Goal: Task Accomplishment & Management: Use online tool/utility

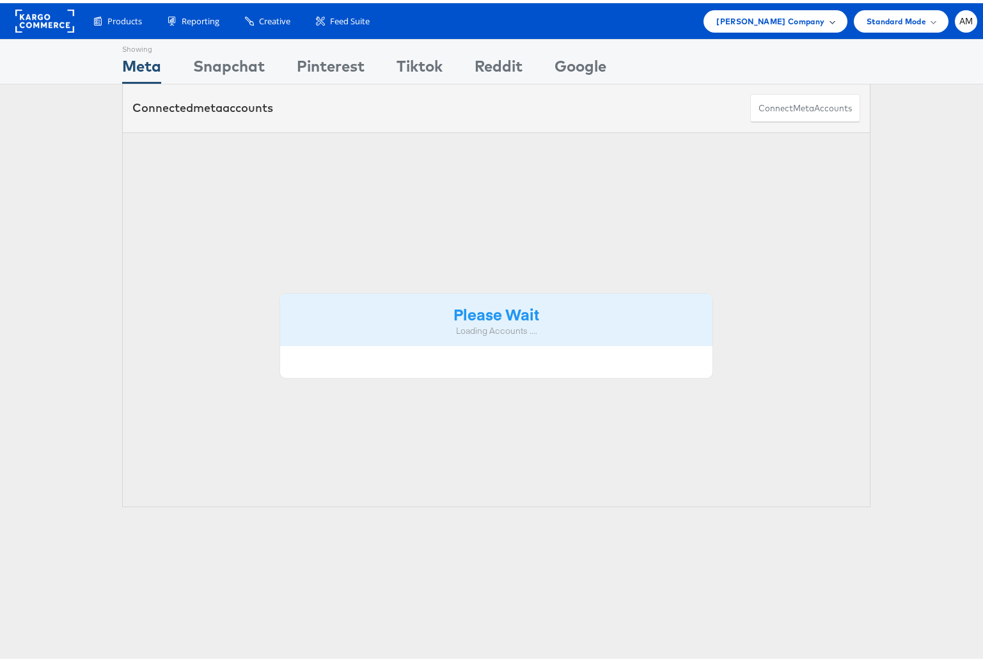
click at [748, 18] on span "Steve Madden Company" at bounding box center [770, 18] width 108 height 13
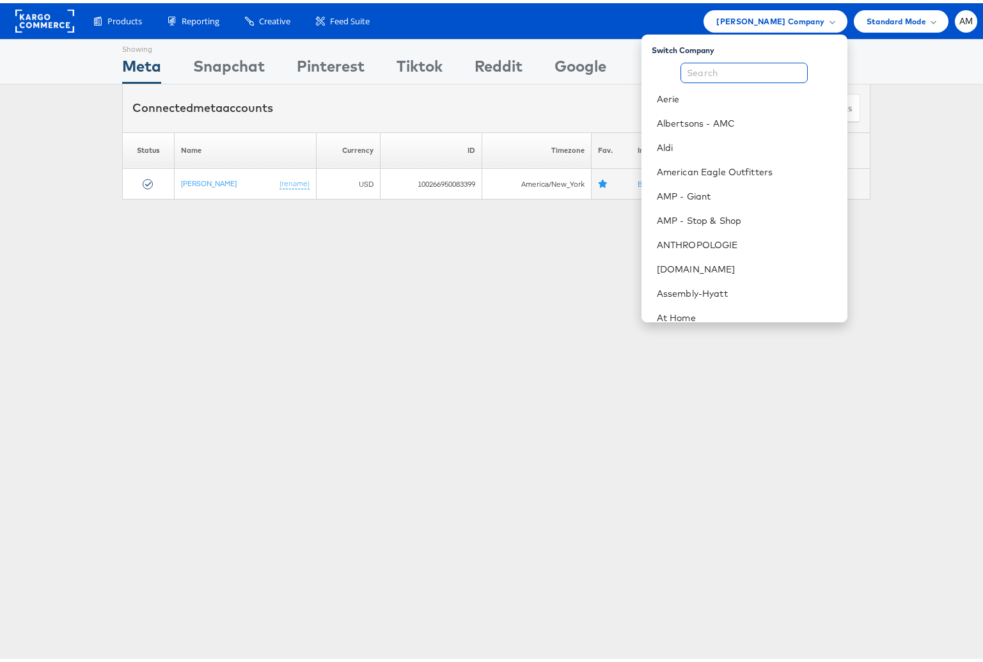
click at [729, 75] on input "text" at bounding box center [744, 69] width 127 height 20
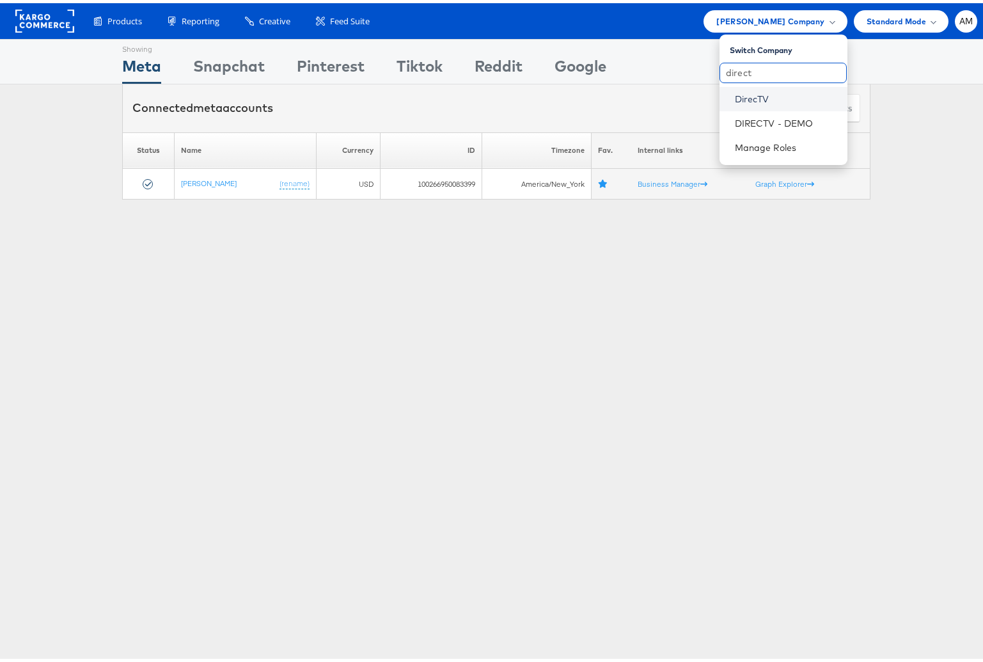
type input "direct"
click at [754, 93] on link "DirecTV" at bounding box center [786, 96] width 102 height 13
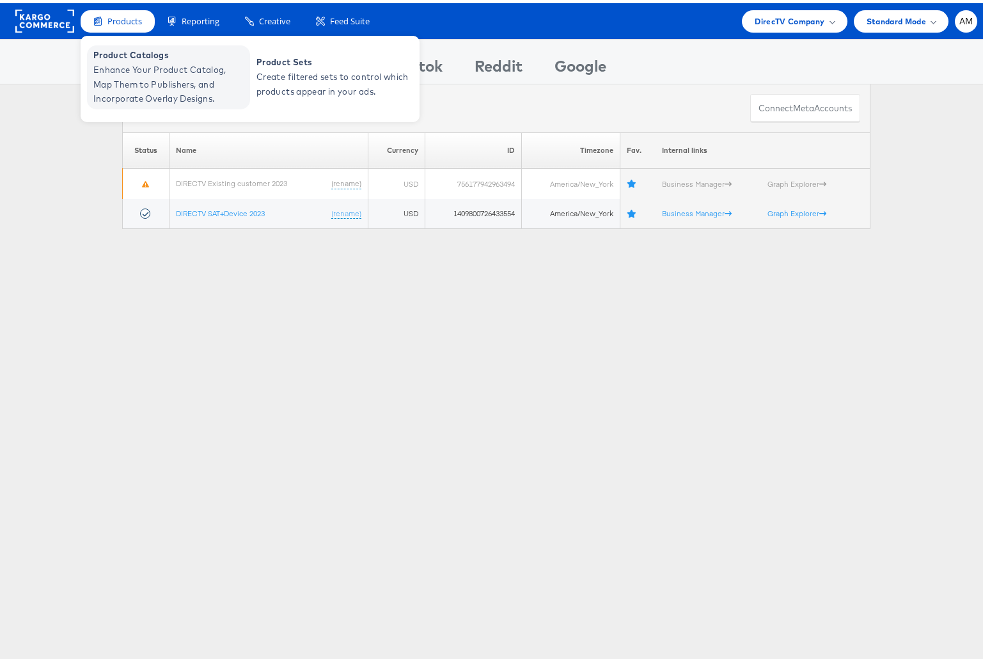
click at [142, 55] on span "Product Catalogs" at bounding box center [170, 52] width 154 height 15
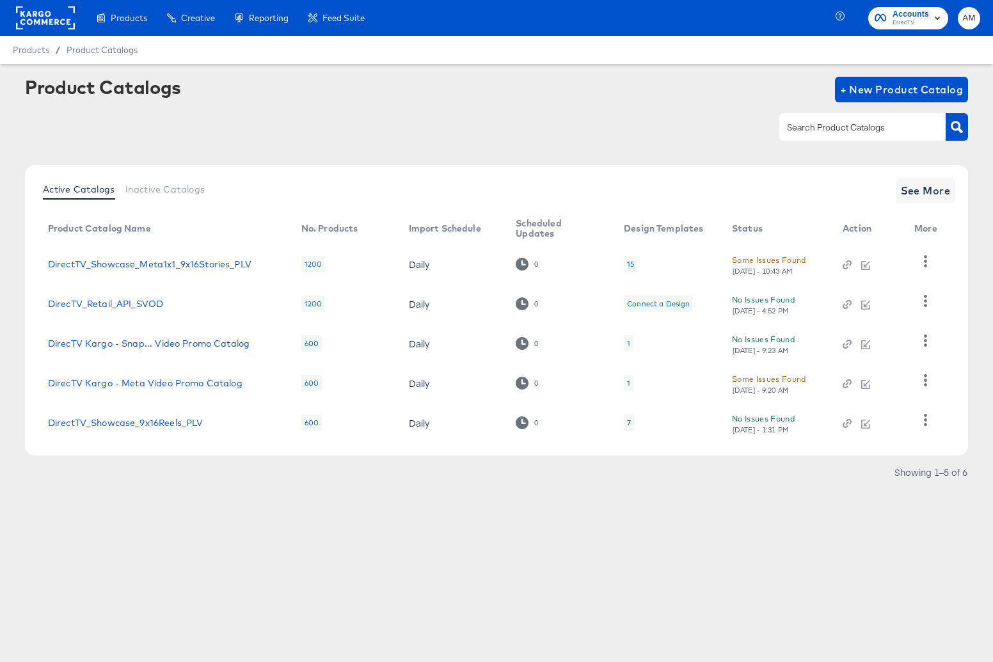
click at [627, 262] on div "15" at bounding box center [630, 264] width 7 height 10
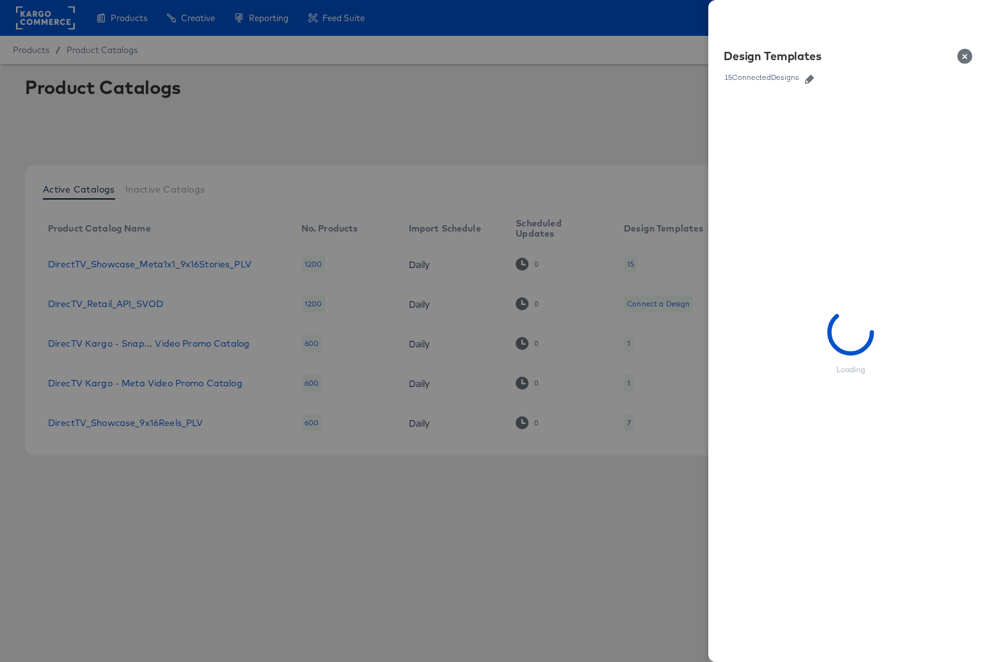
click at [812, 79] on icon "button" at bounding box center [809, 79] width 9 height 9
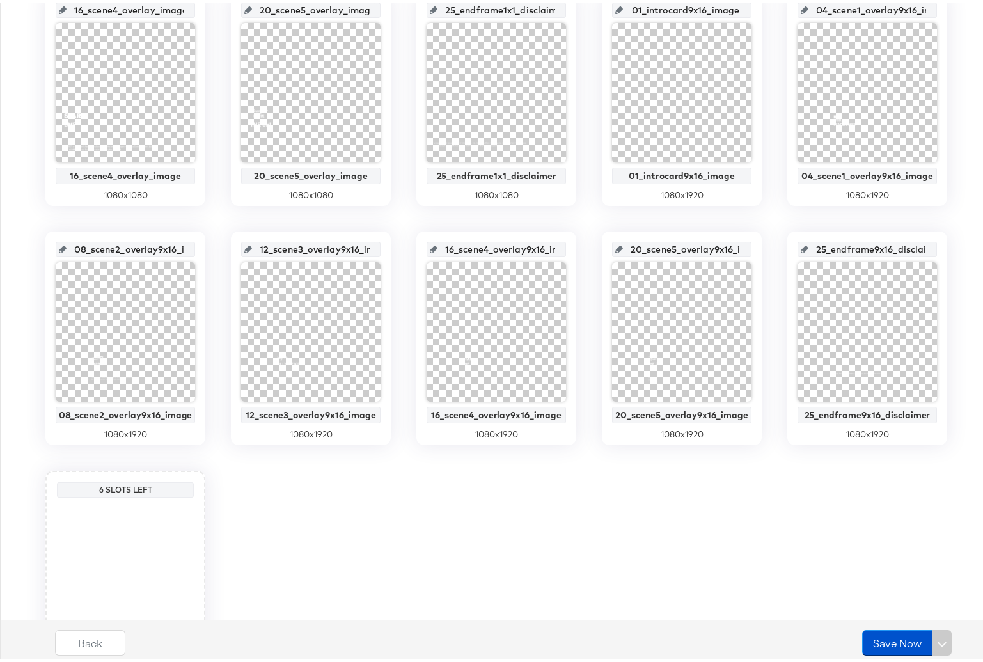
scroll to position [551, 0]
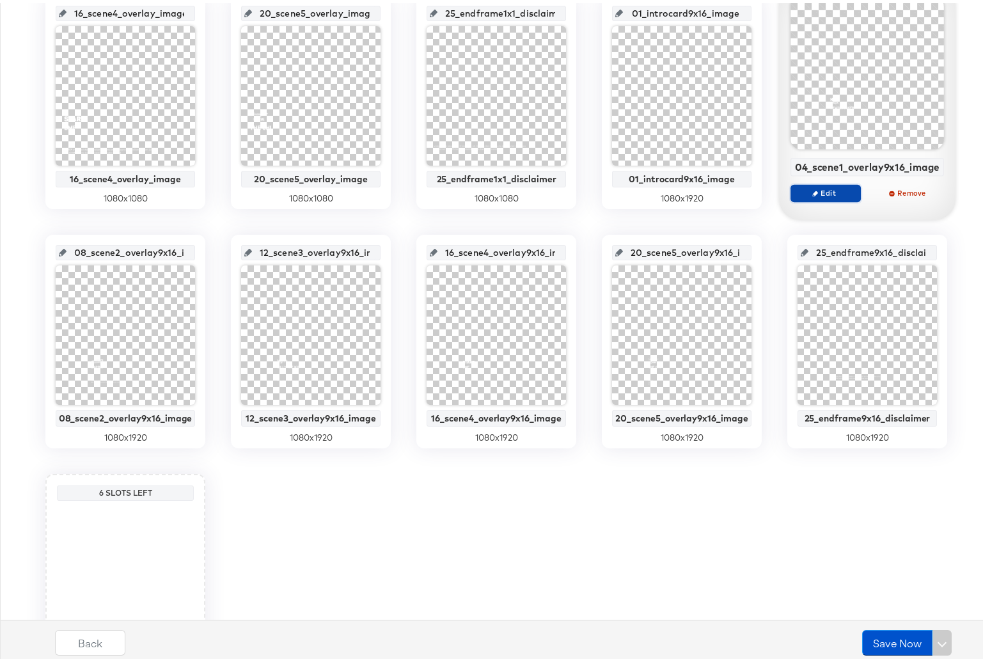
click at [817, 189] on span "Edit" at bounding box center [825, 190] width 59 height 10
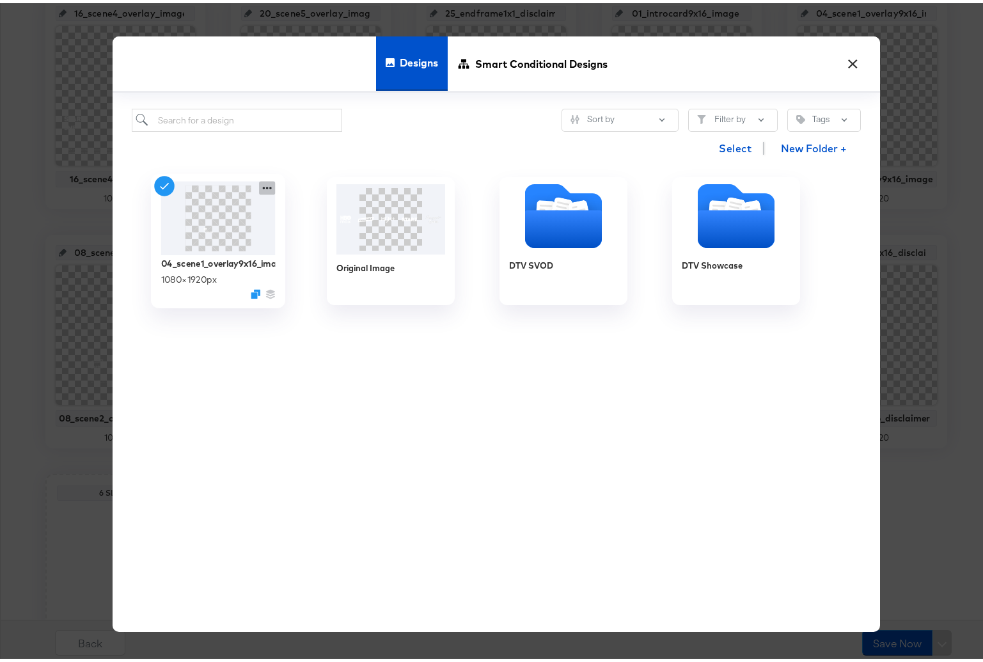
click at [259, 187] on icon at bounding box center [267, 184] width 16 height 13
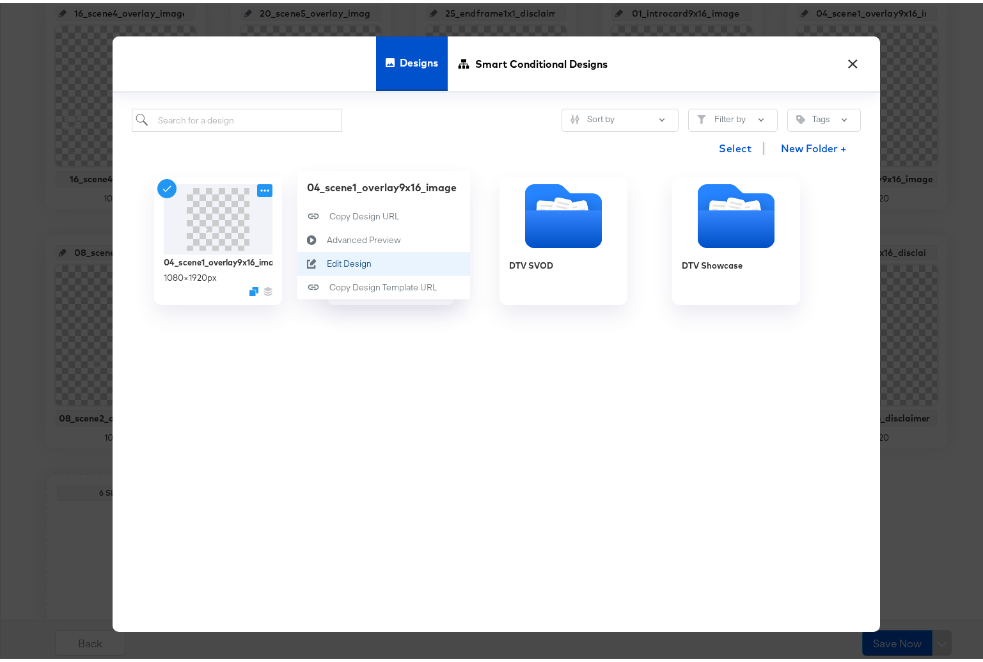
click at [327, 260] on div "Edit Design Edit Design" at bounding box center [327, 260] width 0 height 0
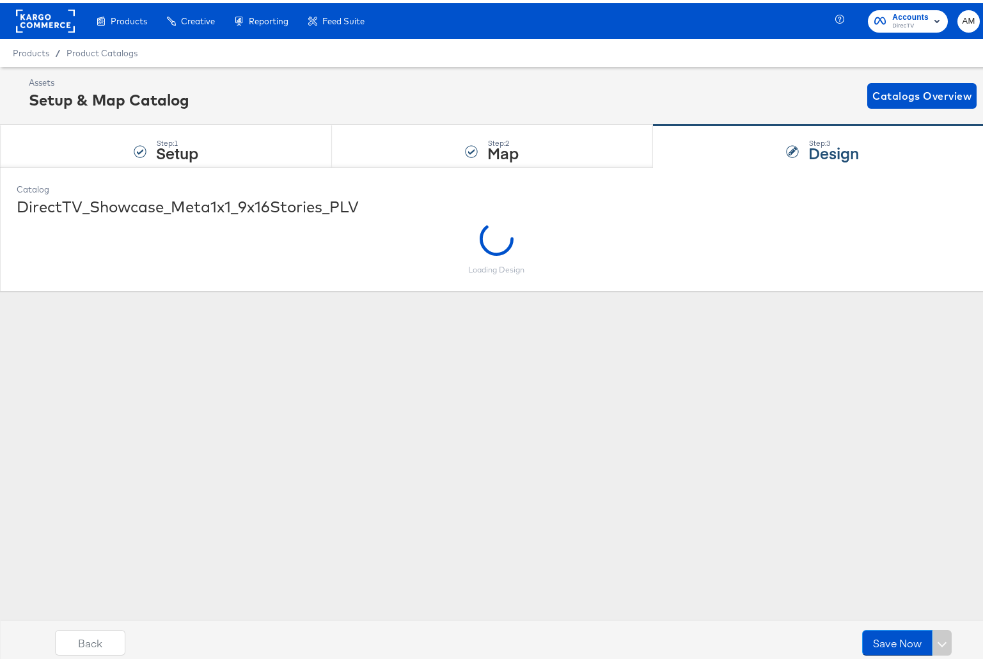
scroll to position [0, 0]
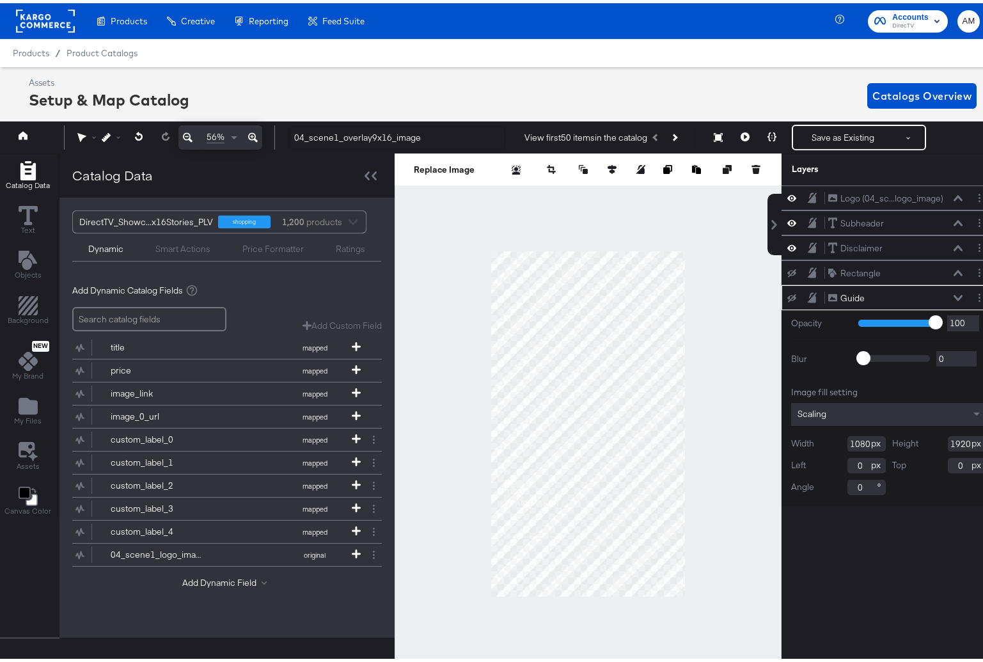
click at [558, 78] on div "Assets Setup & Map Catalog Catalogs Overview" at bounding box center [503, 93] width 948 height 38
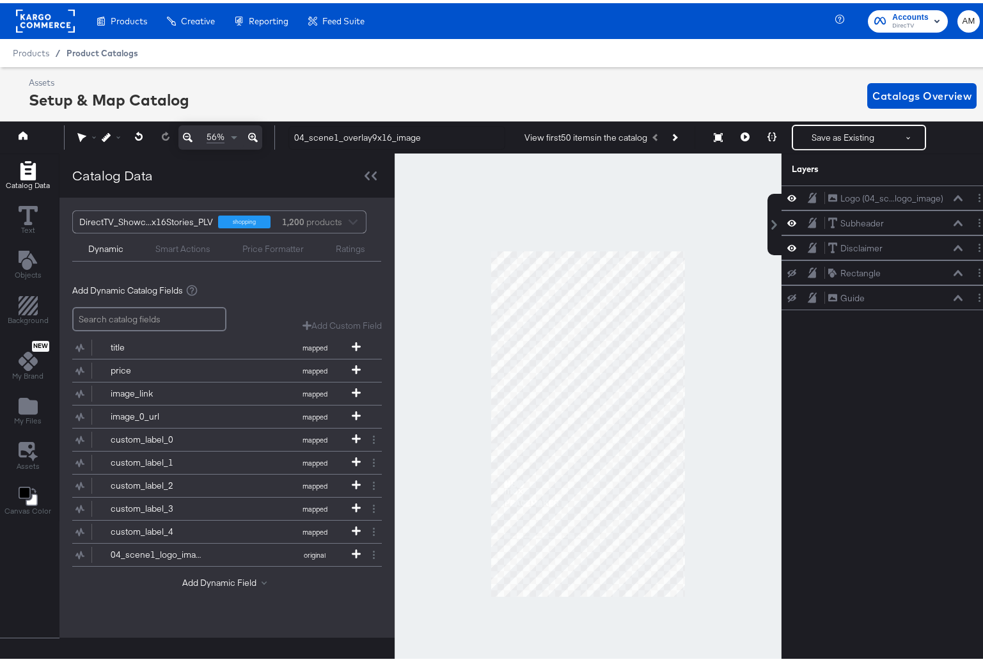
click at [97, 49] on span "Product Catalogs" at bounding box center [103, 50] width 72 height 10
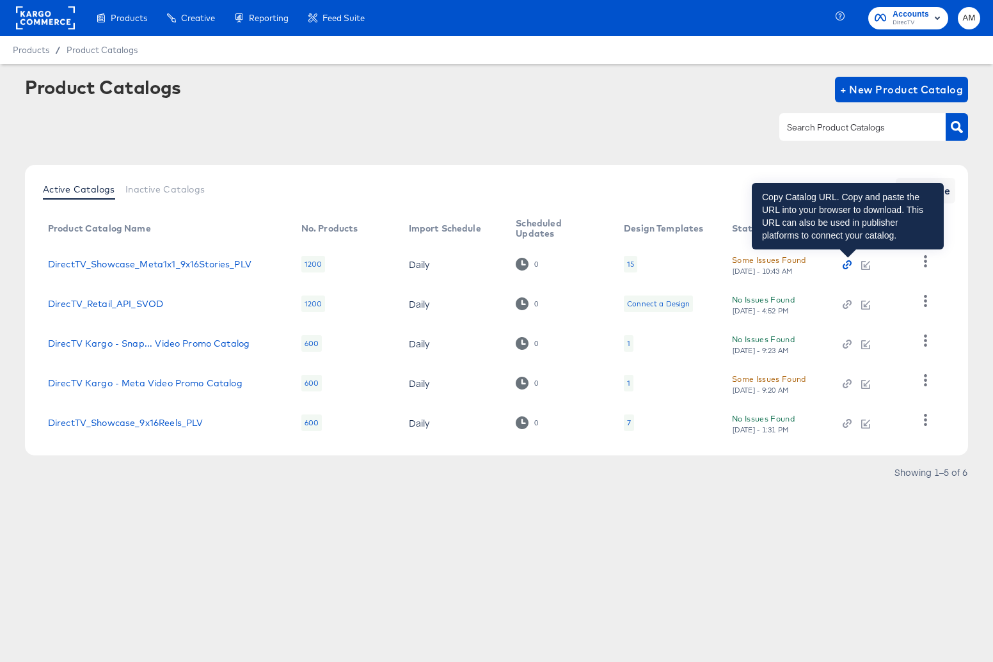
click at [846, 264] on icon "button" at bounding box center [846, 264] width 9 height 9
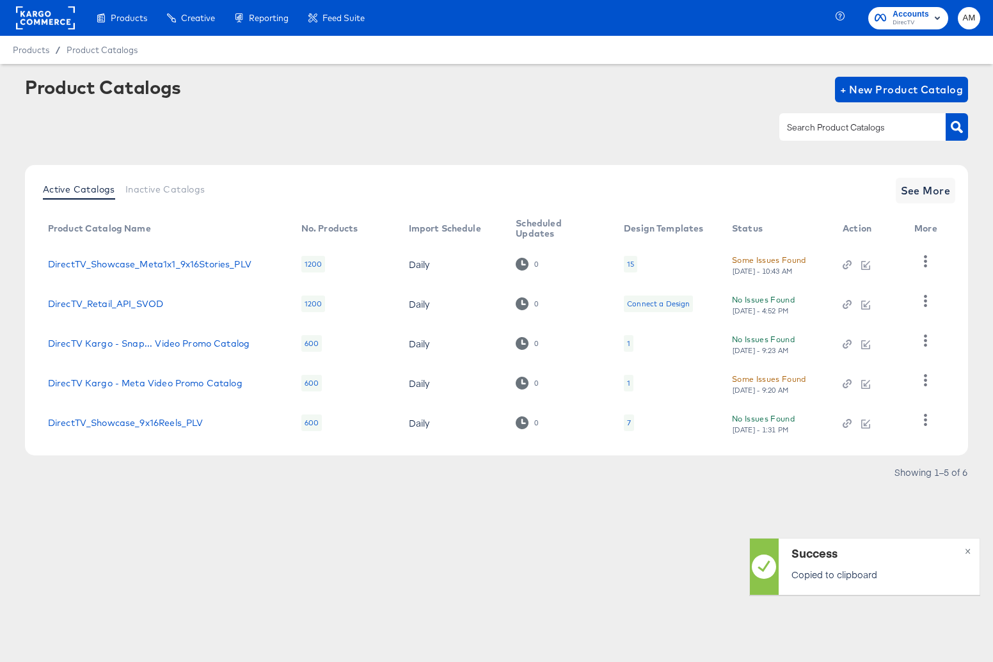
click at [628, 263] on div "15" at bounding box center [630, 264] width 7 height 10
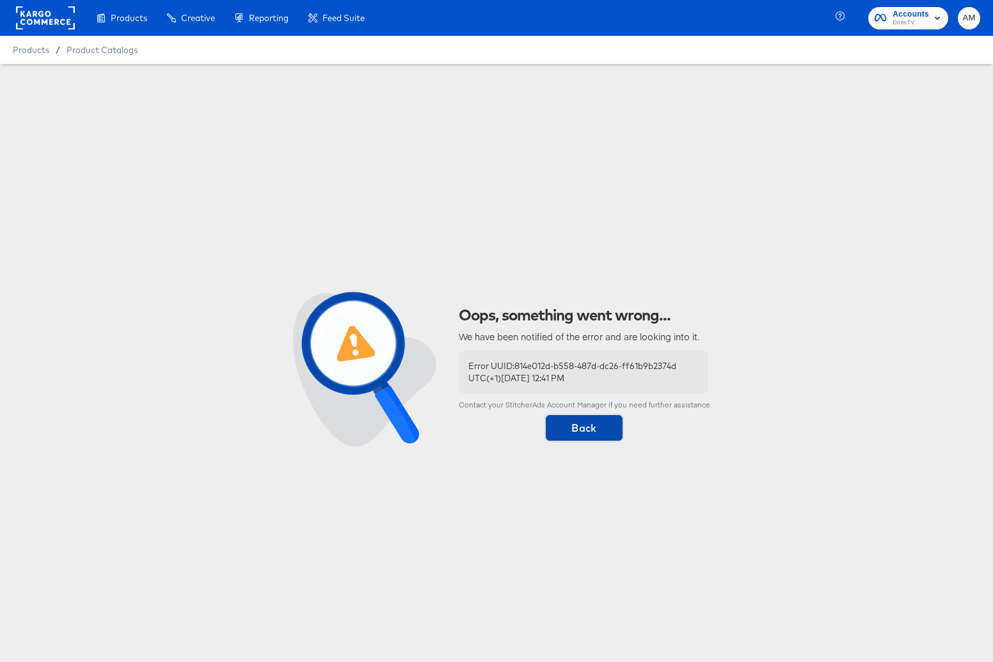
click at [604, 423] on span "Back" at bounding box center [584, 428] width 67 height 18
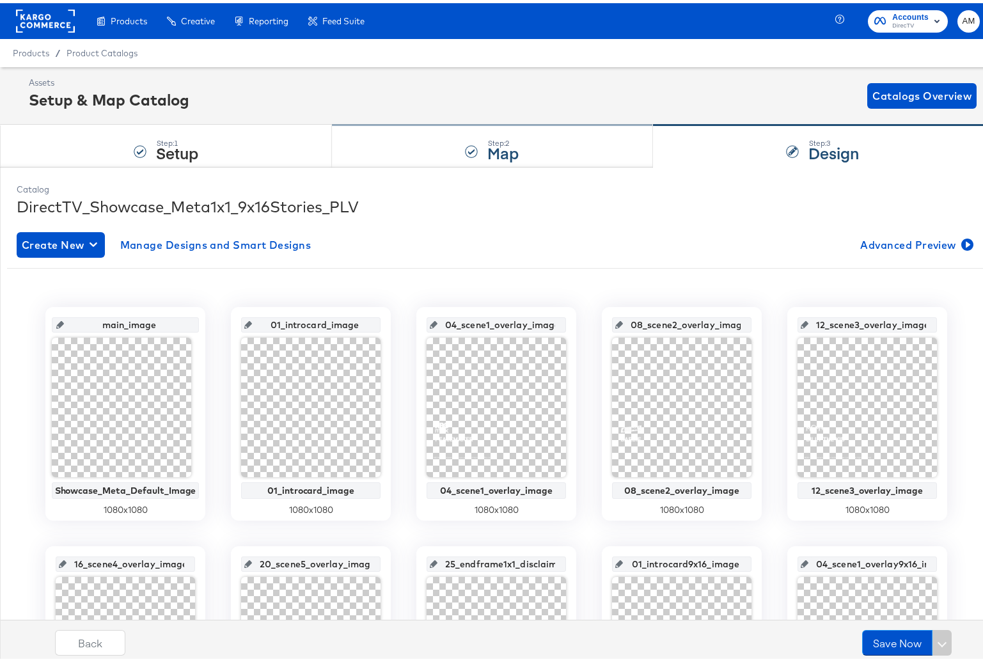
click at [436, 143] on div "Step: 2 Map" at bounding box center [492, 143] width 320 height 42
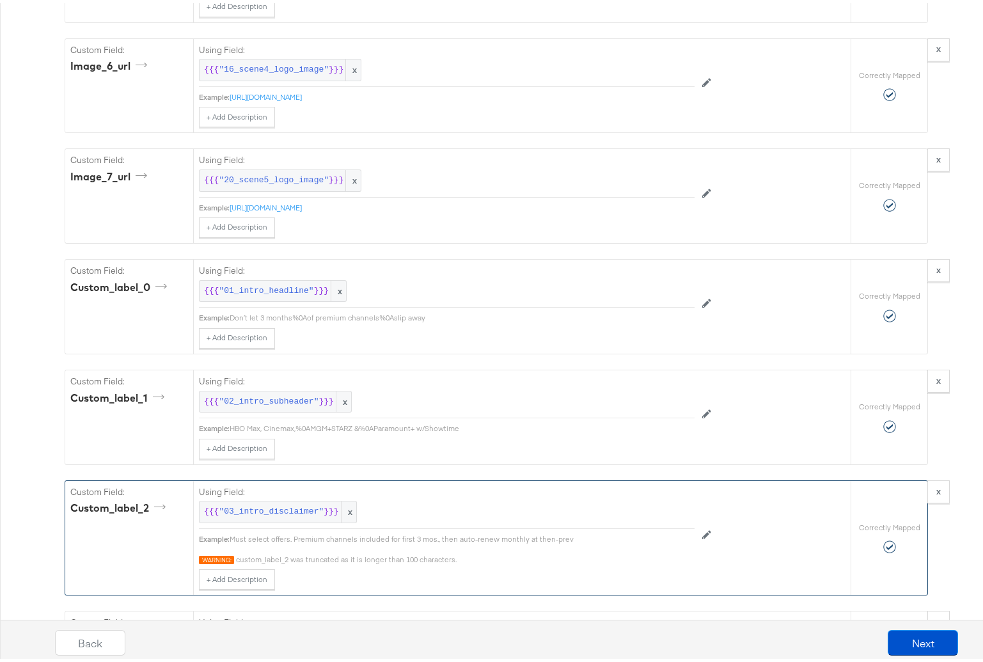
scroll to position [2916, 0]
click at [277, 514] on span ""03_intro_disclaimer"" at bounding box center [271, 508] width 105 height 12
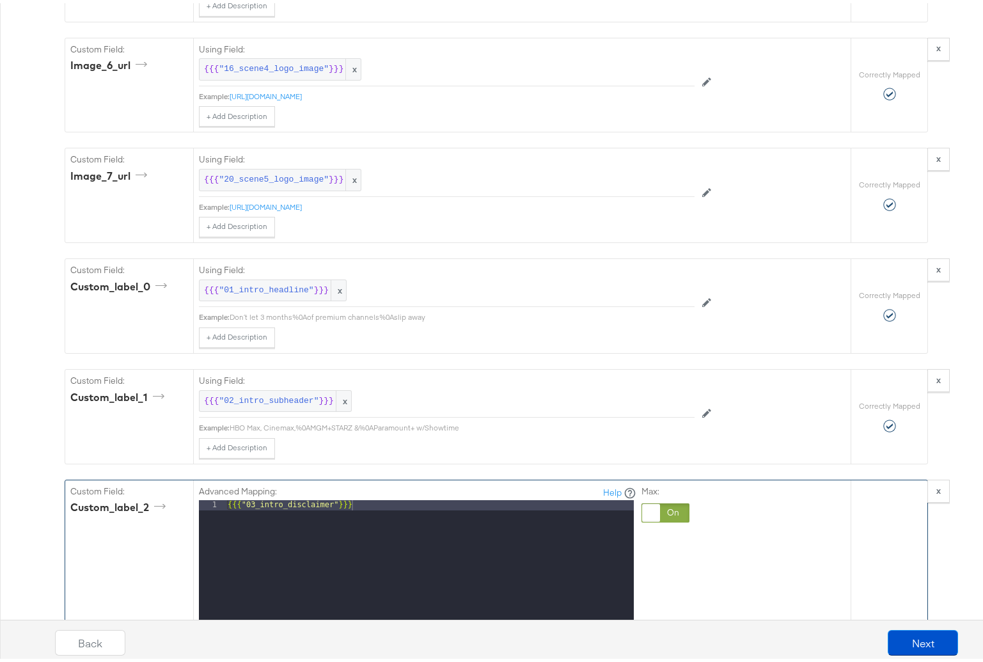
drag, startPoint x: 403, startPoint y: 516, endPoint x: 116, endPoint y: 512, distance: 287.2
click at [673, 517] on div at bounding box center [666, 509] width 48 height 19
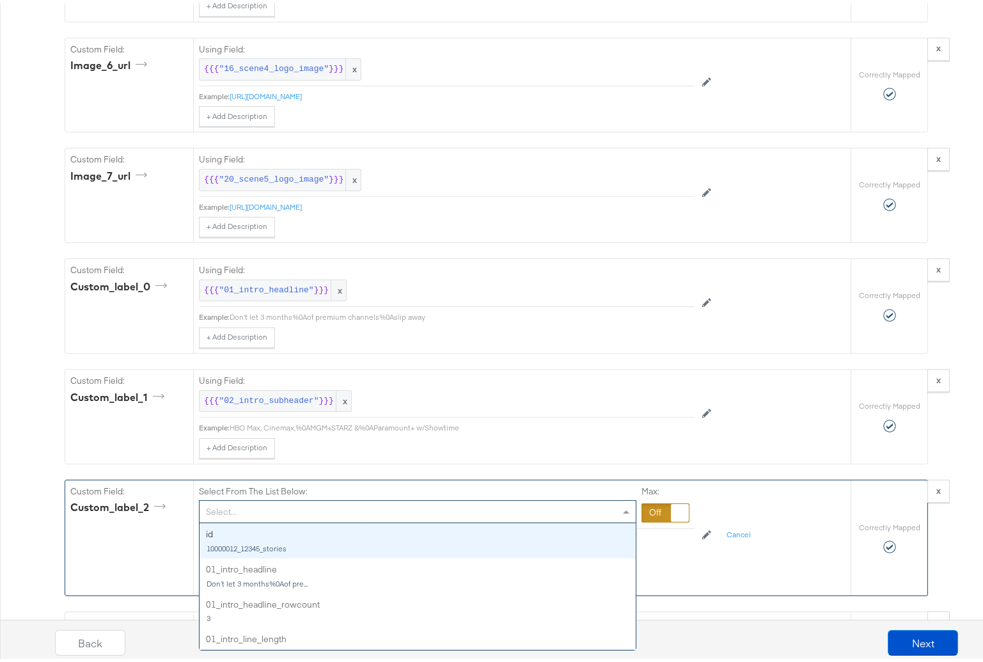
click at [250, 517] on div "Select..." at bounding box center [418, 509] width 436 height 22
type input "03"
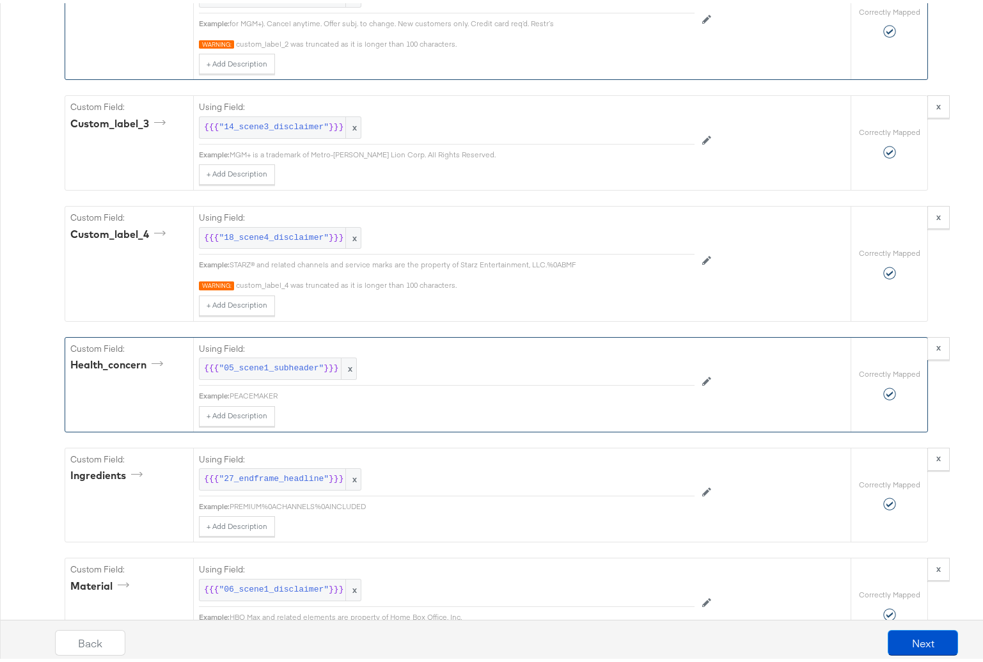
scroll to position [3431, 0]
click at [261, 371] on span ""05_scene1_subheader"" at bounding box center [271, 365] width 105 height 12
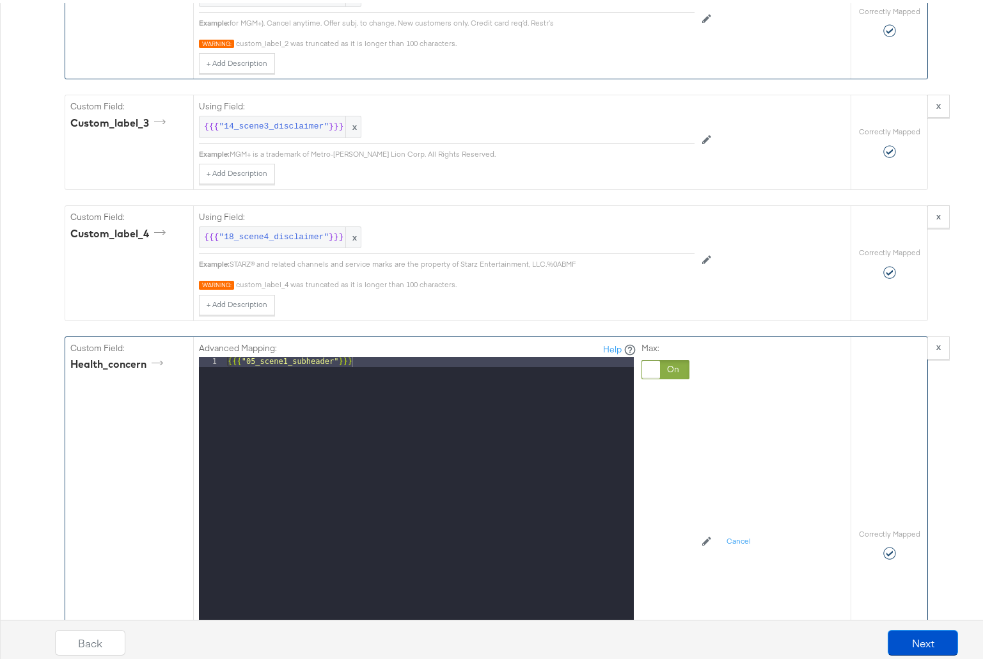
click at [663, 375] on div at bounding box center [666, 366] width 48 height 19
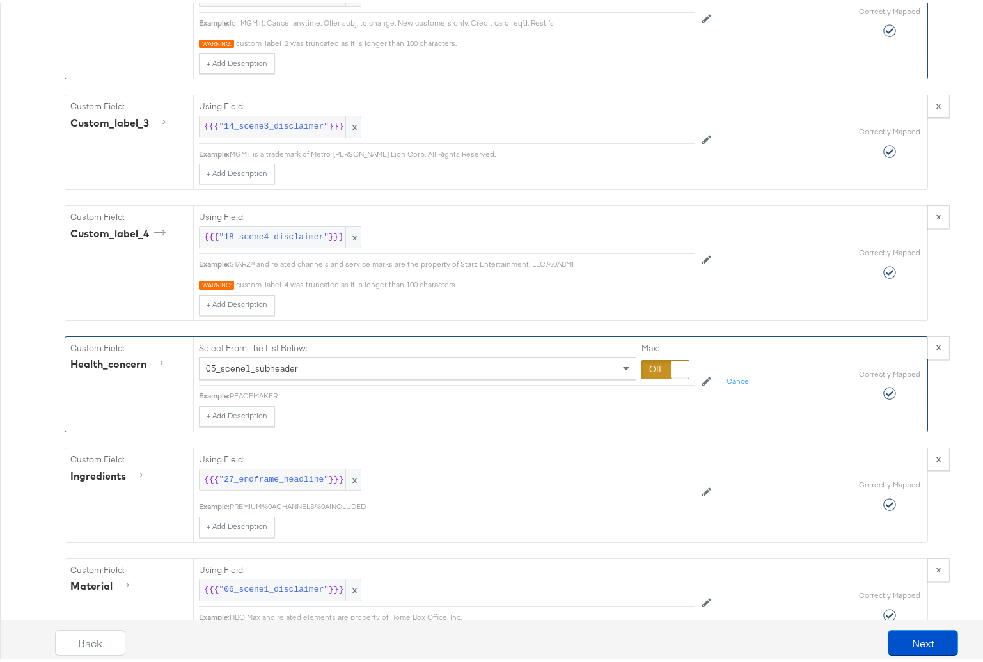
click at [274, 371] on span "05_scene1_subheader" at bounding box center [252, 365] width 92 height 12
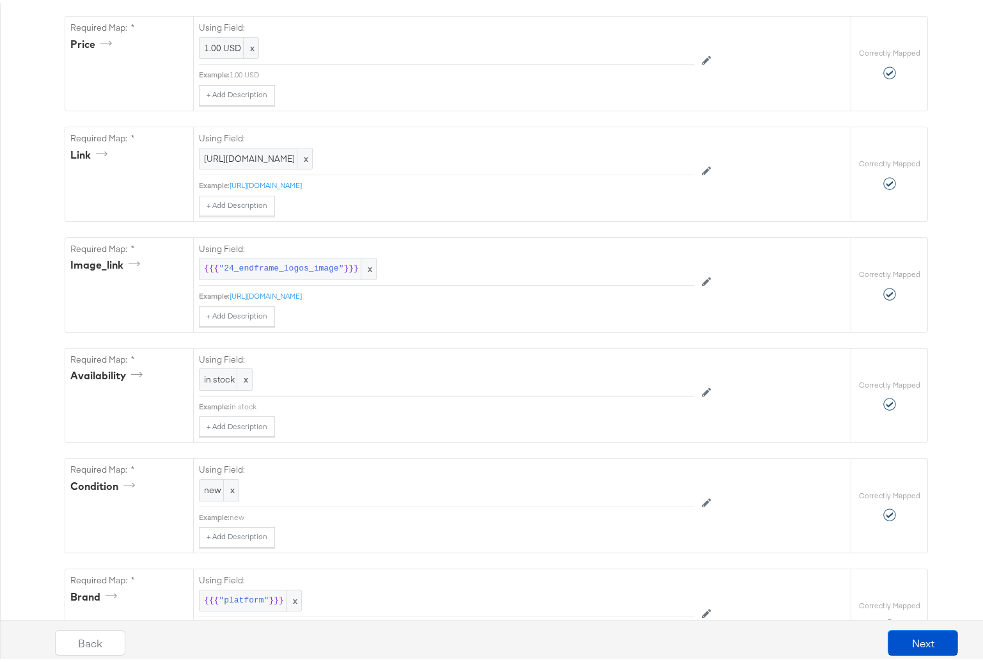
scroll to position [0, 0]
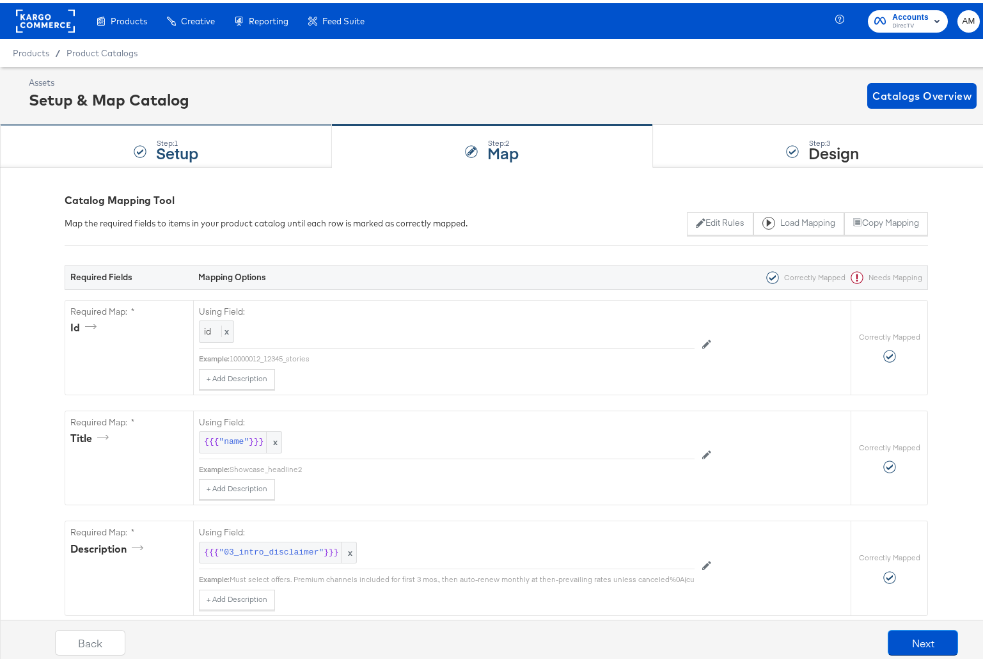
click at [220, 145] on div "Step: 1 Setup" at bounding box center [166, 143] width 332 height 42
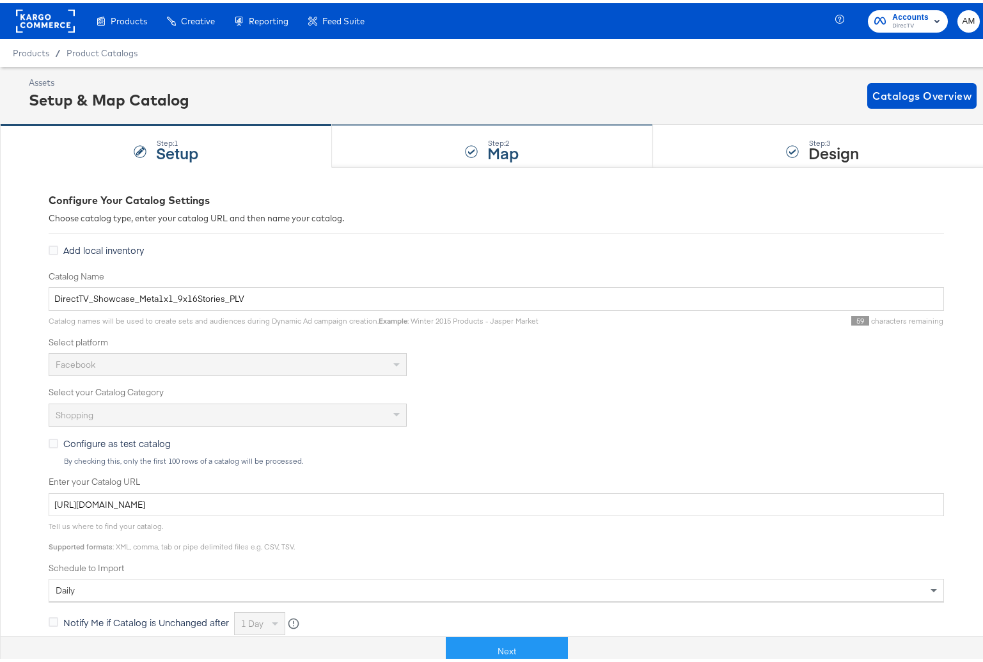
click at [384, 145] on div "Step: 2 Map" at bounding box center [492, 143] width 320 height 42
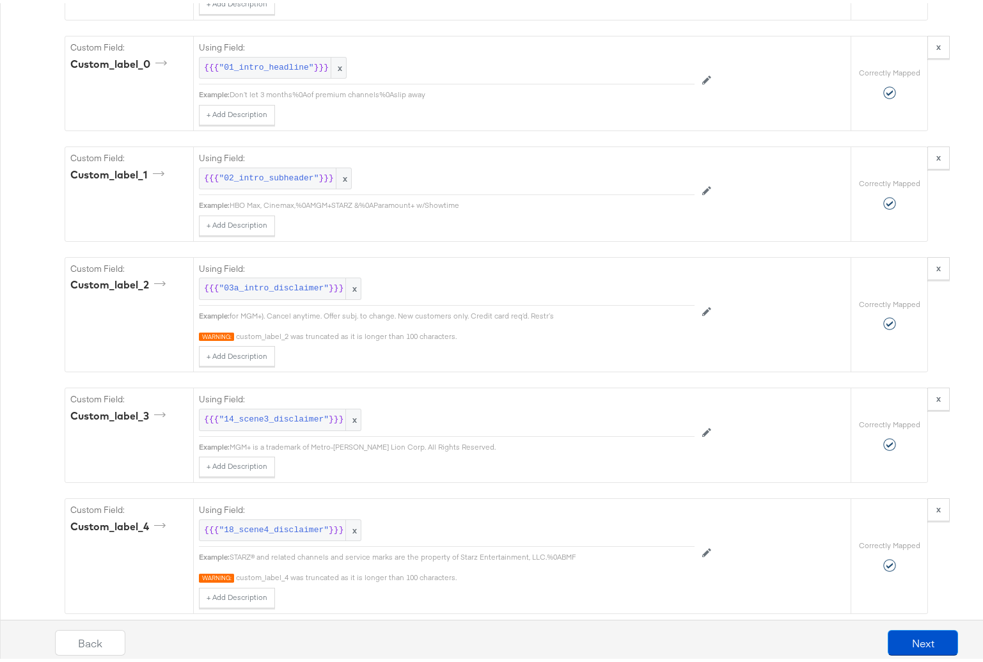
scroll to position [3232, 0]
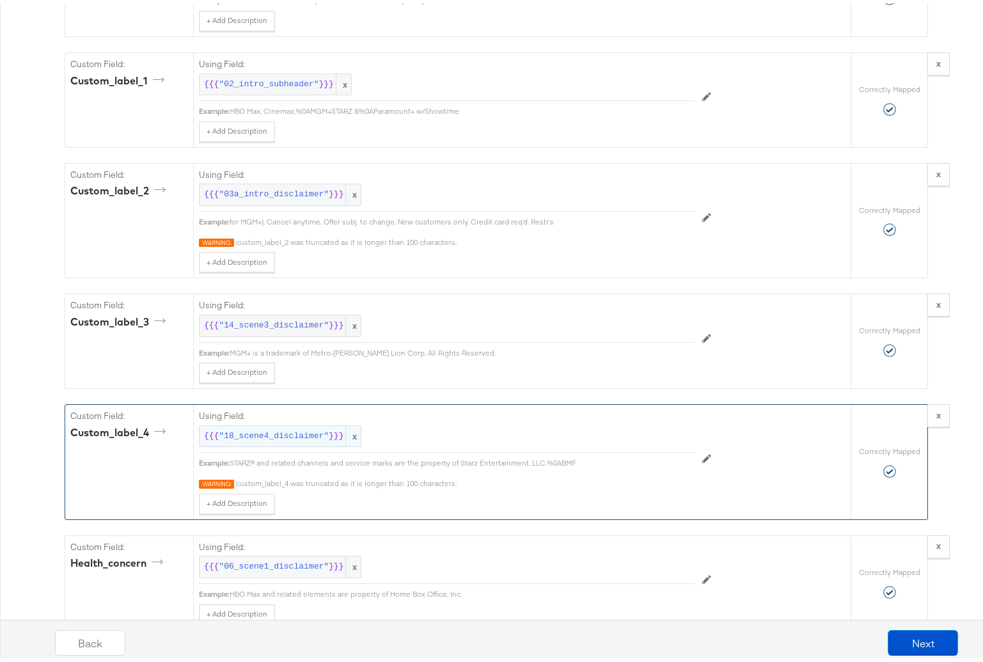
click at [269, 439] on span ""18_scene4_disclaimer"" at bounding box center [274, 433] width 110 height 12
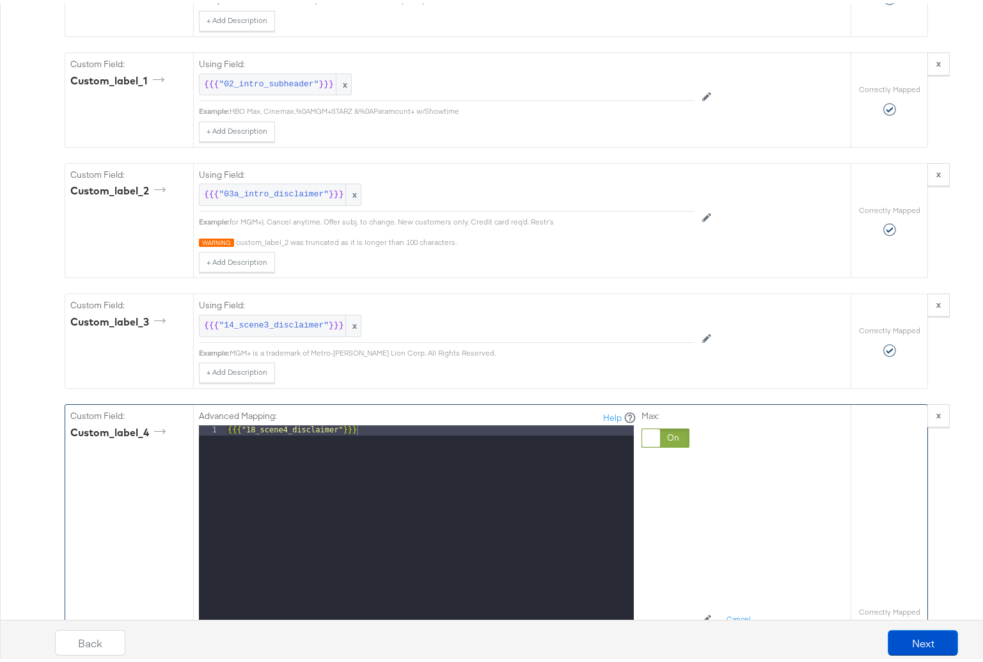
click at [313, 408] on div "Required Fields Mapping Options Correctly Mapped Needs Mapping Required Map: * …" at bounding box center [497, 253] width 864 height 6487
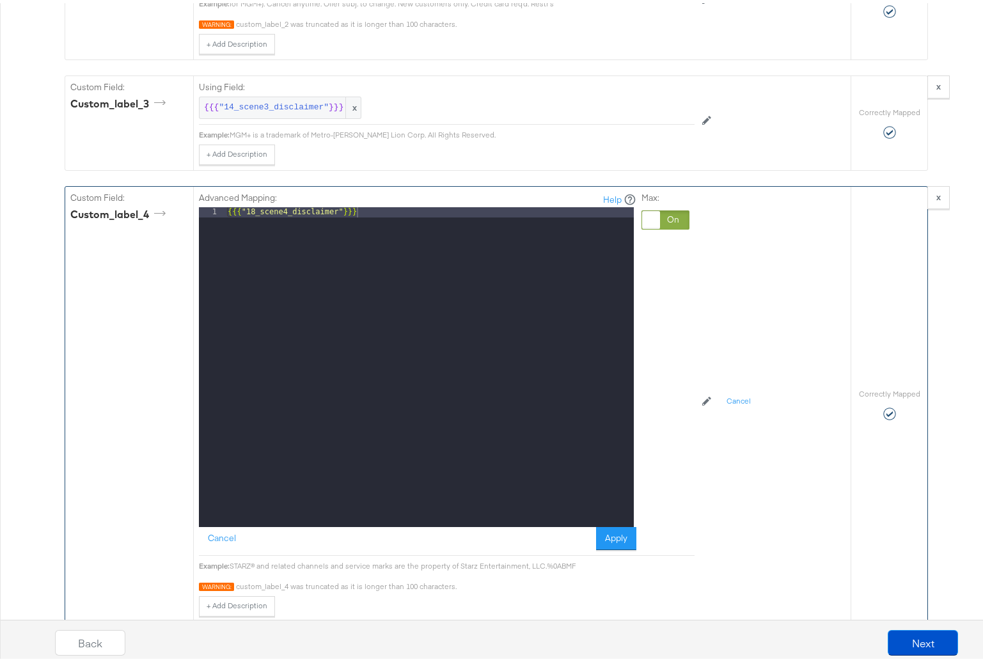
scroll to position [3493, 0]
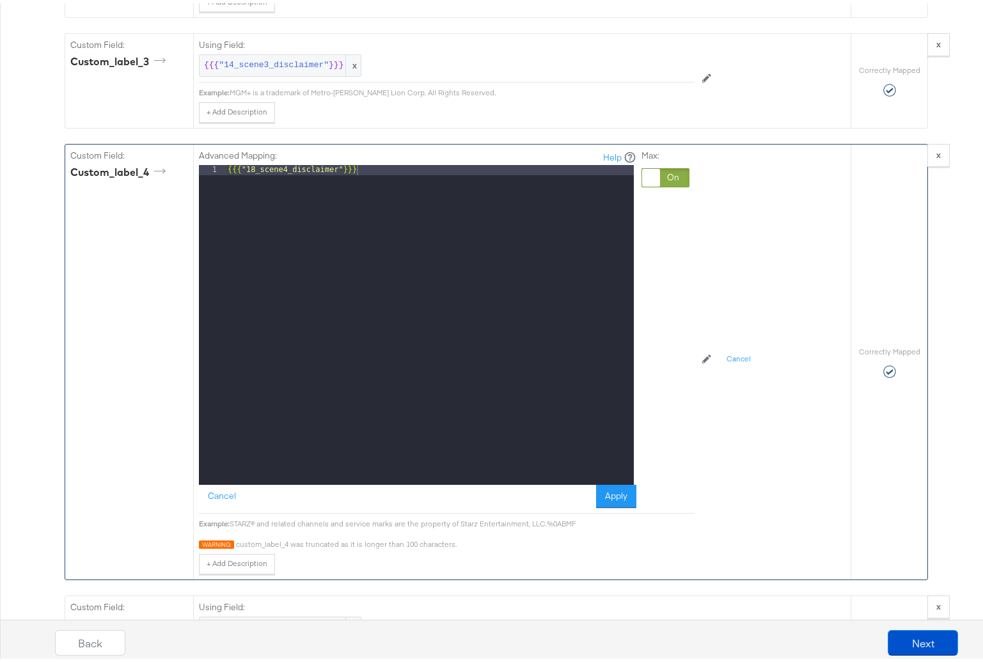
click at [700, 489] on div "Advanced Mapping: Help 1 {{{ "18_scene4_disclaimer" }}} XXXXXXXXXXXXXXXXXXXXXXX…" at bounding box center [479, 356] width 560 height 430
click at [707, 450] on div "Advanced Mapping: Help 1 {{{ "18_scene4_disclaimer" }}} XXXXXXXXXXXXXXXXXXXXXXX…" at bounding box center [479, 356] width 560 height 430
click at [603, 504] on button "Apply" at bounding box center [616, 493] width 40 height 23
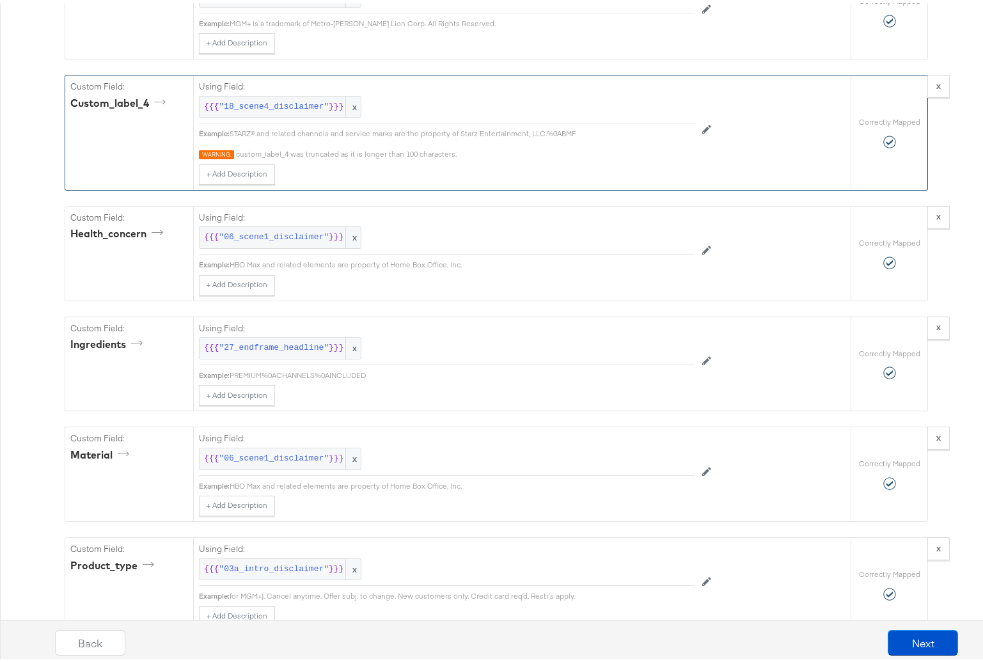
scroll to position [3571, 0]
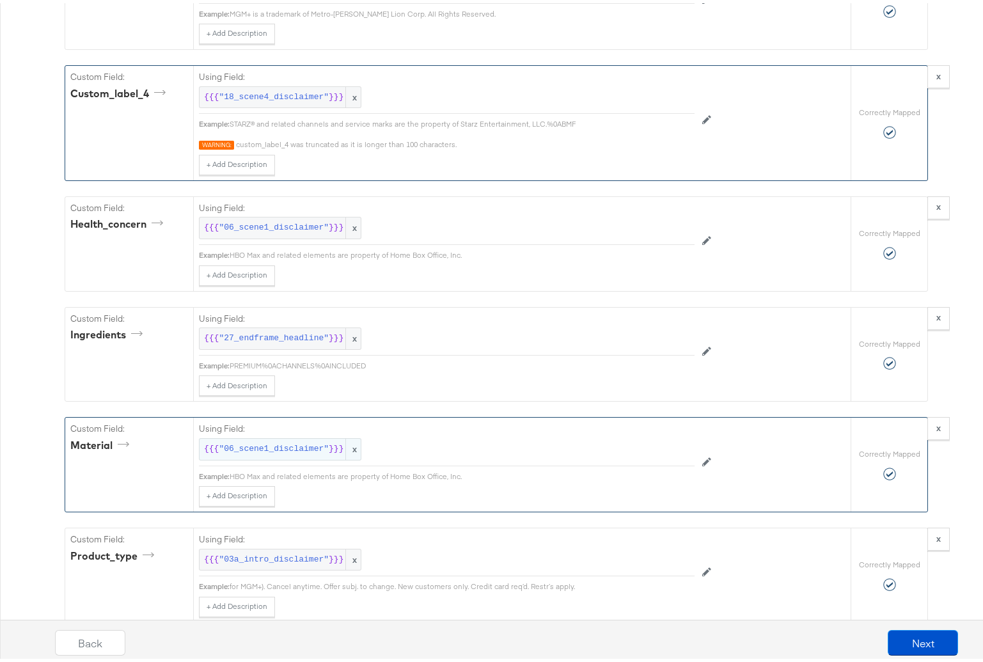
click at [257, 452] on span ""06_scene1_disclaimer"" at bounding box center [274, 446] width 110 height 12
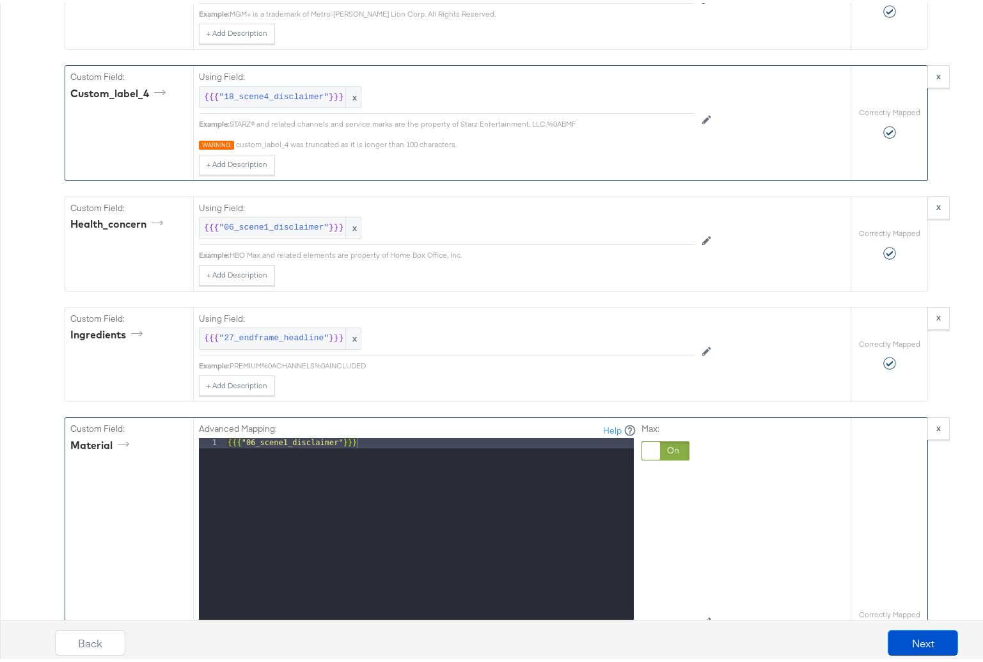
click at [671, 454] on div at bounding box center [666, 447] width 48 height 19
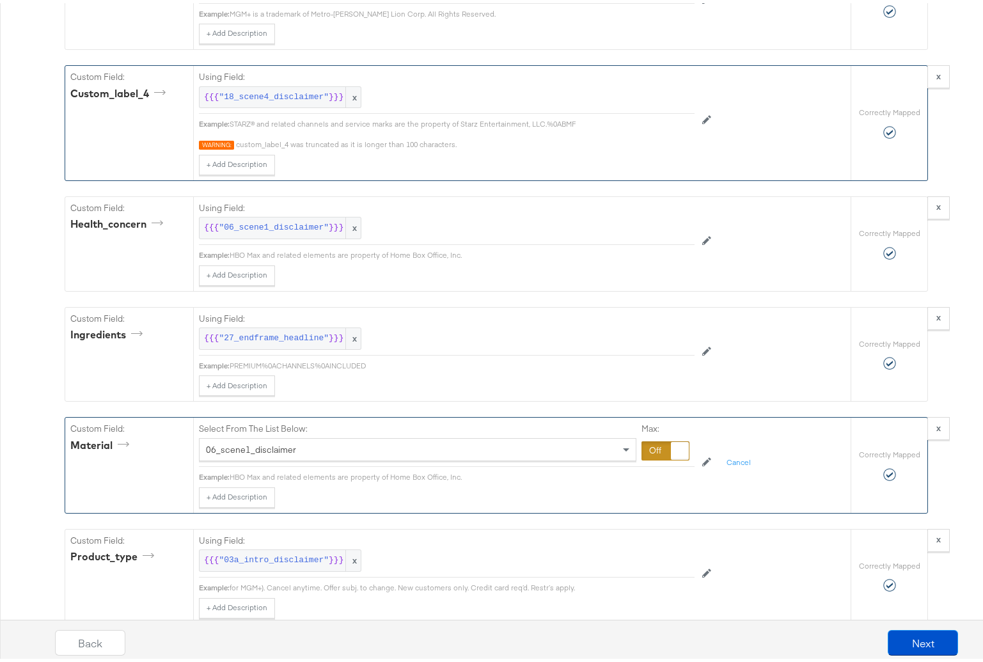
click at [244, 452] on span "06_scene1_disclaimer" at bounding box center [251, 447] width 90 height 12
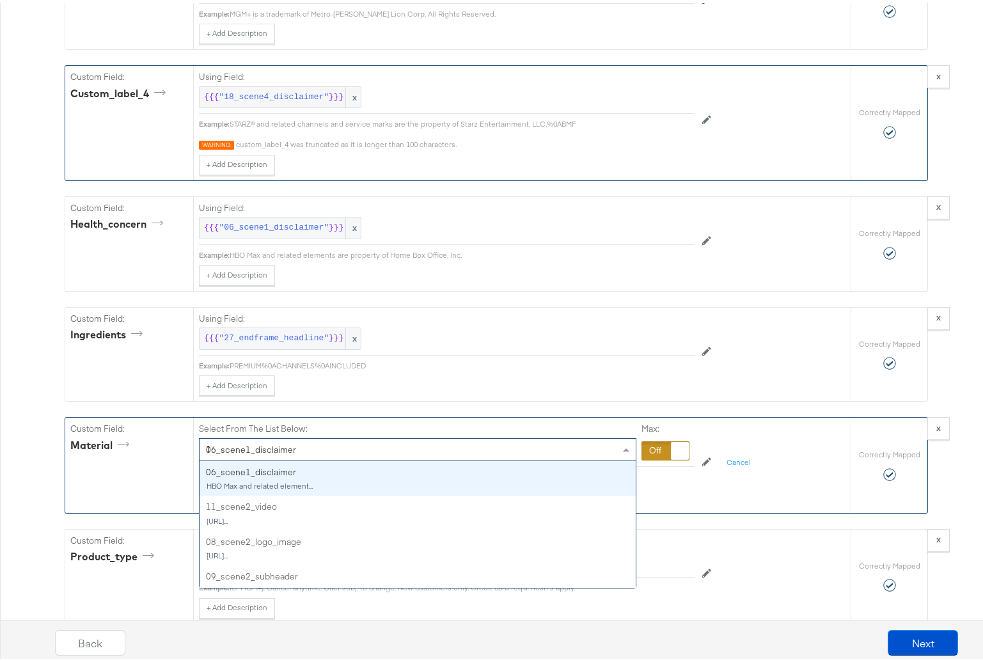
scroll to position [493, 0]
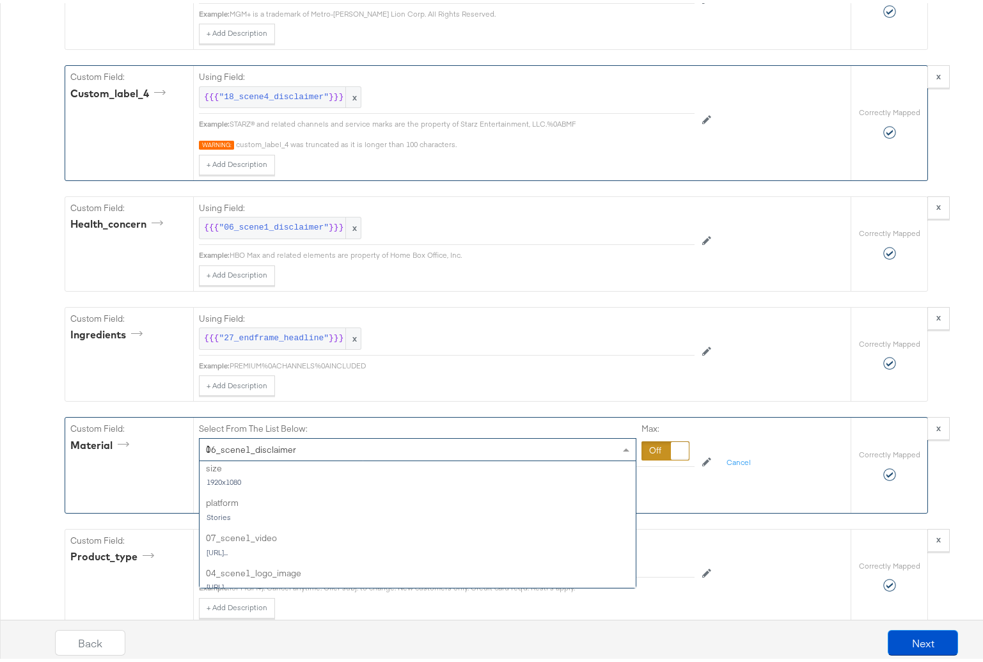
type input "10"
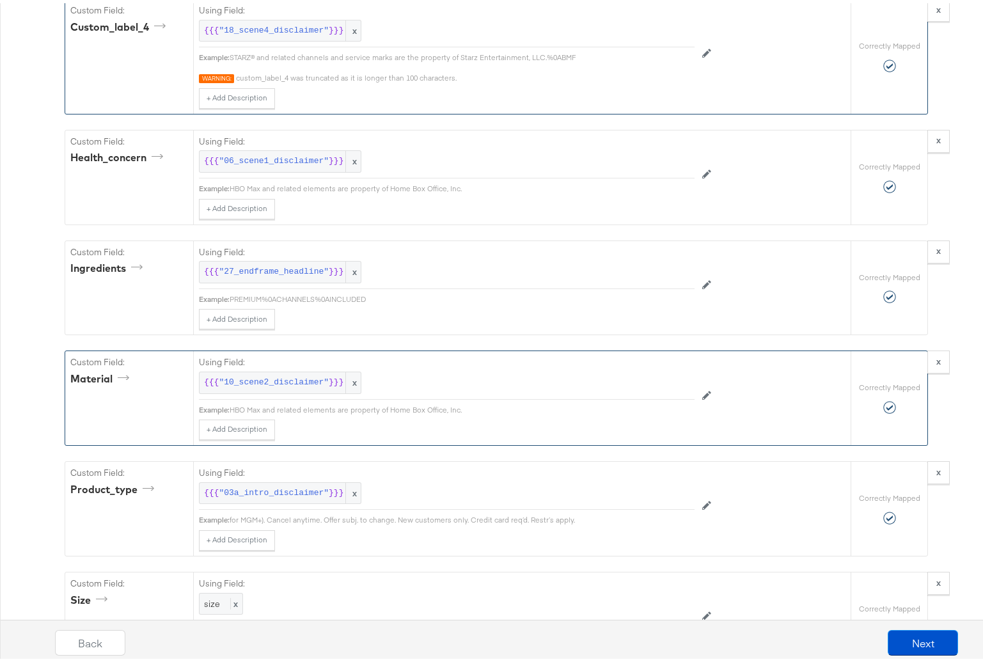
scroll to position [3786, 0]
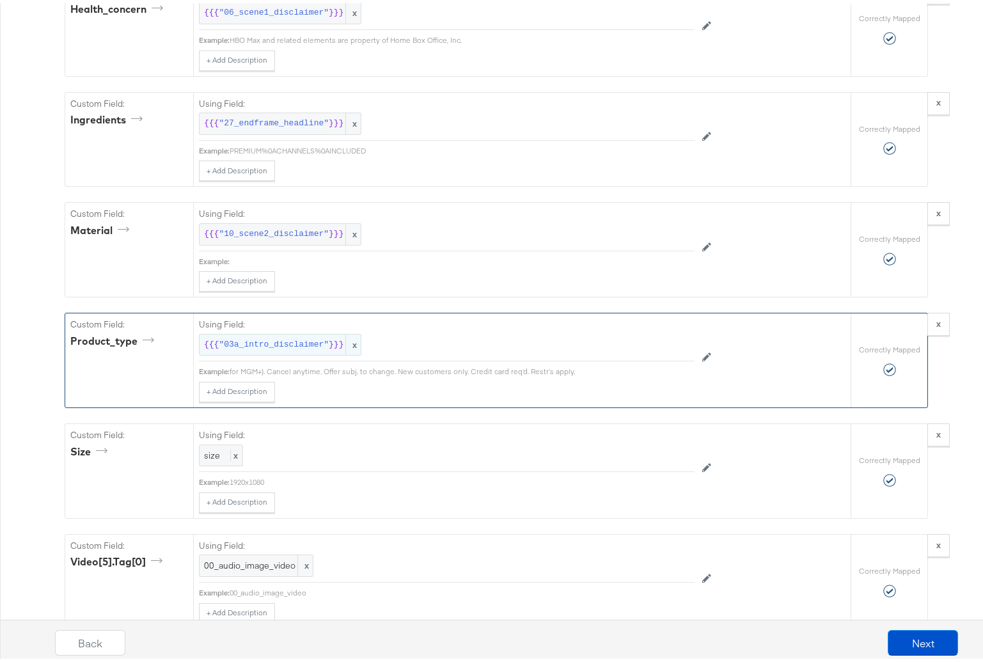
click at [349, 350] on span "x" at bounding box center [352, 341] width 15 height 21
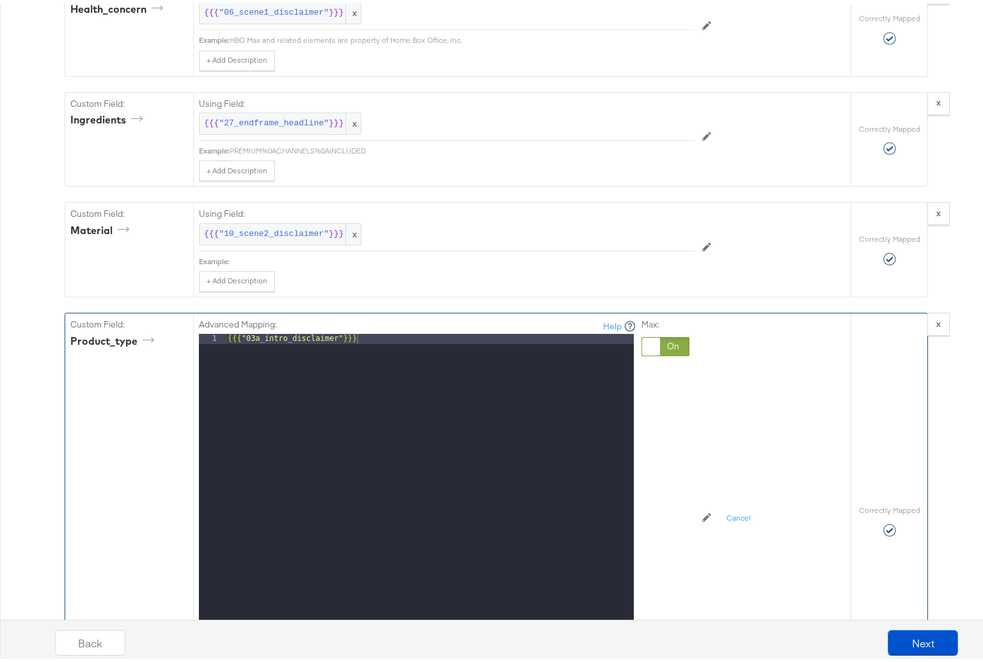
click at [664, 353] on div at bounding box center [666, 343] width 48 height 19
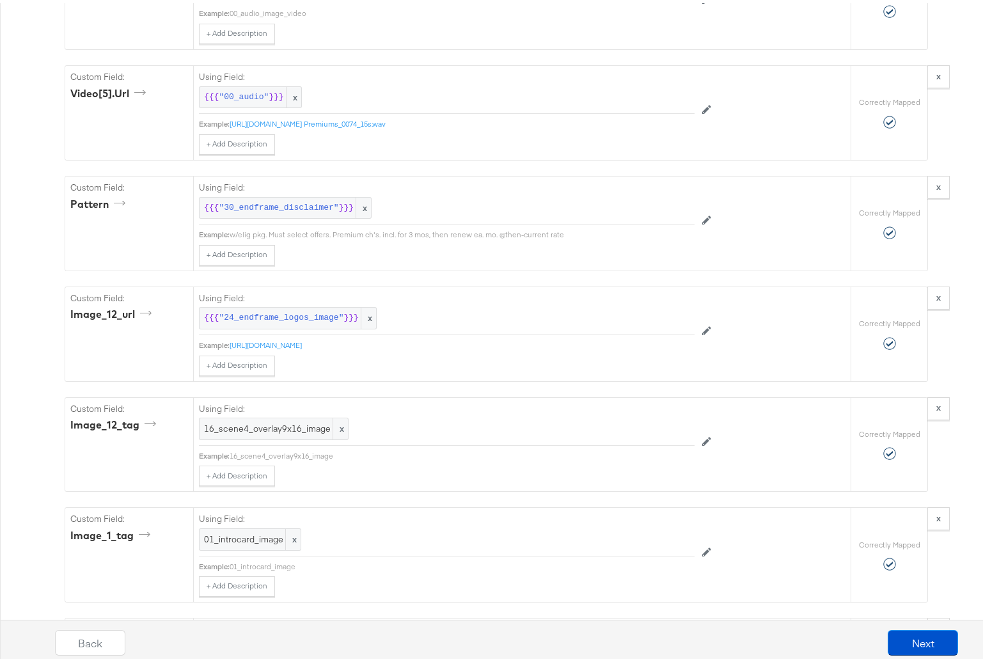
scroll to position [4366, 0]
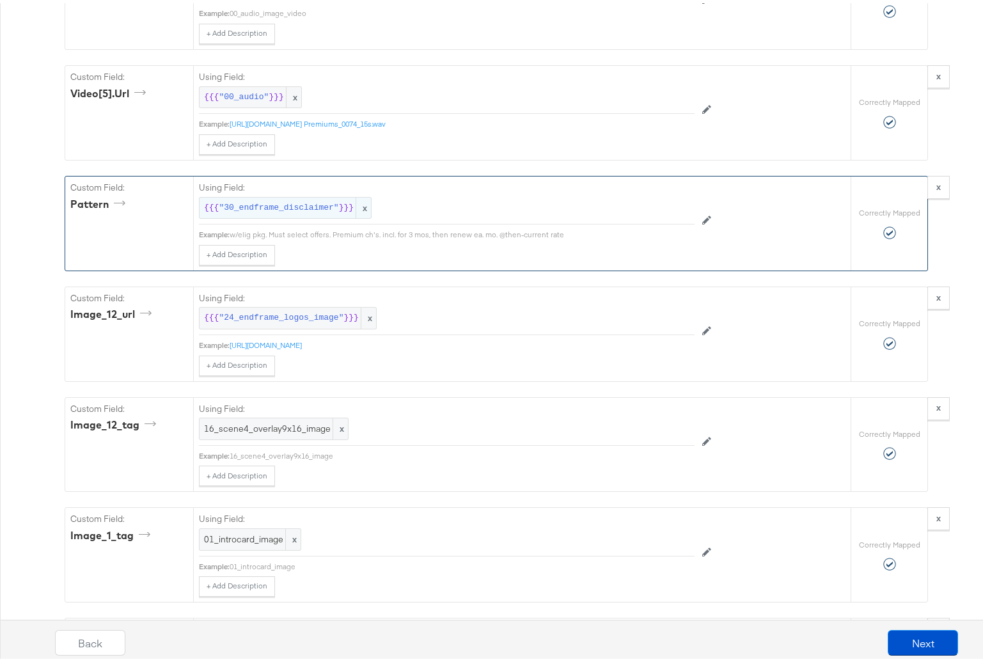
click at [260, 211] on span ""30_endframe_disclaimer"" at bounding box center [279, 205] width 120 height 12
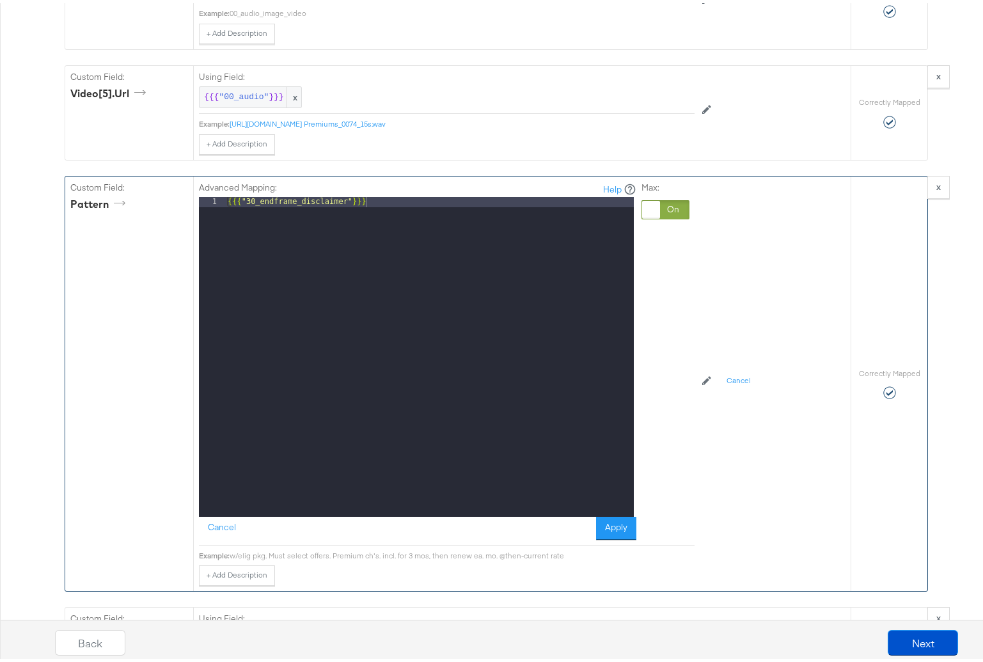
click at [663, 213] on div at bounding box center [666, 206] width 48 height 19
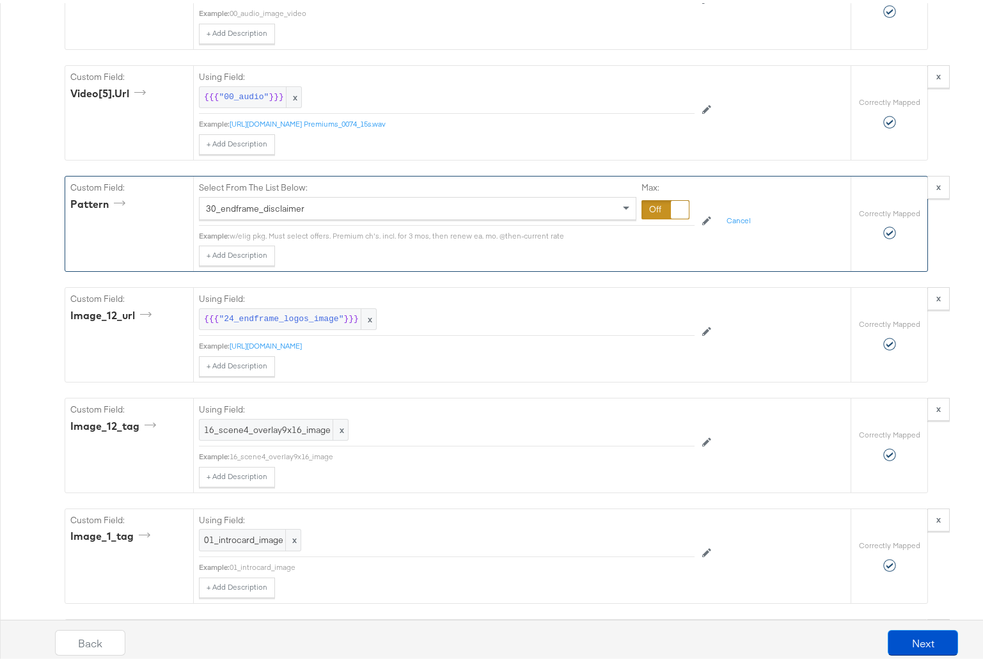
click at [275, 211] on span "30_endframe_disclaimer" at bounding box center [255, 206] width 99 height 12
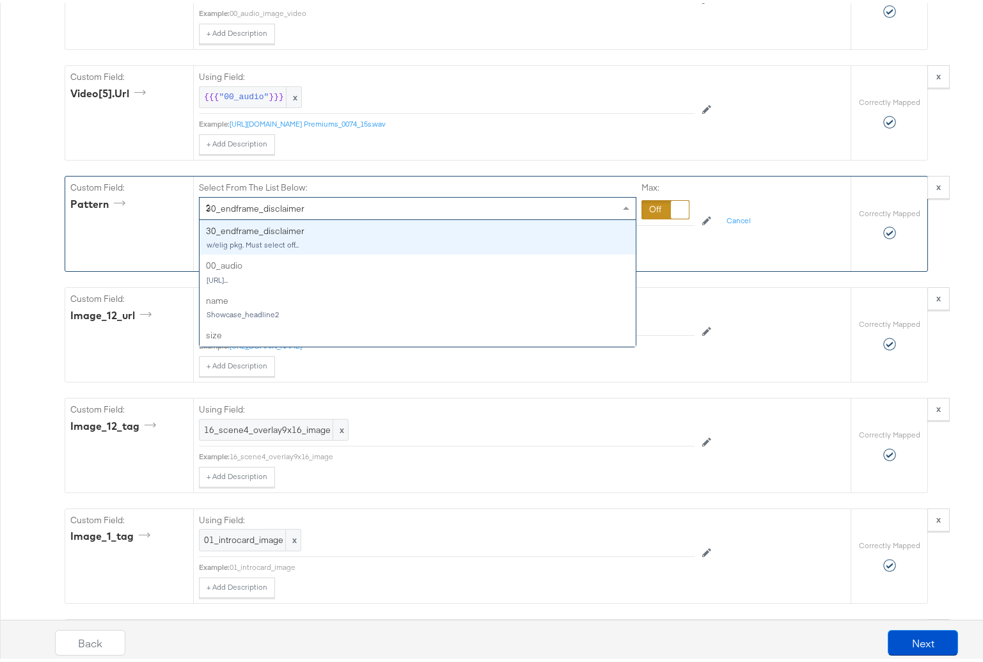
scroll to position [344, 0]
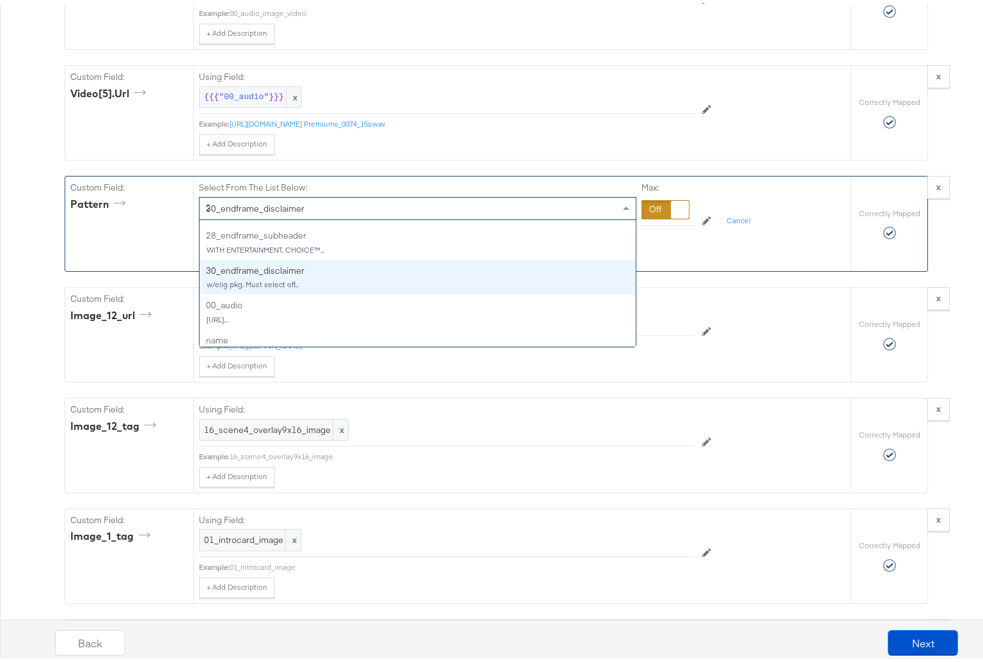
type input "22"
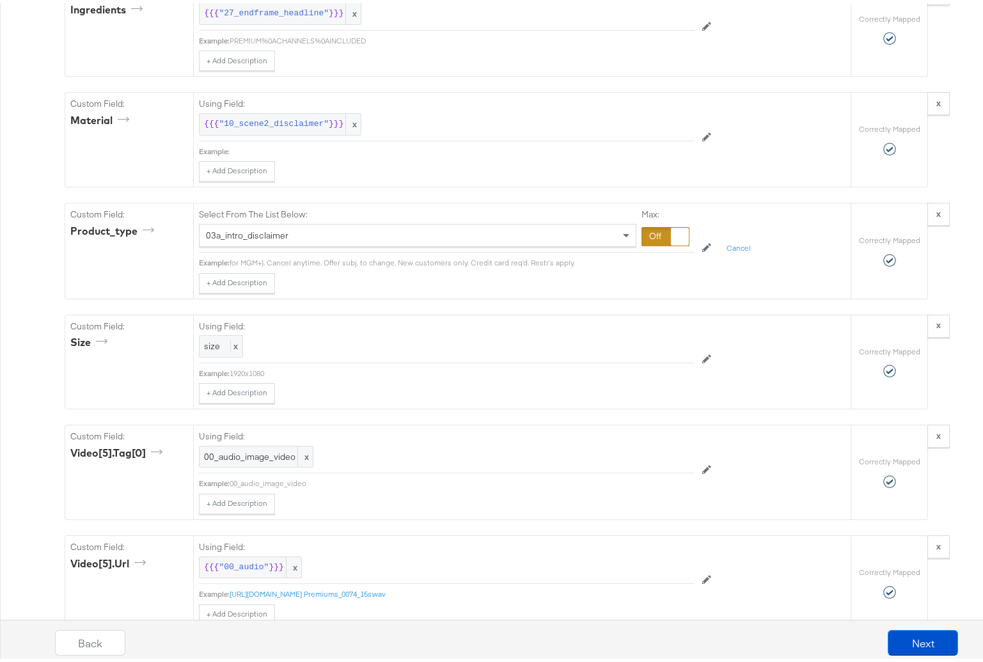
scroll to position [3670, 0]
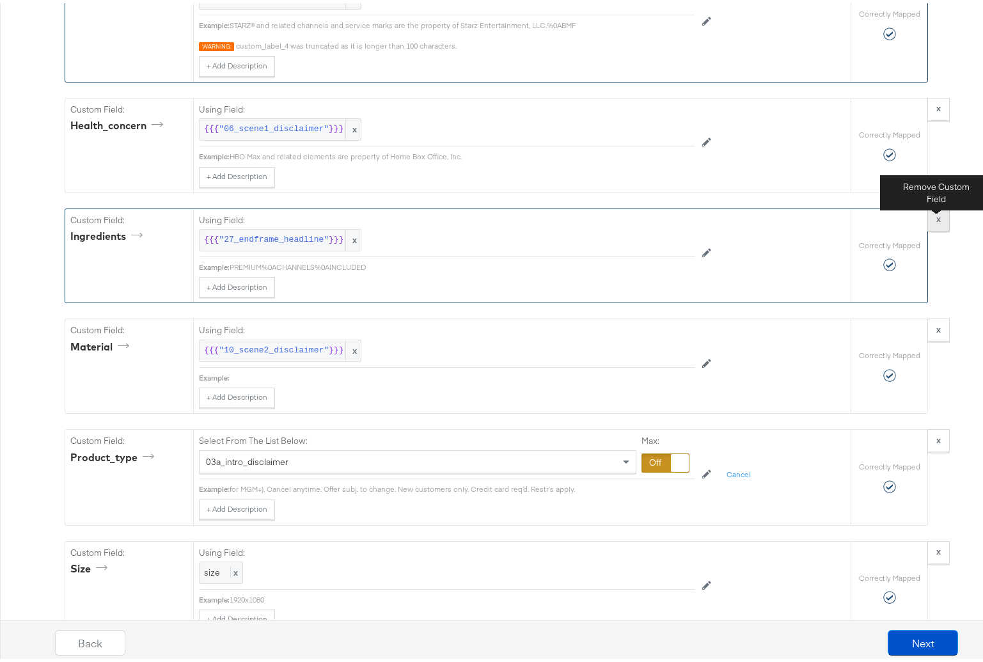
click at [936, 228] on button "x" at bounding box center [939, 216] width 22 height 23
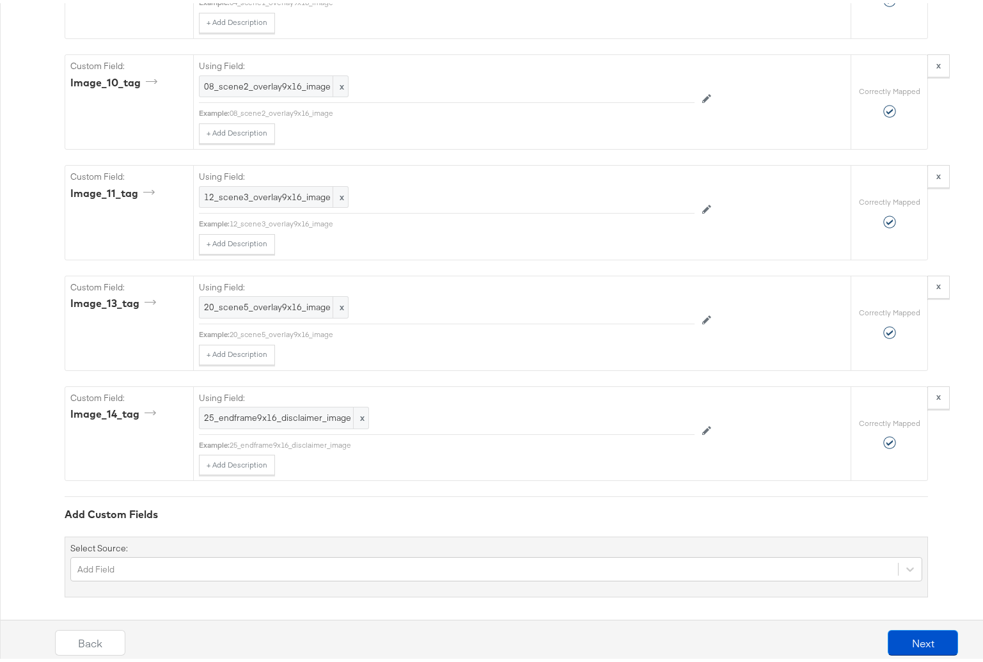
scroll to position [5690, 0]
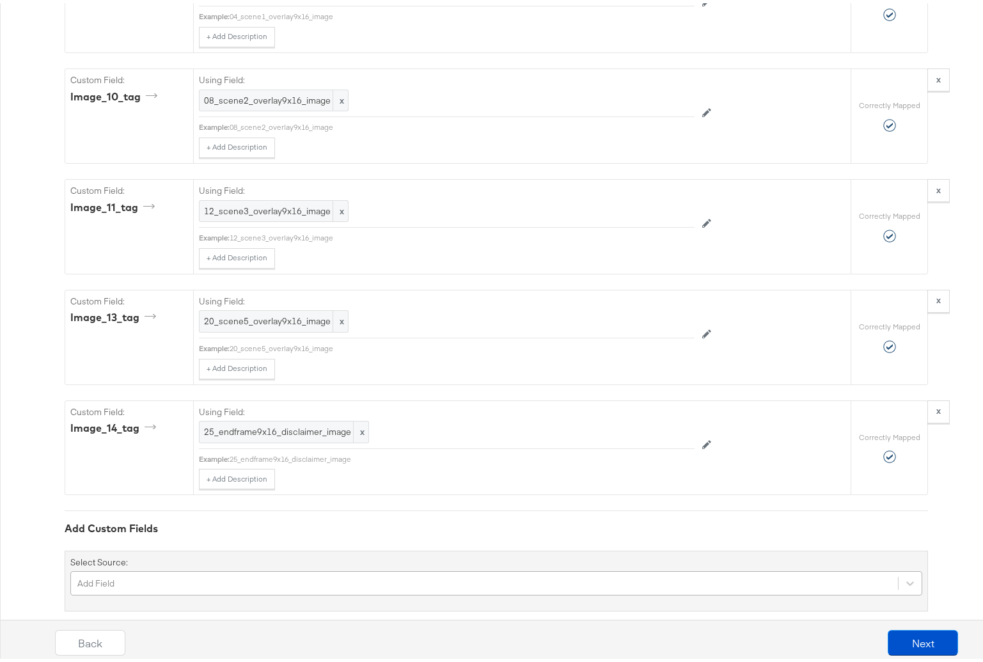
click at [113, 592] on div "Add Field" at bounding box center [496, 580] width 852 height 24
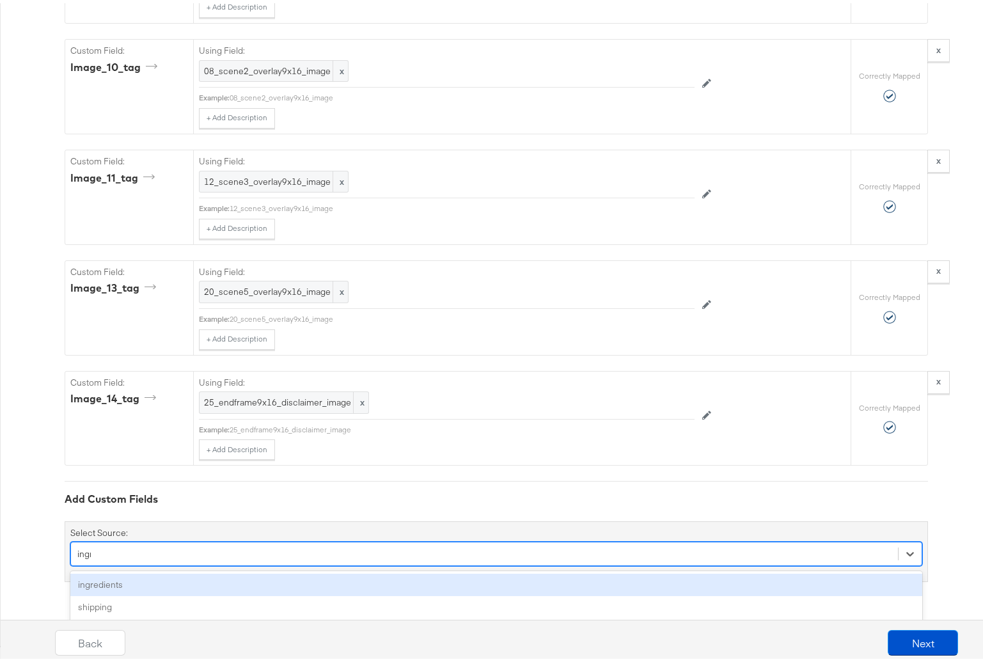
scroll to position [5720, 0]
type input "ingre"
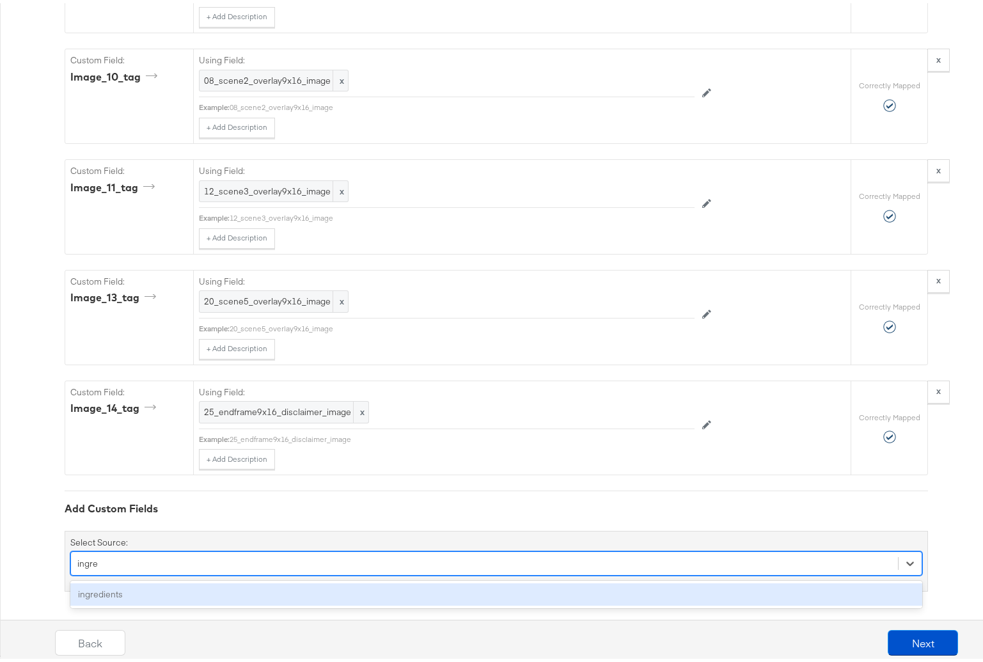
click at [106, 590] on div "ingredients" at bounding box center [496, 591] width 852 height 22
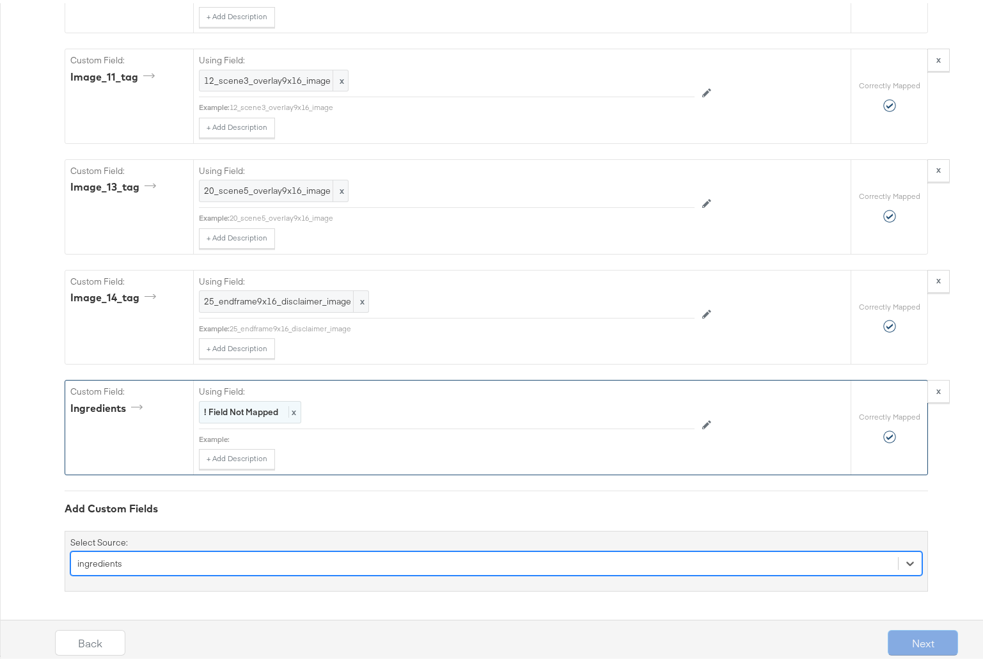
click at [240, 410] on strong "! Field Not Mapped" at bounding box center [241, 409] width 74 height 12
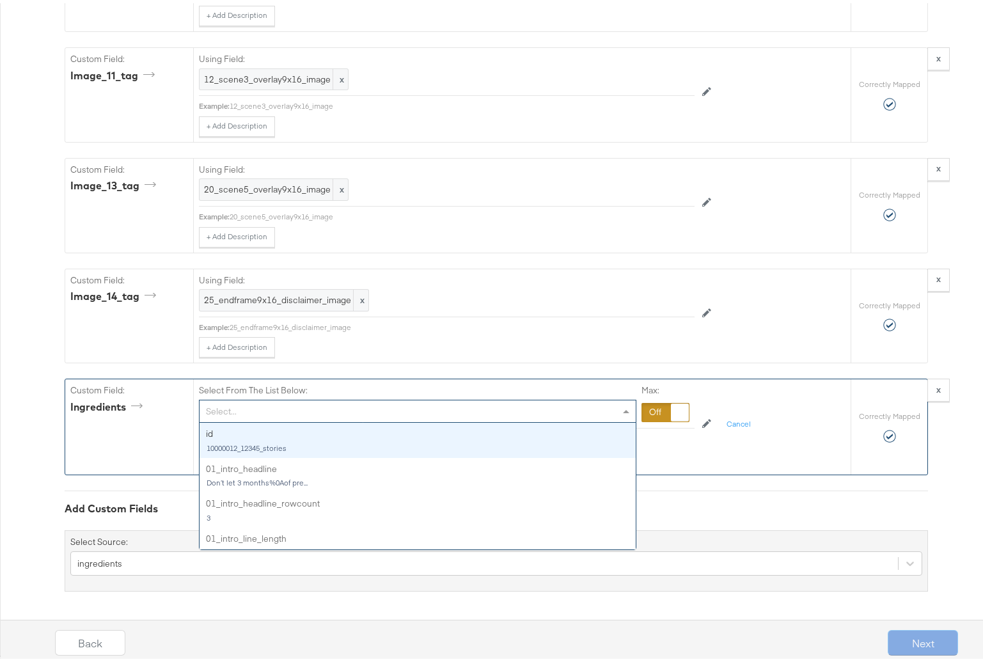
click at [239, 413] on div "Select..." at bounding box center [418, 408] width 436 height 22
type input "30"
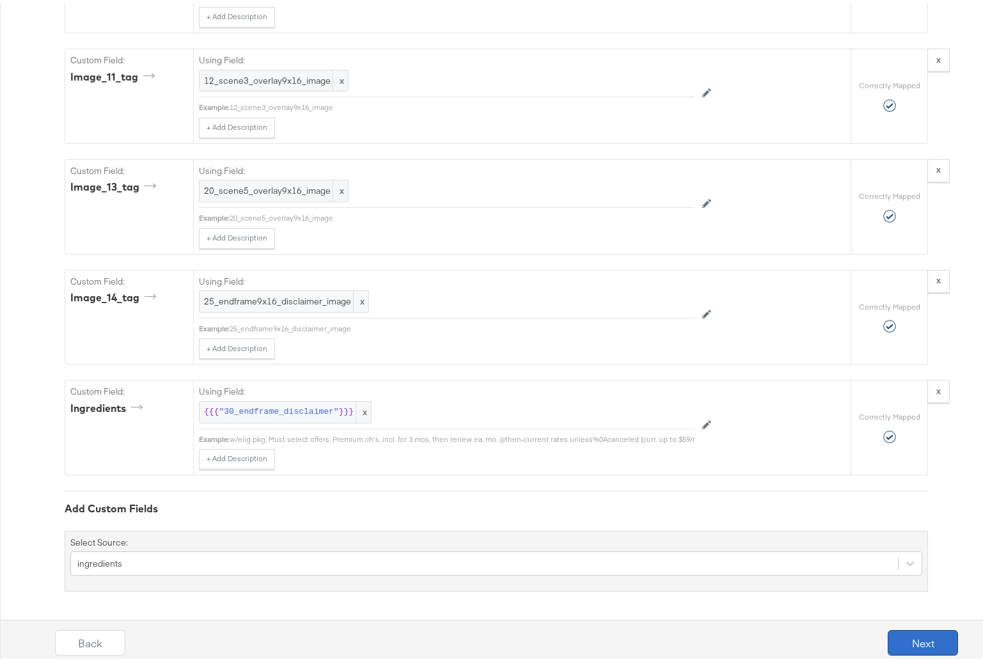
click at [903, 642] on button "Next" at bounding box center [923, 640] width 70 height 26
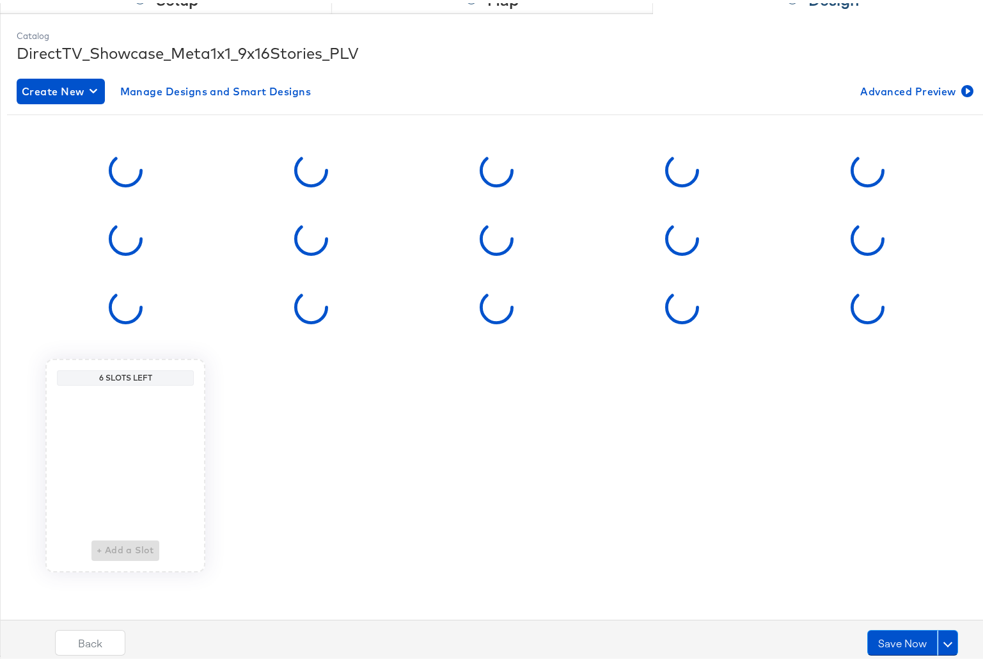
scroll to position [0, 0]
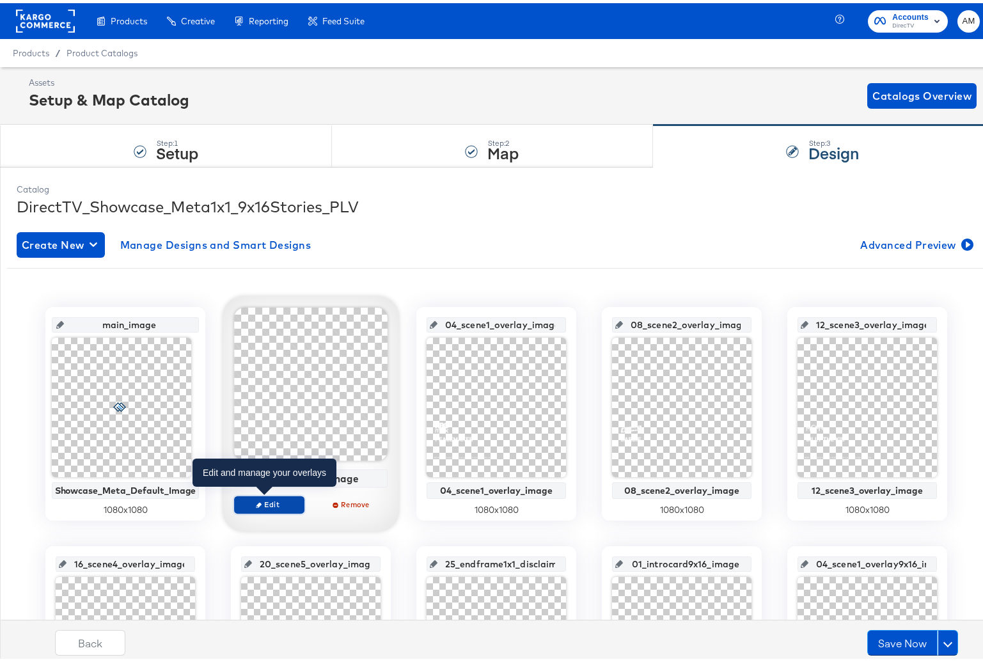
click at [258, 500] on span "Edit" at bounding box center [269, 501] width 59 height 10
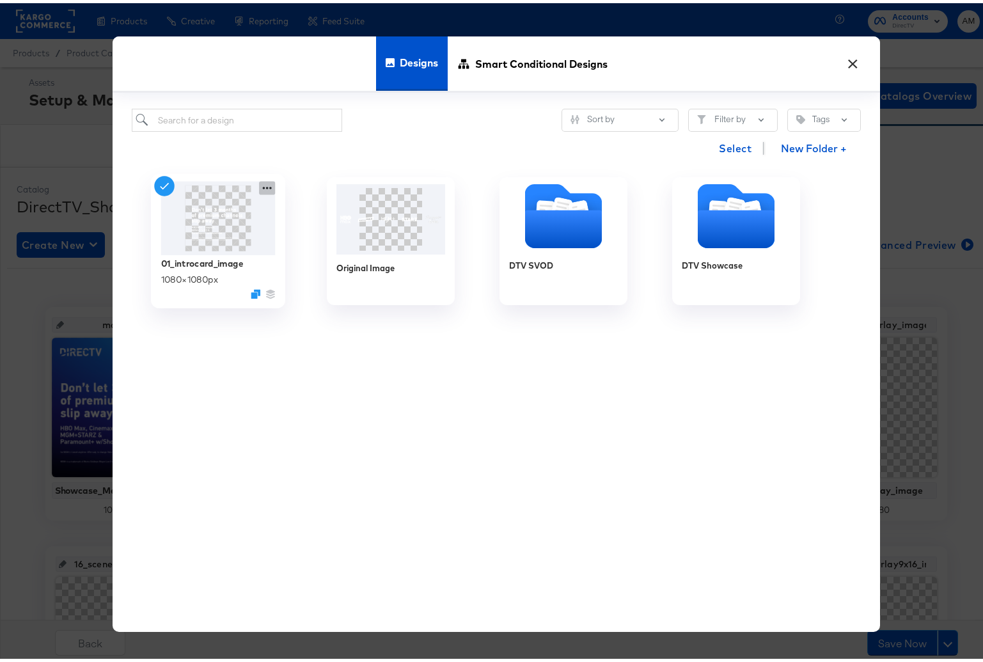
click at [259, 183] on icon at bounding box center [267, 184] width 16 height 13
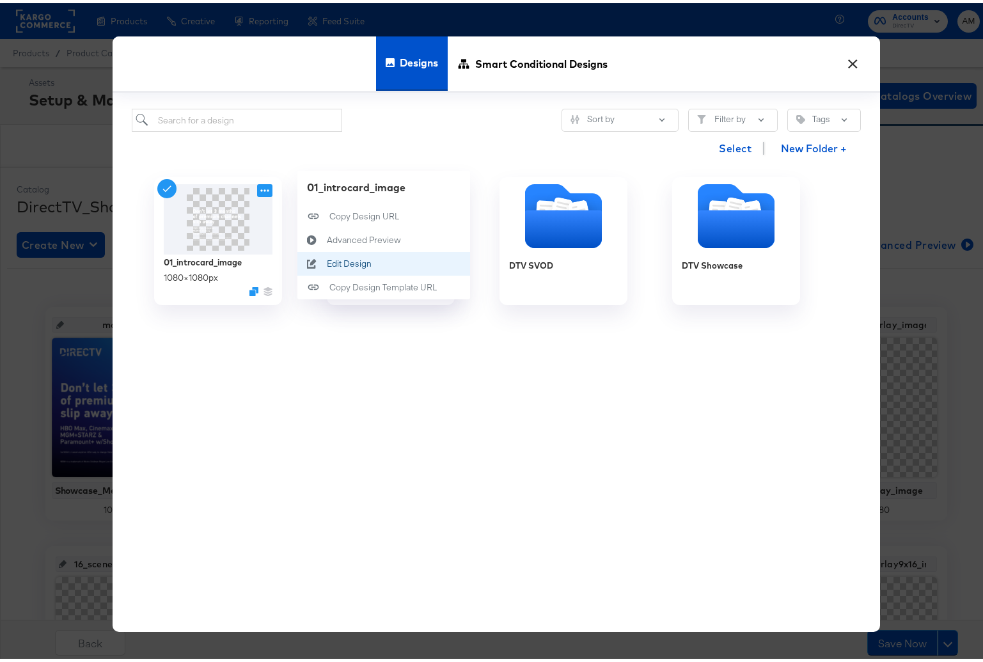
click at [327, 260] on div "Edit Design Edit Design" at bounding box center [327, 260] width 0 height 0
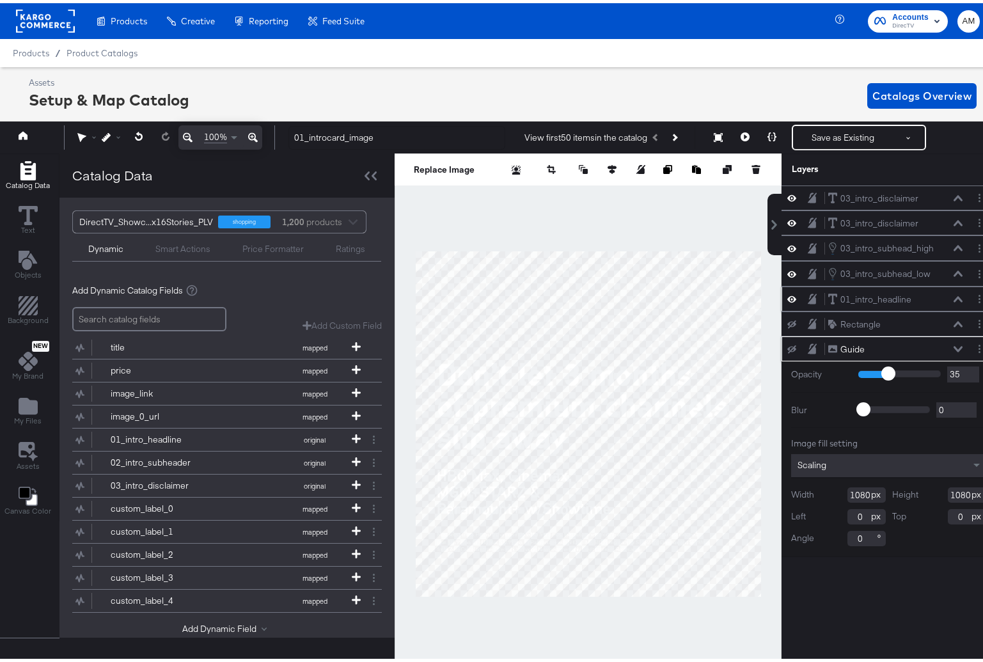
click at [954, 295] on icon at bounding box center [958, 296] width 9 height 6
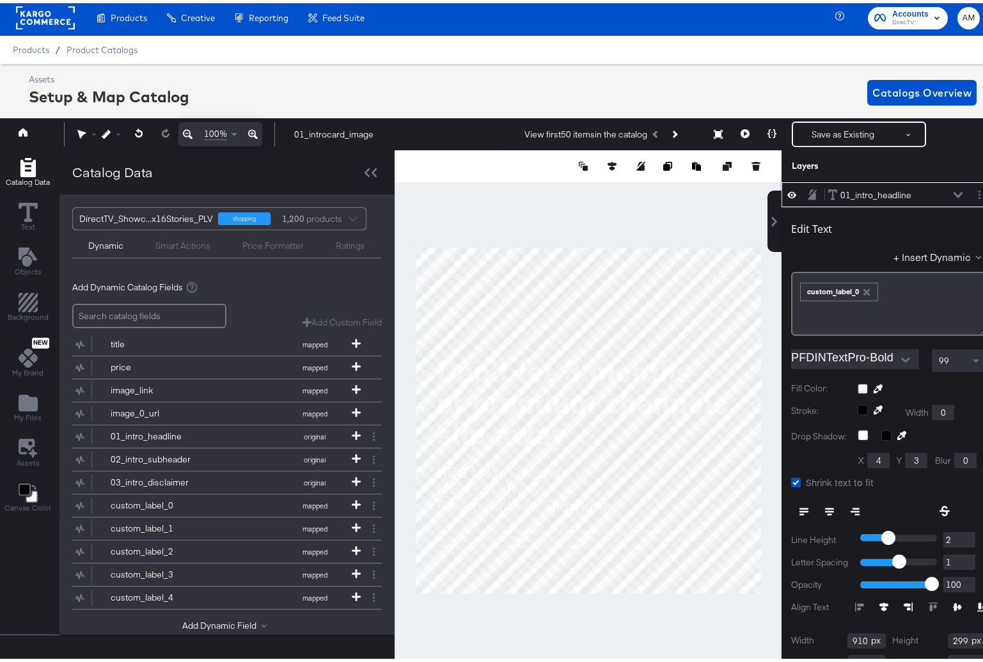
click at [954, 192] on icon at bounding box center [958, 192] width 9 height 6
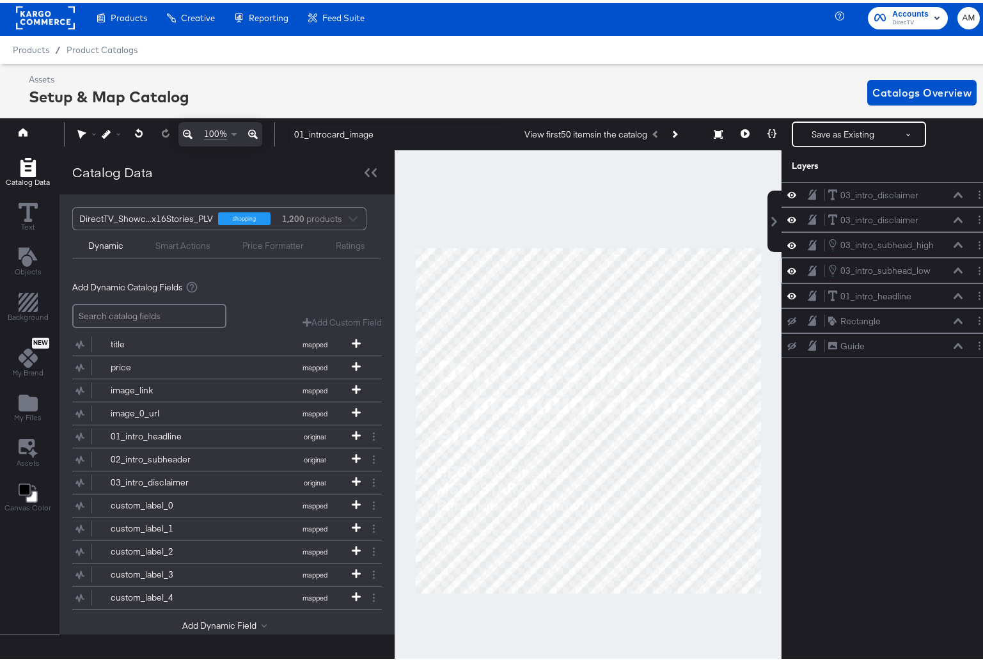
click at [954, 269] on icon at bounding box center [958, 267] width 9 height 6
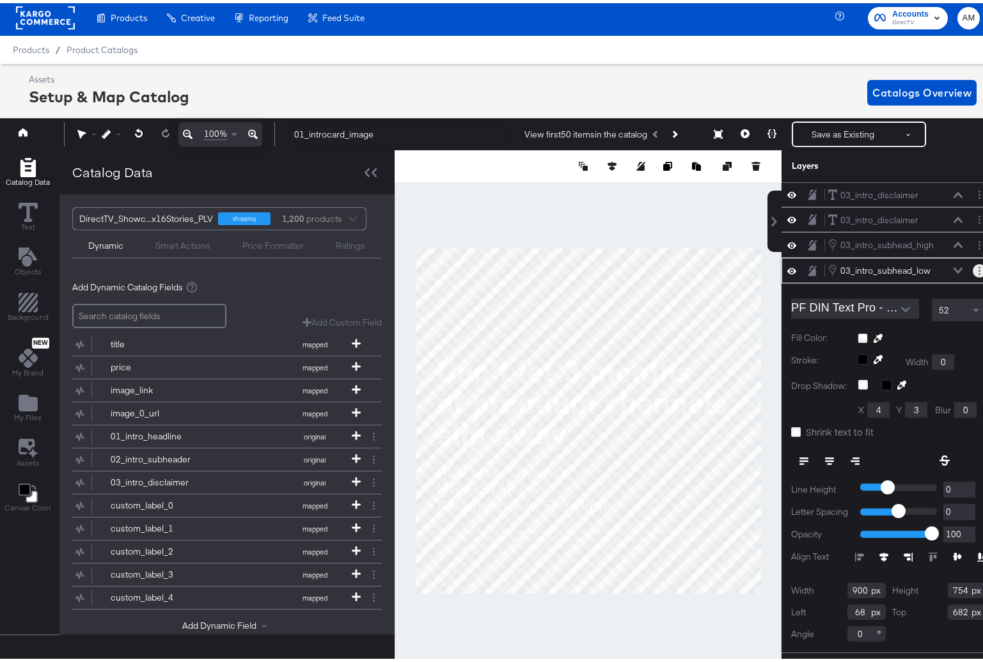
click at [973, 268] on button "Layer Options" at bounding box center [979, 267] width 13 height 13
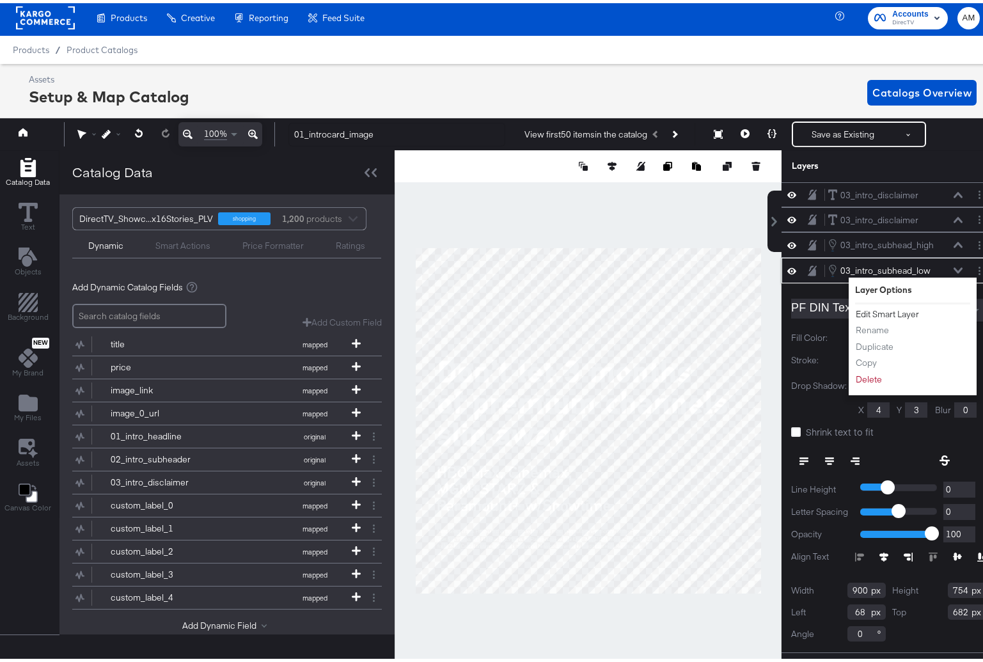
click at [886, 312] on button "Edit Smart Layer" at bounding box center [887, 310] width 65 height 13
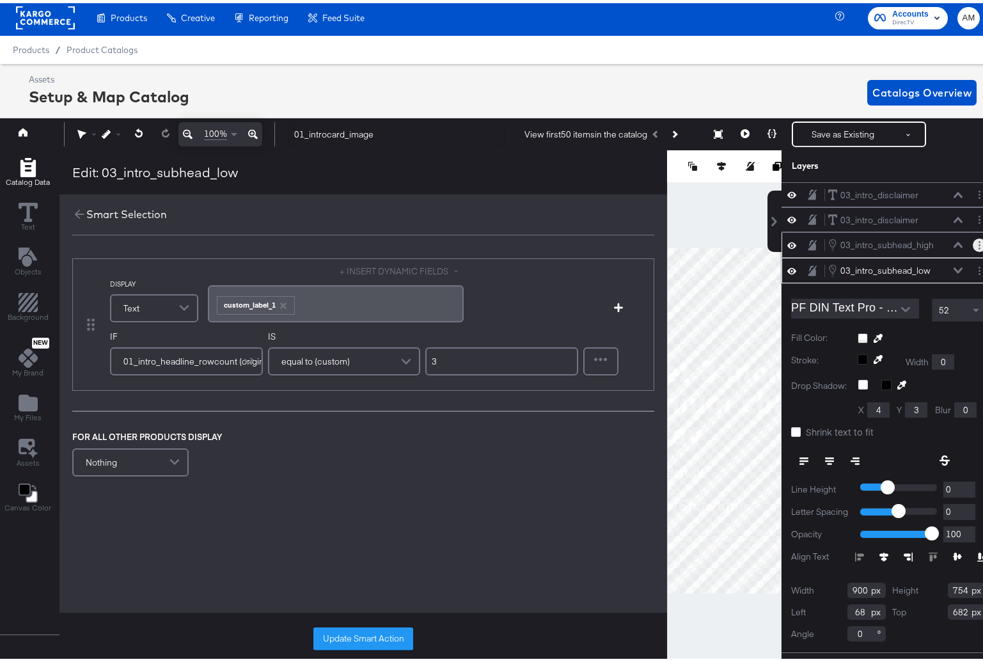
click at [979, 241] on icon "Layer Options" at bounding box center [980, 242] width 2 height 8
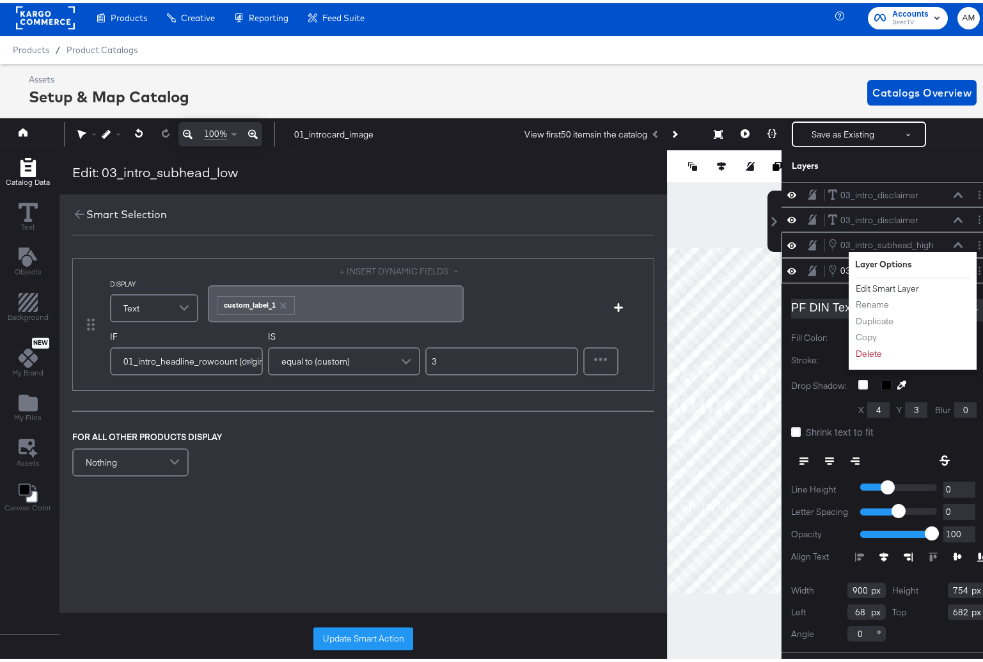
click at [898, 287] on button "Edit Smart Layer" at bounding box center [887, 285] width 65 height 13
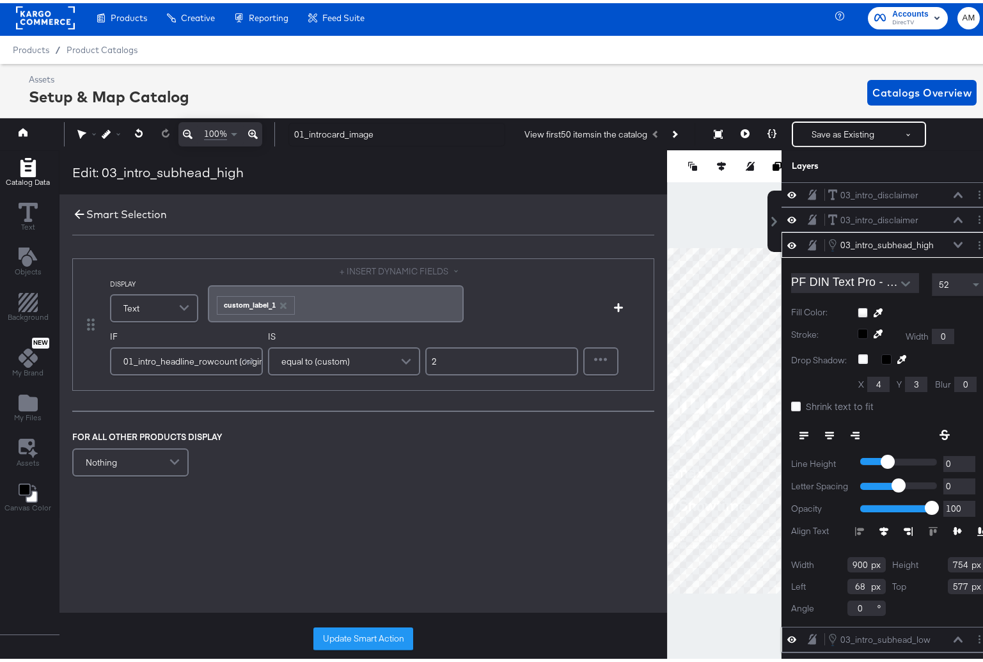
click at [77, 210] on icon at bounding box center [79, 211] width 14 height 14
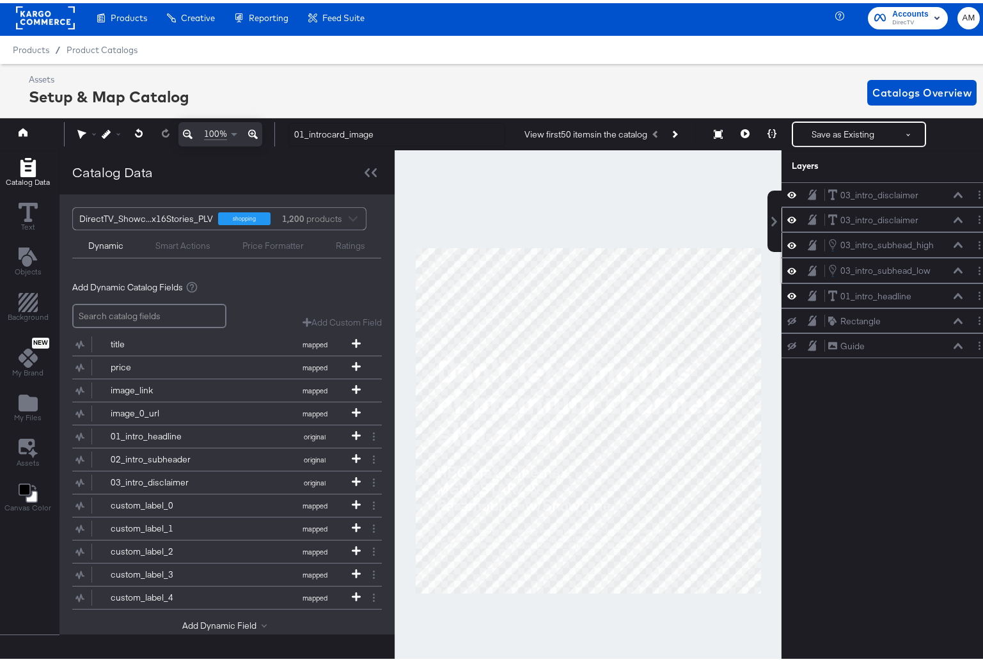
click at [954, 217] on icon at bounding box center [958, 217] width 9 height 6
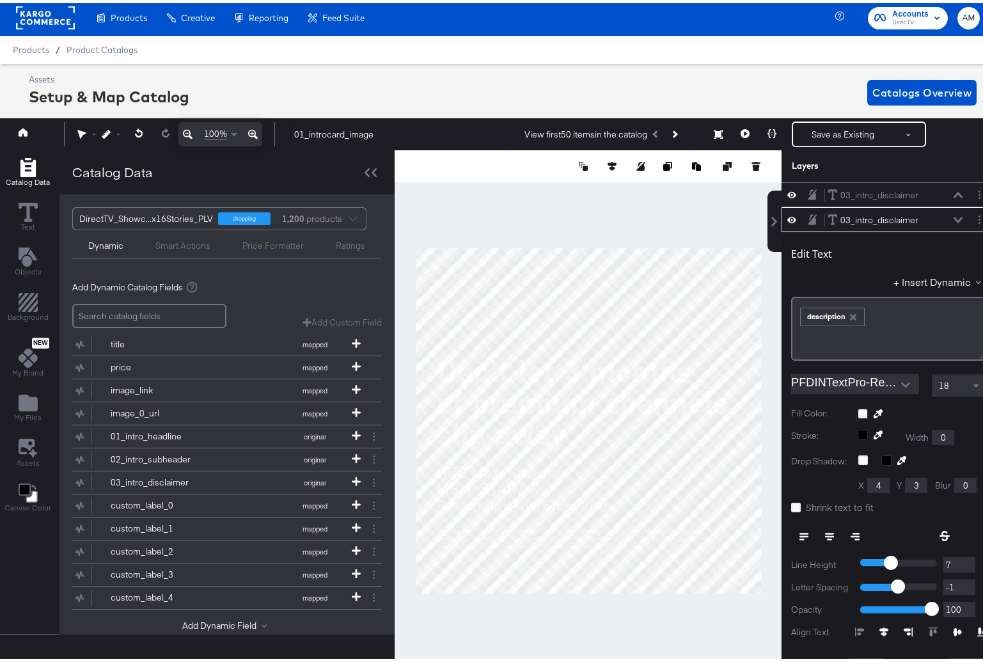
scroll to position [25, 0]
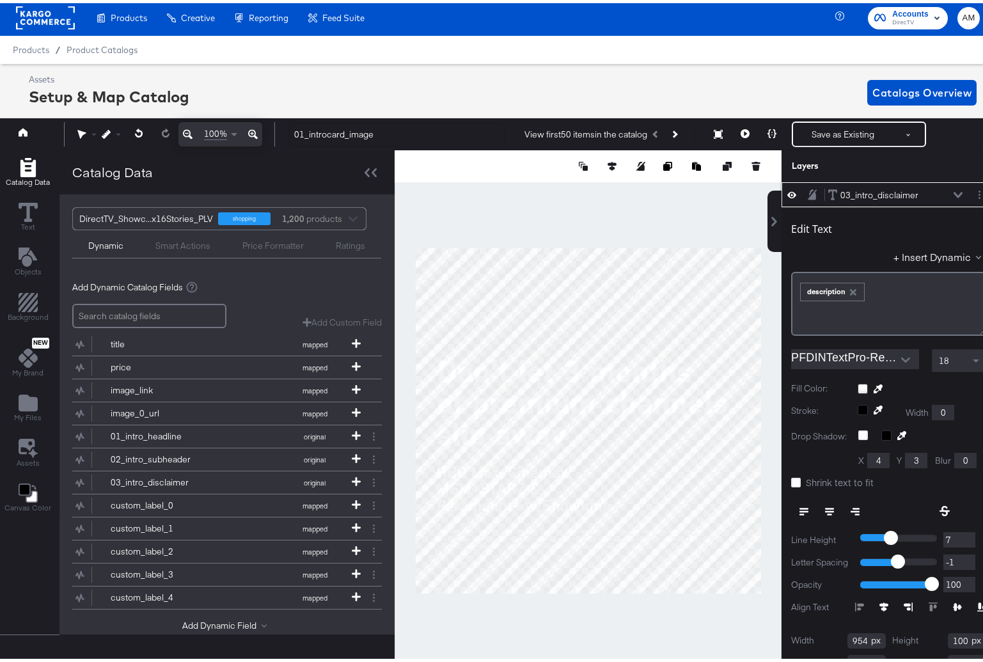
click at [954, 191] on icon at bounding box center [958, 192] width 9 height 6
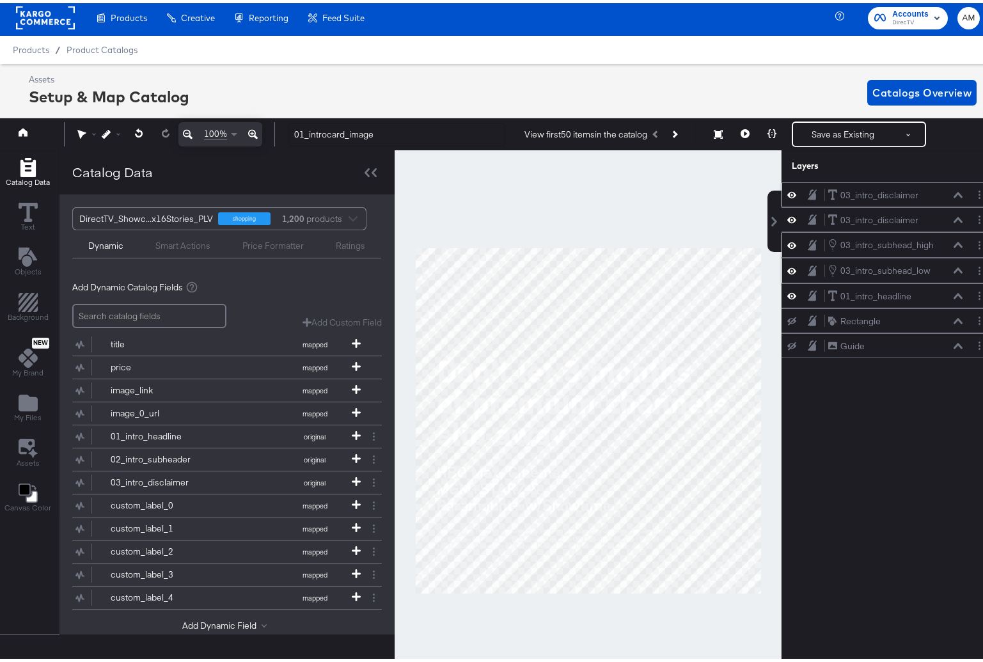
click at [954, 192] on icon at bounding box center [958, 192] width 9 height 6
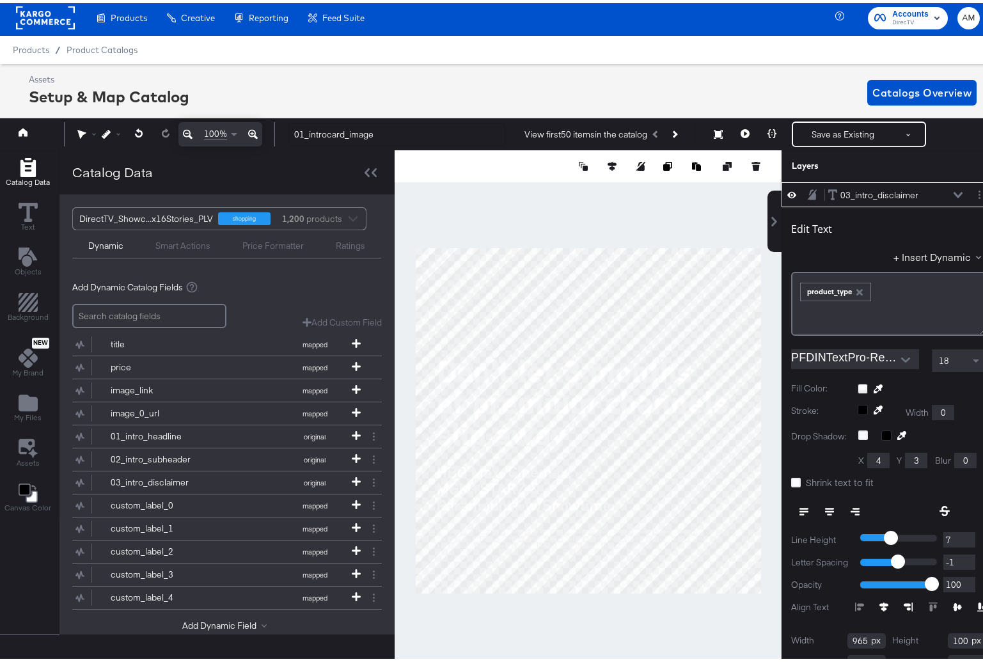
click at [857, 288] on icon "button" at bounding box center [860, 289] width 6 height 6
click at [846, 290] on div "﻿" at bounding box center [888, 301] width 195 height 64
click at [976, 253] on span at bounding box center [978, 252] width 5 height 5
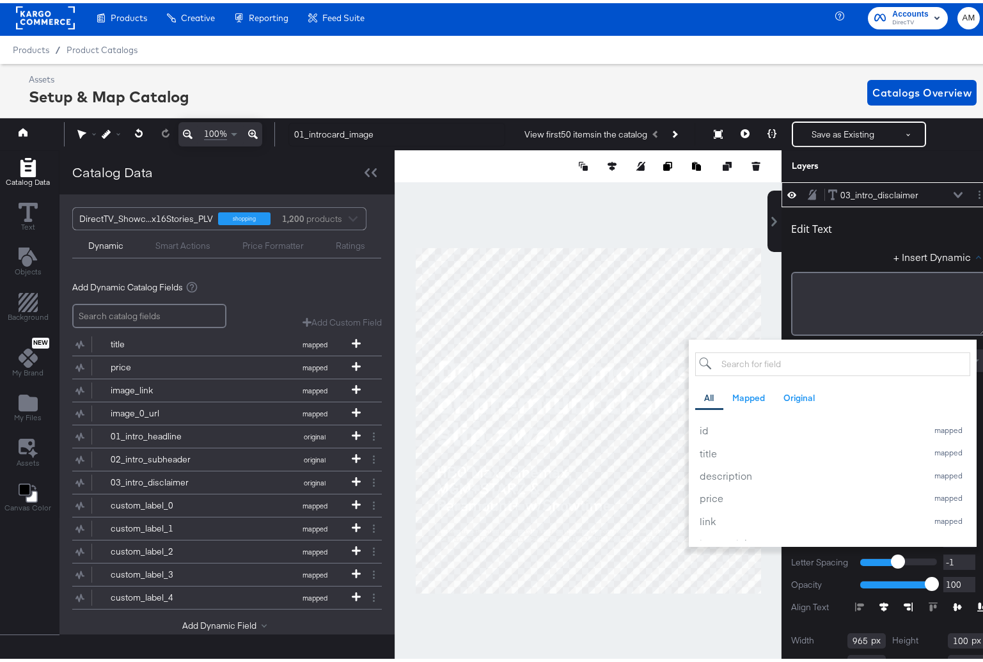
click at [783, 358] on input "search" at bounding box center [832, 361] width 275 height 24
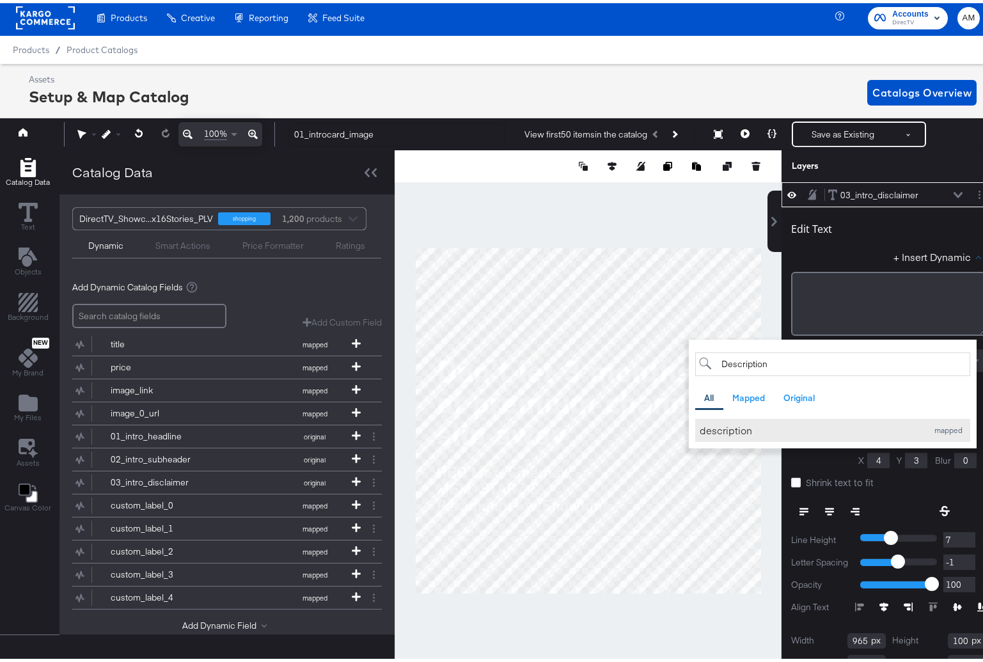
type input "Description"
click at [736, 431] on div "description" at bounding box center [810, 426] width 221 height 13
click at [885, 230] on div "Edit Text" at bounding box center [888, 227] width 195 height 17
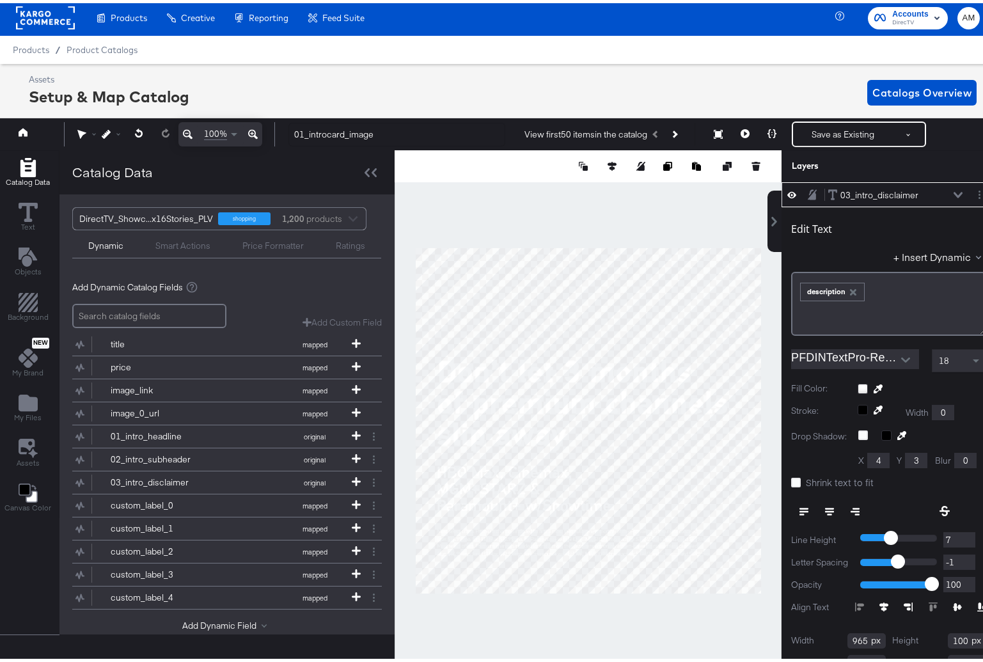
click at [850, 289] on icon "button" at bounding box center [853, 289] width 6 height 6
click at [900, 248] on button "+ Insert Dynamic" at bounding box center [940, 253] width 93 height 13
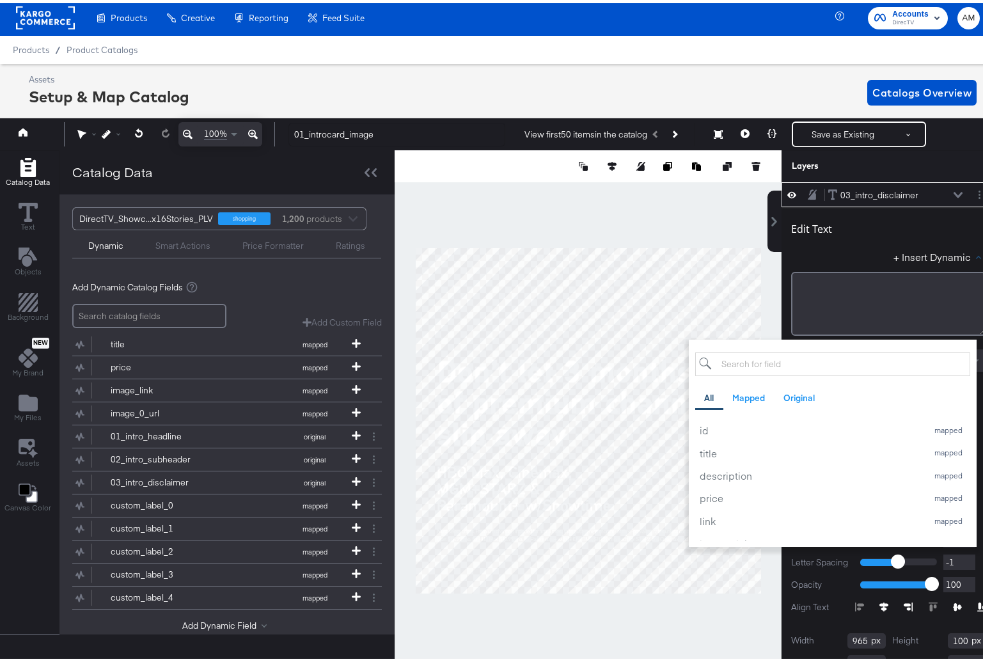
click at [755, 363] on input "search" at bounding box center [832, 361] width 275 height 24
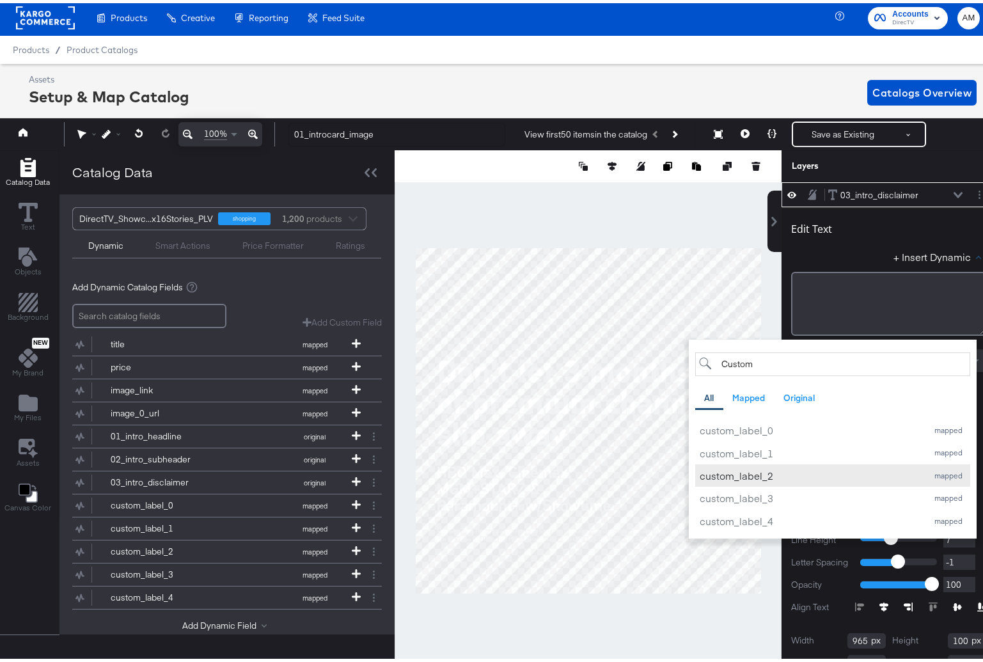
type input "Custom"
click at [759, 474] on div "custom_label_2" at bounding box center [810, 472] width 221 height 13
click at [844, 248] on div "+ Insert Dynamic Custom All Mapped Original Add a field from your catalog to us…" at bounding box center [888, 256] width 195 height 19
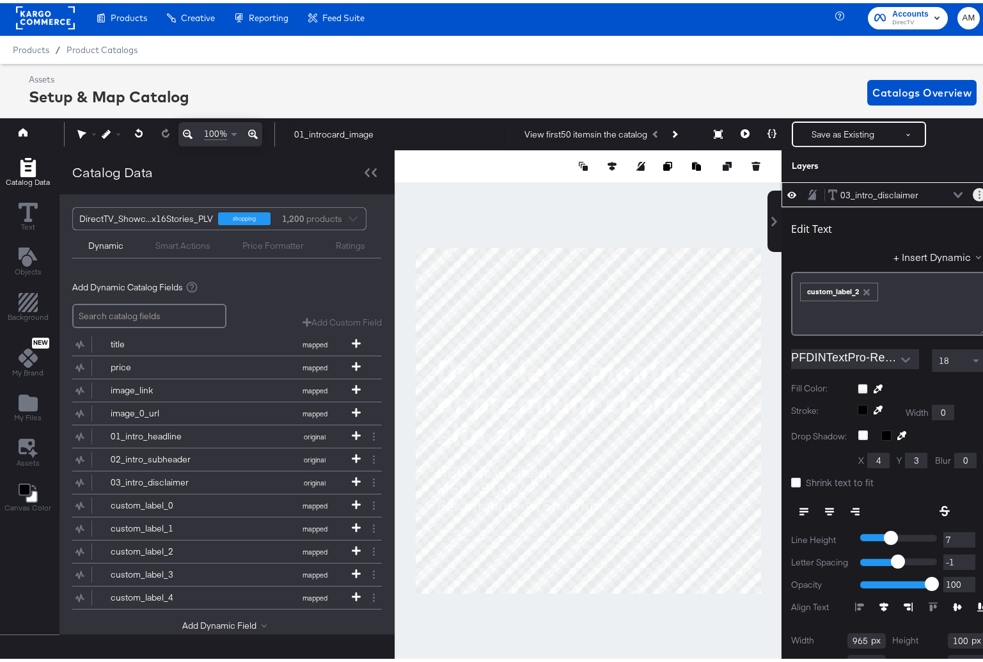
click at [979, 191] on icon "Layer Options" at bounding box center [980, 191] width 2 height 8
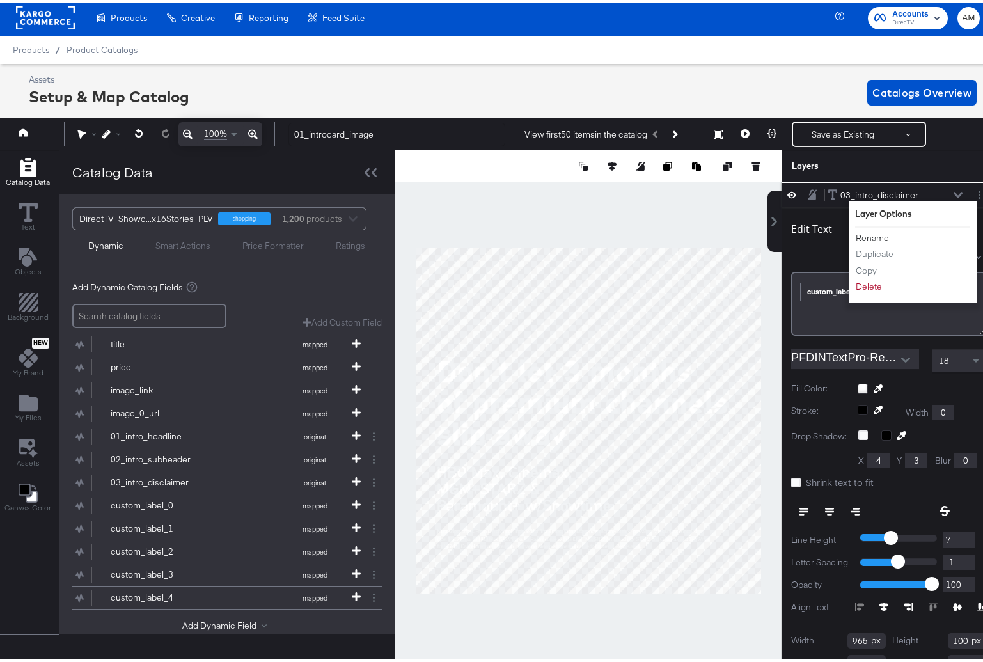
click at [860, 233] on button "Rename" at bounding box center [872, 234] width 35 height 13
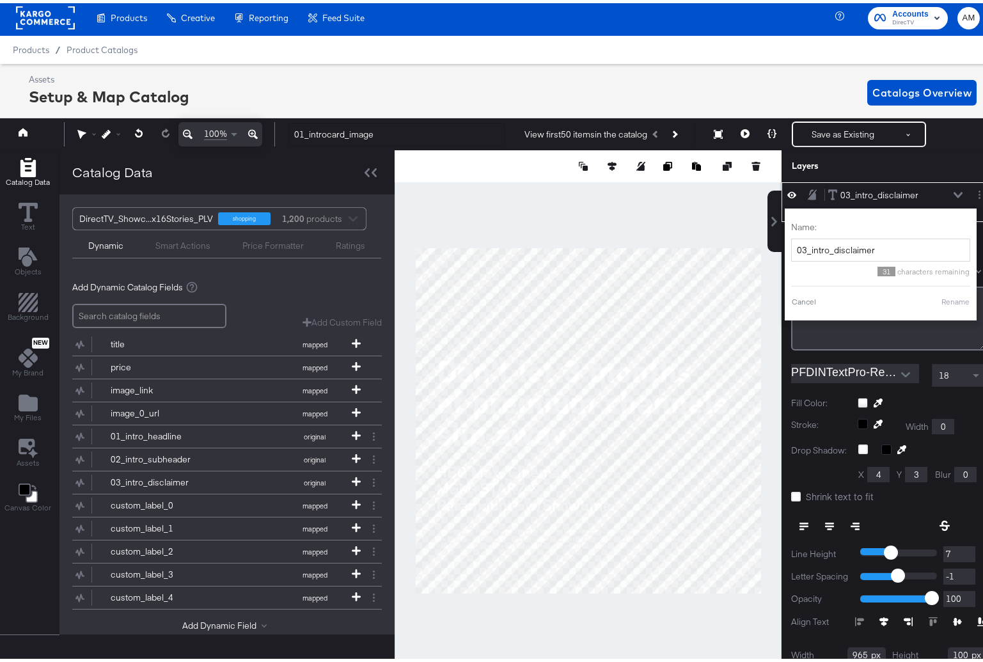
click at [909, 191] on div "03_intro_disclaimer 03_intro_disclaimer" at bounding box center [896, 192] width 136 height 13
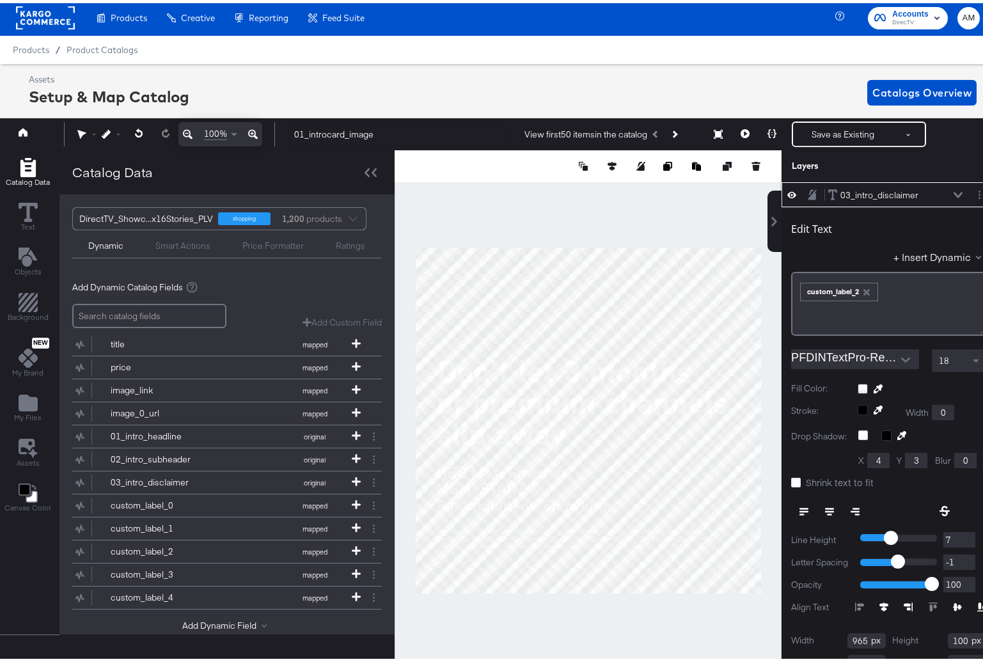
click at [910, 191] on div "03_intro_disclaimer 03_intro_disclaimer" at bounding box center [896, 192] width 136 height 13
click at [855, 195] on div "03_intro_disclaimer" at bounding box center [880, 192] width 78 height 12
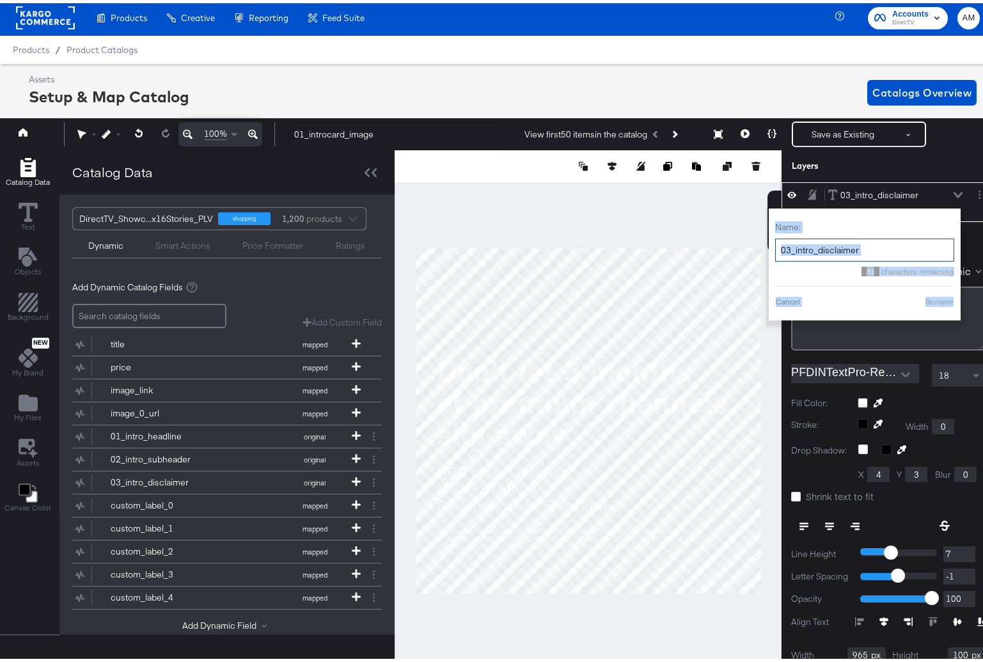
click at [782, 249] on input "03_intro_disclaimer" at bounding box center [864, 247] width 179 height 24
type input "03a_intro_disclaimer"
click at [925, 299] on button "Rename" at bounding box center [939, 299] width 29 height 12
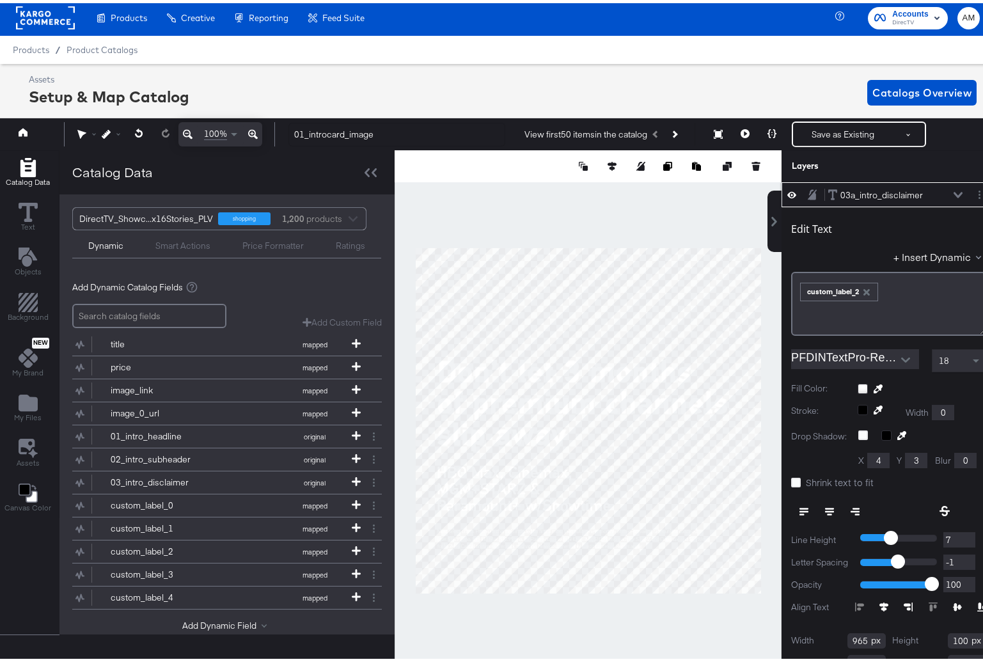
click at [942, 187] on div "03a_intro_disclaimer 03a_intro_disclaimer" at bounding box center [896, 192] width 136 height 13
click at [954, 193] on icon at bounding box center [958, 192] width 9 height 6
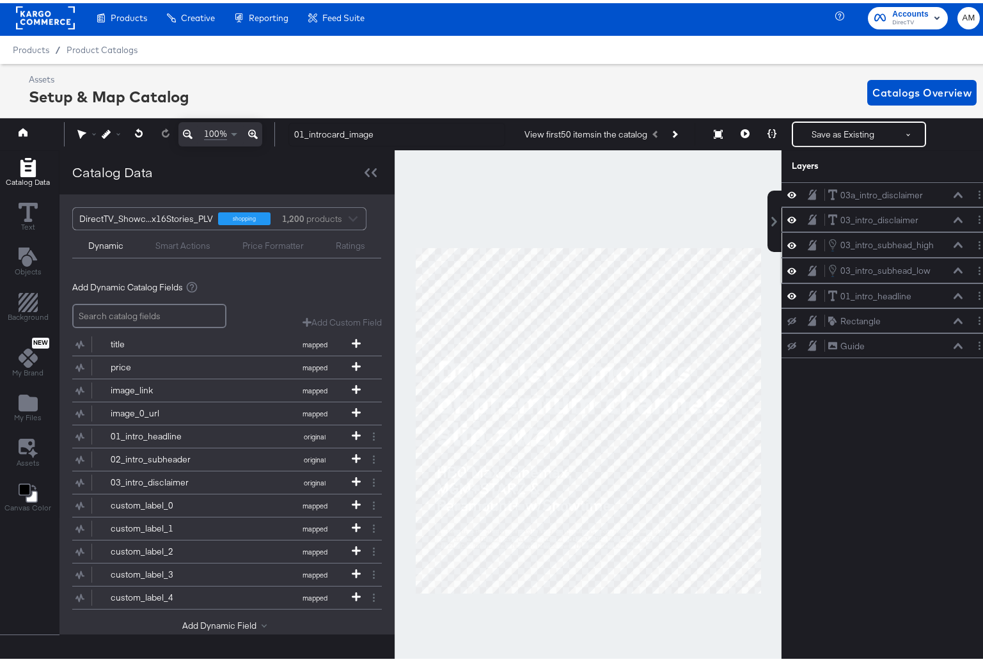
click at [787, 216] on icon at bounding box center [791, 216] width 9 height 11
click at [787, 216] on icon at bounding box center [791, 217] width 9 height 8
click at [954, 216] on icon at bounding box center [958, 217] width 9 height 6
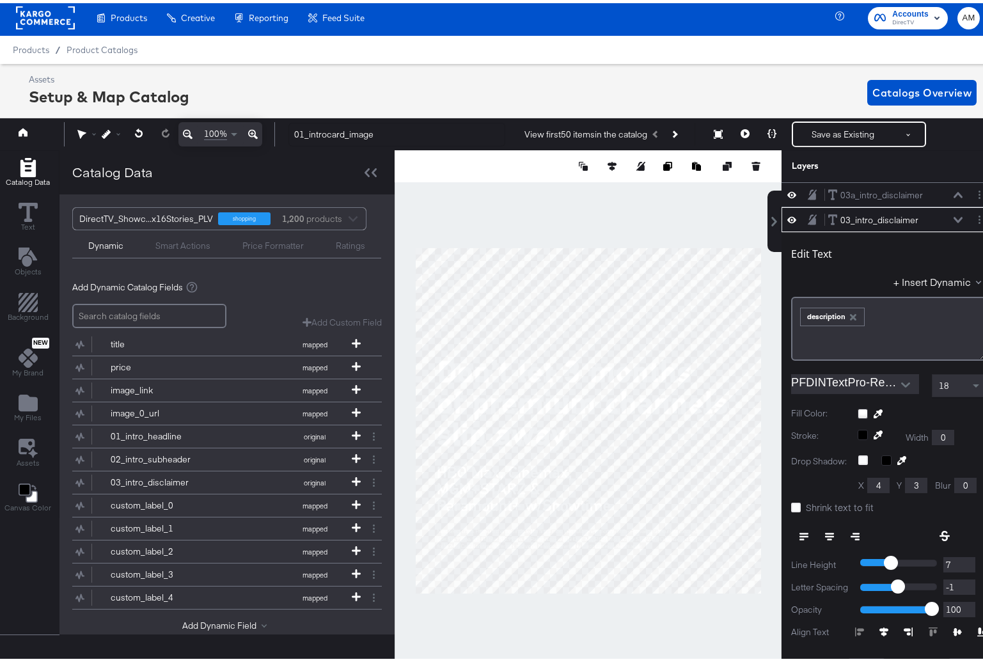
scroll to position [25, 0]
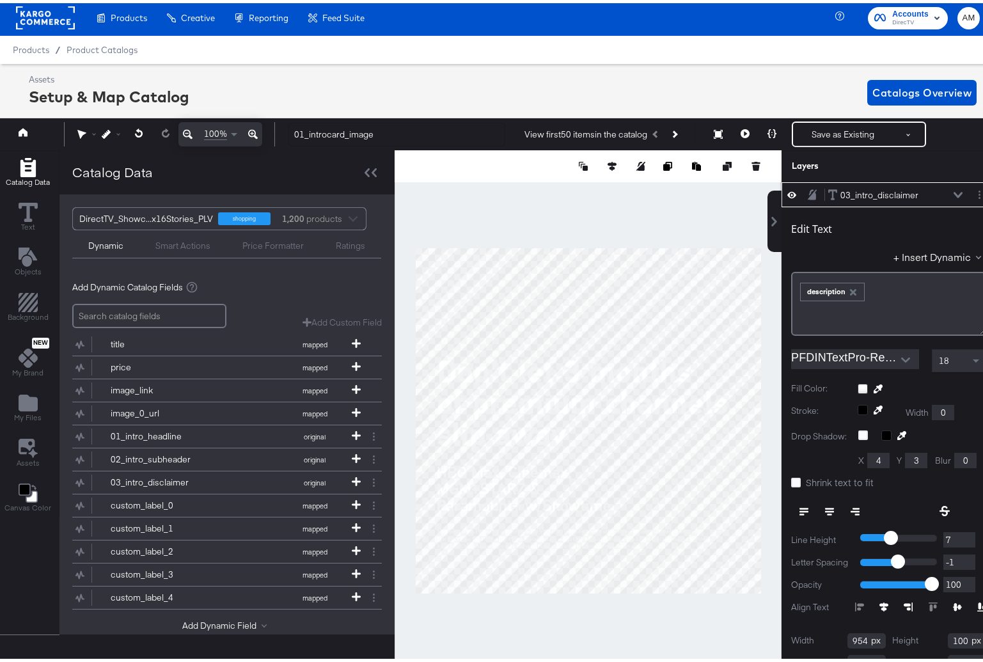
click at [954, 189] on icon at bounding box center [958, 192] width 9 height 6
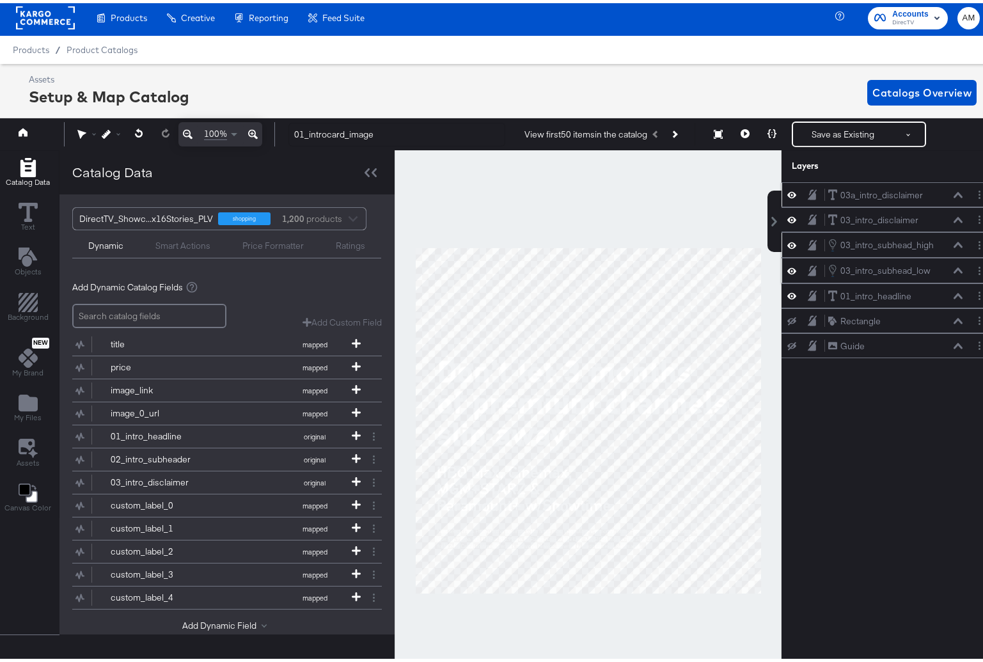
scroll to position [0, 0]
click at [954, 242] on icon at bounding box center [958, 242] width 9 height 6
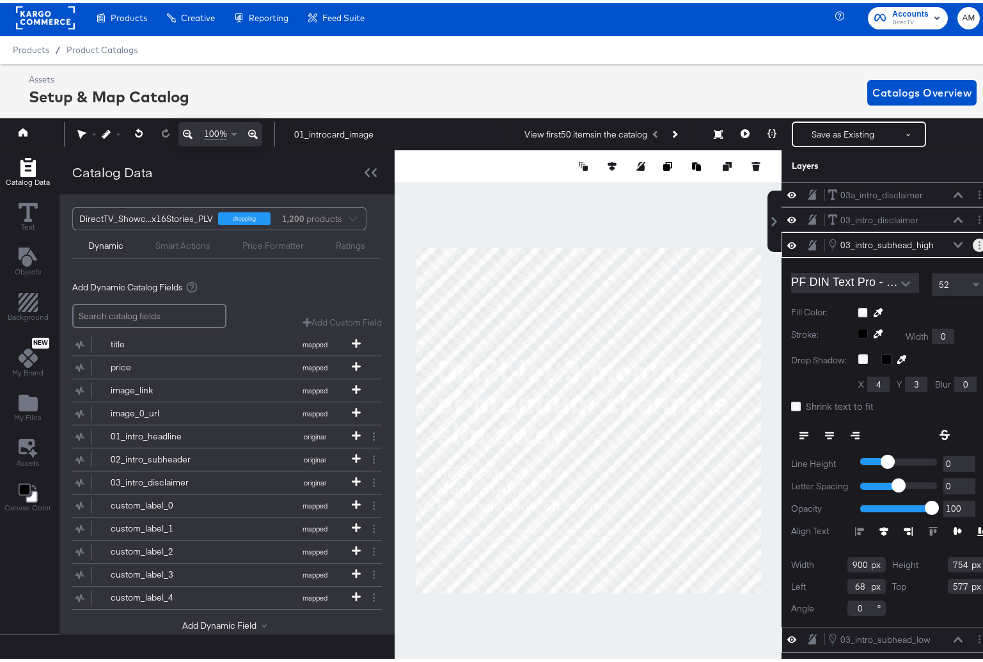
click at [979, 243] on icon "Layer Options" at bounding box center [980, 242] width 2 height 8
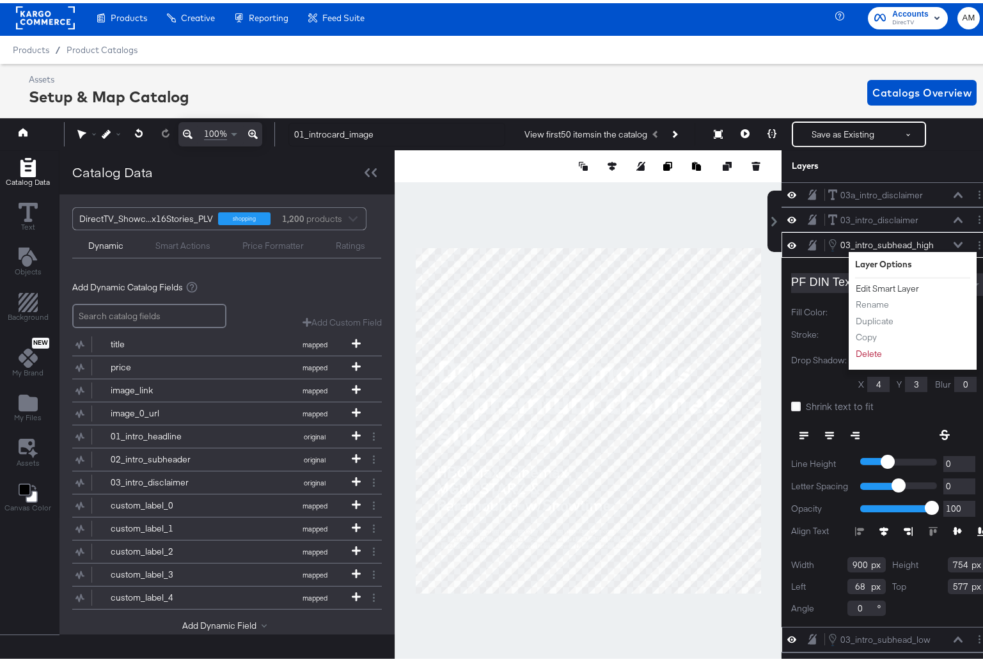
click at [880, 283] on button "Edit Smart Layer" at bounding box center [887, 285] width 65 height 13
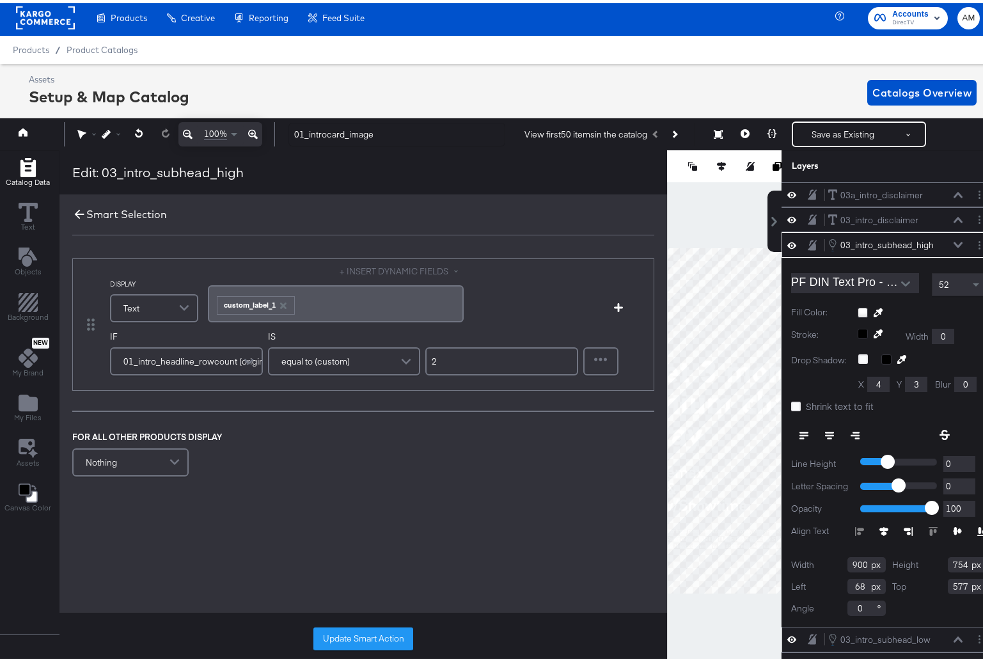
click at [72, 211] on icon at bounding box center [79, 211] width 14 height 14
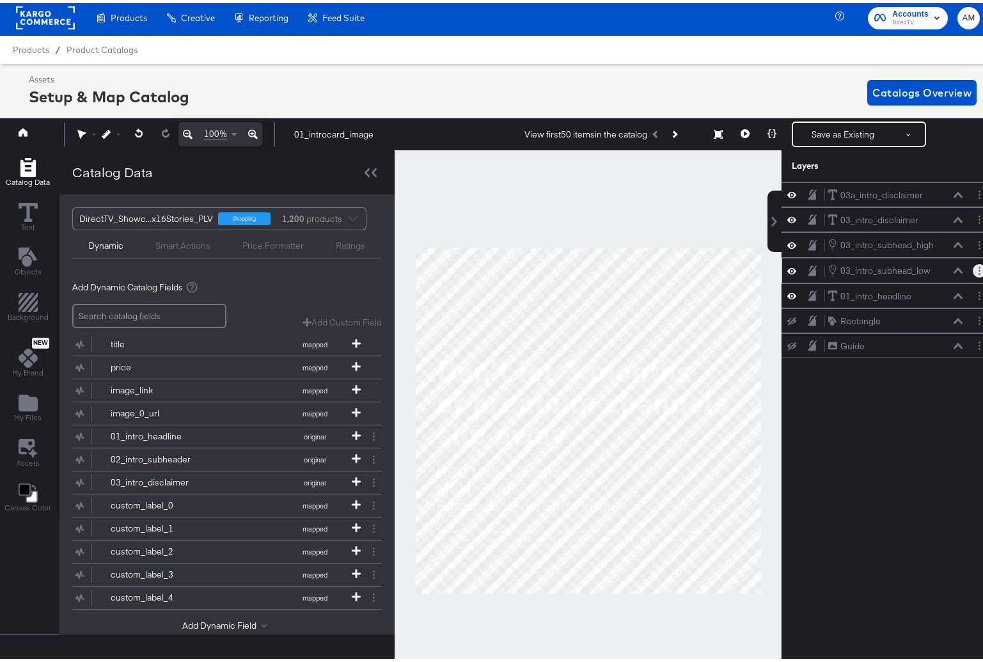
click at [973, 267] on button "Layer Options" at bounding box center [979, 267] width 13 height 13
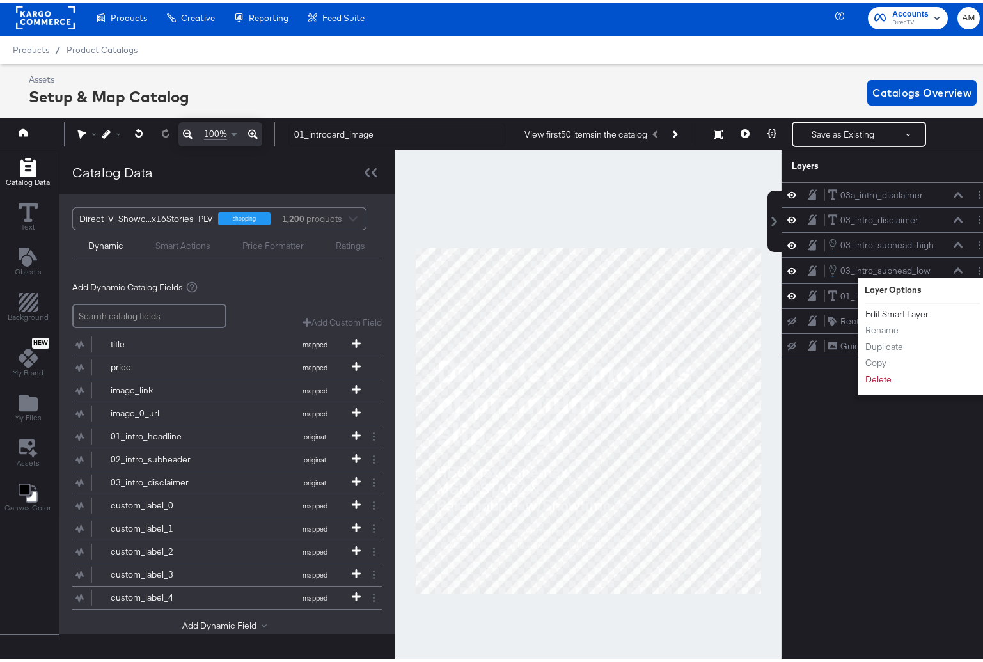
click at [894, 309] on button "Edit Smart Layer" at bounding box center [897, 310] width 65 height 13
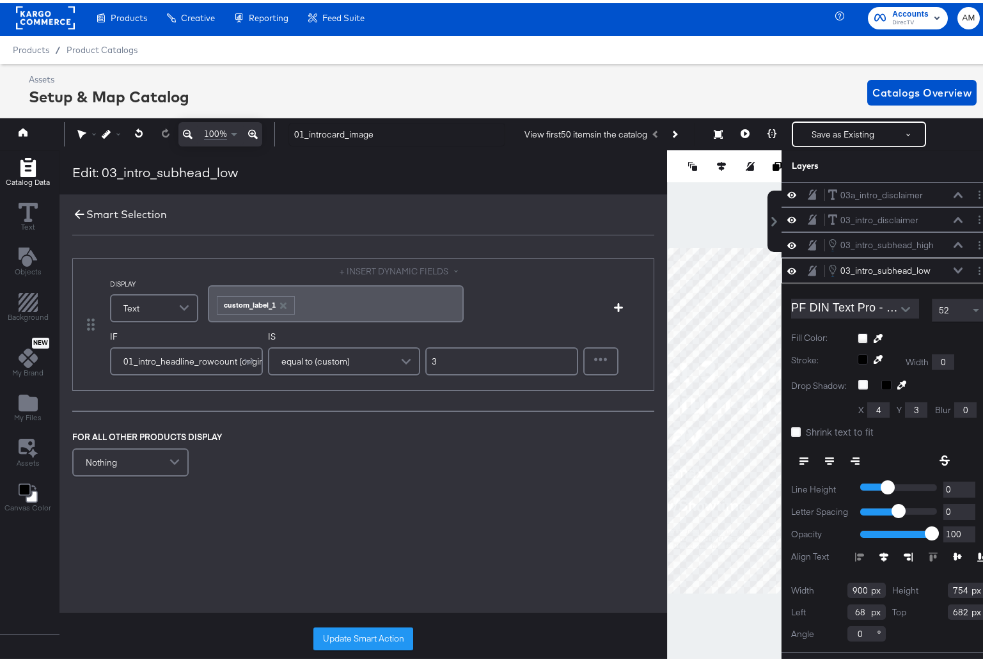
click at [73, 208] on icon at bounding box center [79, 211] width 14 height 14
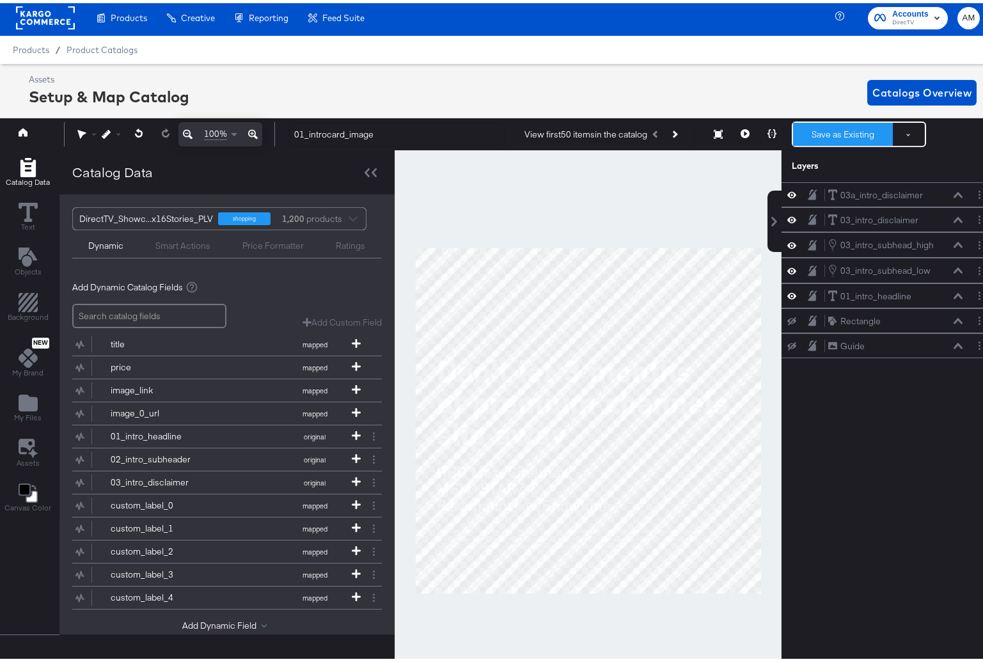
click at [844, 132] on button "Save as Existing" at bounding box center [843, 131] width 100 height 23
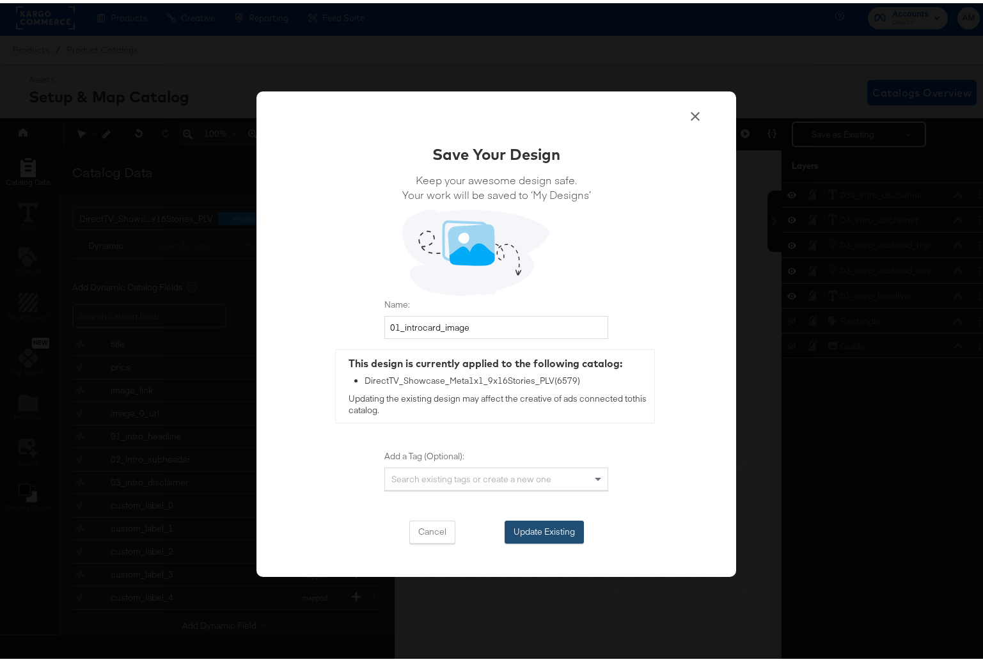
click at [526, 530] on button "Update Existing" at bounding box center [544, 528] width 79 height 23
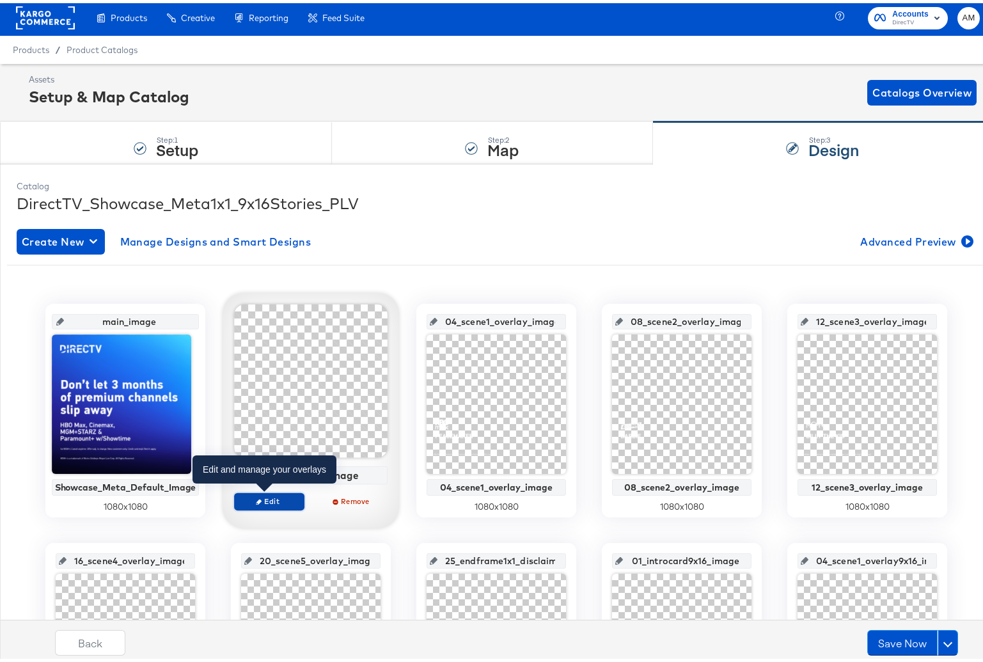
click at [244, 499] on span "Edit" at bounding box center [269, 498] width 59 height 10
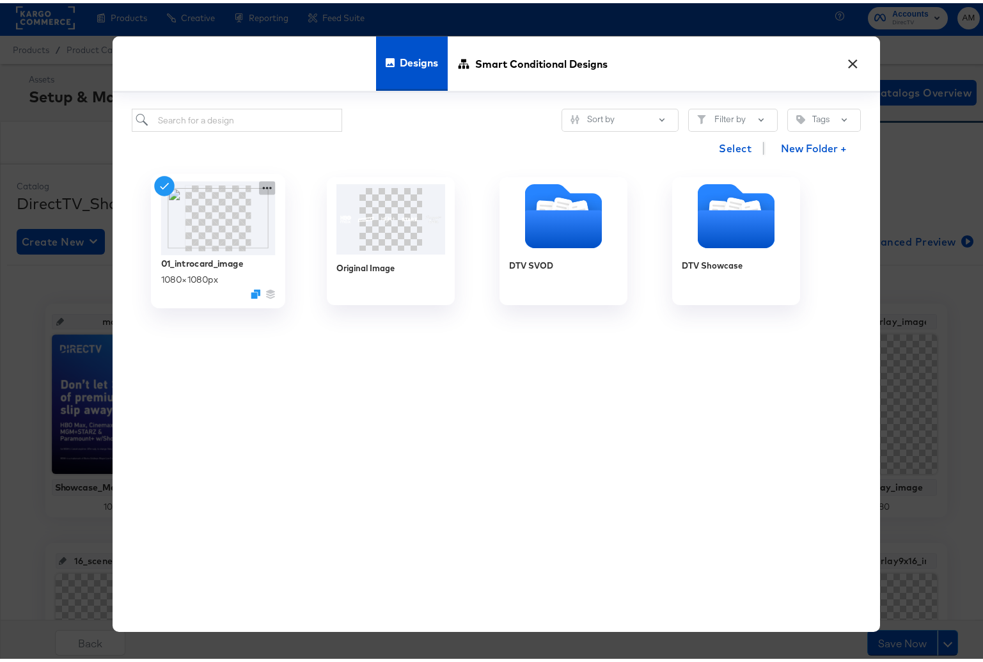
click at [259, 185] on icon at bounding box center [267, 184] width 16 height 13
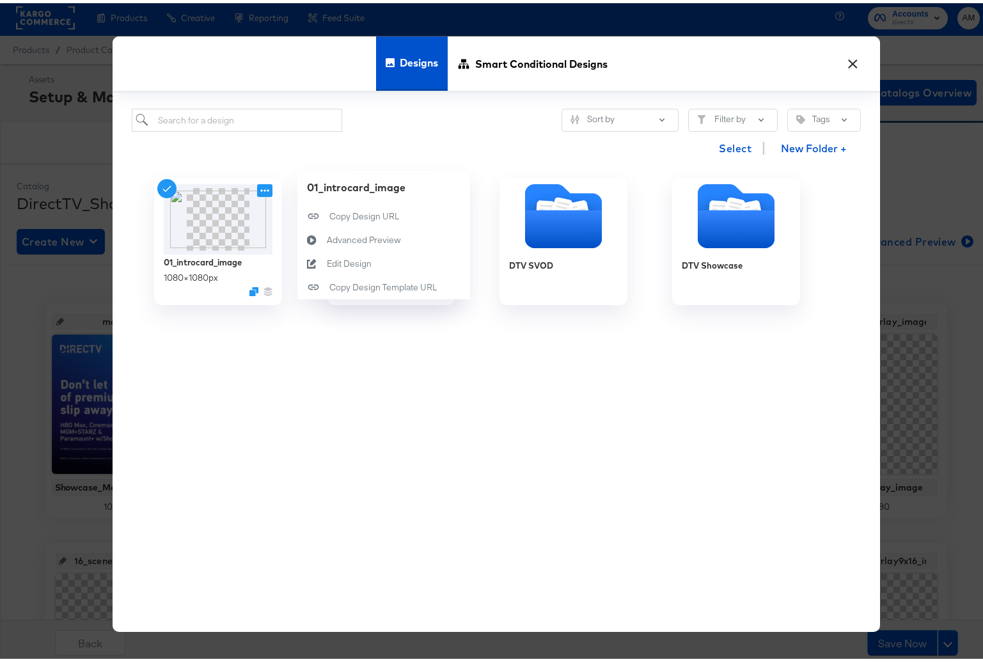
click at [355, 338] on div "01_introcard_image 1080 × 1080 px 01_introcard_image Copy Design URL Copy Desig…" at bounding box center [496, 395] width 729 height 469
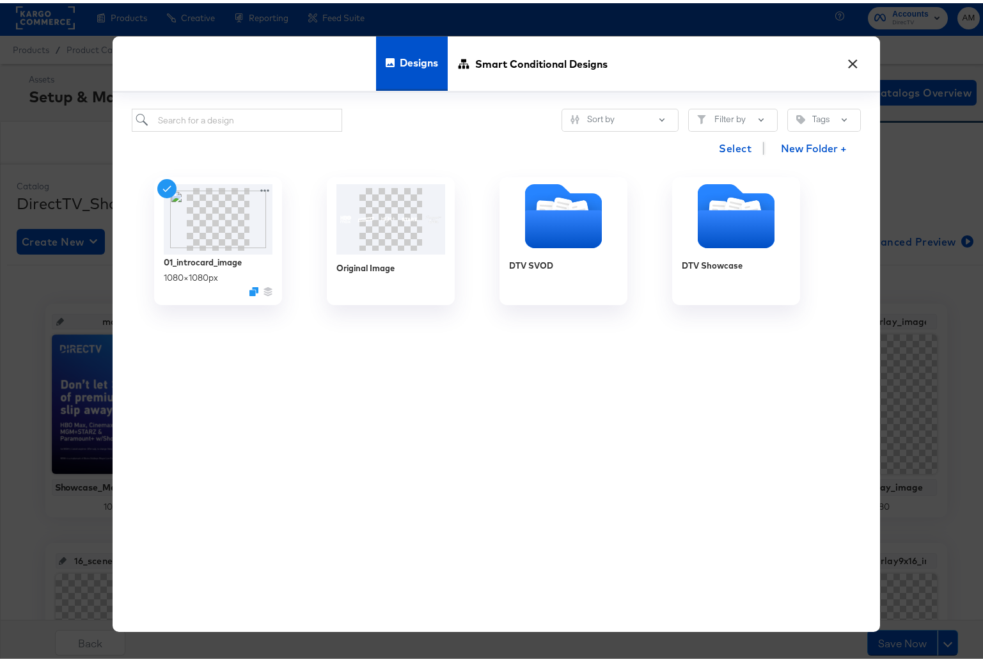
click at [846, 54] on button "×" at bounding box center [852, 57] width 23 height 23
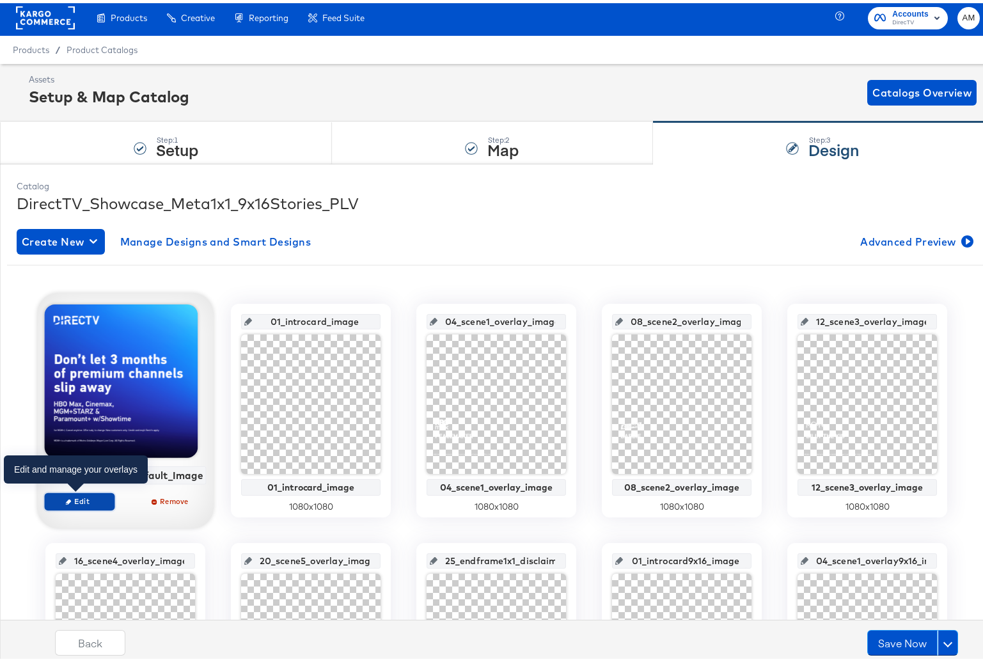
click at [79, 499] on span "Edit" at bounding box center [79, 498] width 59 height 10
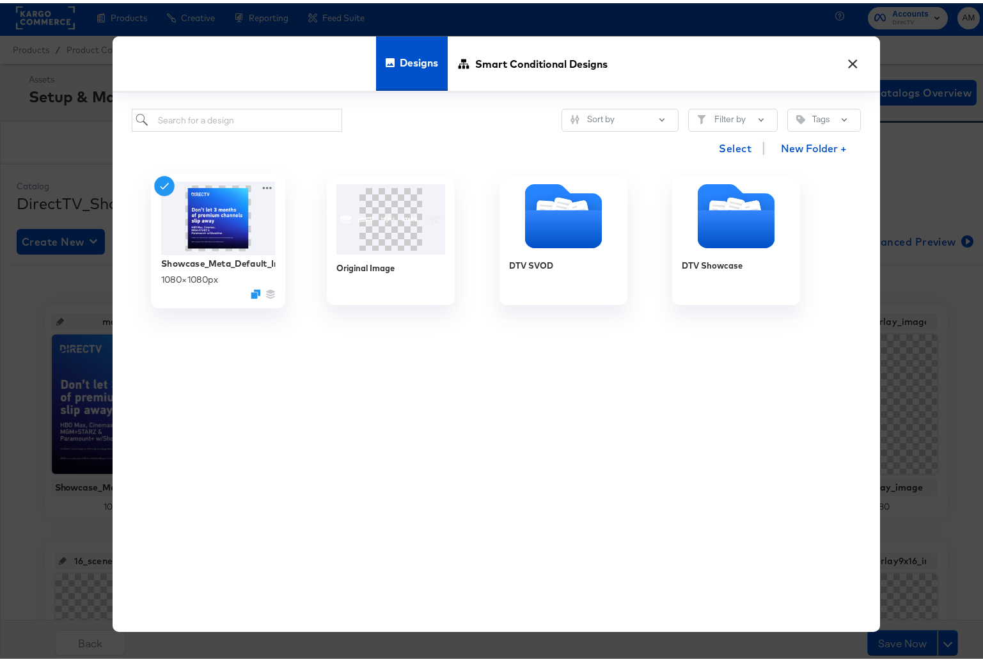
click at [253, 182] on img at bounding box center [218, 215] width 114 height 74
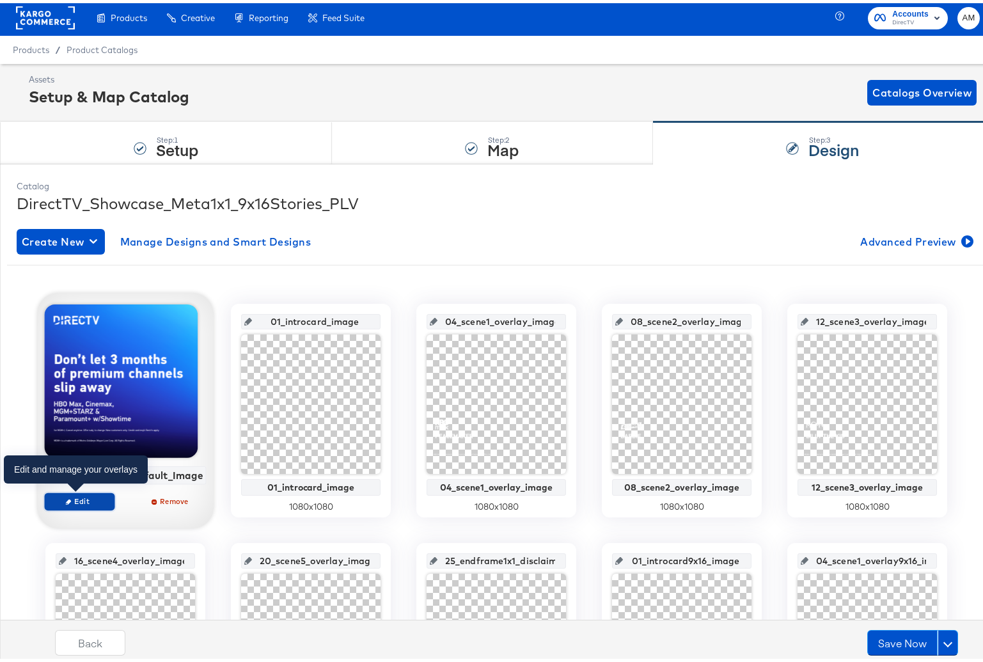
click at [71, 502] on span "Edit" at bounding box center [79, 498] width 59 height 10
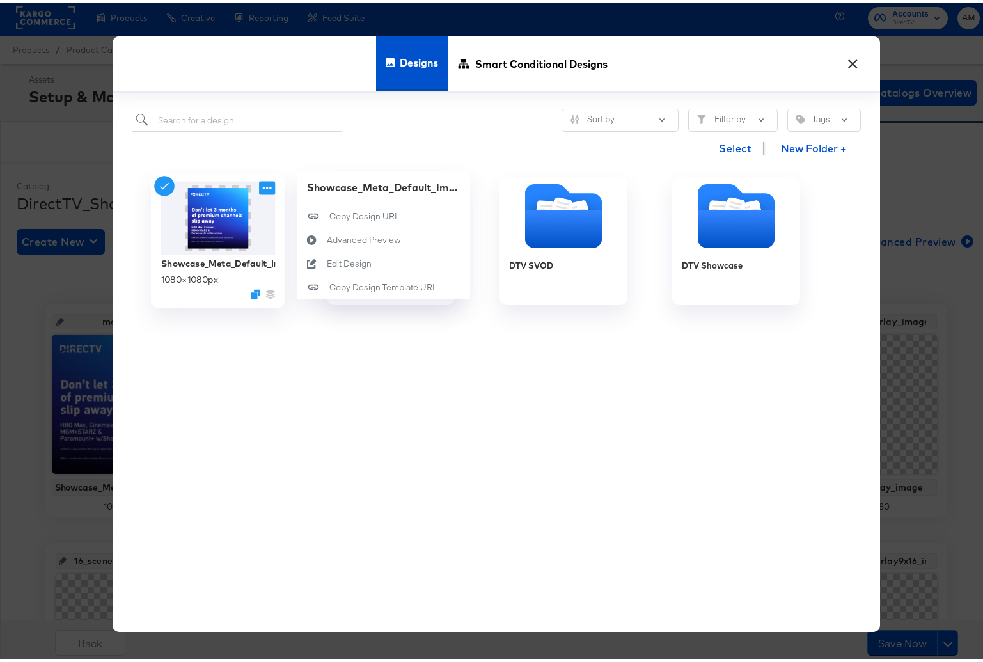
click at [259, 182] on icon at bounding box center [267, 184] width 16 height 13
click at [327, 260] on div "Edit Design Edit Design" at bounding box center [327, 260] width 0 height 0
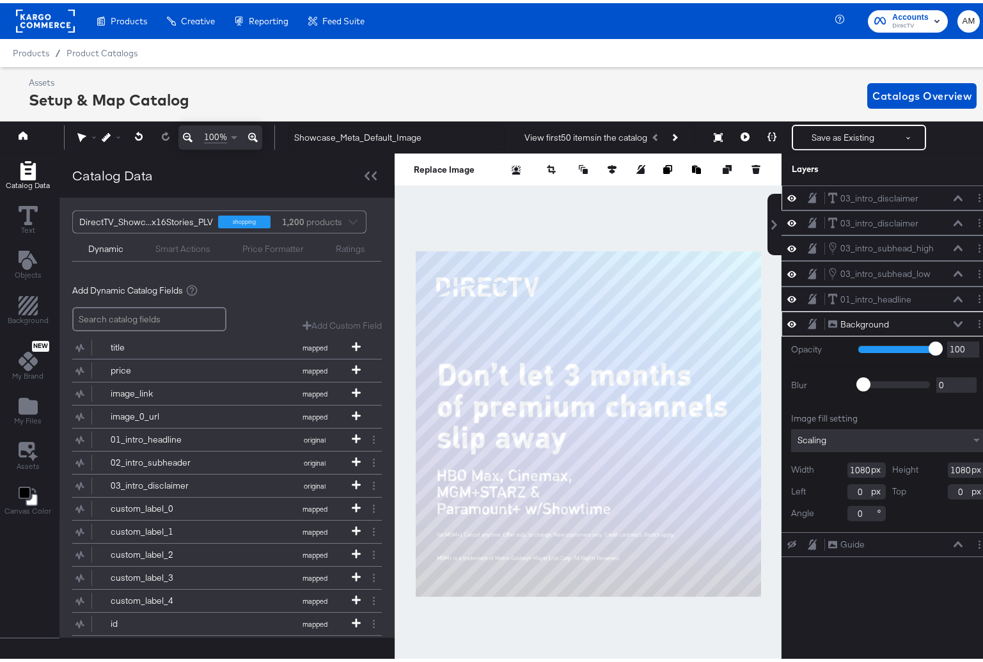
click at [782, 193] on div "03_intro_disclaimer 03_intro_disclaimer" at bounding box center [889, 194] width 214 height 25
click at [787, 195] on icon at bounding box center [791, 195] width 9 height 6
click at [787, 195] on icon at bounding box center [791, 195] width 9 height 8
click at [979, 196] on circle "Layer Options" at bounding box center [980, 195] width 2 height 2
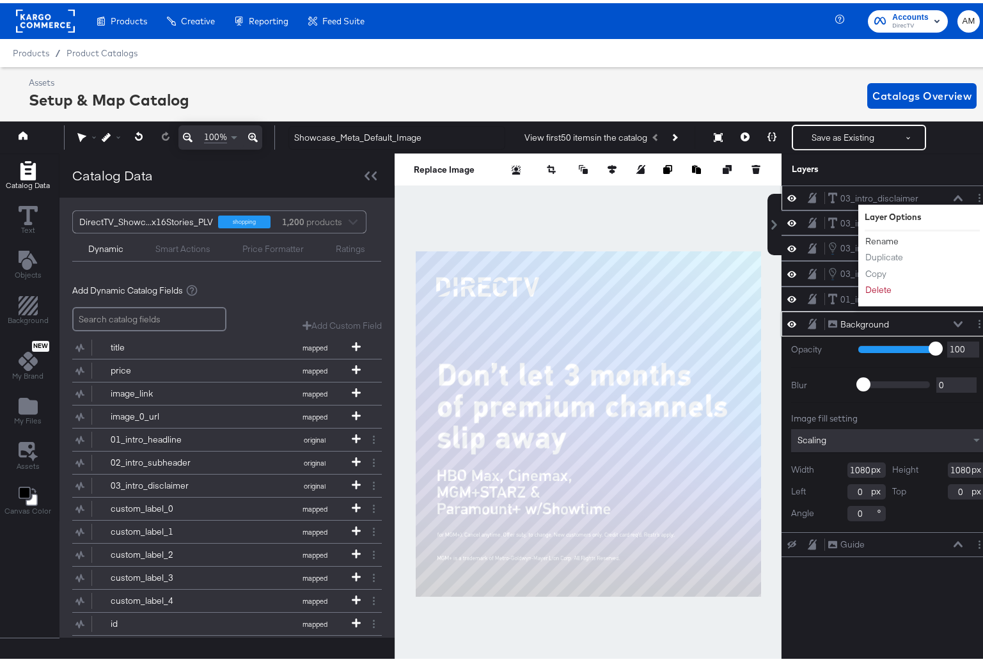
click at [883, 237] on button "Rename" at bounding box center [882, 238] width 35 height 13
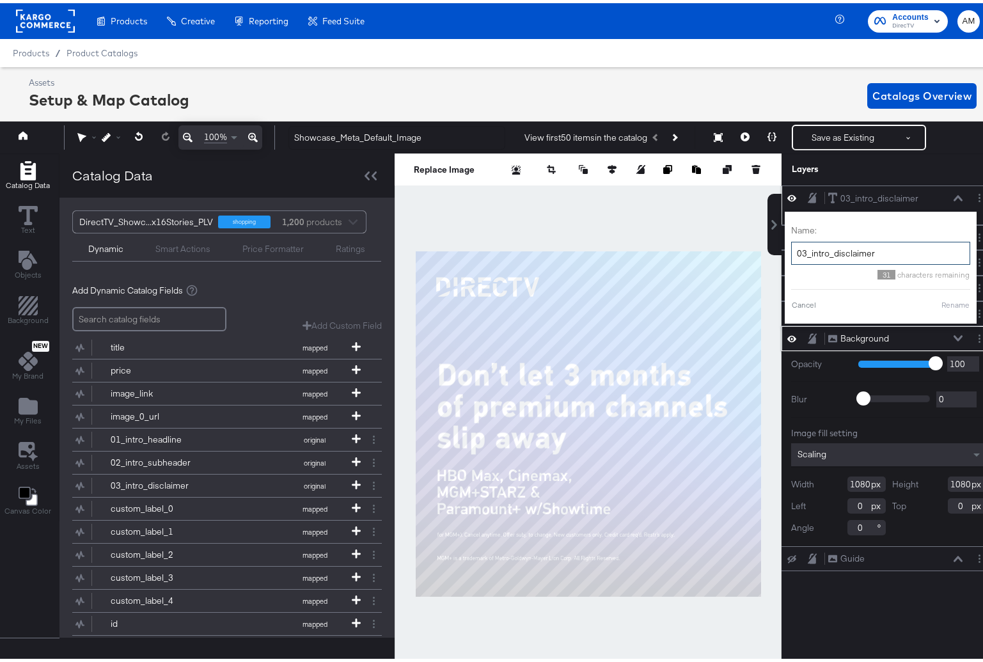
click at [796, 253] on input "03_intro_disclaimer" at bounding box center [880, 251] width 179 height 24
type input "03a_intro_disclaimer"
click at [931, 301] on button "Rename" at bounding box center [939, 302] width 29 height 12
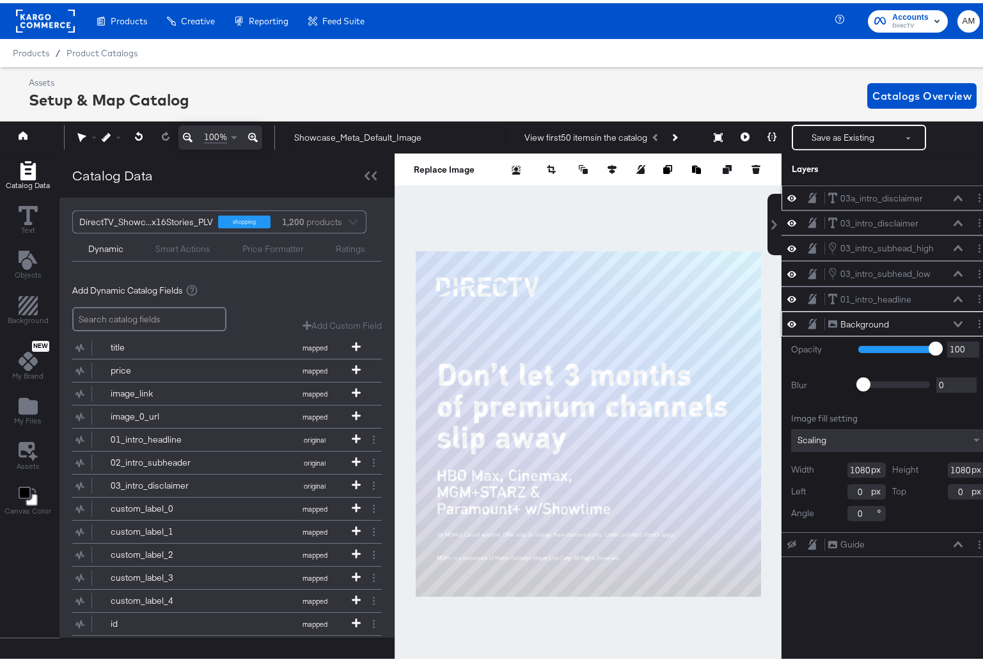
click at [954, 195] on icon at bounding box center [958, 195] width 9 height 6
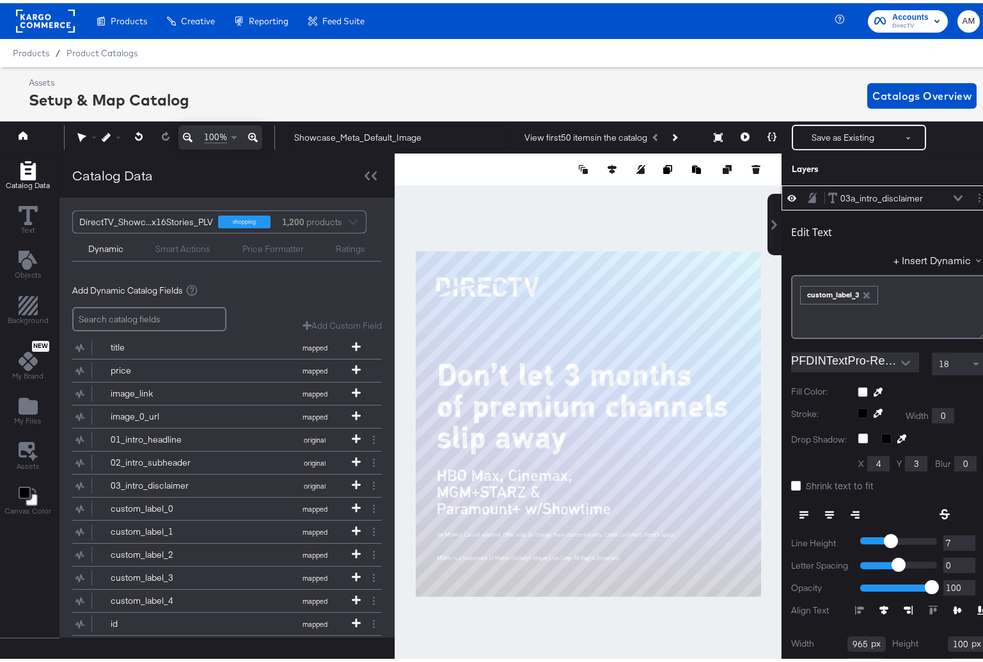
scroll to position [3, 0]
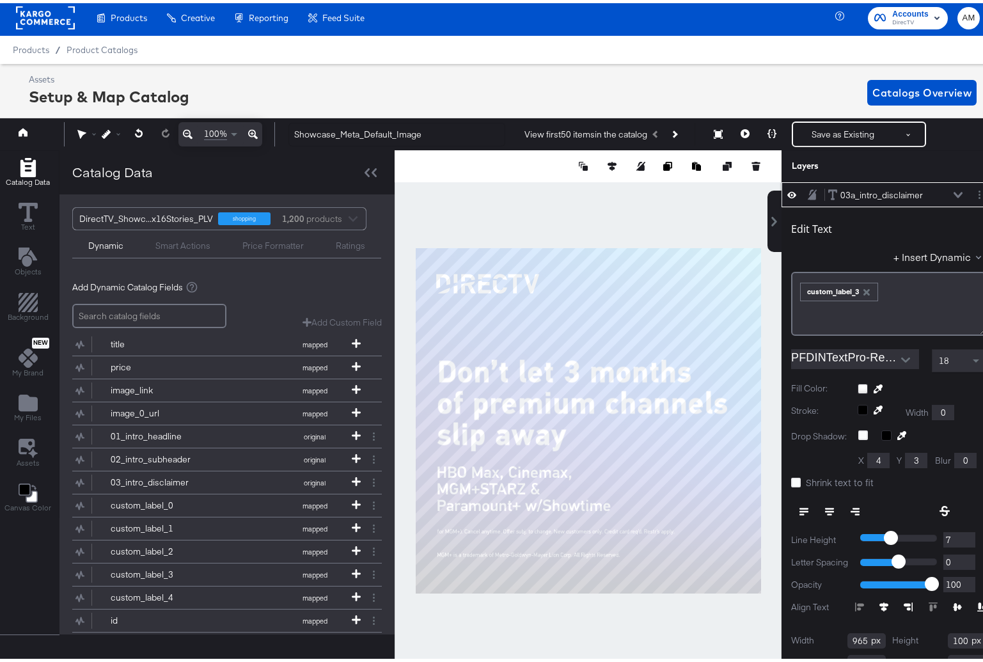
click at [864, 289] on icon "button" at bounding box center [867, 289] width 6 height 6
click at [922, 255] on button "+ Insert Dynamic" at bounding box center [940, 253] width 93 height 13
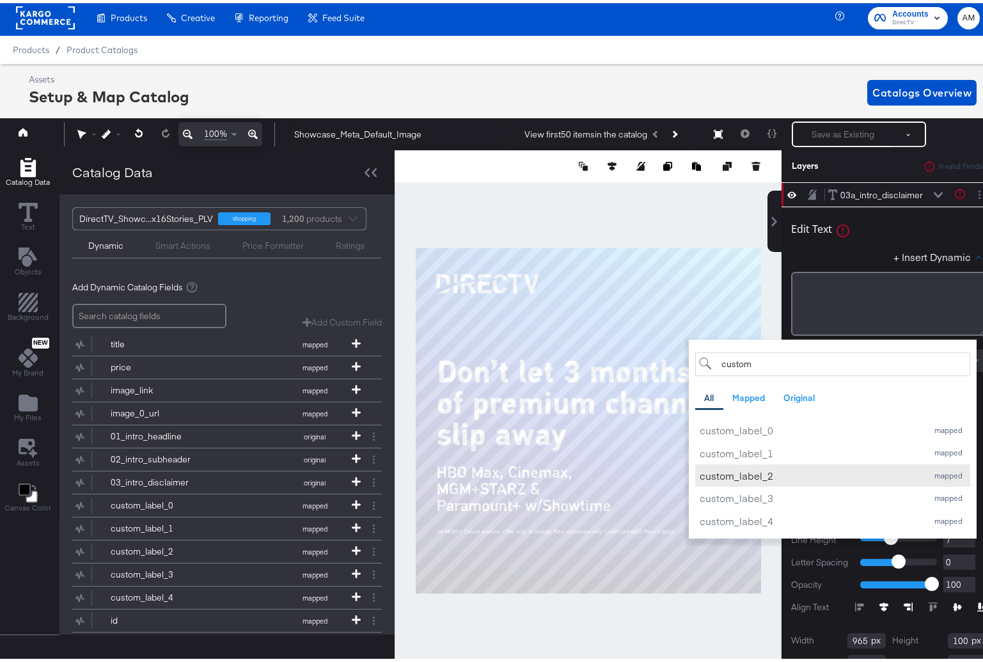
type input "custom"
click at [737, 470] on div "custom_label_2" at bounding box center [810, 472] width 221 height 13
click at [954, 193] on icon at bounding box center [958, 192] width 9 height 6
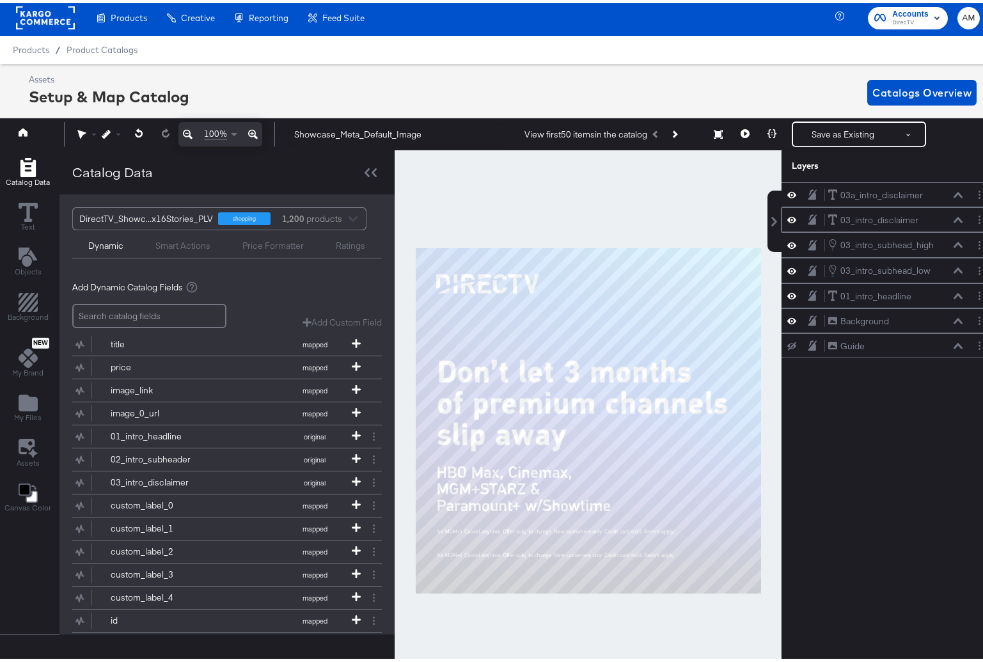
click at [954, 218] on icon at bounding box center [958, 217] width 9 height 6
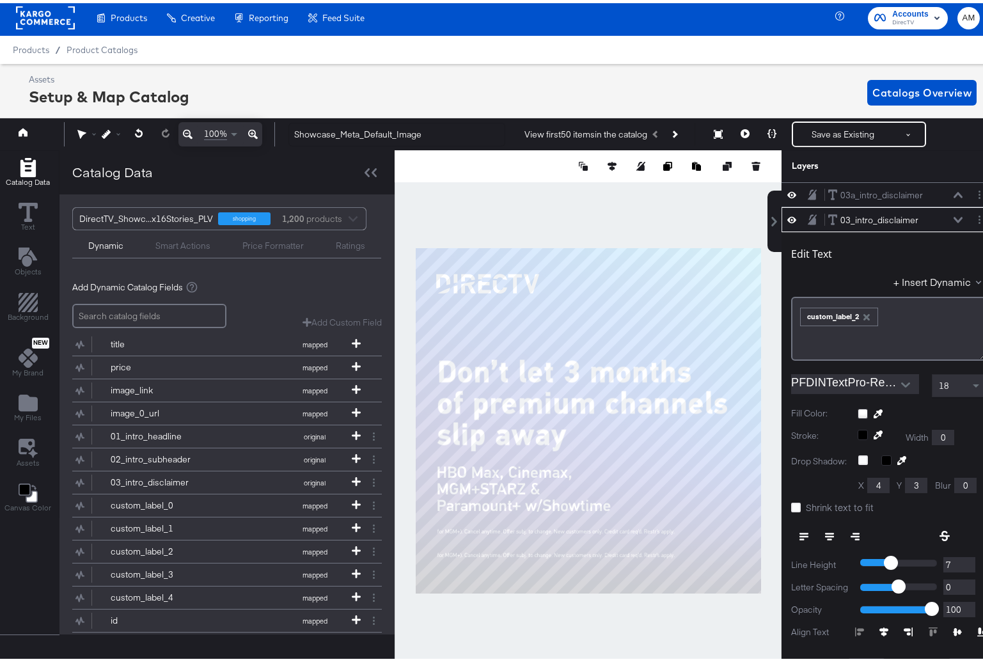
scroll to position [25, 0]
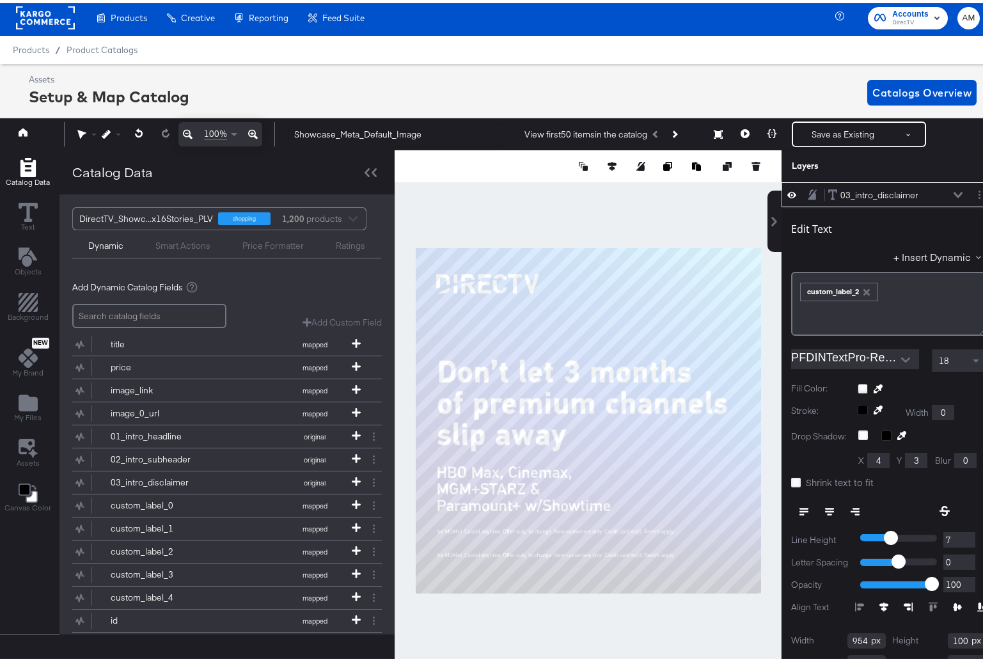
click at [864, 288] on icon "button" at bounding box center [867, 289] width 6 height 6
drag, startPoint x: 926, startPoint y: 255, endPoint x: 853, endPoint y: 281, distance: 77.7
click at [924, 255] on button "+ Insert Dynamic" at bounding box center [940, 253] width 93 height 13
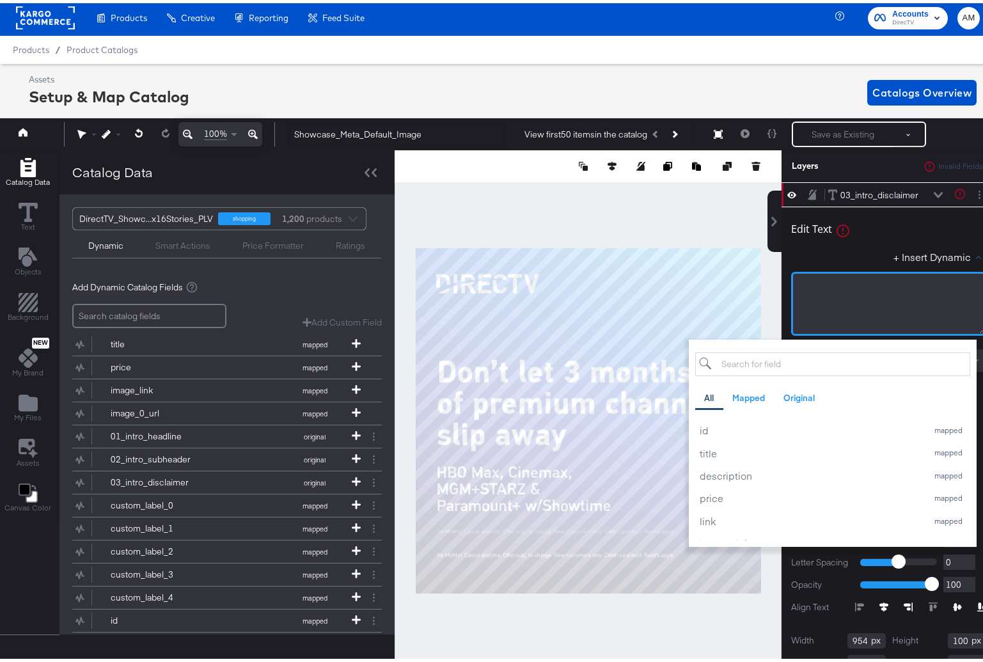
click at [851, 281] on div "﻿" at bounding box center [889, 283] width 178 height 12
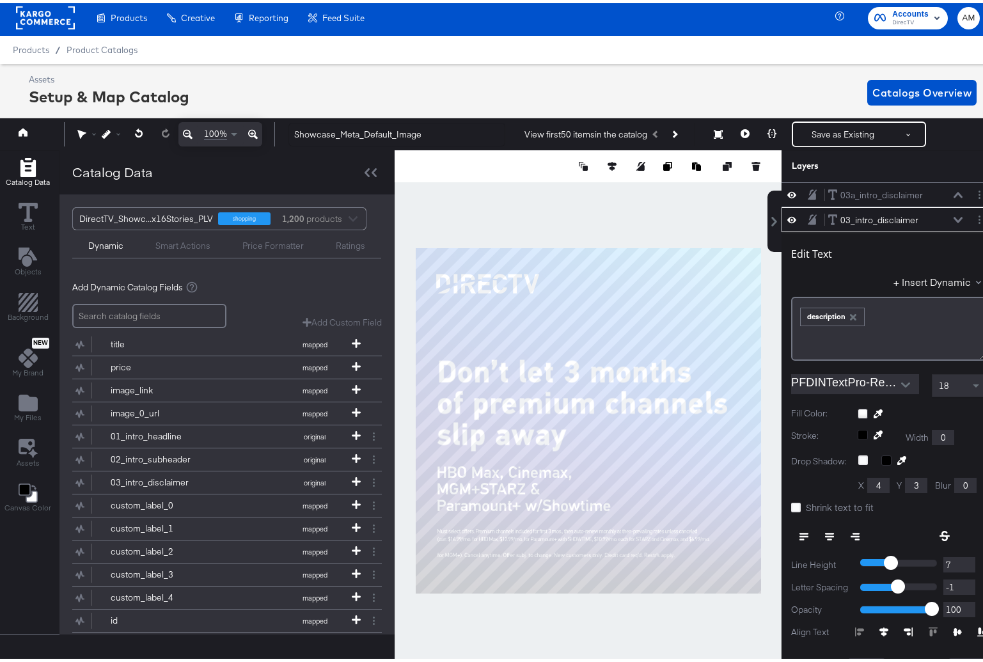
scroll to position [25, 0]
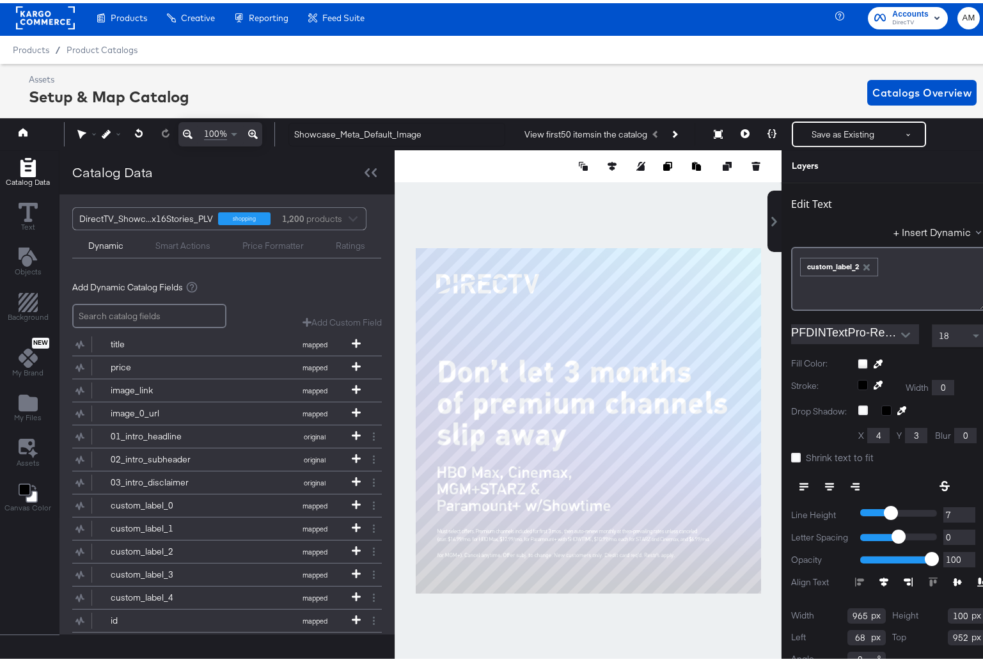
type input "-1"
click at [958, 536] on input "-1" at bounding box center [960, 534] width 32 height 16
type input "0"
type input "1"
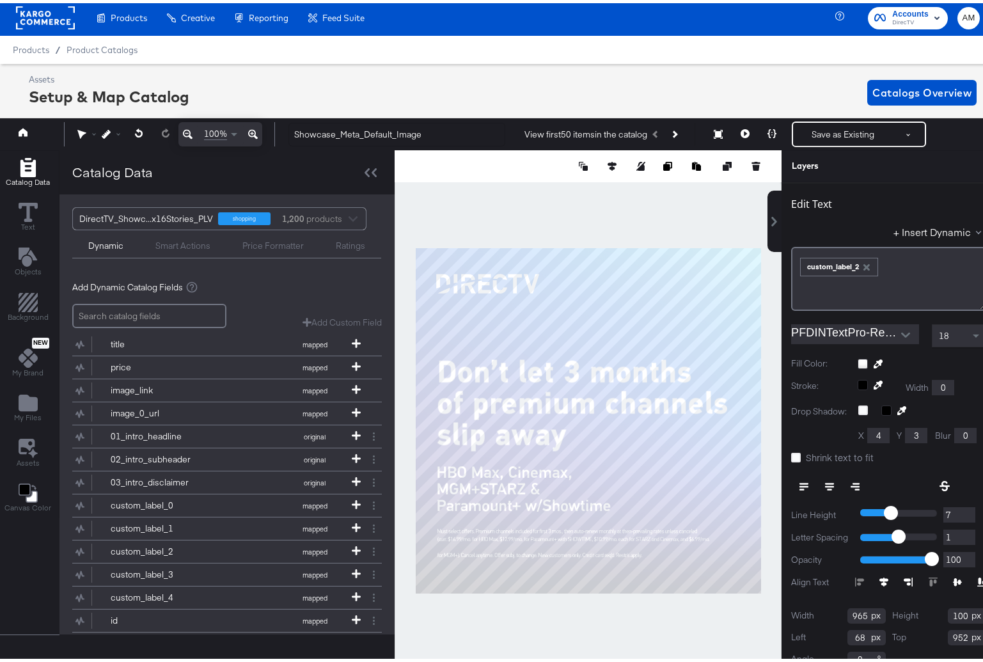
type input "1"
type input "2"
type input "3"
type input "2"
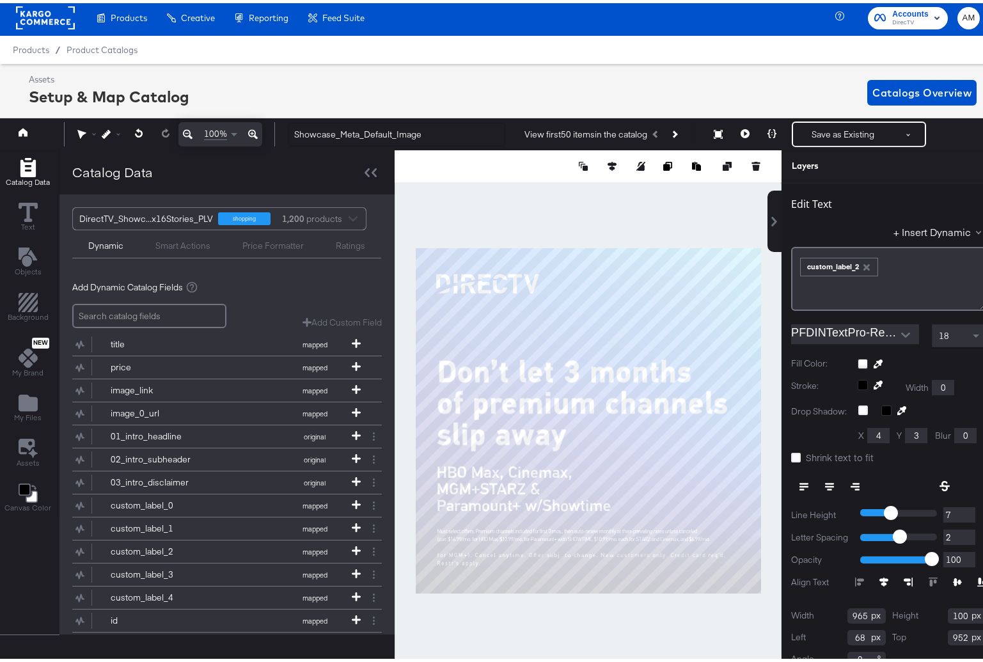
type input "2"
click at [959, 537] on input "2" at bounding box center [960, 534] width 32 height 16
type input "1"
click at [959, 537] on input "1" at bounding box center [960, 534] width 32 height 16
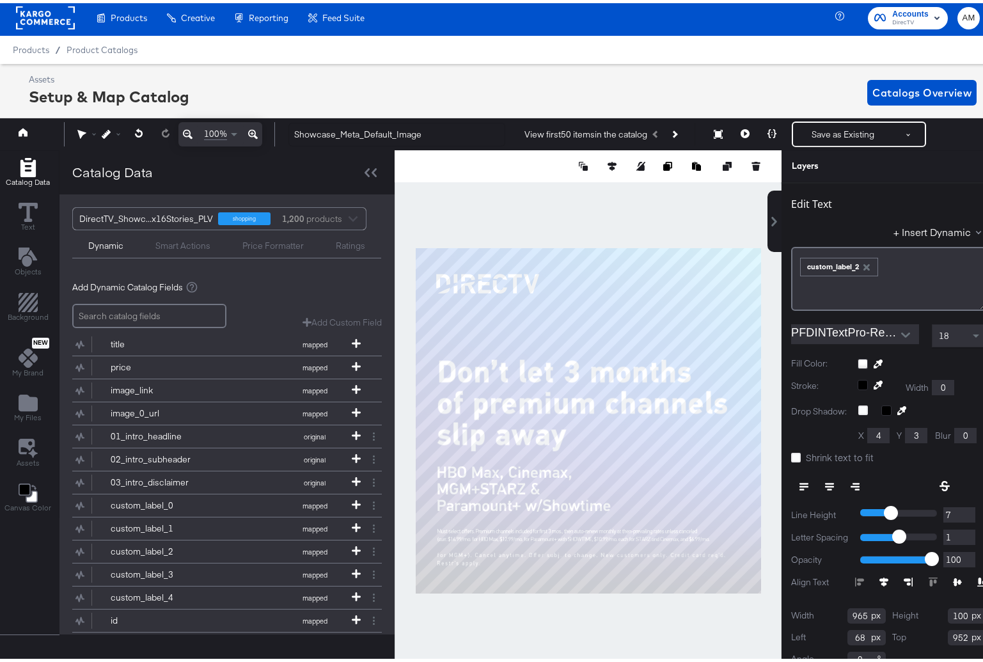
type input "0"
click at [959, 537] on input "0" at bounding box center [960, 534] width 32 height 16
type input "-1"
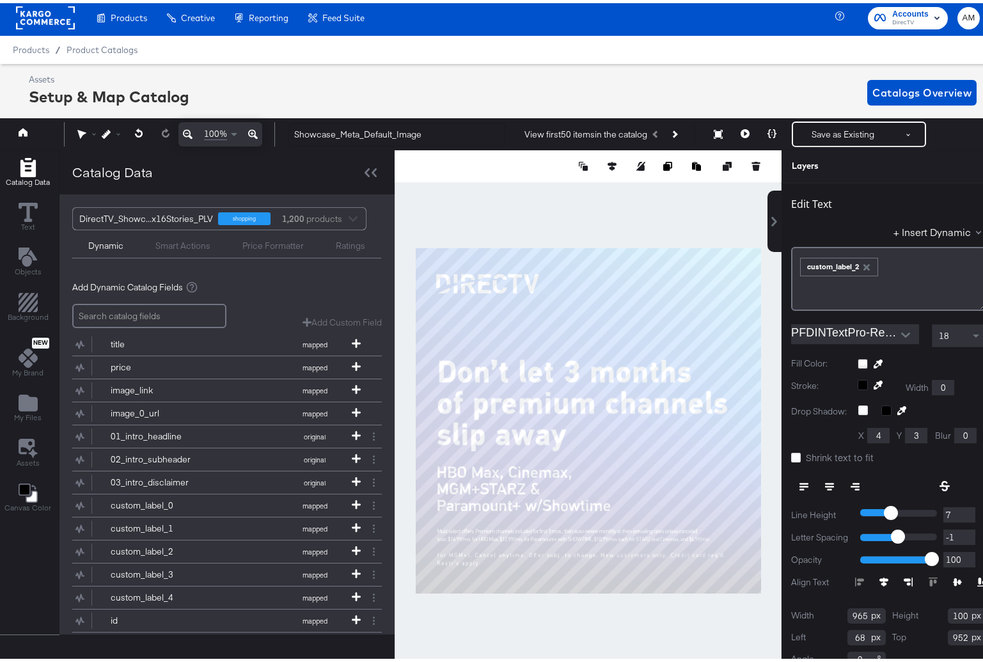
click at [959, 537] on input "-1" at bounding box center [960, 534] width 32 height 16
type input "928"
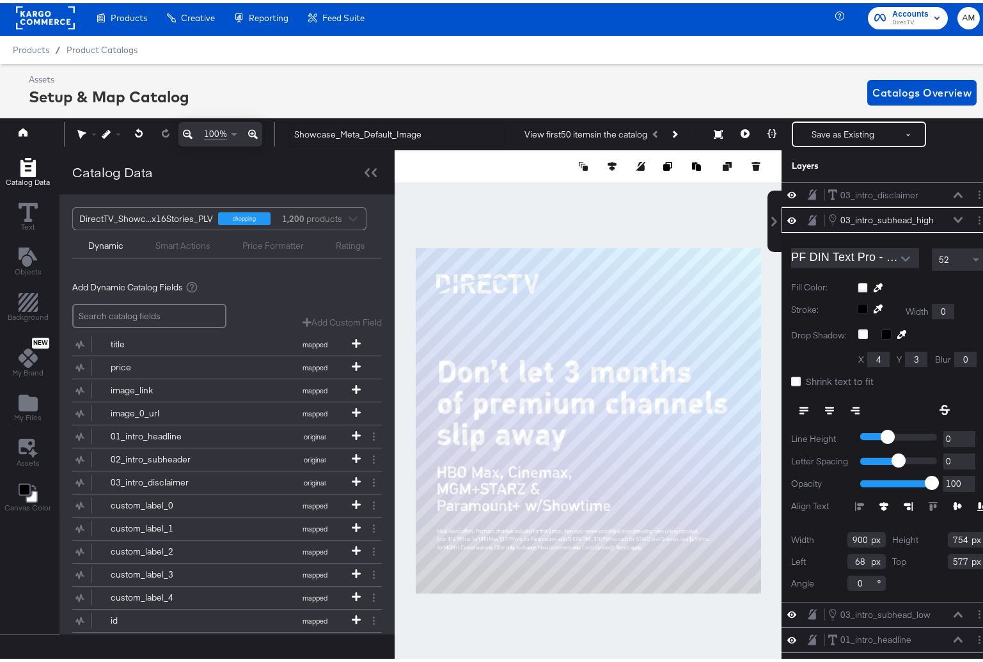
click at [954, 216] on icon at bounding box center [958, 217] width 9 height 6
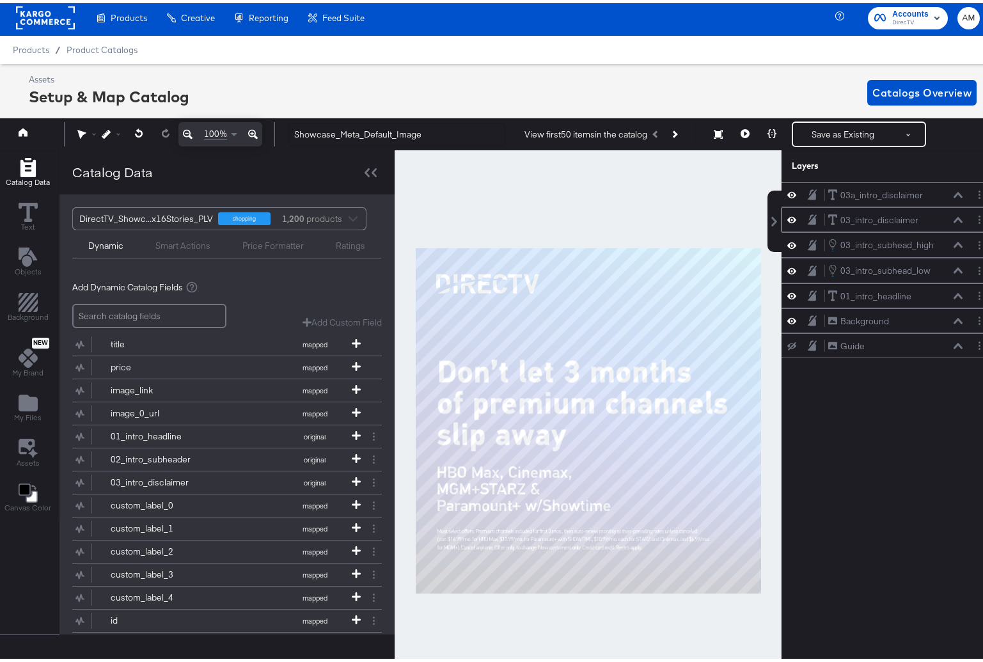
click at [942, 216] on div "03_intro_disclaimer 03_intro_disclaimer" at bounding box center [896, 216] width 136 height 13
click at [973, 216] on button "Layer Options" at bounding box center [979, 216] width 13 height 13
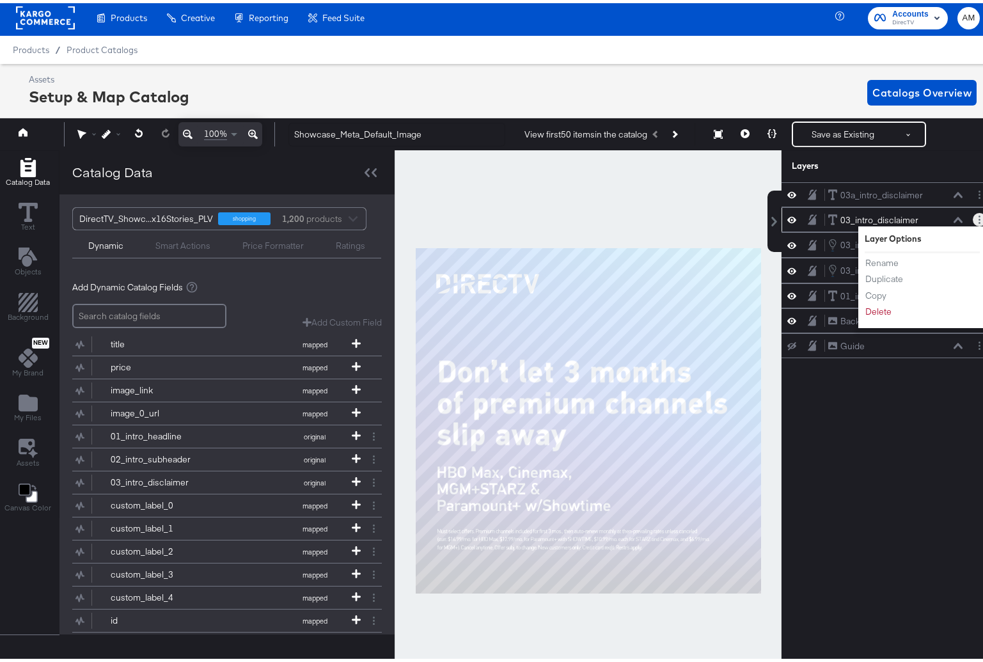
drag, startPoint x: 821, startPoint y: 220, endPoint x: 857, endPoint y: 217, distance: 36.6
click at [828, 220] on icon at bounding box center [832, 216] width 9 height 11
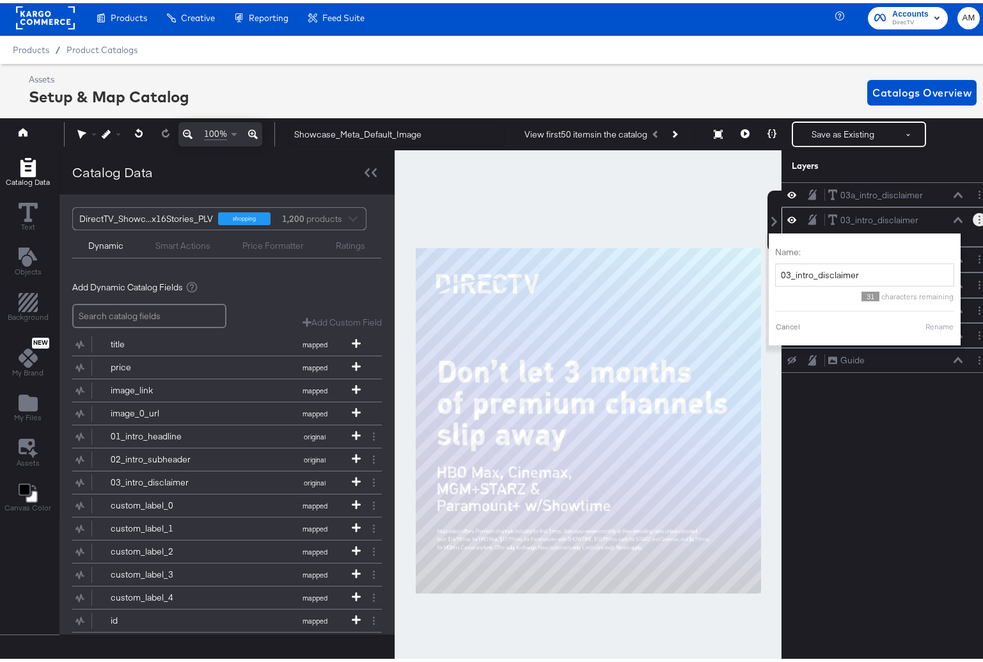
click at [954, 218] on icon at bounding box center [958, 217] width 9 height 6
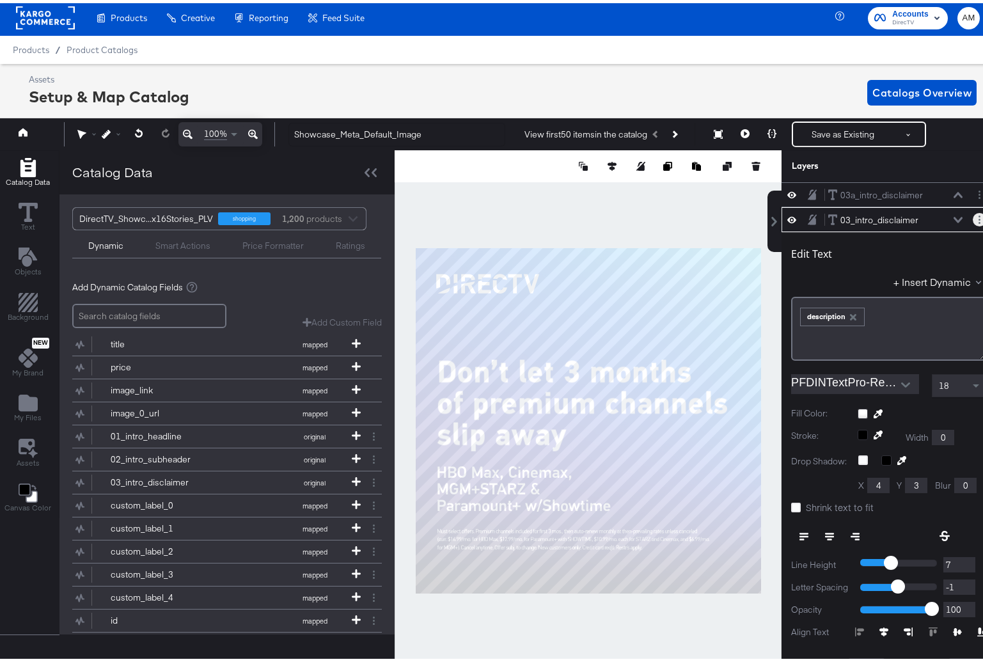
scroll to position [25, 0]
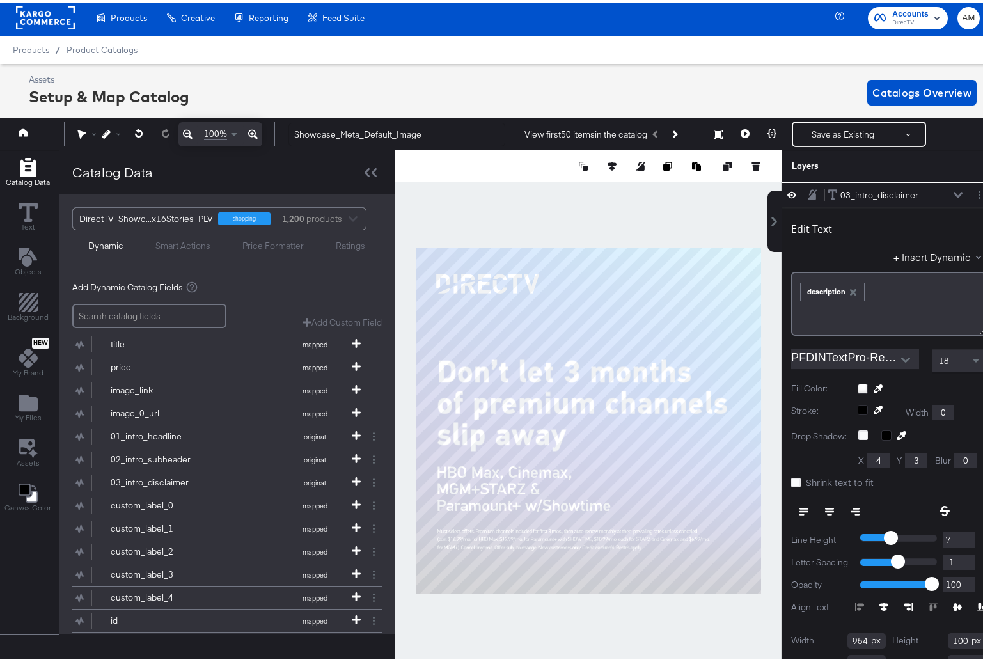
click at [940, 187] on div "03_intro_disclaimer 03_intro_disclaimer" at bounding box center [896, 192] width 136 height 13
click at [944, 190] on div "03_intro_disclaimer 03_intro_disclaimer" at bounding box center [899, 192] width 143 height 13
click at [954, 193] on icon at bounding box center [958, 192] width 9 height 6
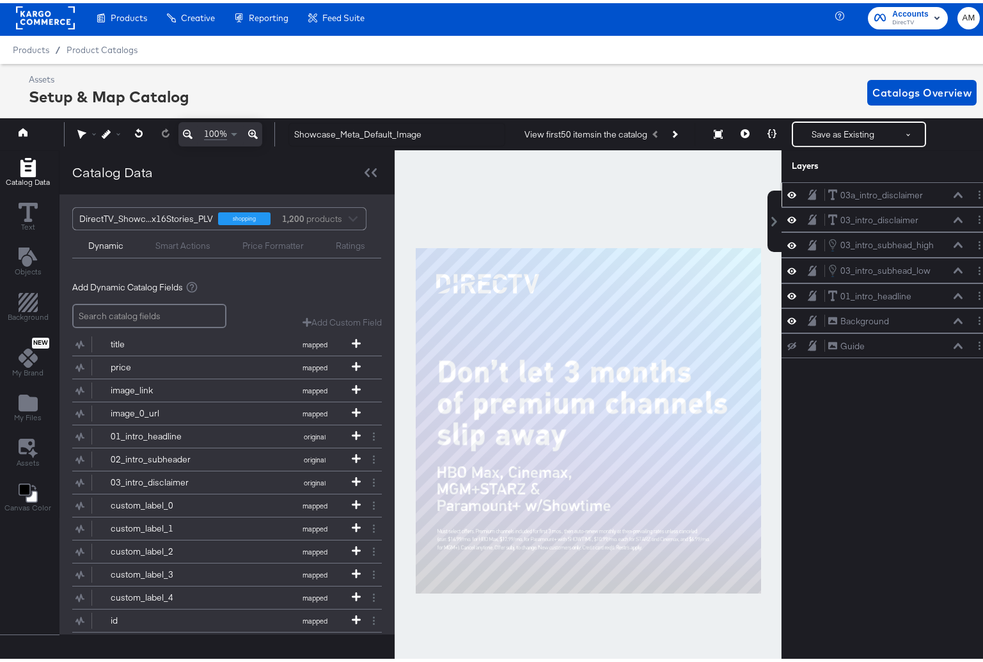
scroll to position [0, 0]
click at [952, 246] on div "03_intro_subhead_high 03_intro_subhead_high" at bounding box center [896, 242] width 136 height 14
click at [954, 242] on icon at bounding box center [958, 242] width 9 height 6
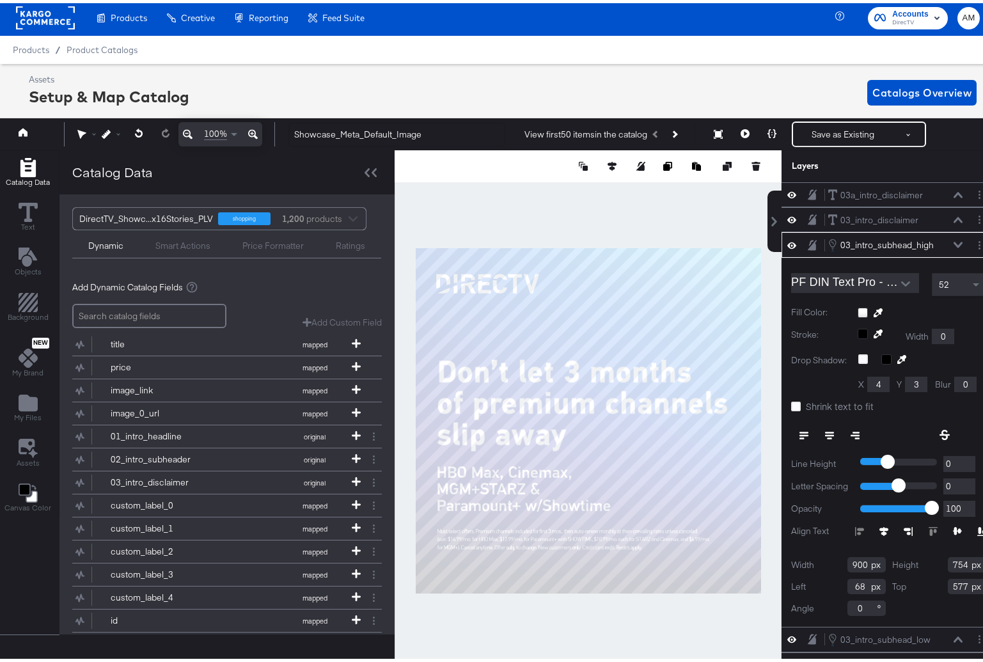
click at [948, 242] on div "03_intro_subhead_high 03_intro_subhead_high" at bounding box center [899, 242] width 143 height 14
click at [954, 242] on icon at bounding box center [958, 242] width 9 height 6
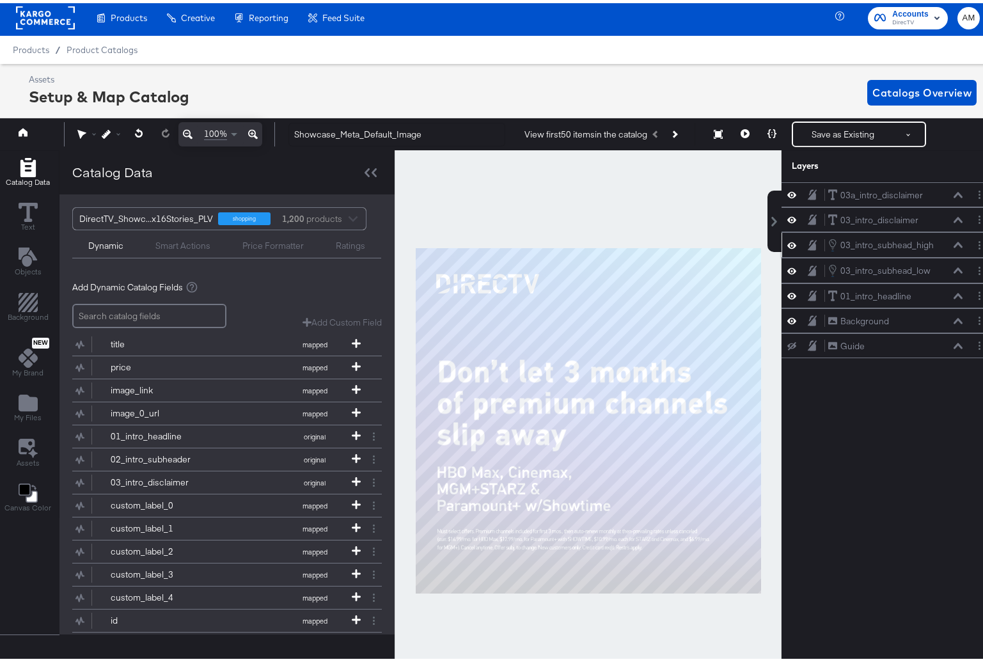
click at [977, 244] on div at bounding box center [982, 241] width 18 height 13
click at [979, 245] on circle "Layer Options" at bounding box center [980, 245] width 2 height 2
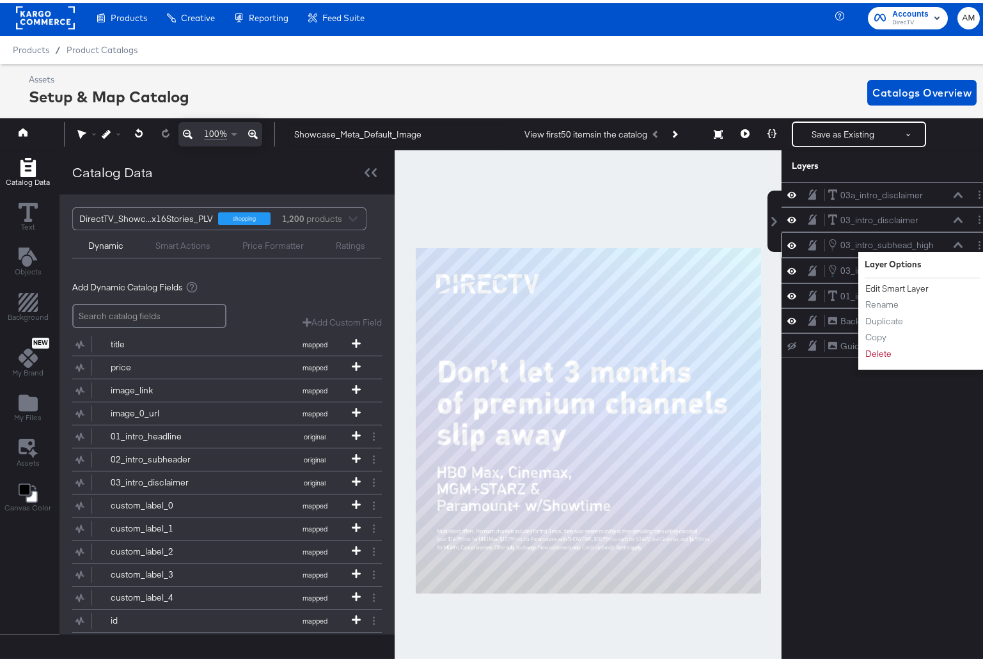
click at [907, 285] on button "Edit Smart Layer" at bounding box center [897, 285] width 65 height 13
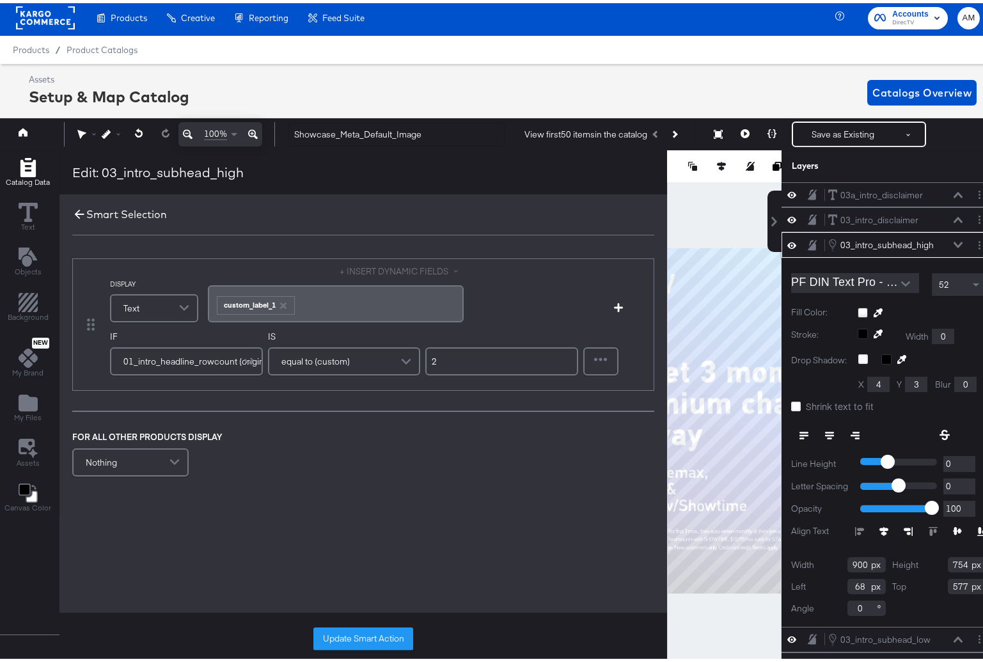
click at [77, 210] on icon at bounding box center [79, 211] width 14 height 14
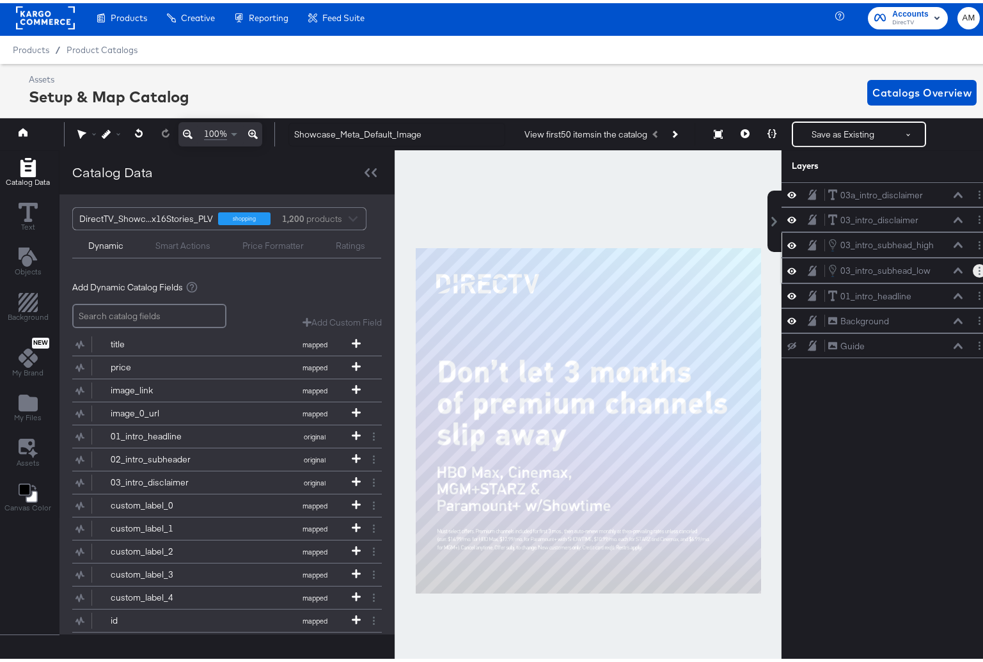
click at [973, 266] on button "Layer Options" at bounding box center [979, 267] width 13 height 13
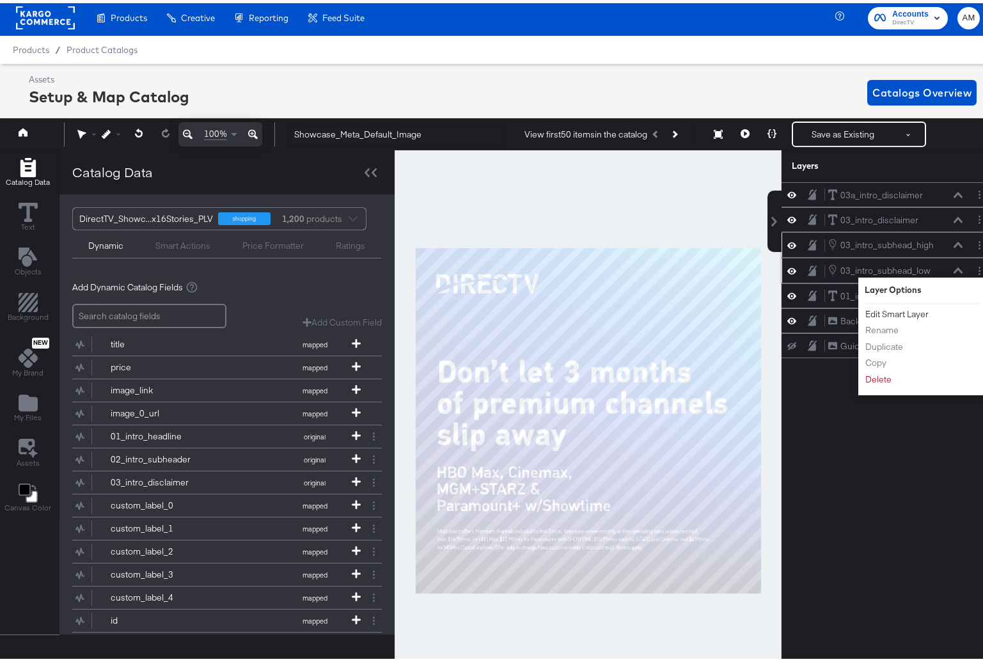
click at [897, 313] on button "Edit Smart Layer" at bounding box center [897, 310] width 65 height 13
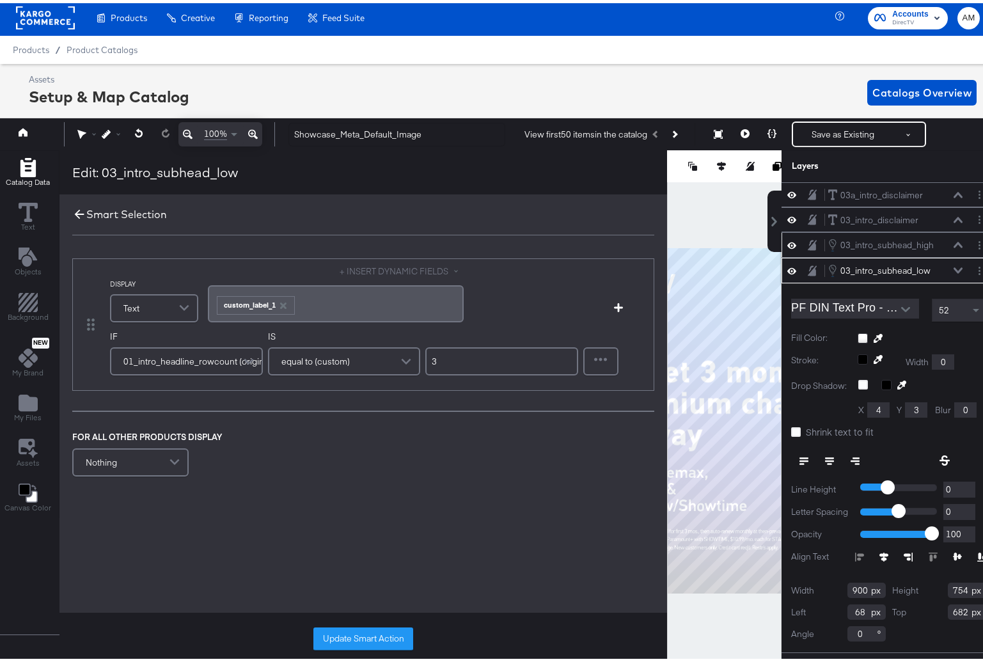
click at [83, 211] on icon at bounding box center [79, 211] width 14 height 14
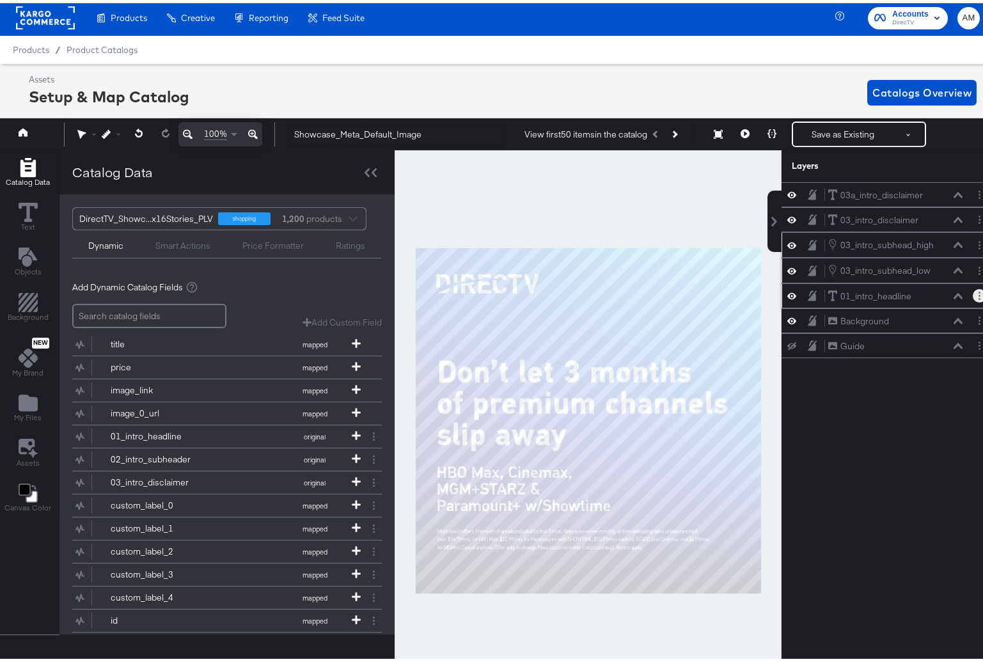
click at [973, 293] on button "Layer Options" at bounding box center [979, 292] width 13 height 13
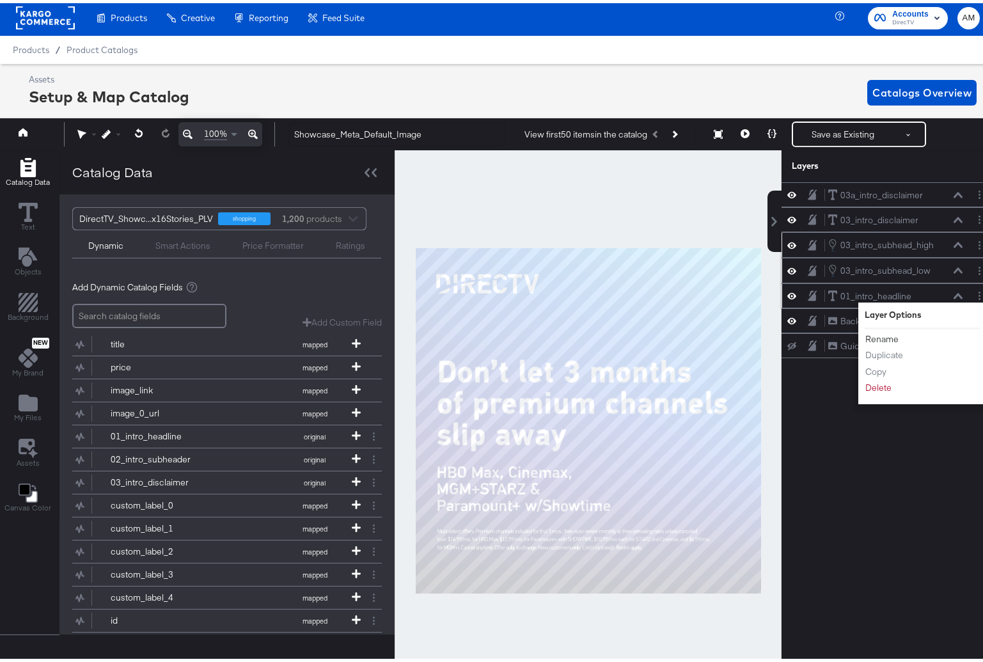
click at [887, 335] on button "Rename" at bounding box center [882, 335] width 35 height 13
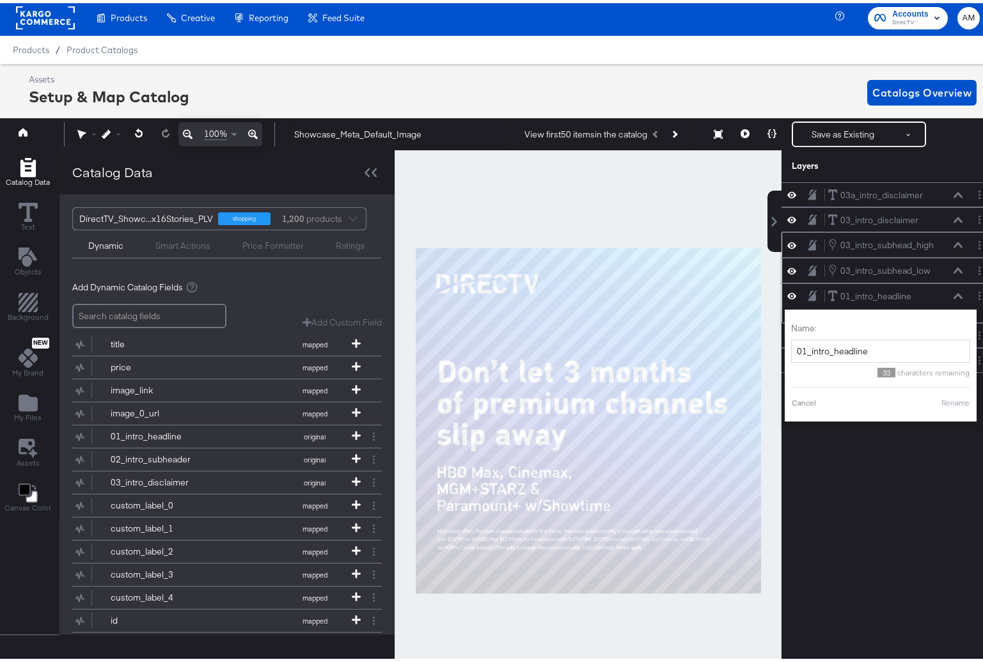
click at [975, 315] on div "01_intro_headline 01_intro_headline Name: 01_intro_headline 33 characters remai…" at bounding box center [889, 300] width 214 height 40
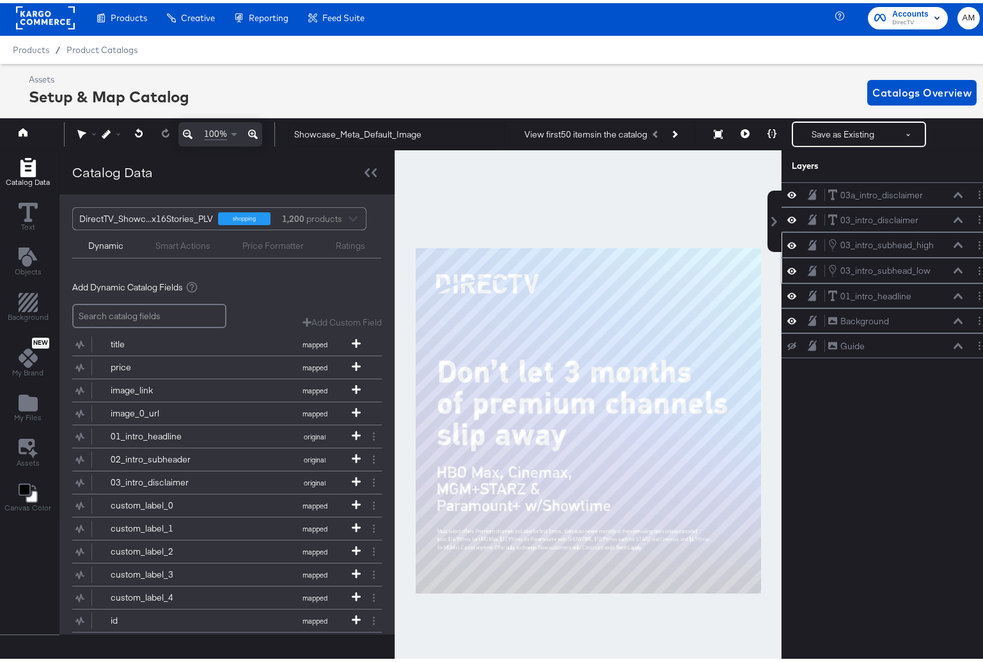
click at [954, 294] on icon at bounding box center [958, 293] width 9 height 6
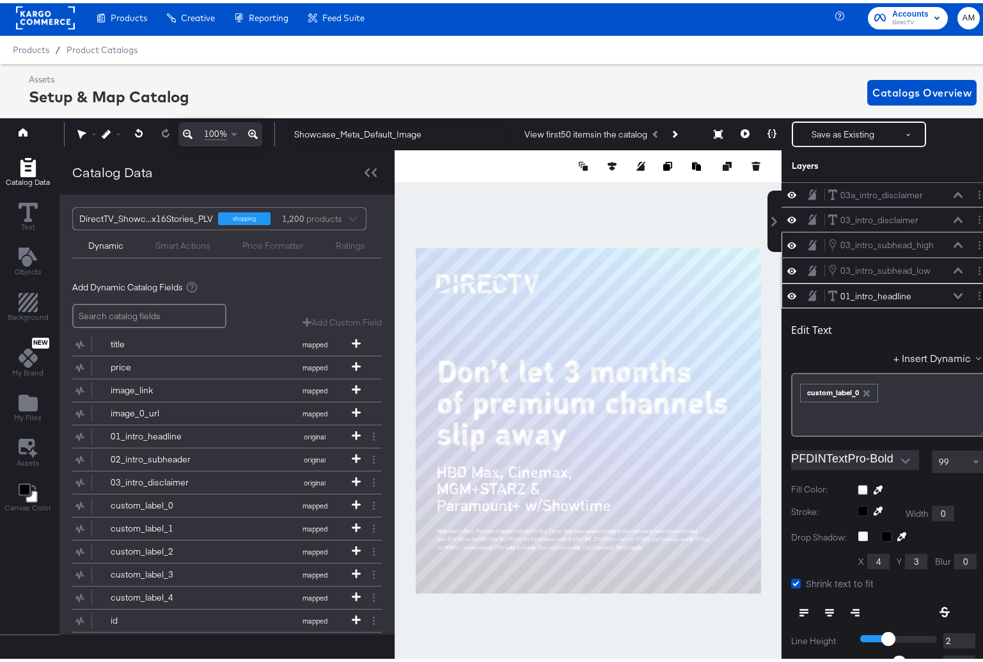
scroll to position [101, 0]
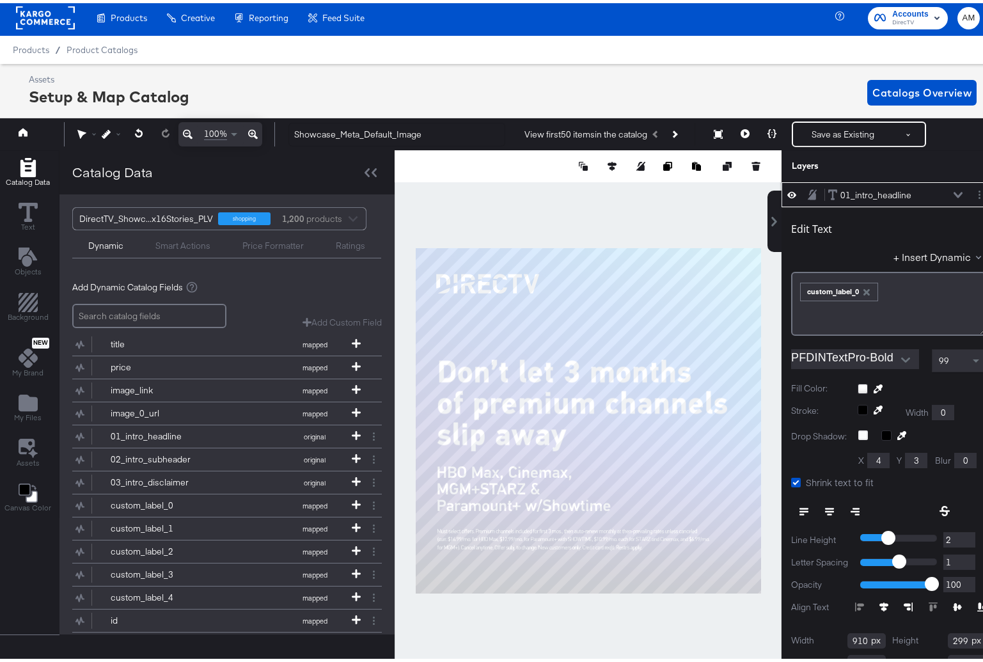
click at [954, 191] on icon at bounding box center [958, 192] width 9 height 6
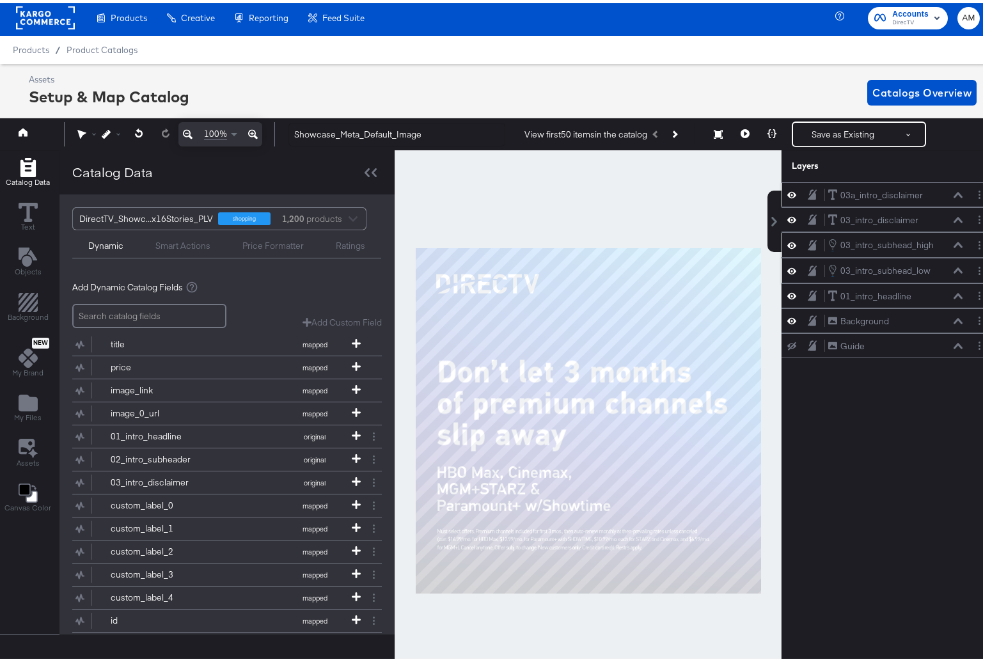
scroll to position [0, 0]
click at [817, 127] on button "Save as Existing" at bounding box center [843, 131] width 100 height 23
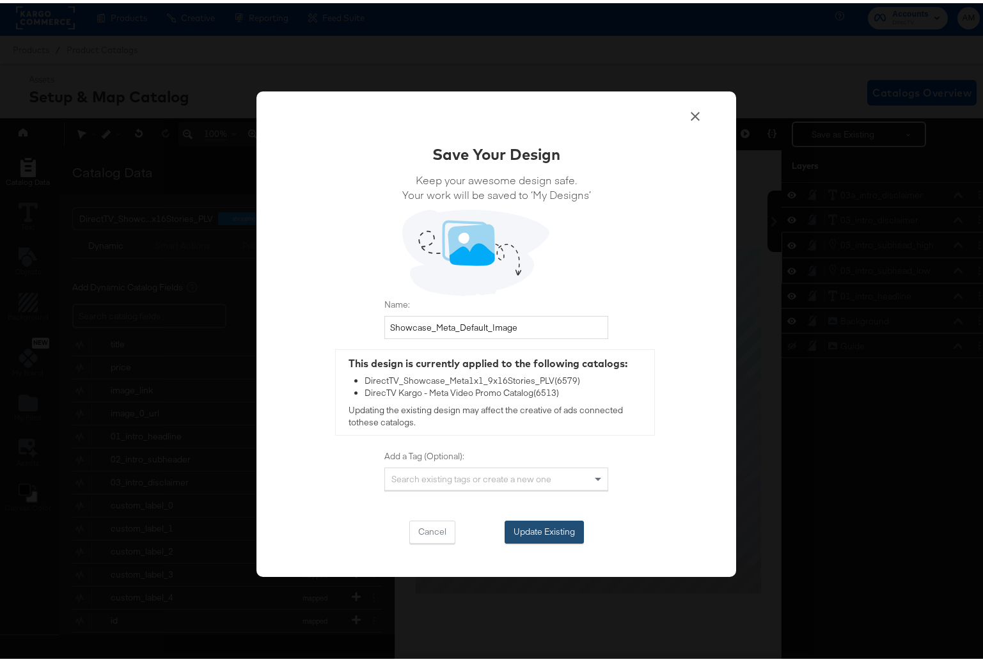
click at [533, 526] on button "Update Existing" at bounding box center [544, 528] width 79 height 23
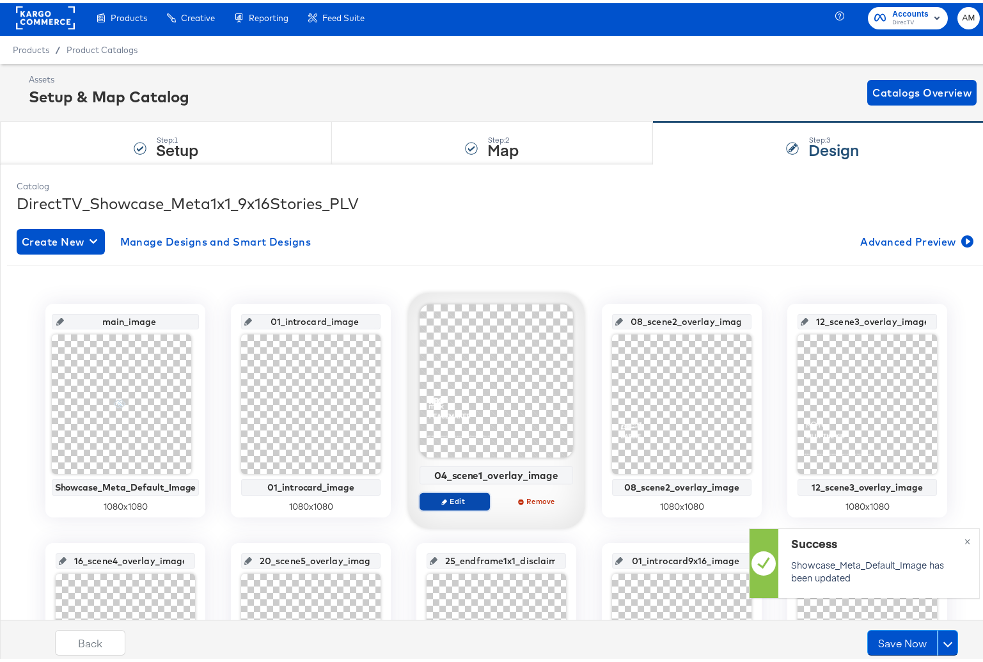
click at [454, 500] on span "Edit" at bounding box center [454, 498] width 59 height 10
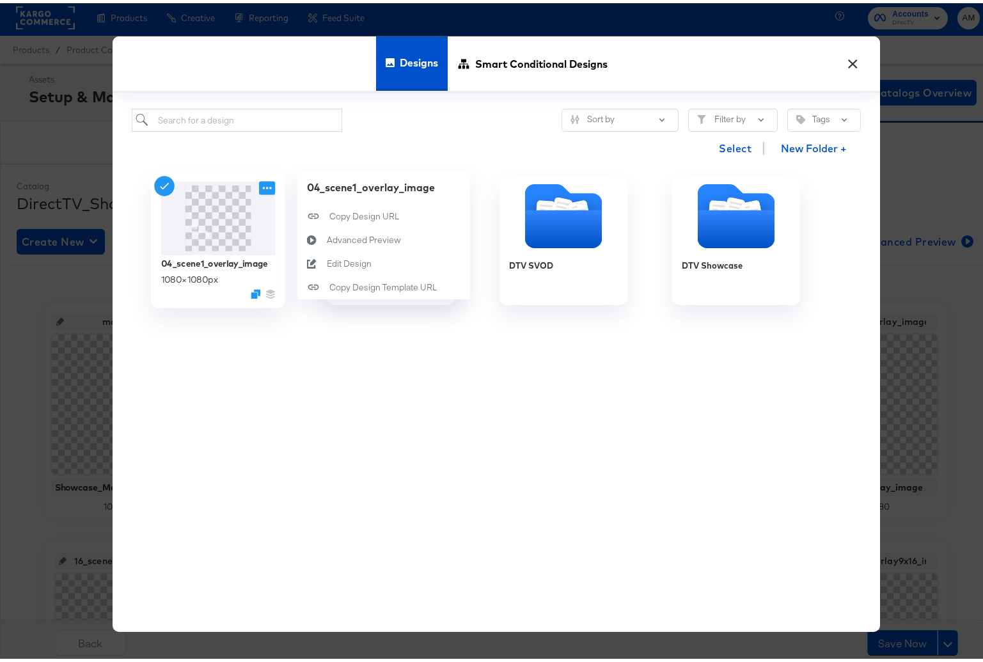
click at [261, 184] on icon at bounding box center [267, 184] width 16 height 13
click at [327, 260] on div "Edit Design Edit Design" at bounding box center [327, 260] width 0 height 0
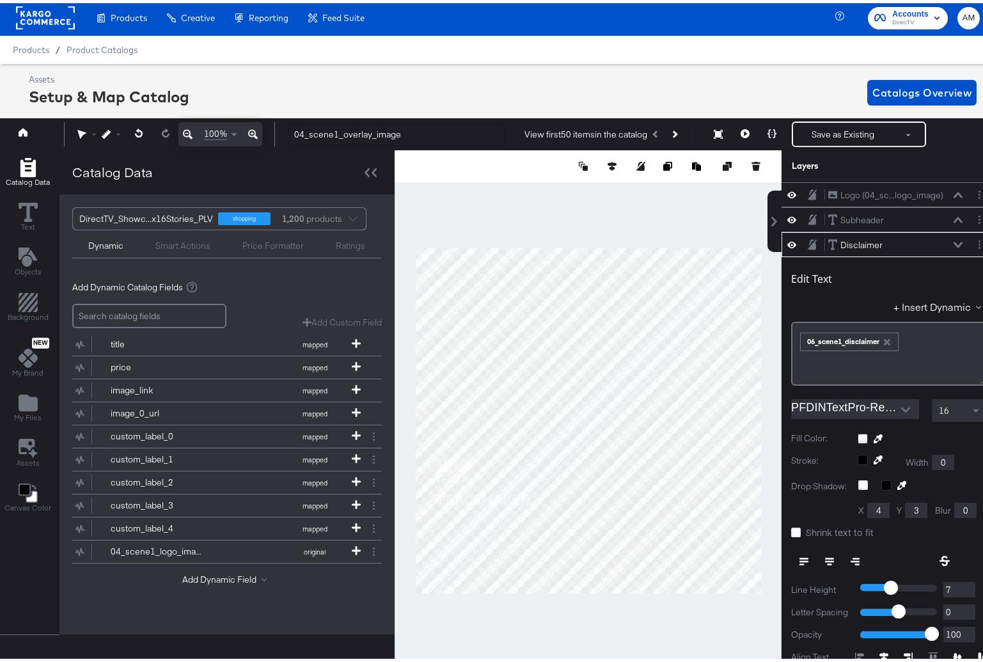
scroll to position [50, 0]
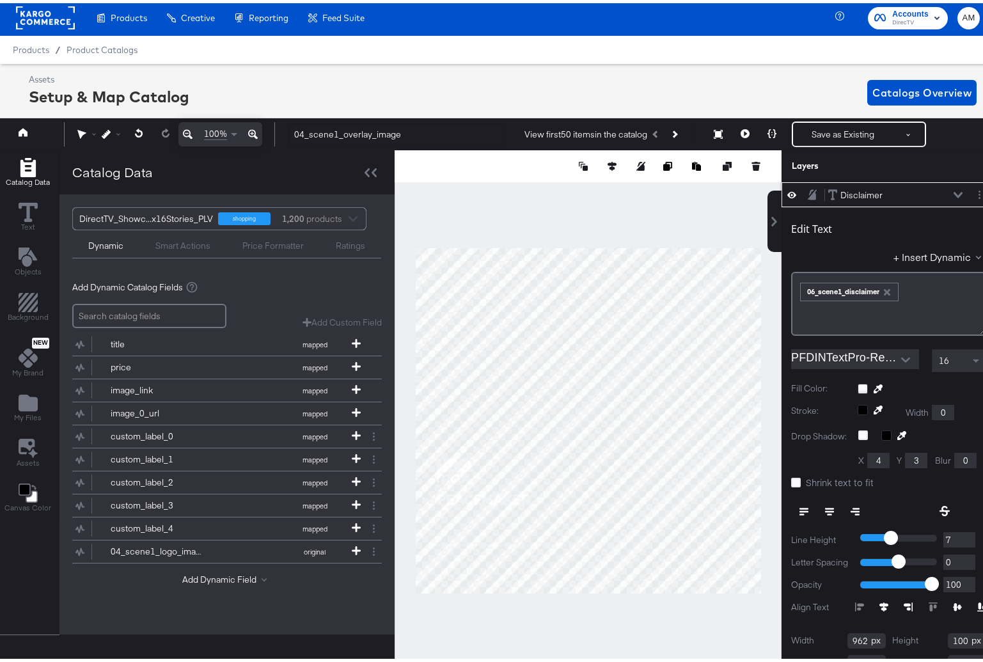
click at [884, 289] on icon "button" at bounding box center [887, 289] width 6 height 6
click at [938, 254] on button "+ Insert Dynamic" at bounding box center [940, 253] width 93 height 13
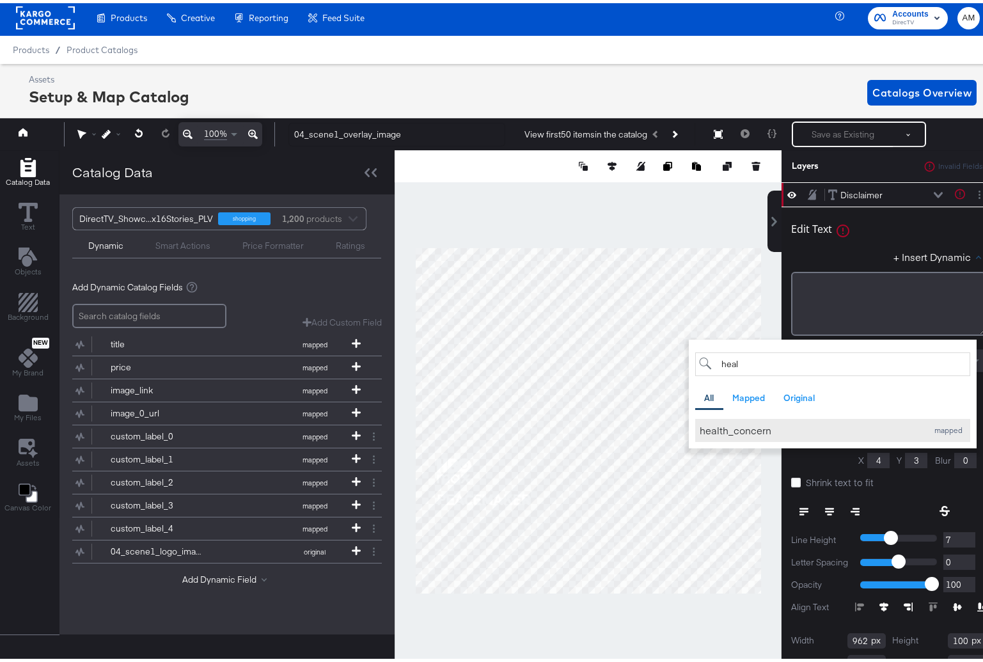
type input "heal"
click at [755, 427] on div "health_concern" at bounding box center [810, 426] width 221 height 13
click at [765, 179] on div "Catalog Data Text Objects Background New My Brand My Files Assets Canvas Color …" at bounding box center [496, 163] width 999 height 32
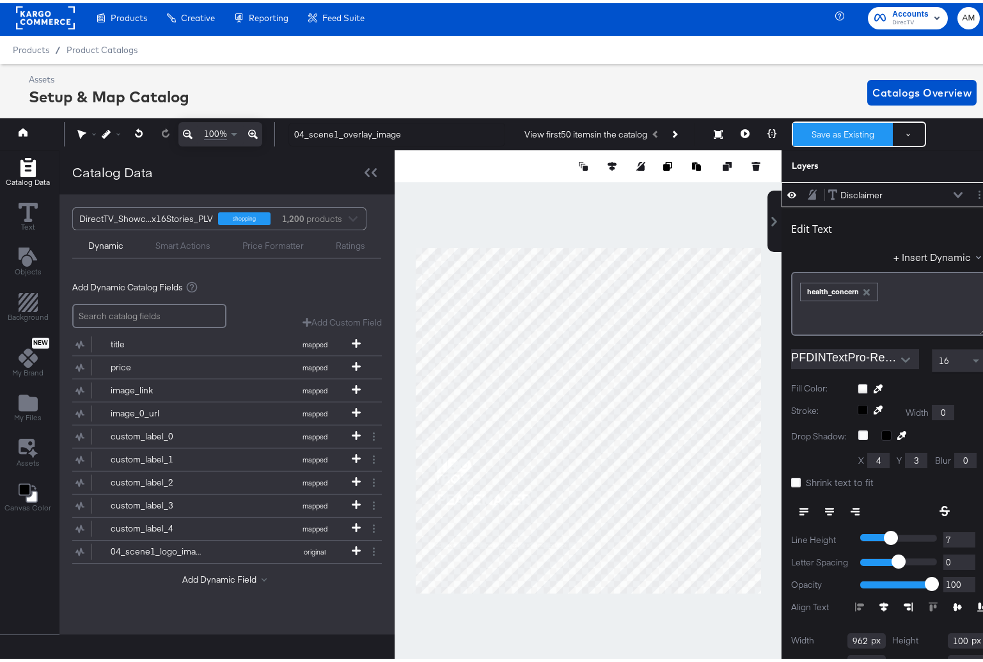
click at [809, 130] on button "Save as Existing" at bounding box center [843, 131] width 100 height 23
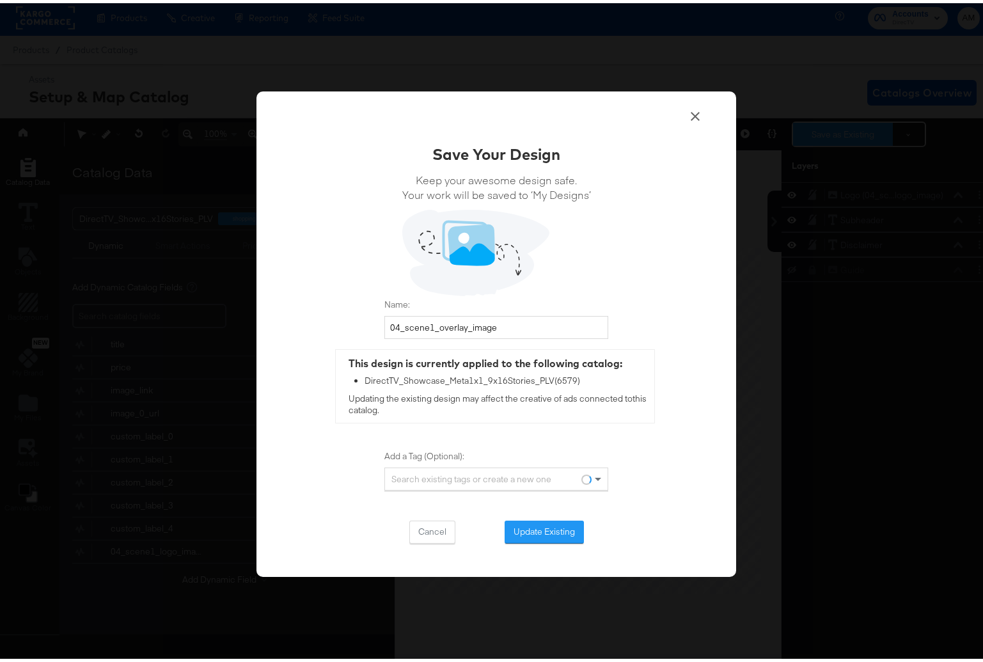
scroll to position [0, 0]
click at [543, 530] on button "Update Existing" at bounding box center [544, 528] width 79 height 23
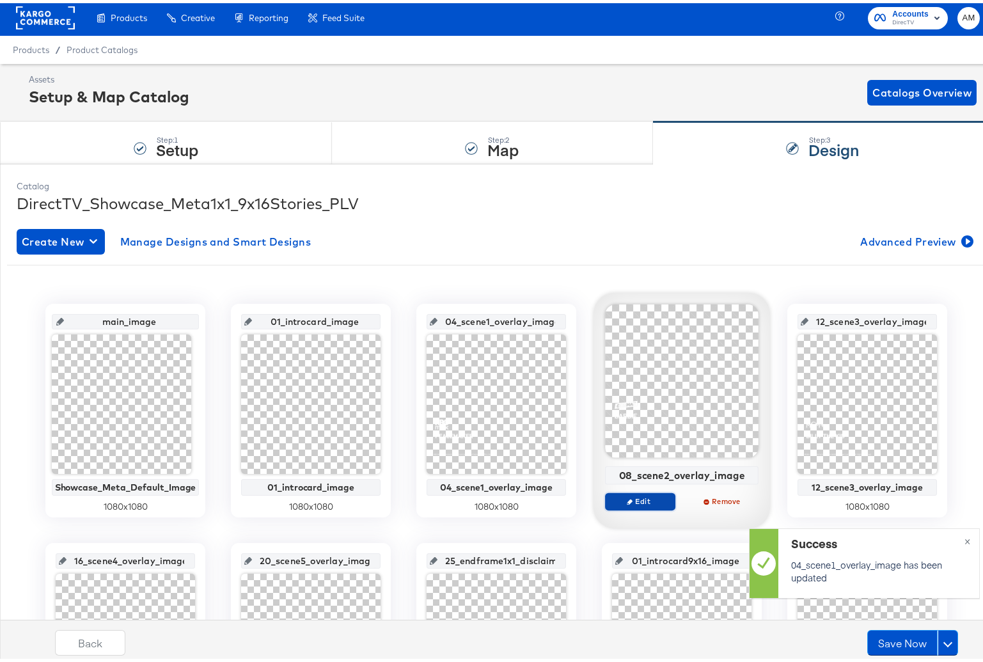
click at [633, 498] on span "Edit" at bounding box center [640, 498] width 59 height 10
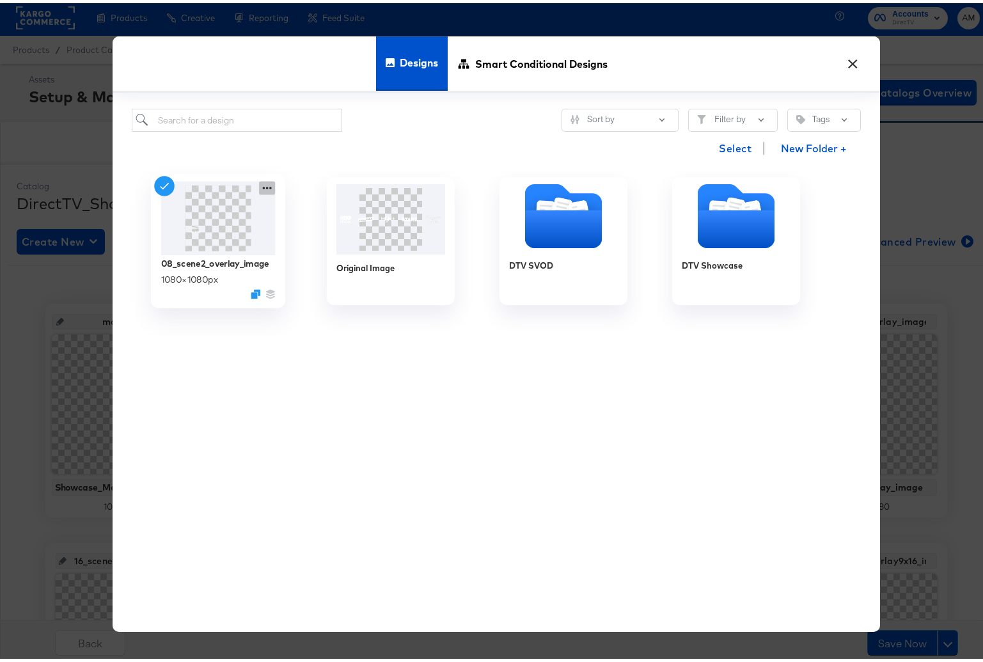
click at [260, 184] on icon at bounding box center [267, 184] width 16 height 13
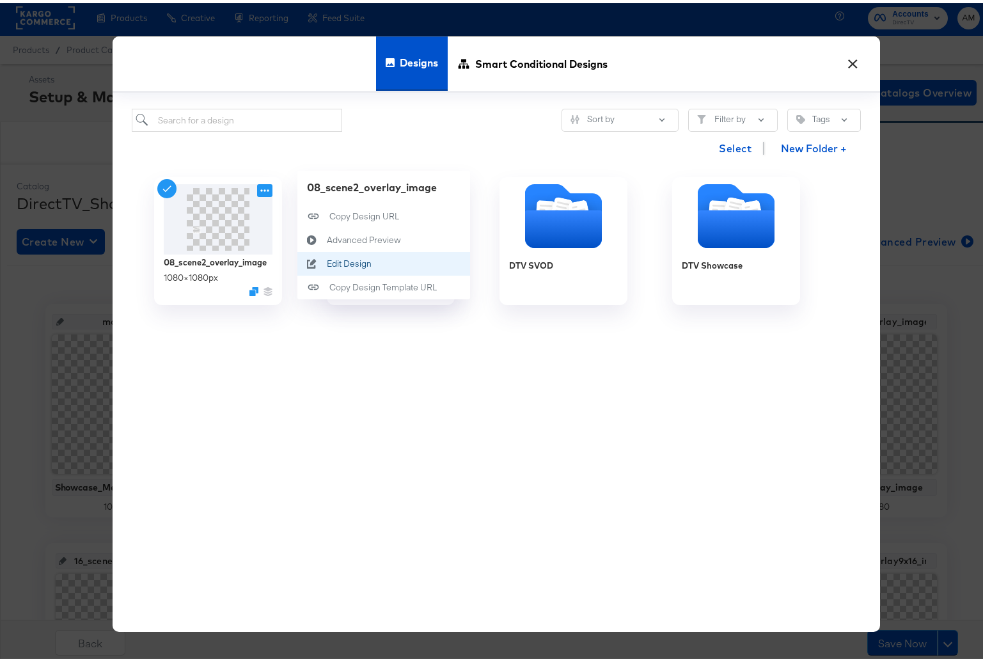
click at [327, 260] on div "Edit Design Edit Design" at bounding box center [327, 260] width 0 height 0
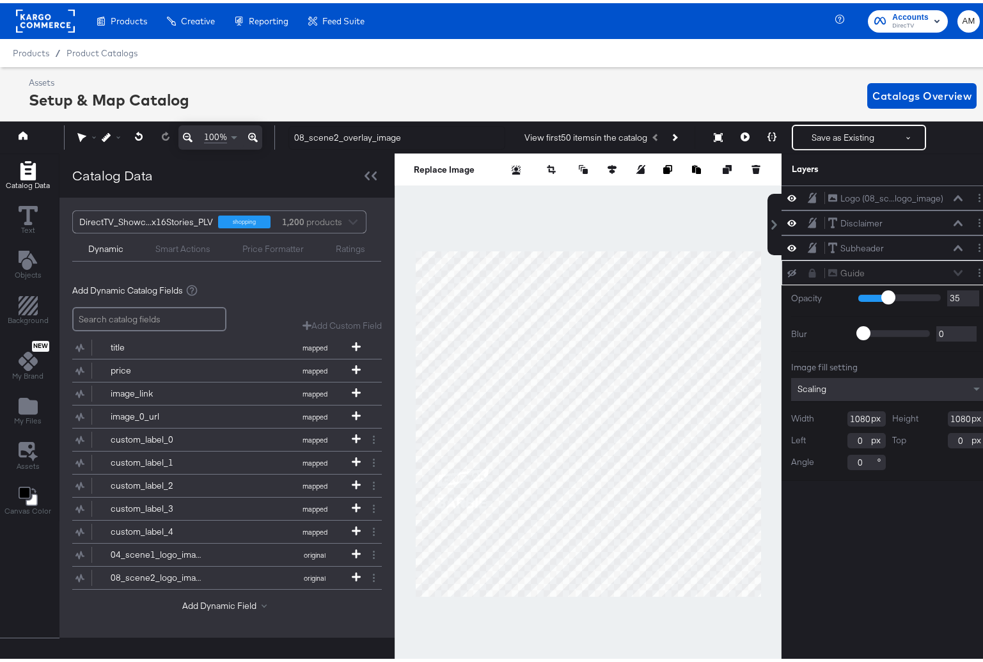
scroll to position [3, 0]
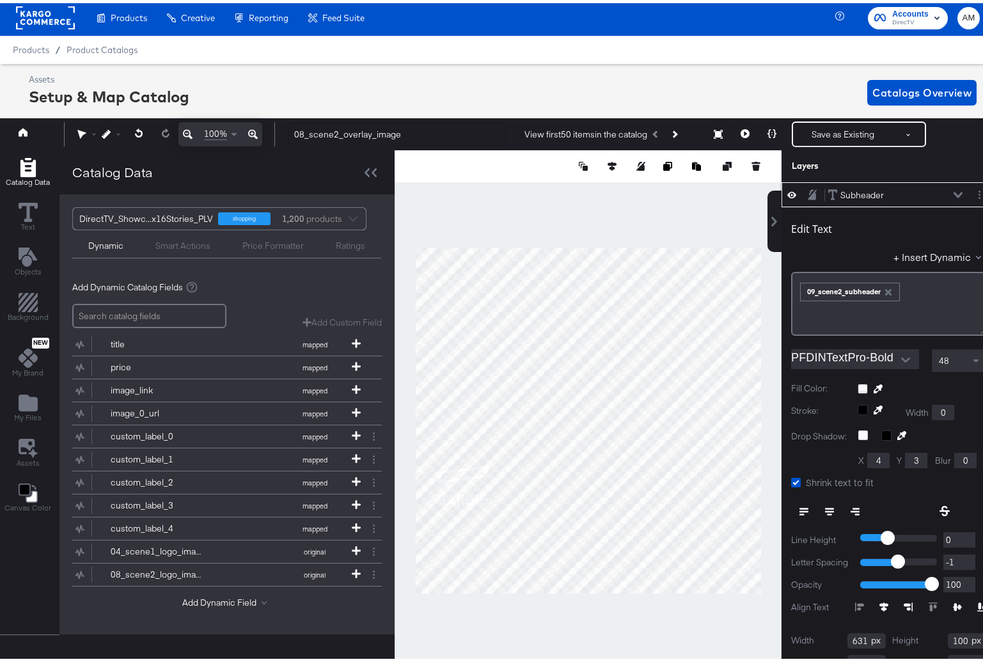
click at [954, 189] on icon at bounding box center [958, 192] width 9 height 6
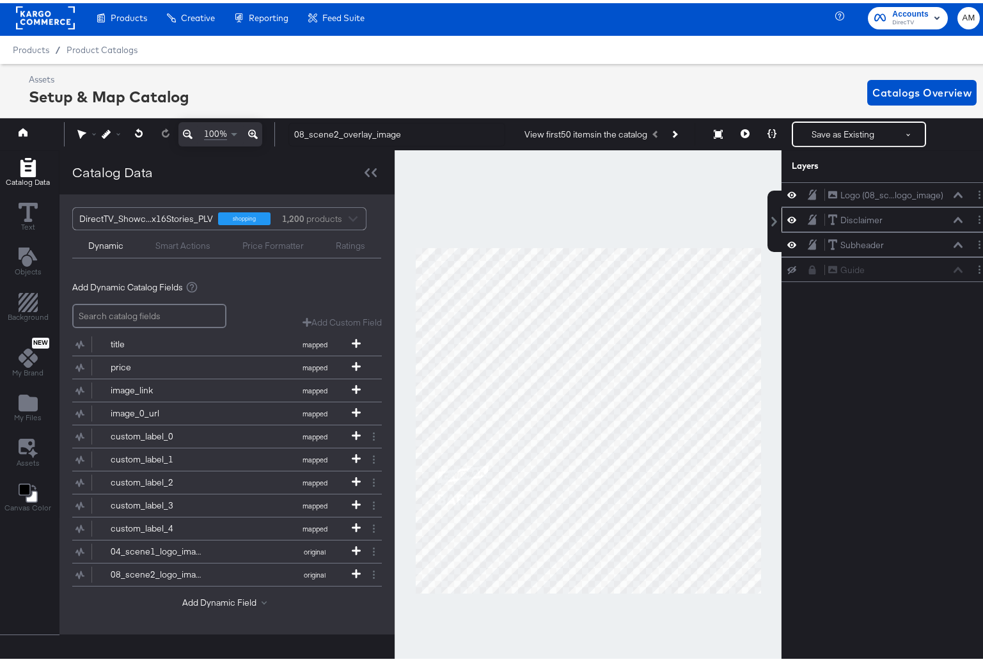
click at [954, 217] on icon at bounding box center [958, 217] width 9 height 6
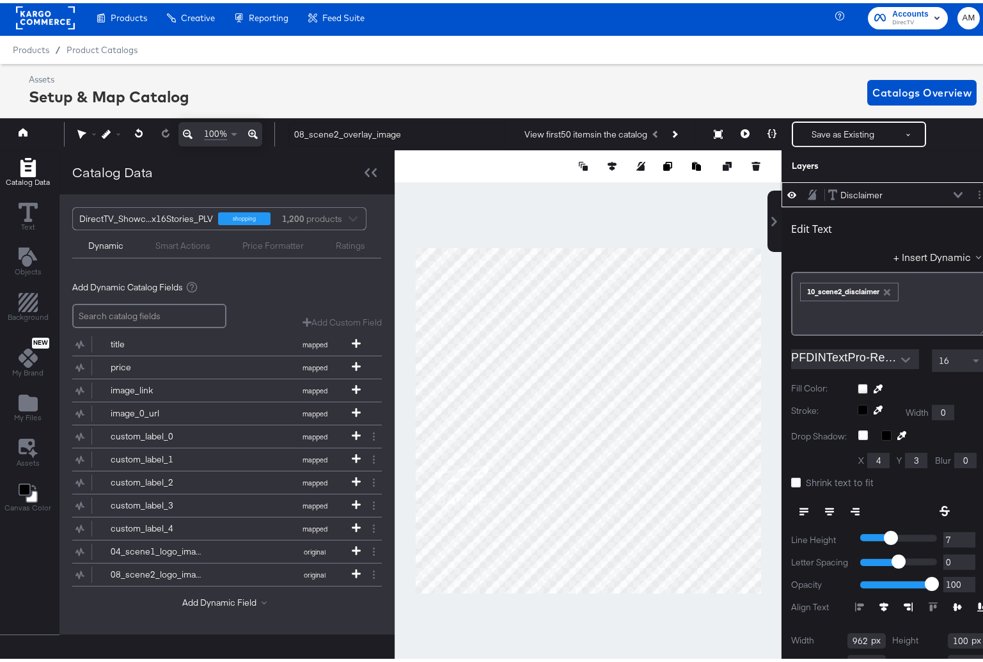
click at [884, 288] on icon "button" at bounding box center [887, 289] width 6 height 6
drag, startPoint x: 930, startPoint y: 251, endPoint x: 919, endPoint y: 256, distance: 12.4
click at [929, 251] on button "+ Insert Dynamic" at bounding box center [940, 253] width 93 height 13
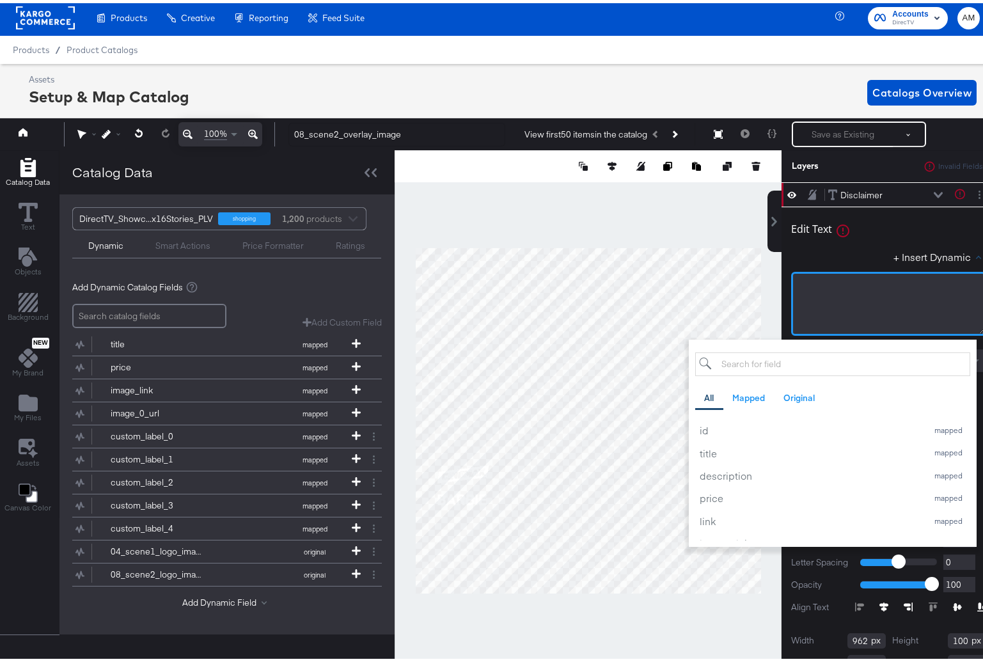
click at [837, 284] on div "﻿" at bounding box center [889, 283] width 178 height 12
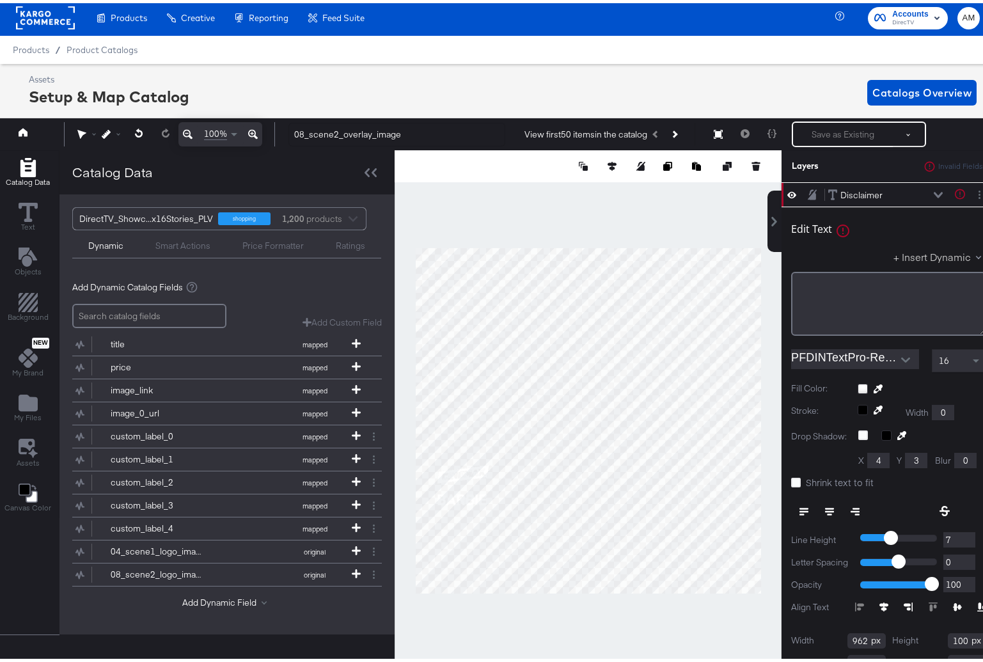
click at [946, 252] on button "+ Insert Dynamic" at bounding box center [940, 253] width 93 height 13
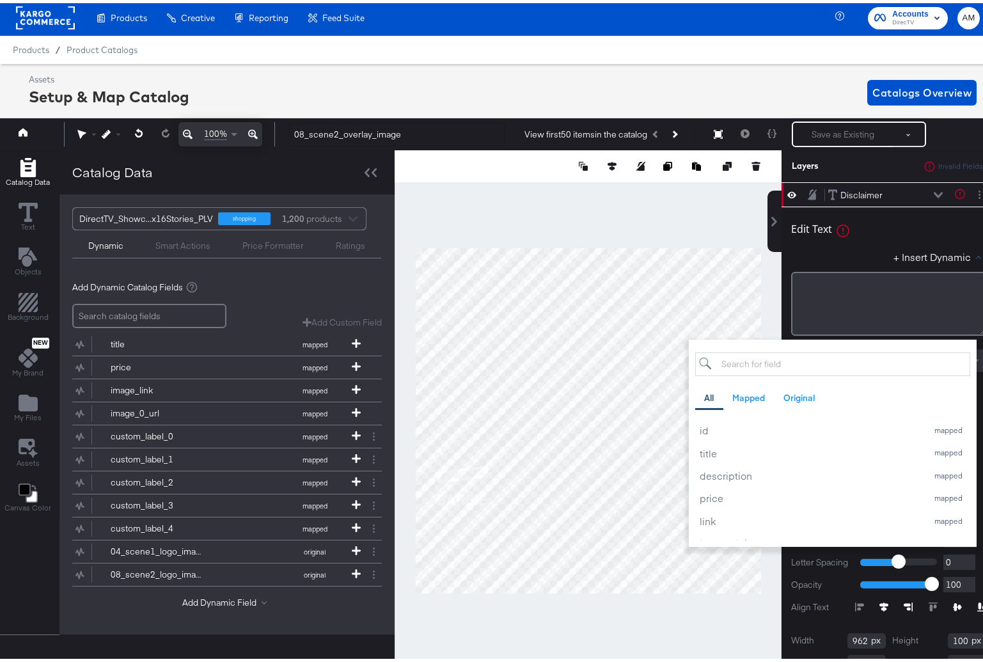
click at [772, 361] on input "search" at bounding box center [832, 361] width 275 height 24
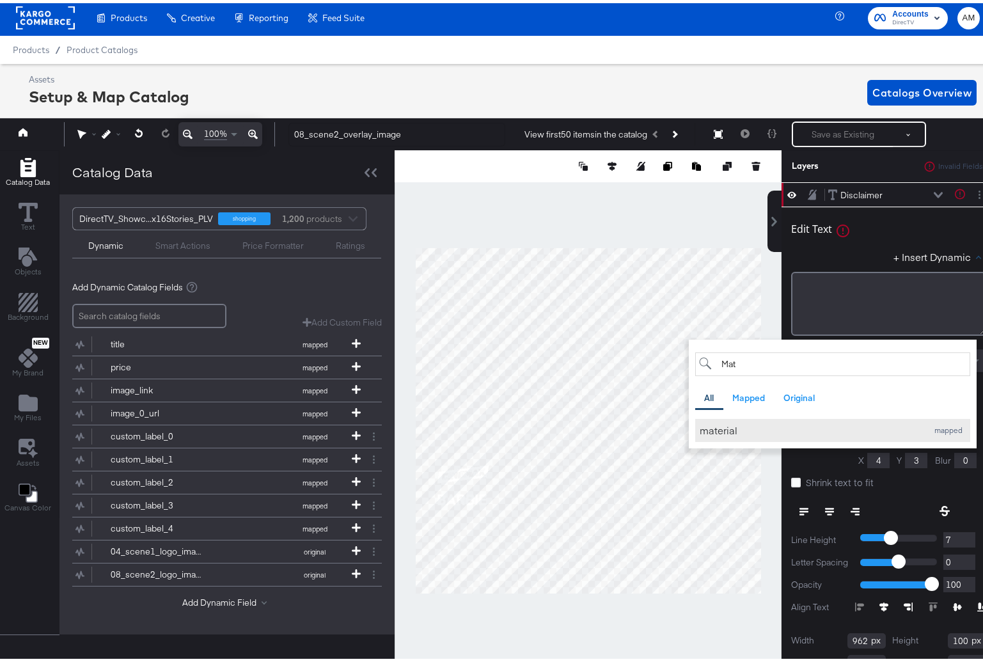
type input "Mat"
click at [720, 430] on div "material" at bounding box center [810, 426] width 221 height 13
click at [803, 250] on div "+ Insert Dynamic Mat All Mapped Original Add a field from your catalog to use i…" at bounding box center [888, 256] width 195 height 19
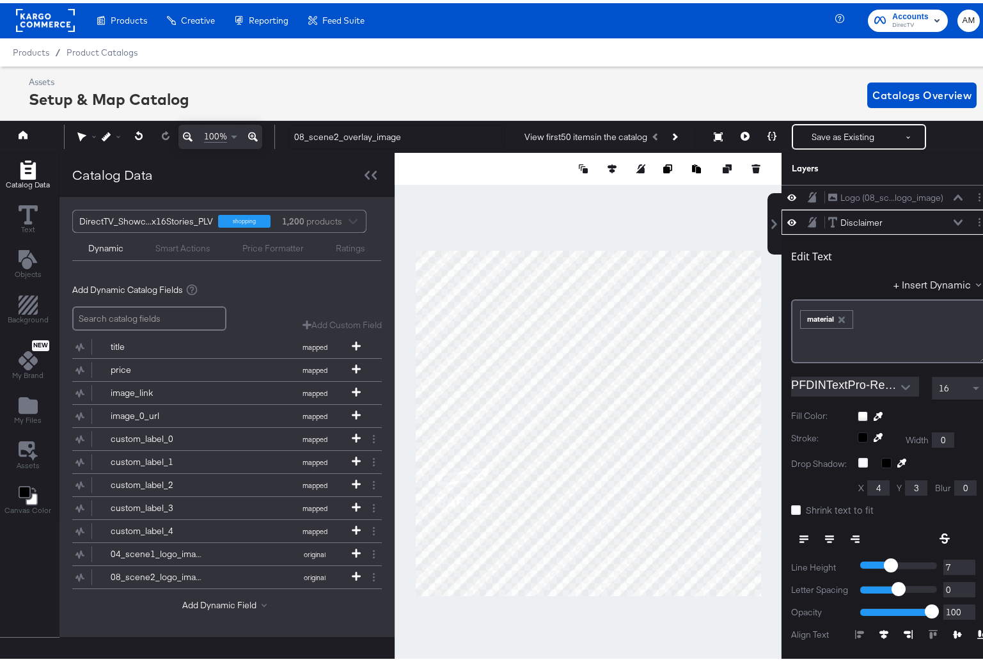
scroll to position [0, 0]
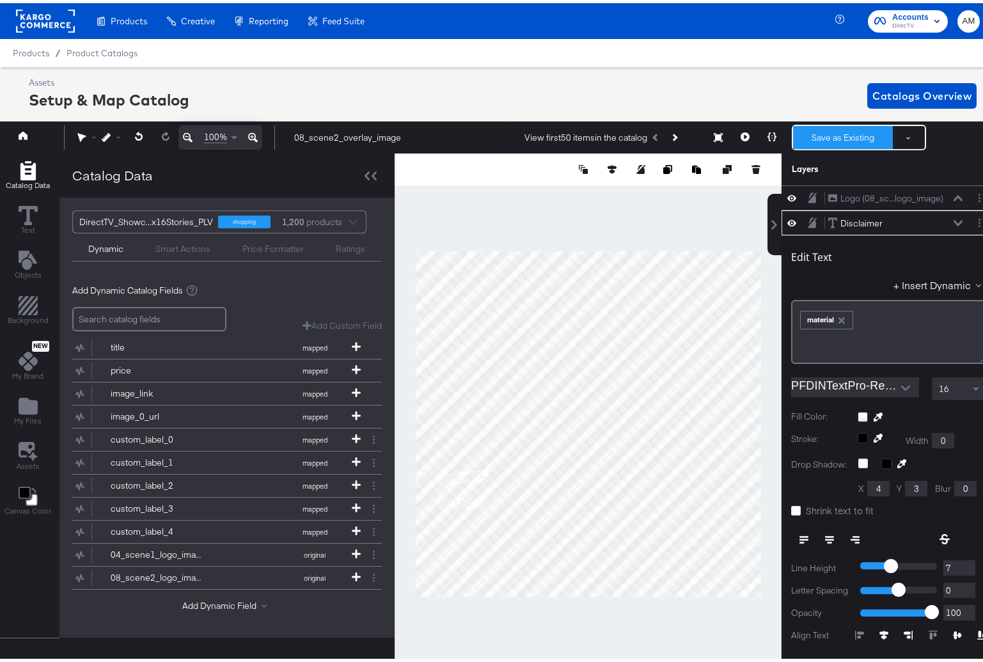
click at [818, 136] on button "Save as Existing" at bounding box center [843, 134] width 100 height 23
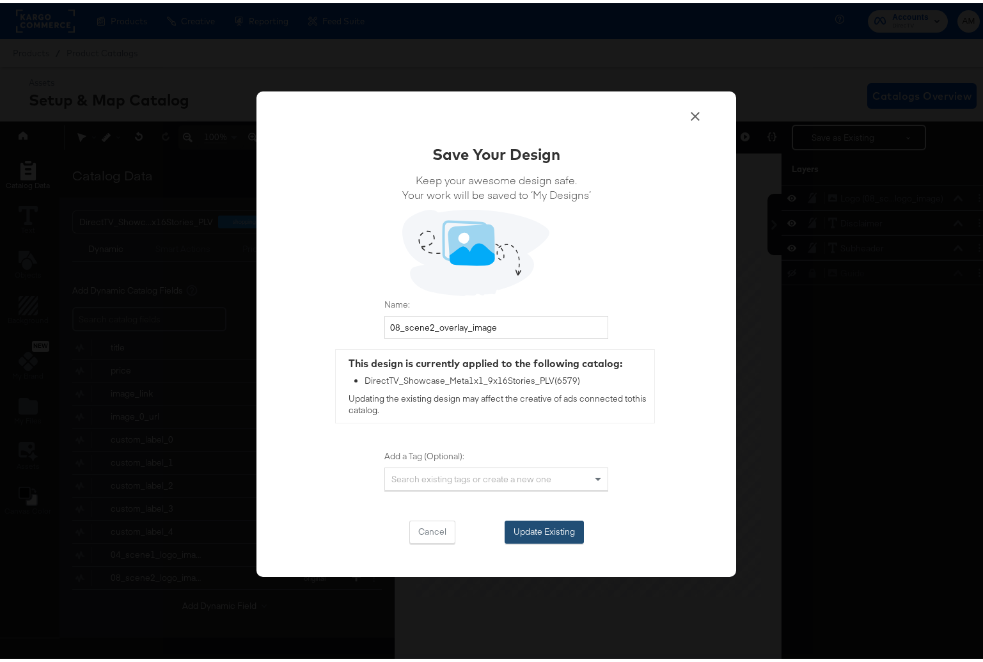
click at [534, 529] on button "Update Existing" at bounding box center [544, 528] width 79 height 23
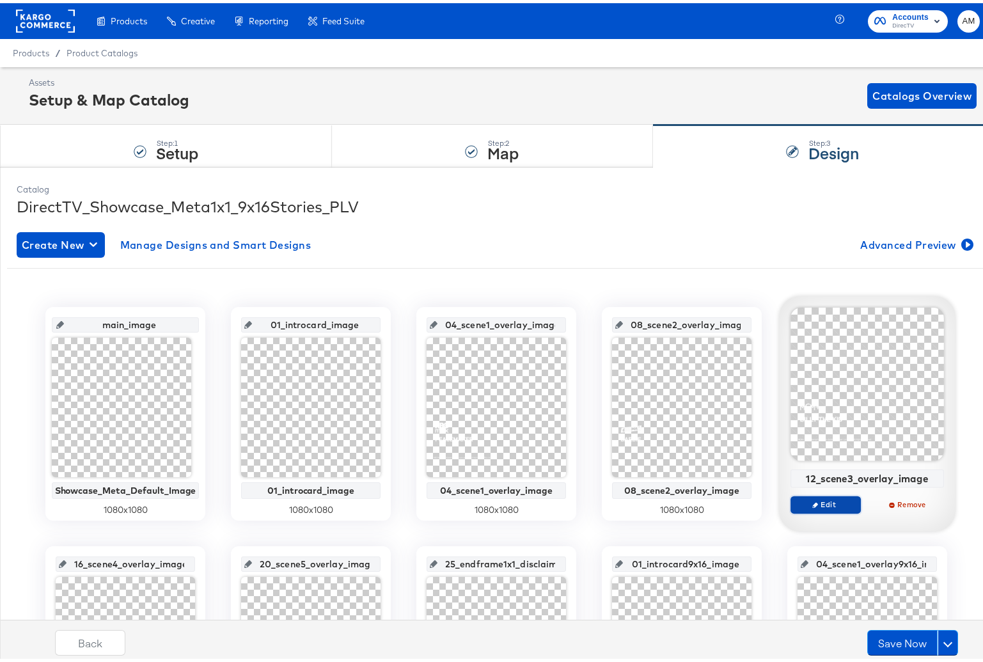
click at [823, 500] on span "Edit" at bounding box center [825, 501] width 59 height 10
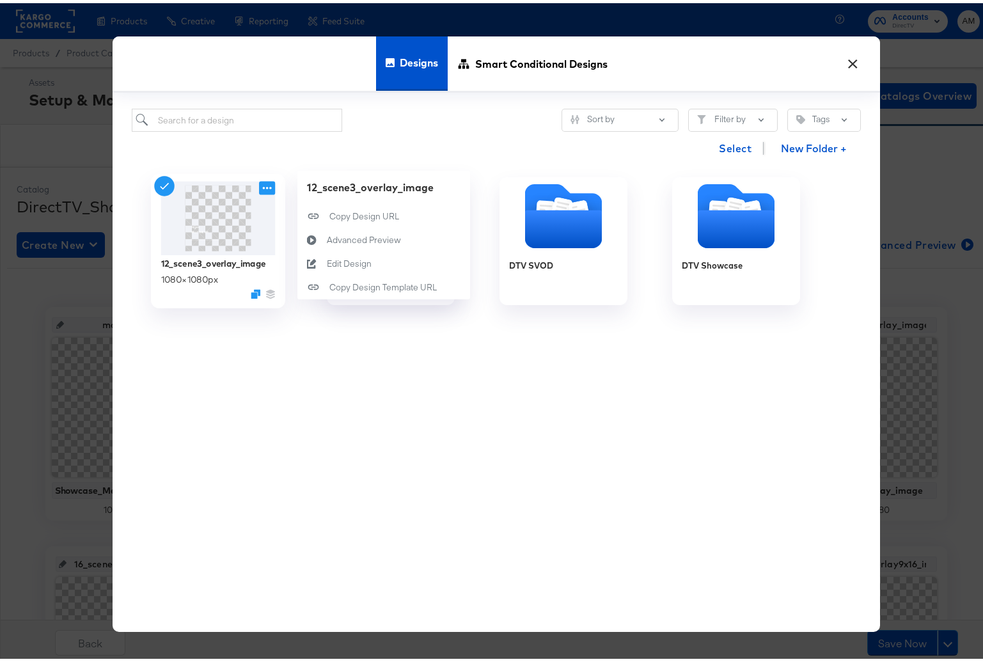
click at [259, 187] on icon at bounding box center [267, 184] width 16 height 13
click at [327, 260] on div "Edit Design Edit Design" at bounding box center [327, 260] width 0 height 0
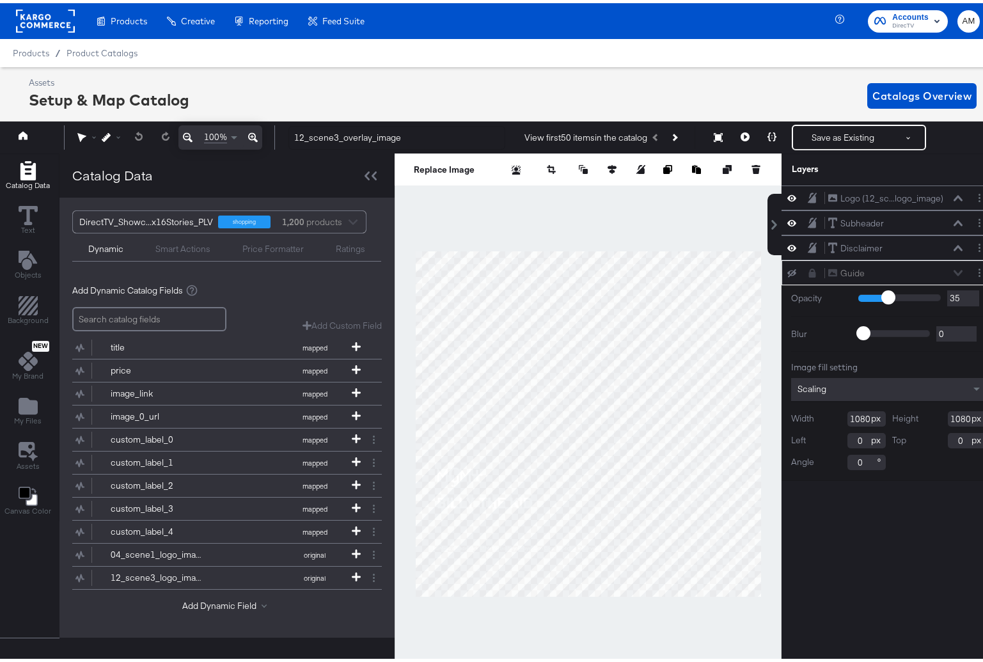
scroll to position [3, 0]
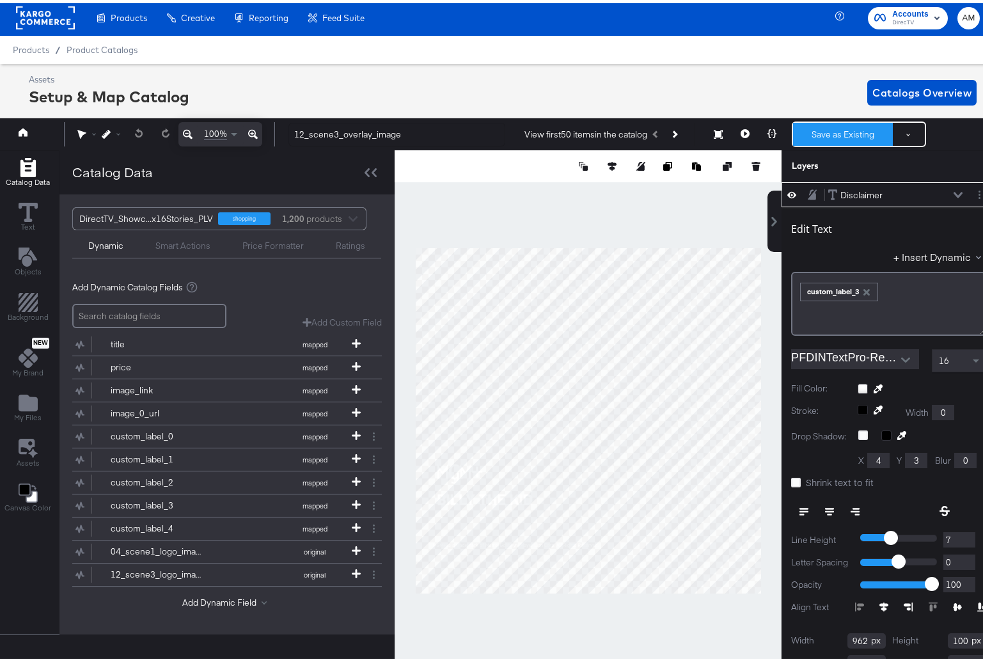
click at [817, 137] on button "Save as Existing" at bounding box center [843, 131] width 100 height 23
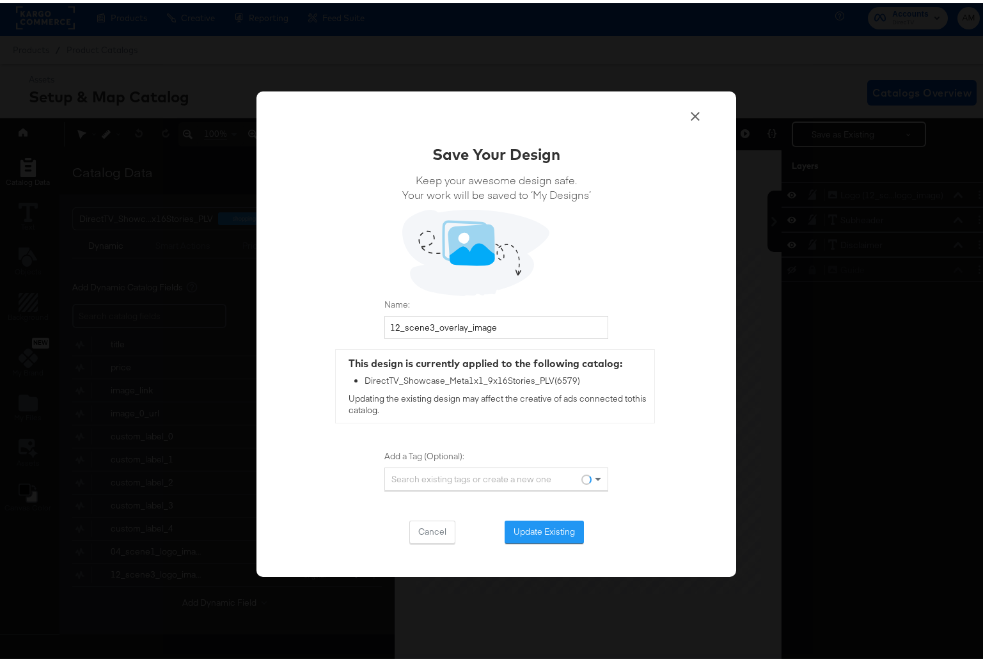
scroll to position [0, 0]
click at [517, 525] on button "Update Existing" at bounding box center [544, 528] width 79 height 23
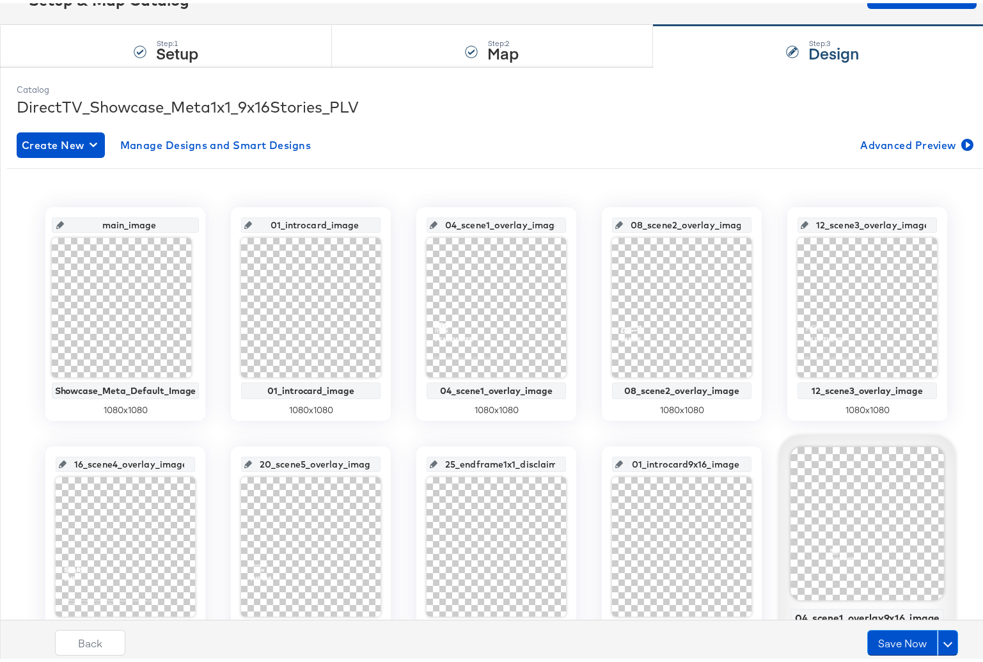
scroll to position [345, 0]
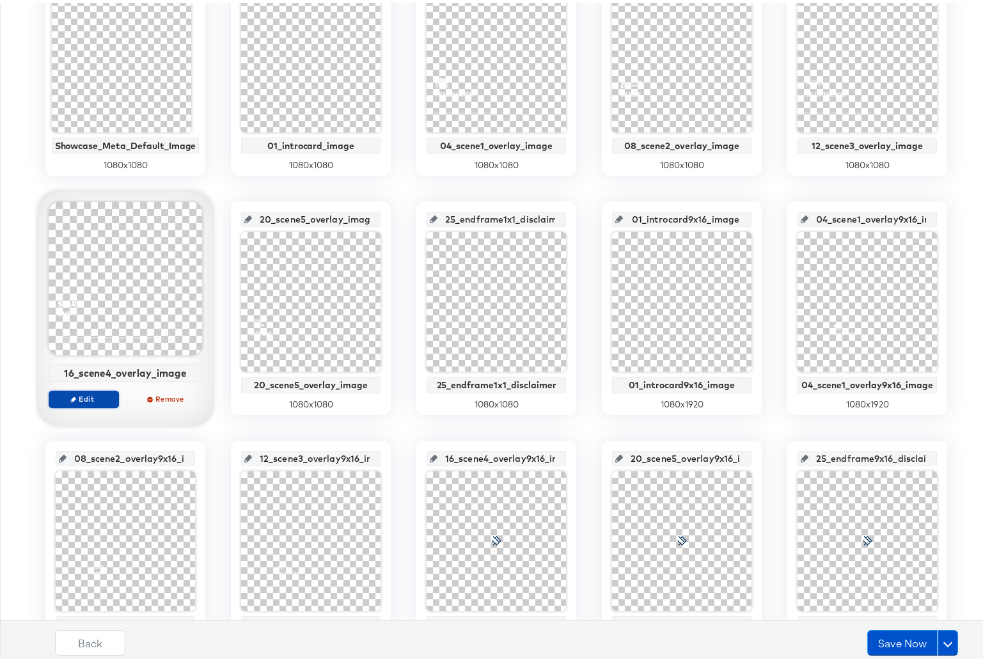
click at [88, 391] on span "Edit" at bounding box center [83, 396] width 59 height 10
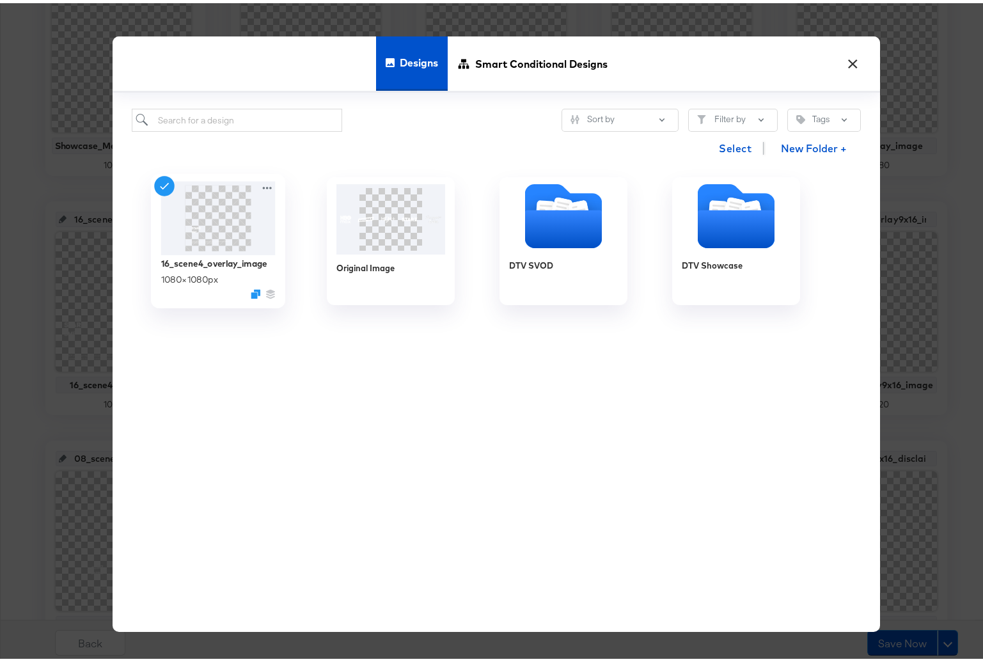
drag, startPoint x: 257, startPoint y: 185, endPoint x: 274, endPoint y: 187, distance: 17.4
click at [259, 185] on icon at bounding box center [267, 184] width 16 height 13
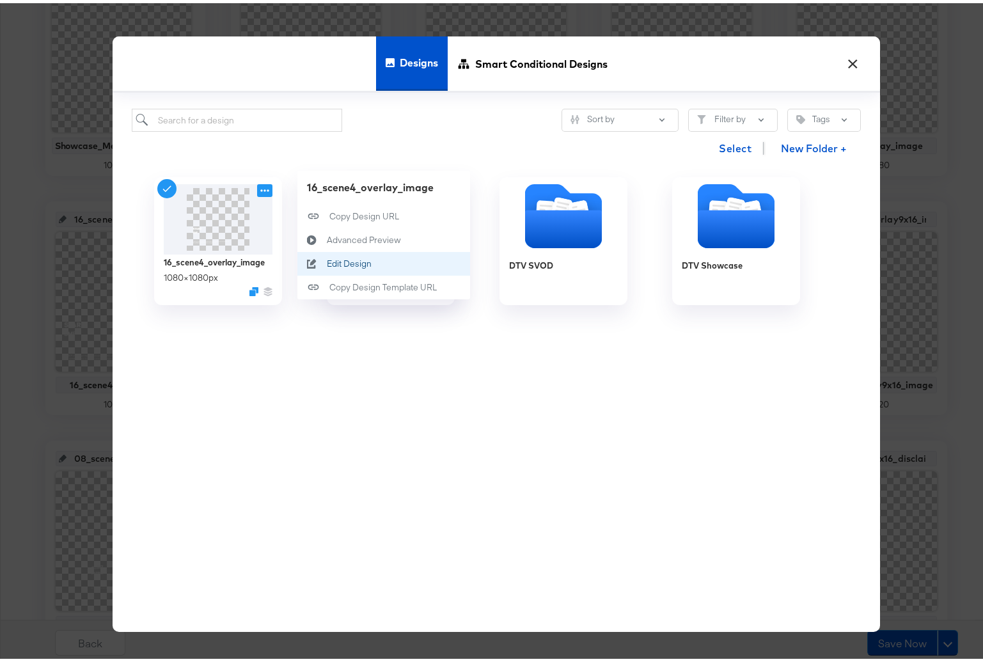
click at [347, 271] on button "Edit Design Edit Design" at bounding box center [383, 261] width 173 height 24
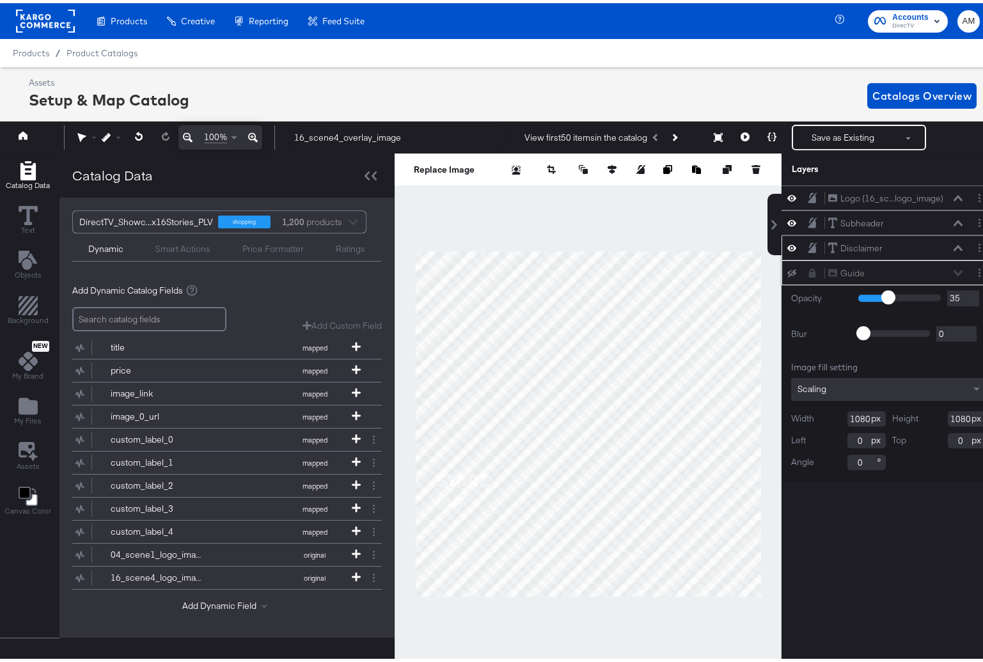
click at [954, 242] on icon at bounding box center [958, 245] width 9 height 6
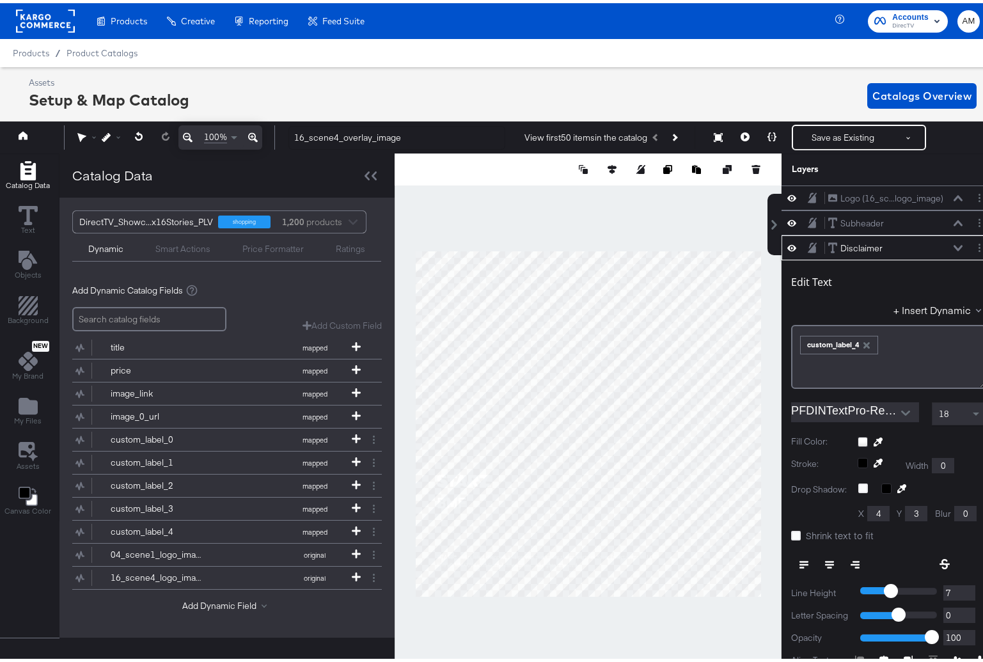
scroll to position [3, 0]
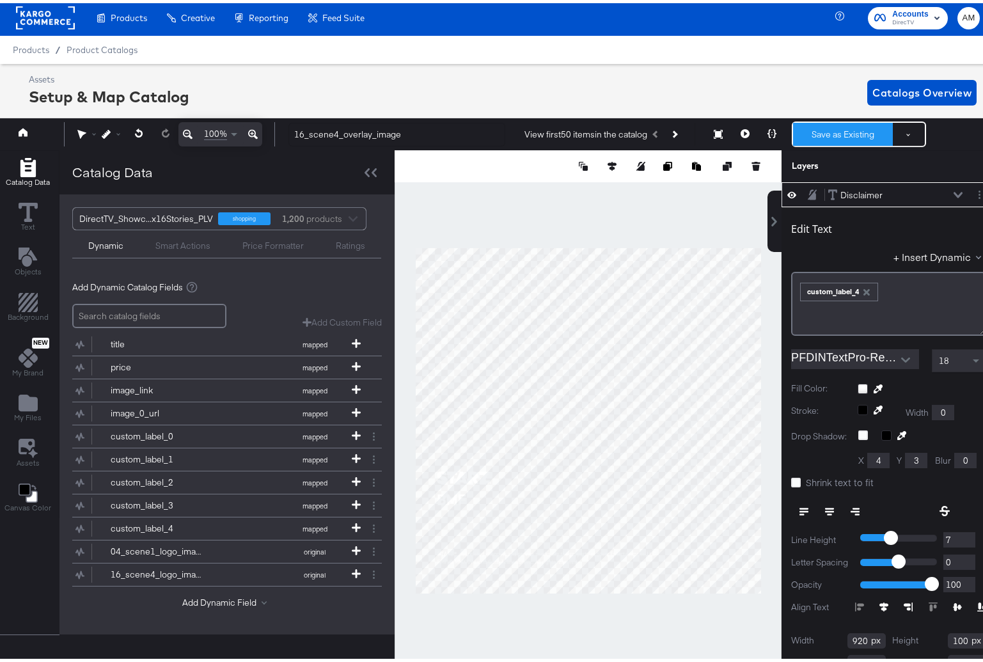
click at [830, 133] on button "Save as Existing" at bounding box center [843, 131] width 100 height 23
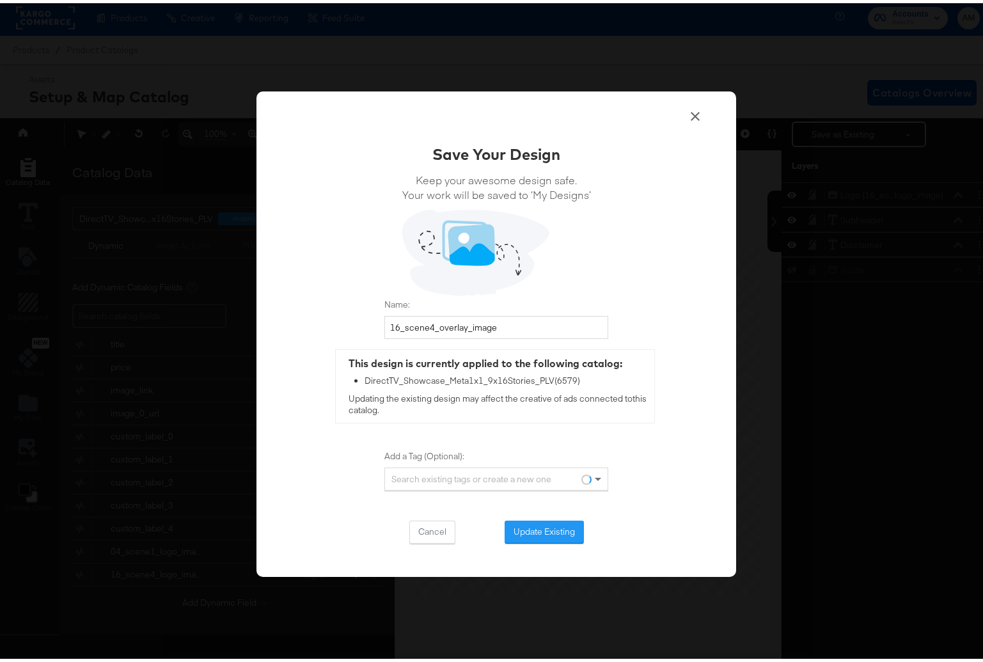
scroll to position [0, 0]
click at [510, 527] on button "Update Existing" at bounding box center [544, 528] width 79 height 23
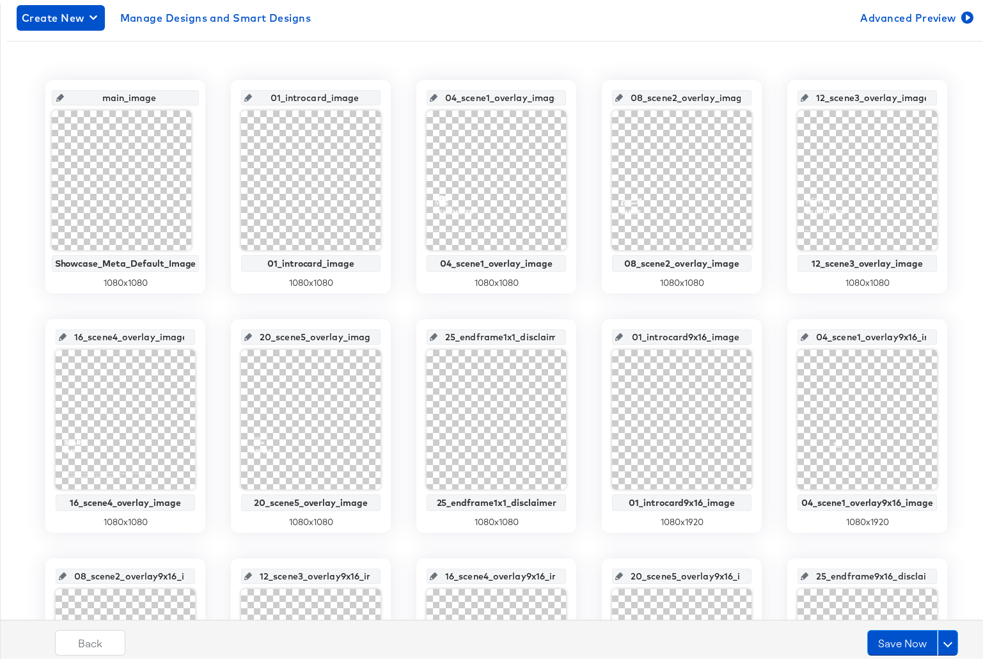
scroll to position [230, 0]
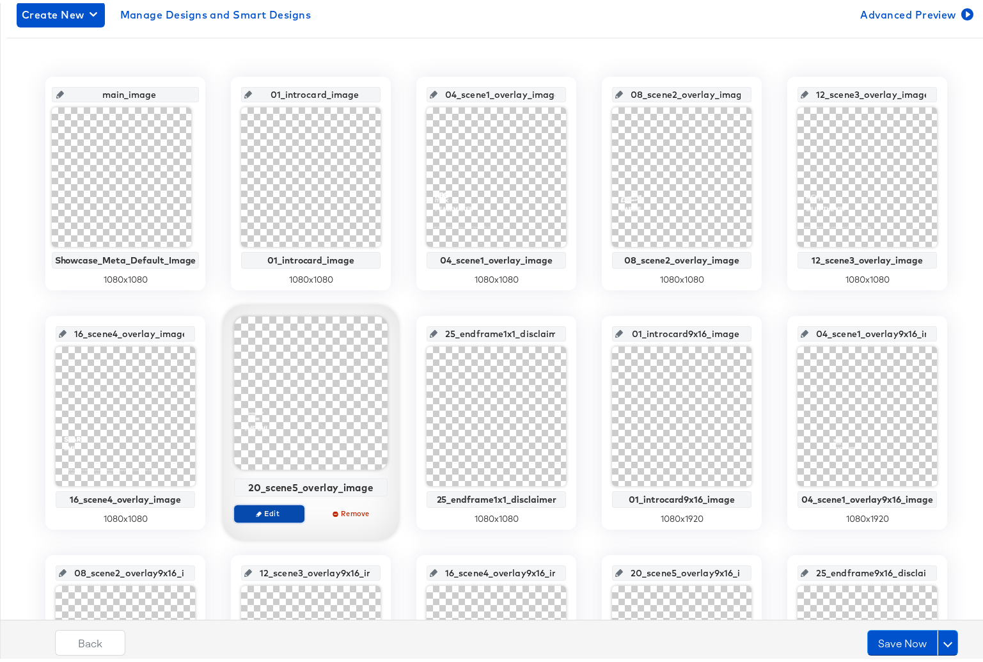
click at [265, 514] on span "Edit" at bounding box center [269, 510] width 59 height 10
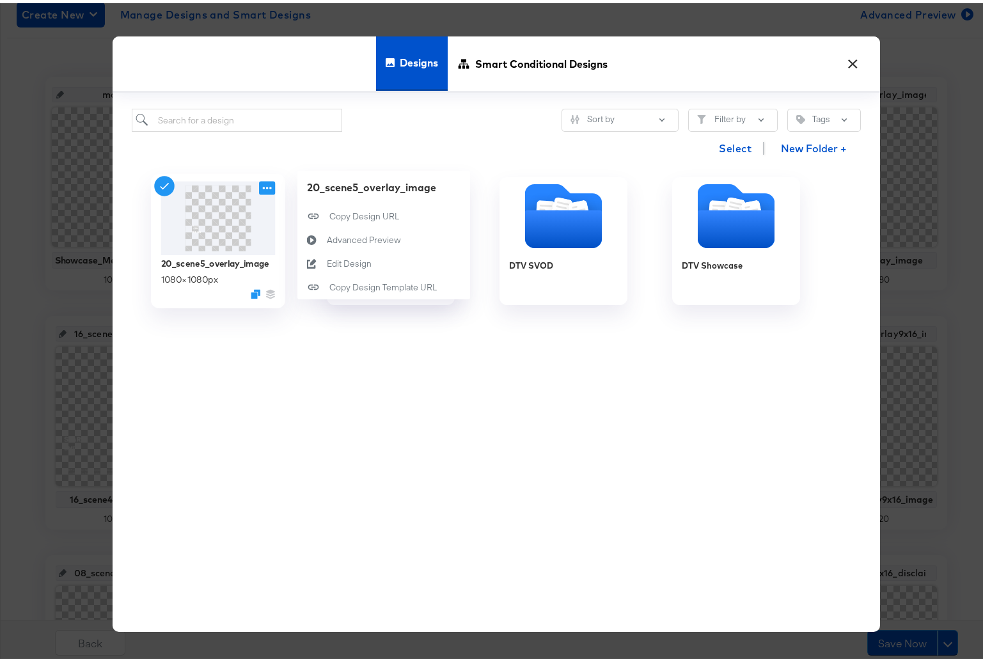
click at [265, 182] on icon at bounding box center [267, 184] width 16 height 13
click at [327, 260] on div "Edit Design Edit Design" at bounding box center [327, 260] width 0 height 0
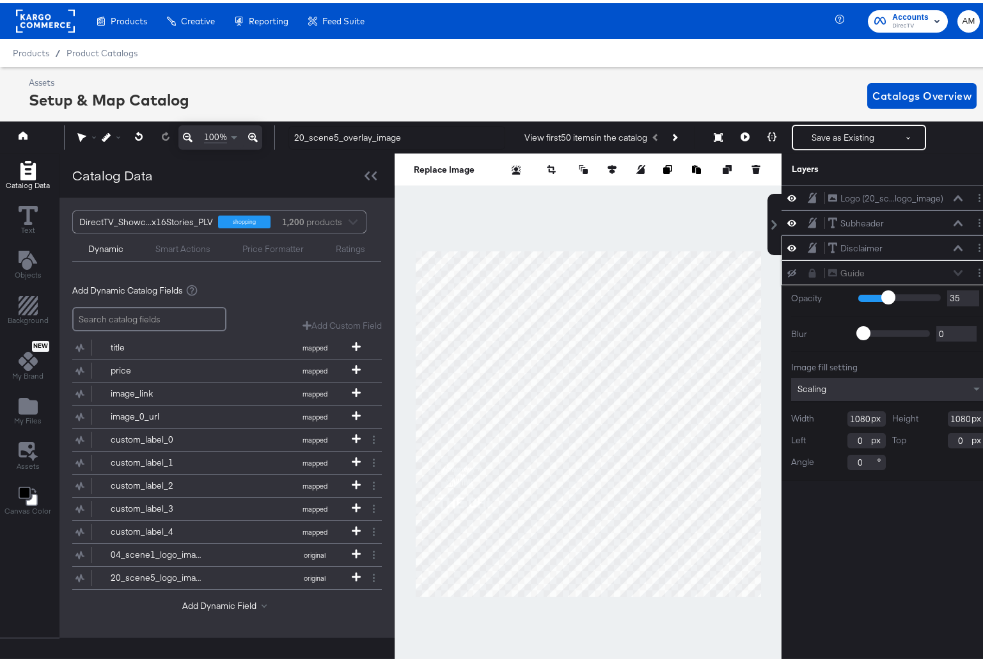
click at [954, 246] on icon at bounding box center [958, 245] width 9 height 6
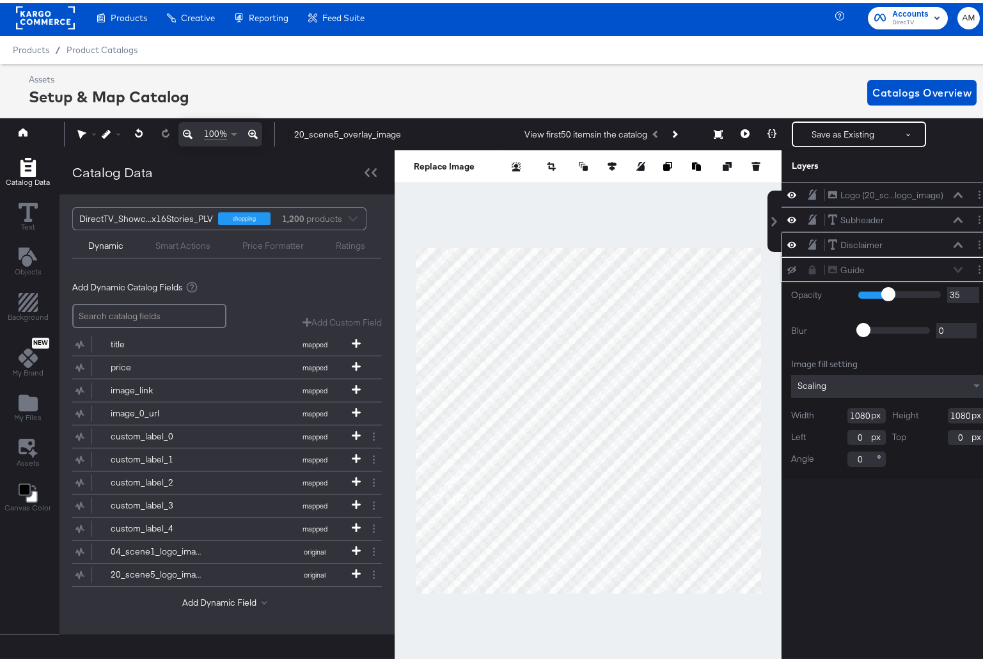
scroll to position [50, 0]
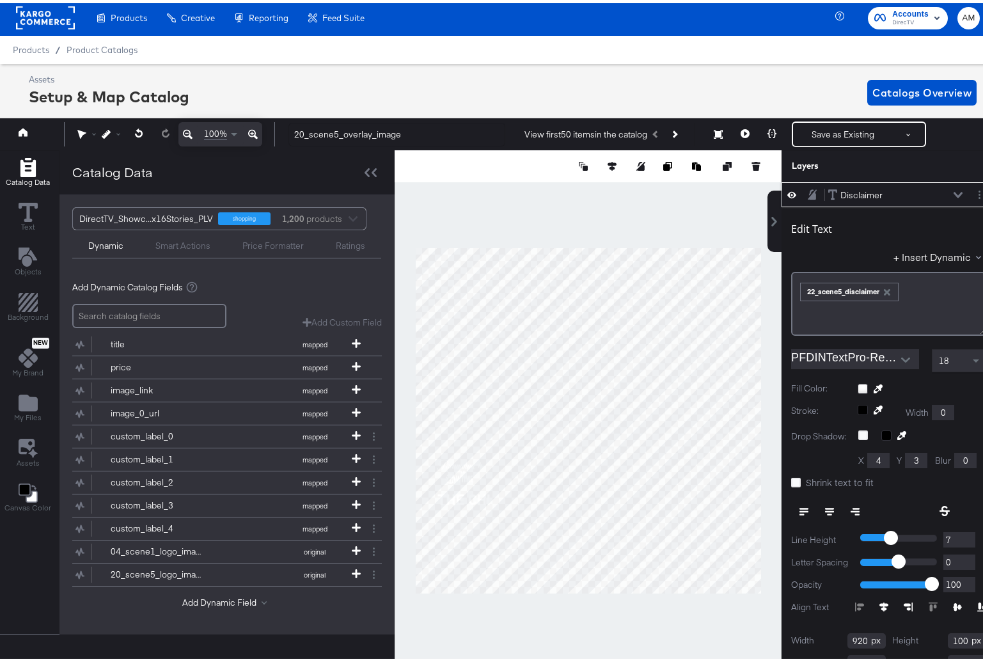
click at [884, 287] on icon "button" at bounding box center [887, 289] width 6 height 6
drag, startPoint x: 937, startPoint y: 258, endPoint x: 915, endPoint y: 266, distance: 23.9
click at [936, 257] on button "+ Insert Dynamic" at bounding box center [940, 253] width 93 height 13
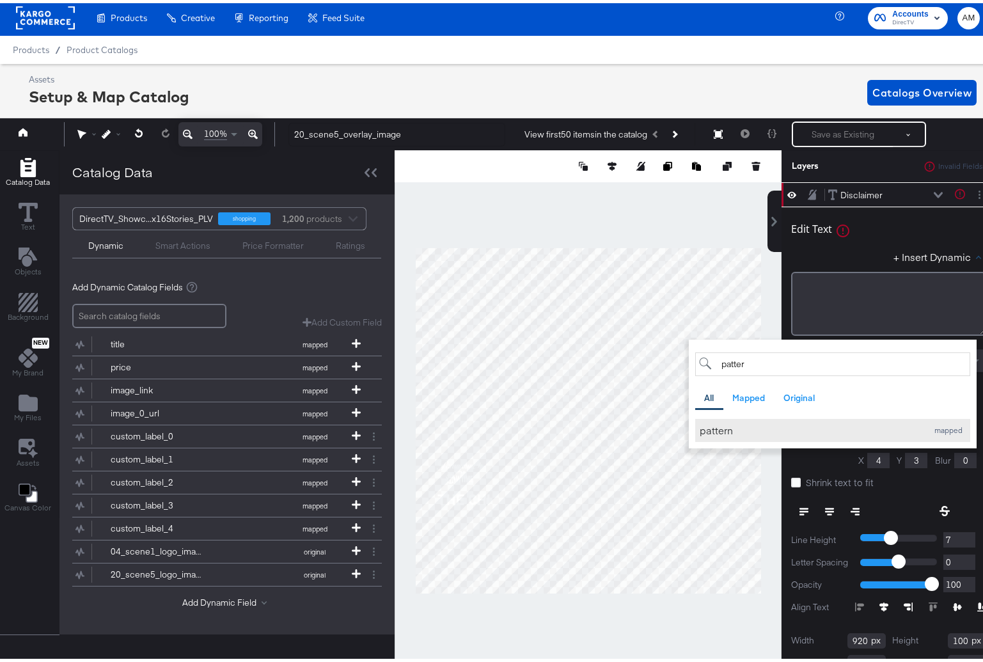
type input "patter"
click at [716, 426] on div "pattern" at bounding box center [810, 426] width 221 height 13
click at [842, 245] on div "Edit Text + Insert Dynamic patter All Mapped Original Add a field from your cat…" at bounding box center [888, 270] width 195 height 123
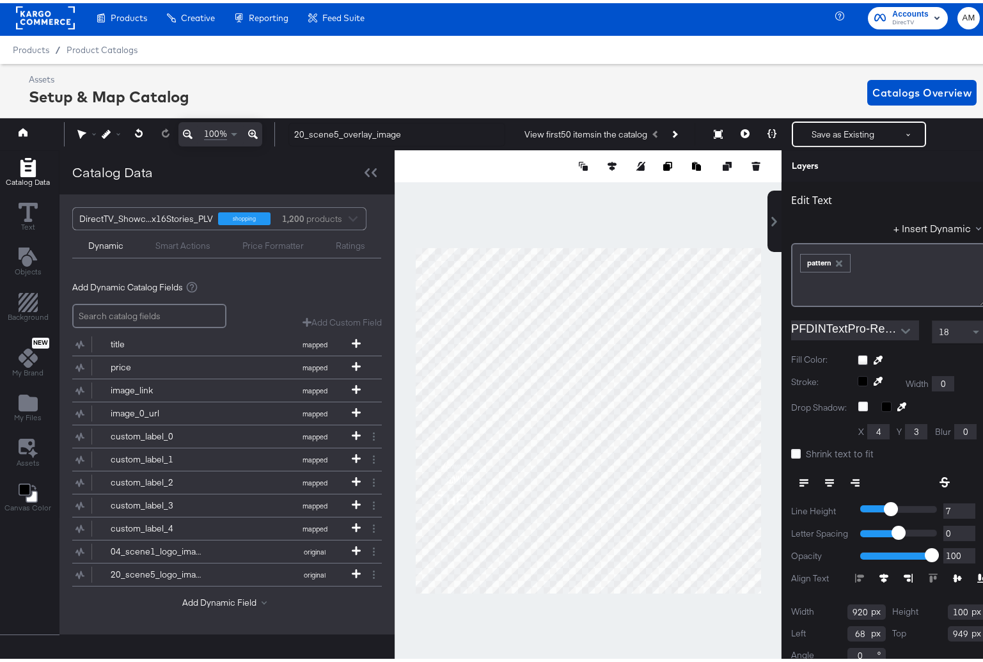
scroll to position [111, 0]
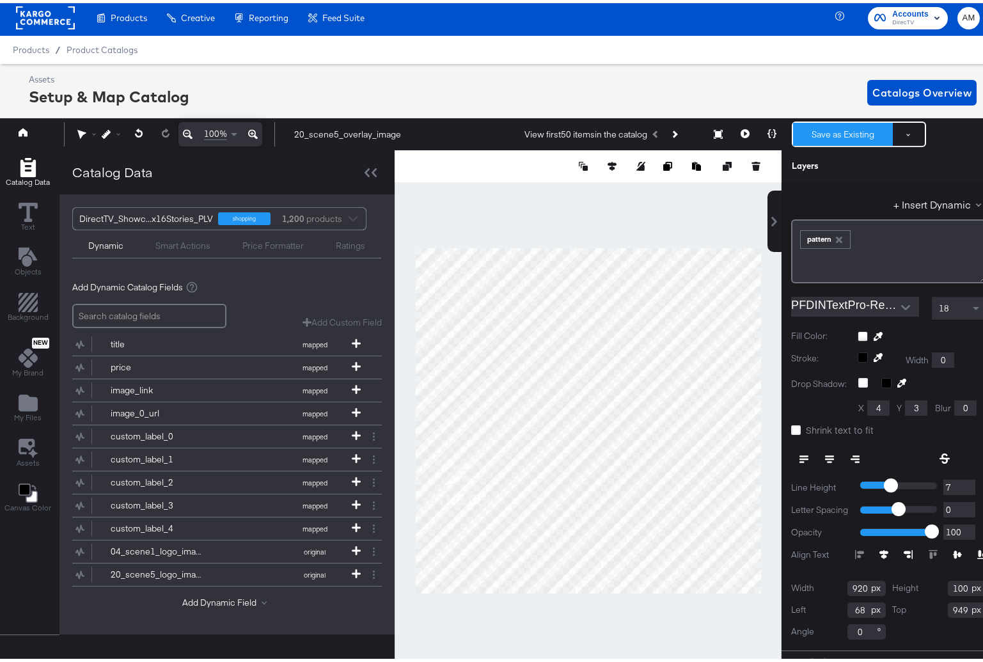
click at [829, 129] on button "Save as Existing" at bounding box center [843, 131] width 100 height 23
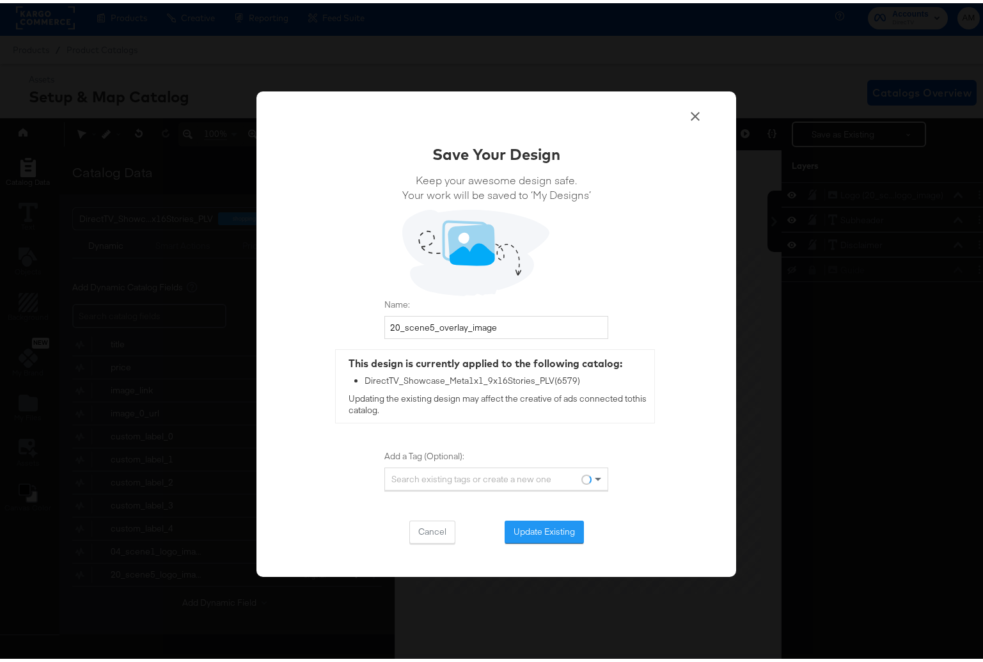
scroll to position [0, 0]
click at [530, 532] on button "Update Existing" at bounding box center [544, 528] width 79 height 23
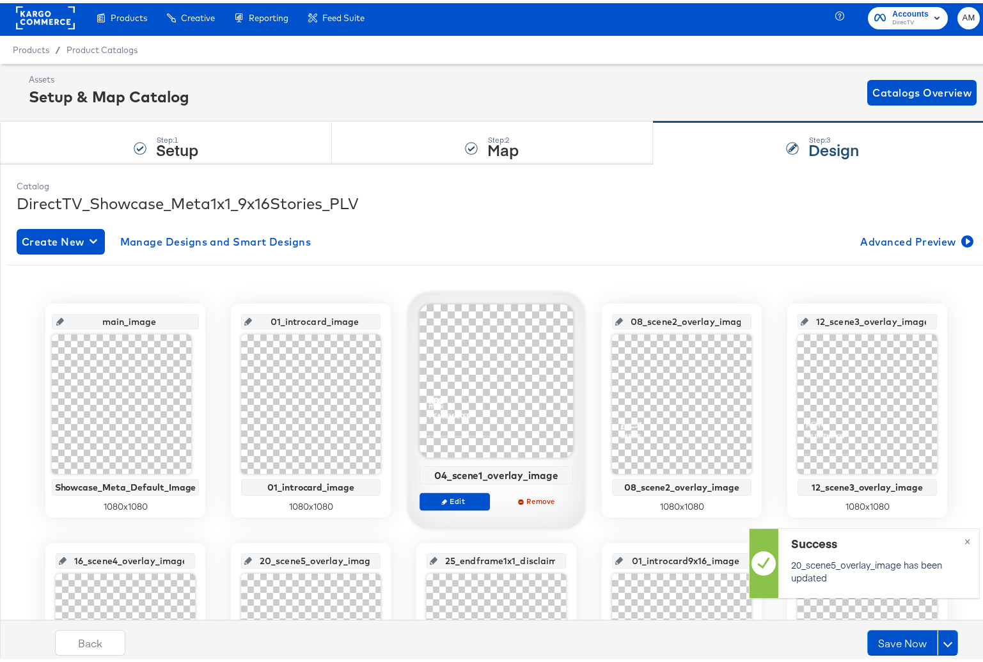
scroll to position [262, 0]
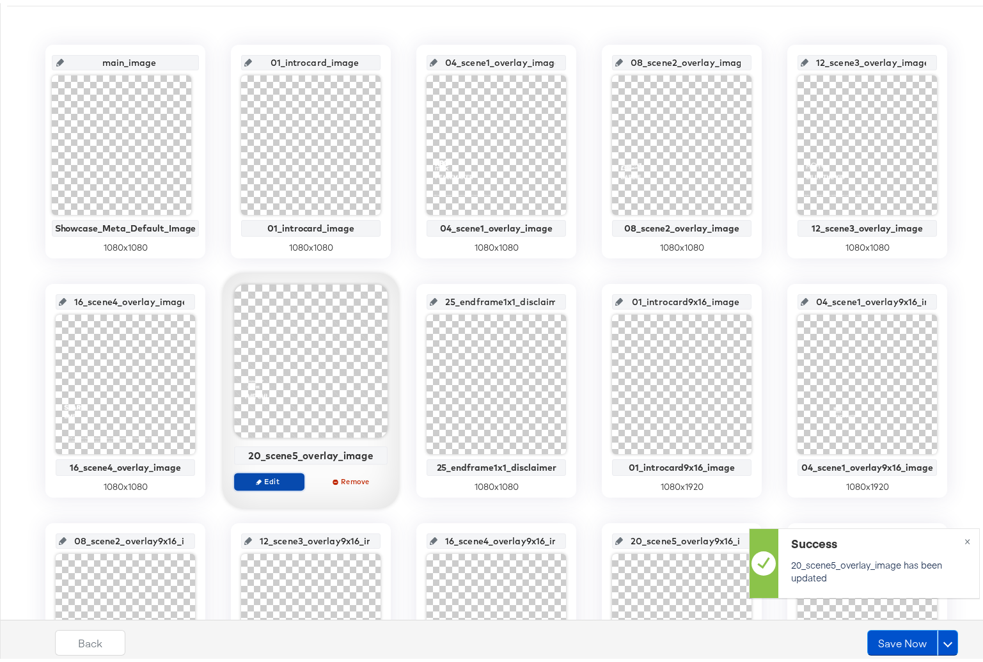
click at [281, 483] on button "Edit" at bounding box center [269, 479] width 70 height 18
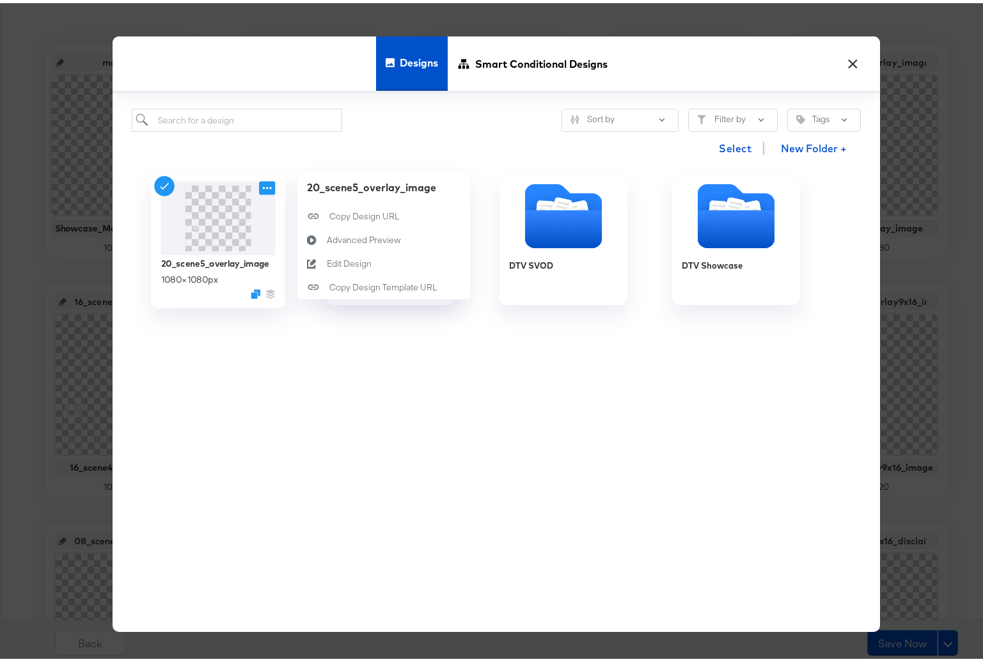
click at [260, 186] on icon at bounding box center [267, 184] width 16 height 13
click at [327, 260] on div "Edit Design Edit Design" at bounding box center [327, 260] width 0 height 0
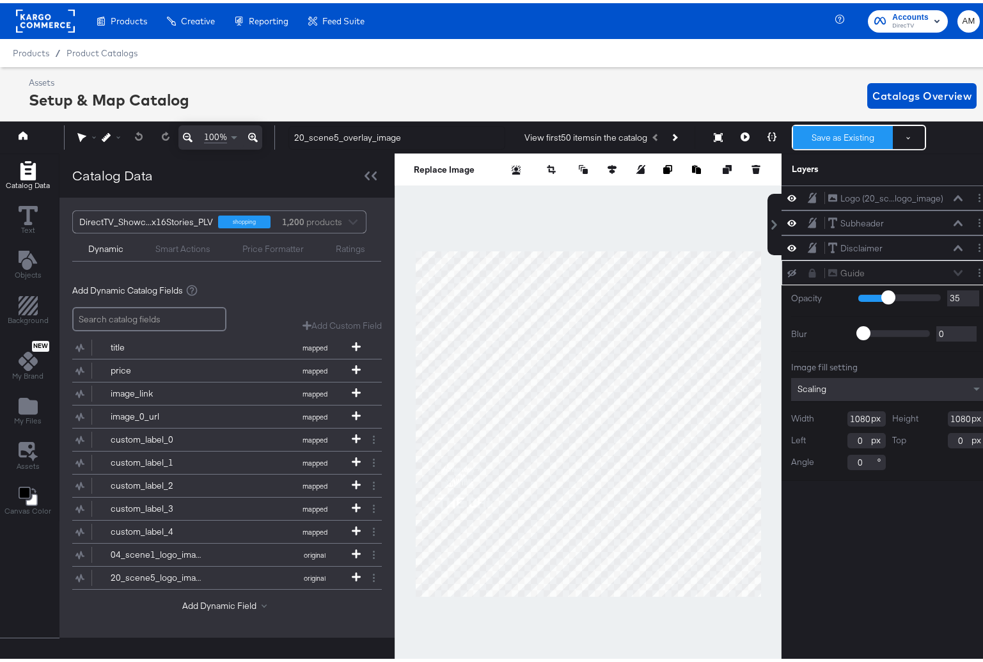
click at [833, 132] on button "Save as Existing" at bounding box center [843, 134] width 100 height 23
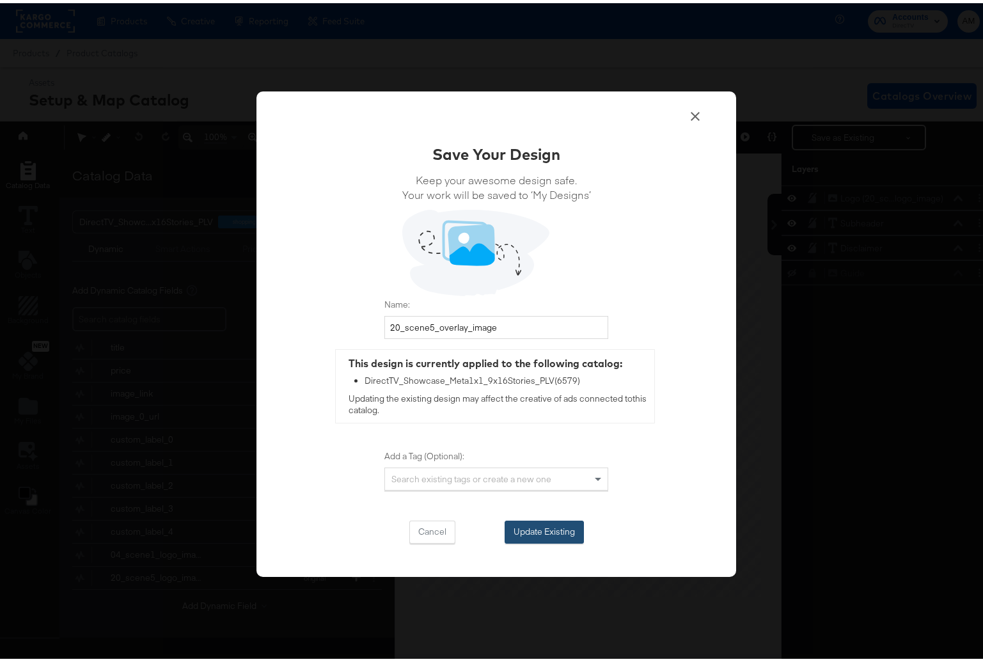
click at [544, 525] on button "Update Existing" at bounding box center [544, 528] width 79 height 23
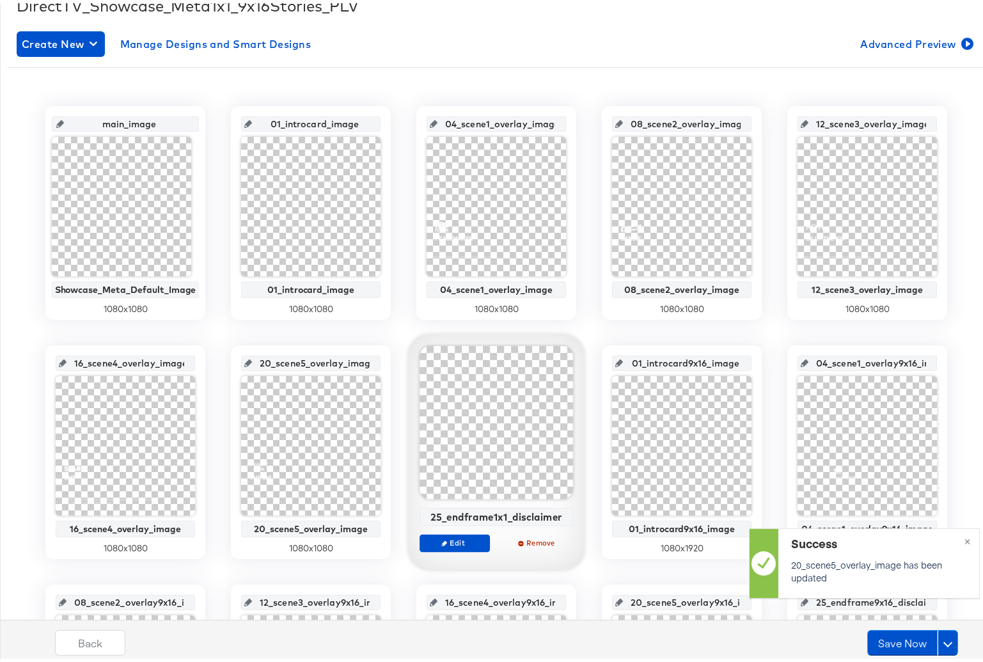
scroll to position [254, 0]
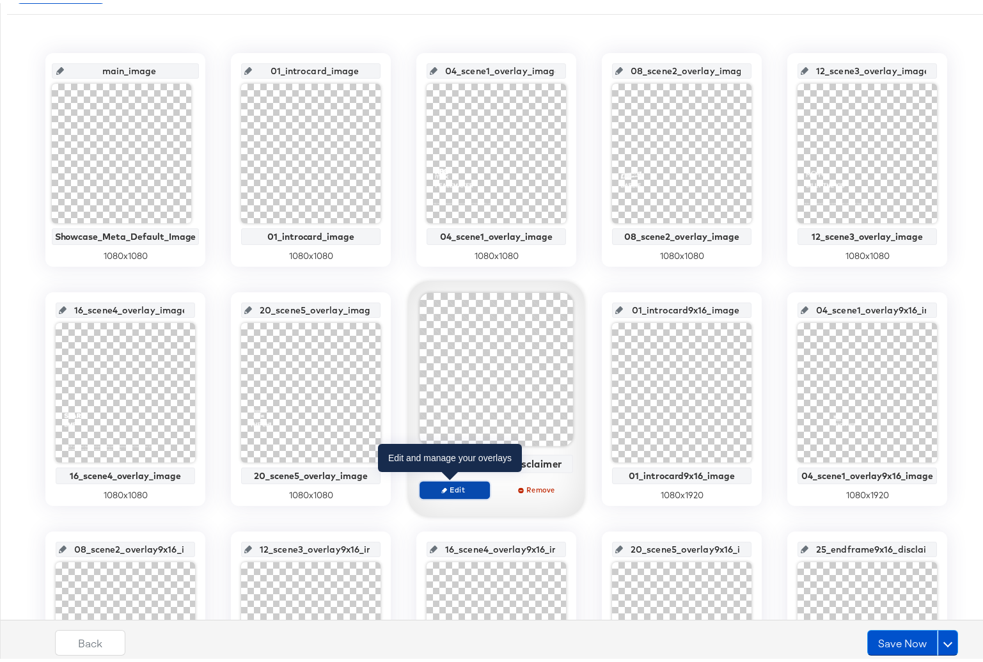
click at [458, 491] on span "Edit" at bounding box center [454, 487] width 59 height 10
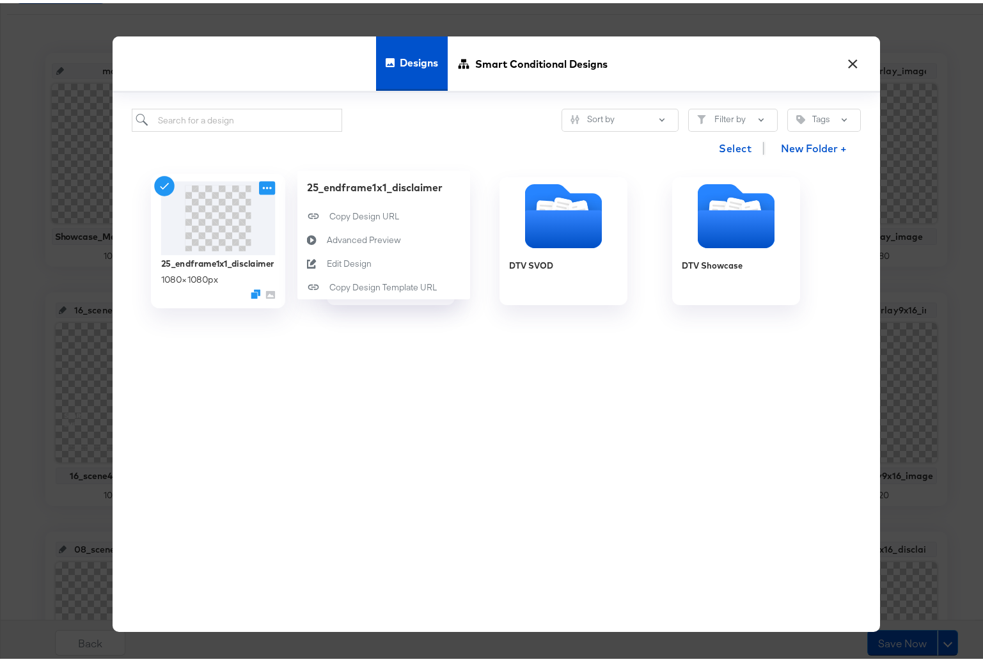
click at [263, 188] on icon at bounding box center [267, 184] width 16 height 13
click at [327, 260] on div "Edit Design Edit Design" at bounding box center [327, 260] width 0 height 0
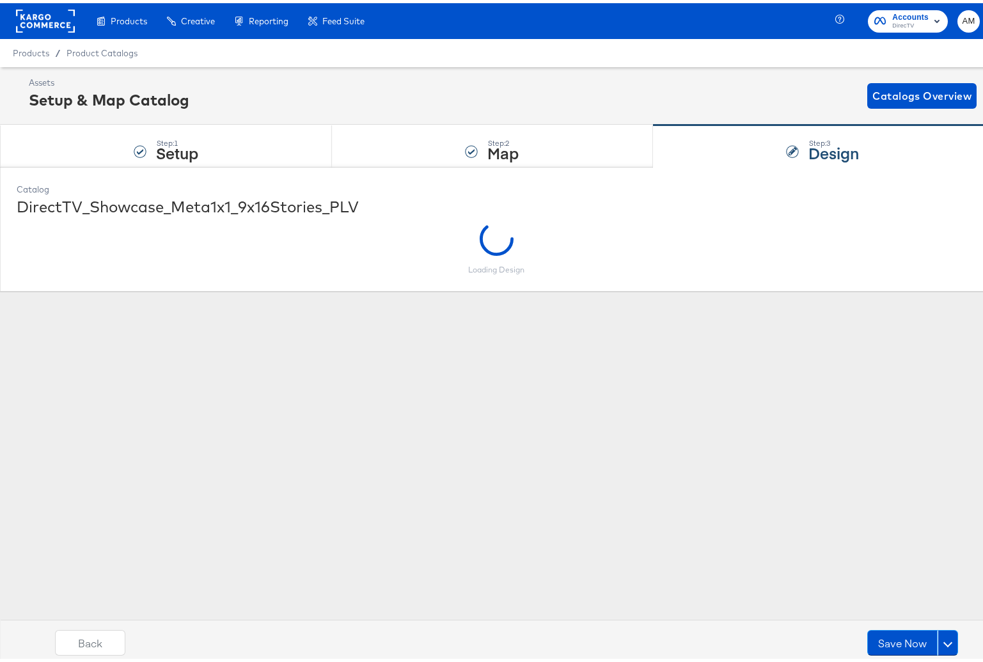
scroll to position [0, 0]
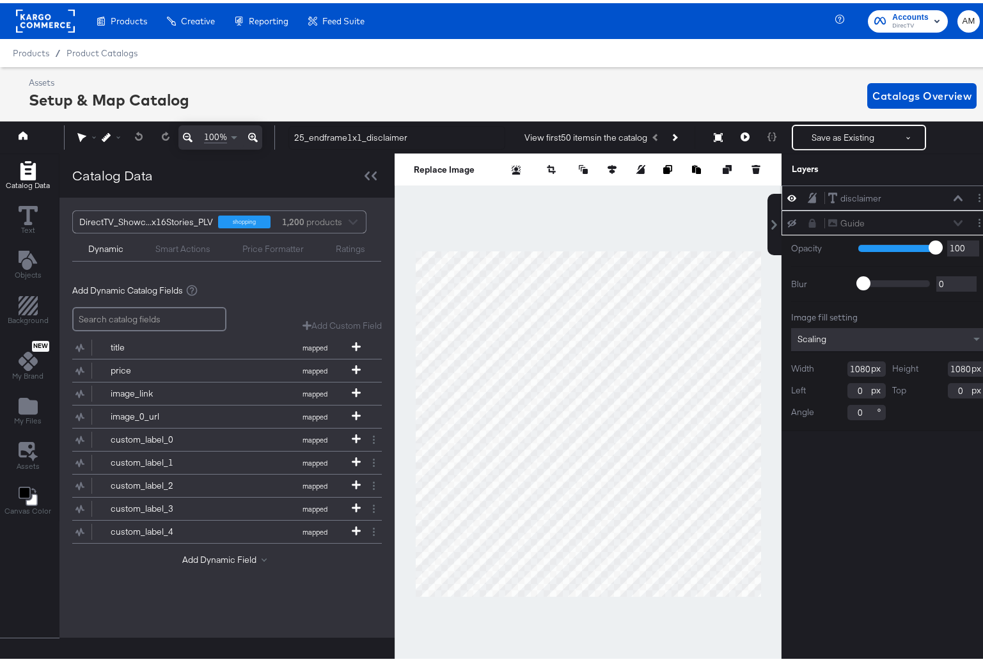
click at [954, 194] on icon at bounding box center [958, 195] width 9 height 6
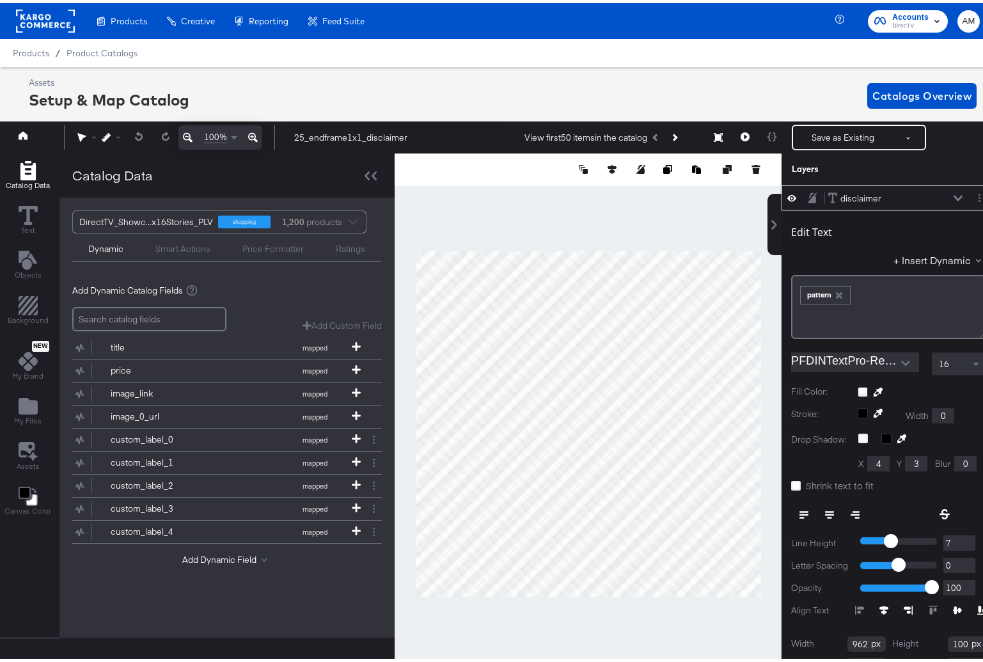
scroll to position [3, 0]
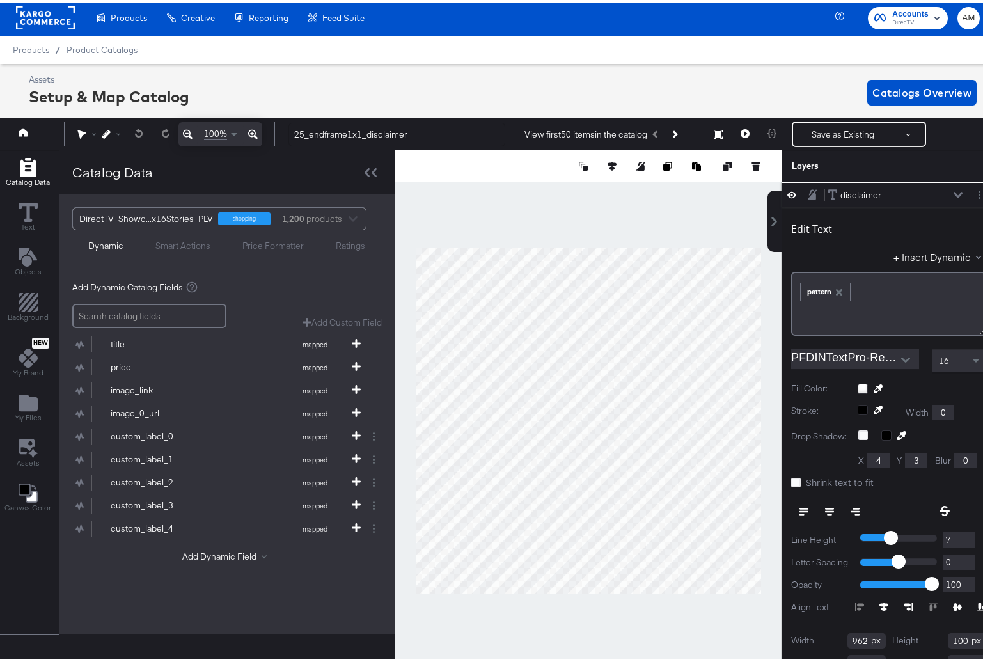
click at [836, 288] on icon "button" at bounding box center [839, 289] width 6 height 6
drag, startPoint x: 829, startPoint y: 287, endPoint x: 824, endPoint y: 283, distance: 6.8
click at [829, 287] on div "﻿" at bounding box center [889, 283] width 178 height 12
drag, startPoint x: 844, startPoint y: 283, endPoint x: 758, endPoint y: 282, distance: 85.7
click at [766, 282] on div "disclaimer disclaimer Text is too short (minimum is 1 characters) Edit Text Tex…" at bounding box center [881, 425] width 230 height 493
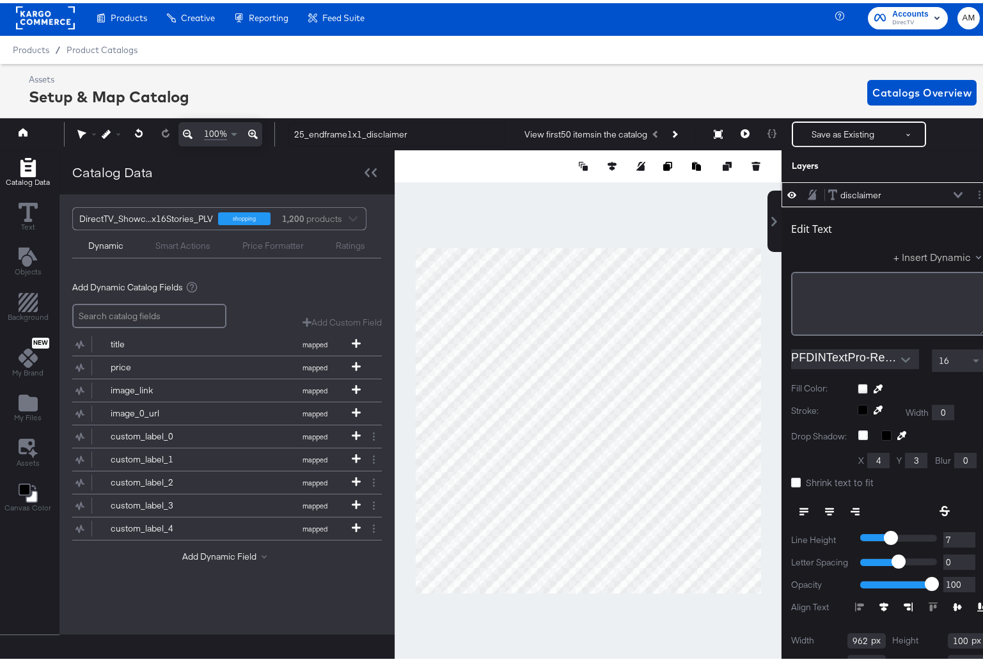
click at [941, 255] on button "+ Insert Dynamic" at bounding box center [940, 253] width 93 height 13
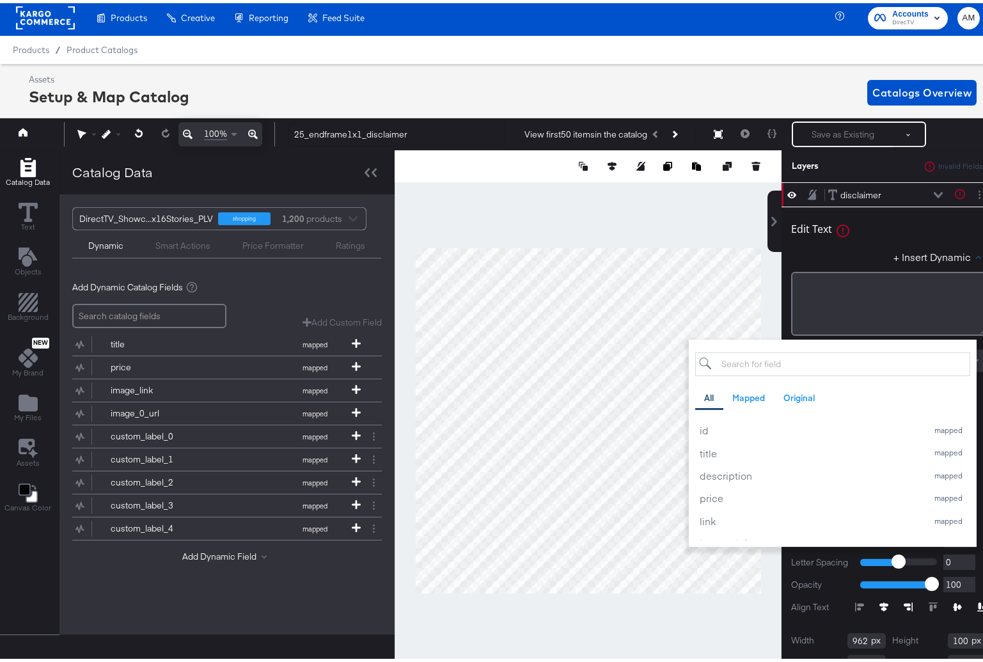
click at [802, 359] on input "search" at bounding box center [832, 361] width 275 height 24
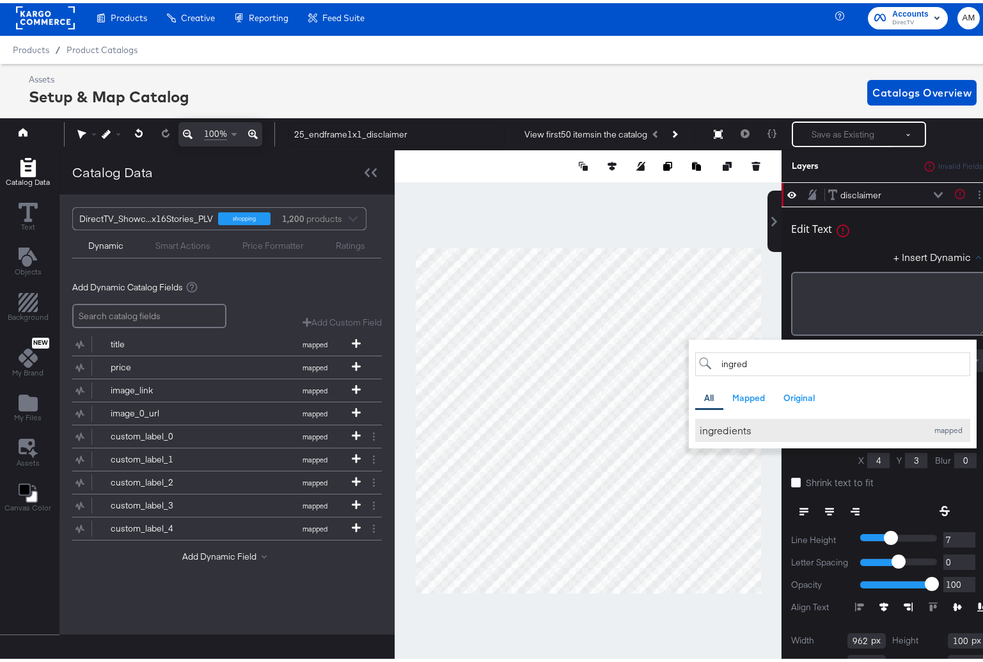
type input "ingred"
click at [745, 425] on div "ingredients" at bounding box center [810, 426] width 221 height 13
click at [840, 252] on div "+ Insert Dynamic ingred All Mapped Original Add a field from your catalog to us…" at bounding box center [888, 256] width 195 height 19
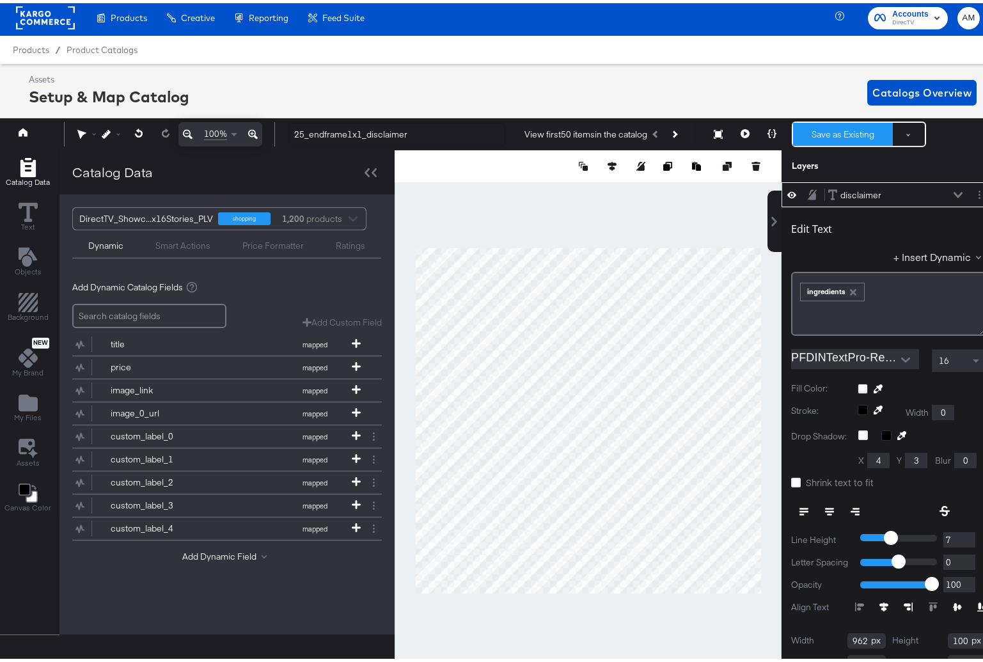
click at [849, 129] on button "Save as Existing" at bounding box center [843, 131] width 100 height 23
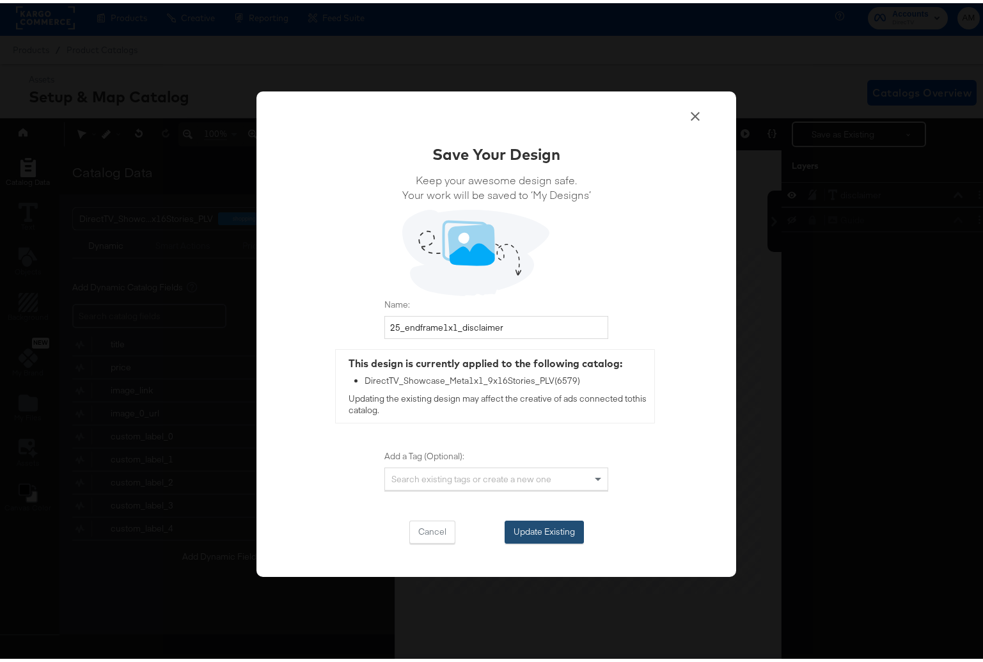
click at [539, 523] on button "Update Existing" at bounding box center [544, 528] width 79 height 23
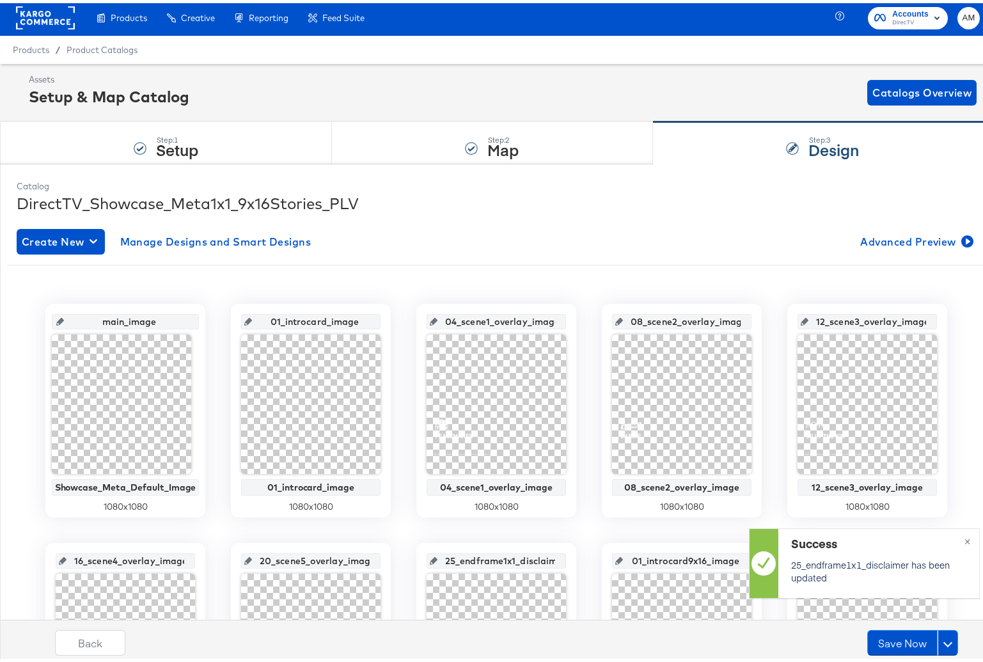
scroll to position [240, 0]
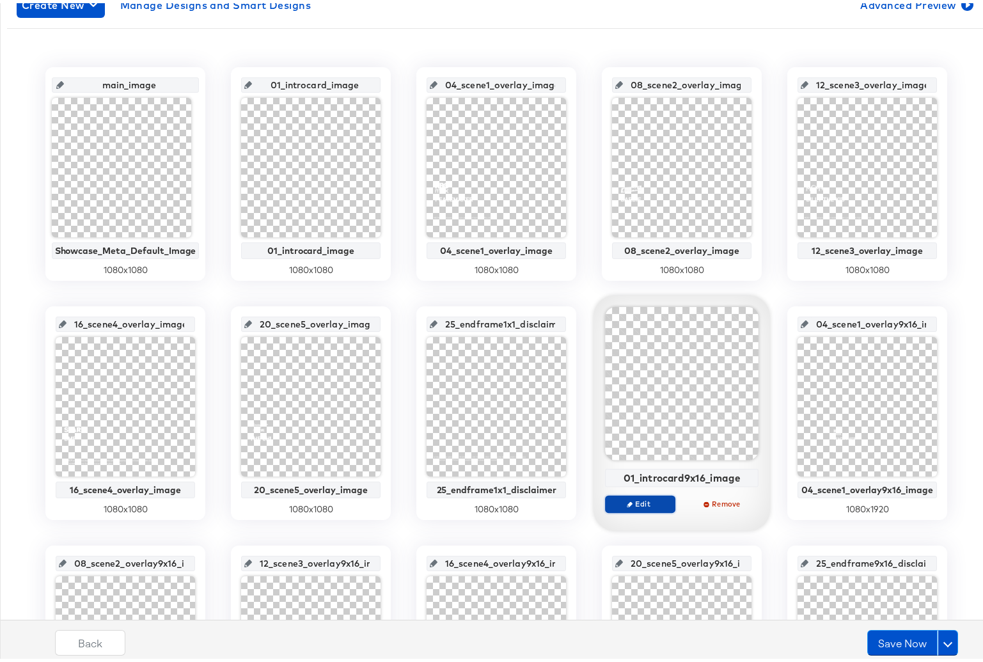
click at [642, 505] on button "Edit" at bounding box center [640, 501] width 70 height 18
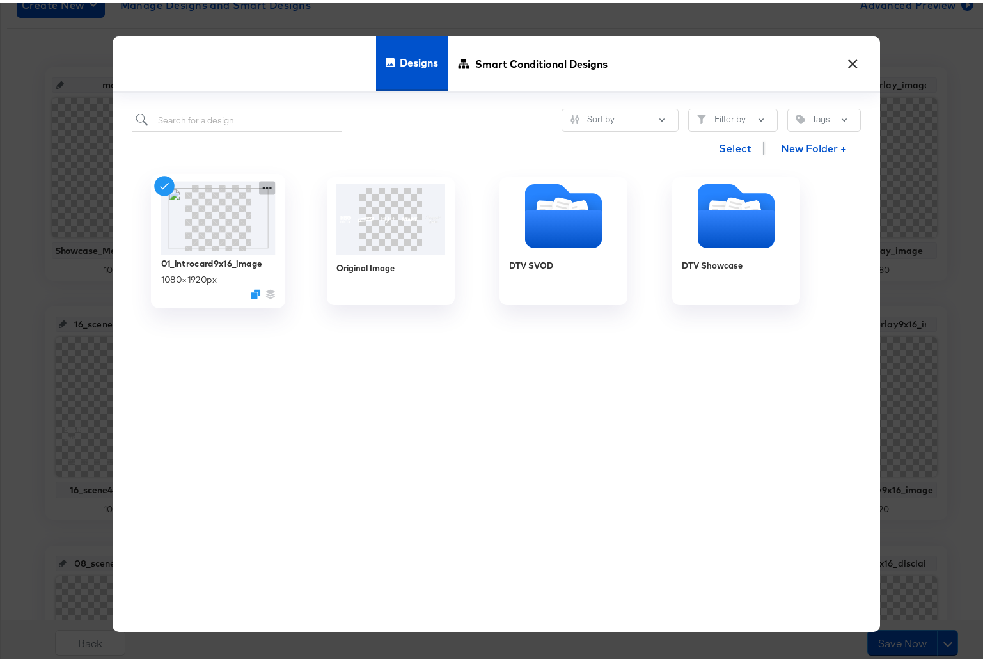
click at [263, 186] on icon at bounding box center [267, 185] width 9 height 3
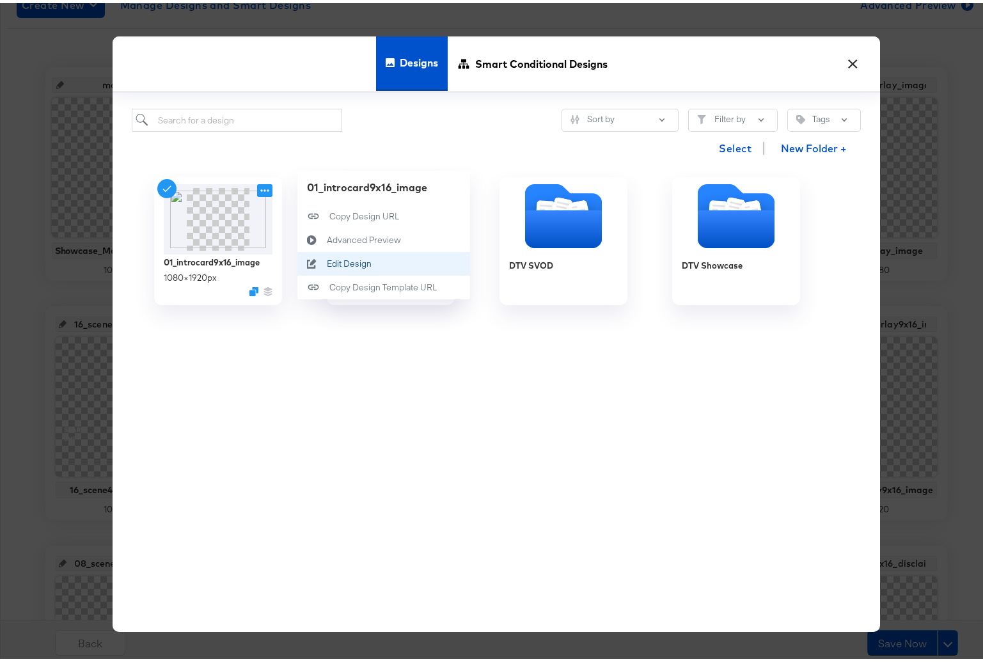
click at [327, 260] on div "Edit Design Edit Design" at bounding box center [327, 260] width 0 height 0
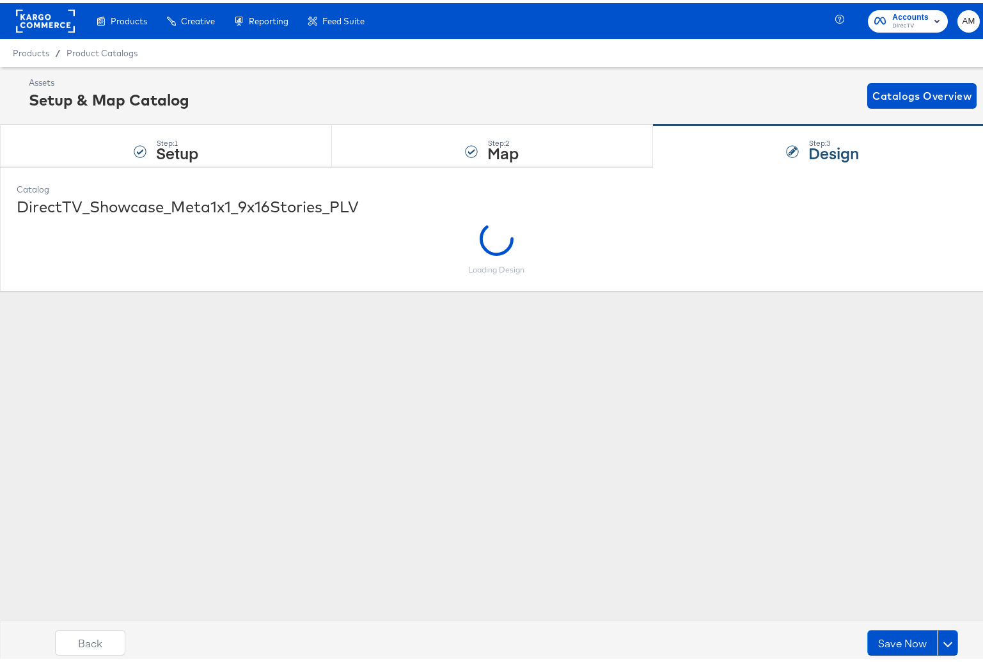
scroll to position [0, 0]
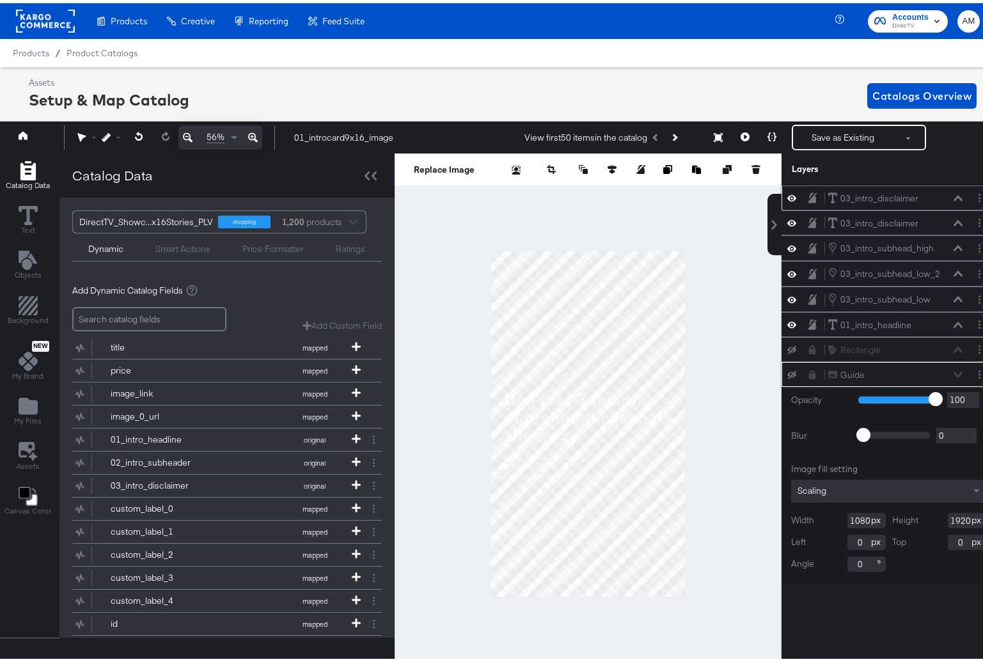
click at [787, 194] on icon at bounding box center [791, 195] width 9 height 6
click at [787, 194] on icon at bounding box center [791, 195] width 9 height 8
click at [787, 221] on icon at bounding box center [791, 219] width 9 height 11
click at [787, 221] on icon at bounding box center [791, 220] width 9 height 8
click at [954, 219] on icon at bounding box center [958, 220] width 9 height 6
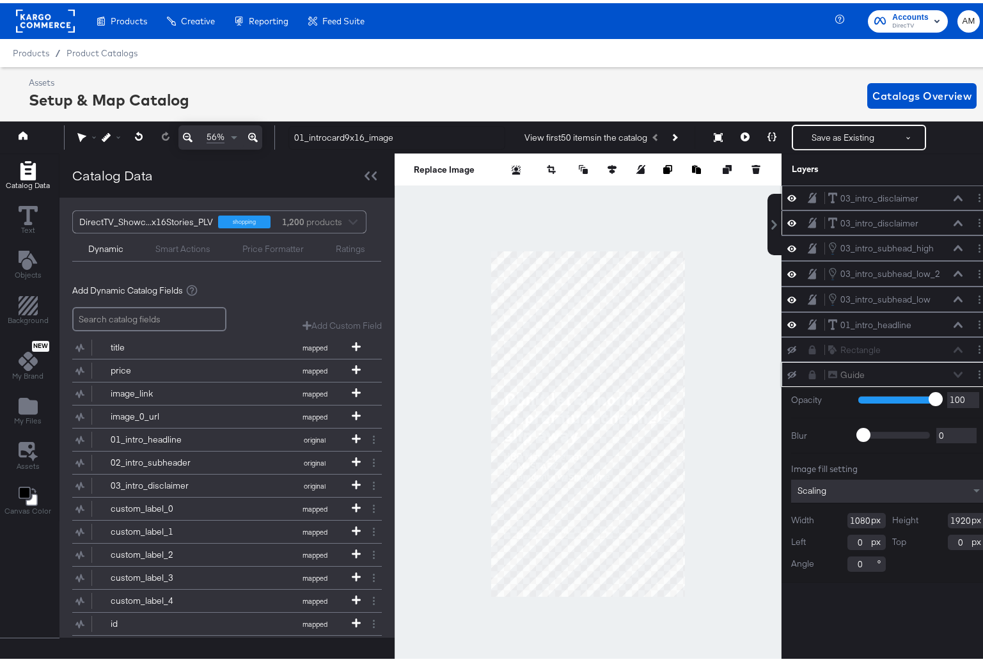
scroll to position [3, 0]
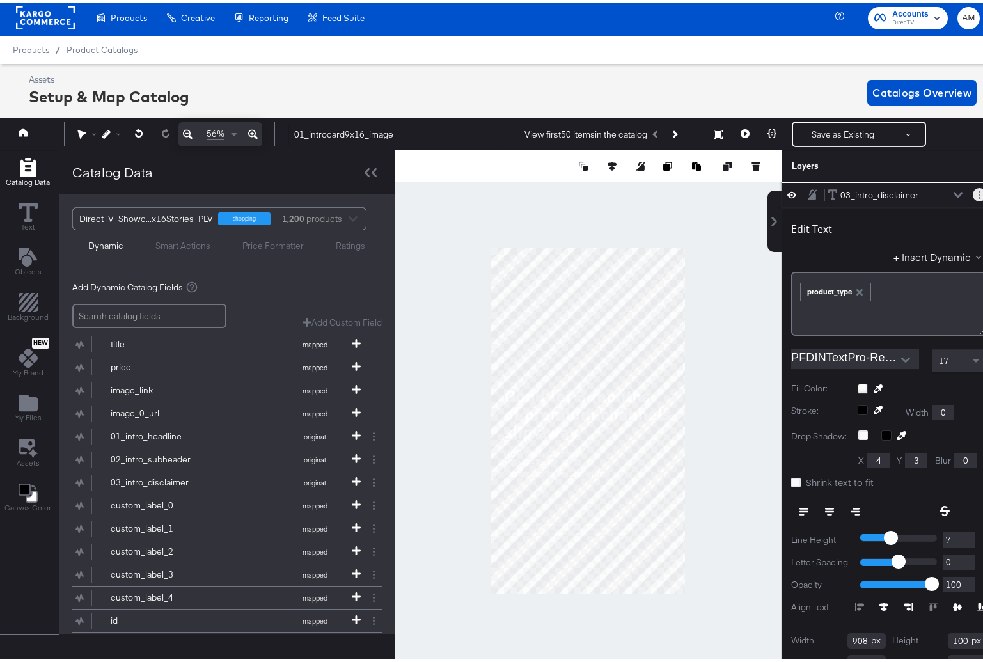
click at [973, 190] on button "Layer Options" at bounding box center [979, 191] width 13 height 13
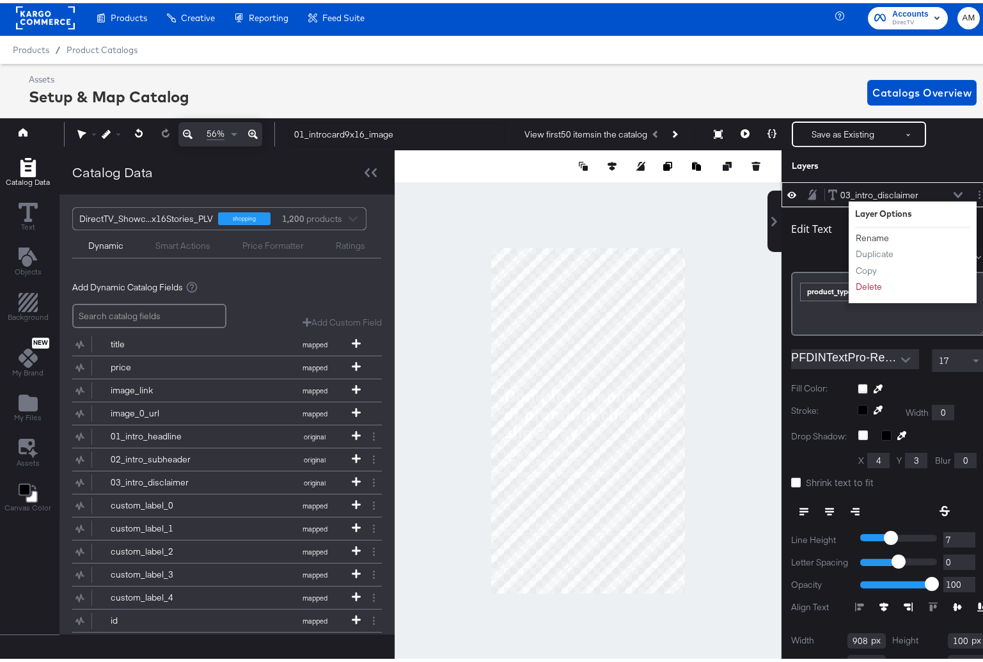
click at [868, 234] on button "Rename" at bounding box center [872, 234] width 35 height 13
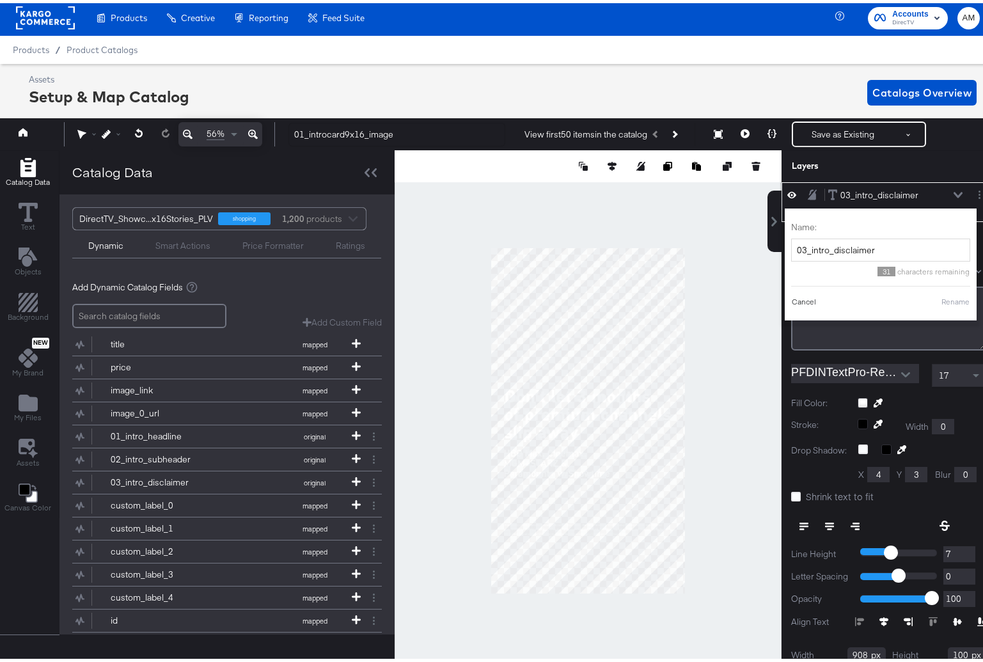
click at [803, 301] on button "Cancel" at bounding box center [804, 299] width 26 height 12
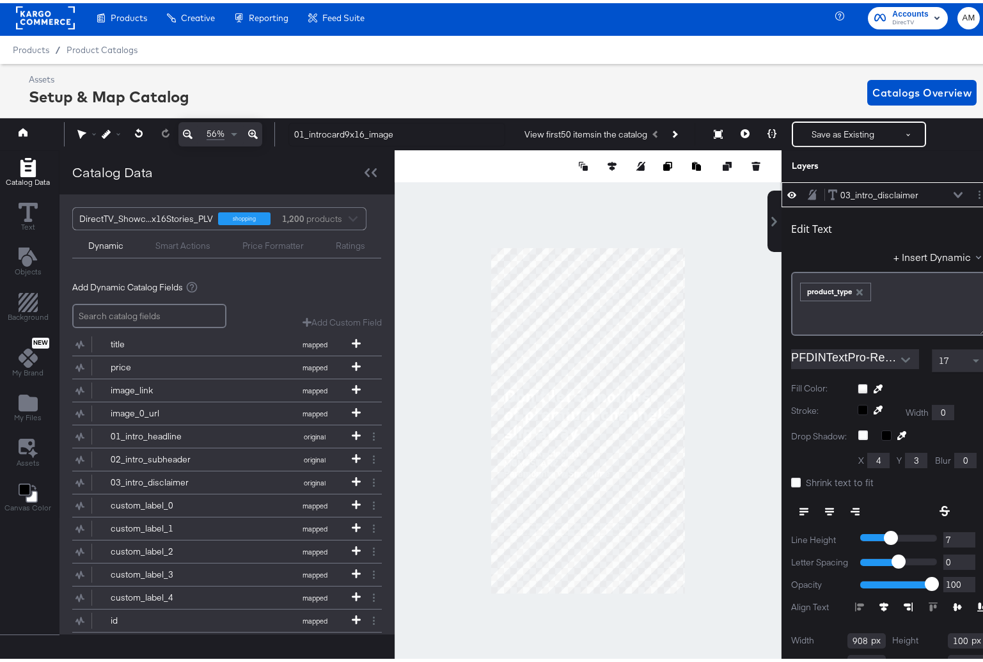
click at [954, 193] on icon at bounding box center [958, 192] width 9 height 6
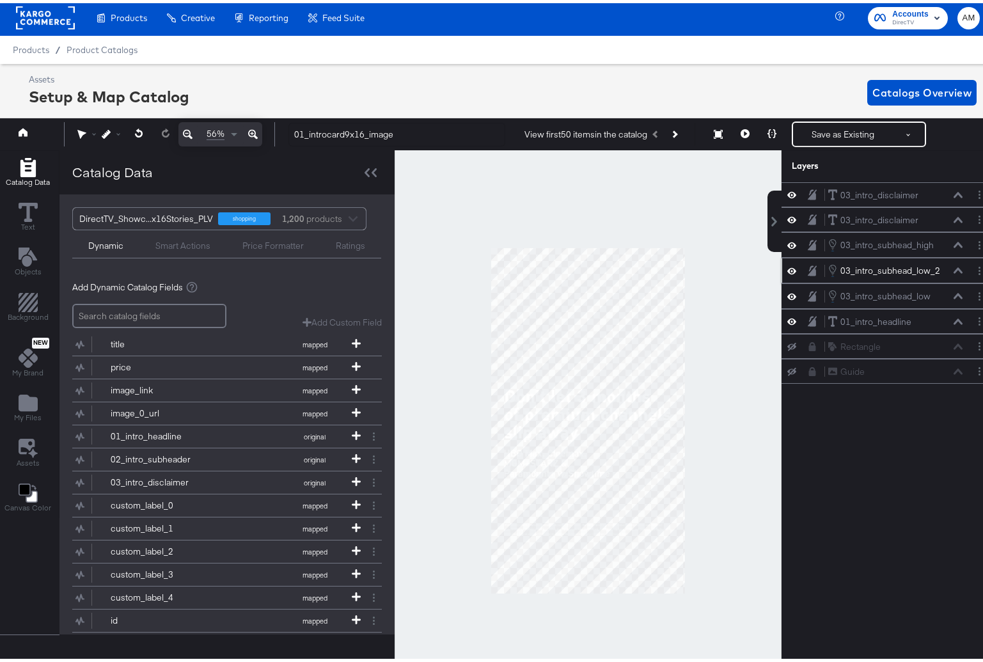
scroll to position [0, 0]
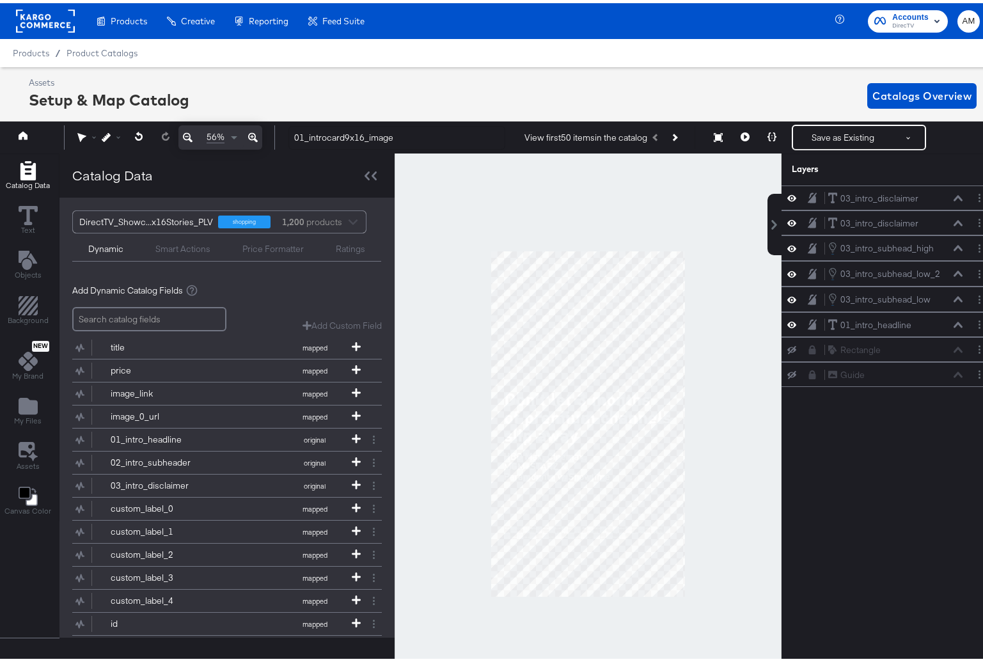
click at [787, 223] on icon at bounding box center [791, 220] width 9 height 6
click at [787, 223] on icon at bounding box center [791, 220] width 9 height 8
click at [954, 221] on icon at bounding box center [958, 220] width 9 height 6
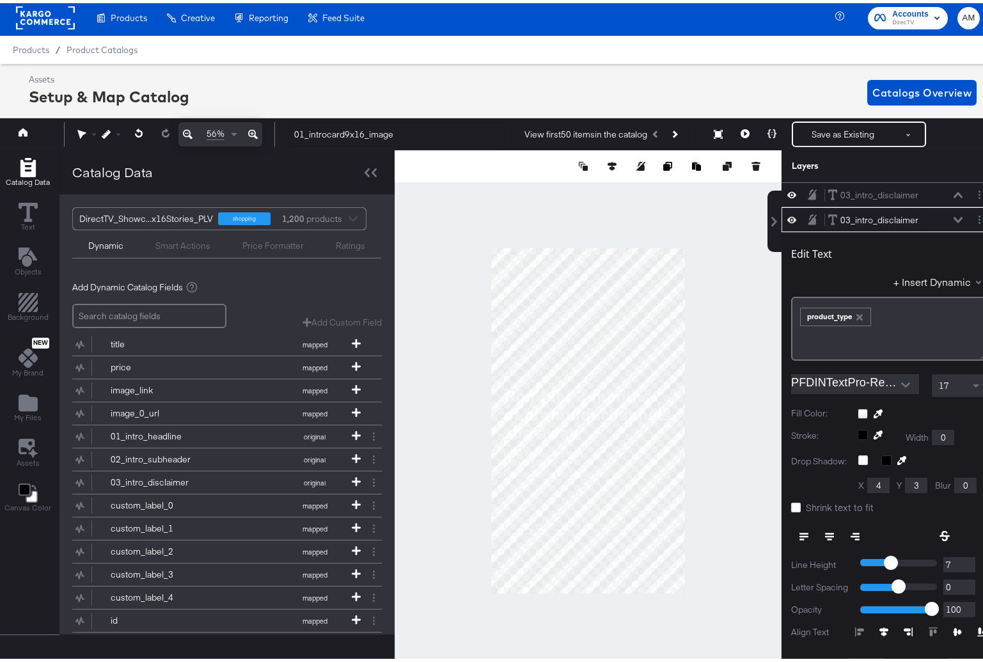
scroll to position [25, 0]
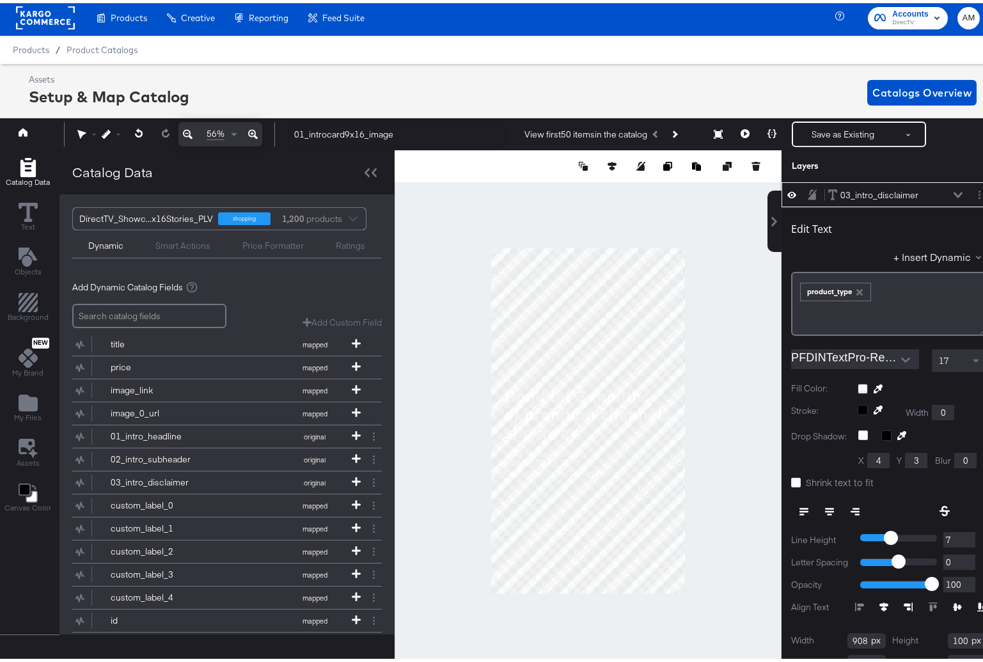
click at [954, 189] on icon at bounding box center [958, 192] width 9 height 6
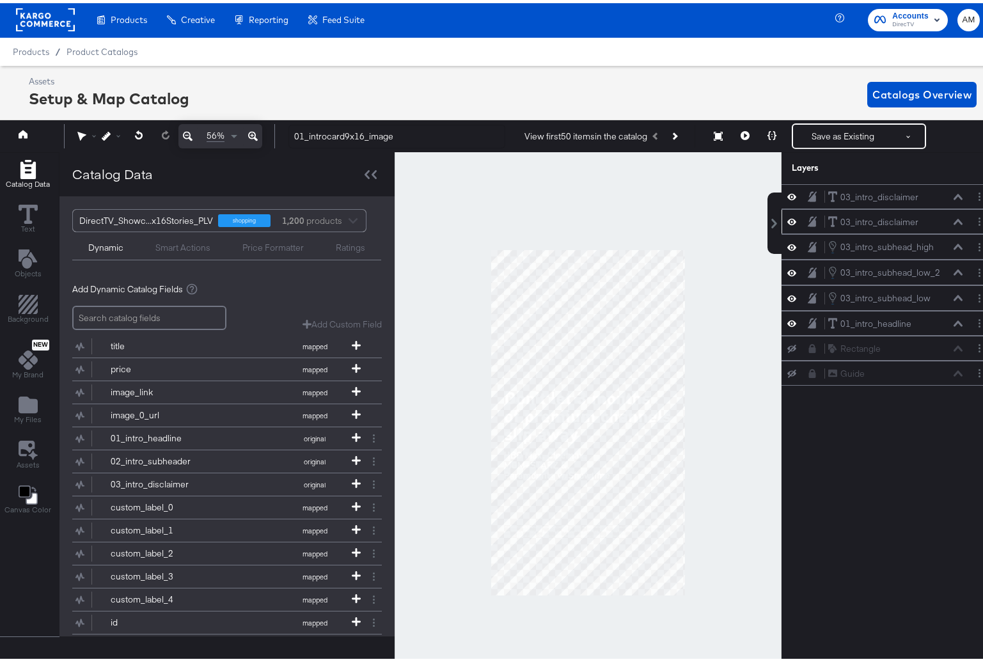
scroll to position [0, 0]
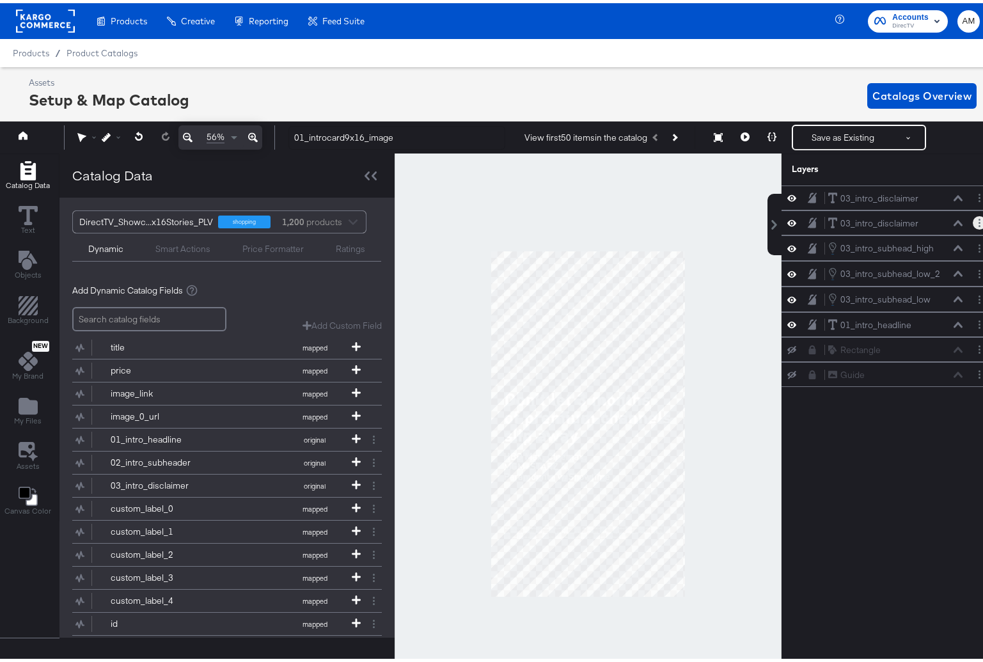
click at [973, 219] on button "Layer Options" at bounding box center [979, 219] width 13 height 13
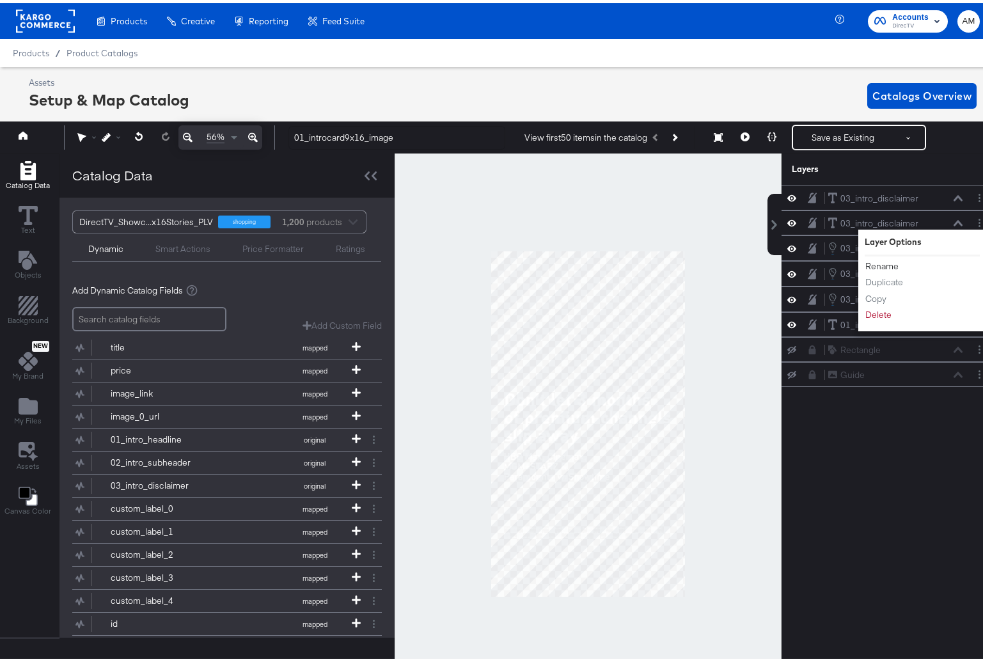
click at [882, 269] on button "Rename" at bounding box center [882, 263] width 35 height 13
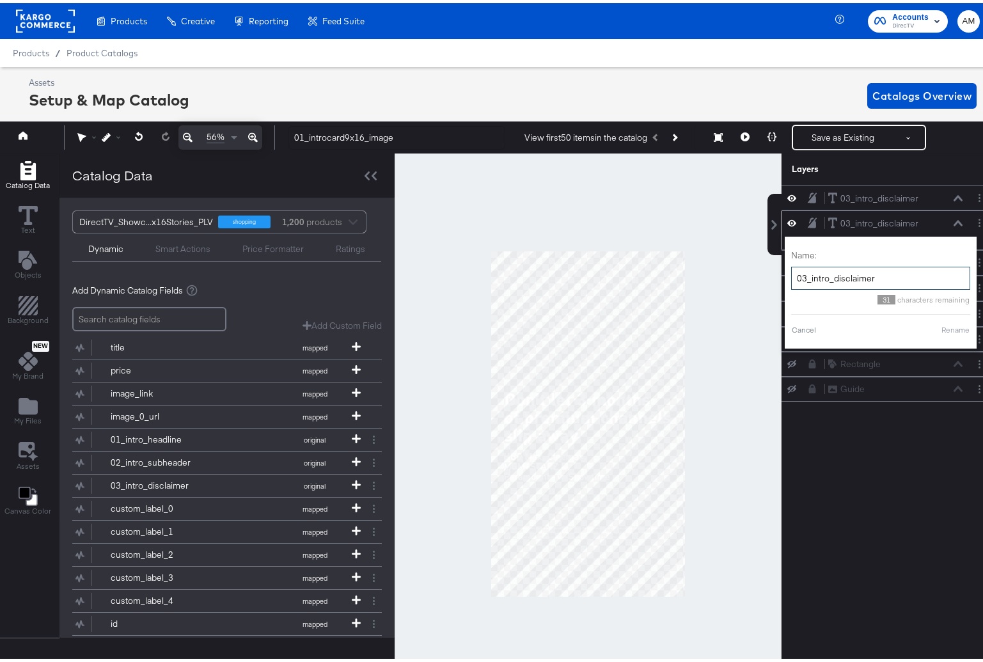
click at [798, 280] on input "03_intro_disclaimer" at bounding box center [880, 276] width 179 height 24
type input "03a_intro_disclaimer"
click at [929, 331] on button "Rename" at bounding box center [939, 327] width 29 height 12
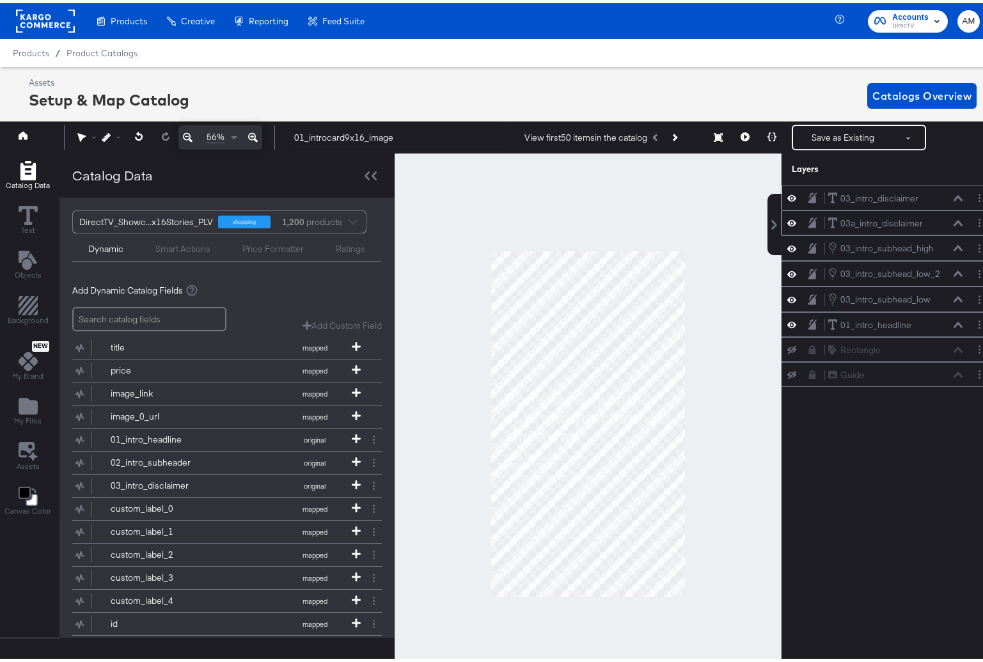
click at [951, 199] on div "03_intro_disclaimer 03_intro_disclaimer" at bounding box center [896, 195] width 136 height 13
click at [954, 195] on icon at bounding box center [958, 195] width 9 height 6
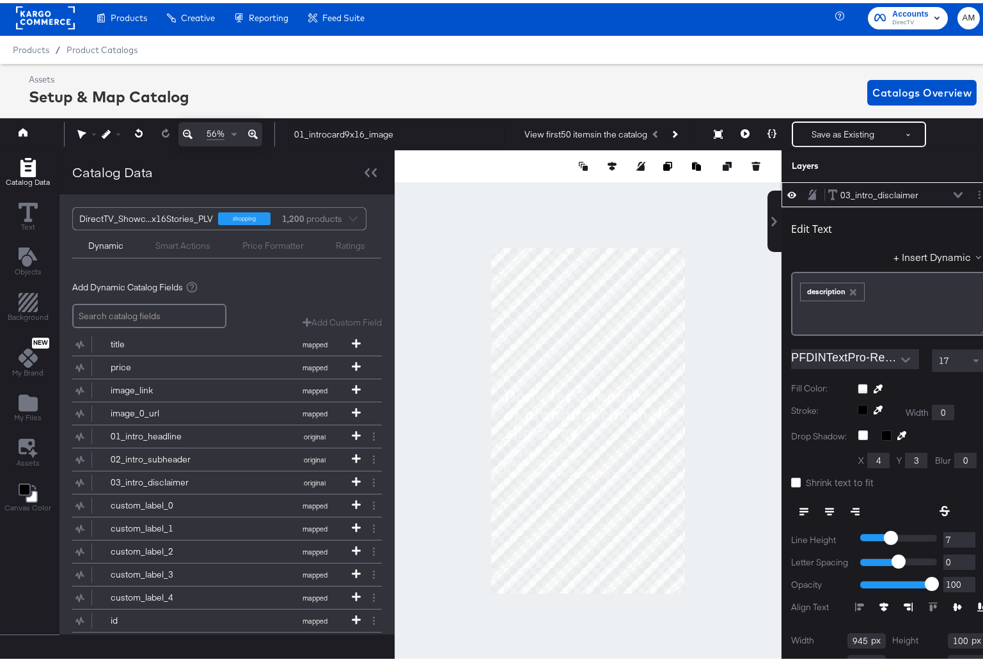
click at [954, 191] on icon at bounding box center [958, 192] width 9 height 6
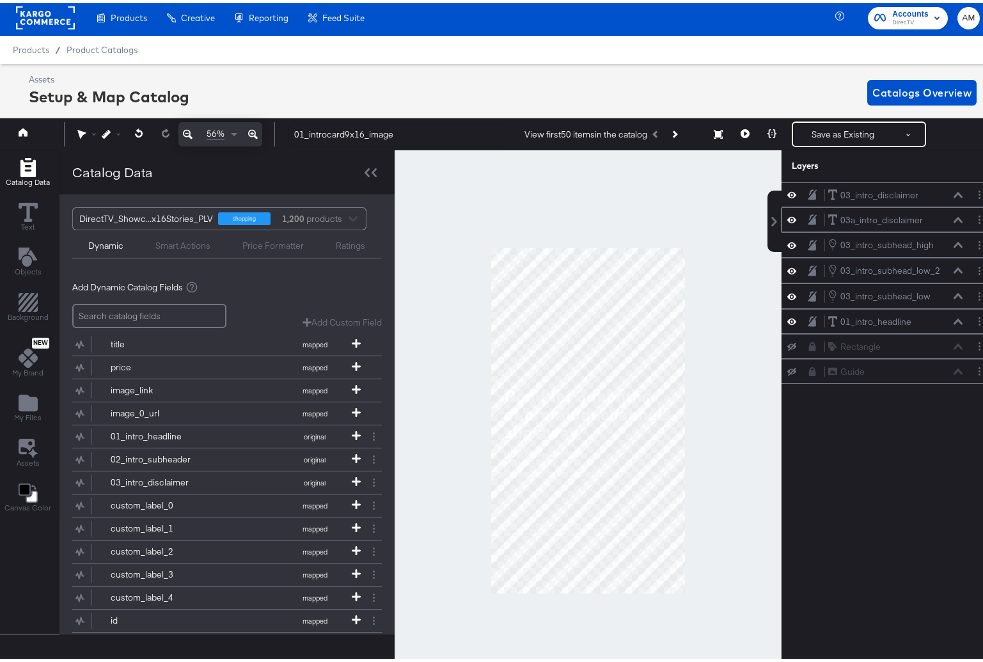
click at [954, 217] on icon at bounding box center [958, 217] width 9 height 6
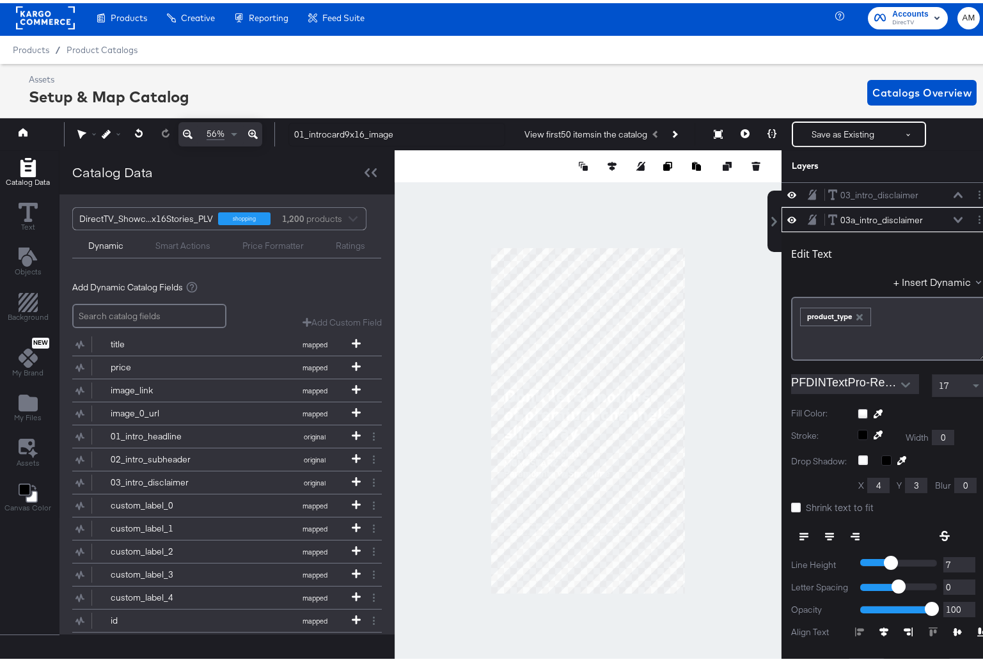
scroll to position [25, 0]
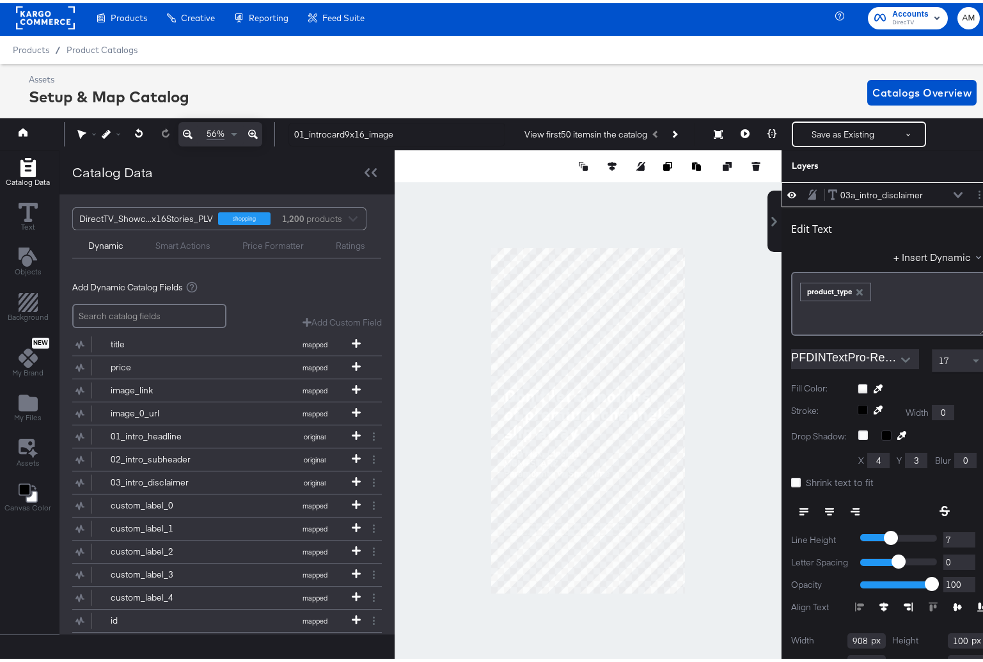
click at [857, 288] on icon "button" at bounding box center [860, 289] width 6 height 6
click at [894, 254] on button "+ Insert Dynamic" at bounding box center [940, 253] width 93 height 13
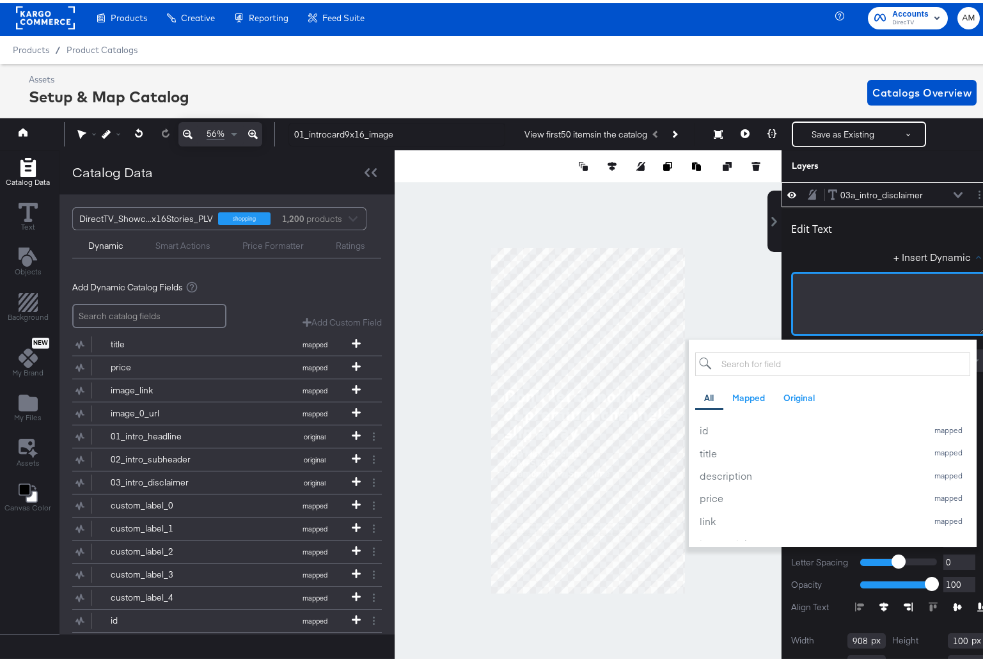
click at [836, 294] on div "﻿" at bounding box center [888, 301] width 195 height 64
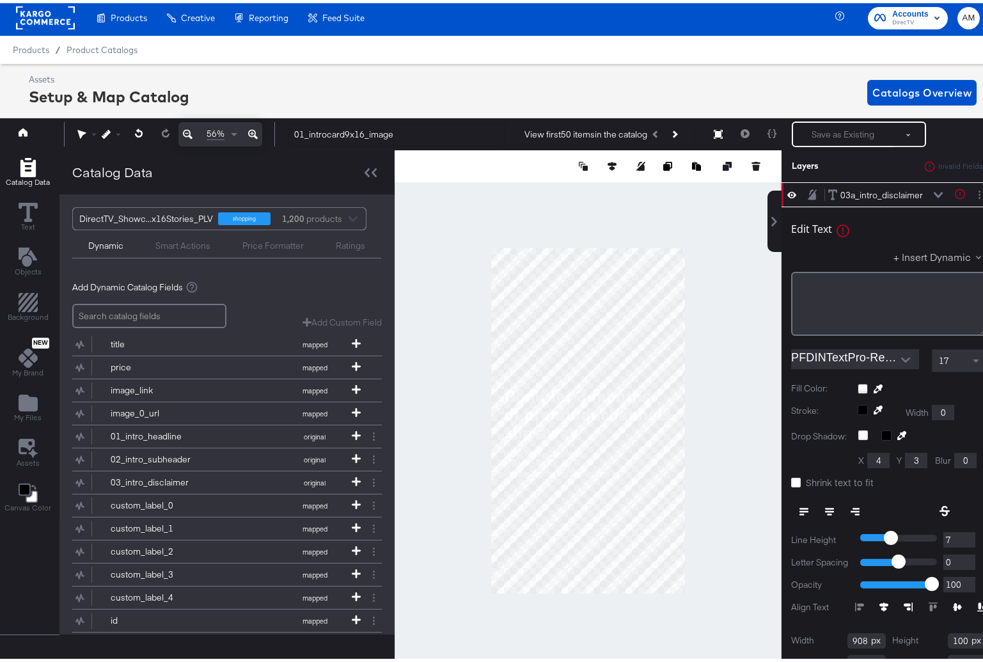
click at [894, 251] on button "+ Insert Dynamic" at bounding box center [940, 253] width 93 height 13
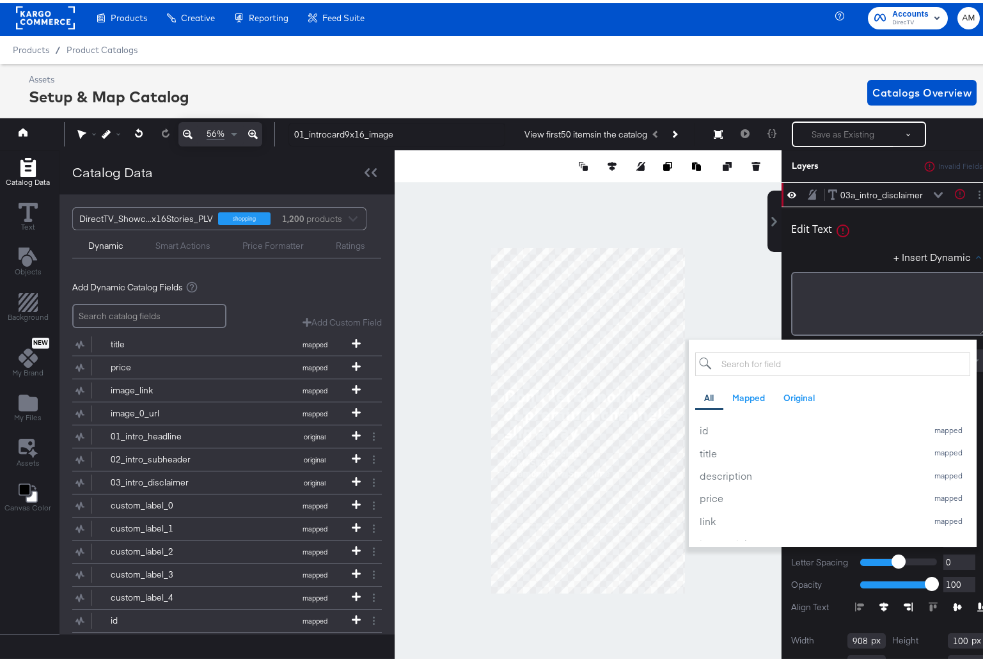
click at [809, 366] on input "search" at bounding box center [832, 361] width 275 height 24
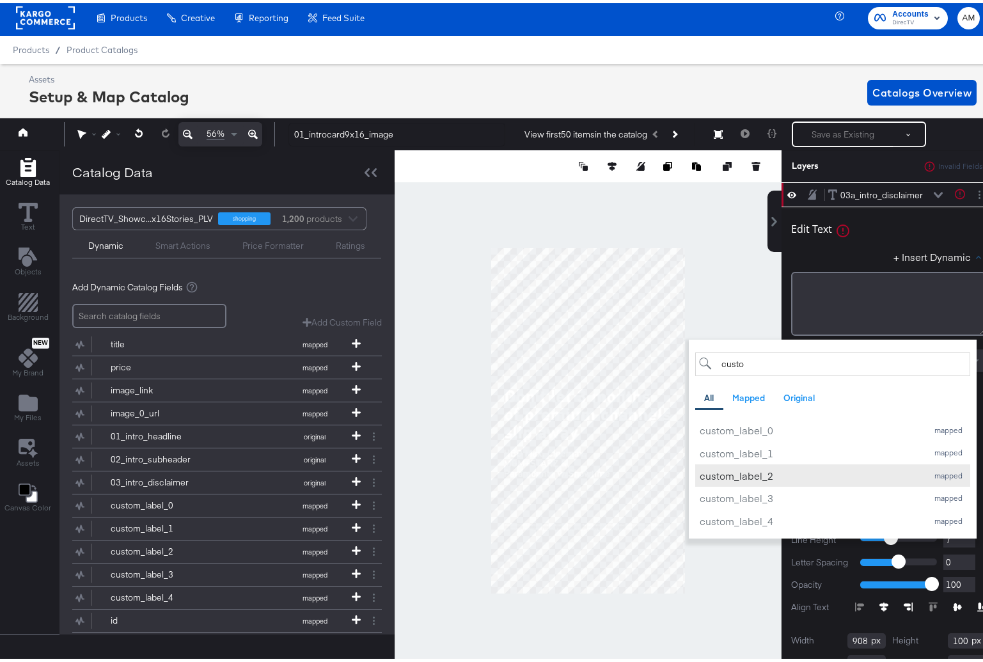
type input "custo"
click at [747, 480] on button "custom_label_2 mapped" at bounding box center [832, 472] width 275 height 22
click at [928, 235] on div "Edit Text" at bounding box center [888, 227] width 195 height 17
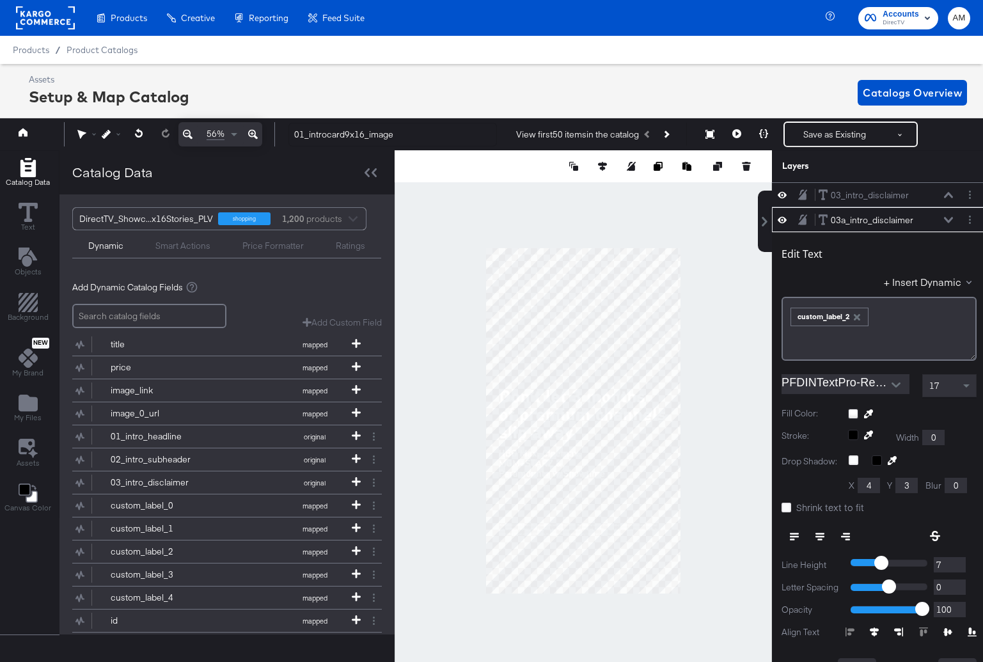
scroll to position [3, 0]
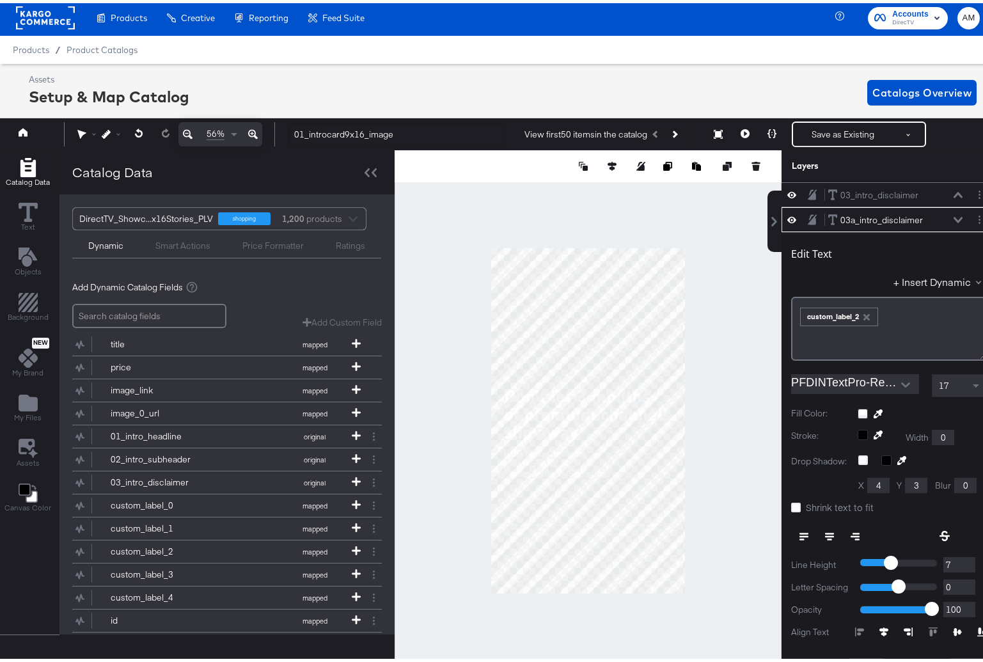
click at [954, 214] on icon at bounding box center [958, 217] width 9 height 6
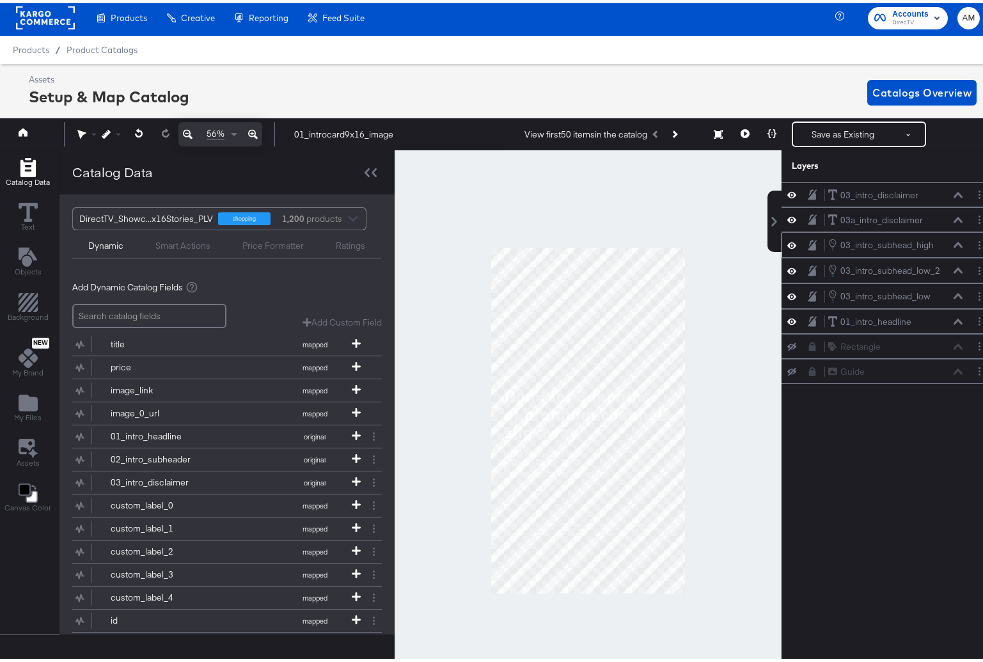
click at [953, 245] on button at bounding box center [958, 242] width 10 height 8
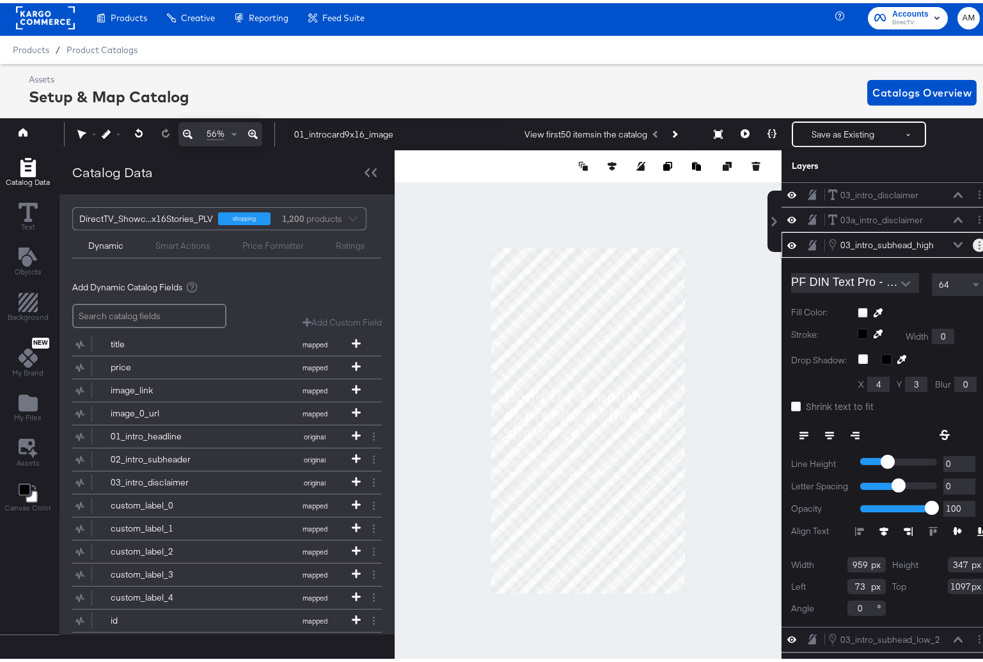
click at [973, 244] on button "Layer Options" at bounding box center [979, 241] width 13 height 13
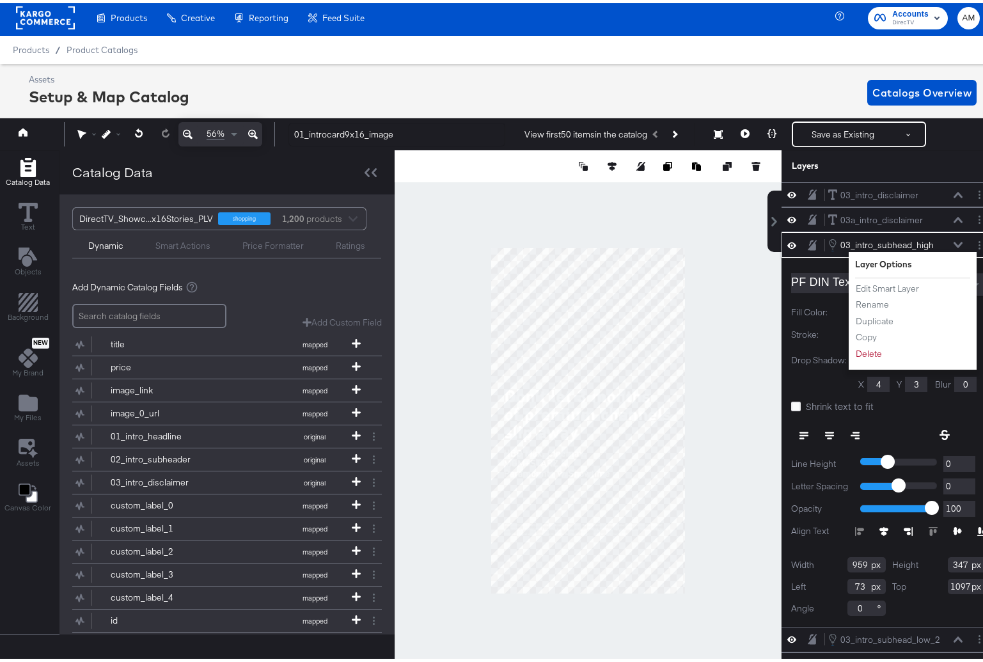
click at [954, 243] on icon at bounding box center [958, 242] width 9 height 6
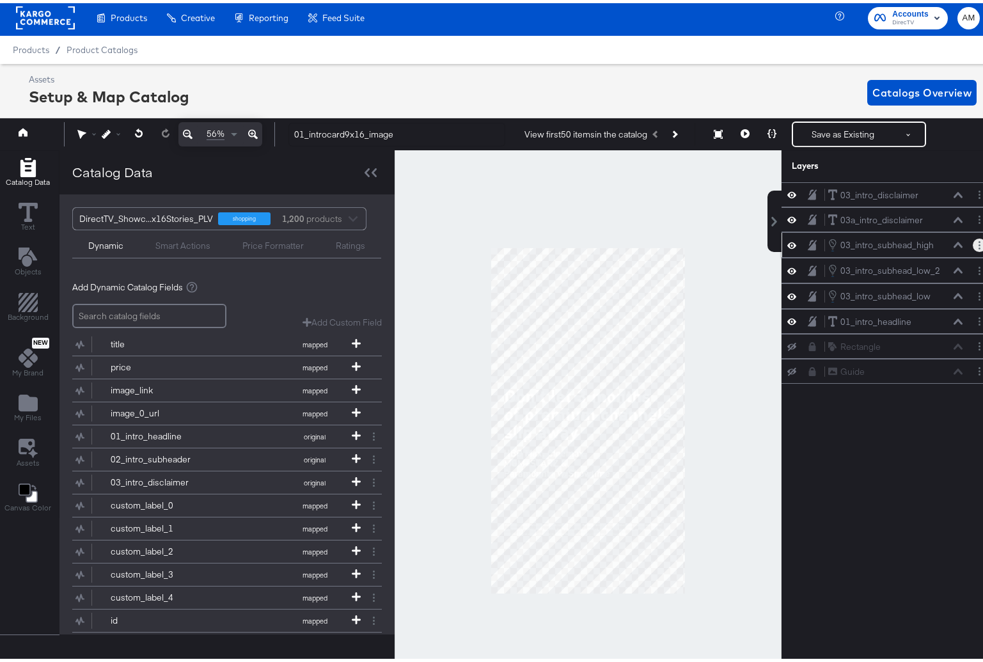
click at [973, 241] on button "Layer Options" at bounding box center [979, 241] width 13 height 13
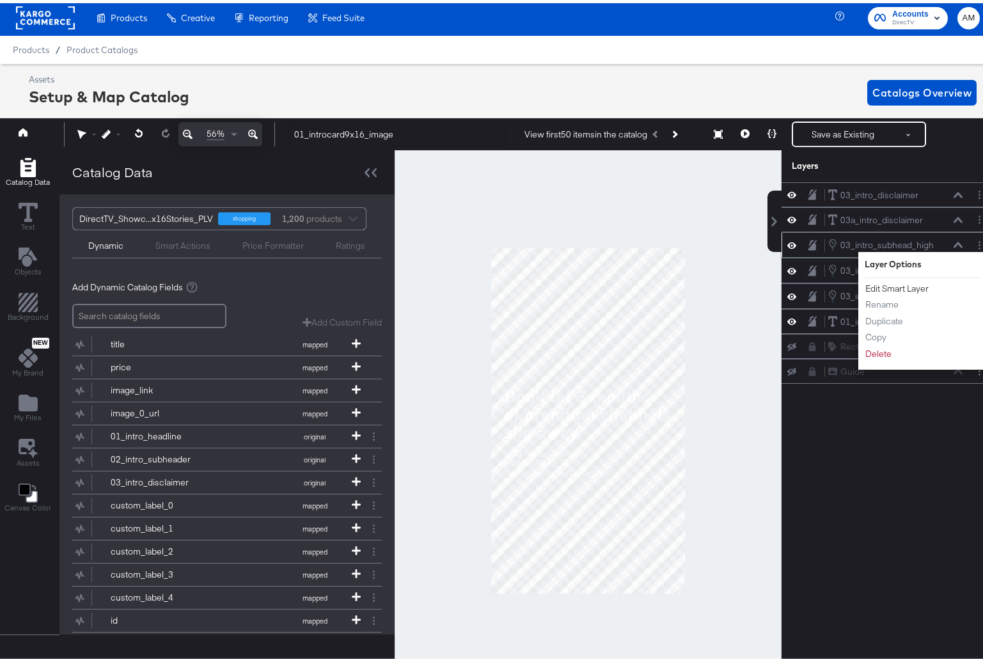
click at [919, 288] on button "Edit Smart Layer" at bounding box center [897, 285] width 65 height 13
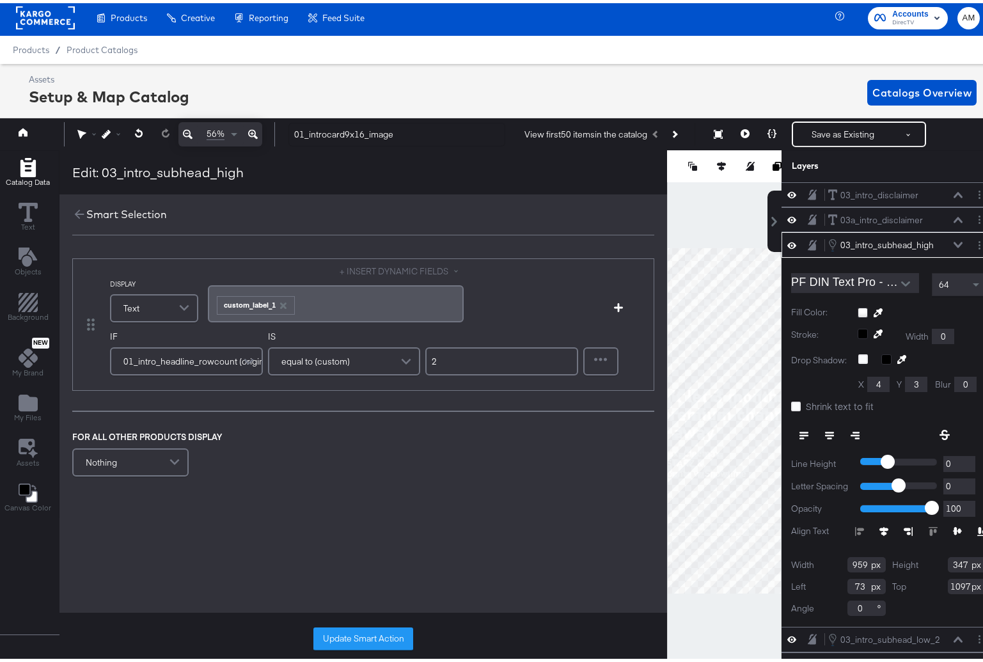
click at [954, 241] on icon at bounding box center [958, 242] width 9 height 6
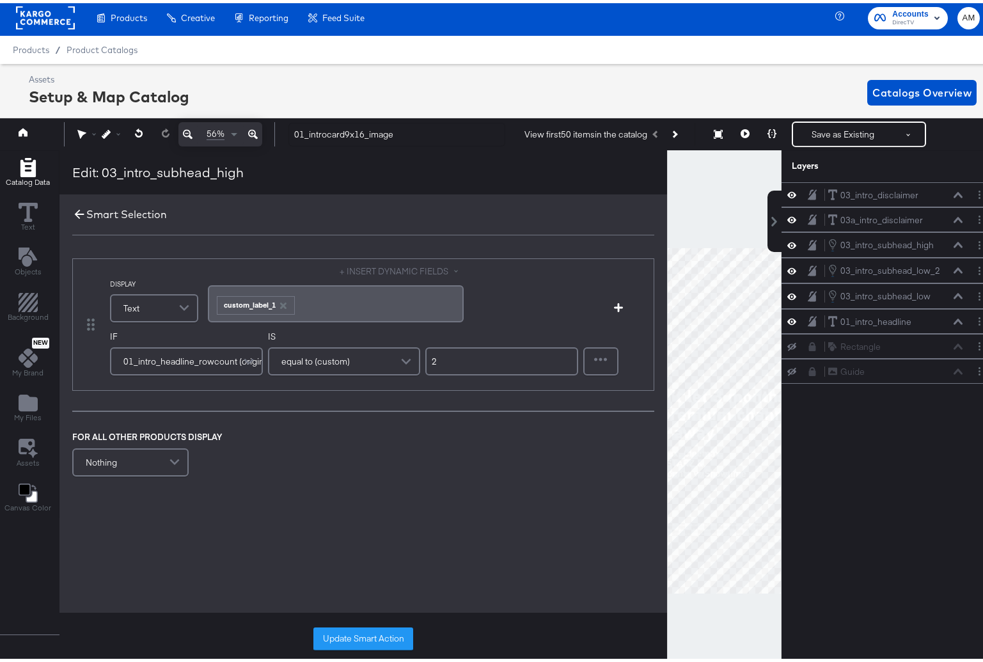
click at [76, 208] on icon at bounding box center [79, 211] width 14 height 14
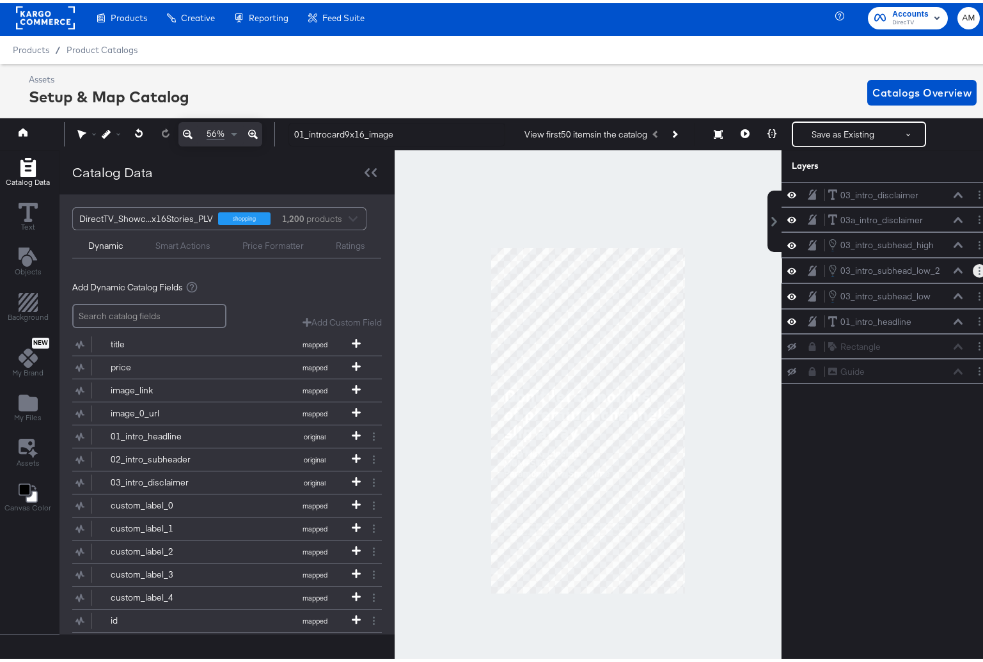
click at [979, 270] on circle "Layer Options" at bounding box center [980, 271] width 2 height 2
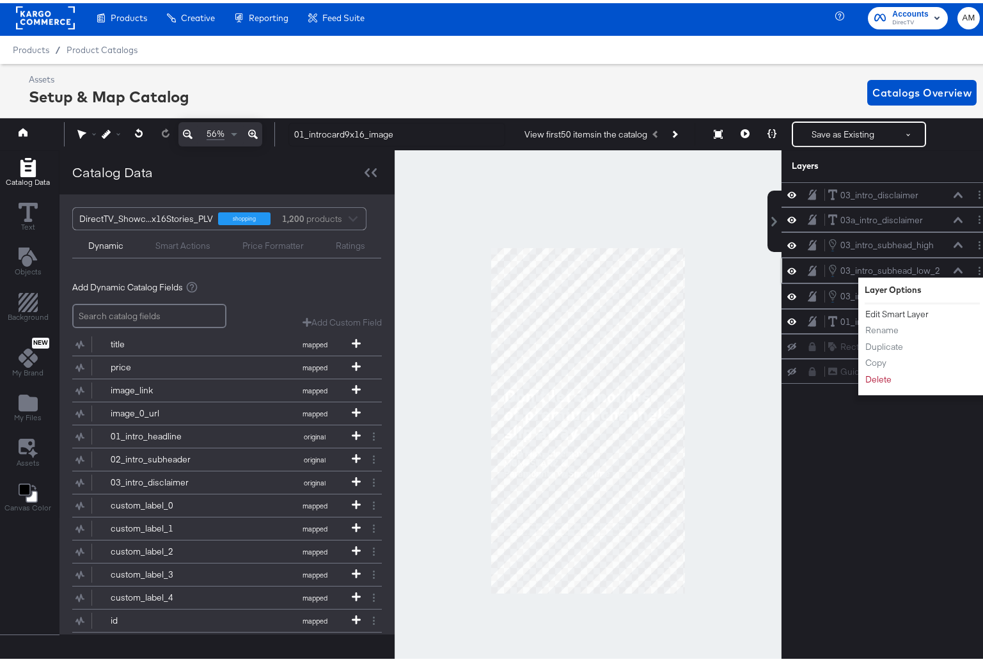
click at [898, 312] on button "Edit Smart Layer" at bounding box center [897, 310] width 65 height 13
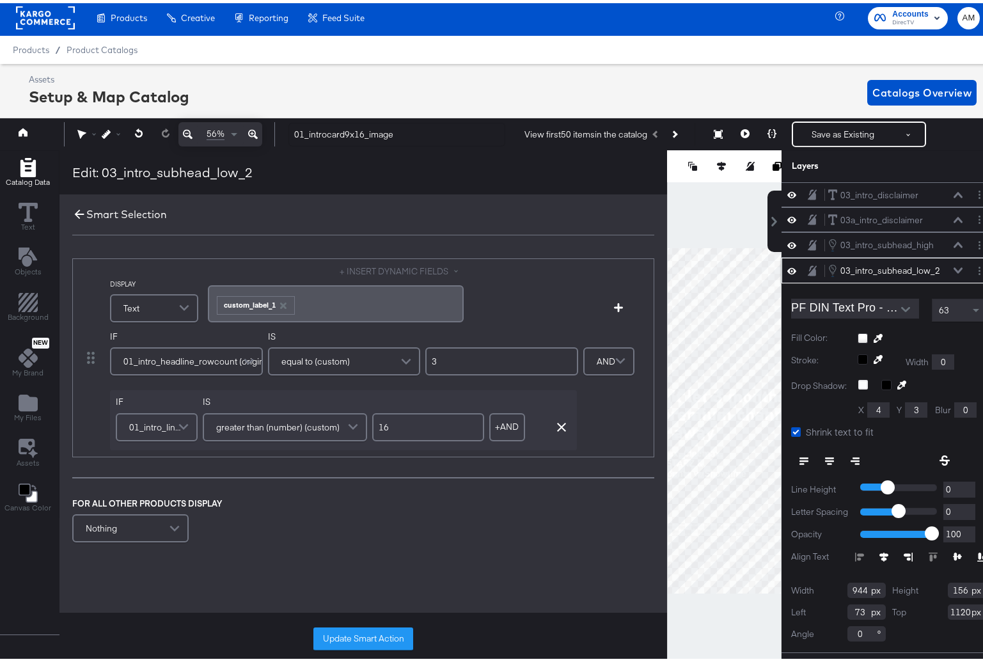
click at [77, 210] on icon at bounding box center [79, 211] width 14 height 14
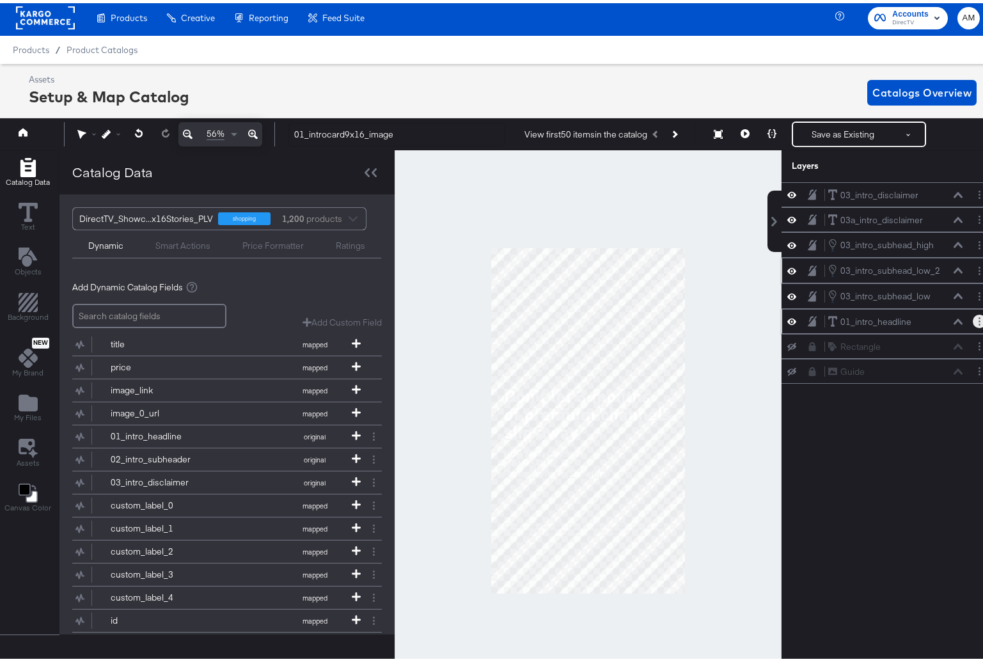
click at [973, 321] on button "Layer Options" at bounding box center [979, 318] width 13 height 13
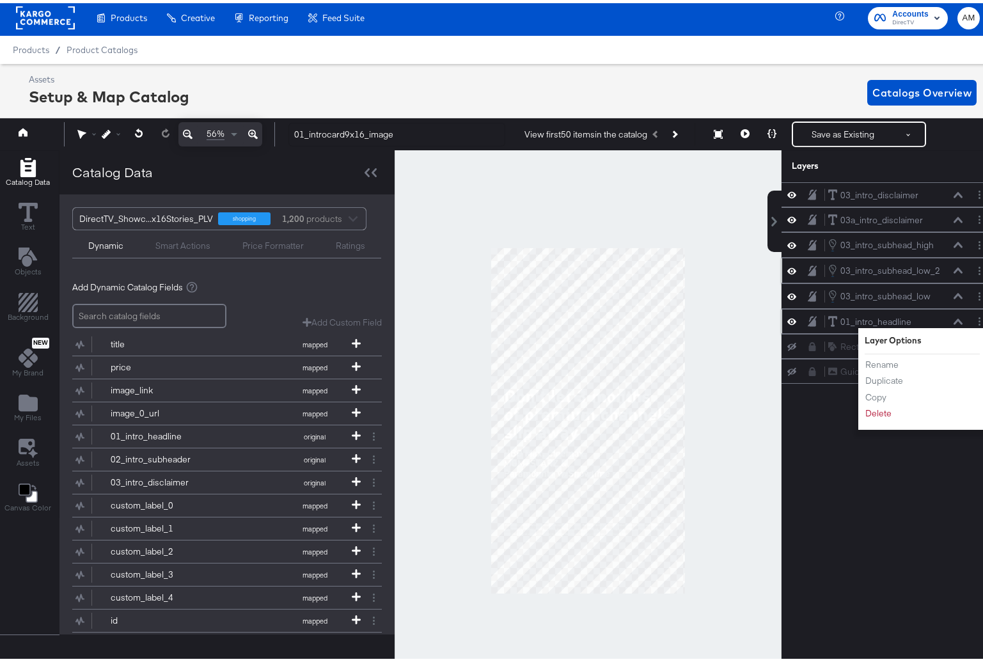
drag, startPoint x: 888, startPoint y: 323, endPoint x: 935, endPoint y: 322, distance: 46.1
click at [889, 323] on div "01_intro_headline" at bounding box center [876, 319] width 71 height 12
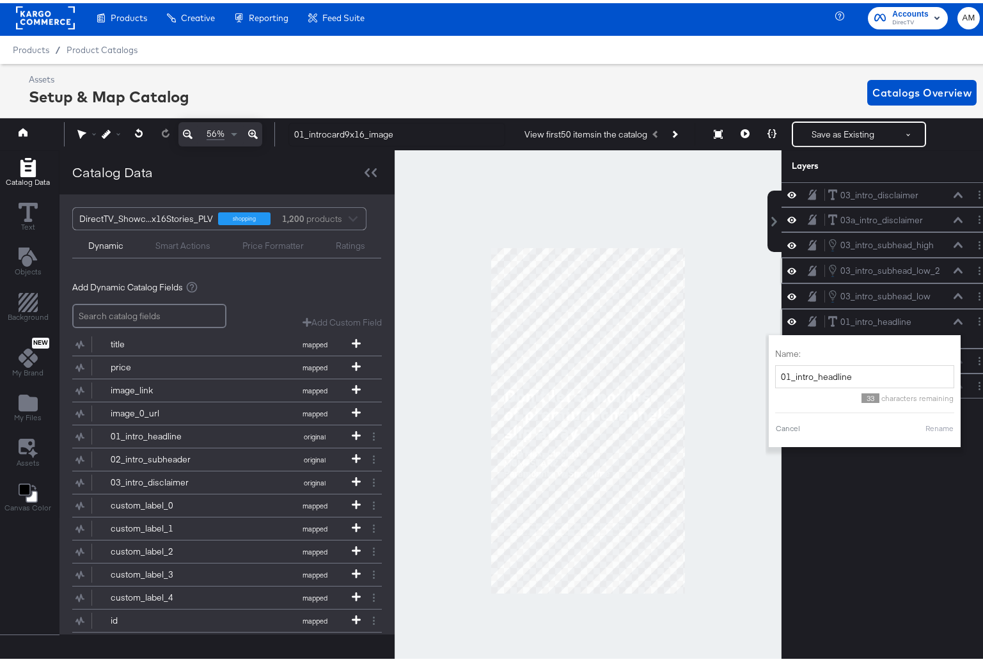
click at [953, 321] on button at bounding box center [958, 319] width 10 height 8
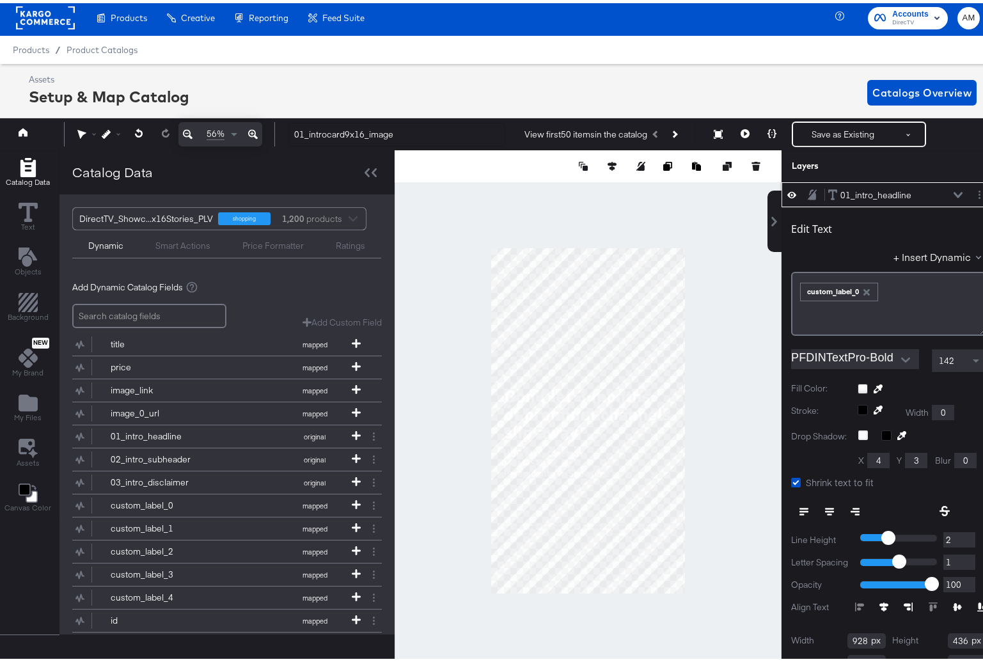
click at [954, 189] on icon at bounding box center [958, 192] width 9 height 6
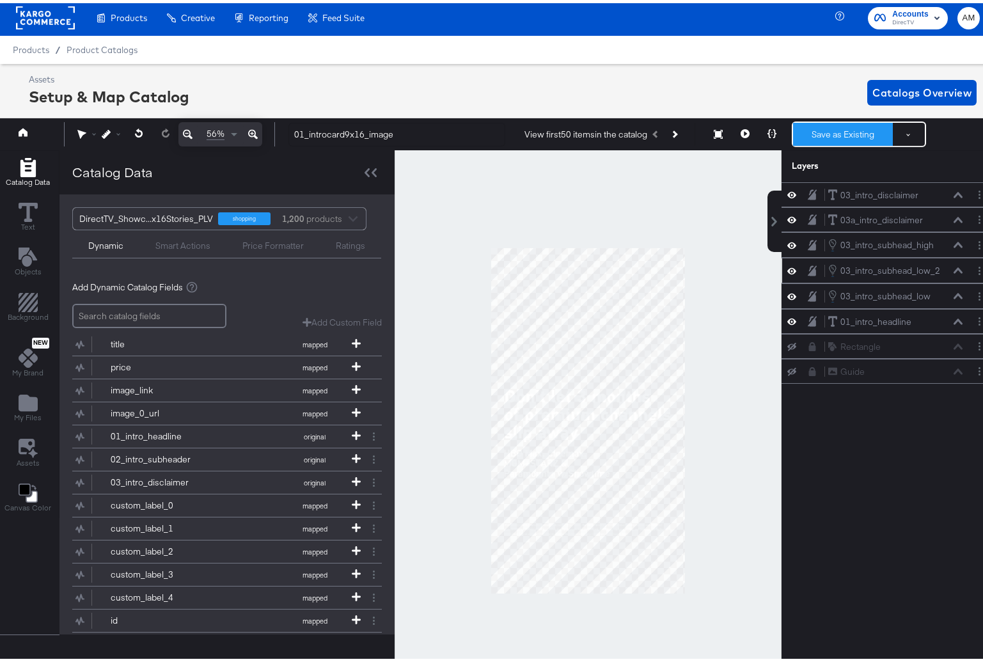
click at [820, 126] on button "Save as Existing" at bounding box center [843, 131] width 100 height 23
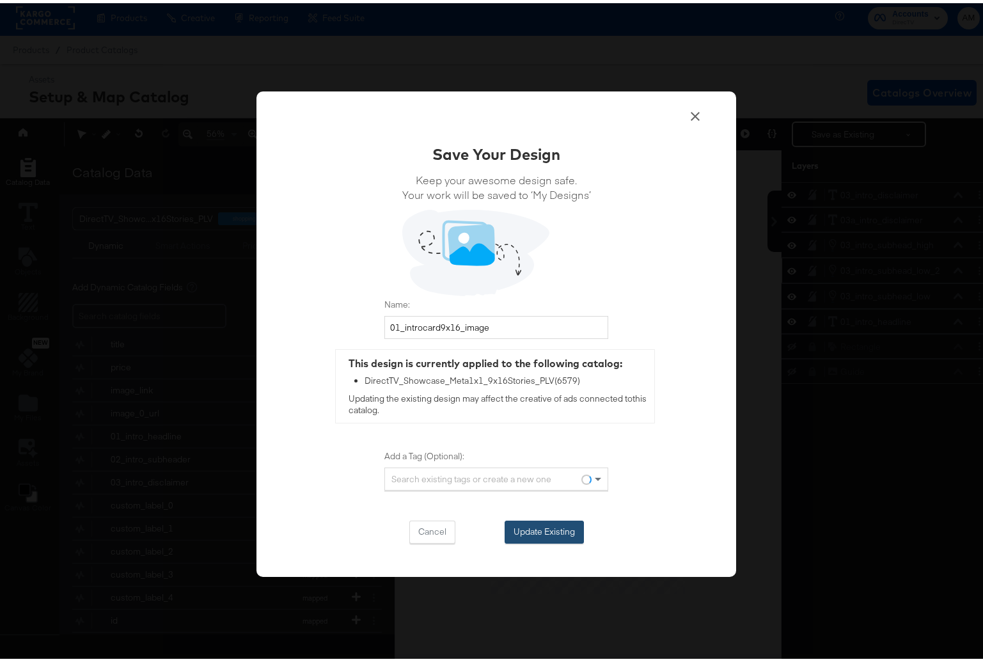
click at [530, 529] on button "Update Existing" at bounding box center [544, 528] width 79 height 23
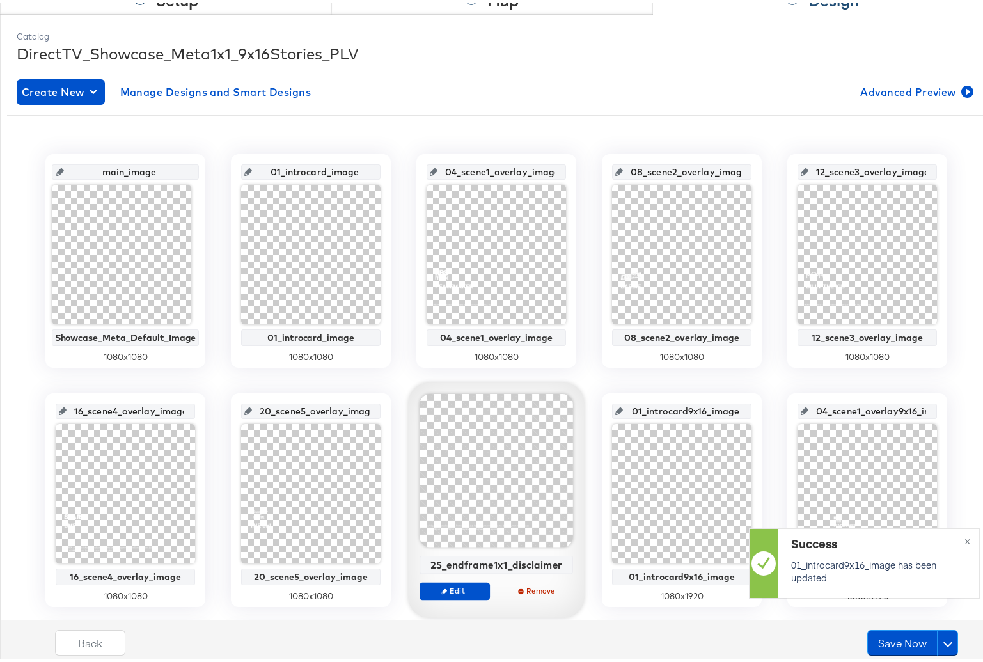
scroll to position [237, 0]
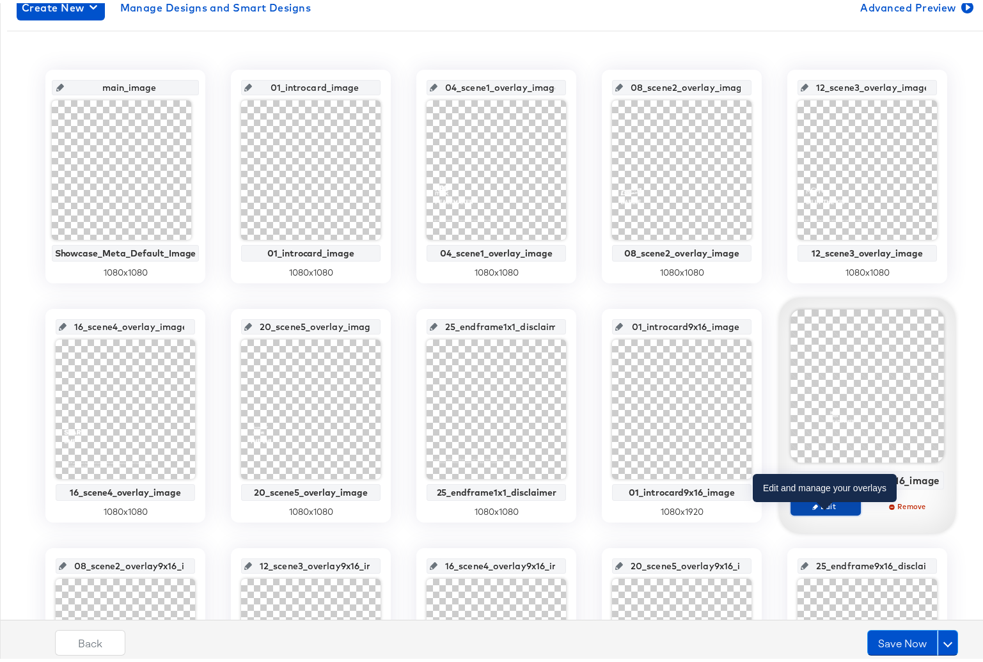
click at [817, 503] on span "Edit" at bounding box center [825, 503] width 59 height 10
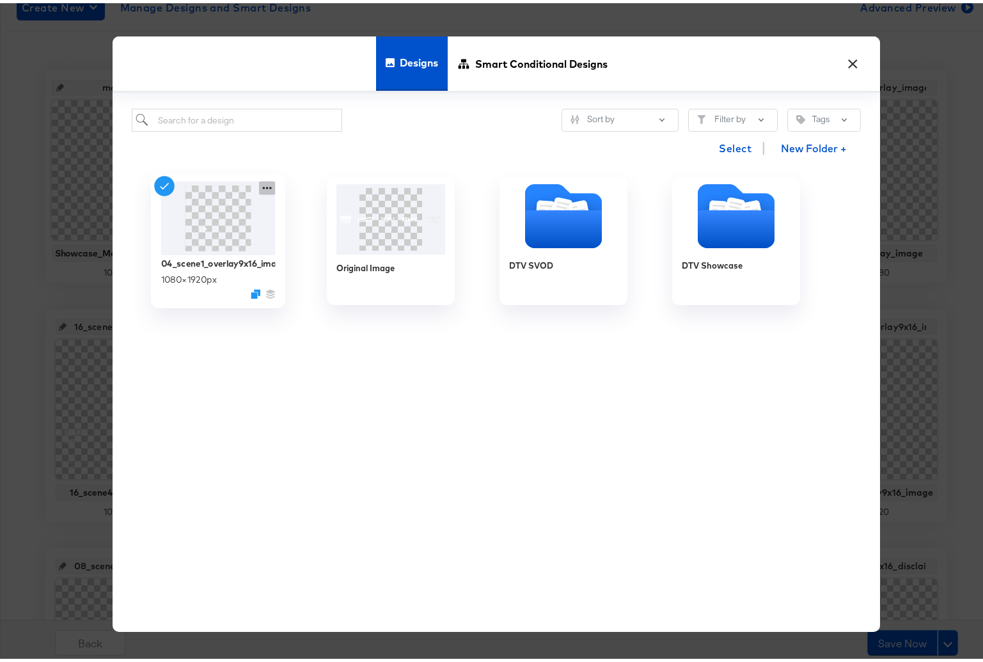
click at [265, 182] on icon at bounding box center [267, 184] width 16 height 13
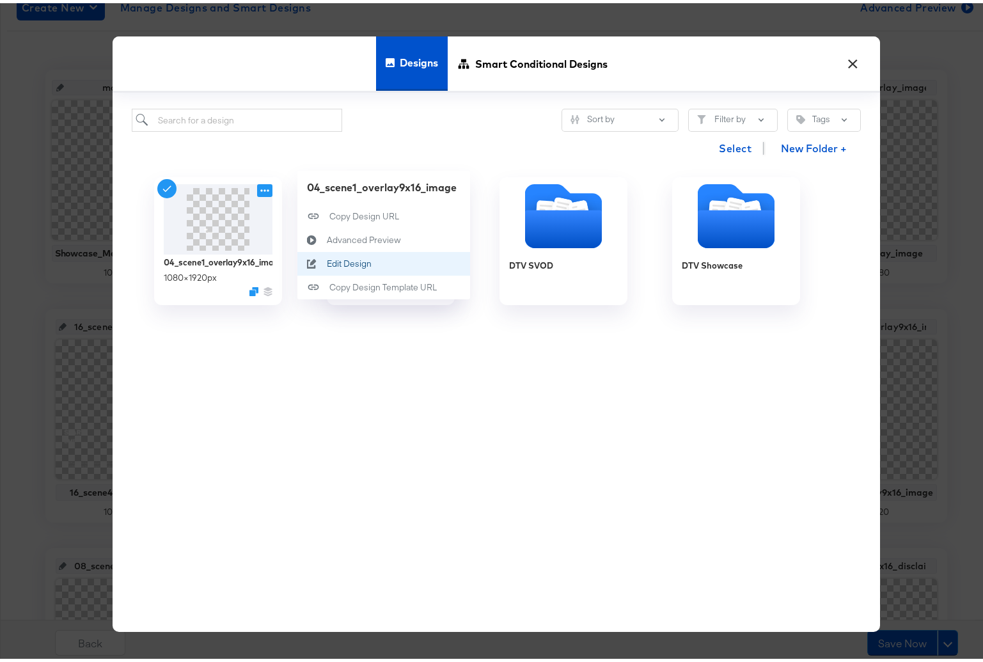
click at [327, 260] on div "Edit Design Edit Design" at bounding box center [327, 260] width 0 height 0
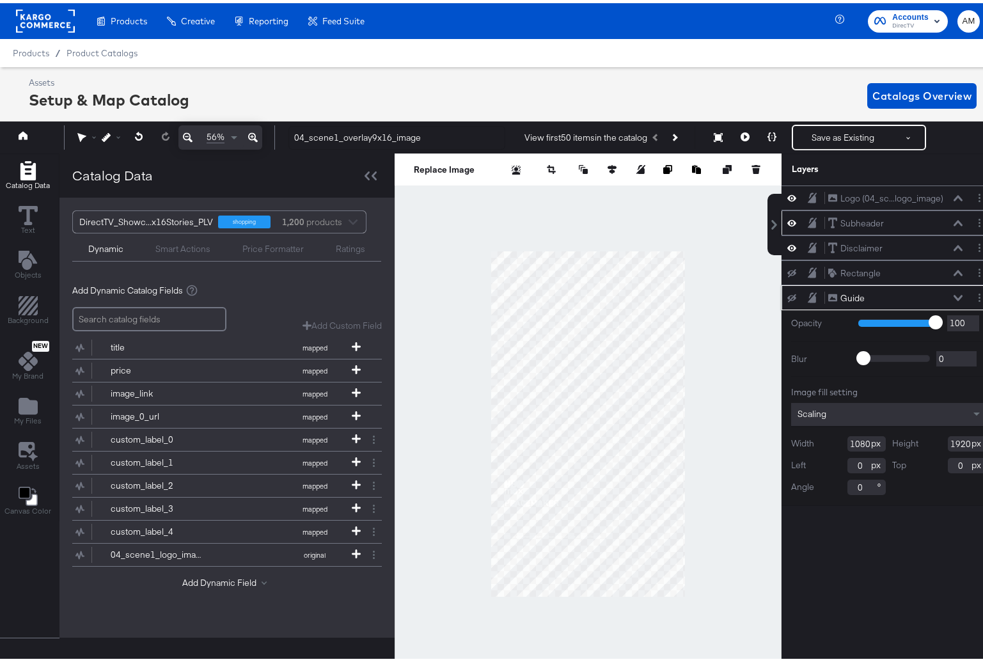
click at [954, 218] on icon at bounding box center [958, 220] width 9 height 6
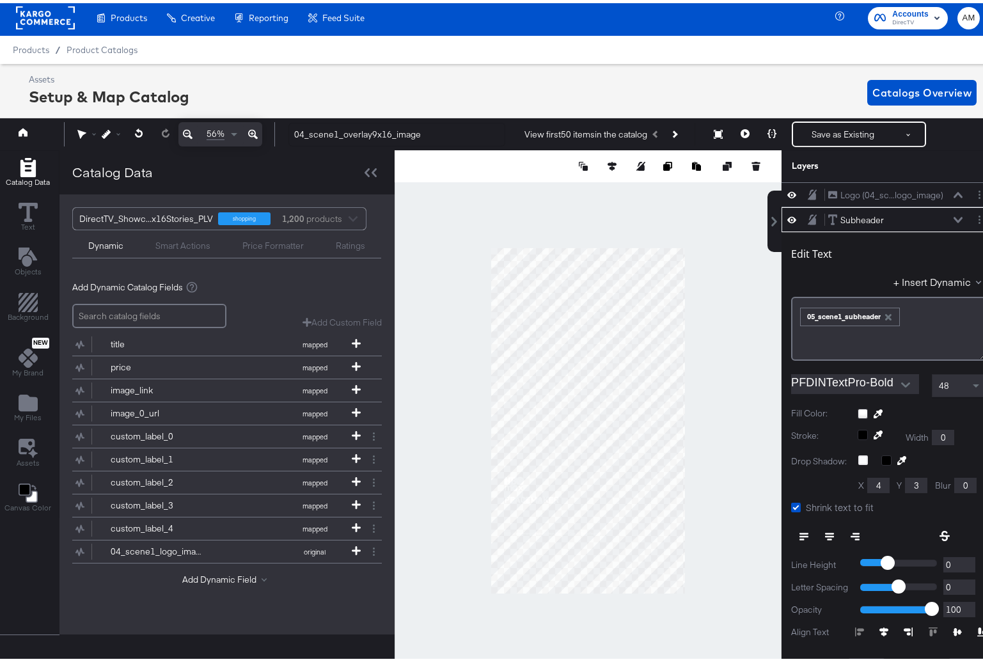
scroll to position [25, 0]
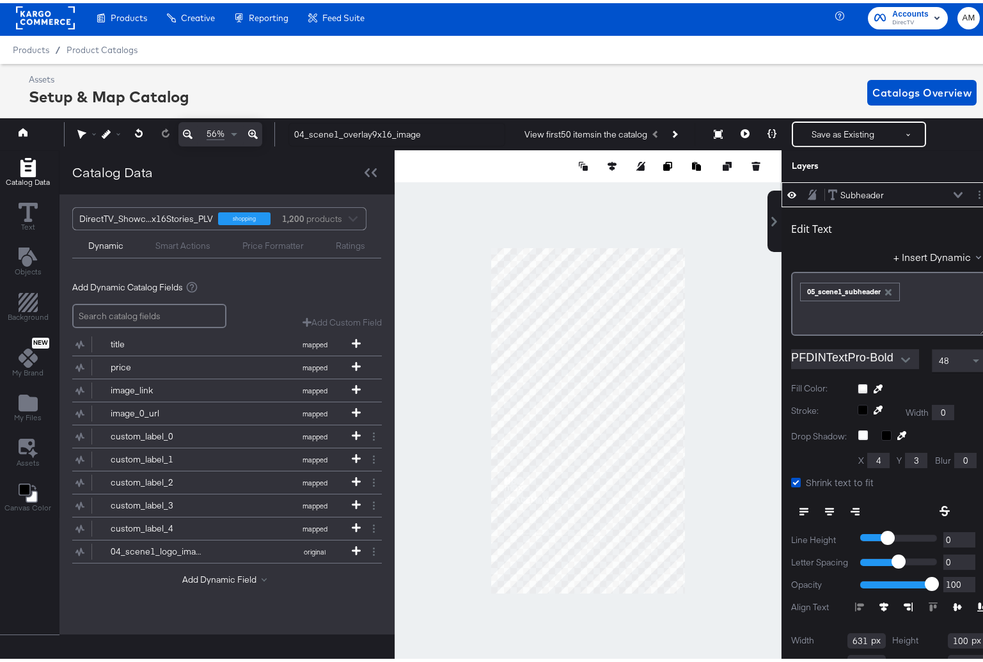
click at [954, 191] on icon at bounding box center [958, 192] width 9 height 6
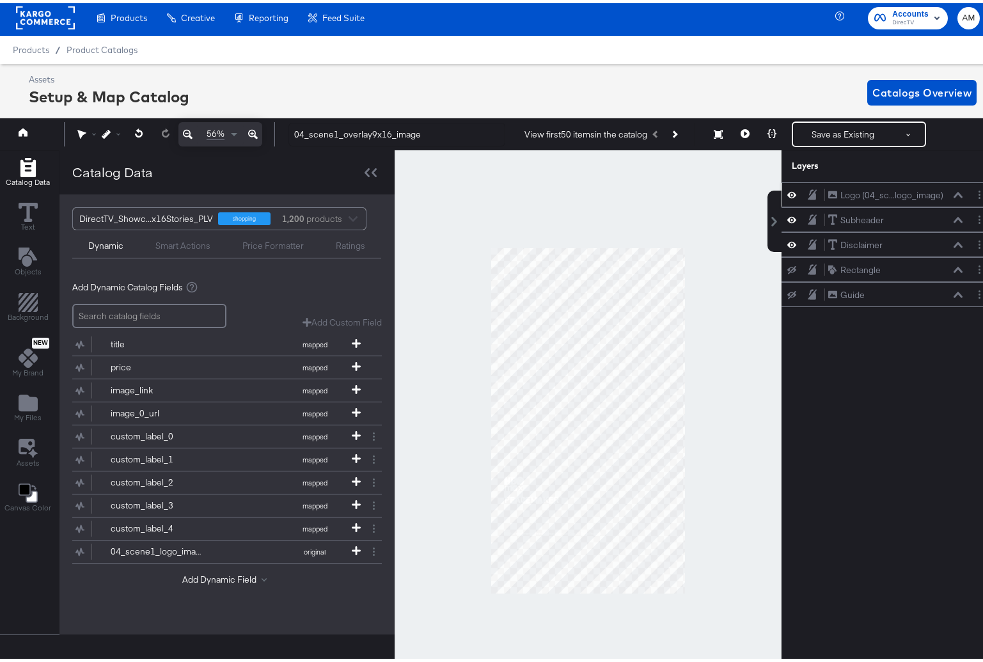
scroll to position [0, 0]
click at [954, 191] on icon at bounding box center [958, 192] width 9 height 6
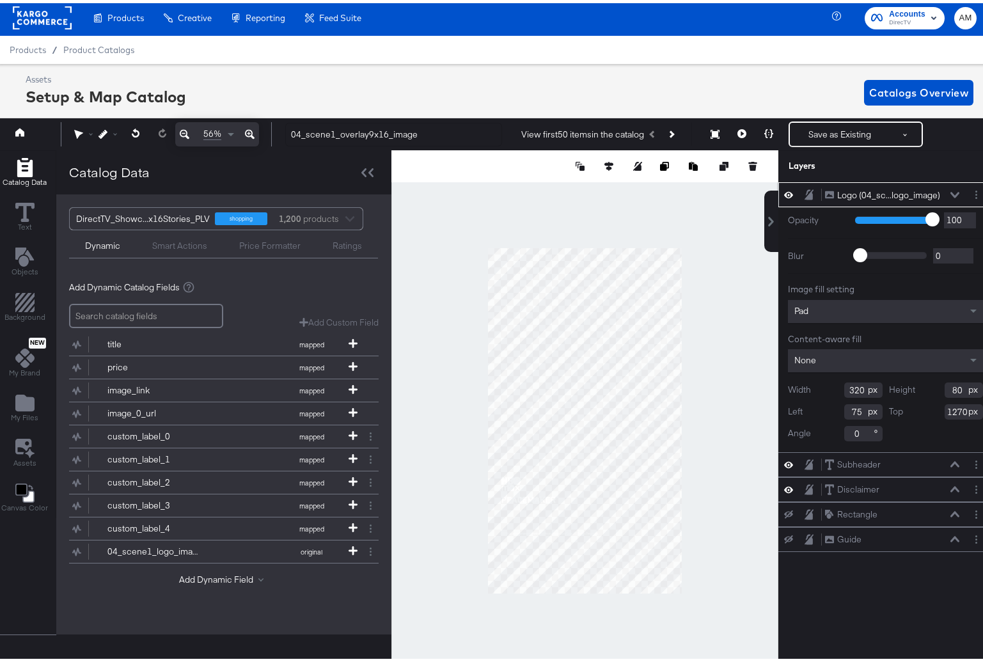
click at [950, 191] on button at bounding box center [955, 192] width 10 height 8
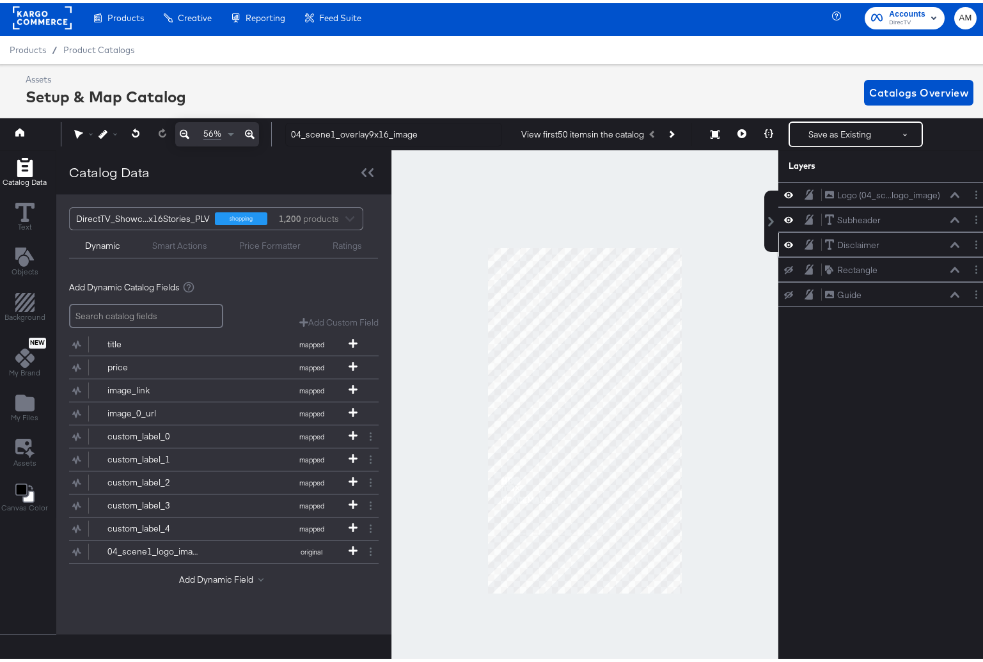
click at [951, 241] on icon at bounding box center [955, 242] width 9 height 6
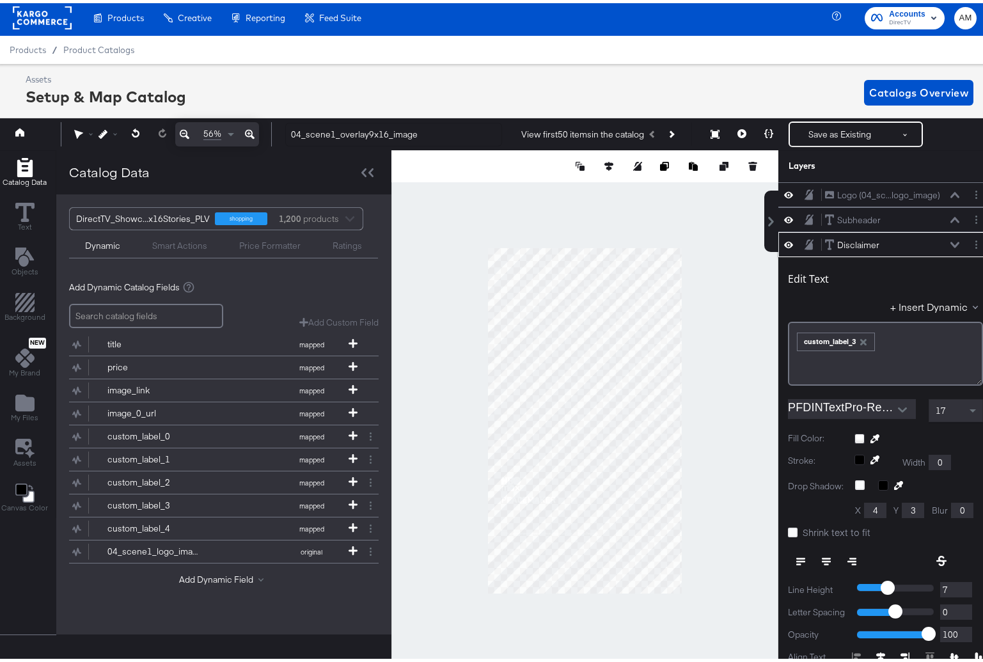
scroll to position [50, 0]
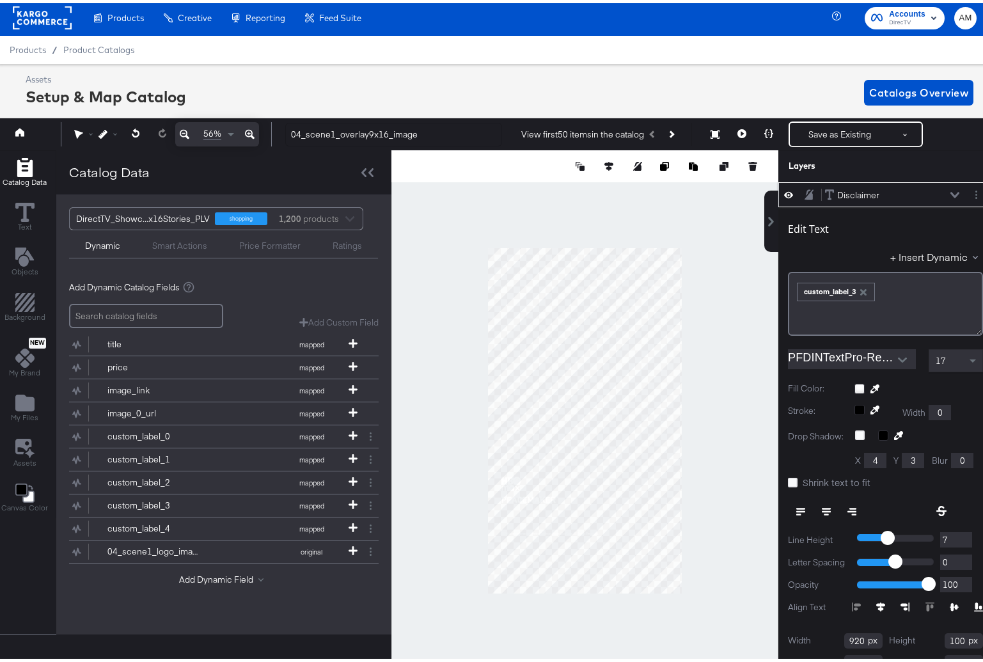
click at [860, 288] on icon "button" at bounding box center [863, 289] width 6 height 6
click at [925, 250] on button "+ Insert Dynamic" at bounding box center [936, 253] width 93 height 13
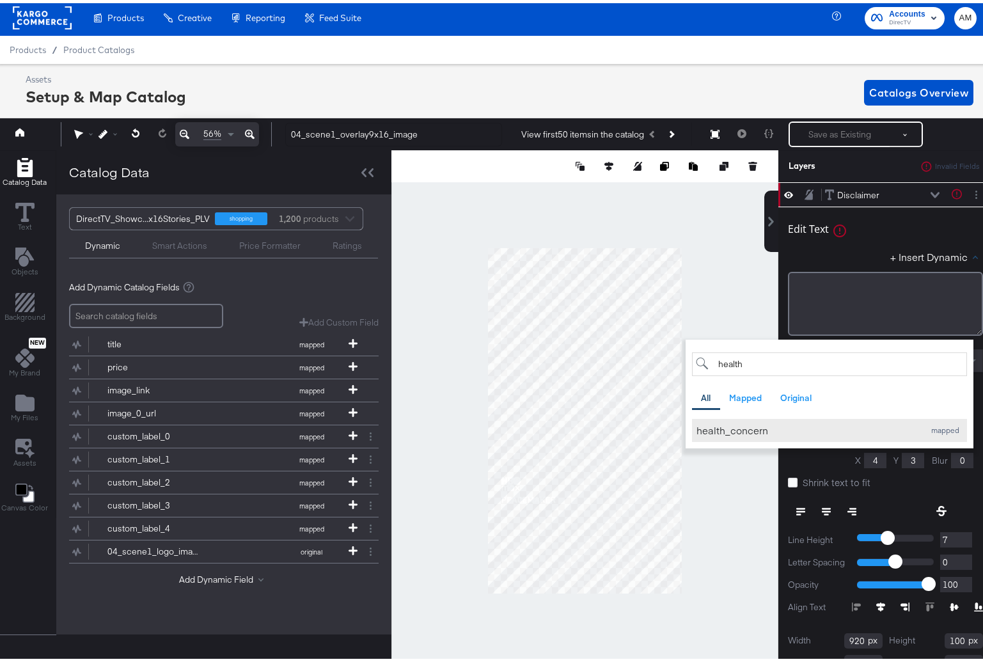
type input "health"
click at [743, 427] on div "health_concern" at bounding box center [807, 426] width 221 height 13
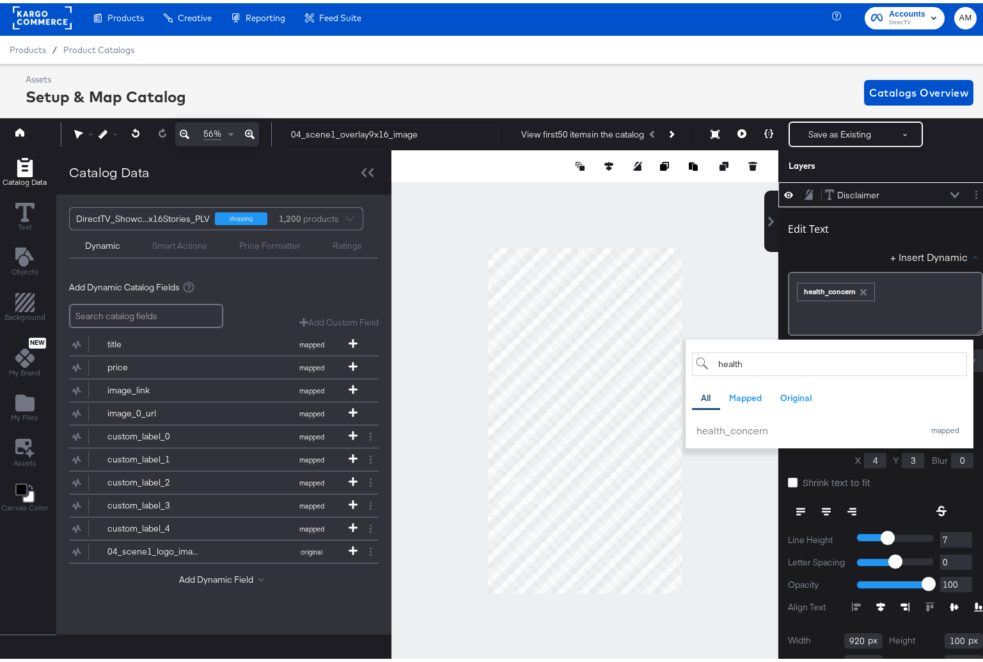
click at [824, 253] on div "+ Insert Dynamic health All Mapped Original Add a field from your catalog to us…" at bounding box center [885, 256] width 195 height 19
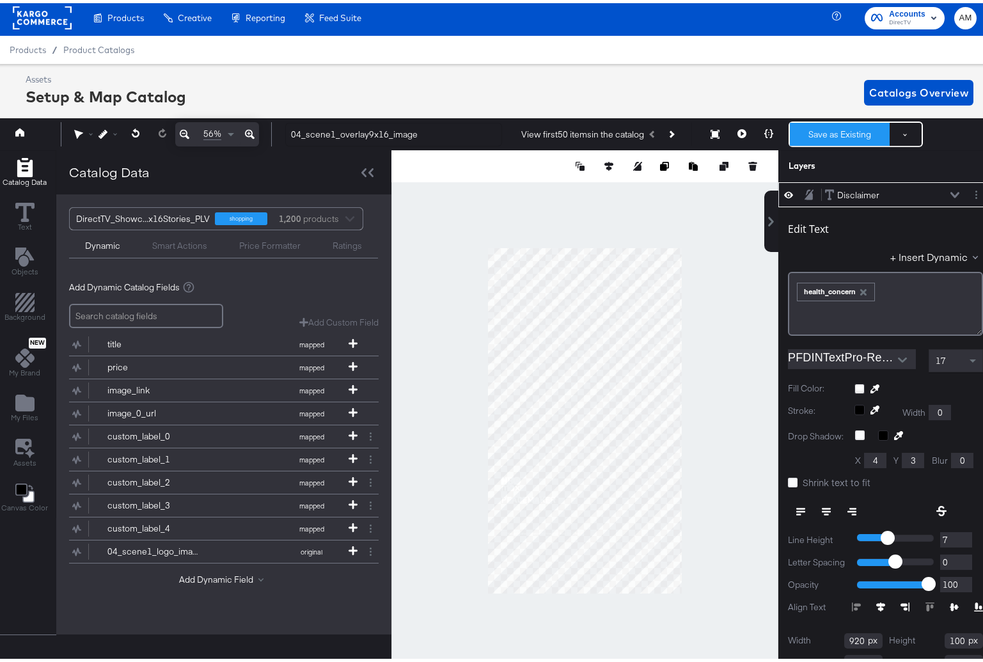
click at [824, 129] on button "Save as Existing" at bounding box center [840, 131] width 100 height 23
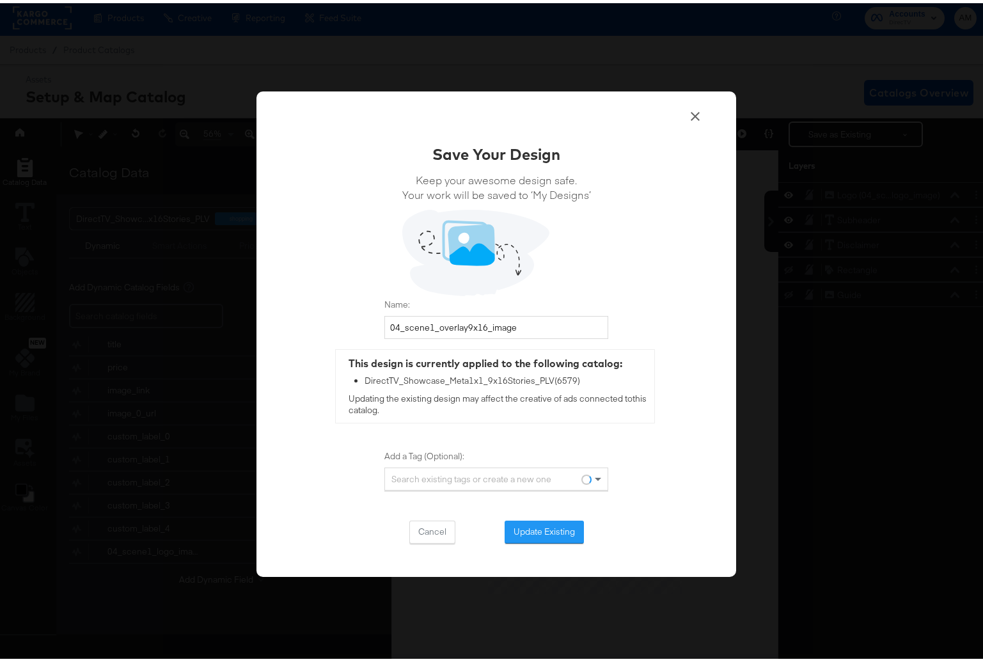
scroll to position [0, 0]
click at [545, 531] on button "Update Existing" at bounding box center [544, 528] width 79 height 23
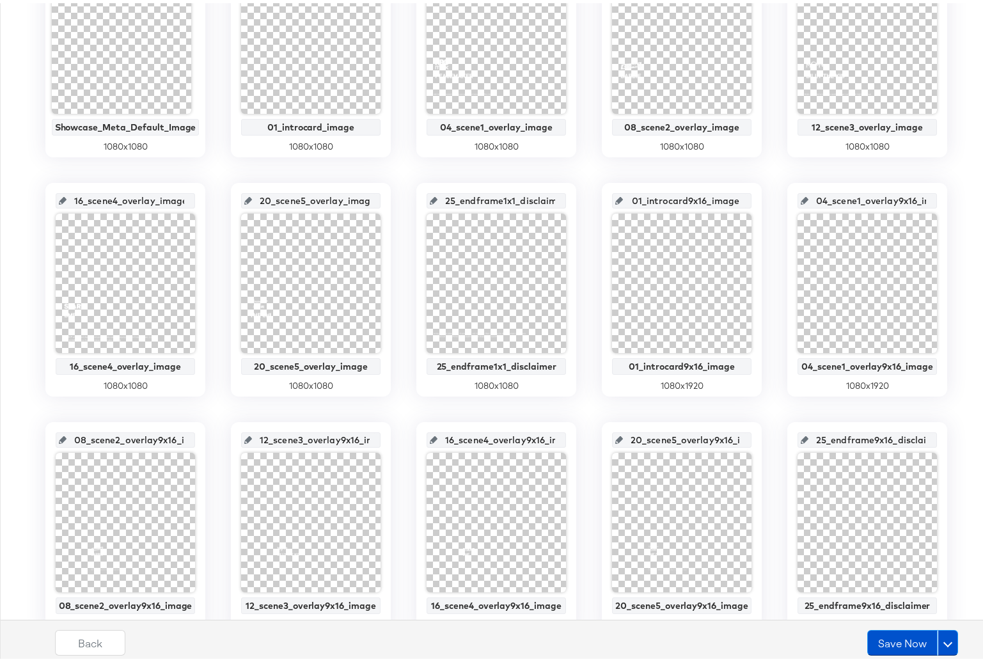
scroll to position [414, 0]
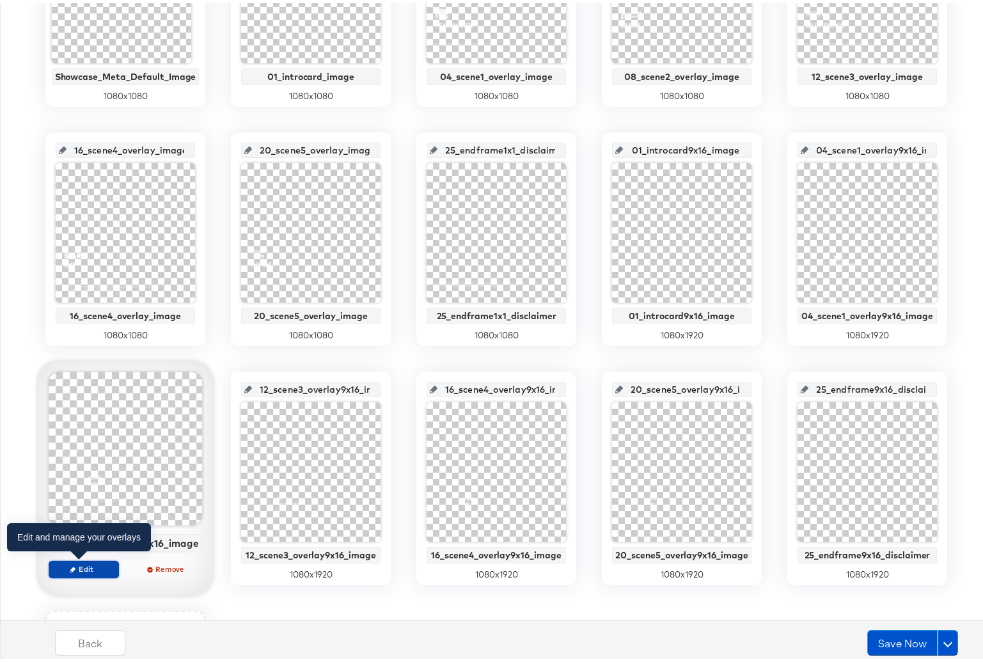
click at [67, 562] on span "Edit" at bounding box center [83, 566] width 59 height 10
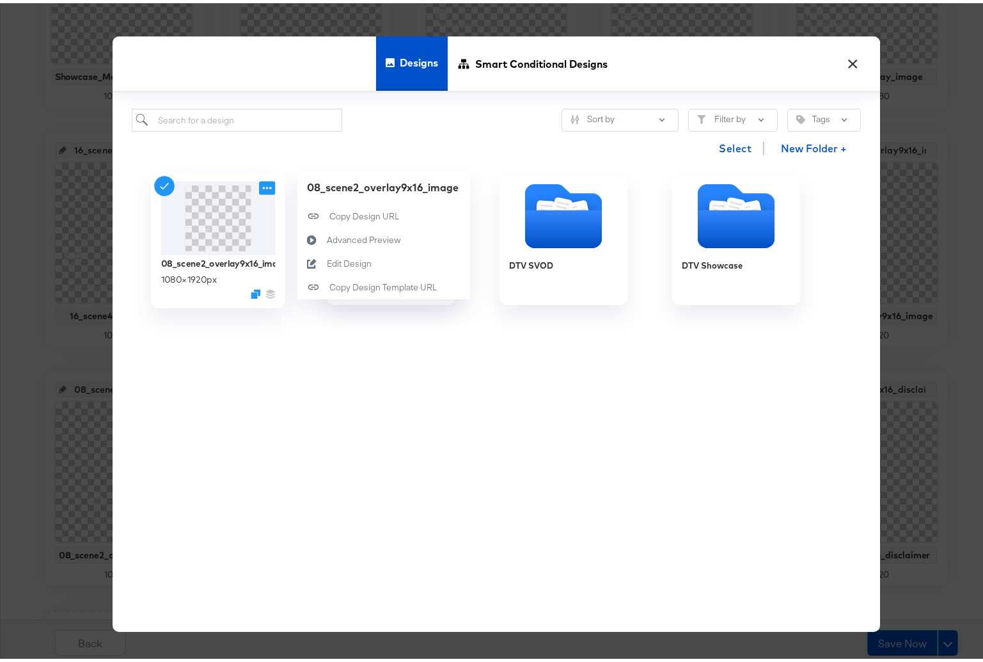
click at [259, 187] on icon at bounding box center [267, 184] width 16 height 13
click at [327, 260] on div "Edit Design Edit Design" at bounding box center [327, 260] width 0 height 0
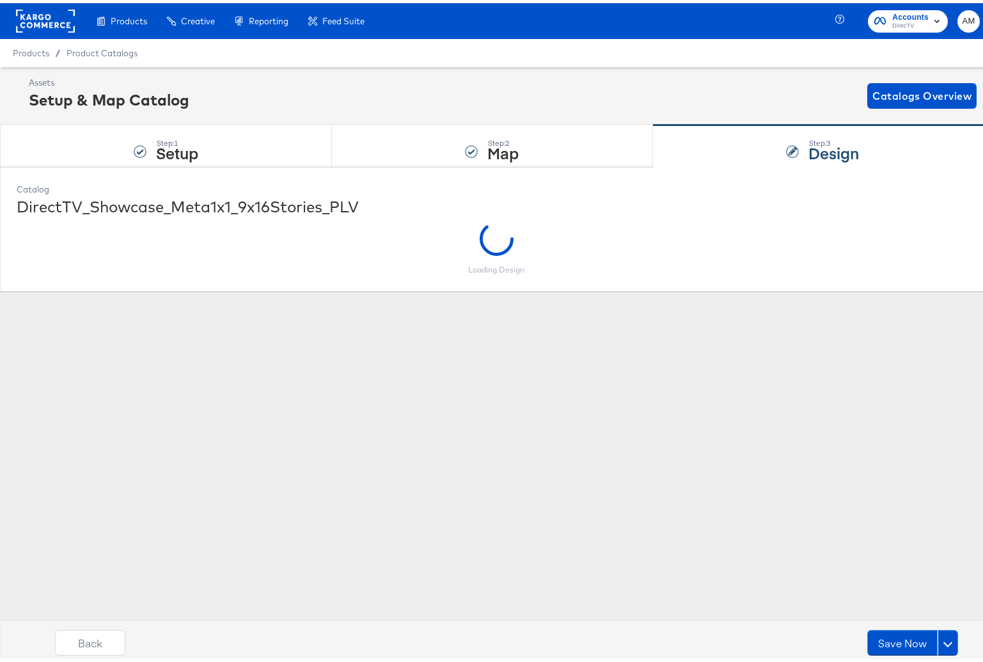
scroll to position [0, 0]
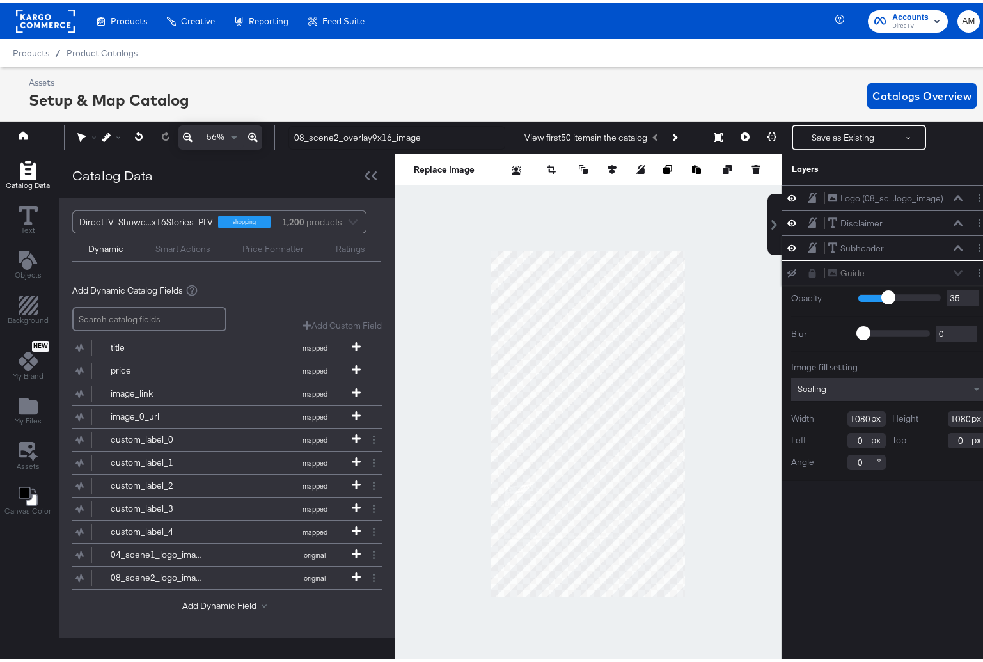
click at [954, 245] on icon at bounding box center [958, 245] width 9 height 6
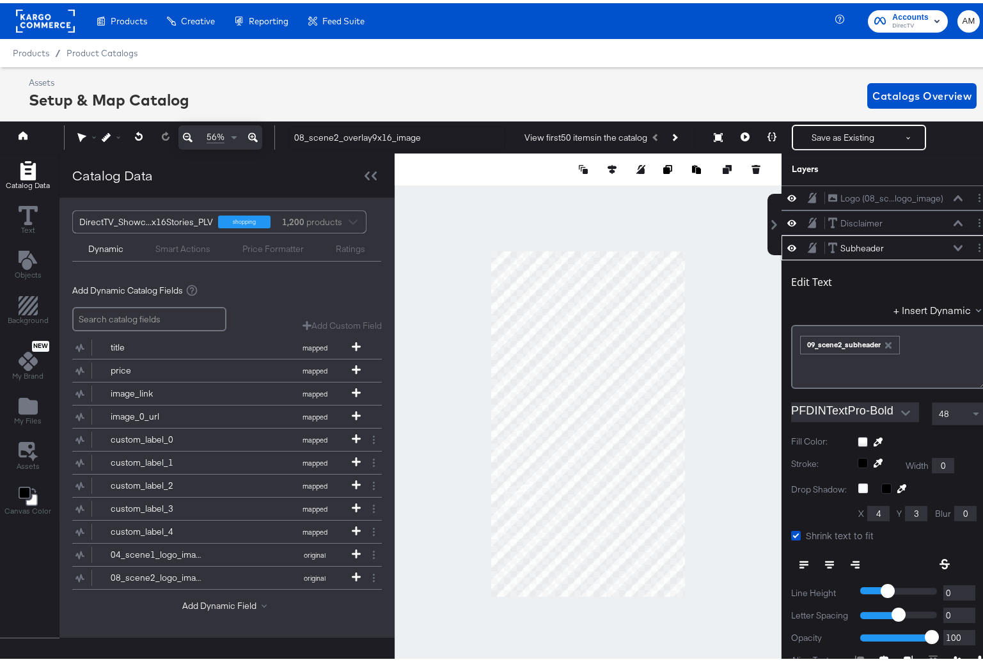
scroll to position [3, 0]
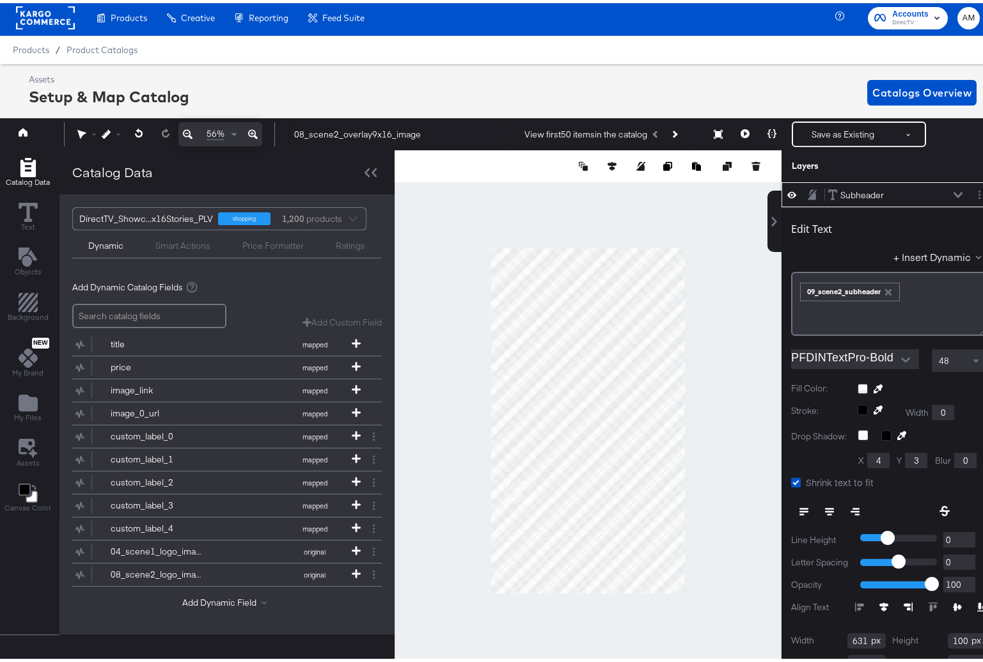
click at [954, 191] on icon at bounding box center [958, 192] width 9 height 6
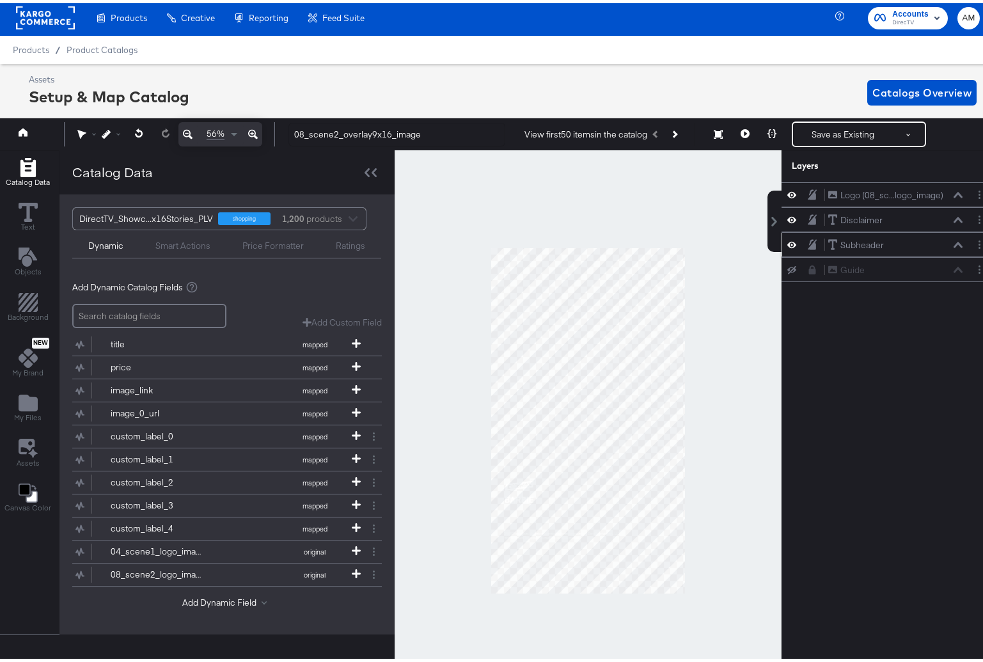
scroll to position [0, 0]
click at [954, 240] on icon at bounding box center [958, 242] width 9 height 6
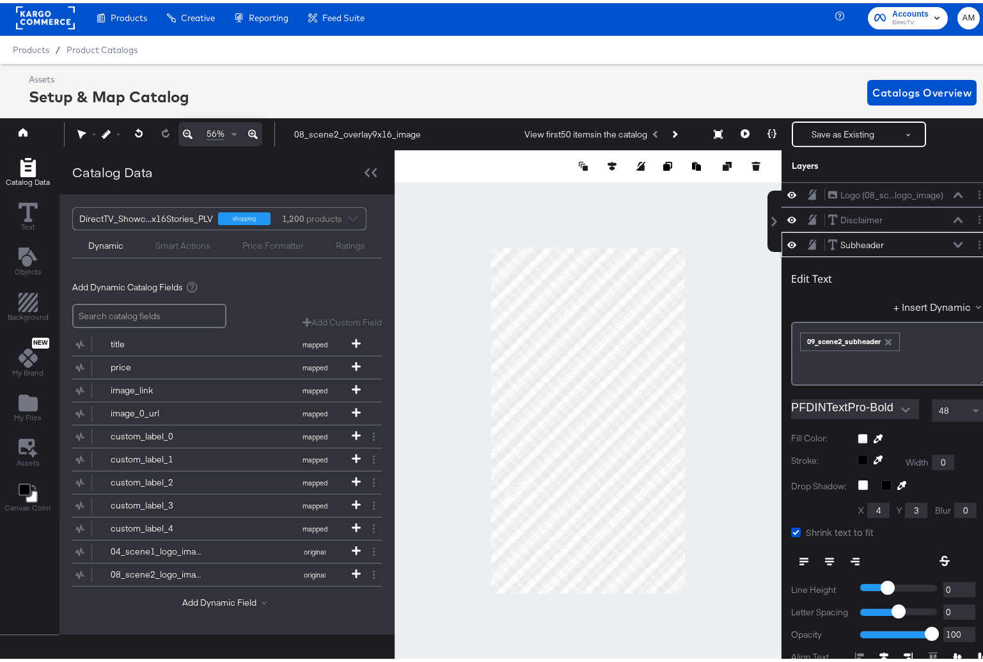
scroll to position [50, 0]
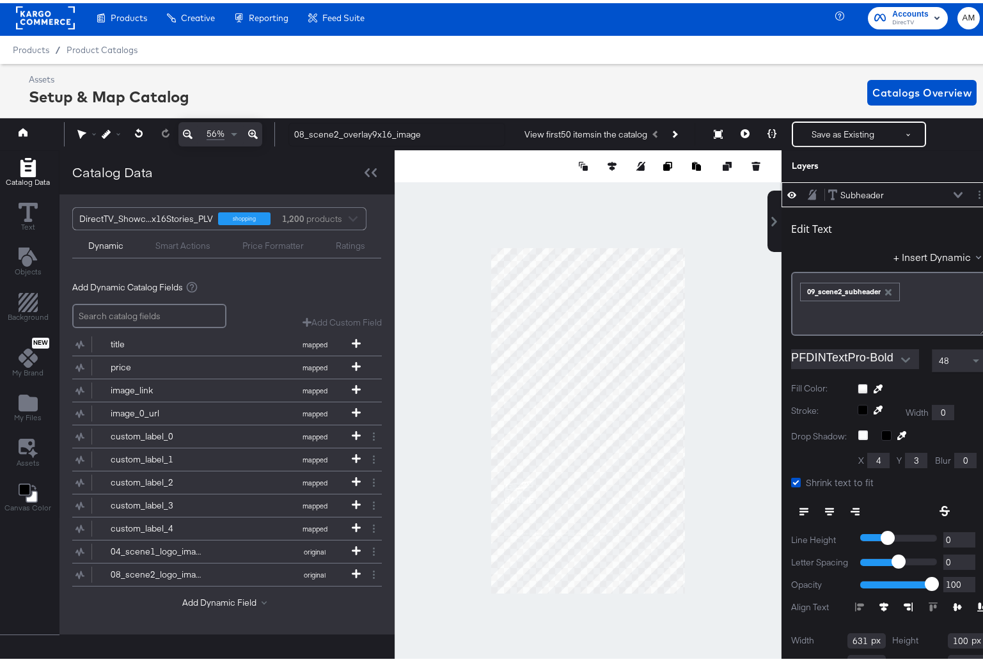
click at [954, 189] on icon at bounding box center [958, 192] width 9 height 6
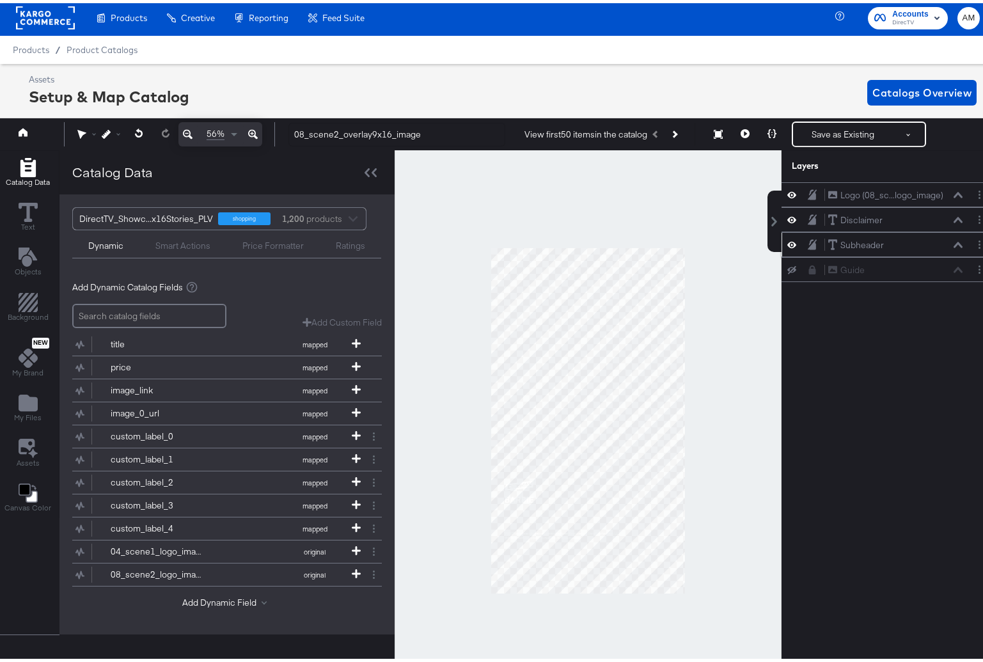
scroll to position [0, 0]
click at [954, 216] on icon at bounding box center [958, 217] width 9 height 6
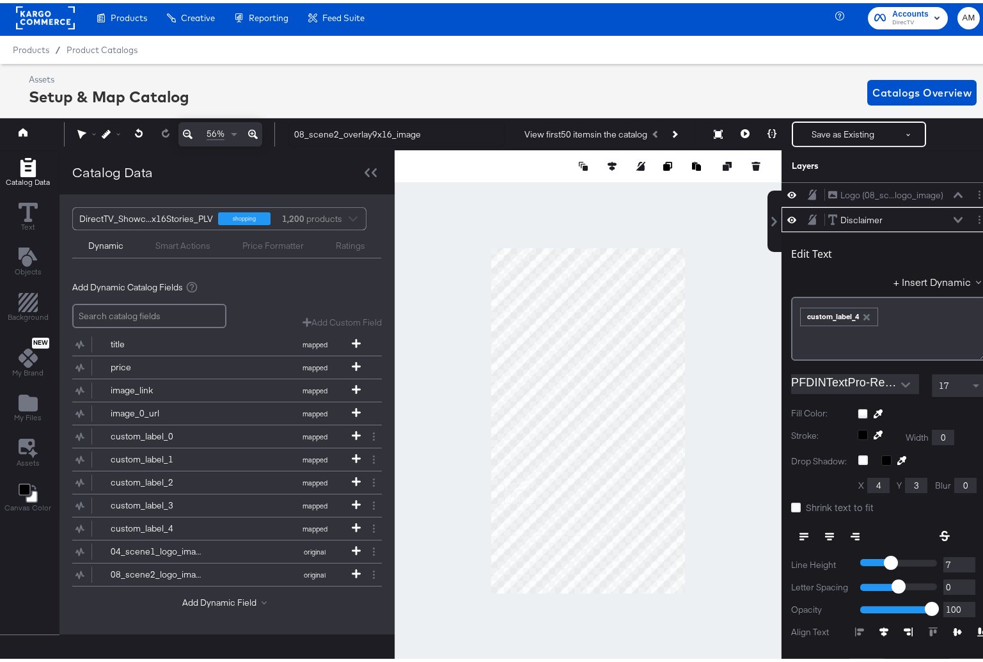
scroll to position [25, 0]
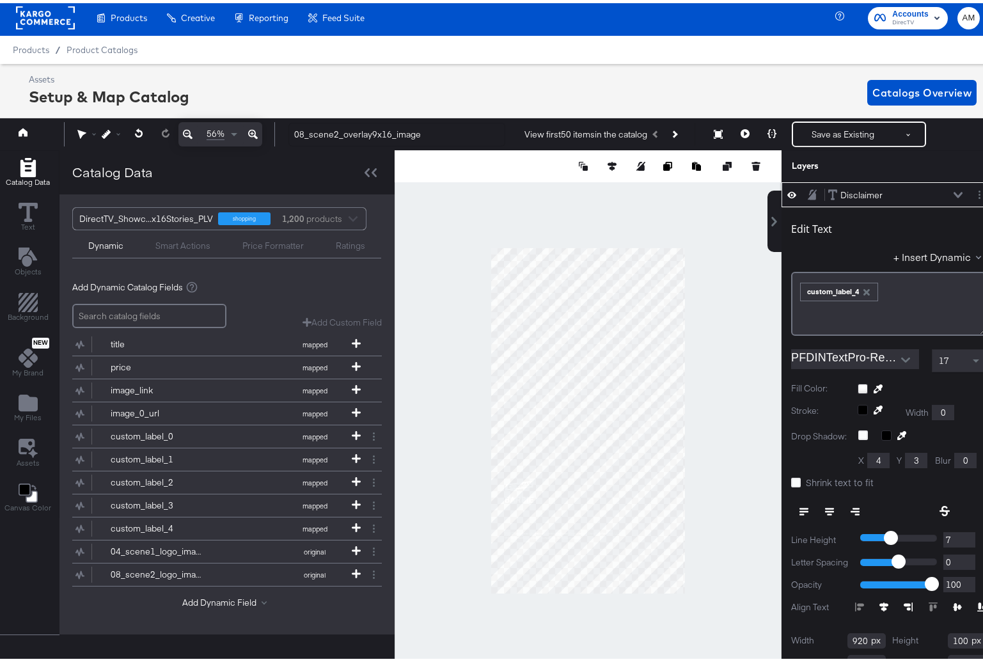
click at [864, 287] on icon "button" at bounding box center [867, 289] width 6 height 6
click at [925, 252] on button "+ Insert Dynamic" at bounding box center [940, 253] width 93 height 13
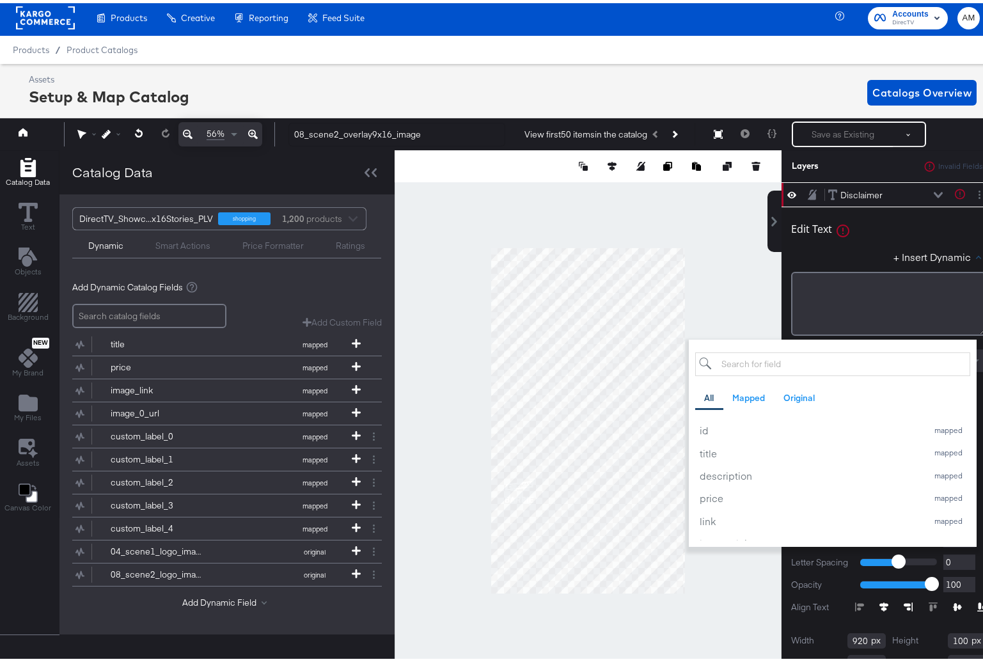
click at [767, 365] on input "search" at bounding box center [832, 361] width 275 height 24
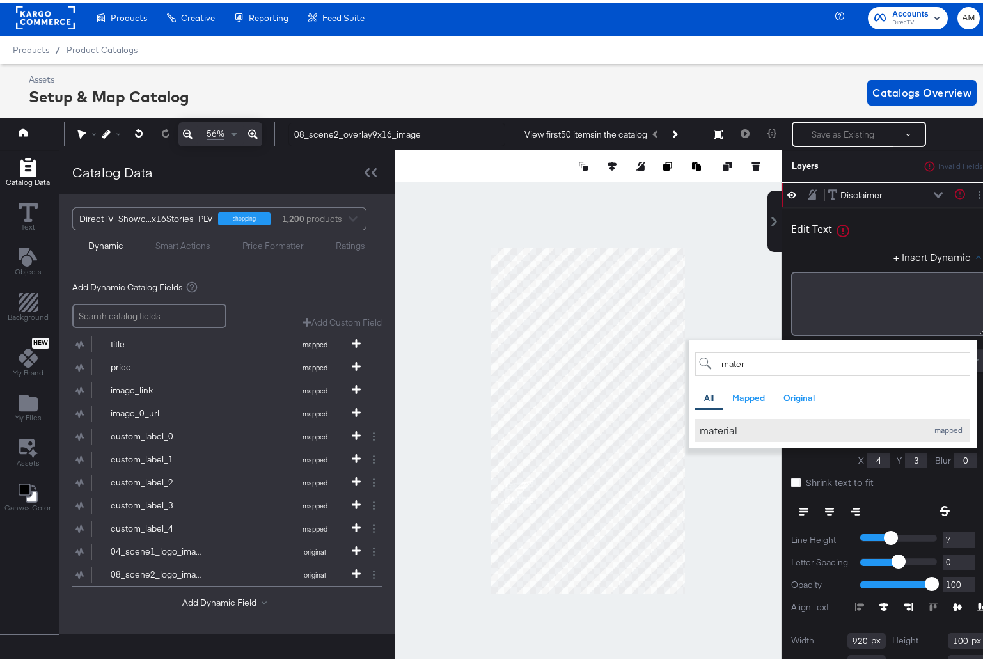
type input "mater"
click at [718, 427] on div "material" at bounding box center [810, 426] width 221 height 13
click at [833, 251] on div "+ Insert Dynamic mater All Mapped Original Add a field from your catalog to use…" at bounding box center [888, 256] width 195 height 19
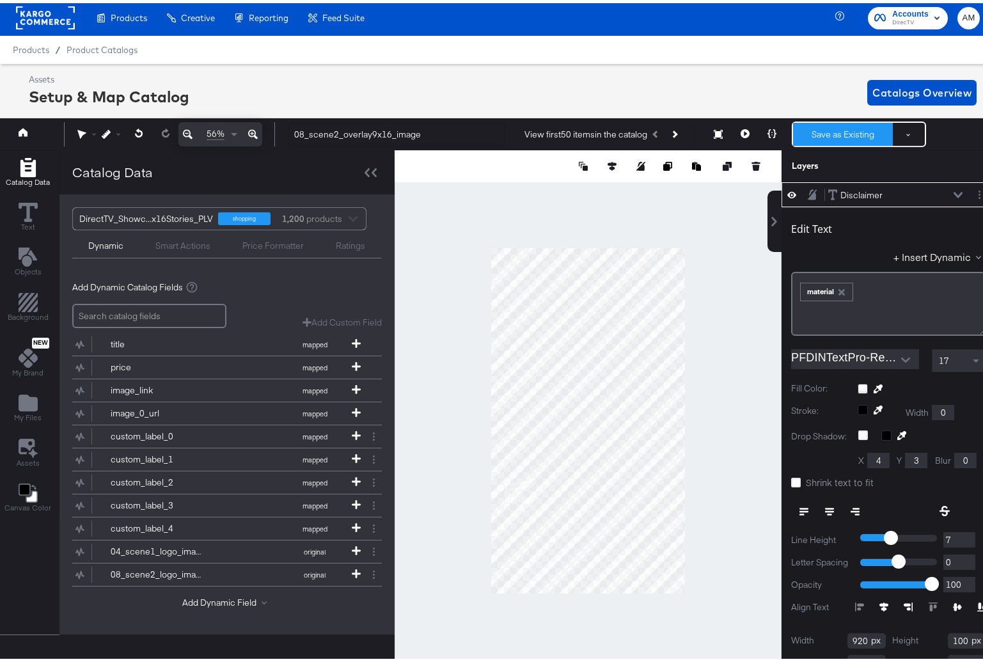
click at [837, 130] on button "Save as Existing" at bounding box center [843, 131] width 100 height 23
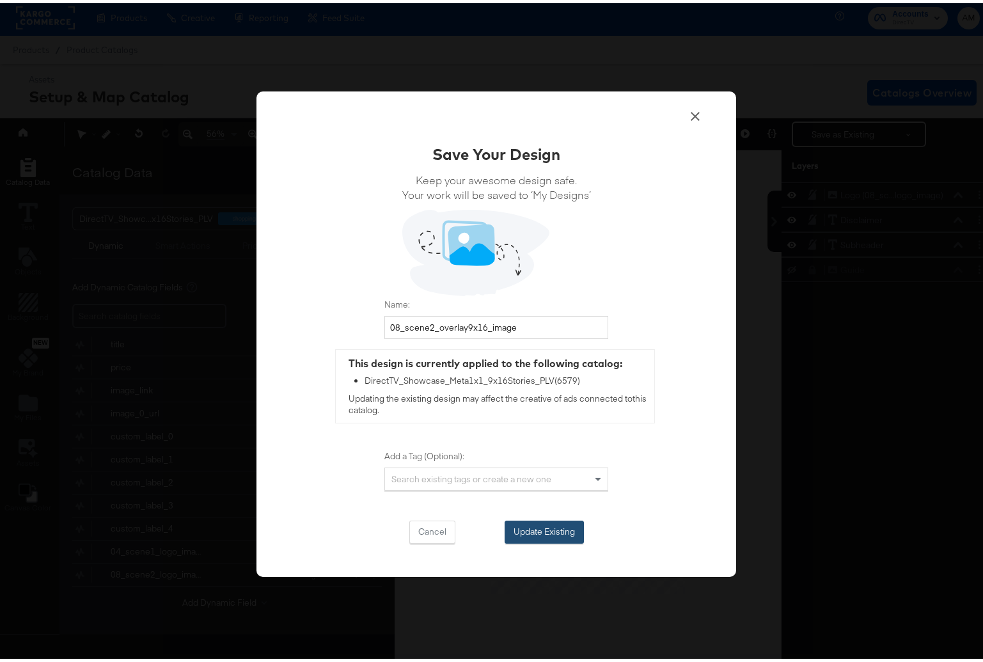
click at [546, 530] on button "Update Existing" at bounding box center [544, 528] width 79 height 23
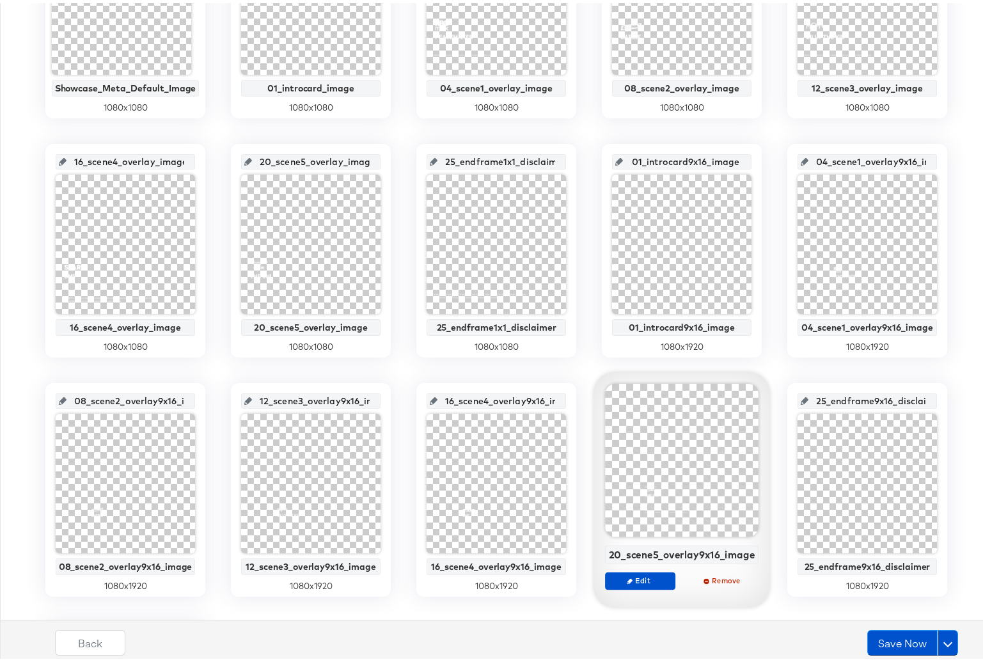
scroll to position [403, 0]
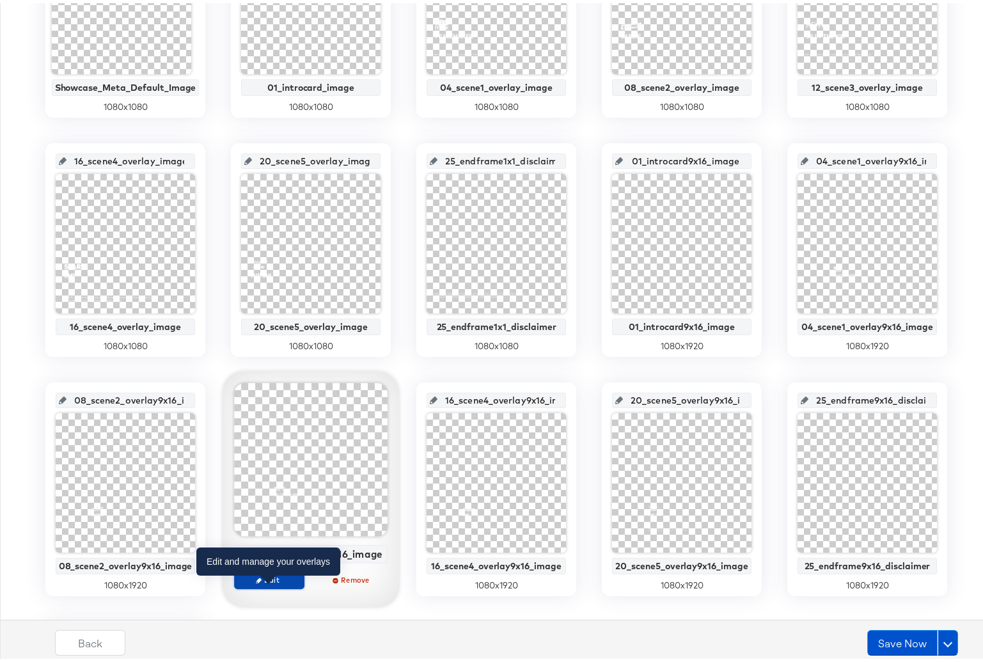
click at [248, 574] on span "Edit" at bounding box center [269, 577] width 59 height 10
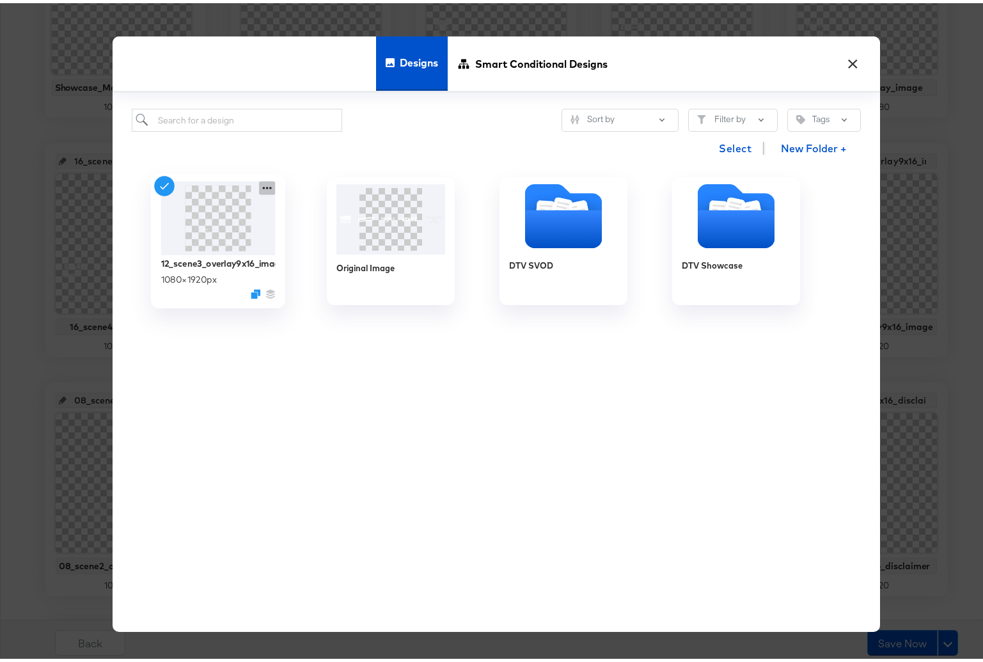
click at [263, 186] on icon at bounding box center [267, 185] width 9 height 3
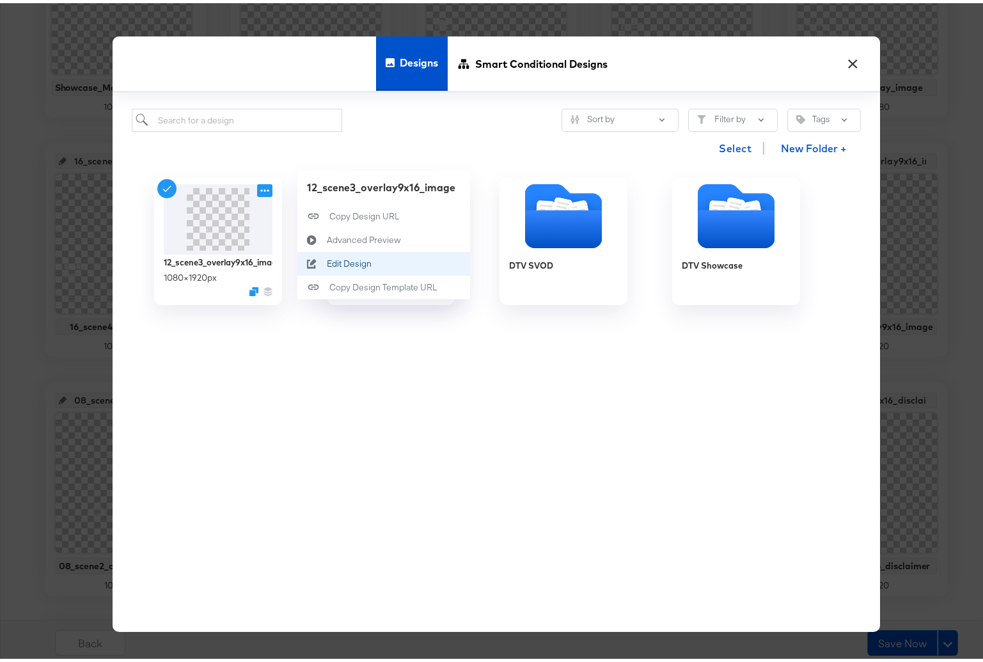
click at [373, 263] on button "Edit Design Edit Design" at bounding box center [383, 261] width 173 height 24
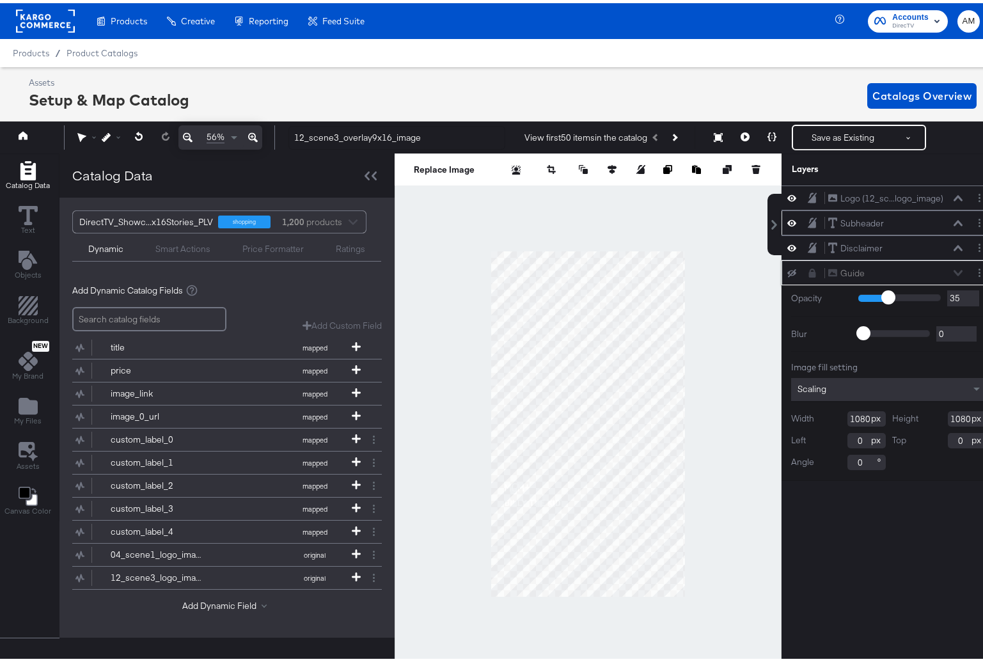
click at [954, 218] on icon at bounding box center [958, 220] width 9 height 6
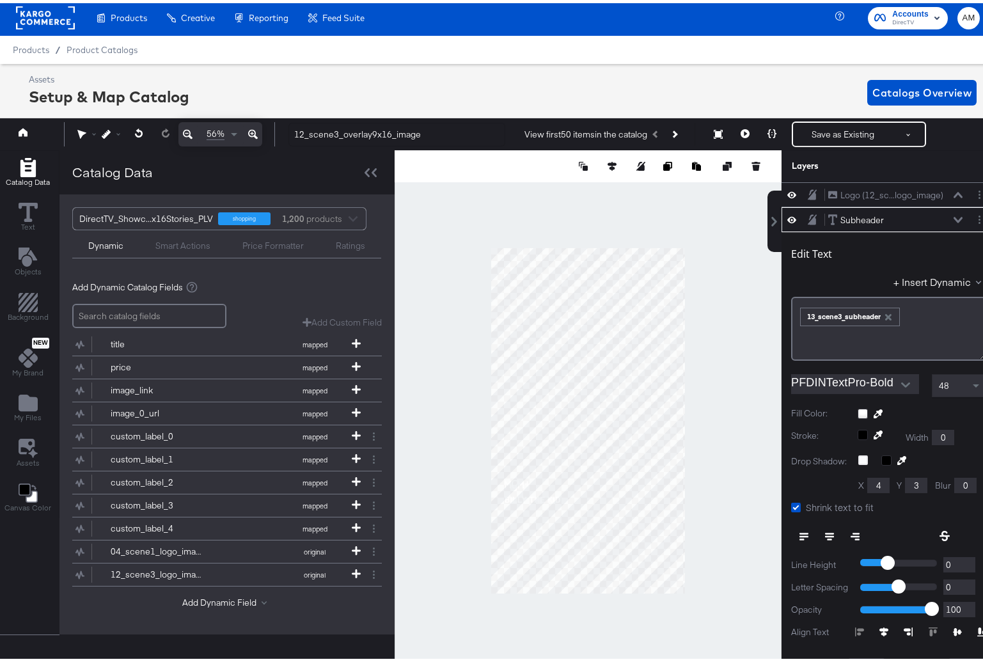
scroll to position [25, 0]
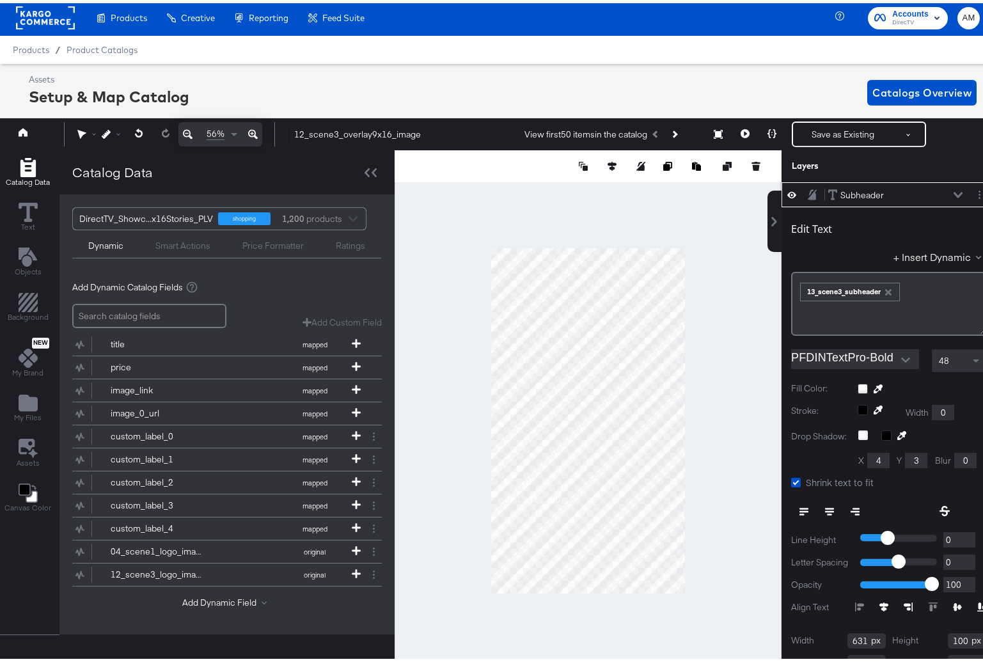
click at [954, 189] on icon at bounding box center [958, 192] width 9 height 6
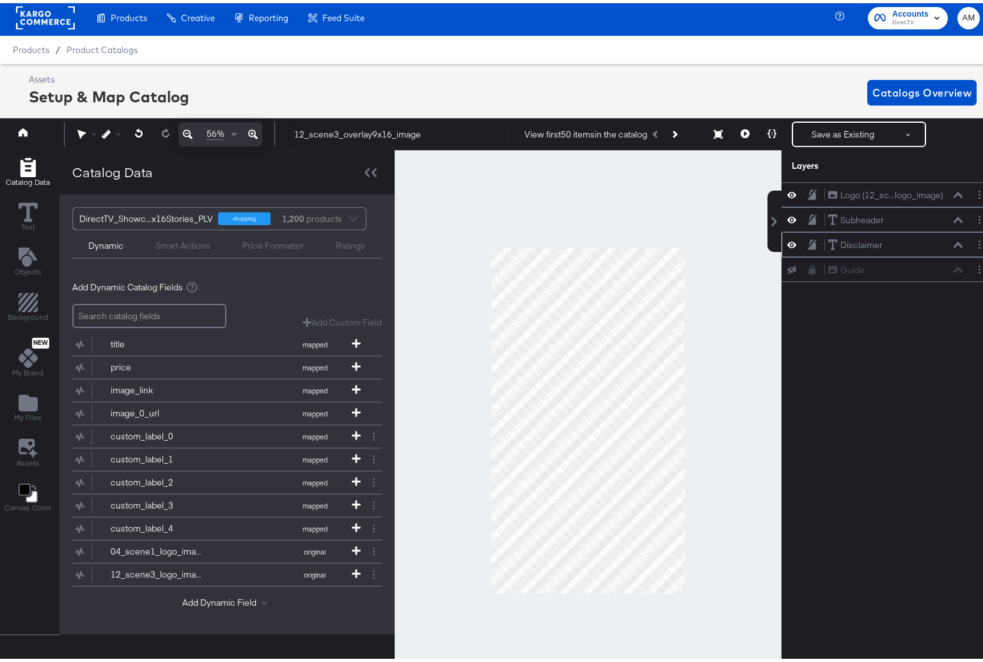
click at [954, 241] on icon at bounding box center [958, 242] width 9 height 6
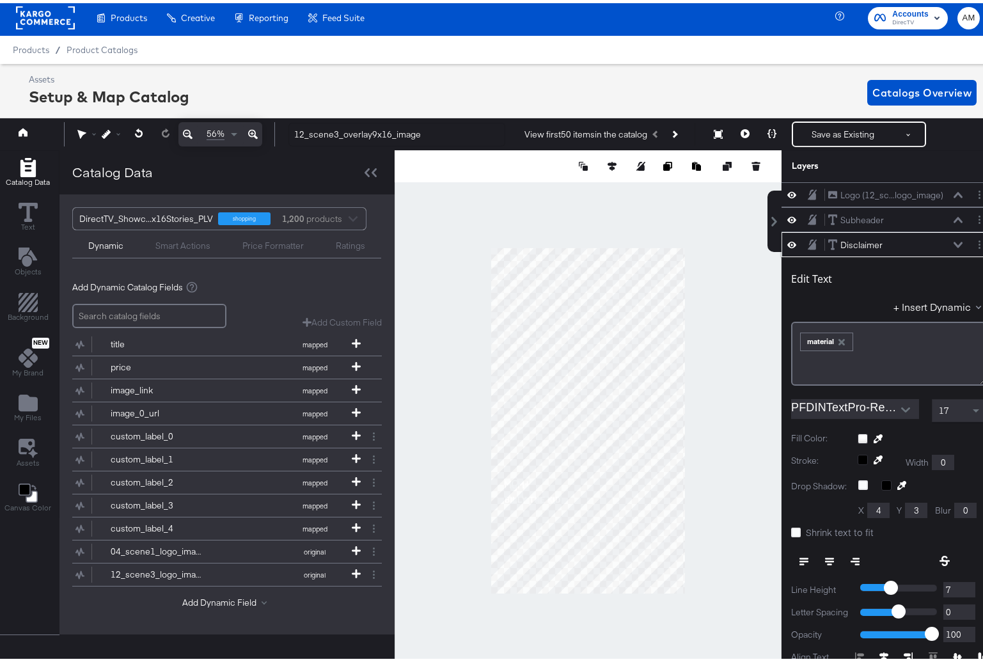
scroll to position [50, 0]
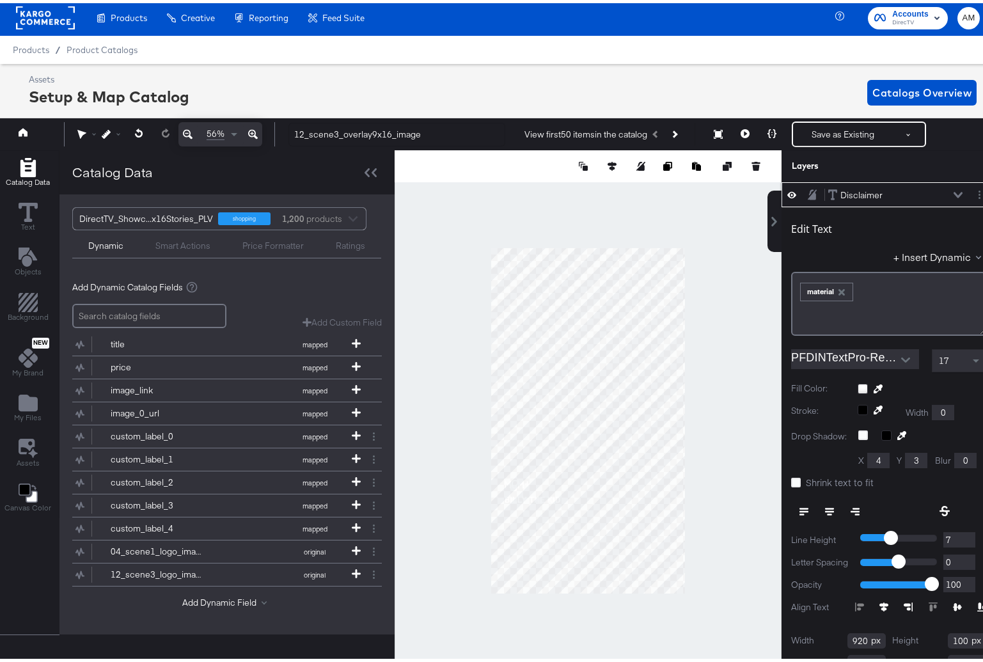
click at [839, 287] on icon "button" at bounding box center [842, 289] width 6 height 6
click at [911, 253] on button "+ Insert Dynamic" at bounding box center [940, 253] width 93 height 13
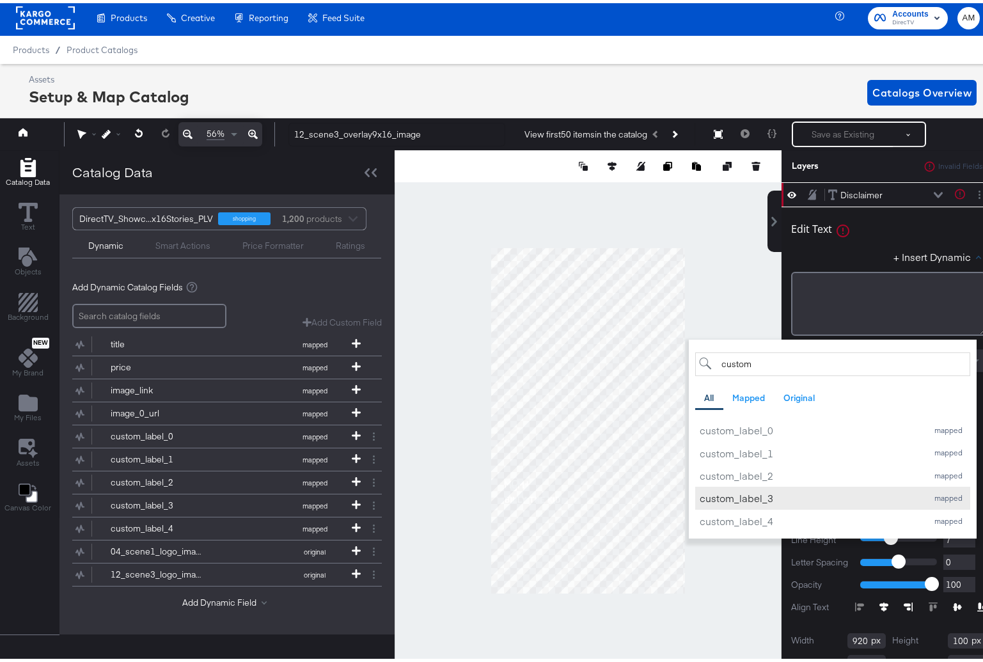
type input "custom"
click at [738, 498] on div "custom_label_3" at bounding box center [810, 495] width 221 height 13
click at [801, 249] on div "+ Insert Dynamic custom All Mapped Original Add a field from your catalog to us…" at bounding box center [888, 256] width 195 height 19
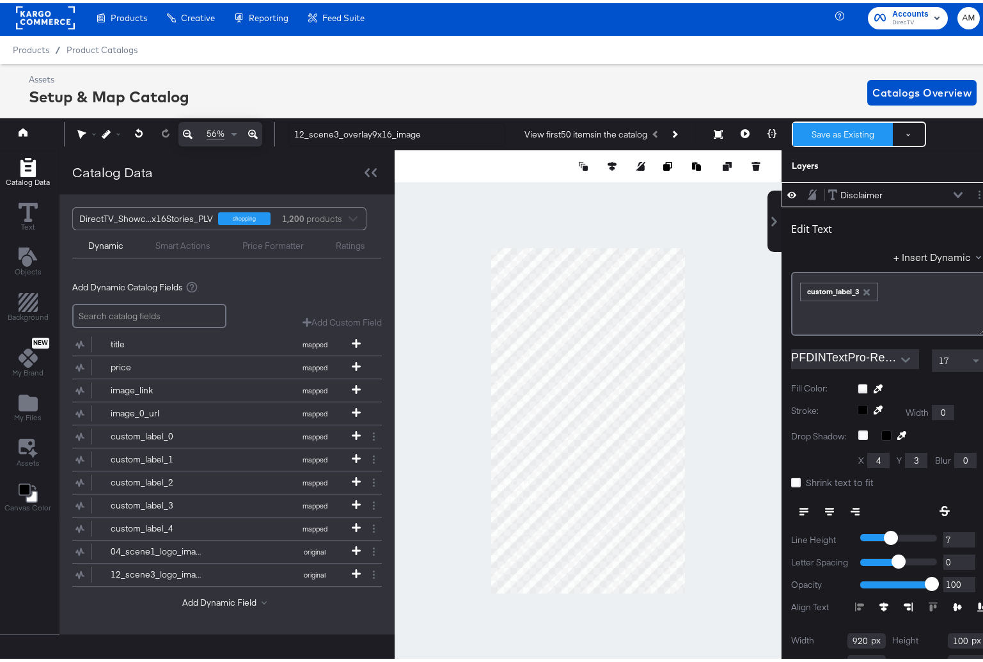
click at [840, 132] on button "Save as Existing" at bounding box center [843, 131] width 100 height 23
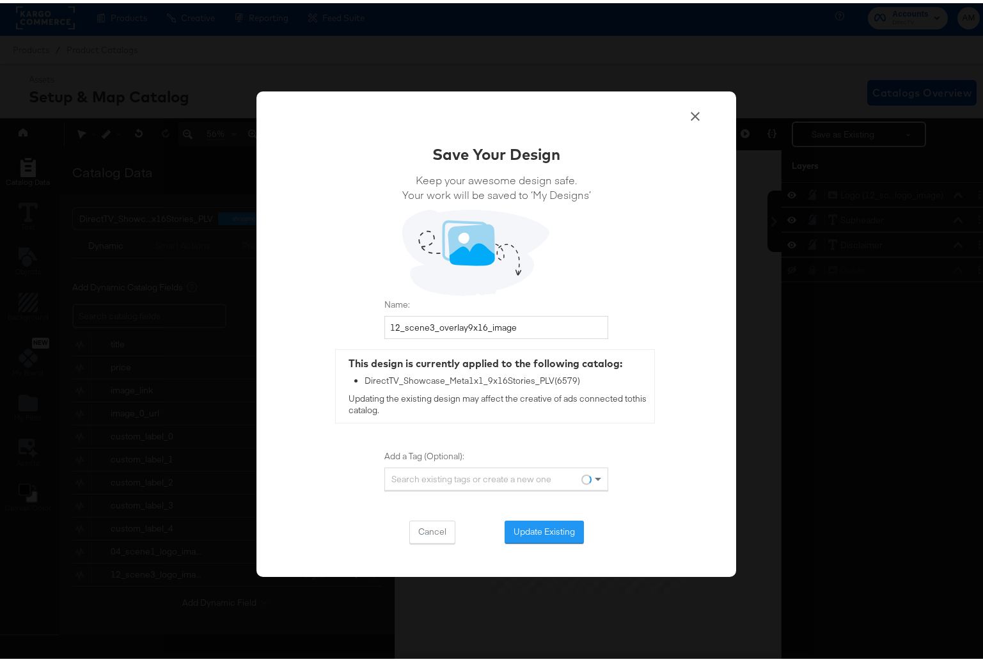
scroll to position [0, 0]
click at [555, 524] on button "Update Existing" at bounding box center [544, 528] width 79 height 23
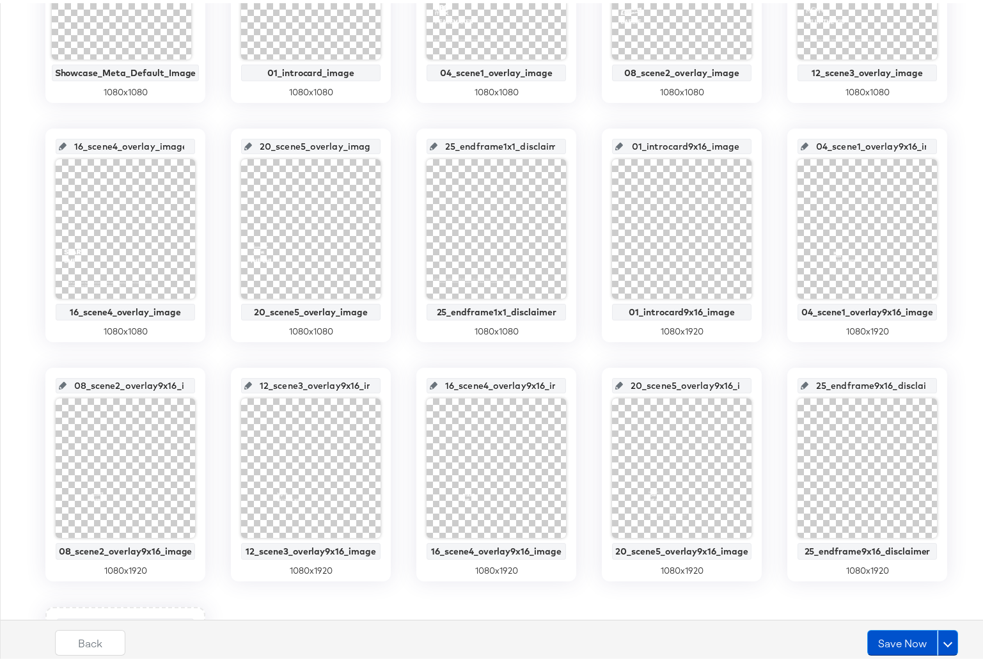
scroll to position [443, 0]
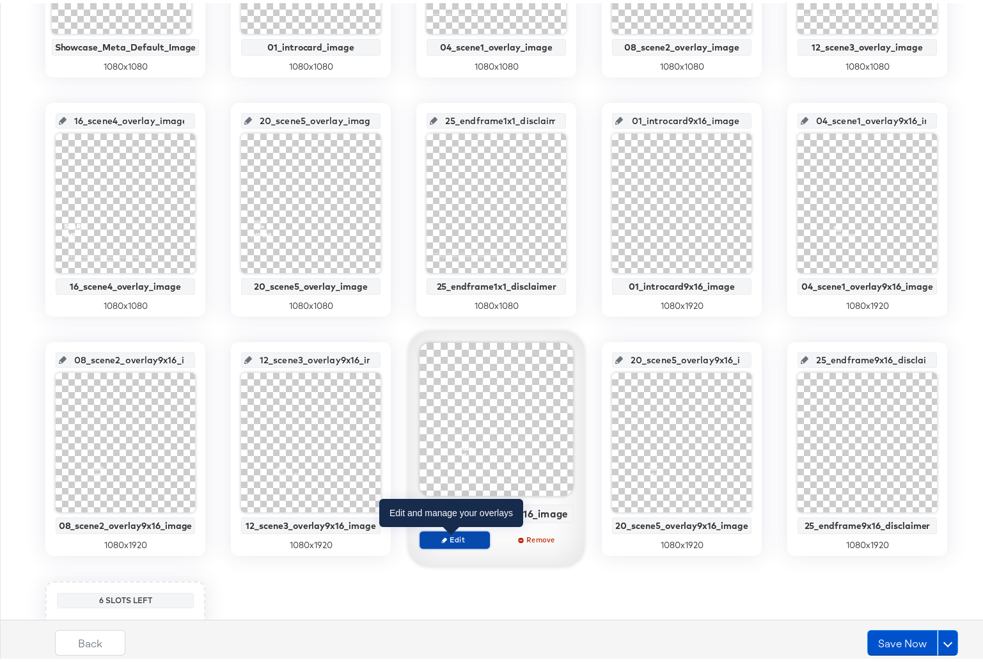
click at [433, 537] on span "Edit" at bounding box center [454, 537] width 59 height 10
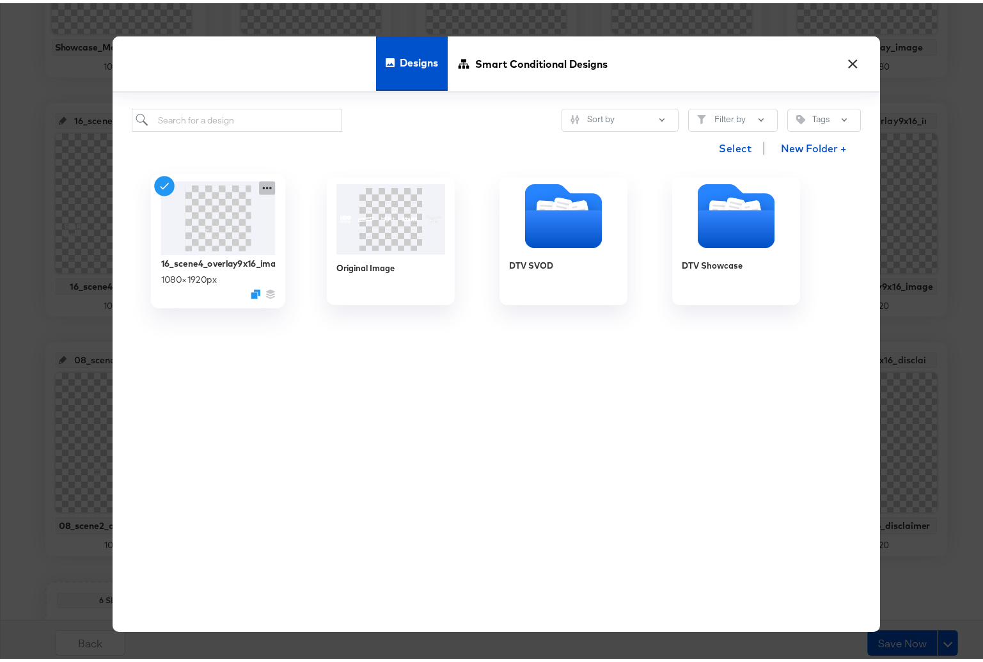
click at [259, 184] on div at bounding box center [267, 184] width 16 height 13
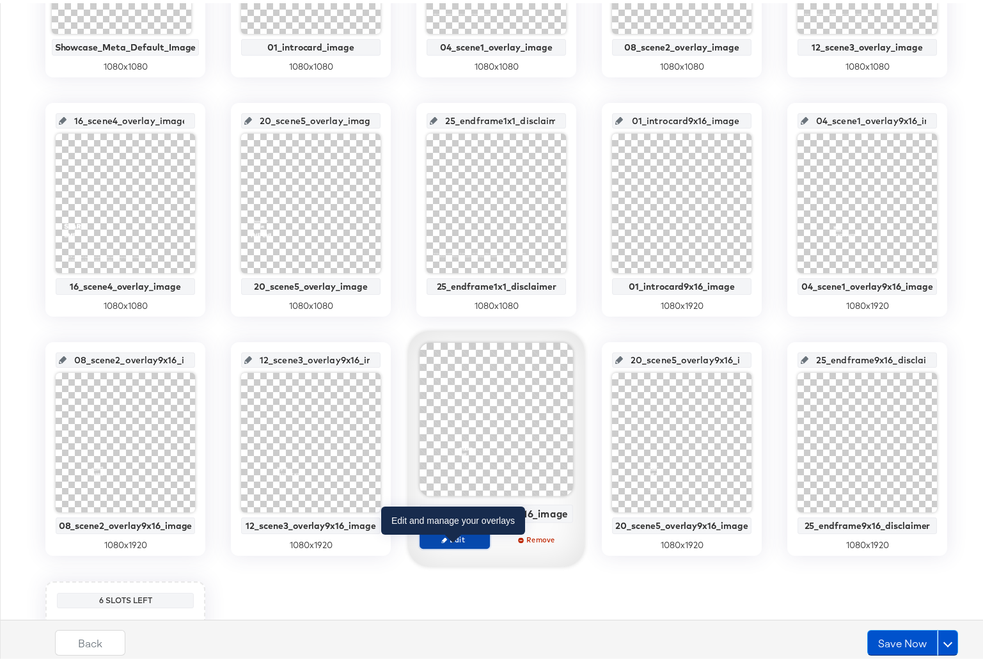
click at [466, 535] on span "Edit" at bounding box center [454, 537] width 59 height 10
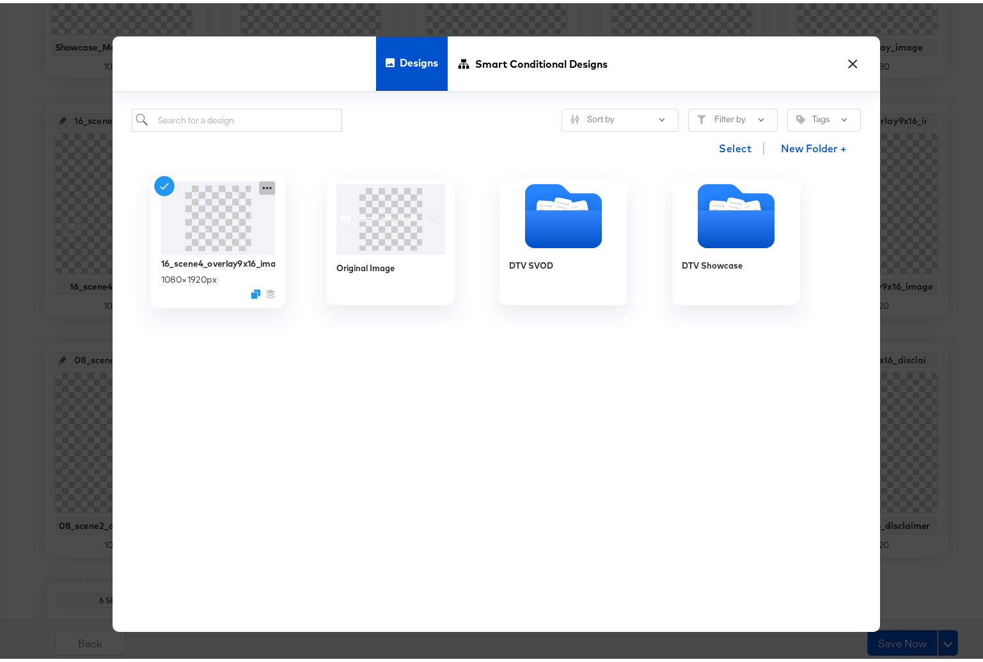
click at [260, 187] on icon at bounding box center [267, 184] width 16 height 13
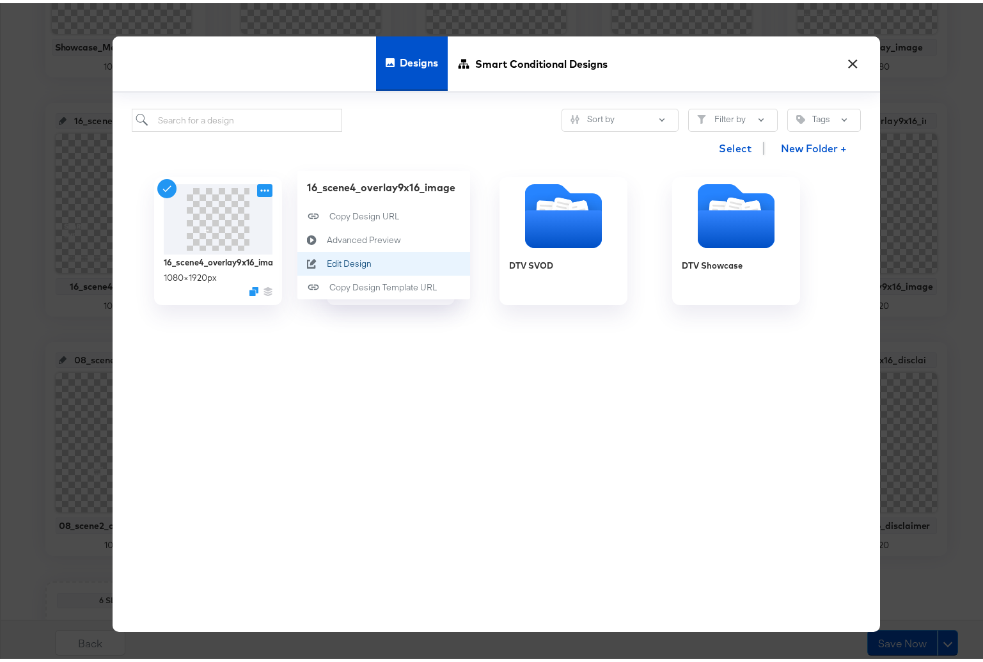
click at [327, 260] on div "Edit Design Edit Design" at bounding box center [327, 260] width 0 height 0
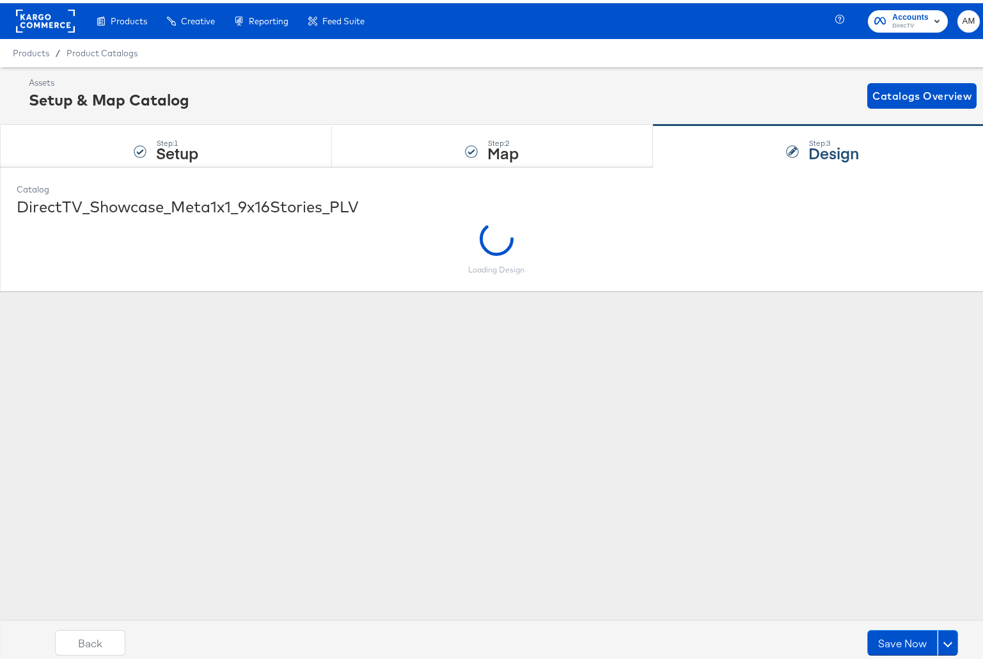
scroll to position [0, 0]
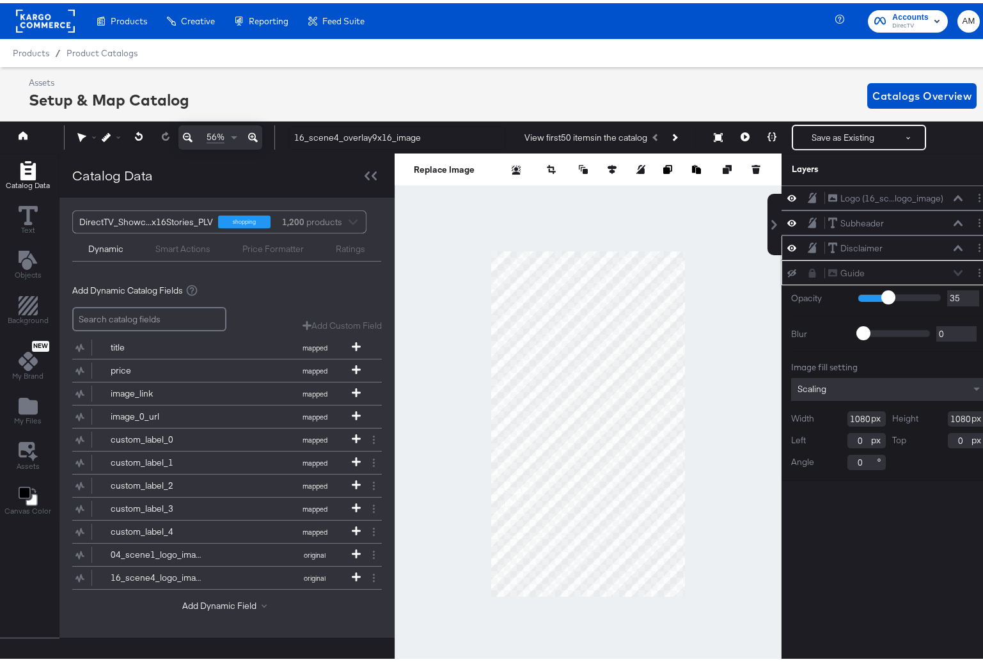
click at [954, 247] on icon at bounding box center [958, 245] width 9 height 6
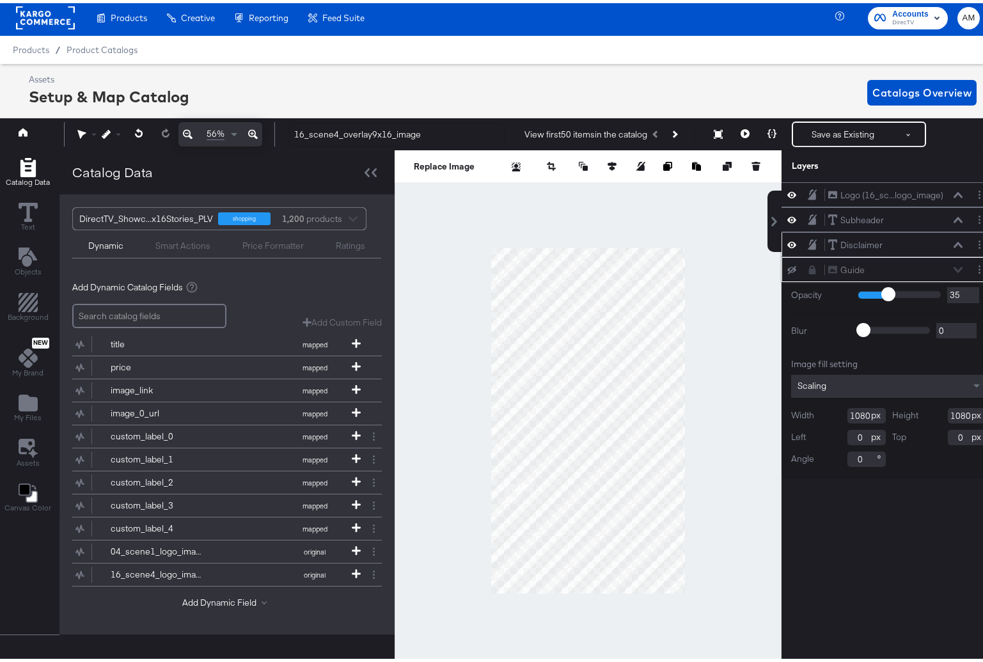
scroll to position [50, 0]
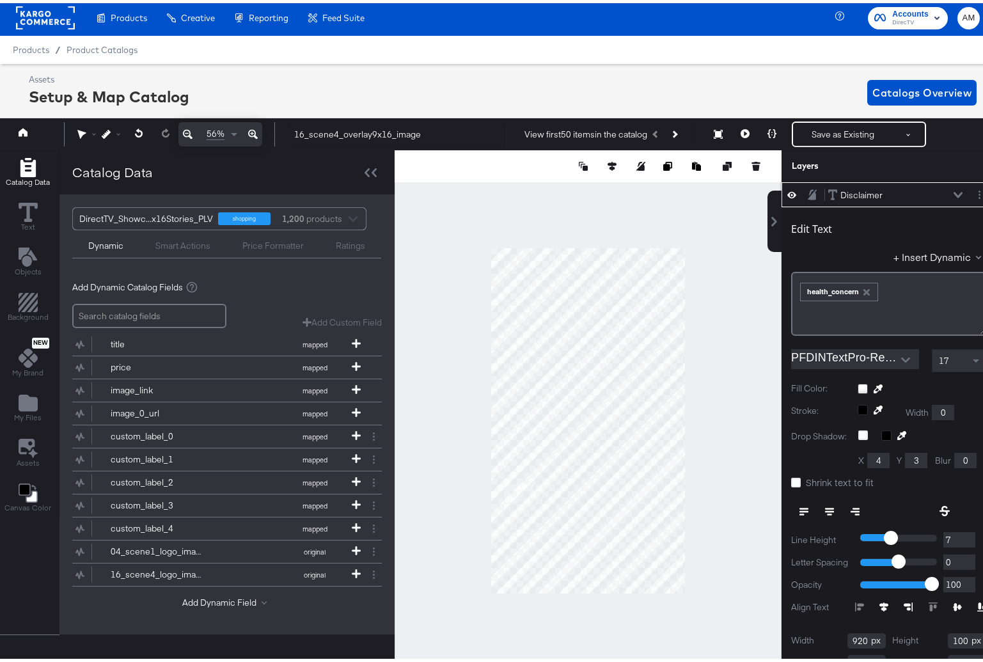
drag, startPoint x: 854, startPoint y: 288, endPoint x: 887, endPoint y: 270, distance: 37.5
click at [862, 288] on icon "button" at bounding box center [866, 289] width 9 height 9
click at [904, 256] on button "+ Insert Dynamic" at bounding box center [940, 253] width 93 height 13
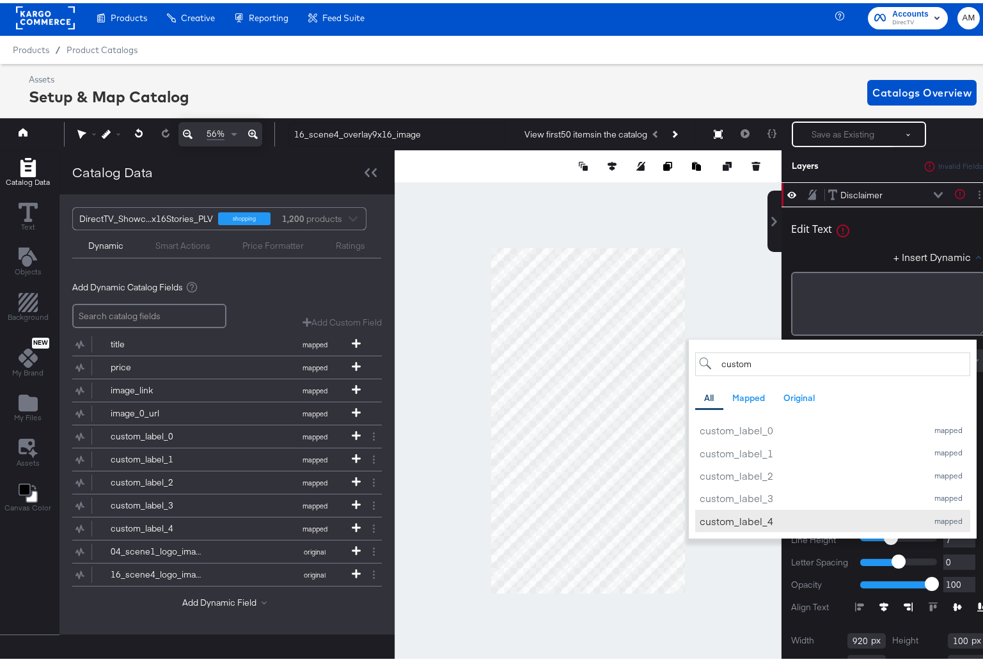
type input "custom"
click at [738, 518] on div "custom_label_4" at bounding box center [810, 517] width 221 height 13
click at [850, 247] on div "+ Insert Dynamic custom All Mapped Original Add a field from your catalog to us…" at bounding box center [888, 256] width 195 height 19
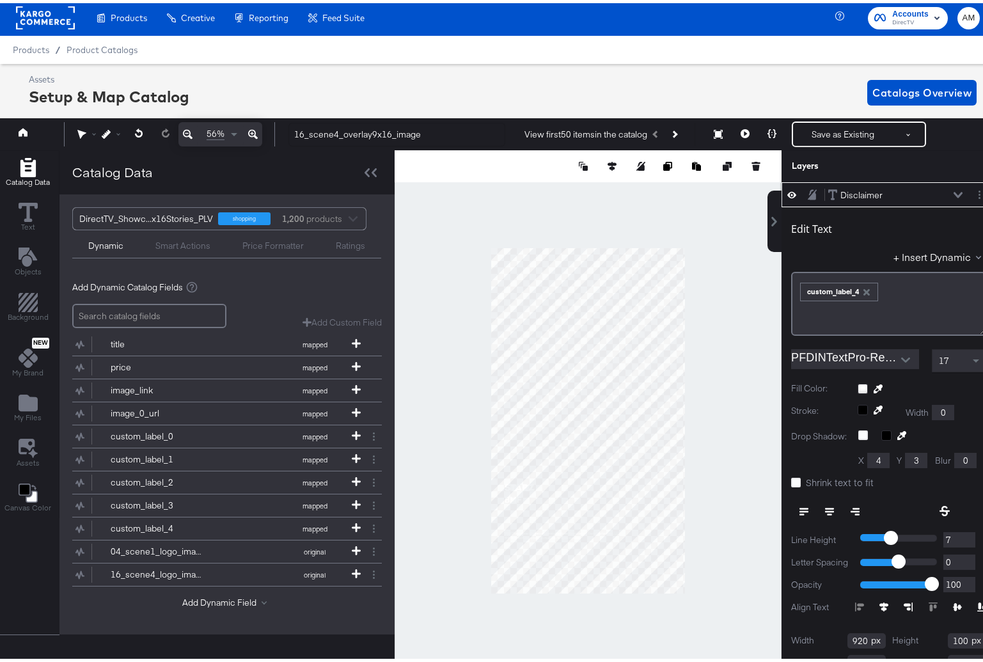
click at [954, 191] on icon at bounding box center [958, 192] width 9 height 6
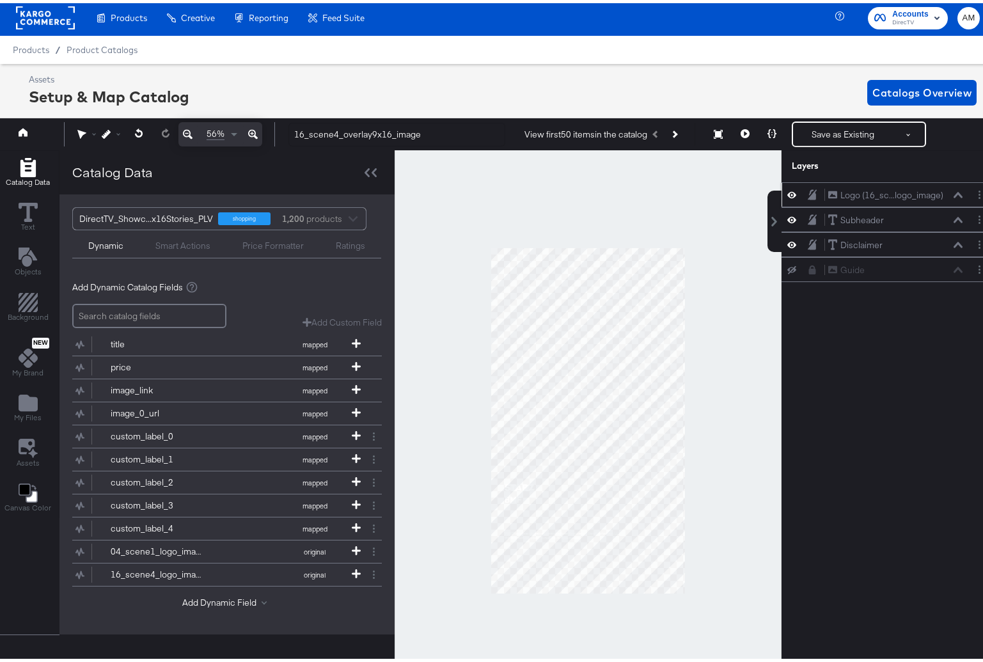
scroll to position [0, 0]
click at [952, 220] on div "Subheader Subheader" at bounding box center [896, 216] width 136 height 13
click at [954, 217] on icon at bounding box center [958, 217] width 9 height 6
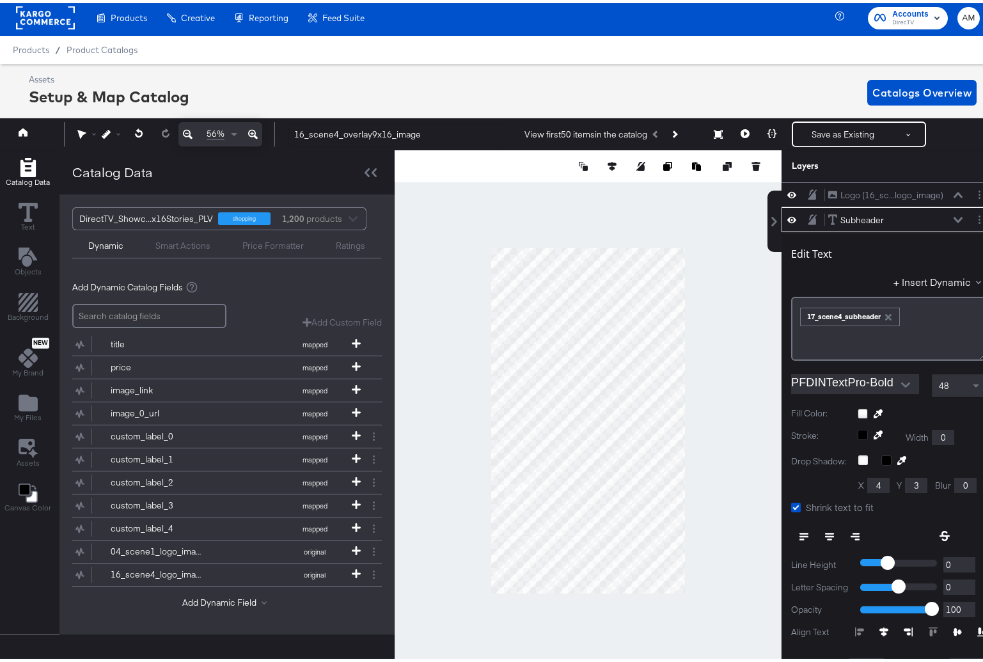
scroll to position [25, 0]
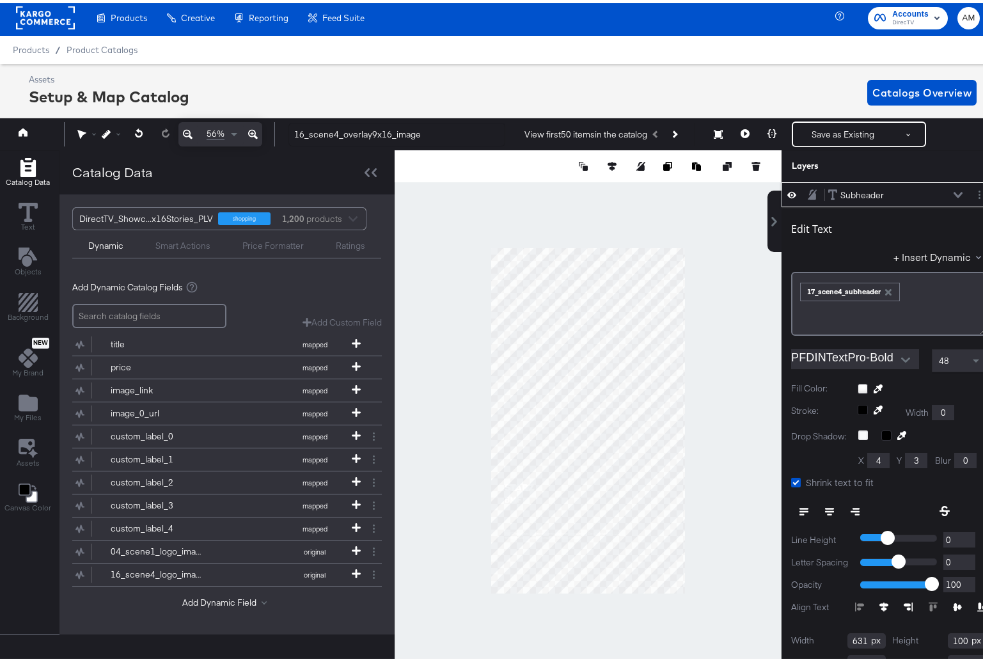
click at [954, 191] on icon at bounding box center [958, 192] width 9 height 6
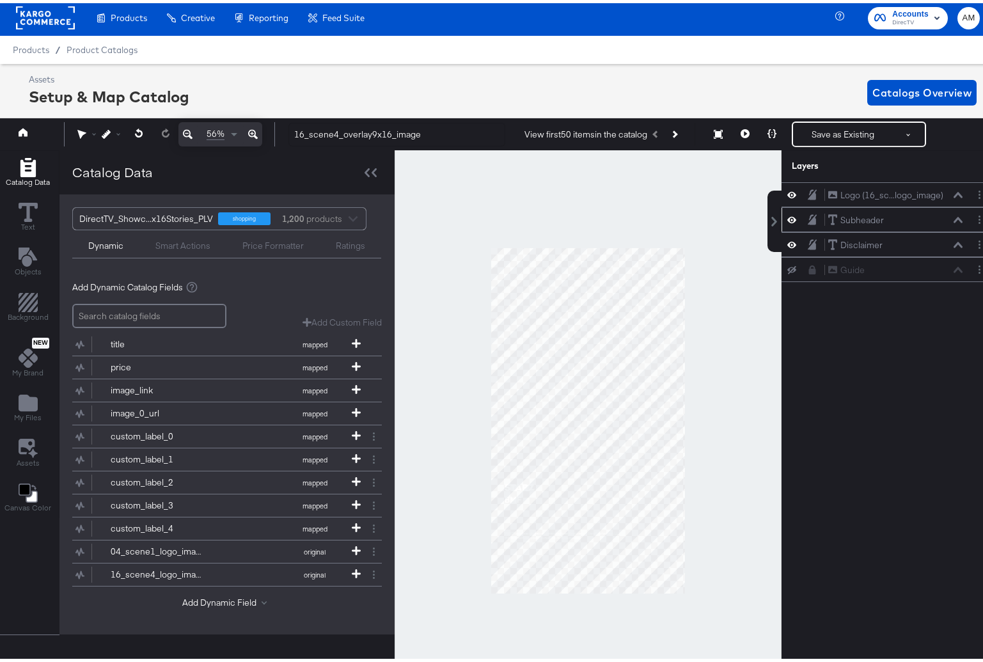
scroll to position [0, 0]
click at [824, 132] on button "Save as Existing" at bounding box center [843, 131] width 100 height 23
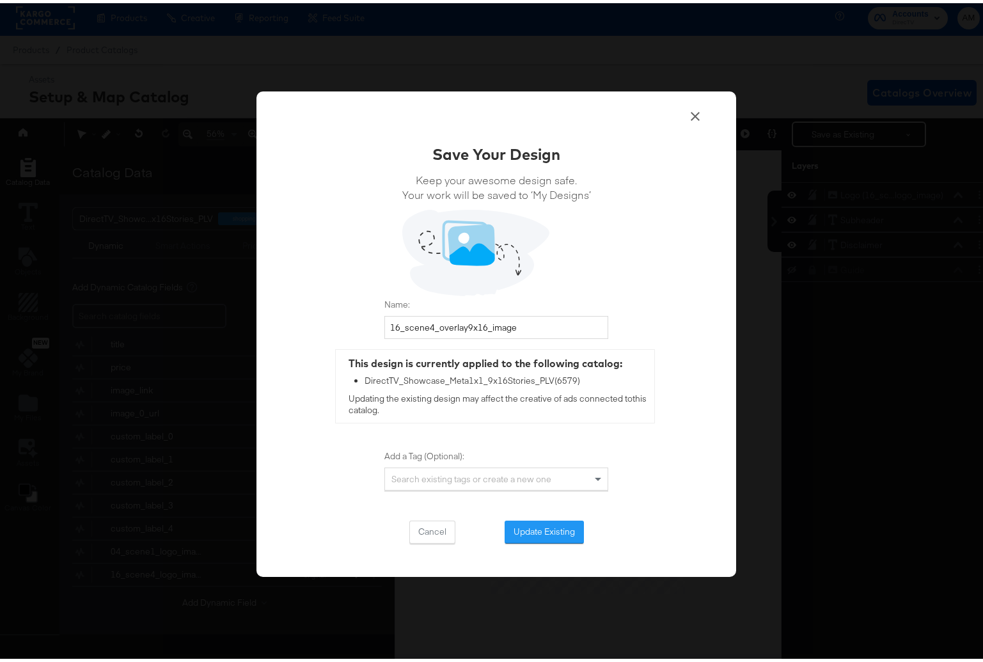
click at [511, 530] on button "Update Existing" at bounding box center [544, 528] width 79 height 23
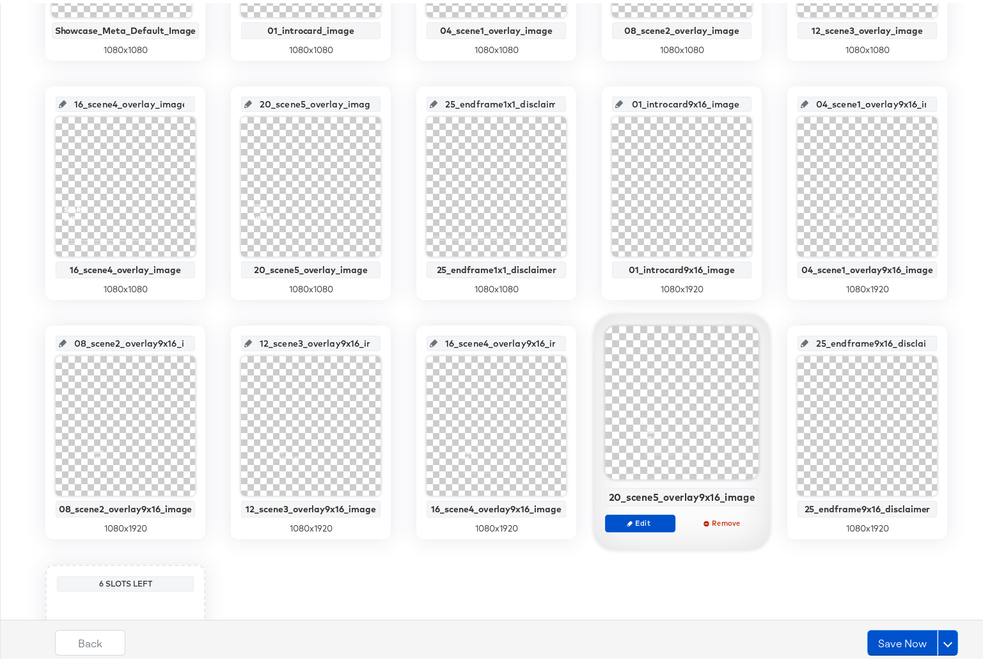
scroll to position [594, 0]
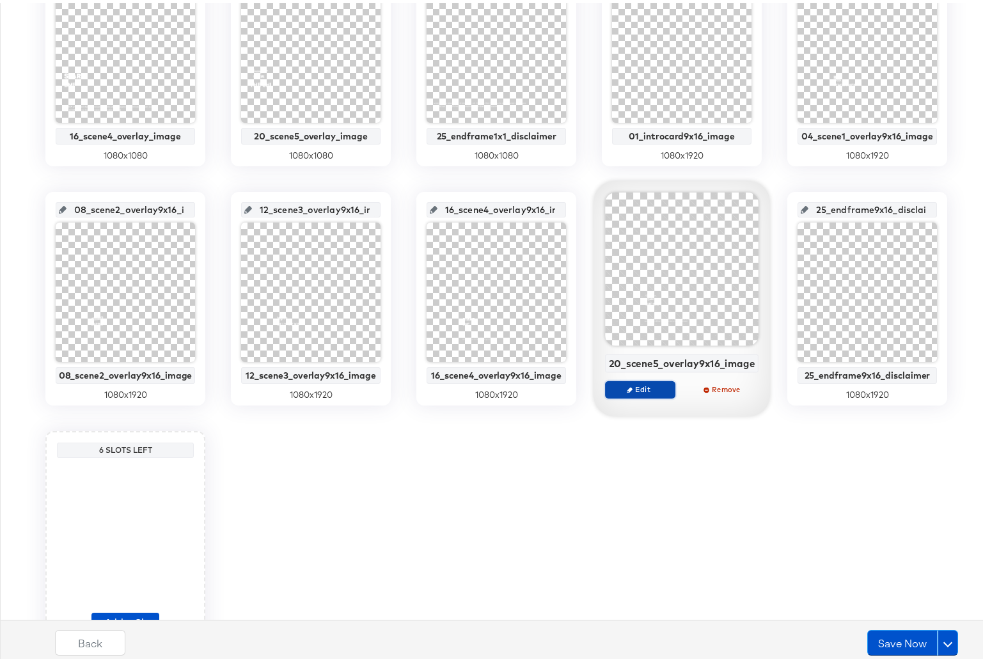
click at [649, 383] on span "Edit" at bounding box center [640, 386] width 59 height 10
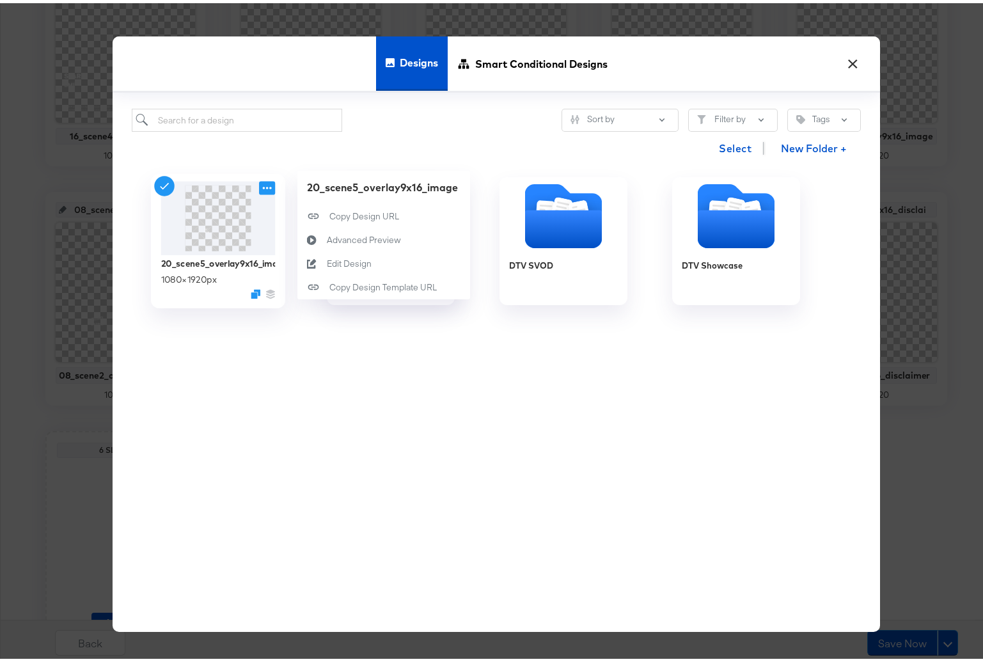
click at [265, 187] on icon at bounding box center [267, 184] width 16 height 13
click at [373, 261] on button "Edit Design Edit Design" at bounding box center [383, 261] width 173 height 24
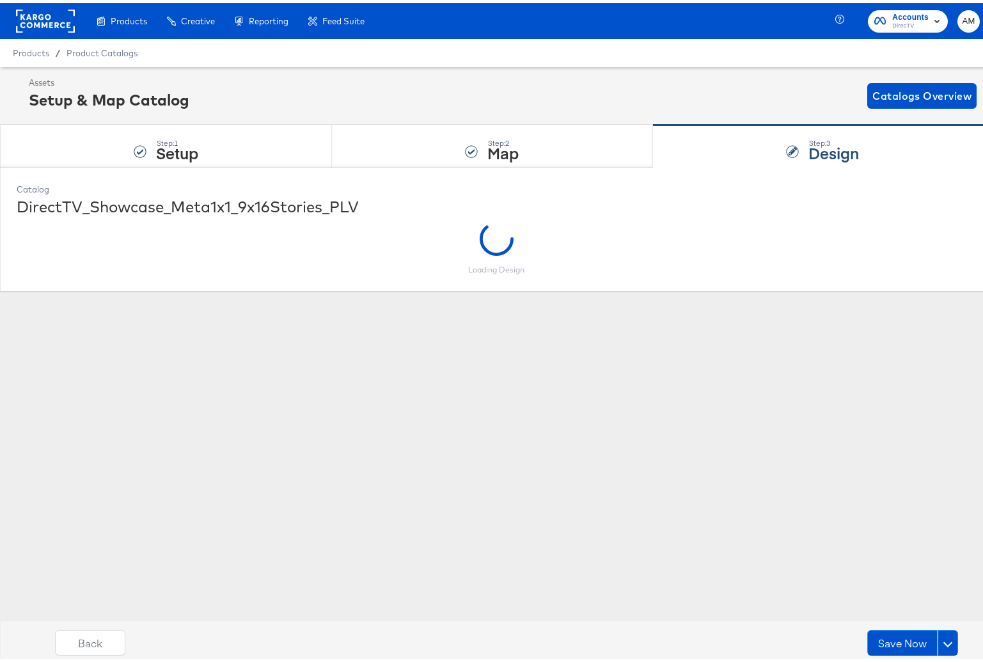
scroll to position [0, 0]
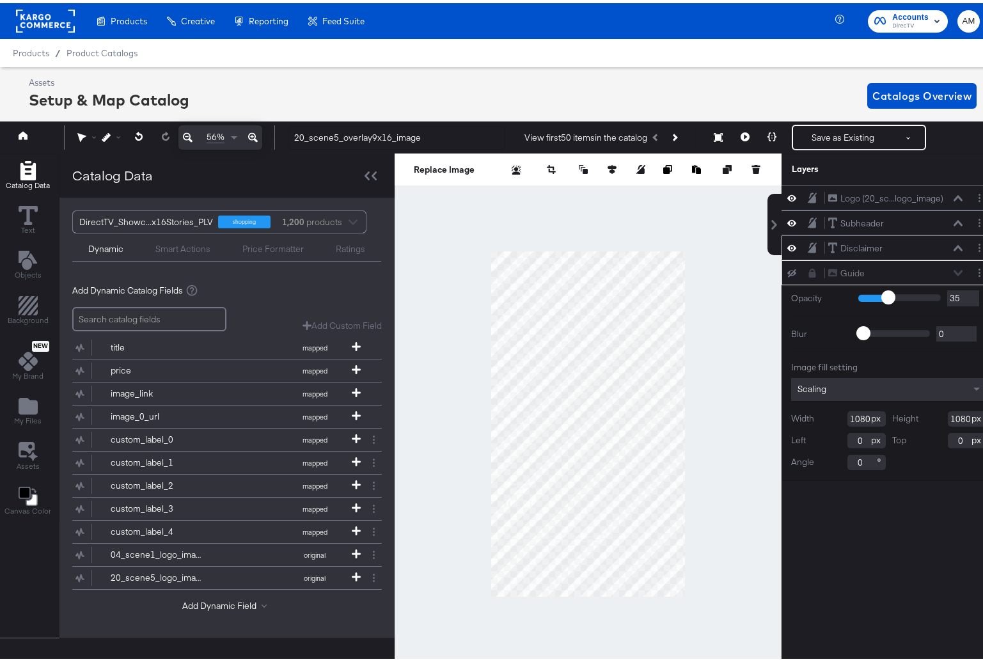
click at [951, 249] on div "Disclaimer Disclaimer" at bounding box center [896, 245] width 136 height 13
click at [954, 247] on icon at bounding box center [958, 245] width 9 height 6
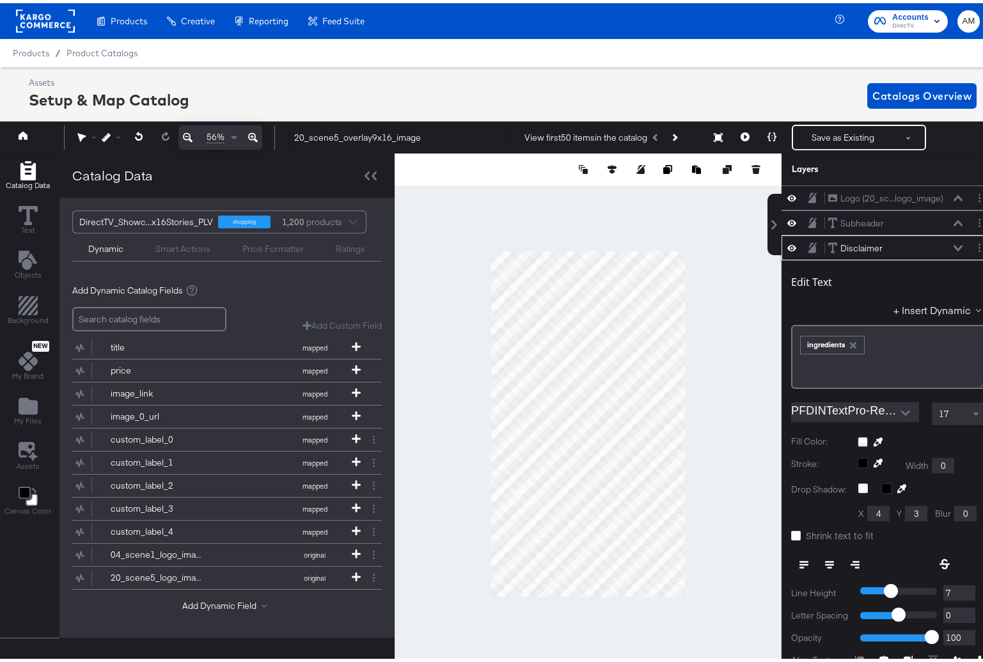
scroll to position [3, 0]
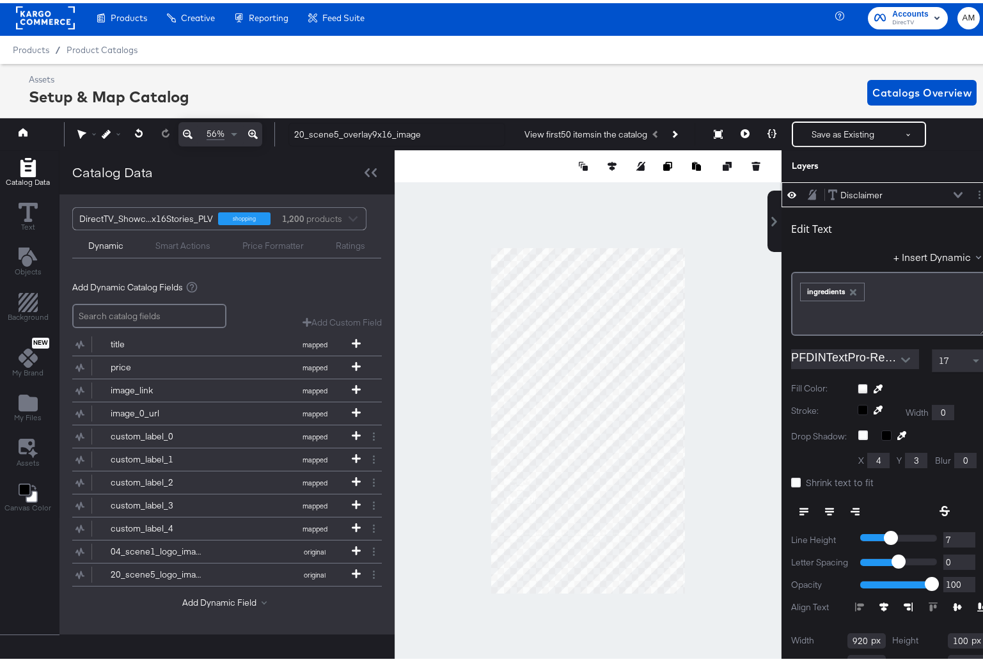
click at [850, 287] on icon "button" at bounding box center [853, 289] width 6 height 6
click at [917, 257] on button "+ Insert Dynamic" at bounding box center [940, 253] width 93 height 13
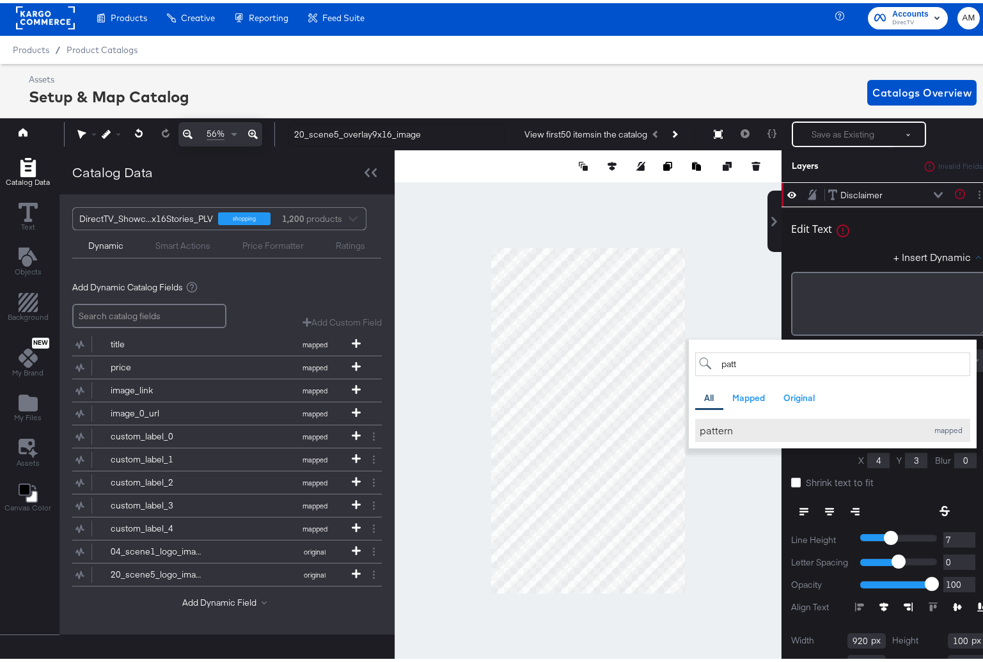
type input "patt"
click at [708, 429] on div "pattern" at bounding box center [810, 426] width 221 height 13
click at [842, 242] on div "Edit Text + Insert Dynamic patt All Mapped Original Add a field from your catal…" at bounding box center [888, 270] width 195 height 123
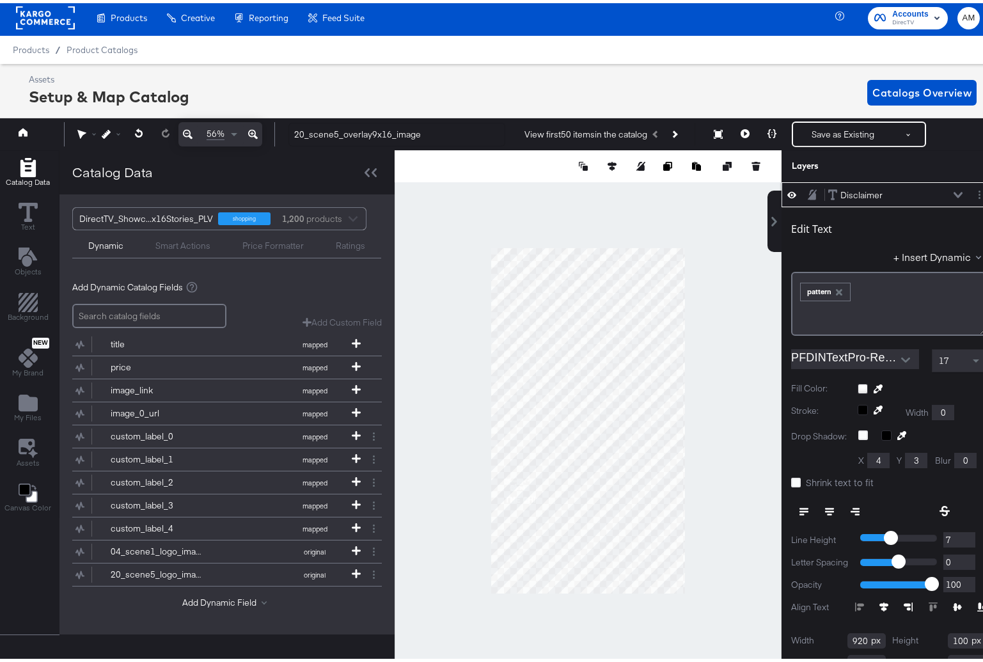
click at [954, 191] on icon at bounding box center [958, 192] width 9 height 6
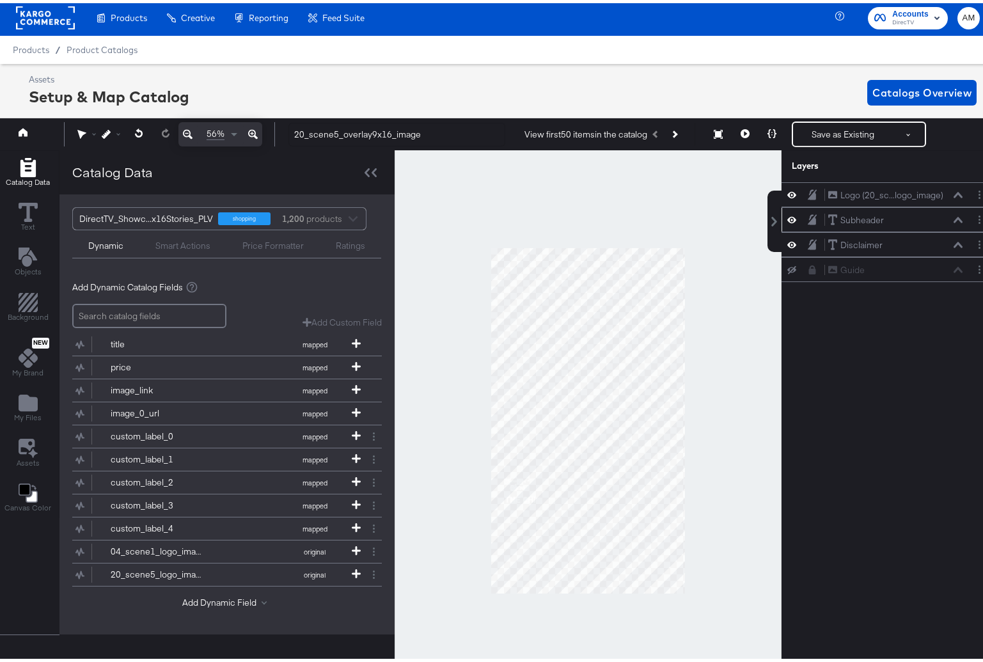
click at [954, 216] on icon at bounding box center [958, 217] width 9 height 6
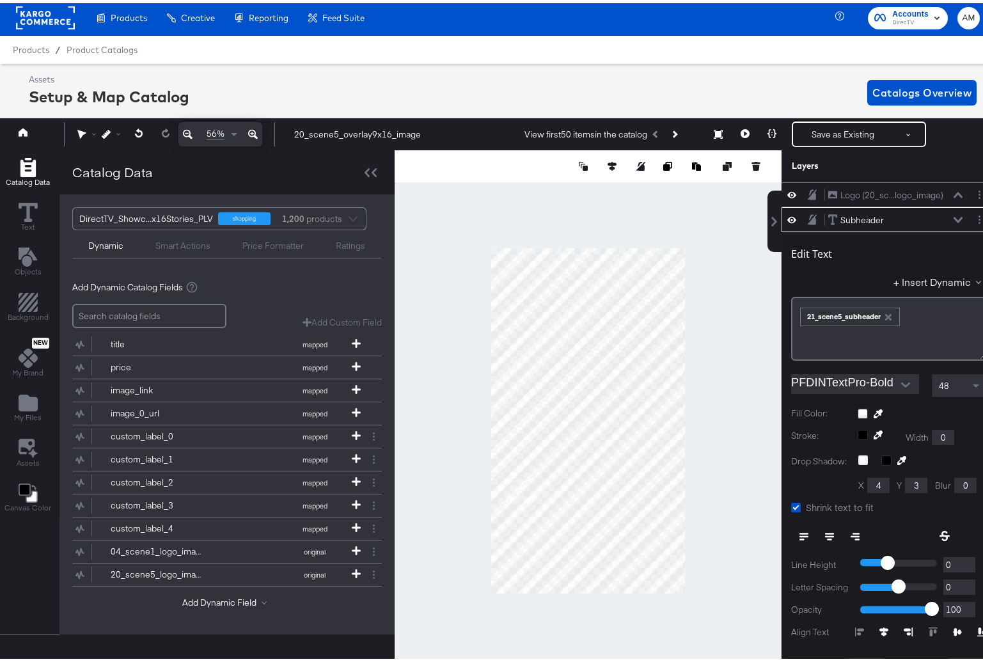
scroll to position [25, 0]
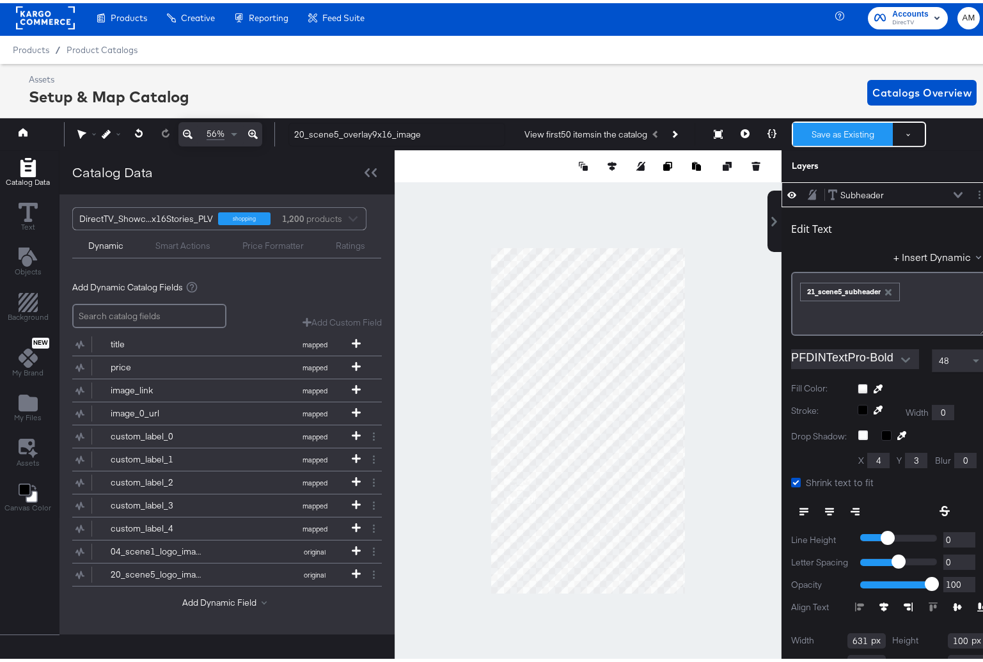
click at [840, 129] on button "Save as Existing" at bounding box center [843, 131] width 100 height 23
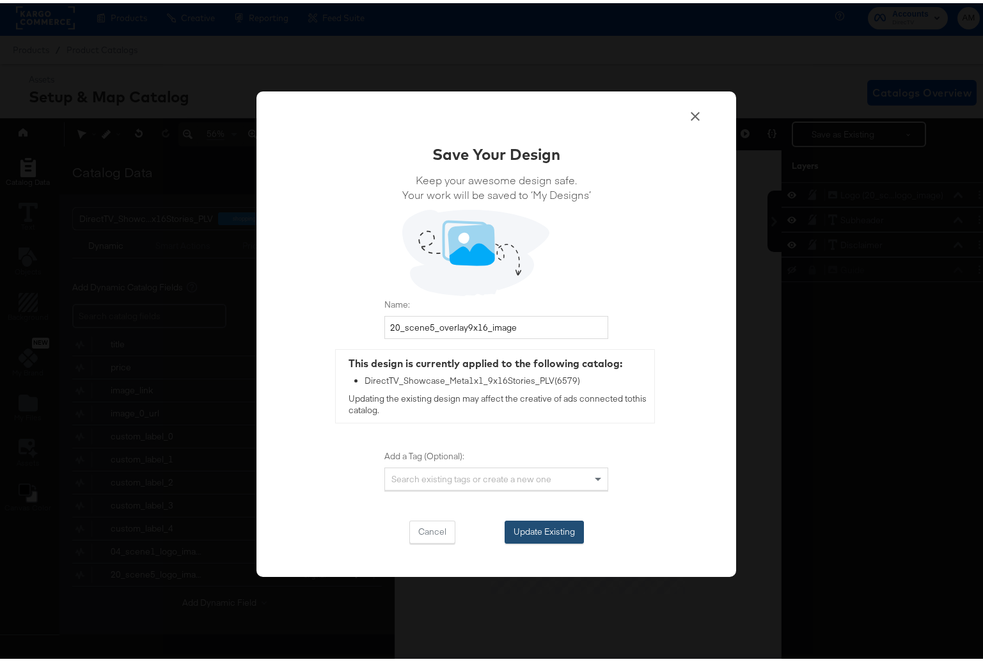
click at [544, 530] on button "Update Existing" at bounding box center [544, 528] width 79 height 23
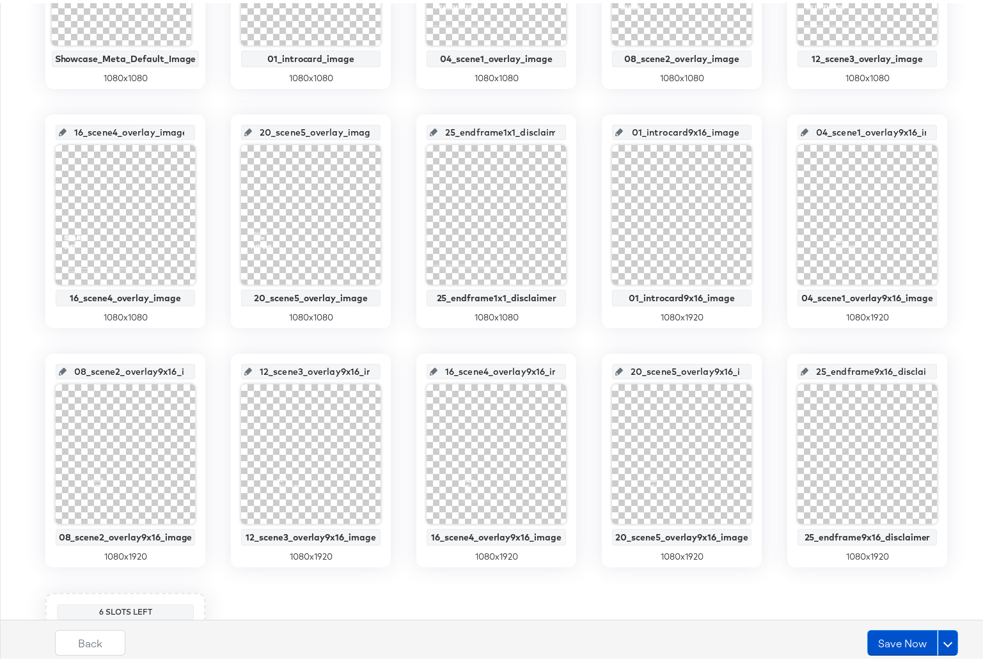
scroll to position [628, 0]
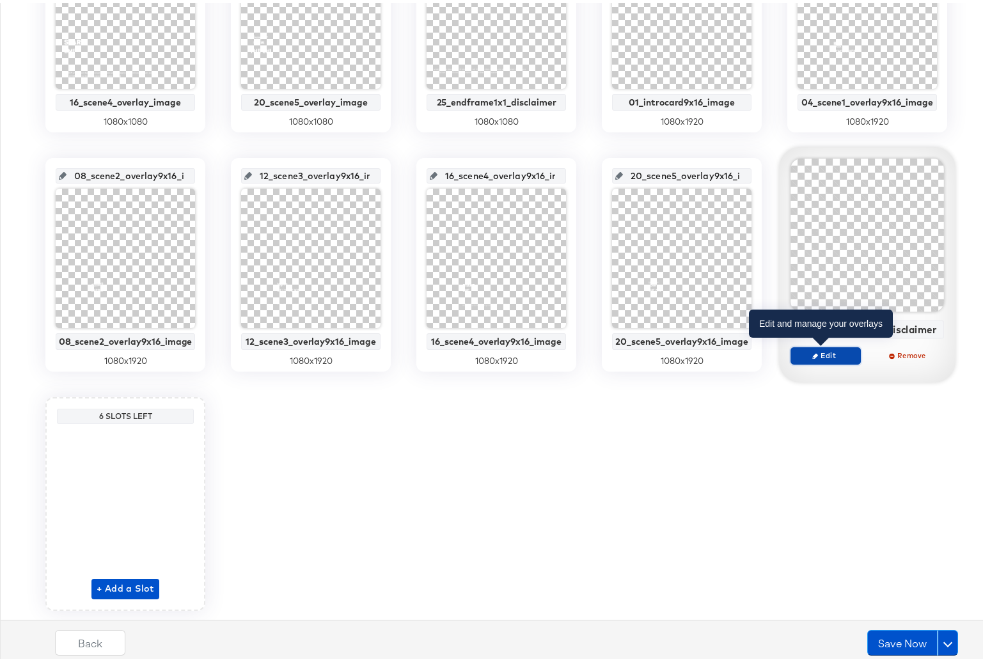
click at [813, 350] on icon "button" at bounding box center [815, 353] width 6 height 6
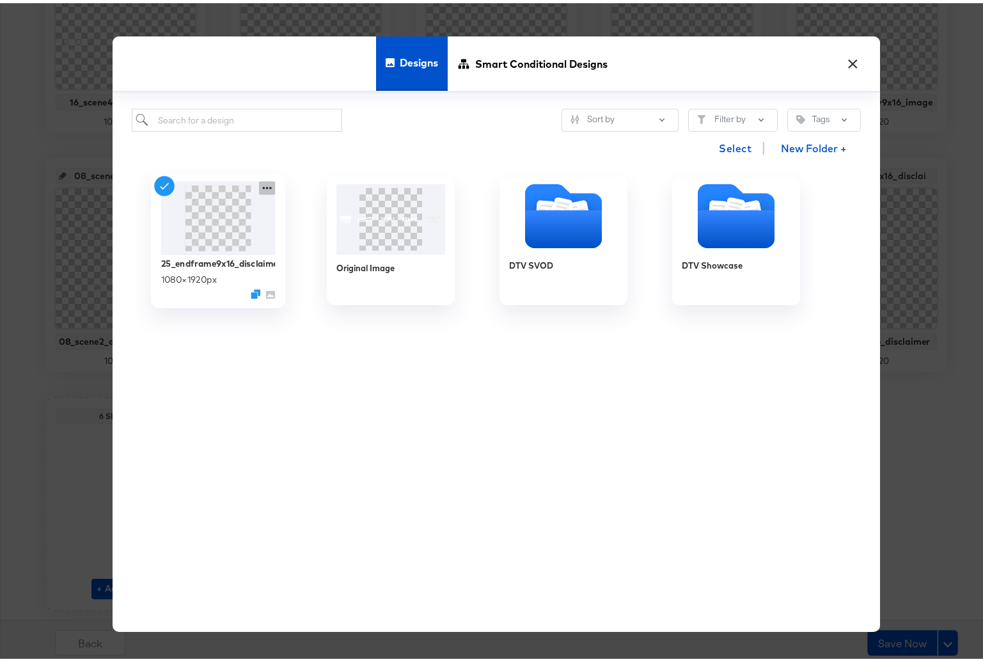
click at [265, 184] on icon at bounding box center [267, 184] width 16 height 13
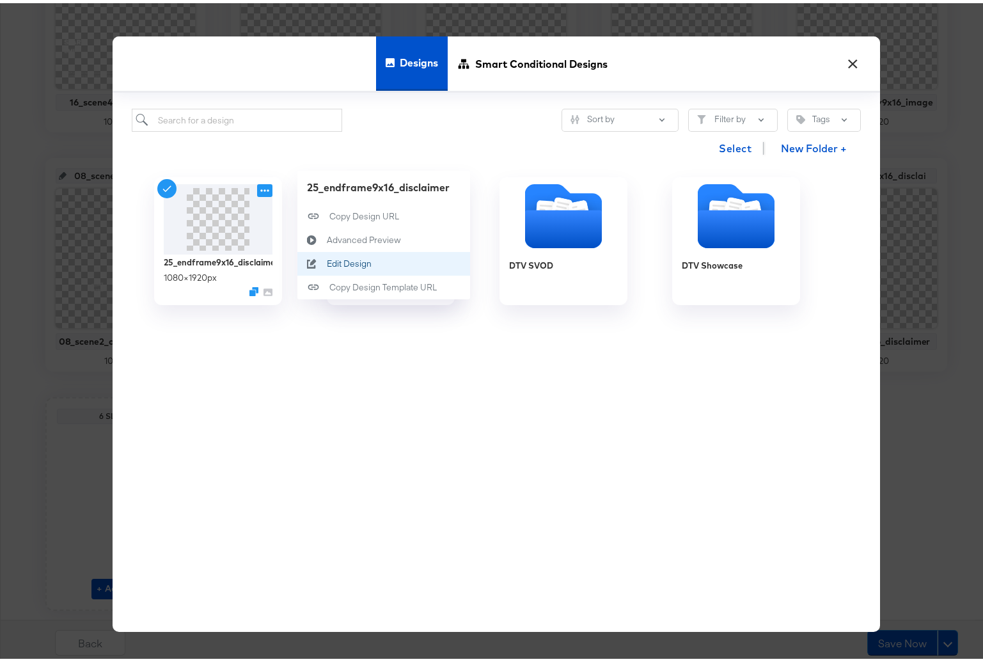
click at [327, 260] on div "Edit Design Edit Design" at bounding box center [327, 260] width 0 height 0
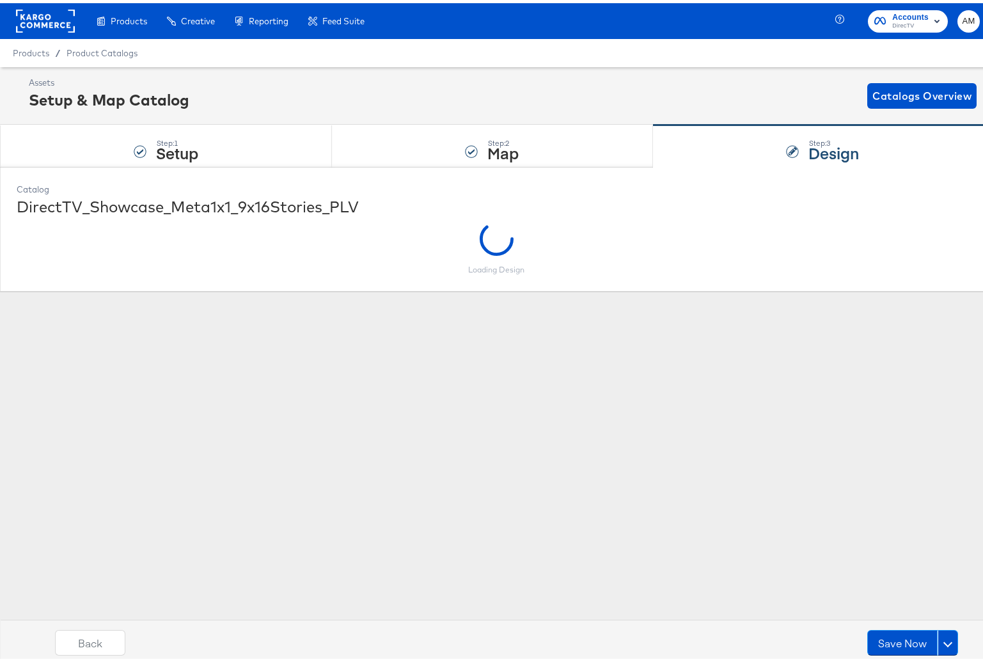
scroll to position [0, 0]
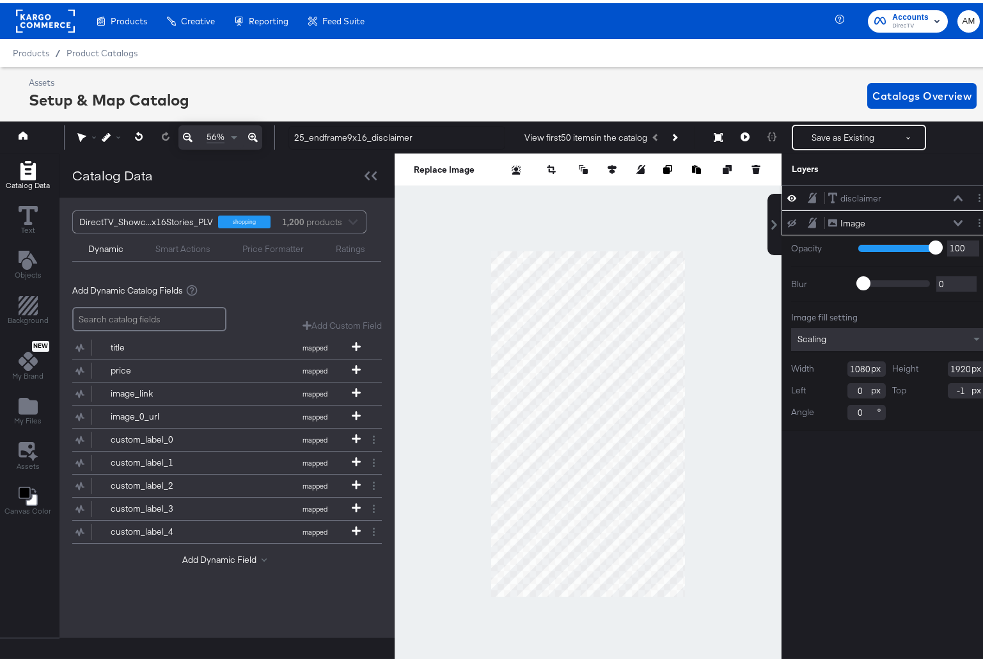
click at [954, 196] on icon at bounding box center [958, 195] width 9 height 6
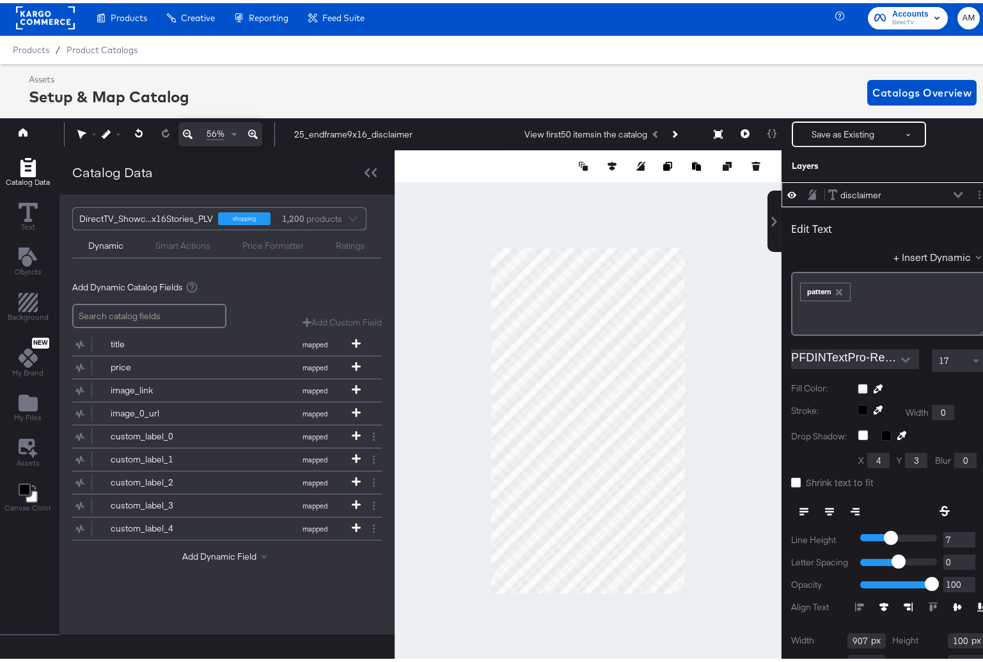
click at [836, 288] on icon "button" at bounding box center [839, 289] width 6 height 6
click at [926, 253] on button "+ Insert Dynamic" at bounding box center [940, 253] width 93 height 13
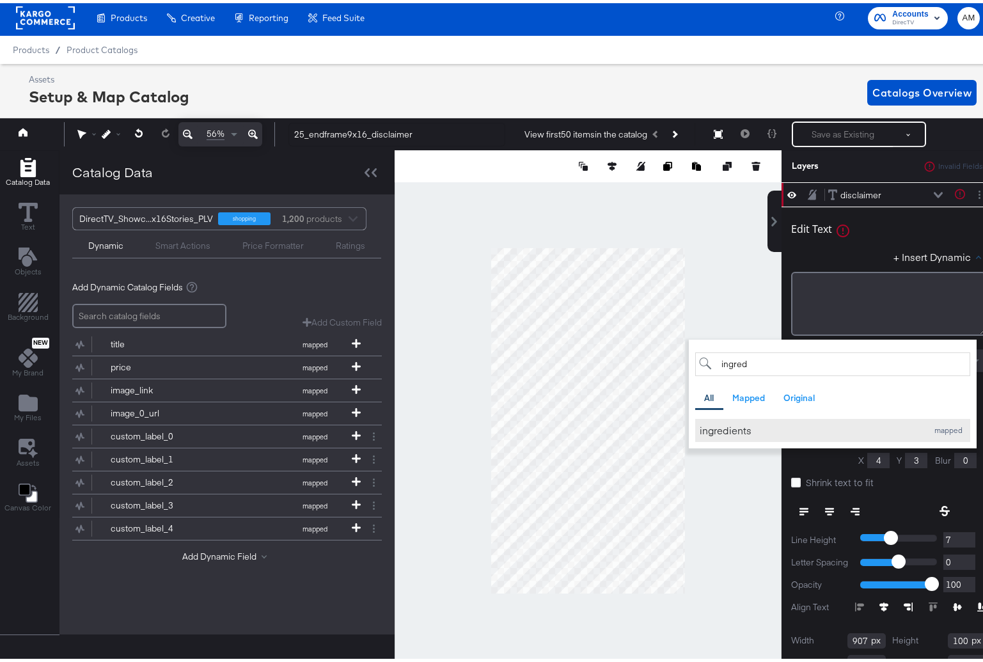
type input "ingred"
click at [728, 432] on div "ingredients" at bounding box center [810, 426] width 221 height 13
click at [842, 253] on div "+ Insert Dynamic ingred All Mapped Original Add a field from your catalog to us…" at bounding box center [888, 256] width 195 height 19
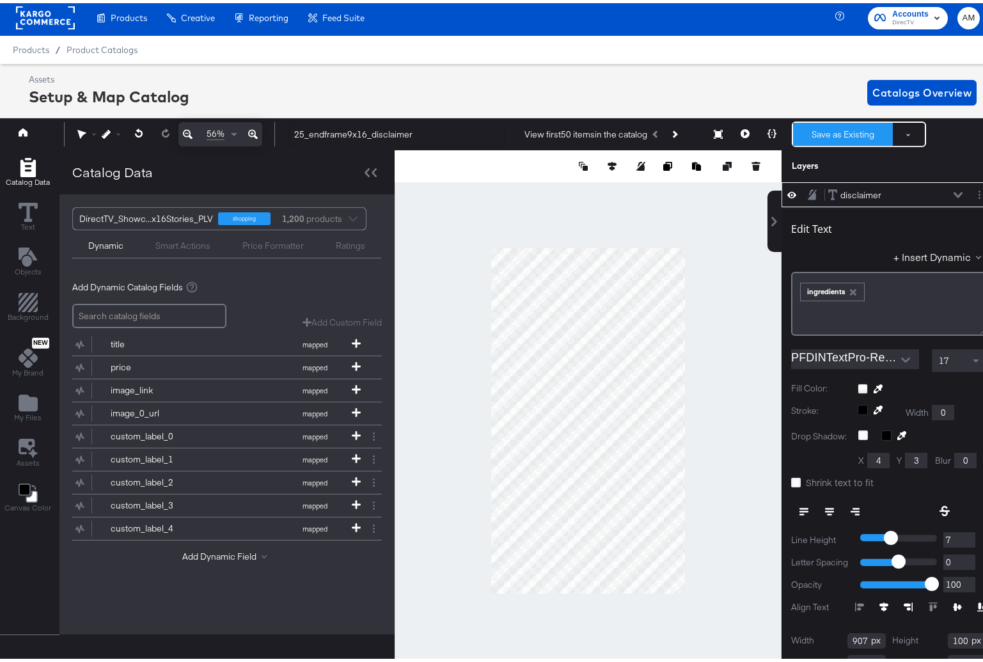
click at [839, 128] on button "Save as Existing" at bounding box center [843, 131] width 100 height 23
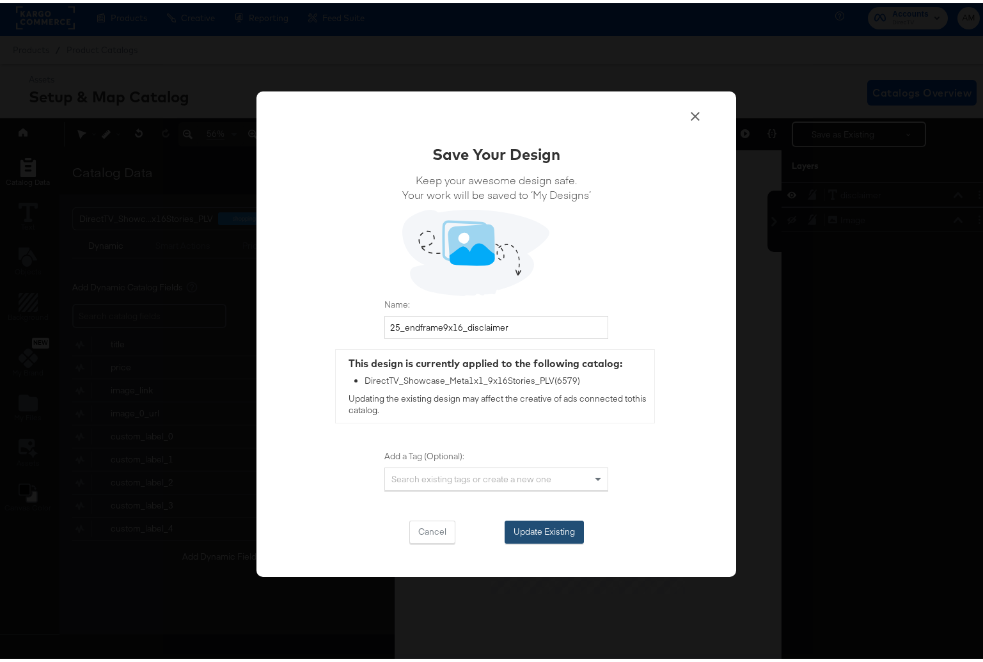
click at [551, 528] on button "Update Existing" at bounding box center [544, 528] width 79 height 23
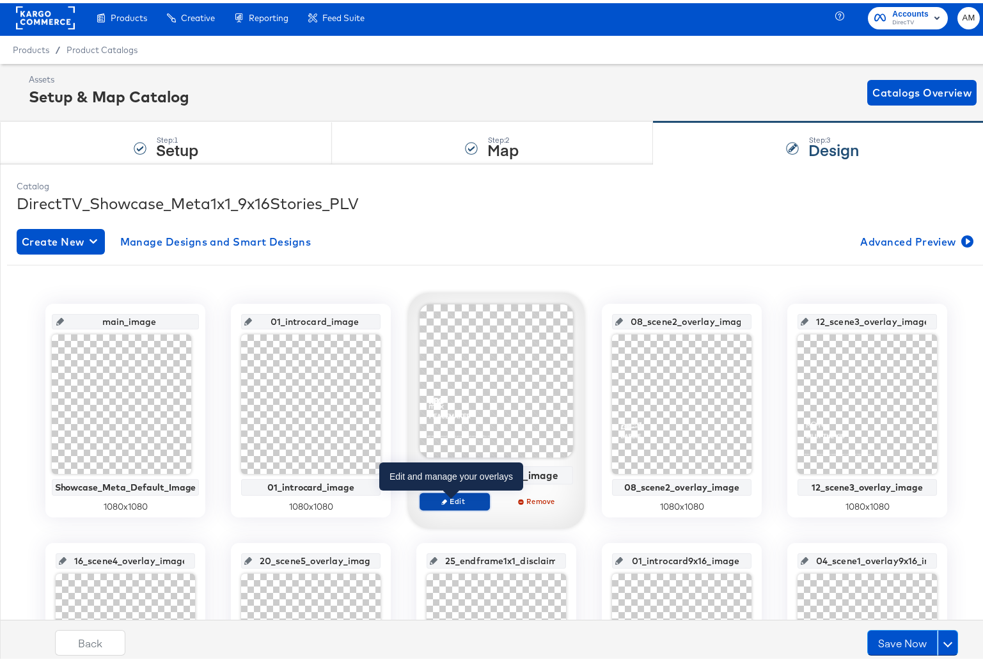
click at [466, 503] on button "Edit" at bounding box center [455, 498] width 70 height 18
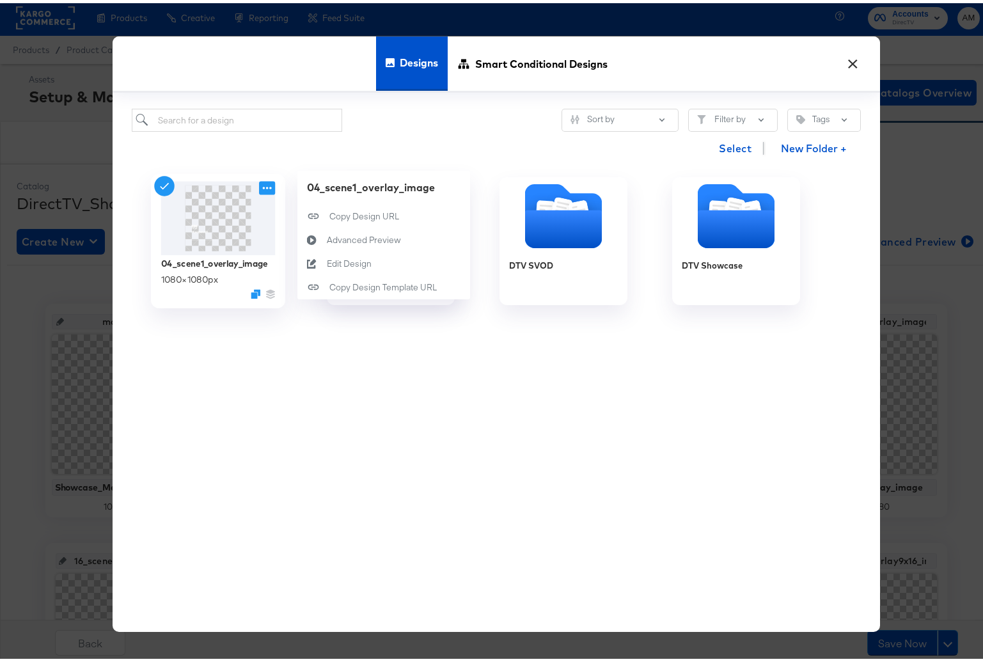
click at [259, 189] on icon at bounding box center [267, 184] width 16 height 13
click at [324, 270] on button "Edit Design Edit Design" at bounding box center [383, 261] width 173 height 24
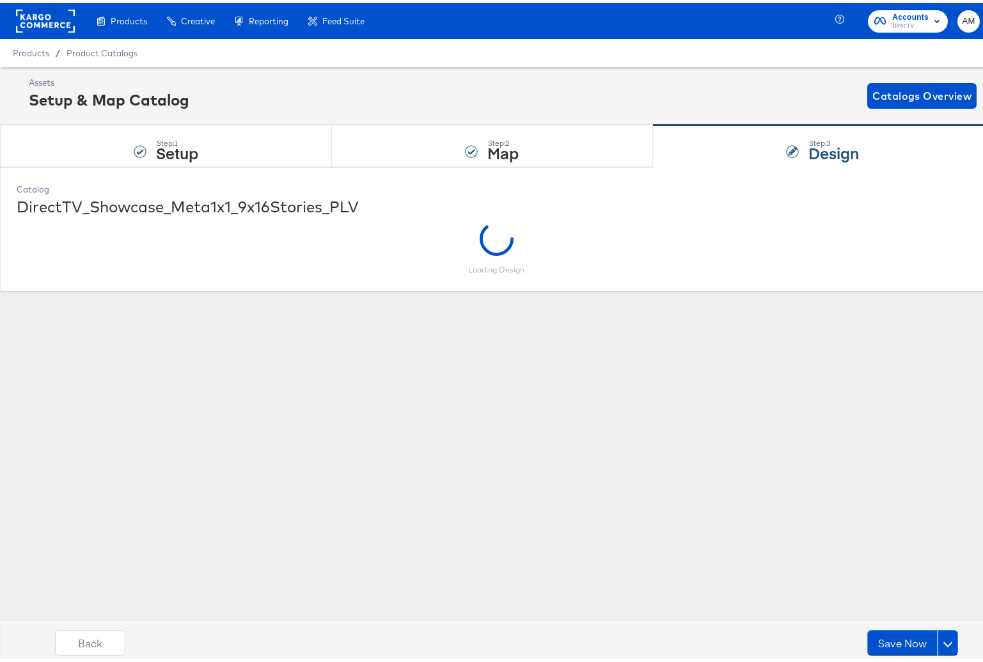
scroll to position [0, 0]
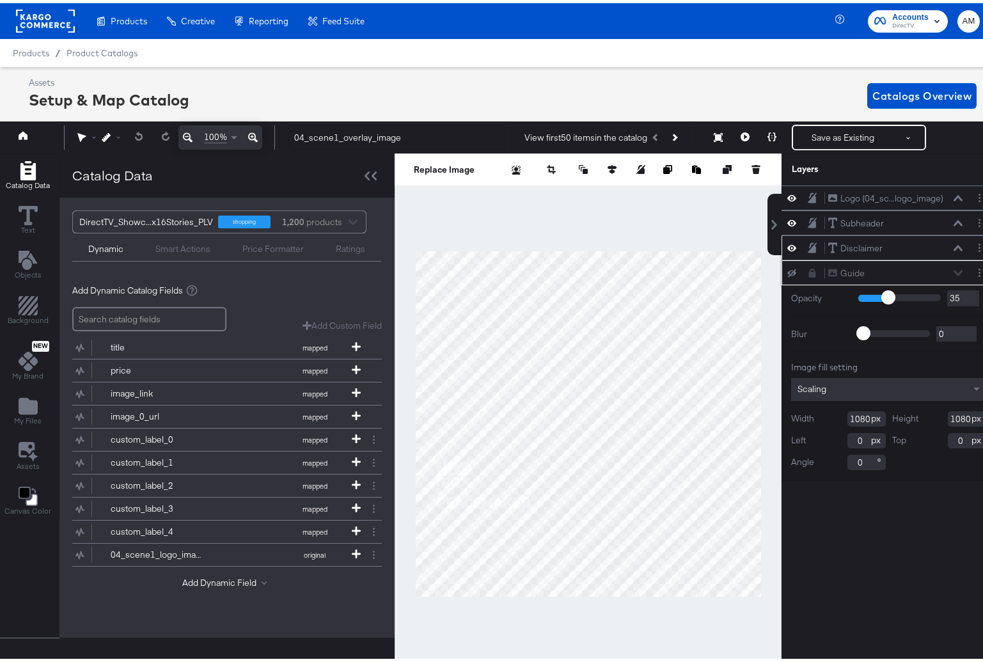
click at [954, 246] on icon at bounding box center [958, 245] width 9 height 6
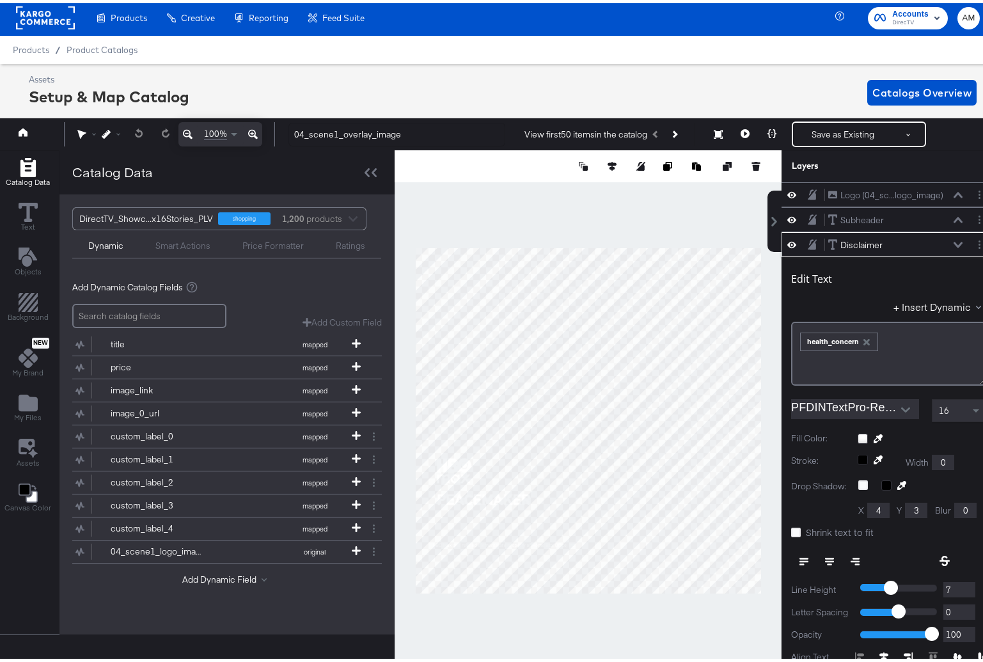
scroll to position [50, 0]
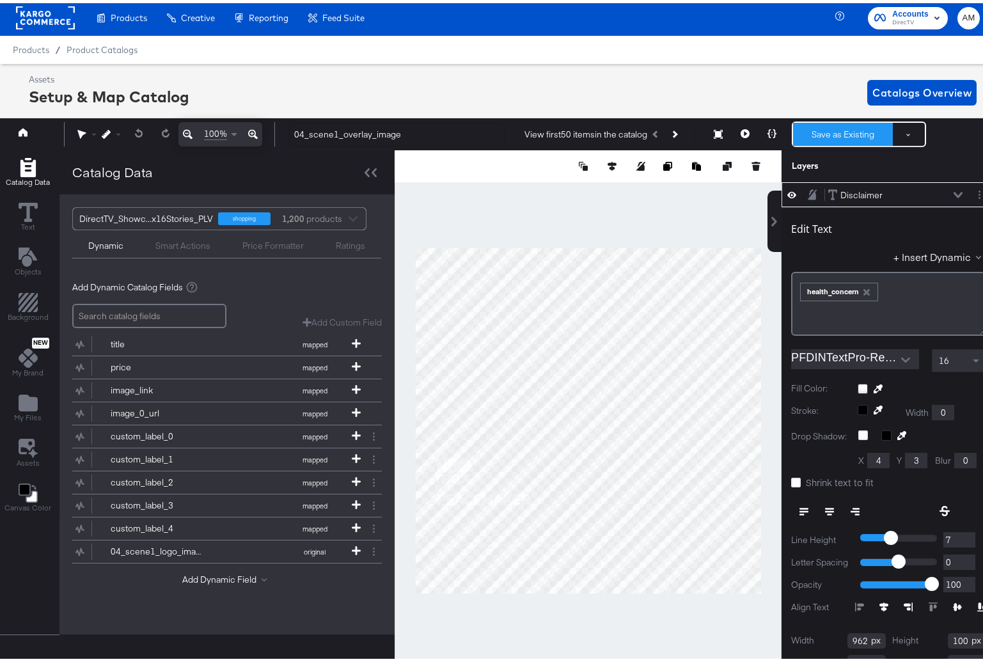
click at [816, 129] on button "Save as Existing" at bounding box center [843, 131] width 100 height 23
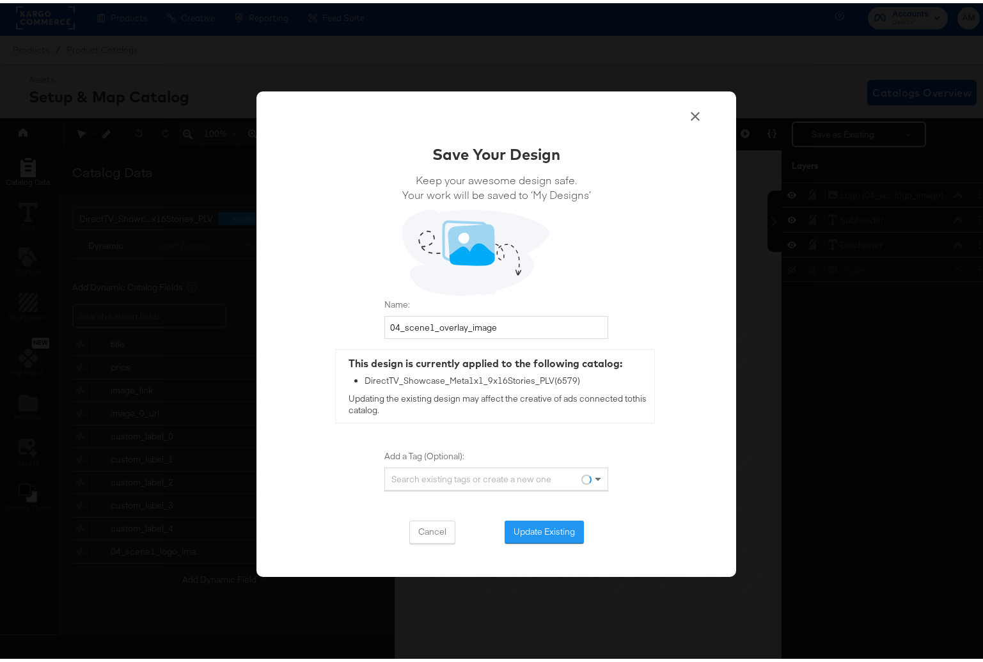
scroll to position [0, 0]
click at [522, 532] on button "Update Existing" at bounding box center [544, 528] width 79 height 23
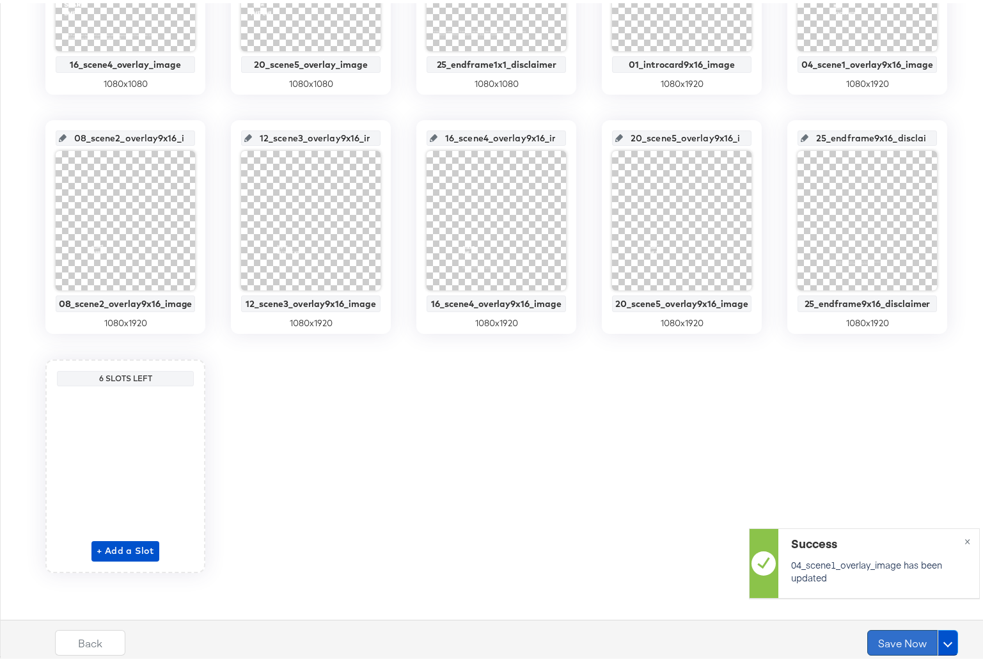
click at [899, 645] on button "Save Now" at bounding box center [902, 640] width 70 height 26
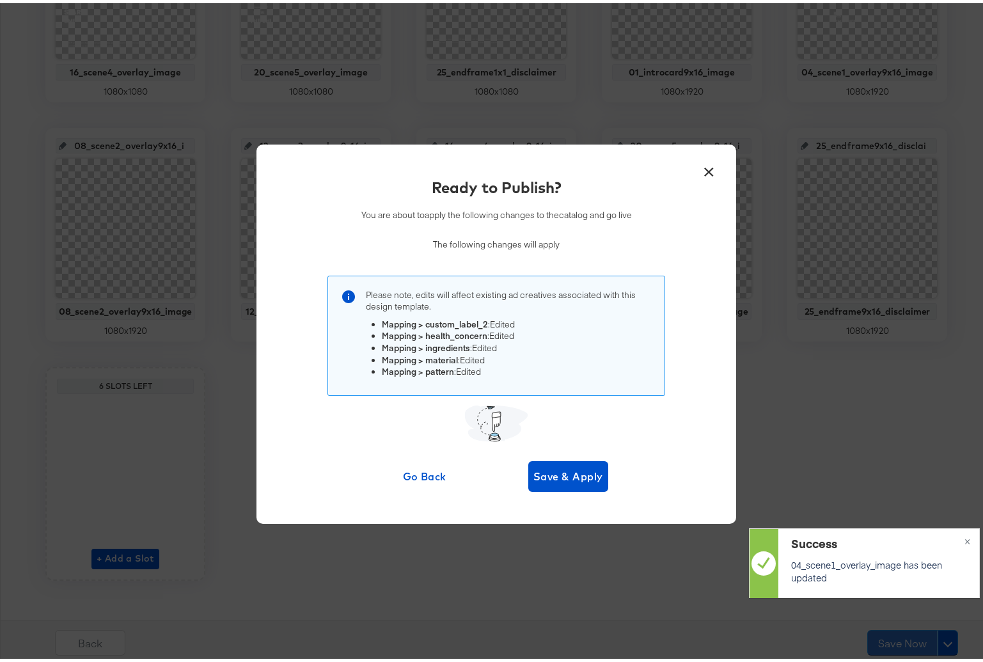
scroll to position [665, 0]
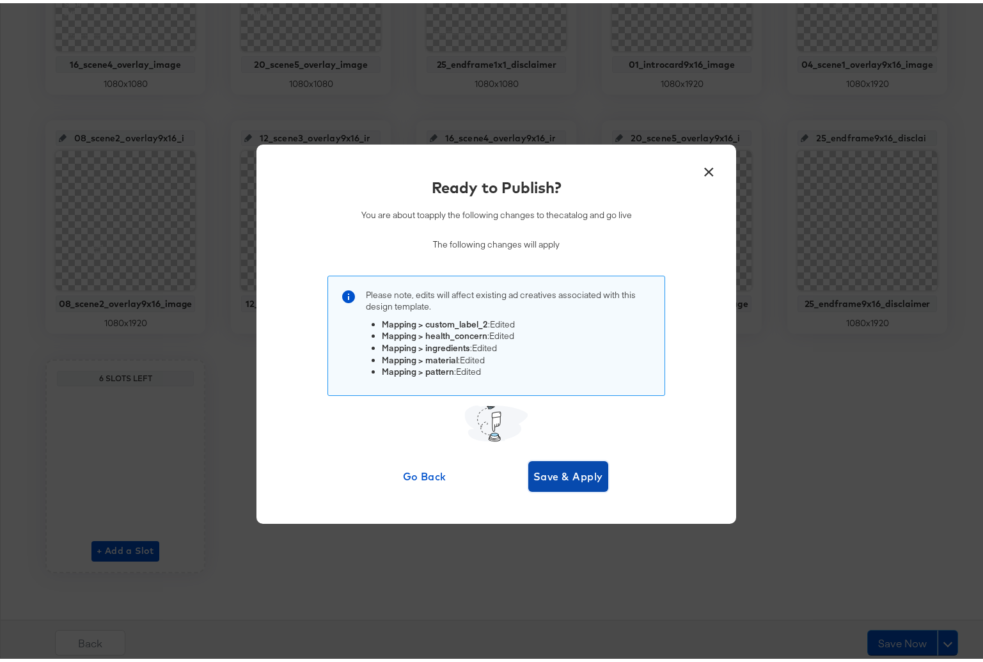
click at [528, 477] on button "Save & Apply" at bounding box center [568, 473] width 80 height 31
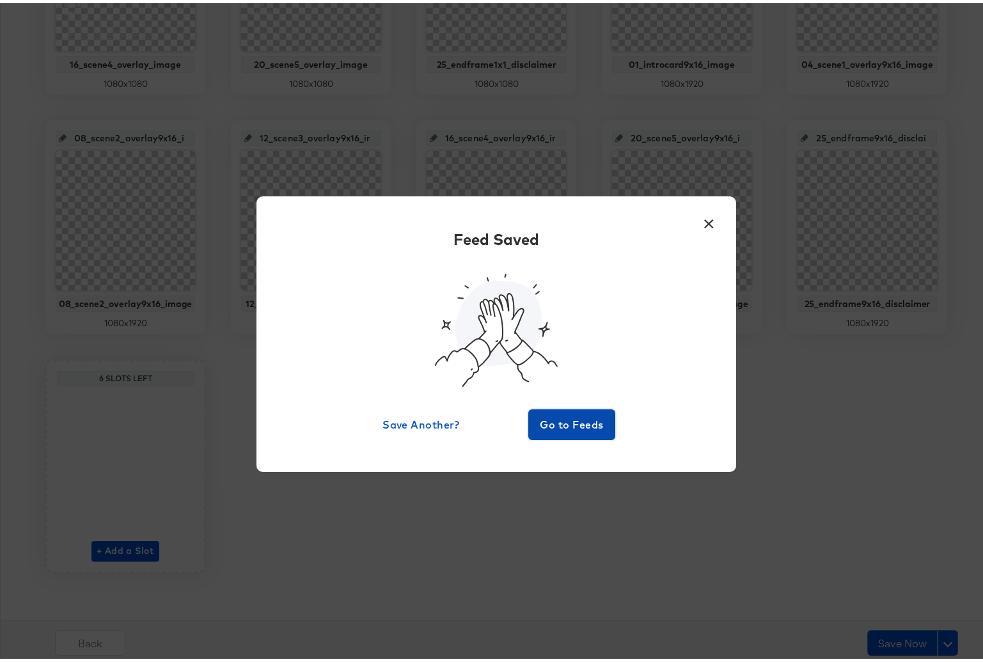
click at [536, 423] on span "Go to Feeds" at bounding box center [571, 422] width 77 height 18
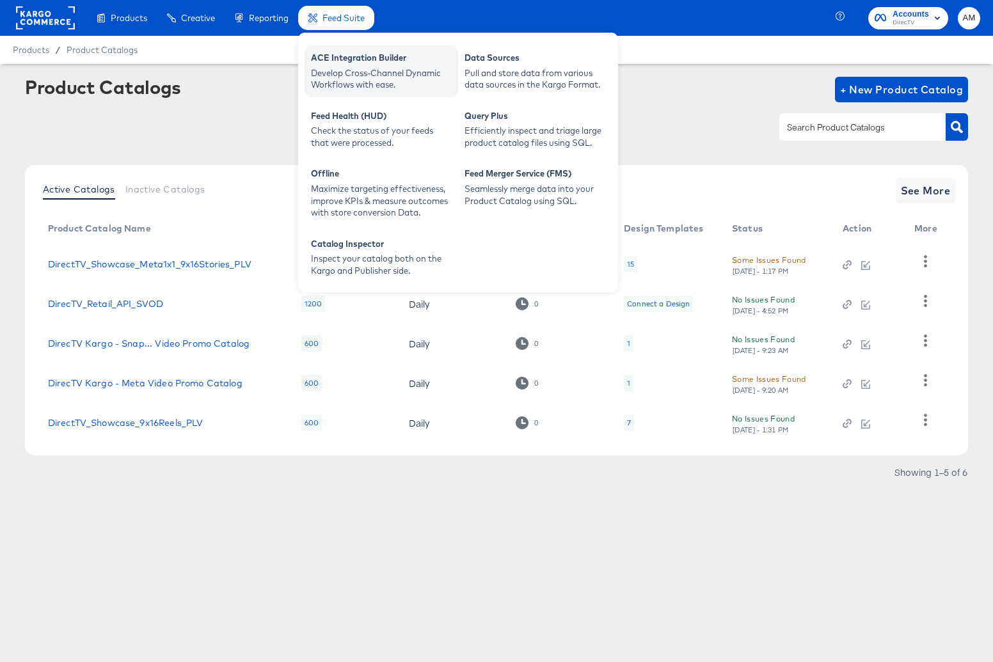
click at [377, 78] on div "Develop Cross-Channel Dynamic Workflows with ease." at bounding box center [381, 79] width 141 height 24
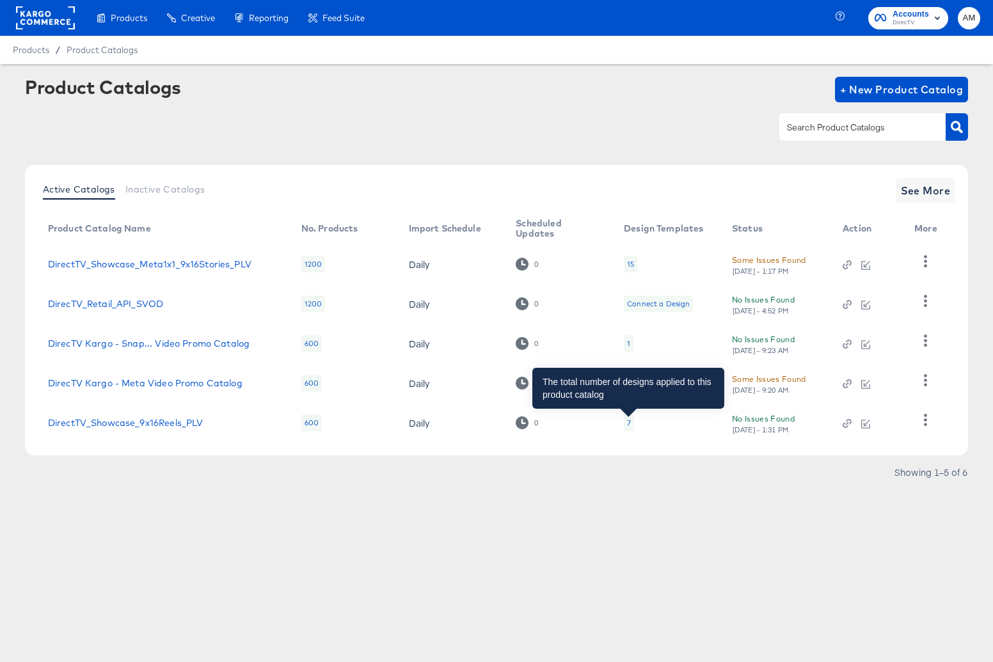
click at [628, 425] on div "7" at bounding box center [629, 423] width 4 height 10
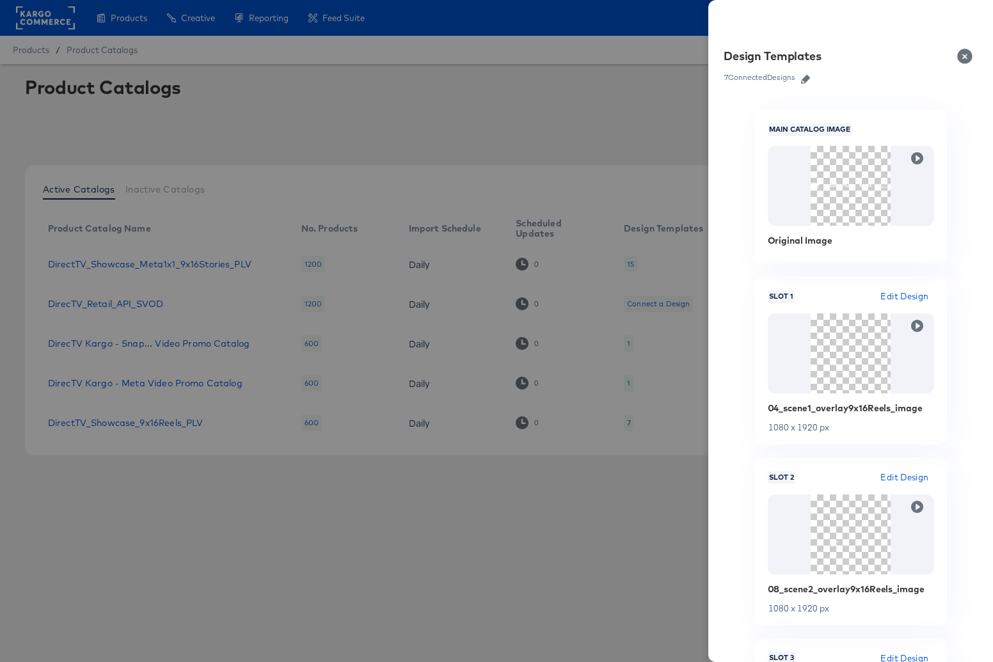
click at [806, 79] on icon "button" at bounding box center [805, 79] width 9 height 9
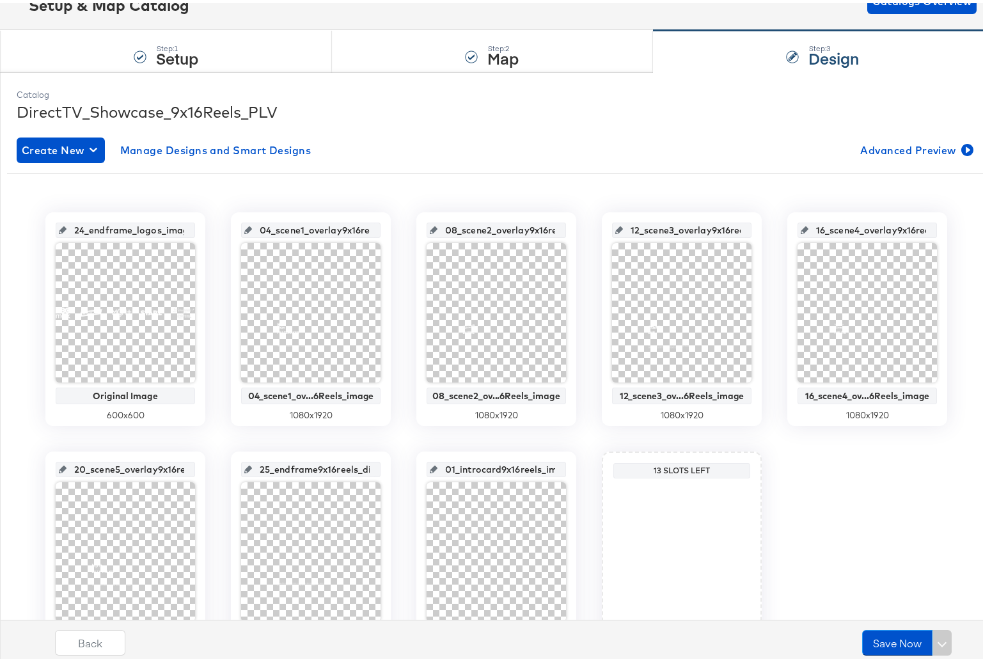
scroll to position [97, 0]
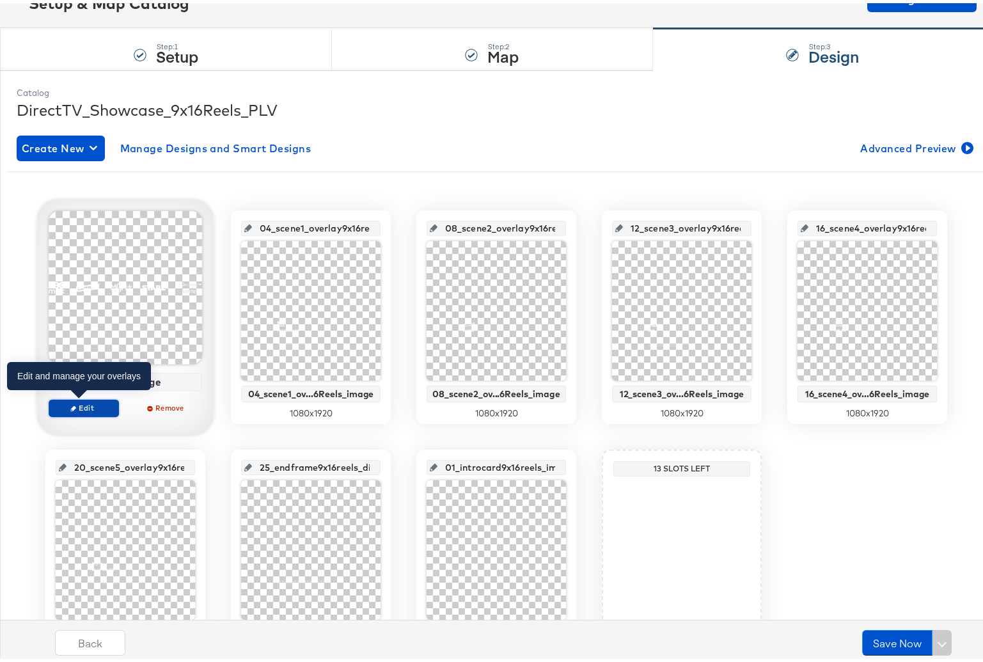
click at [63, 400] on span "Edit" at bounding box center [83, 405] width 59 height 10
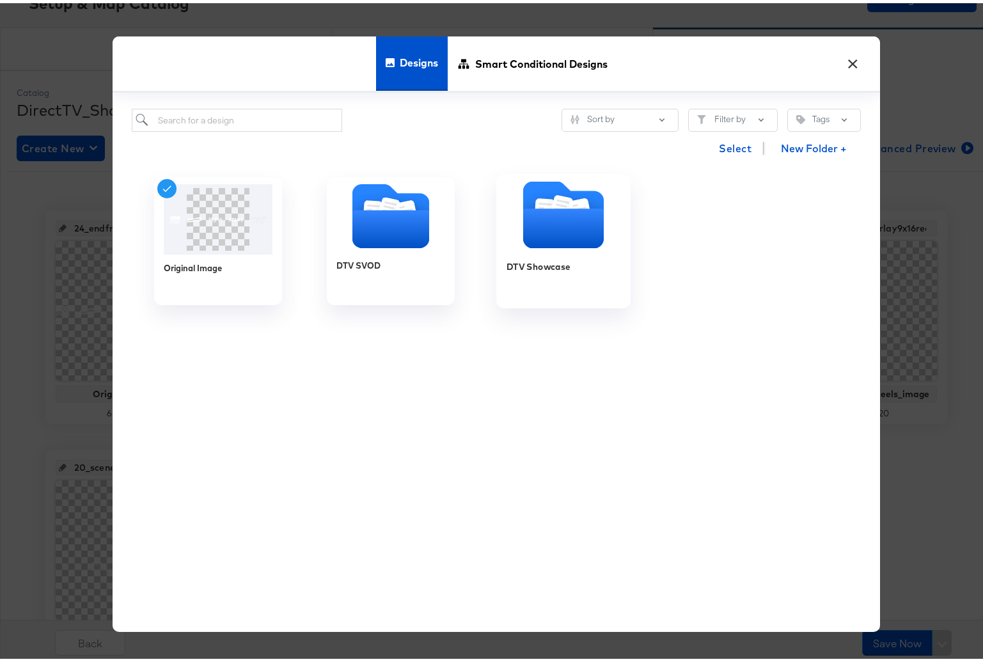
click at [547, 216] on icon "Folder" at bounding box center [563, 225] width 81 height 40
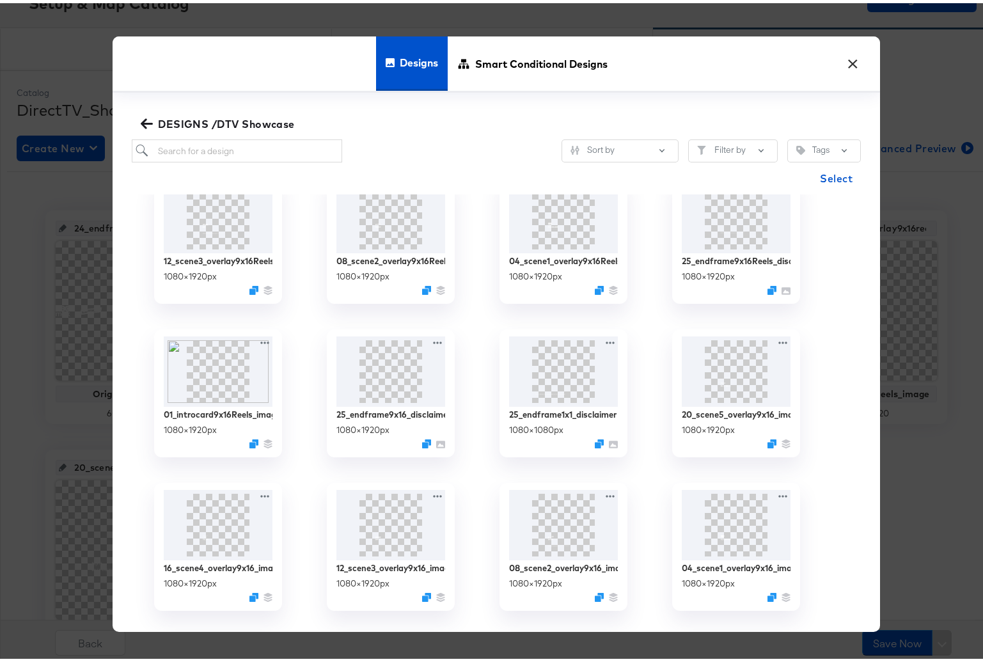
scroll to position [0, 0]
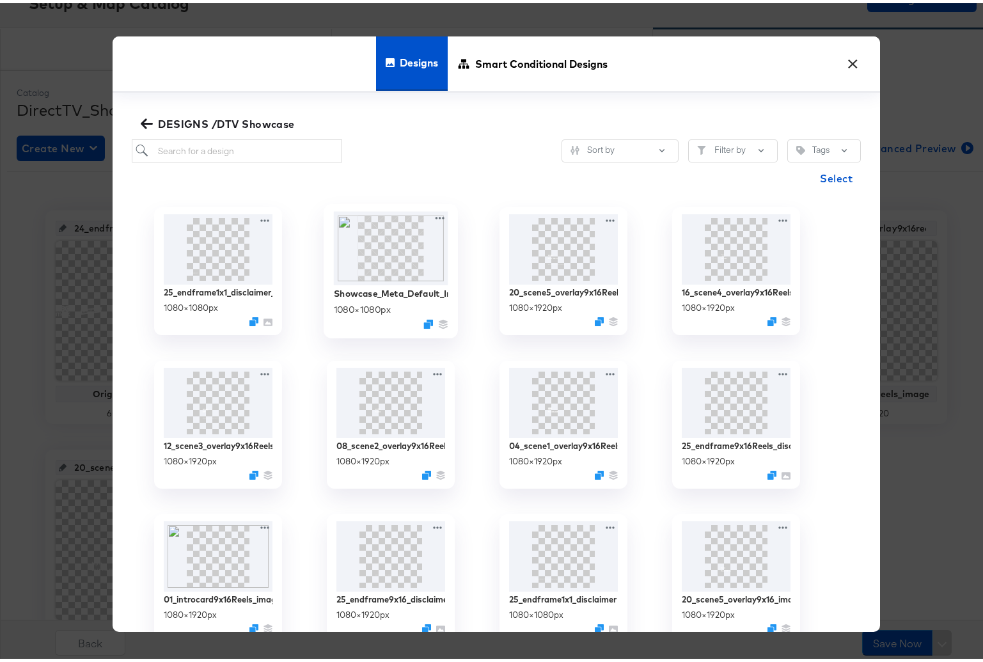
click at [370, 257] on img at bounding box center [391, 246] width 114 height 74
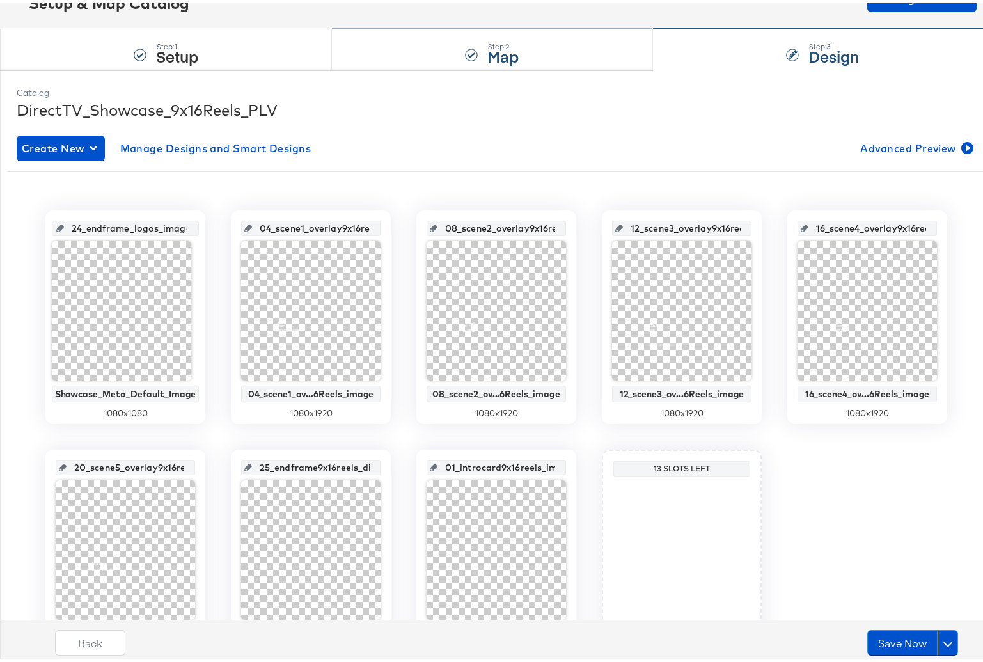
click at [465, 46] on div at bounding box center [471, 51] width 13 height 13
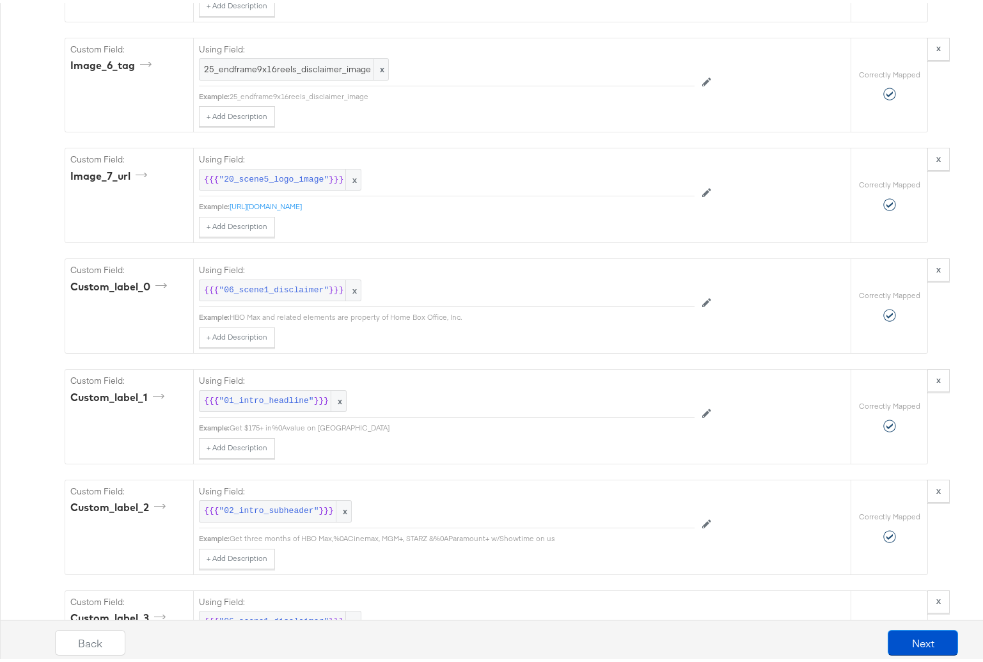
scroll to position [3593, 0]
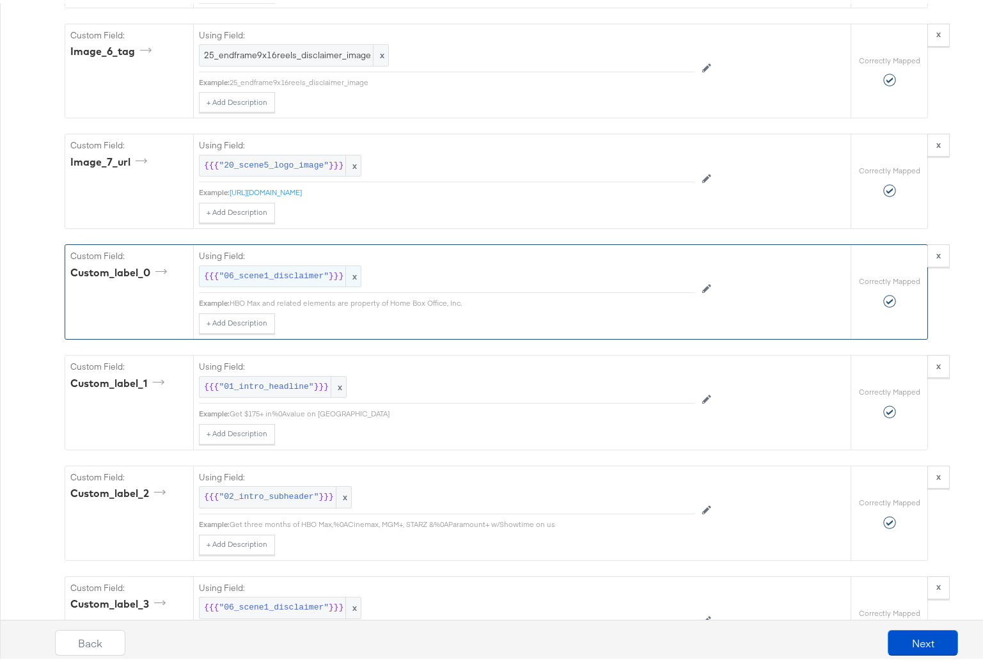
click at [286, 280] on span ""06_scene1_disclaimer"" at bounding box center [274, 273] width 110 height 12
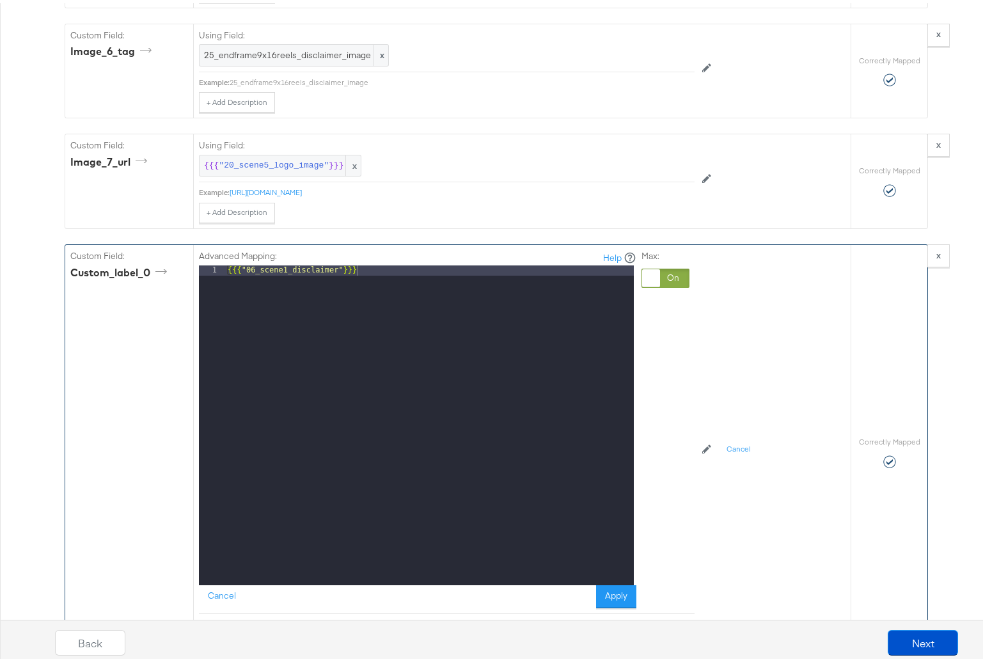
click at [669, 283] on div at bounding box center [666, 274] width 48 height 19
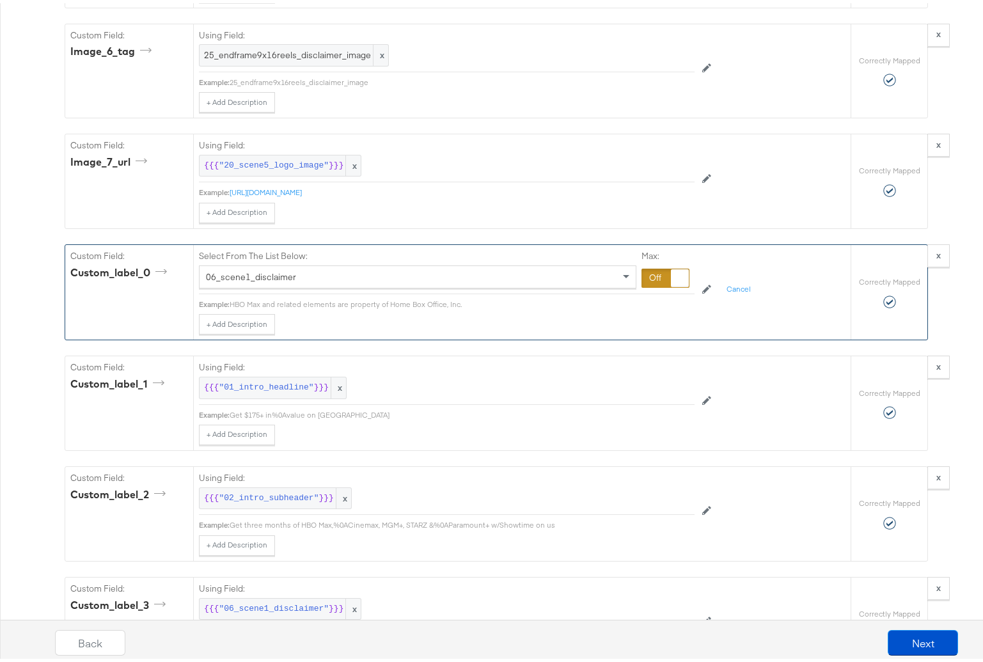
click at [290, 285] on div "06_scene1_disclaimer" at bounding box center [418, 274] width 436 height 22
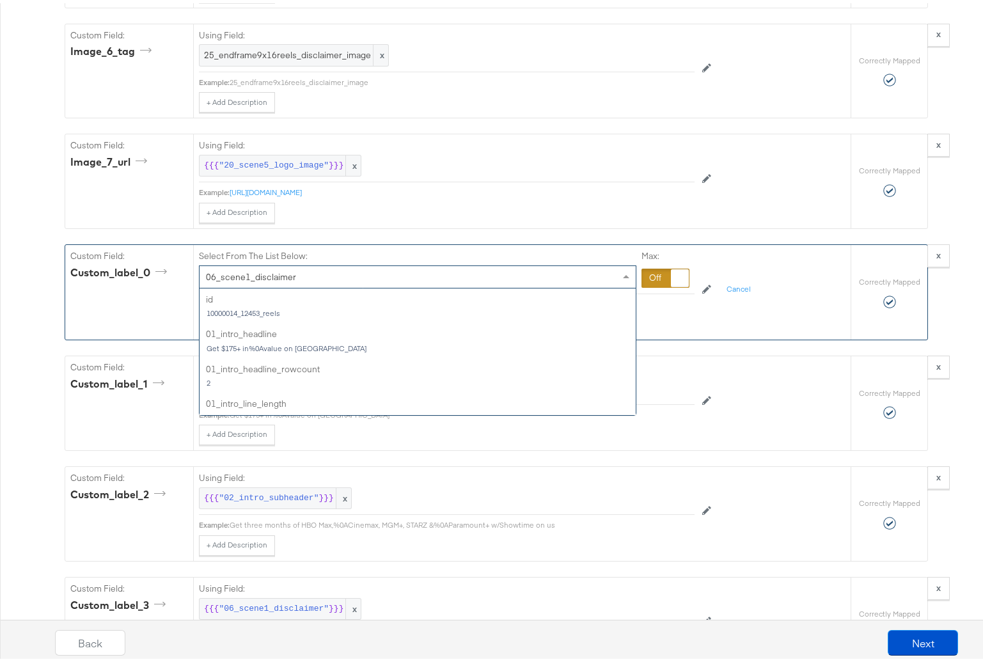
scroll to position [663, 0]
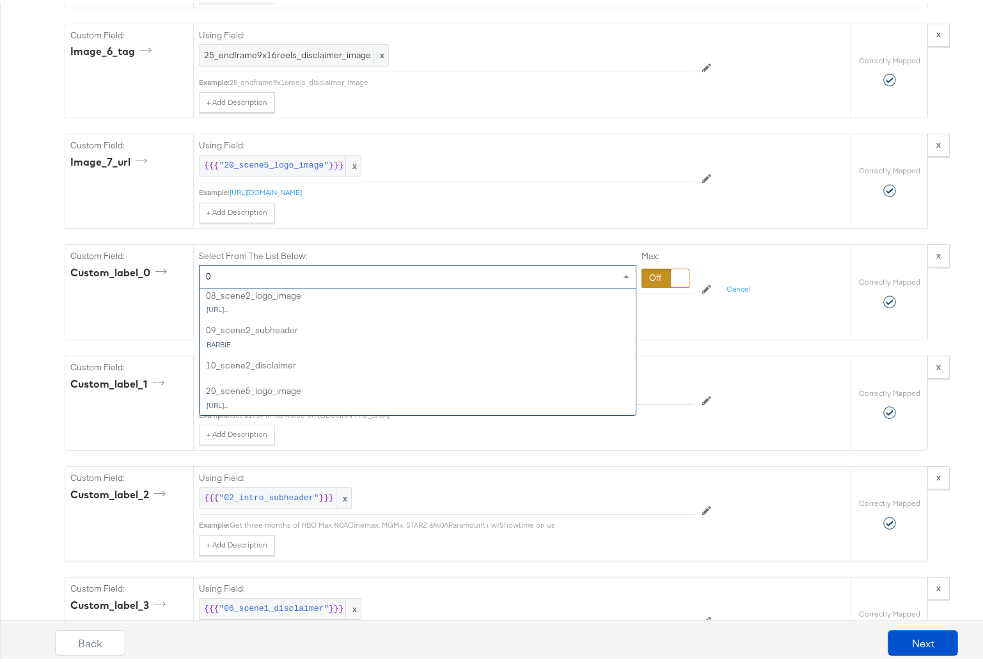
type input "01"
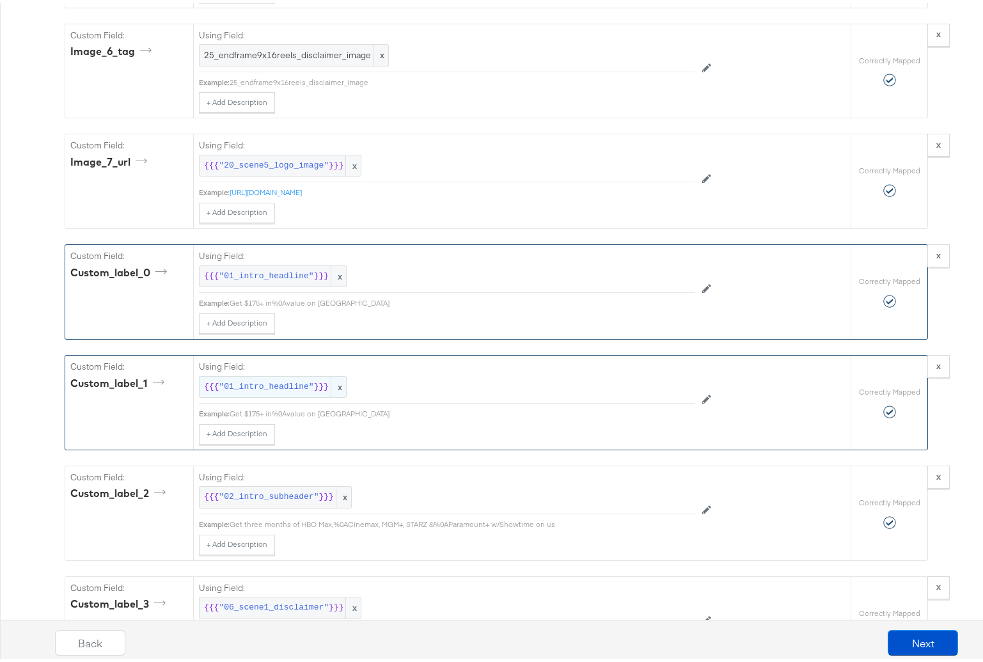
click at [279, 390] on span ""01_intro_headline"" at bounding box center [266, 384] width 95 height 12
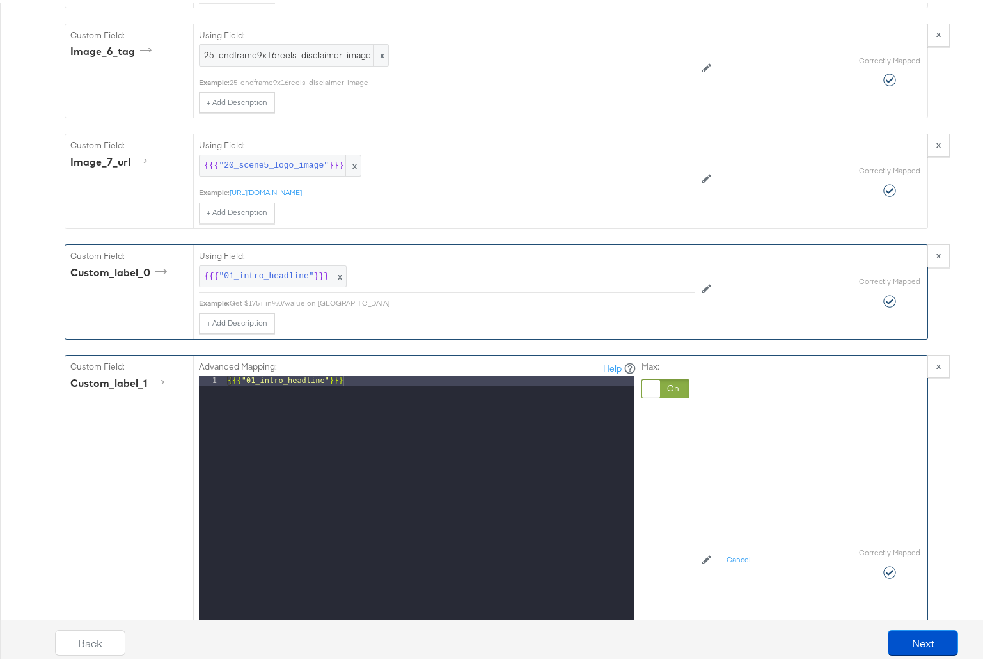
click at [668, 393] on div at bounding box center [666, 385] width 48 height 19
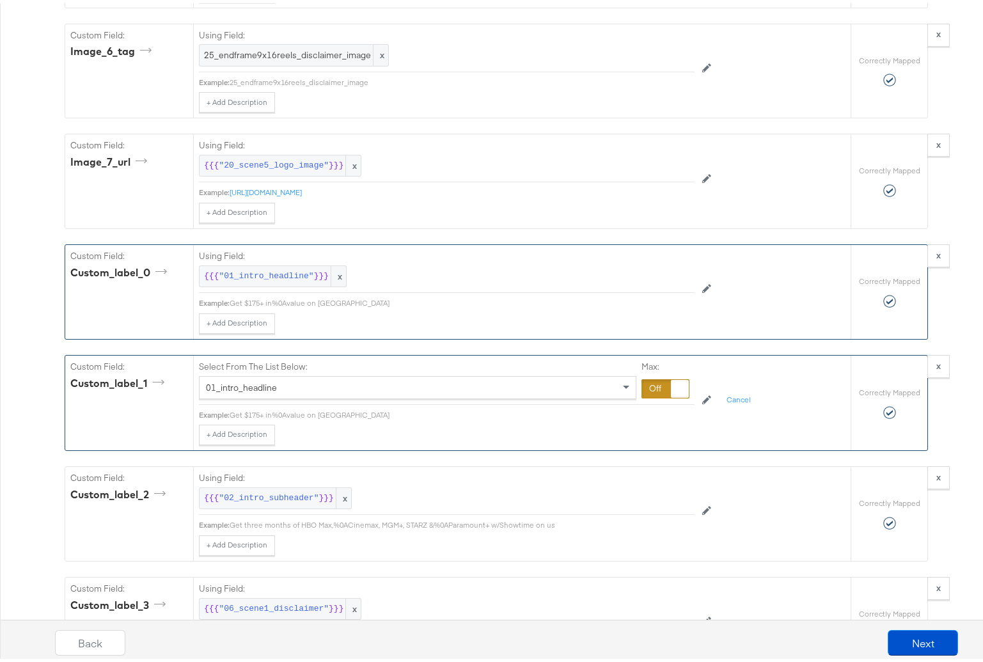
click at [315, 386] on div "01_intro_headline" at bounding box center [418, 385] width 436 height 22
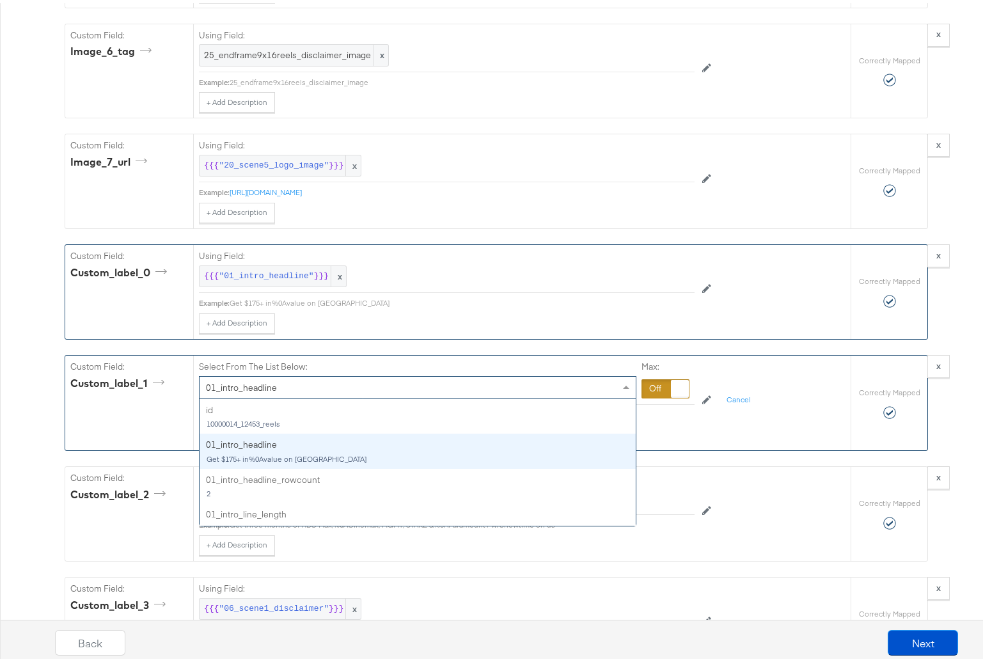
scroll to position [35, 0]
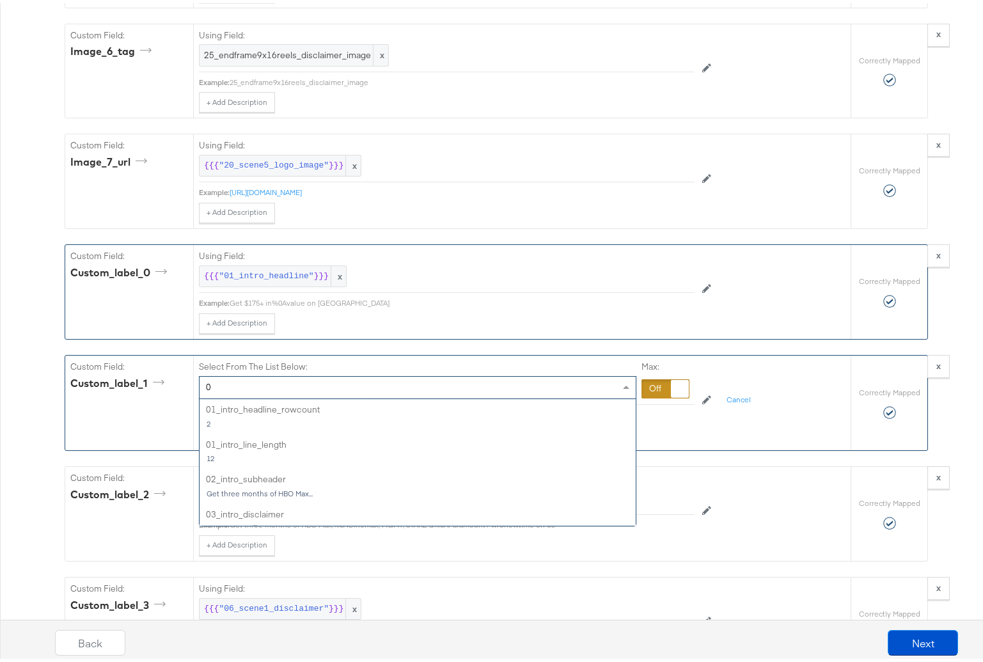
type input "02"
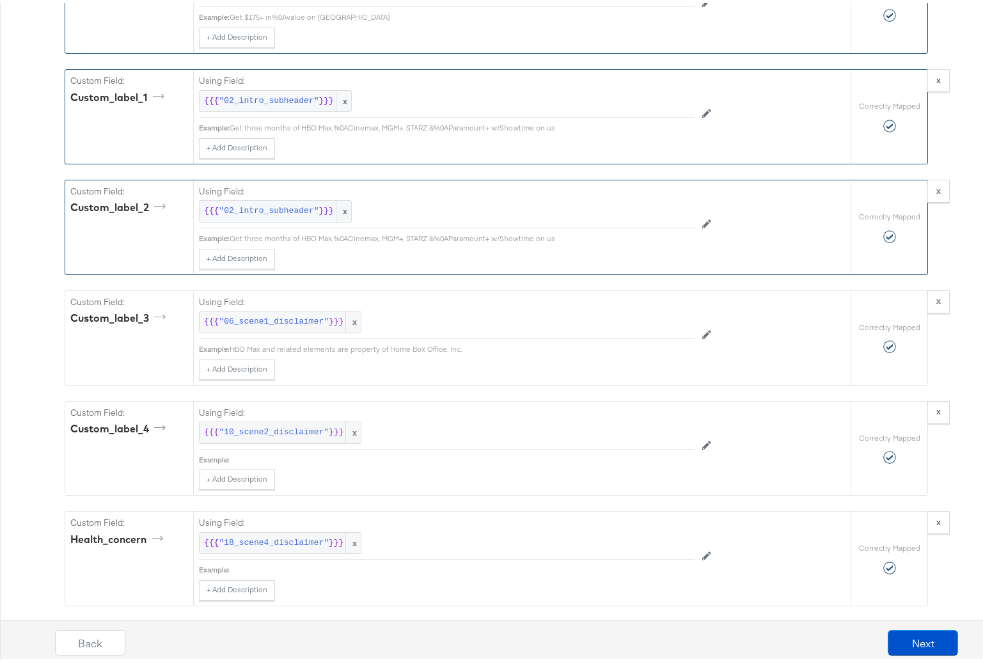
scroll to position [3878, 0]
click at [280, 216] on span ""02_intro_subheader"" at bounding box center [269, 209] width 100 height 12
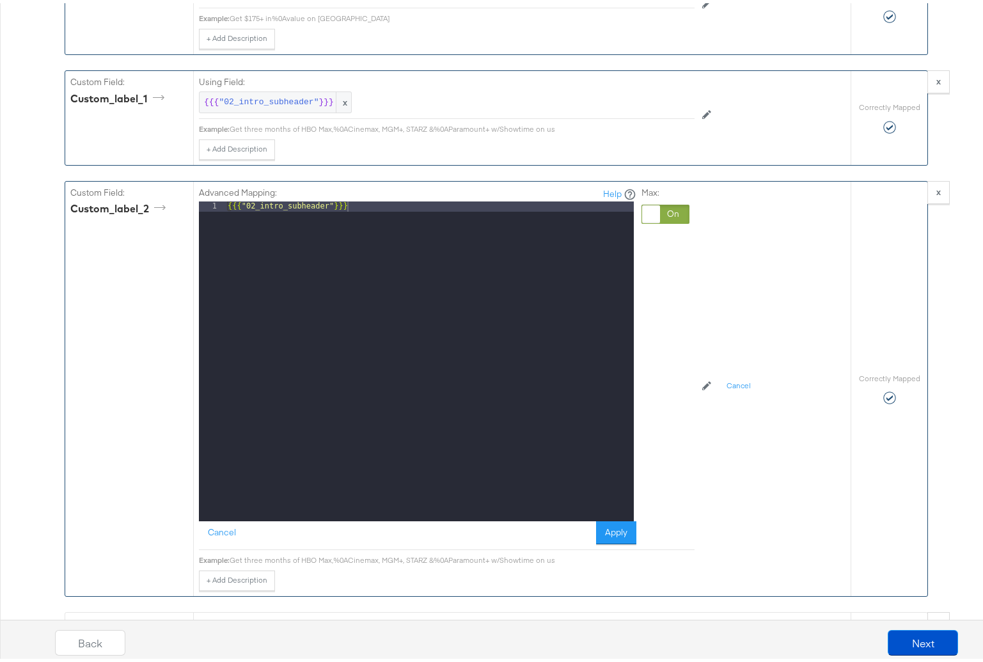
click at [684, 220] on div "Advanced Mapping: Help 1 {{{ "02_intro_subheader" }}} XXXXXXXXXXXXXXXXXXXXXXXXX…" at bounding box center [447, 362] width 496 height 369
click at [658, 221] on div at bounding box center [666, 210] width 48 height 19
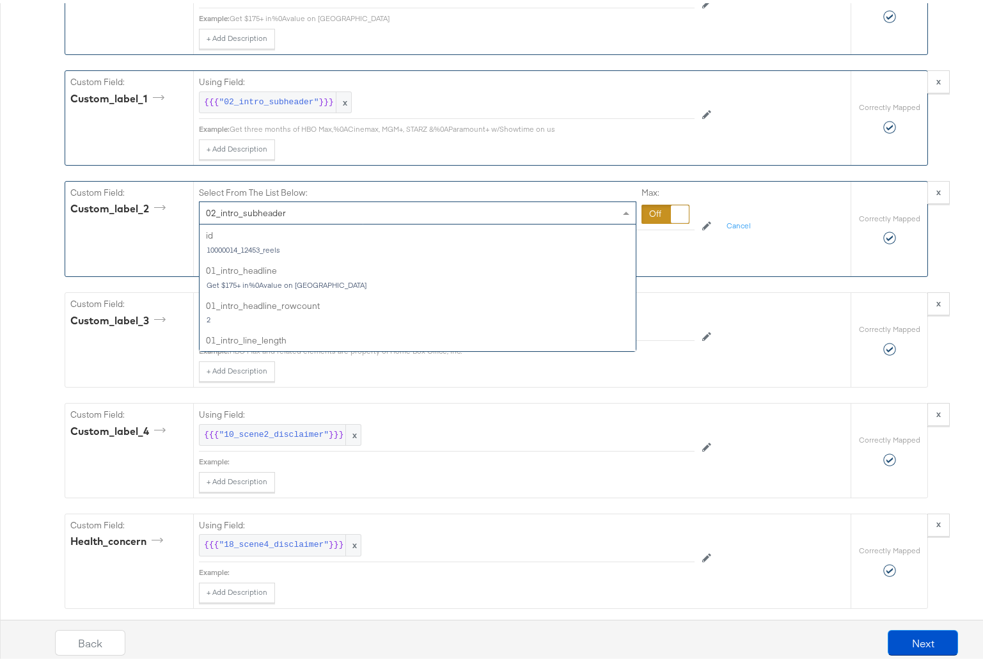
click at [285, 216] on div "02_intro_subheader" at bounding box center [418, 210] width 436 height 22
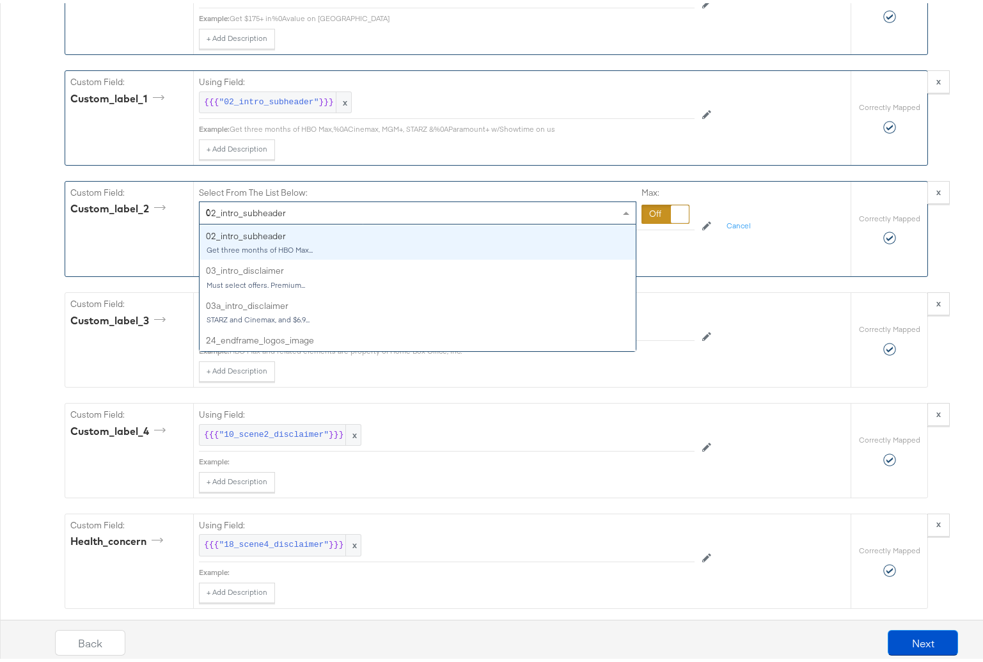
scroll to position [0, 0]
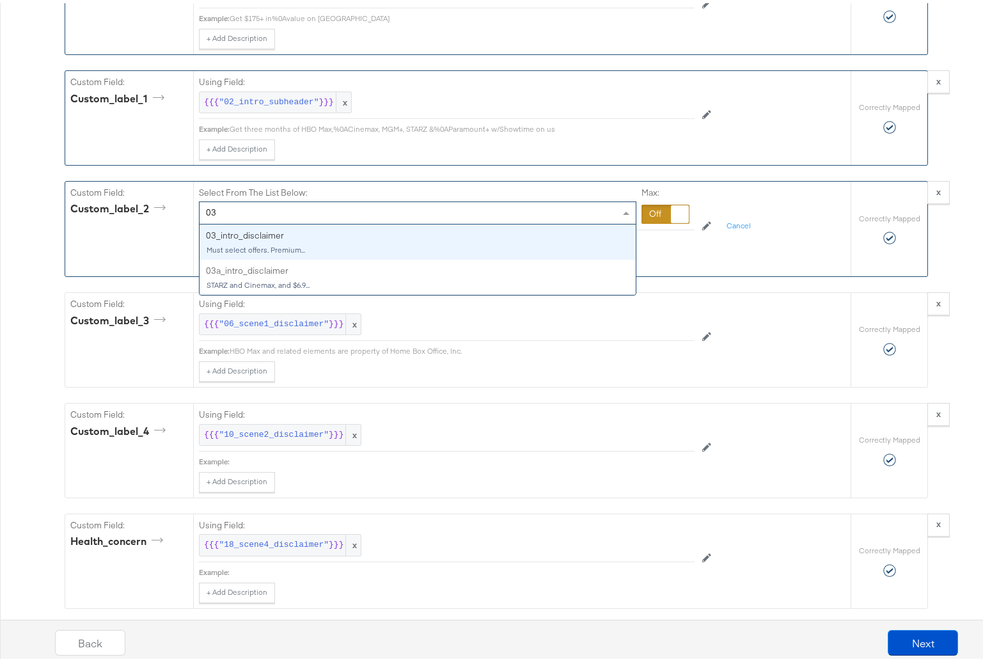
type input "03a"
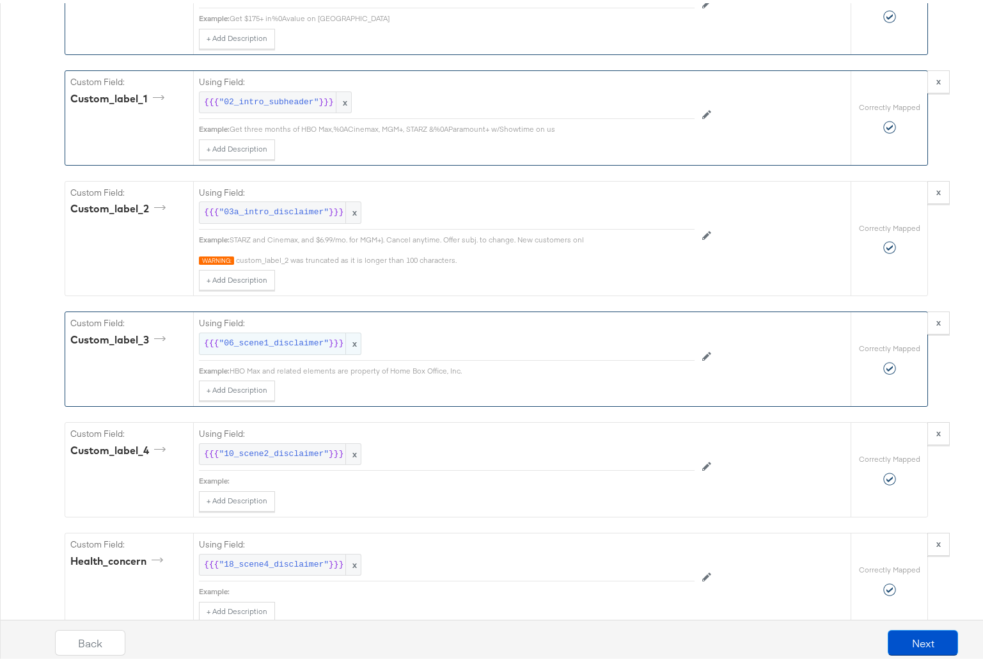
click at [247, 347] on span ""06_scene1_disclaimer"" at bounding box center [274, 341] width 110 height 12
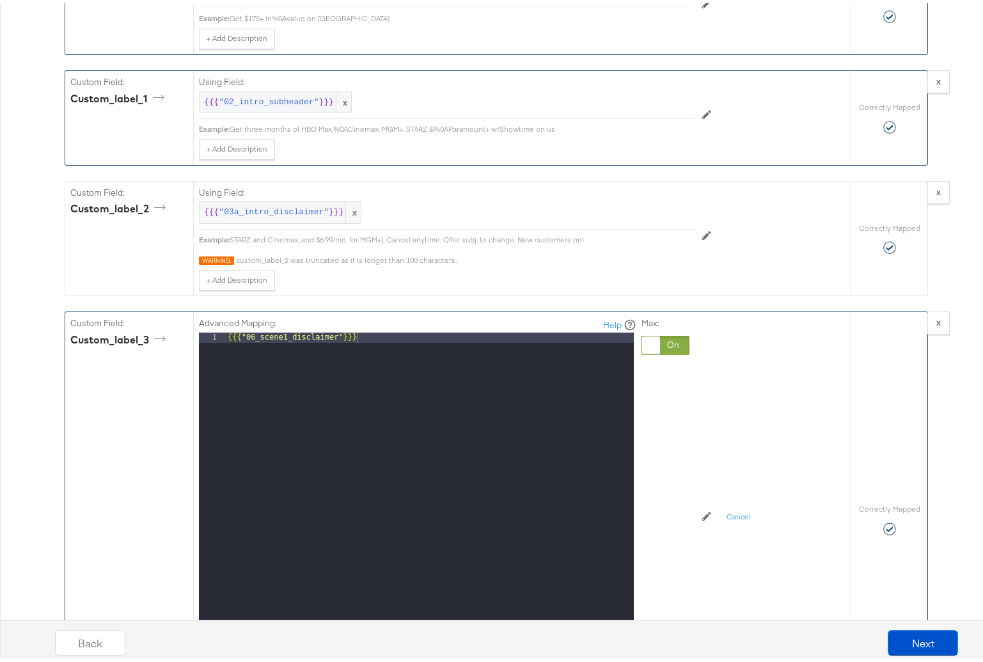
click at [672, 352] on div at bounding box center [666, 342] width 48 height 19
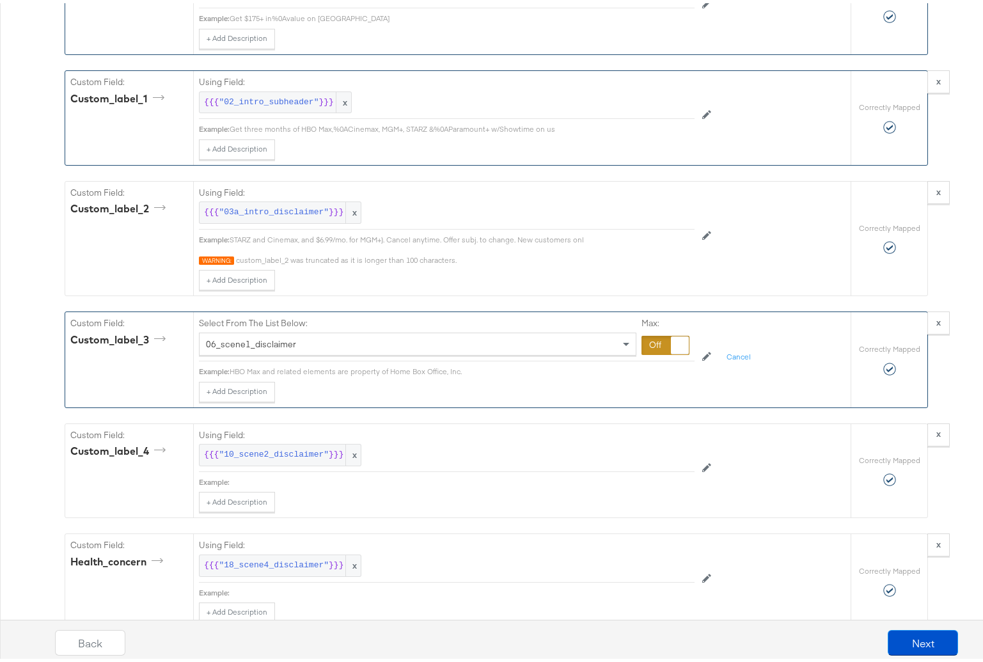
click at [240, 352] on div "06_scene1_disclaimer" at bounding box center [418, 341] width 436 height 22
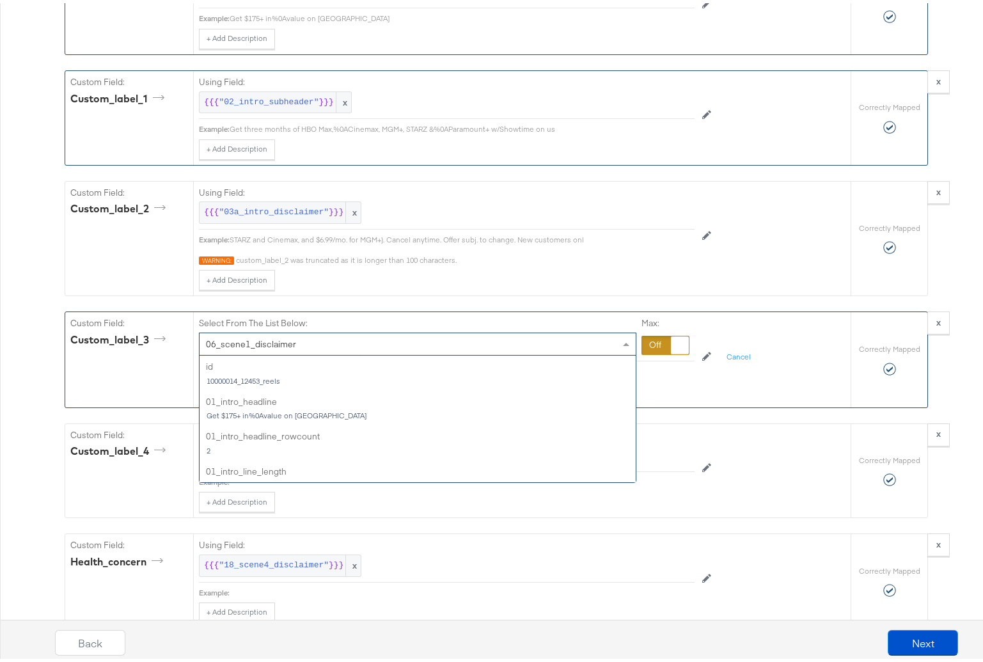
scroll to position [663, 0]
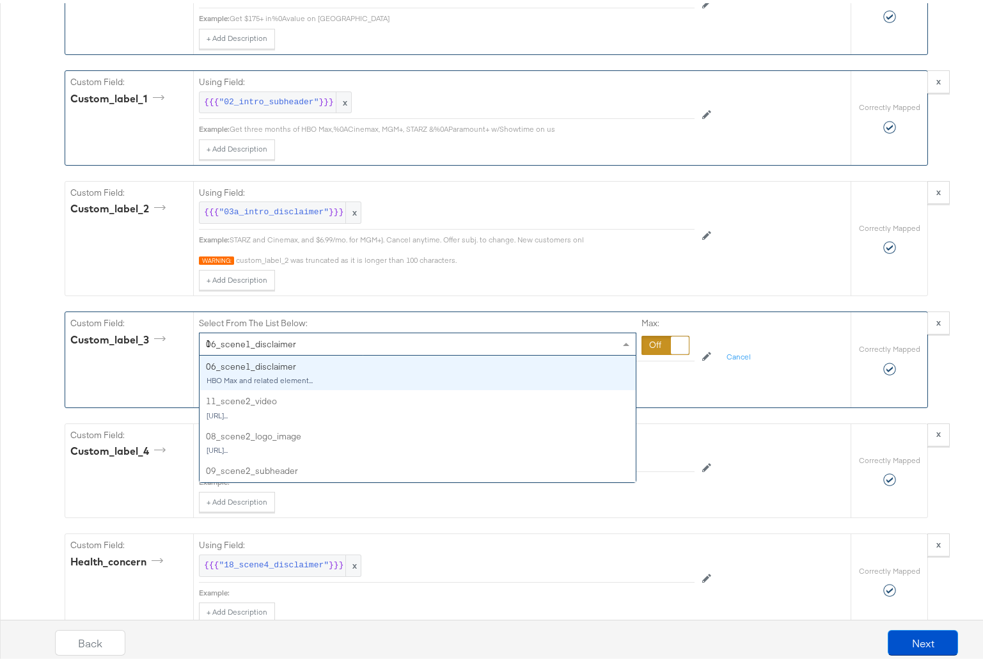
type input "14"
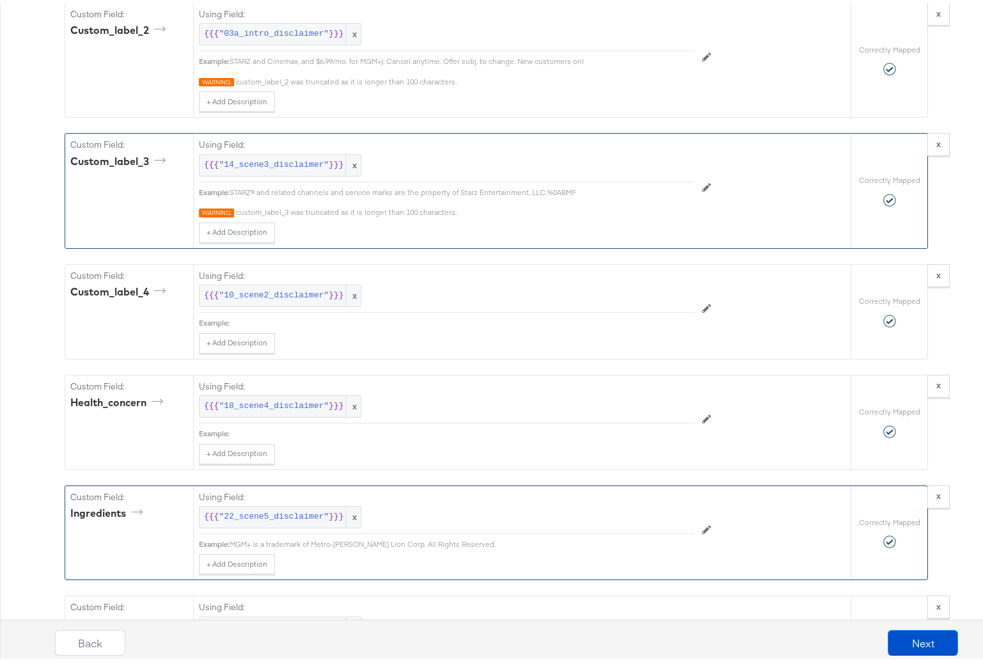
scroll to position [4121, 0]
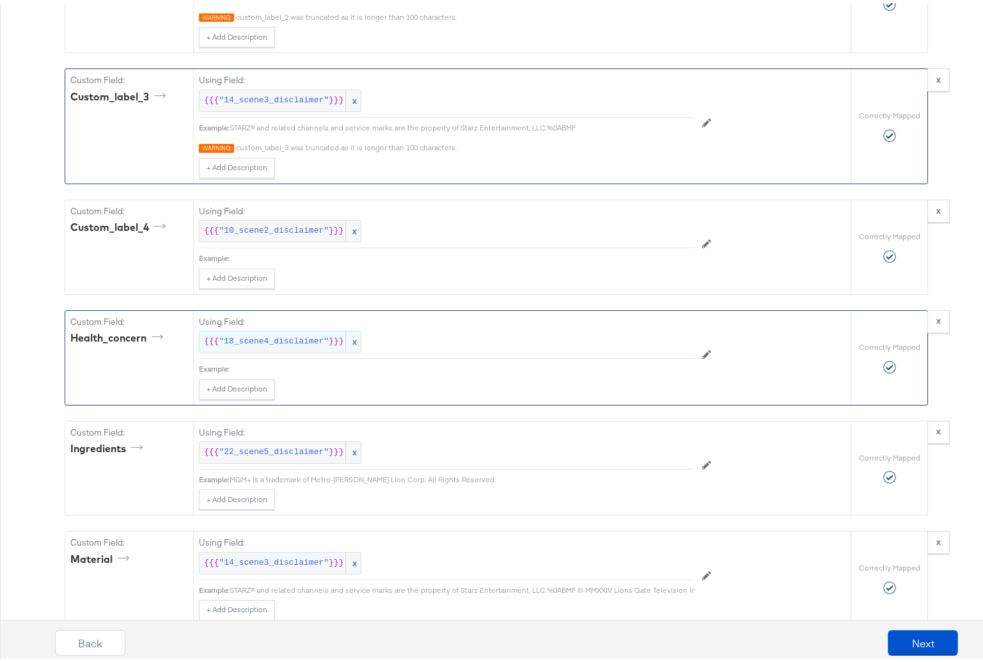
click at [299, 345] on span ""18_scene4_disclaimer"" at bounding box center [274, 339] width 110 height 12
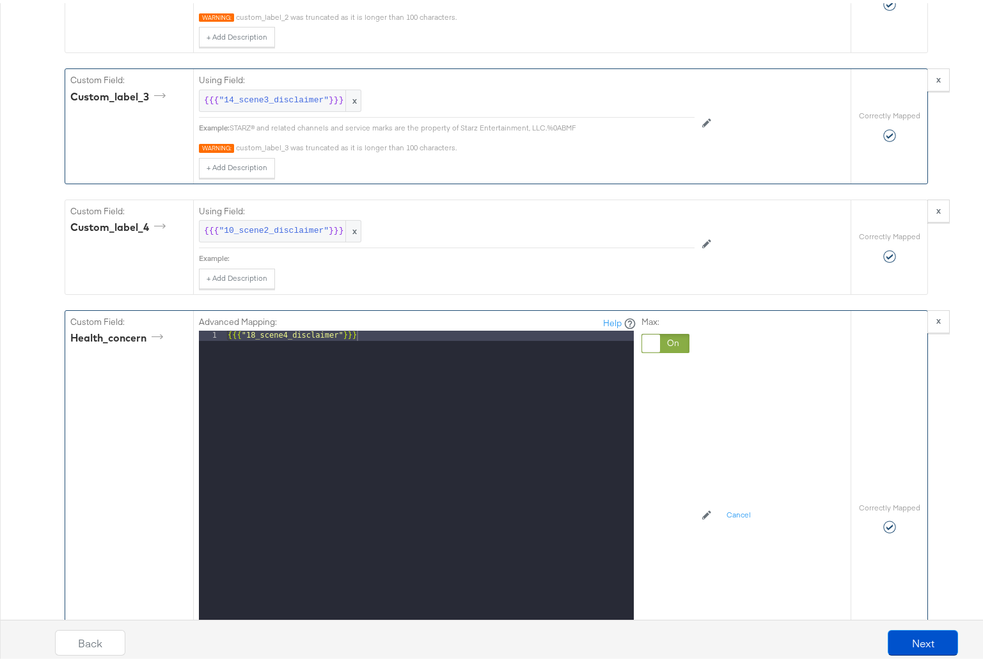
click at [664, 350] on div at bounding box center [666, 340] width 48 height 19
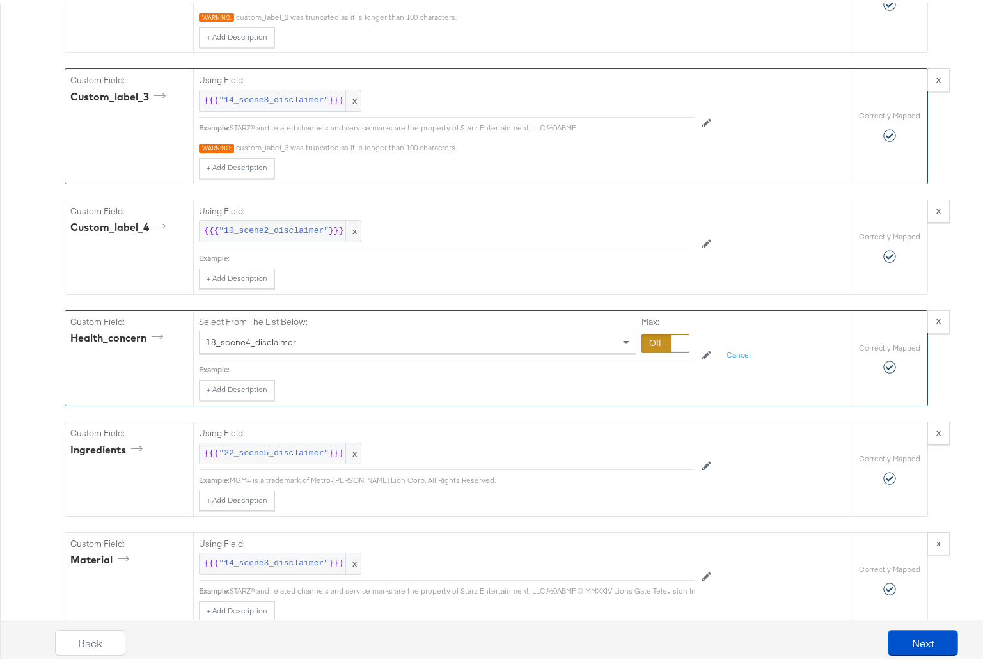
click at [330, 350] on div "18_scene4_disclaimer" at bounding box center [418, 339] width 436 height 22
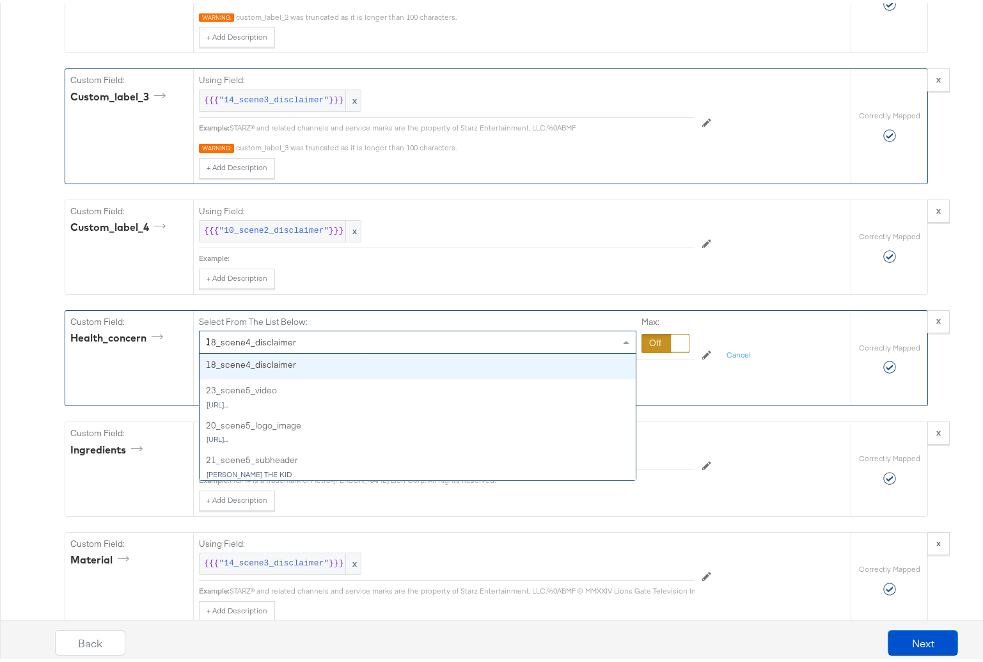
scroll to position [484, 0]
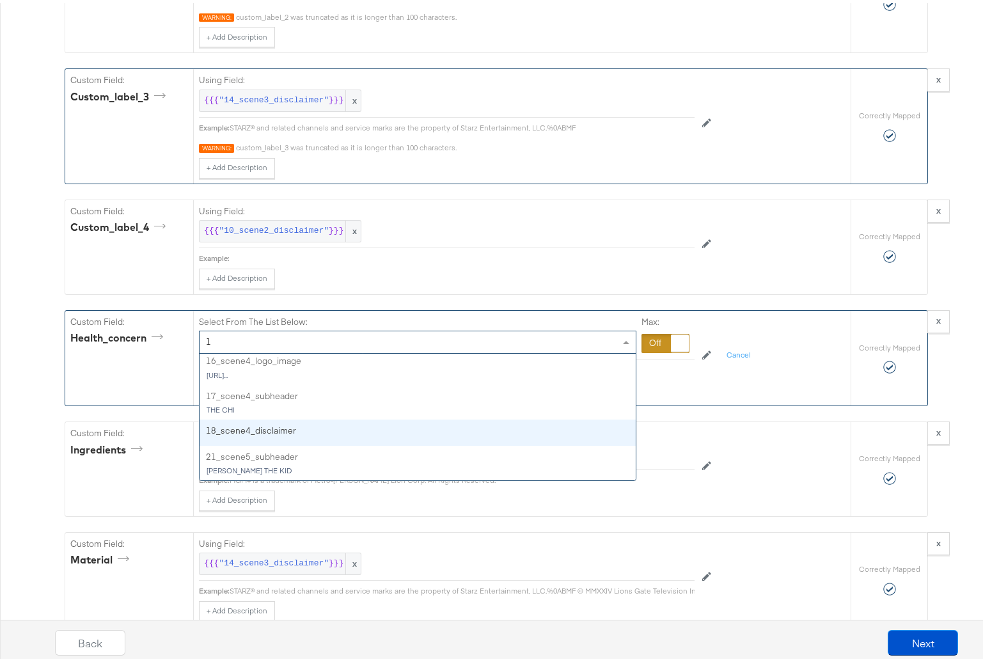
type input "18"
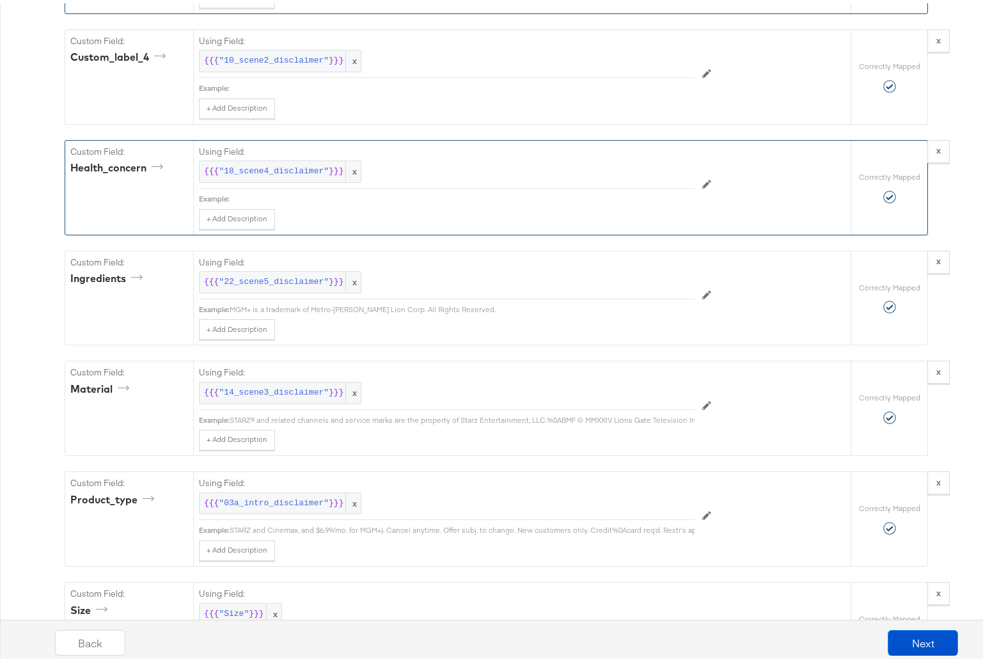
scroll to position [4295, 0]
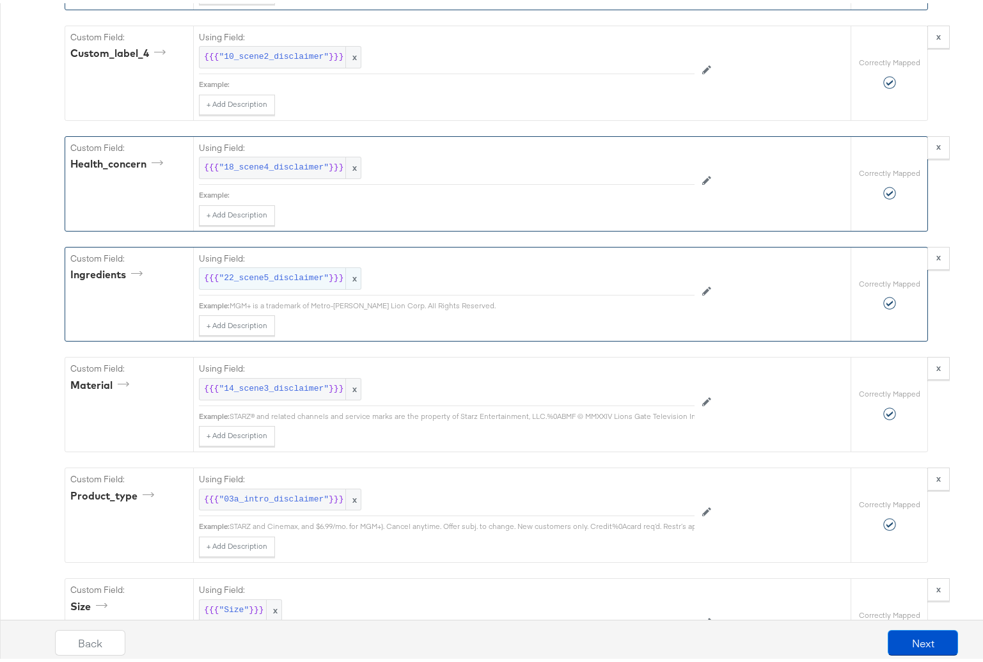
click at [293, 281] on span ""22_scene5_disclaimer"" at bounding box center [274, 275] width 110 height 12
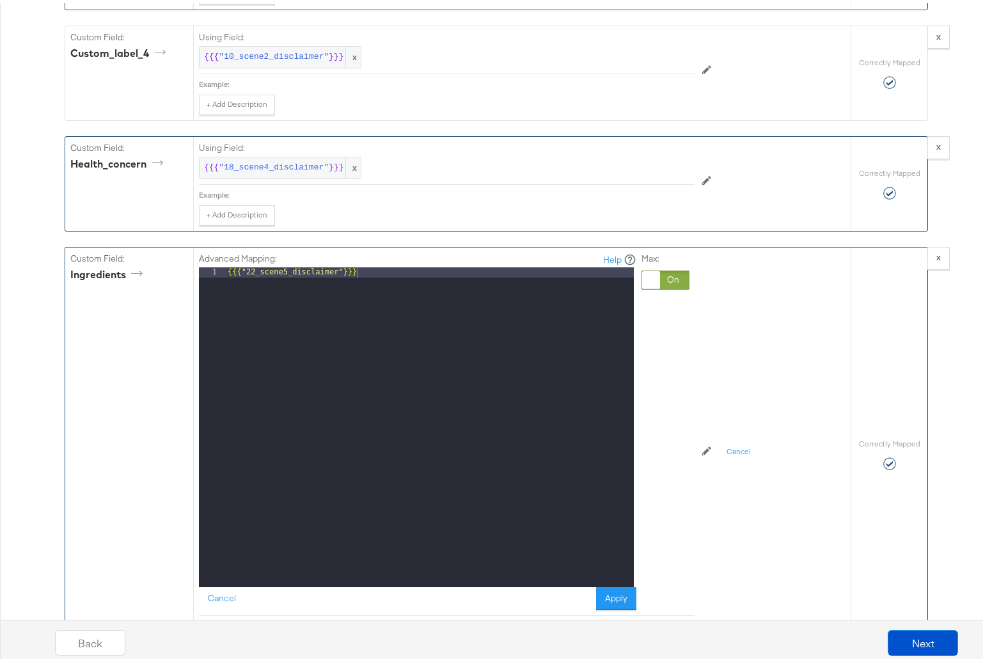
click at [674, 283] on div at bounding box center [666, 276] width 48 height 19
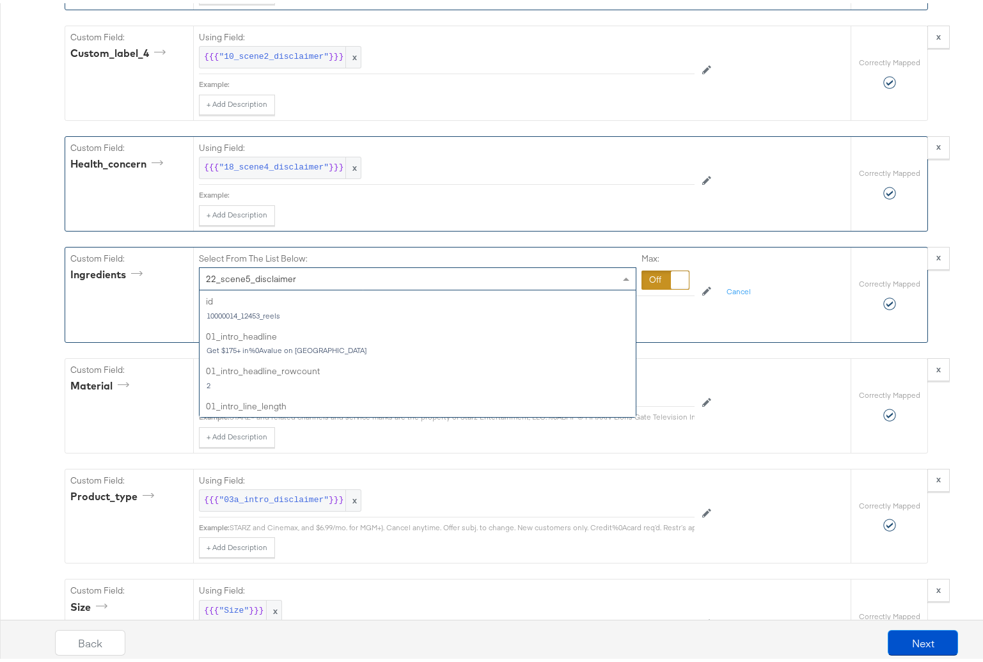
click at [387, 287] on div "22_scene5_disclaimer" at bounding box center [418, 276] width 436 height 22
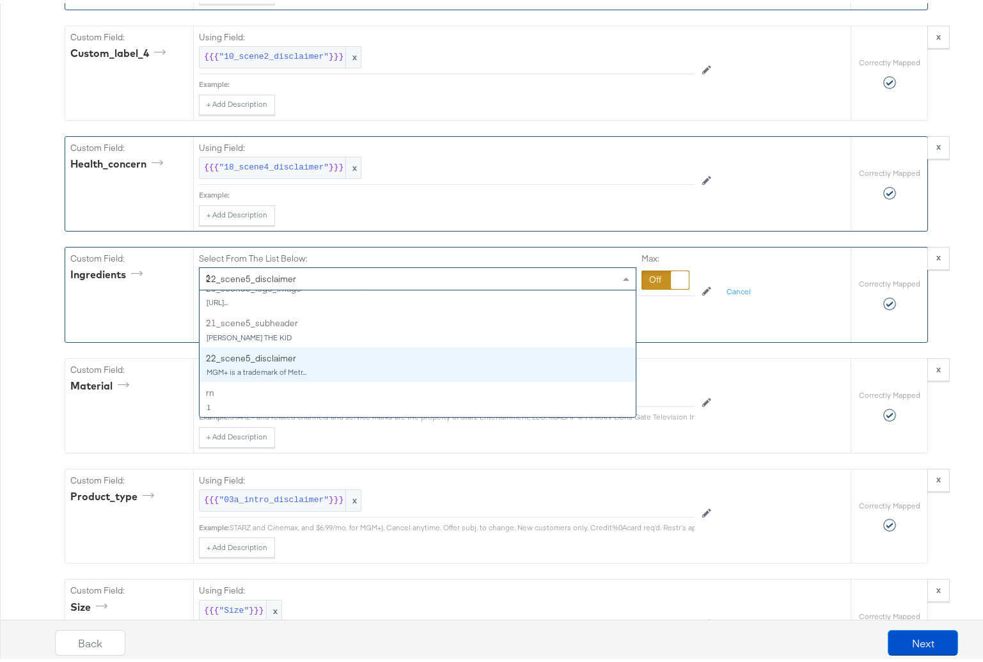
scroll to position [152, 0]
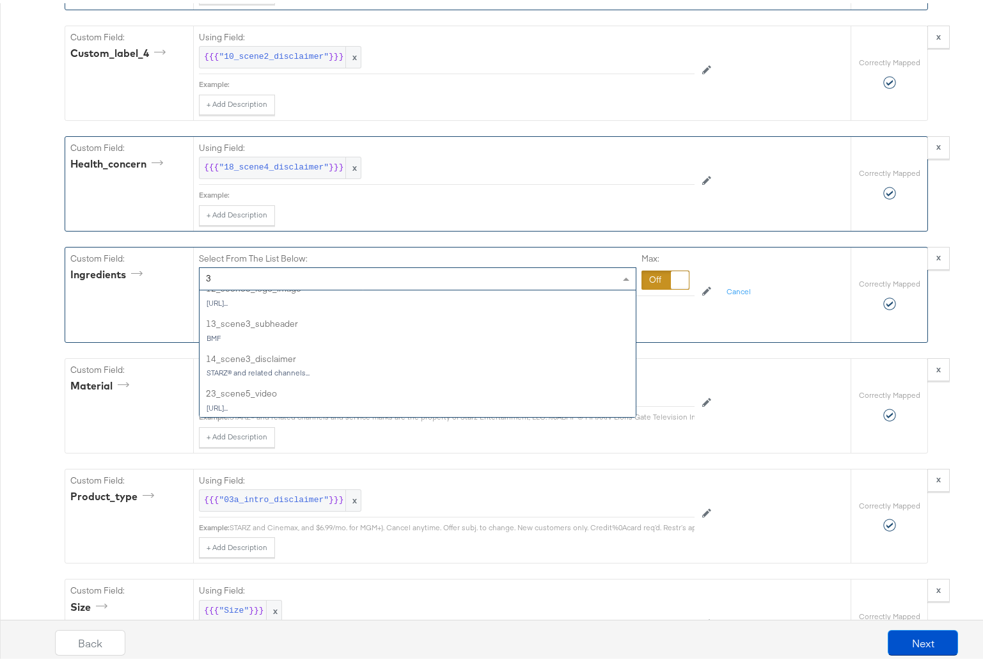
type input "30"
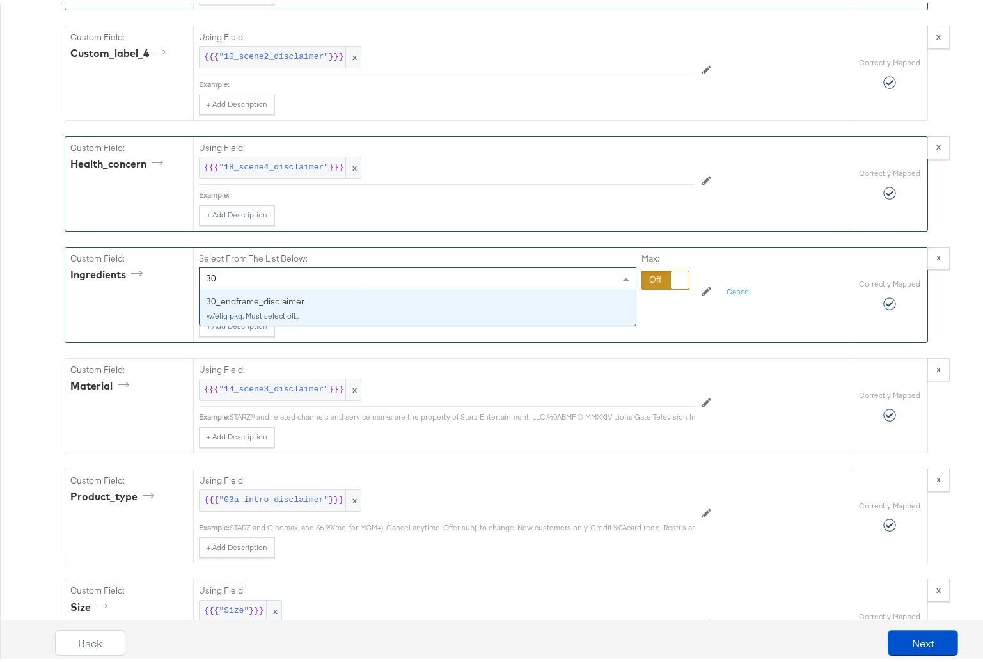
scroll to position [0, 0]
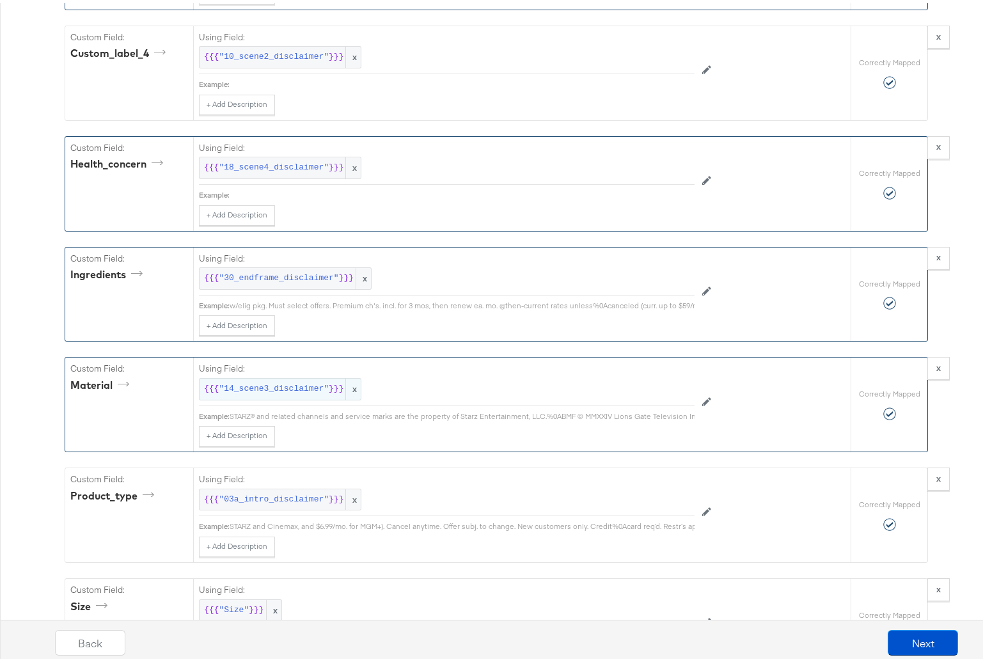
click at [345, 397] on span "x" at bounding box center [352, 385] width 15 height 21
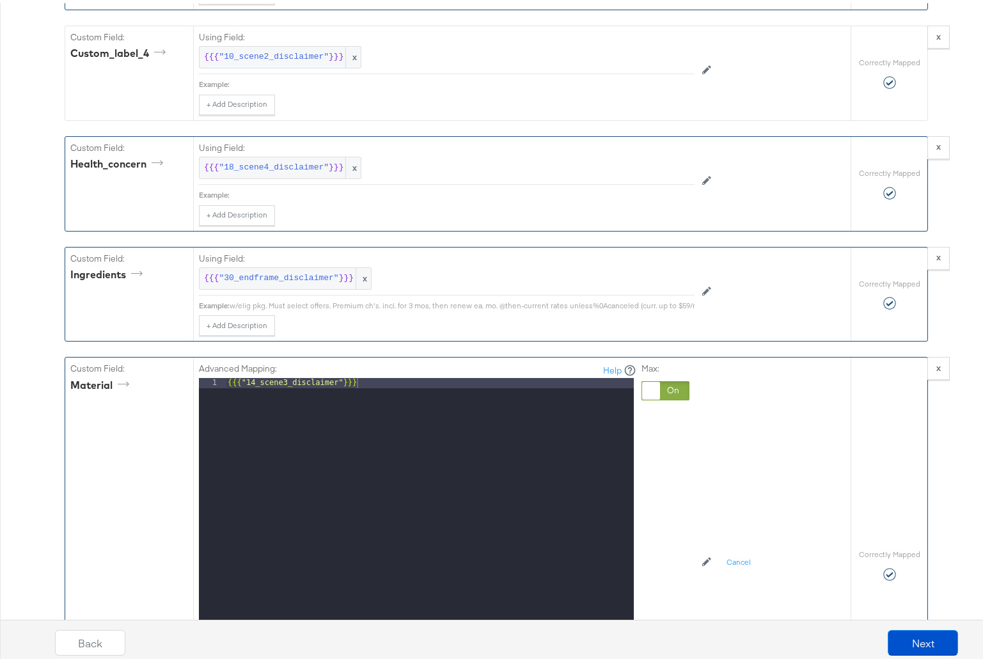
click at [670, 397] on div at bounding box center [666, 387] width 48 height 19
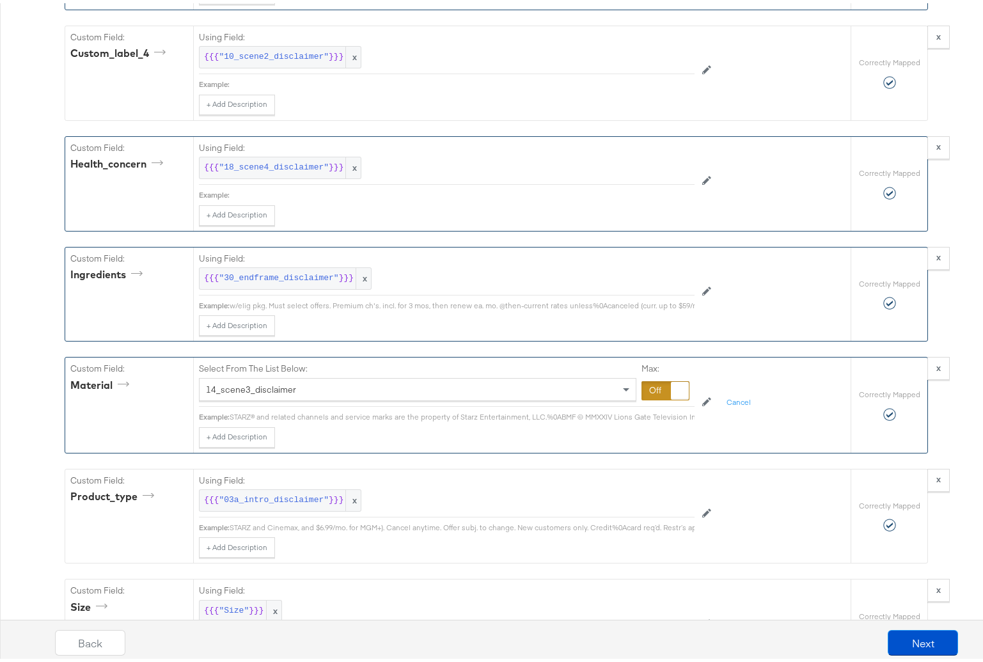
click at [345, 397] on div "14_scene3_disclaimer" at bounding box center [418, 386] width 436 height 22
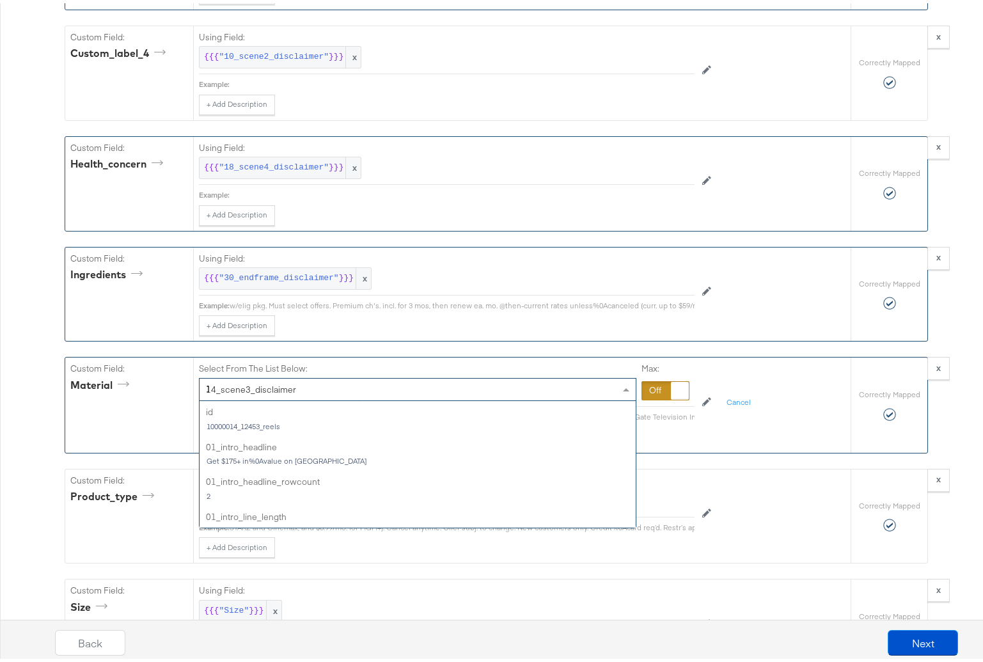
scroll to position [484, 0]
type input "10"
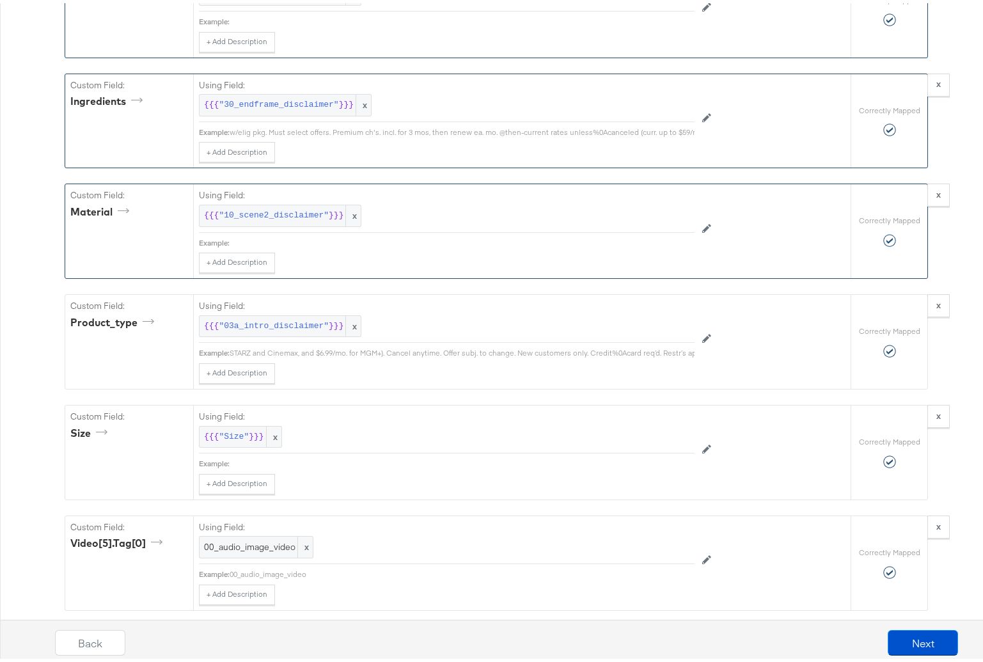
scroll to position [4469, 0]
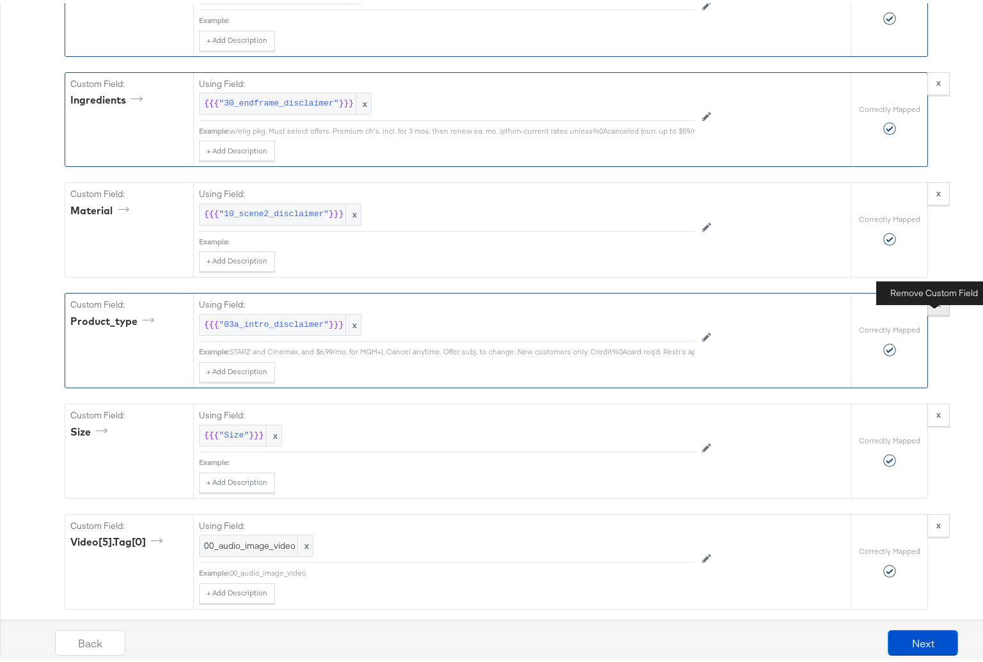
click at [937, 313] on button "x" at bounding box center [939, 301] width 22 height 23
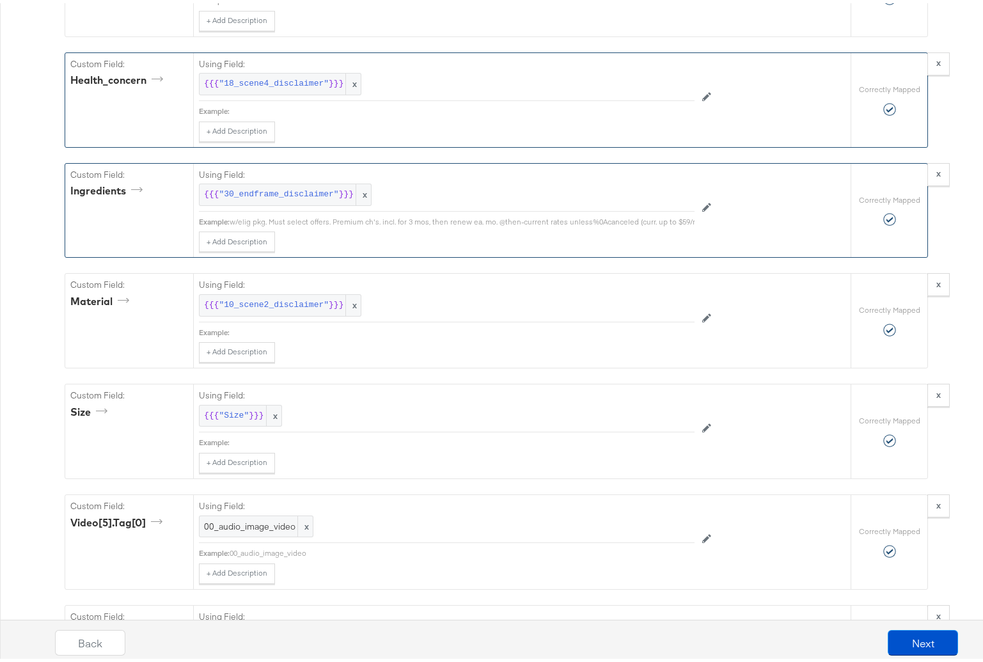
scroll to position [4373, 0]
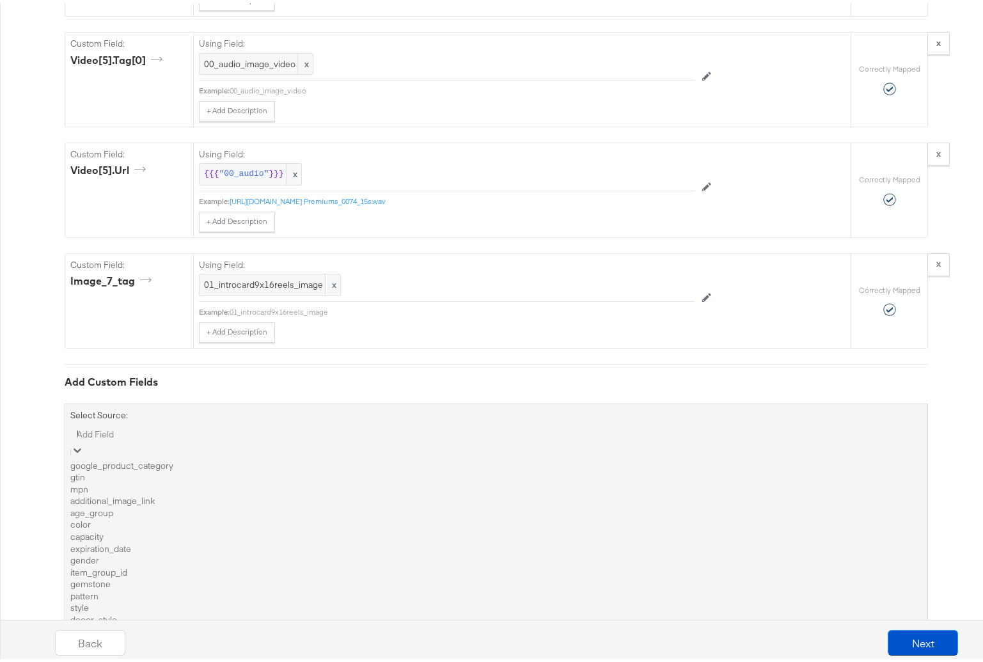
scroll to position [4734, 0]
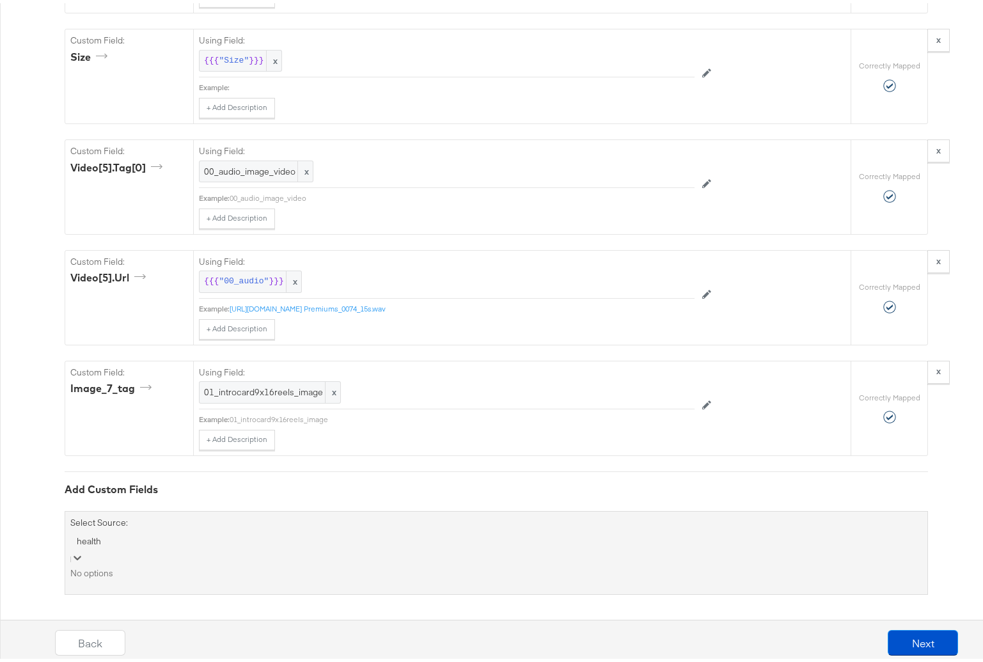
type input "health"
click at [284, 494] on div "Add Custom Fields" at bounding box center [497, 486] width 864 height 15
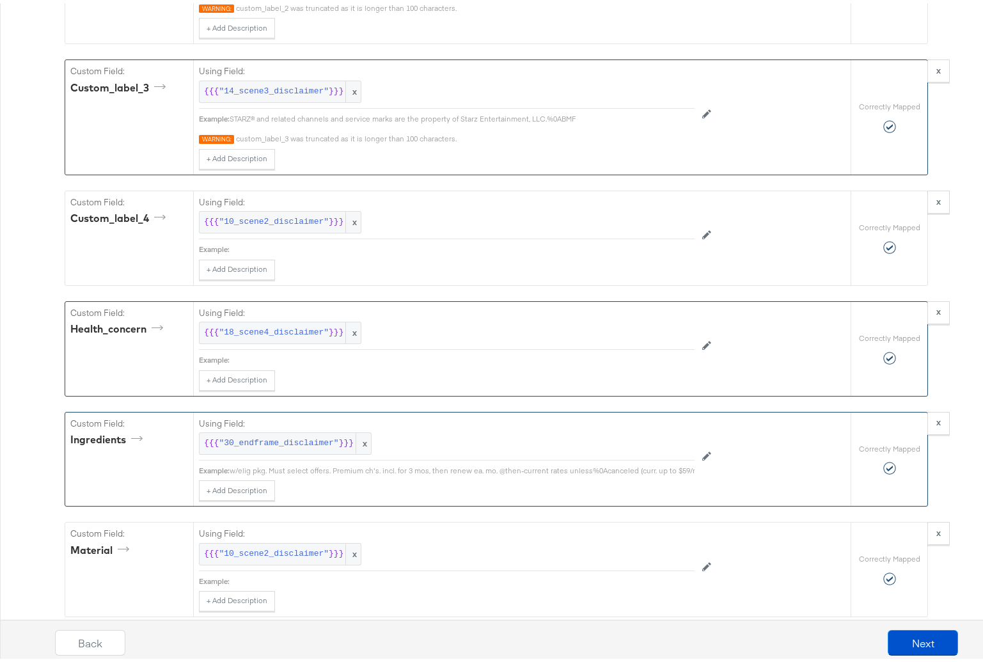
scroll to position [4130, 0]
click at [242, 336] on span ""18_scene4_disclaimer"" at bounding box center [274, 330] width 110 height 12
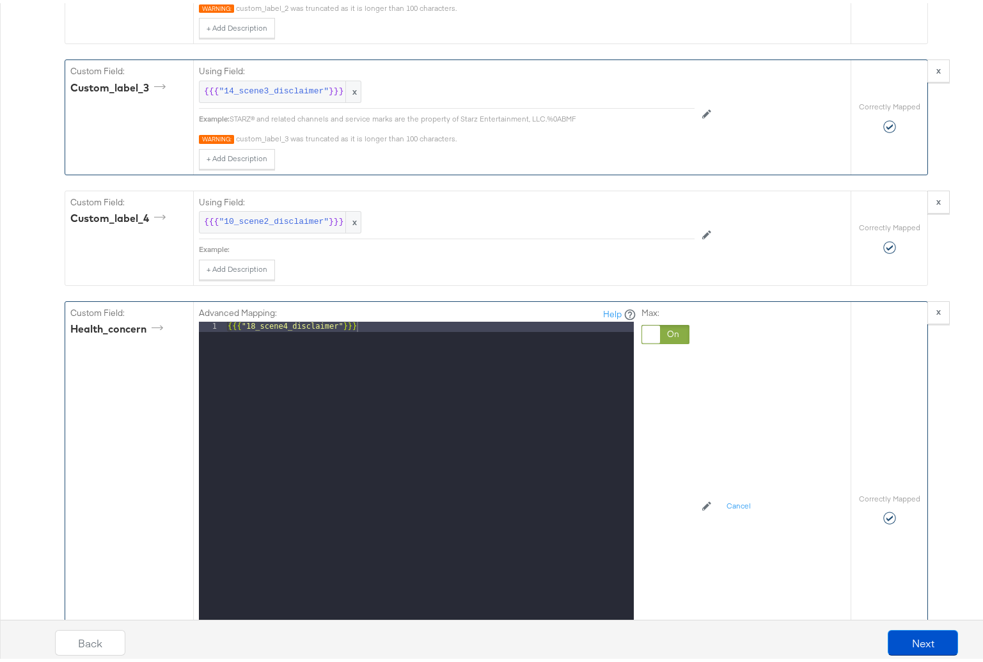
click at [673, 341] on div at bounding box center [666, 331] width 48 height 19
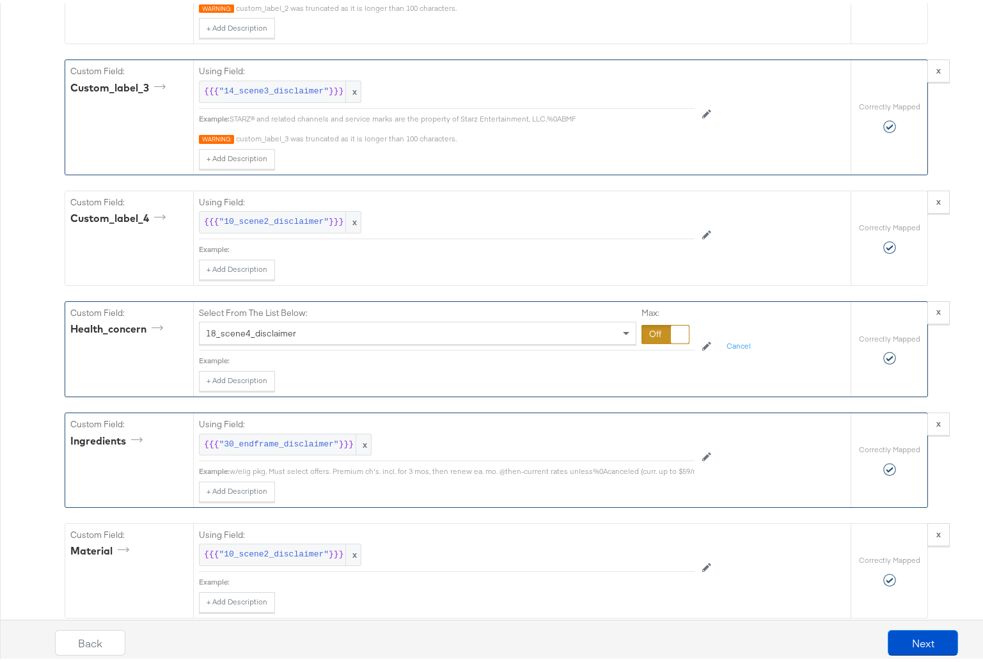
click at [388, 340] on div "18_scene4_disclaimer" at bounding box center [418, 330] width 436 height 22
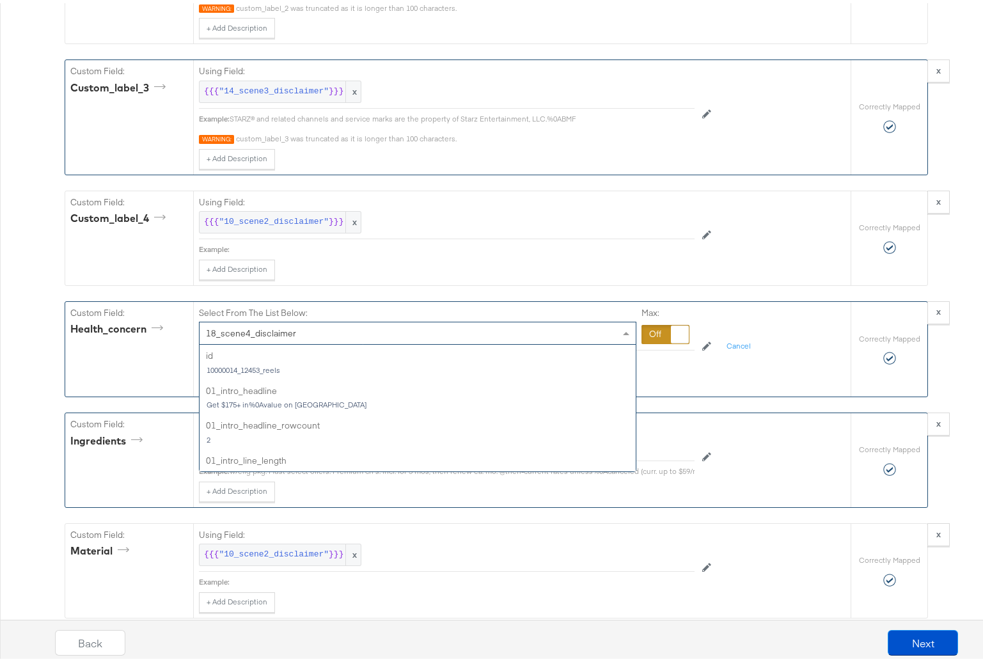
scroll to position [1073, 0]
type input "06"
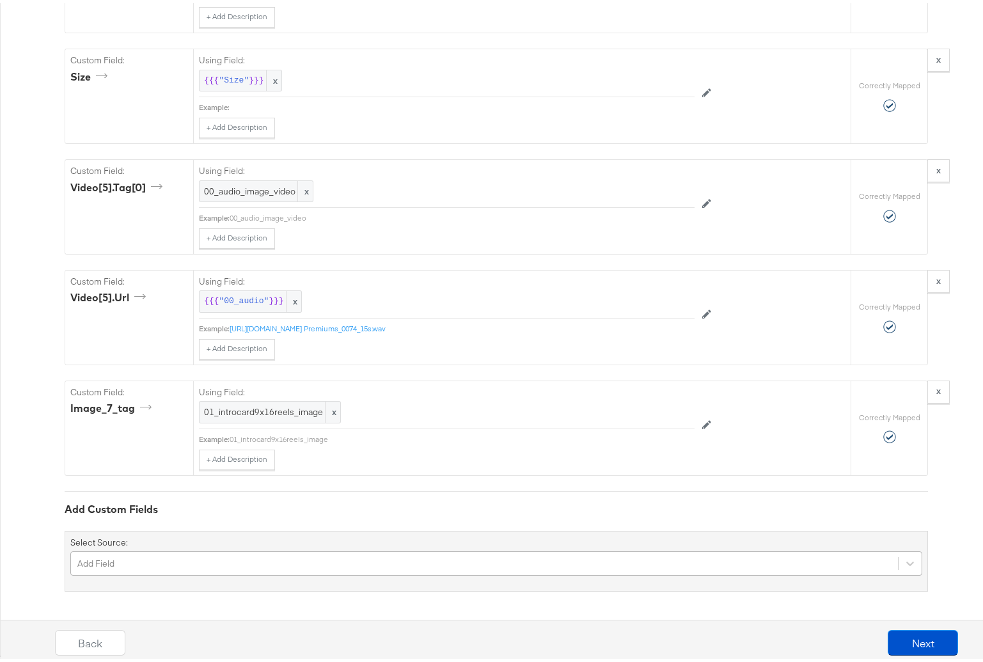
click at [244, 560] on div "Add Field" at bounding box center [496, 560] width 852 height 24
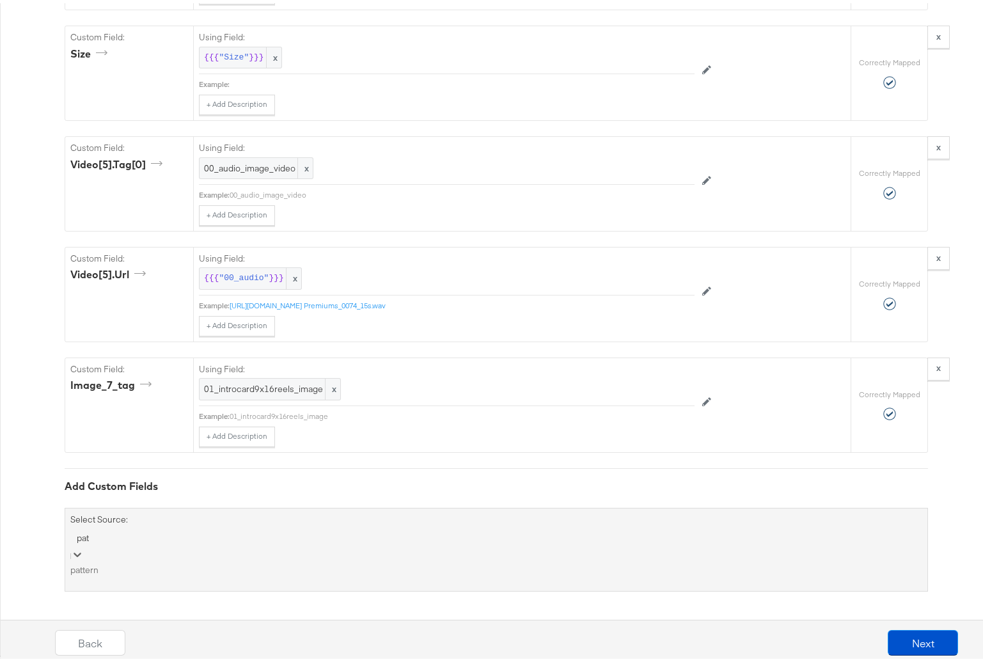
scroll to position [4734, 0]
type input "patt"
click at [120, 576] on div "pattern" at bounding box center [496, 570] width 852 height 12
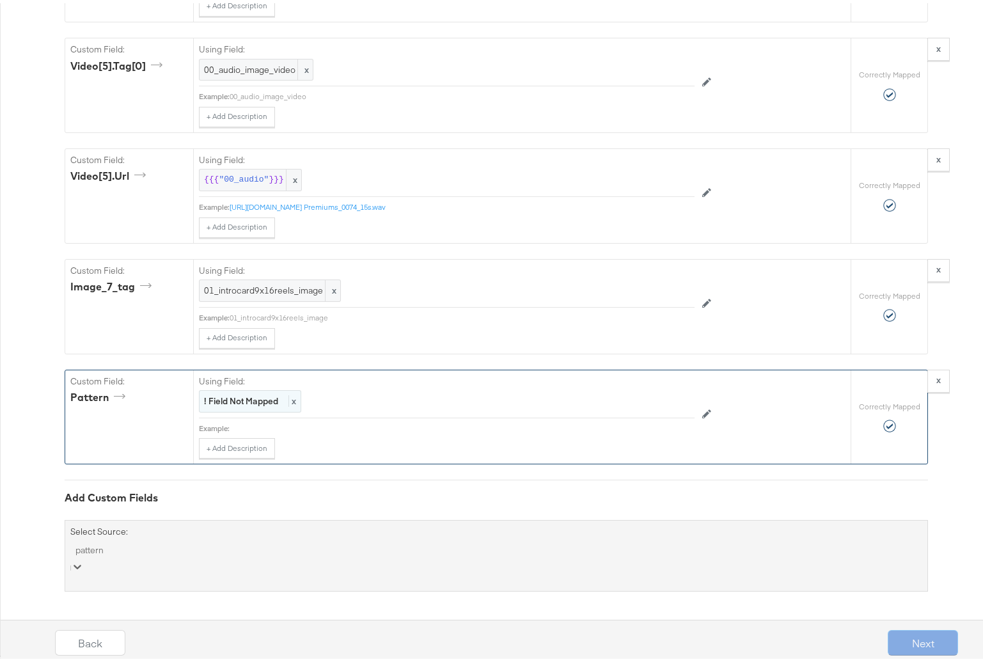
click at [222, 404] on strong "! Field Not Mapped" at bounding box center [241, 398] width 74 height 12
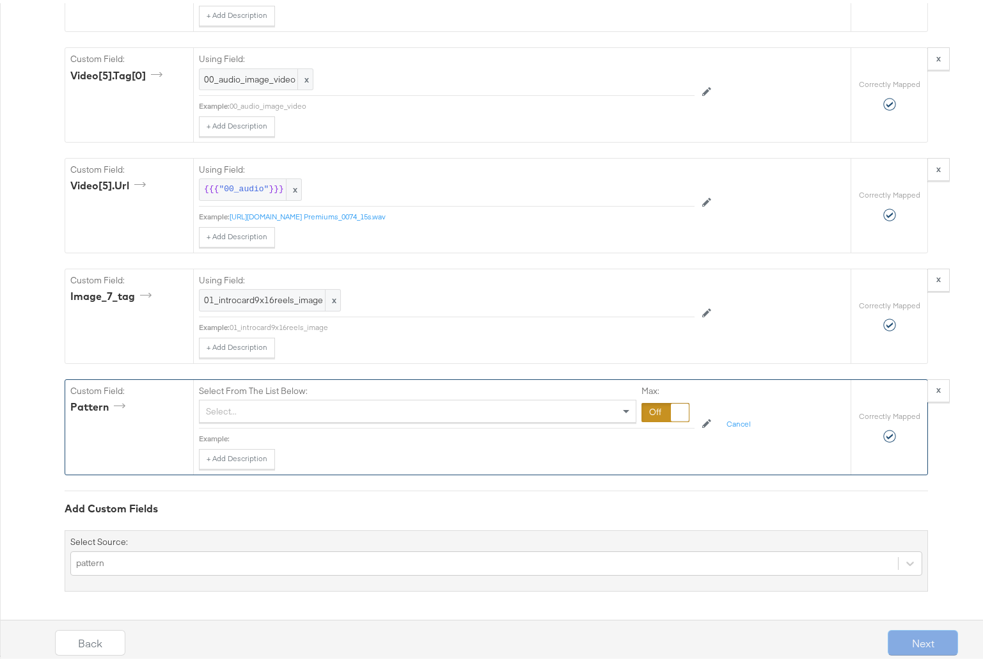
click at [237, 415] on div "Select..." at bounding box center [418, 408] width 436 height 22
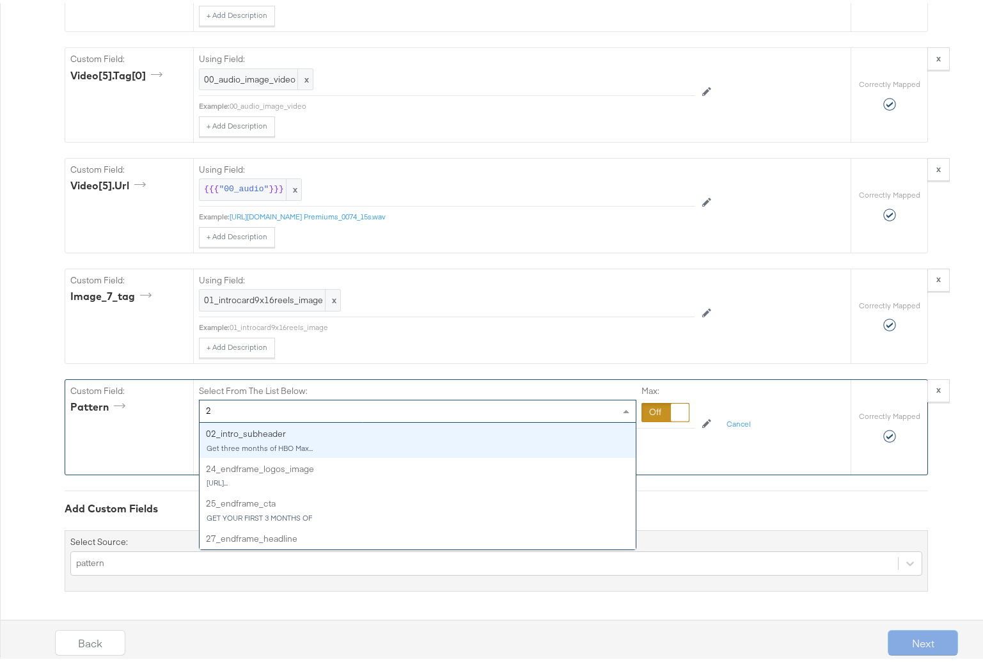
type input "22"
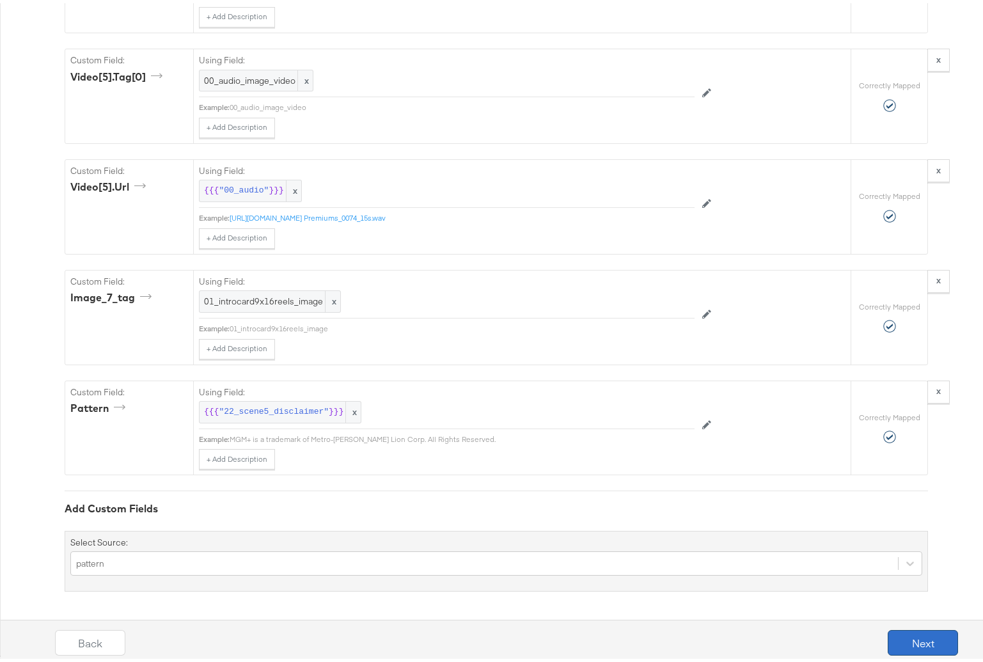
click at [920, 640] on button "Next" at bounding box center [923, 640] width 70 height 26
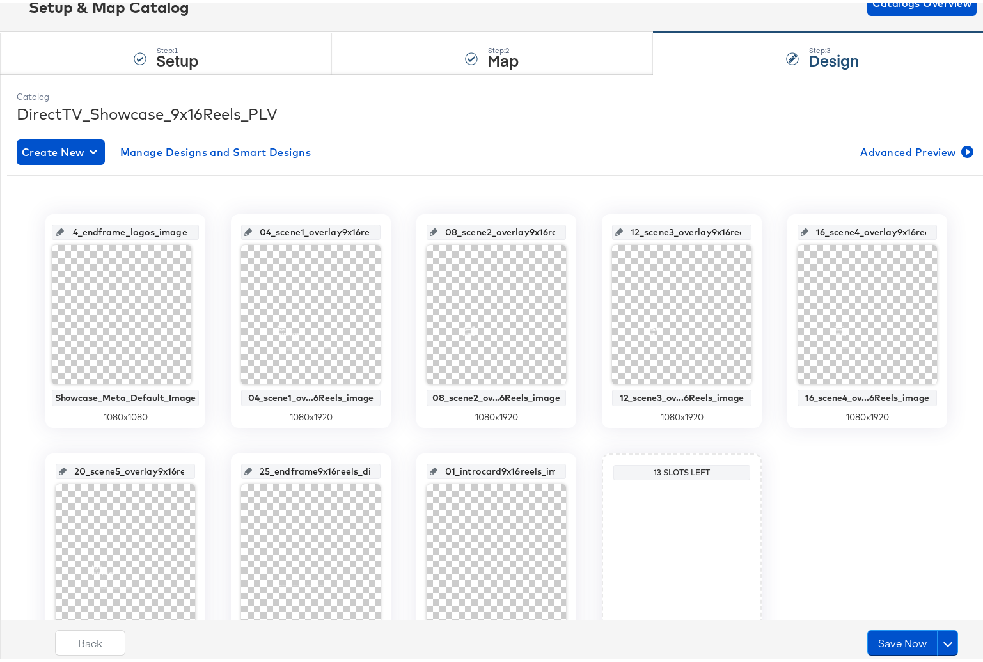
scroll to position [0, 0]
drag, startPoint x: 178, startPoint y: 228, endPoint x: 54, endPoint y: 220, distance: 124.4
click at [56, 226] on div "24_endframe_logos_image" at bounding box center [126, 228] width 148 height 15
type input "main_image"
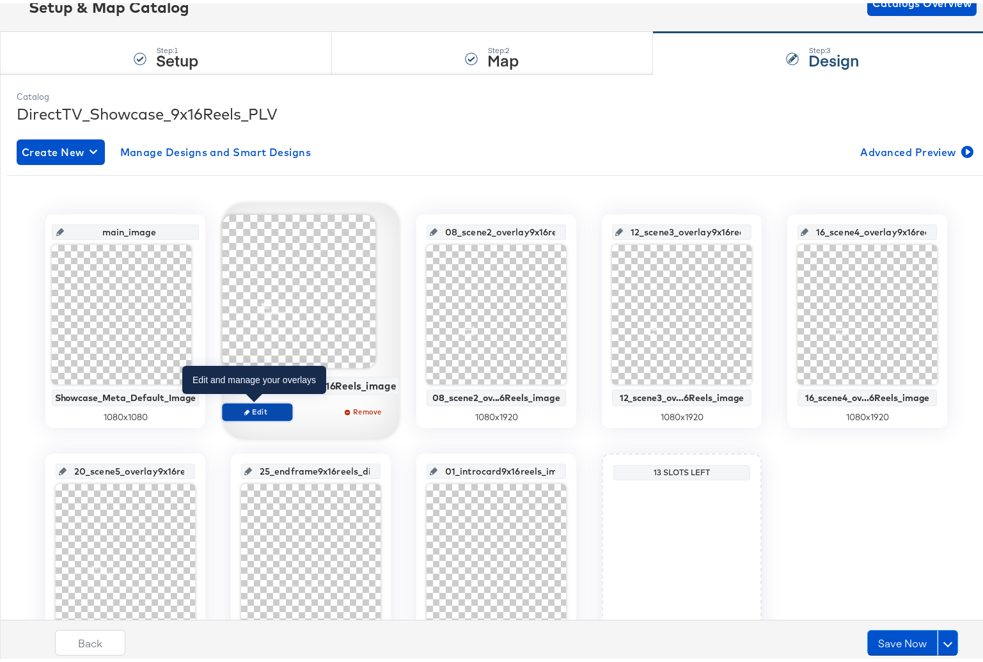
click at [268, 411] on span "Edit" at bounding box center [257, 409] width 59 height 10
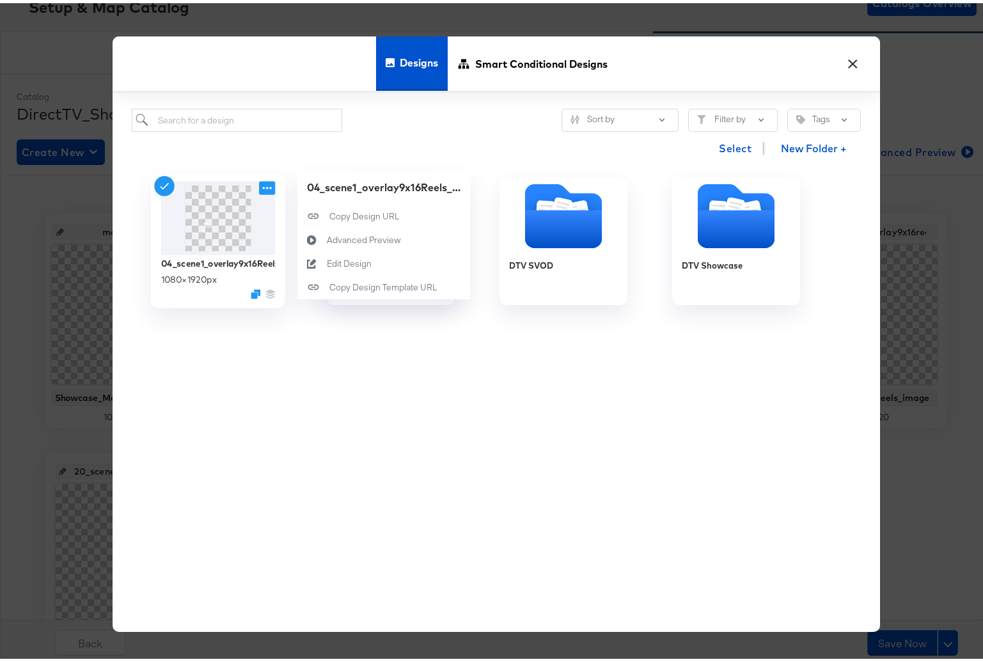
click at [259, 189] on icon at bounding box center [267, 184] width 16 height 13
click at [327, 260] on div "Edit Design Edit Design" at bounding box center [327, 260] width 0 height 0
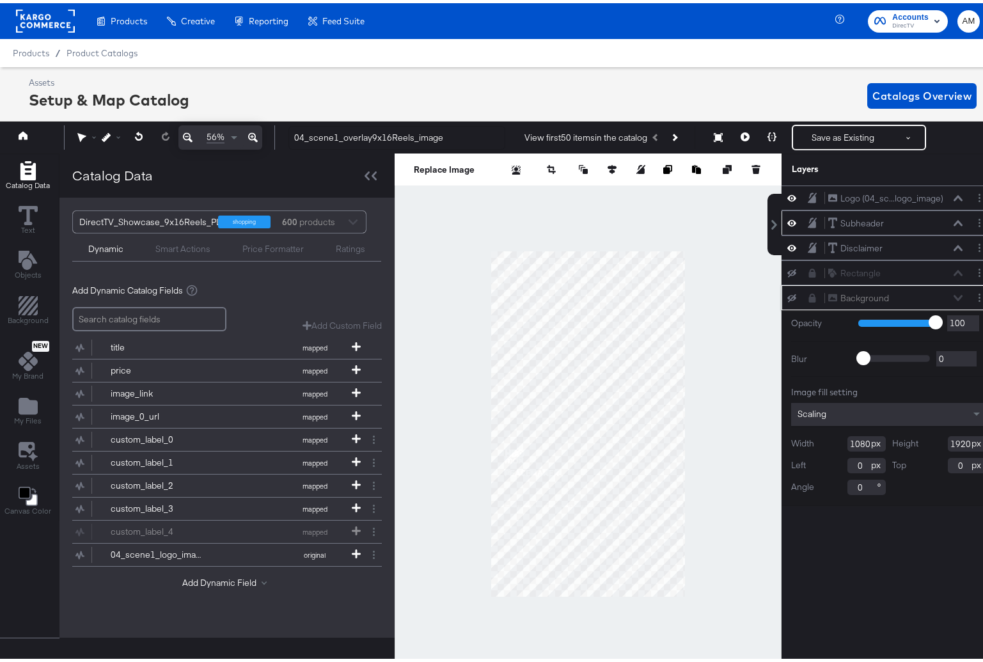
click at [954, 220] on icon at bounding box center [958, 220] width 9 height 6
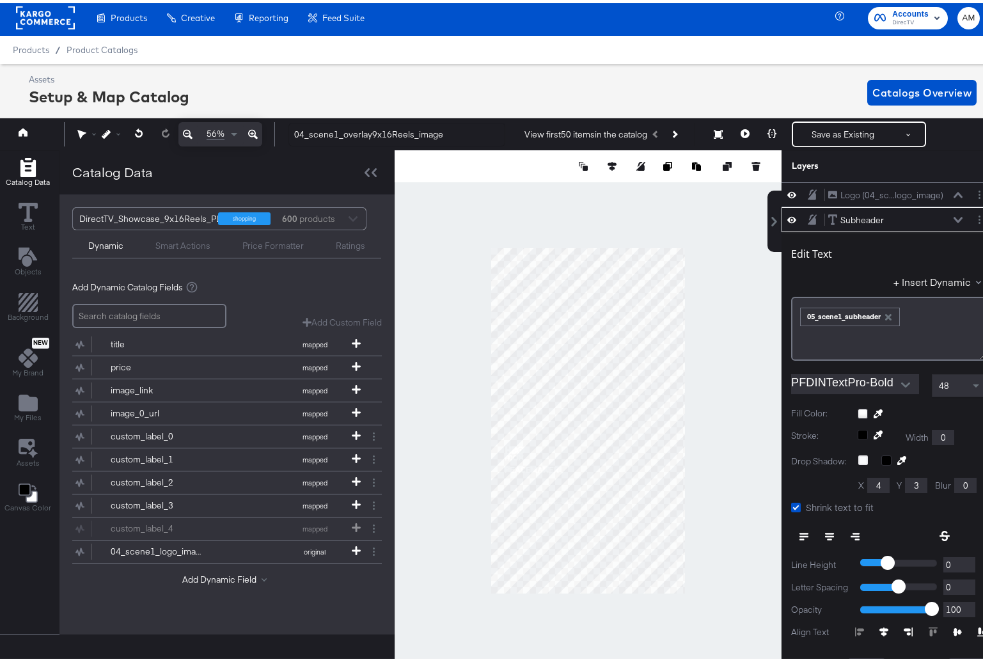
scroll to position [25, 0]
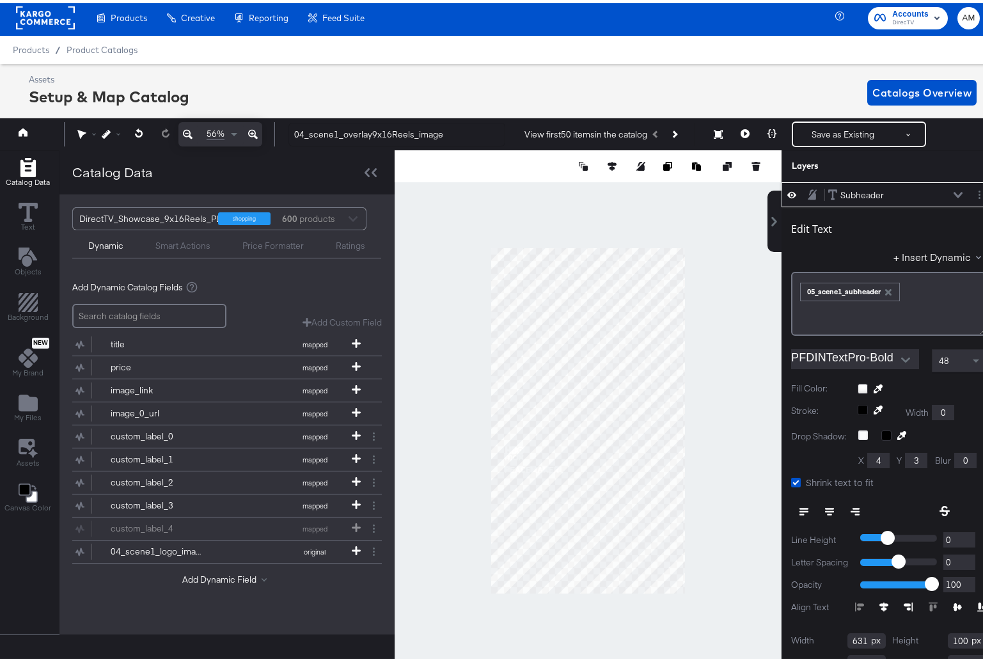
click at [954, 192] on icon at bounding box center [958, 192] width 9 height 6
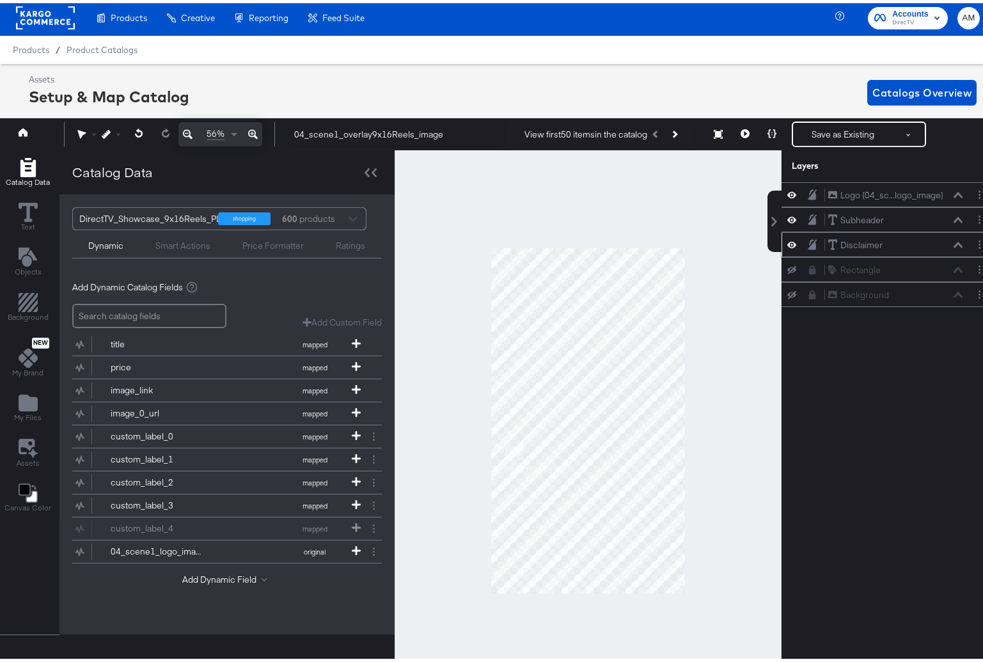
click at [954, 242] on icon at bounding box center [958, 242] width 9 height 6
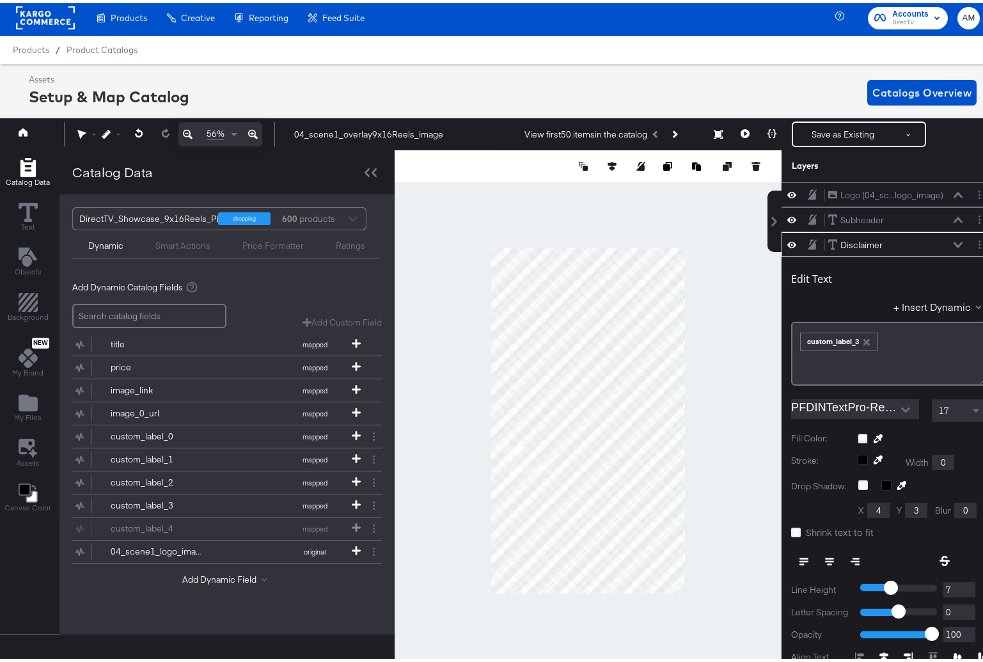
scroll to position [50, 0]
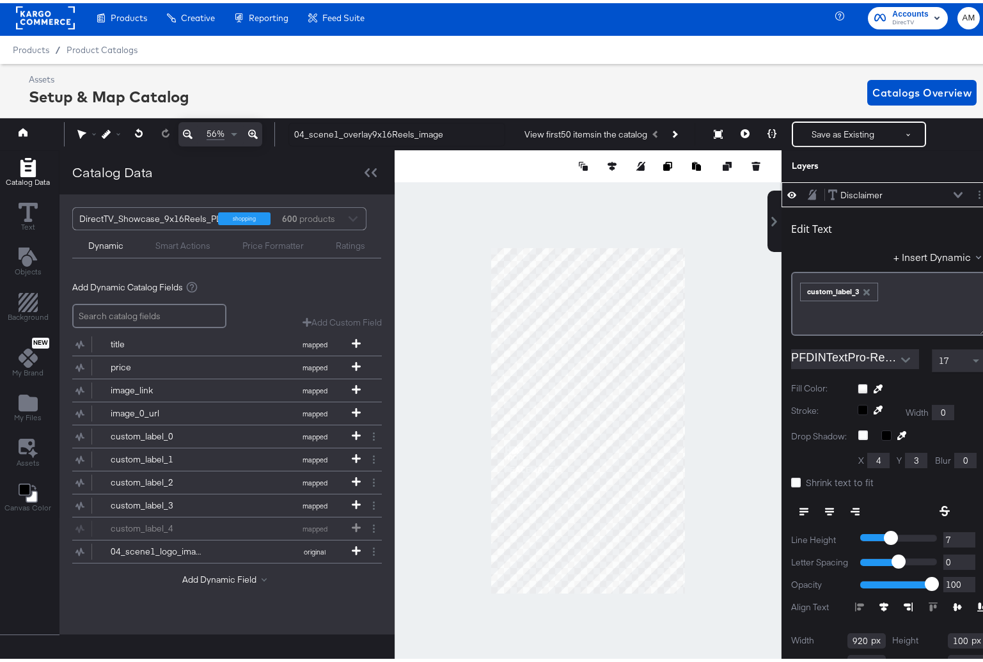
click at [864, 288] on icon "button" at bounding box center [867, 289] width 6 height 6
click at [906, 260] on button "+ Insert Dynamic" at bounding box center [940, 253] width 93 height 13
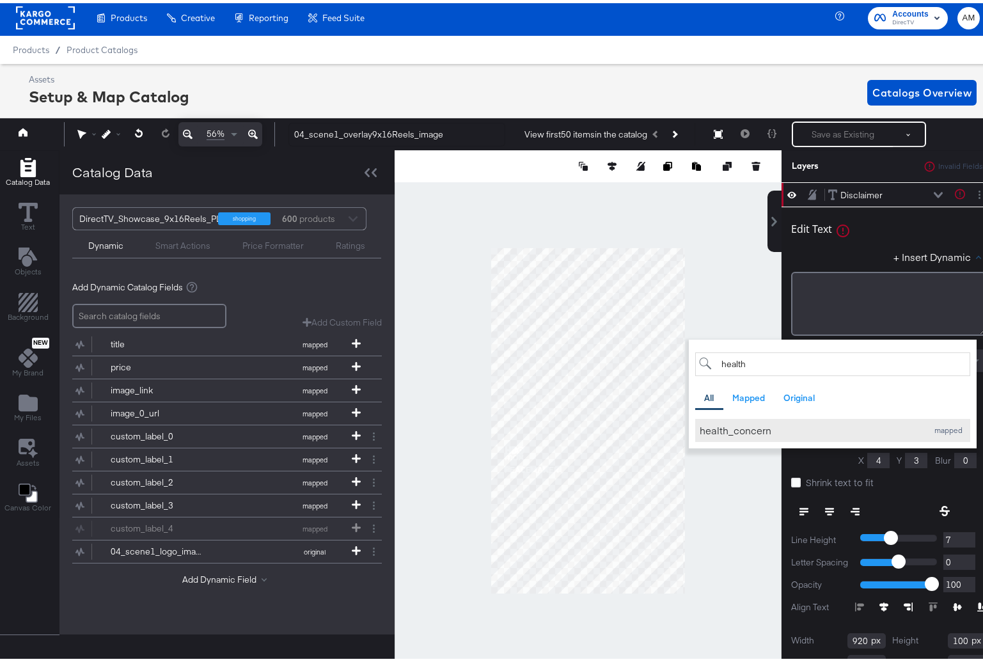
type input "health"
click at [743, 433] on div "health_concern" at bounding box center [810, 426] width 221 height 13
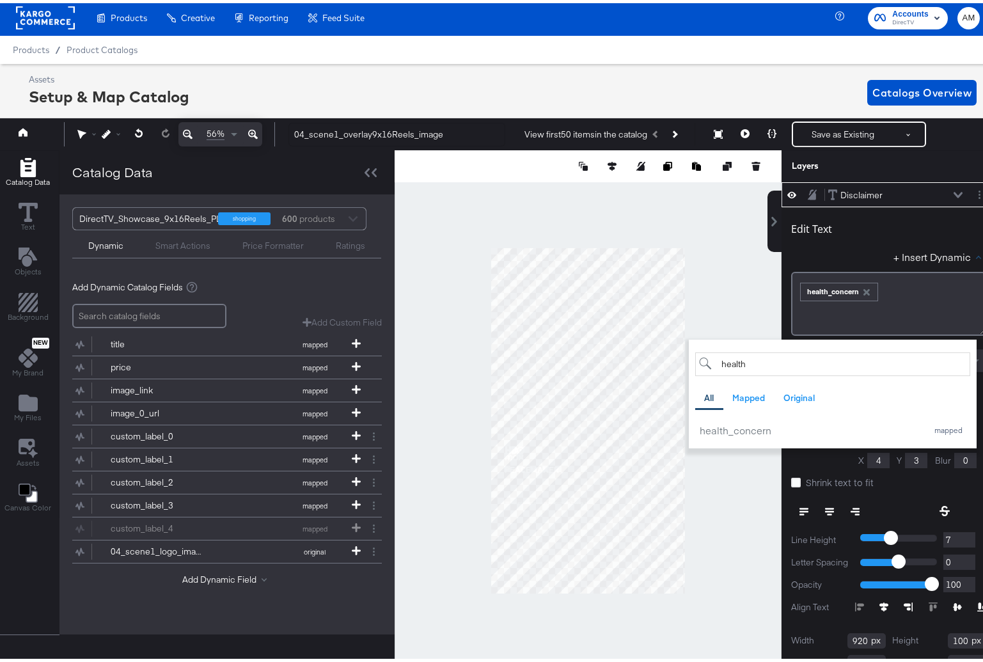
click at [943, 225] on div "Edit Text" at bounding box center [888, 227] width 195 height 17
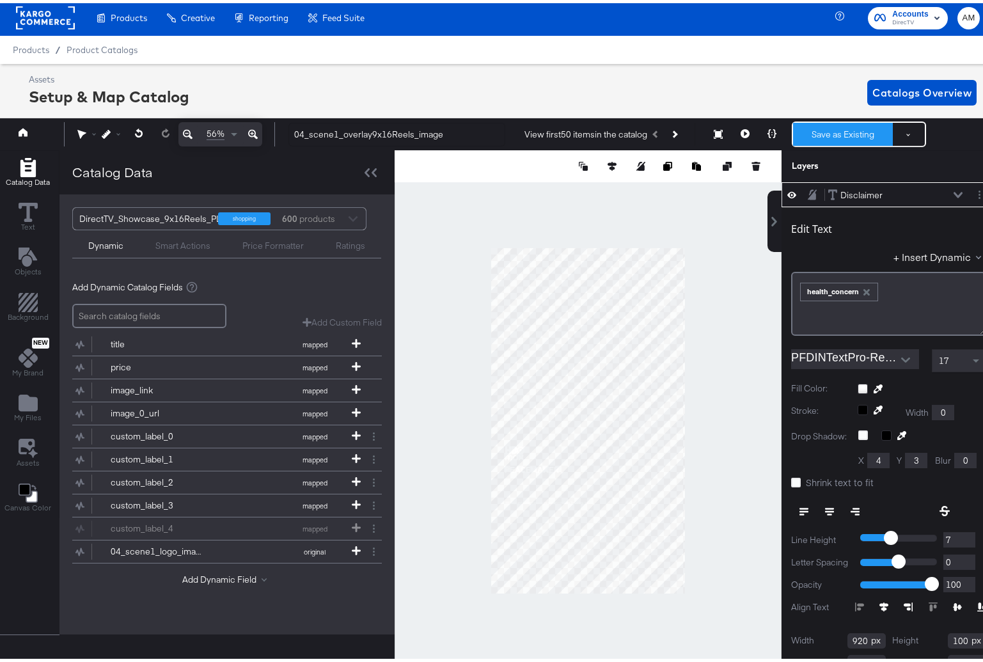
click at [816, 131] on button "Save as Existing" at bounding box center [843, 131] width 100 height 23
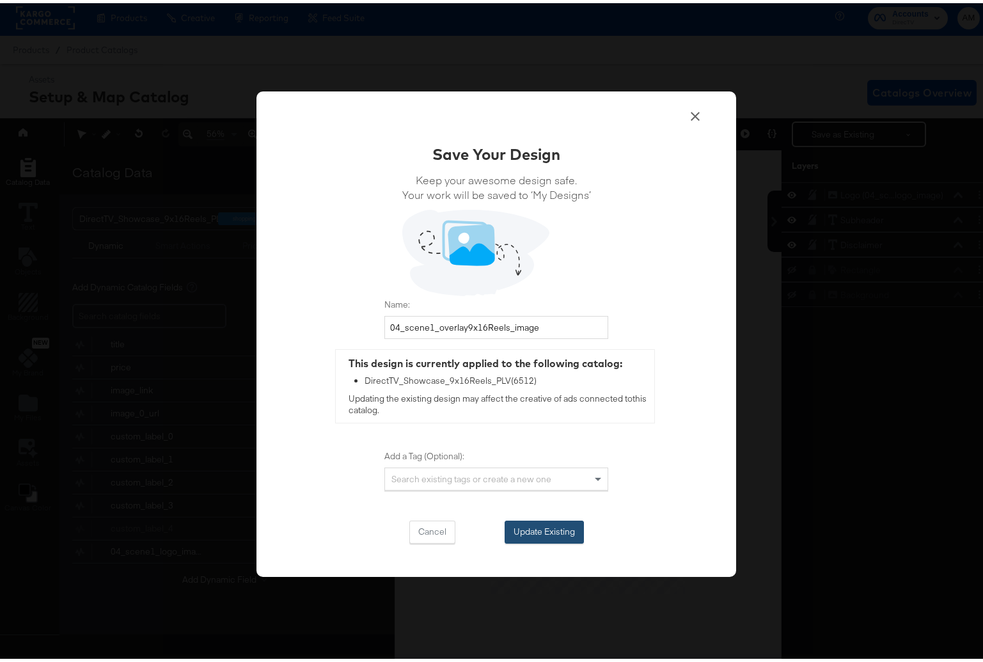
click at [521, 528] on button "Update Existing" at bounding box center [544, 528] width 79 height 23
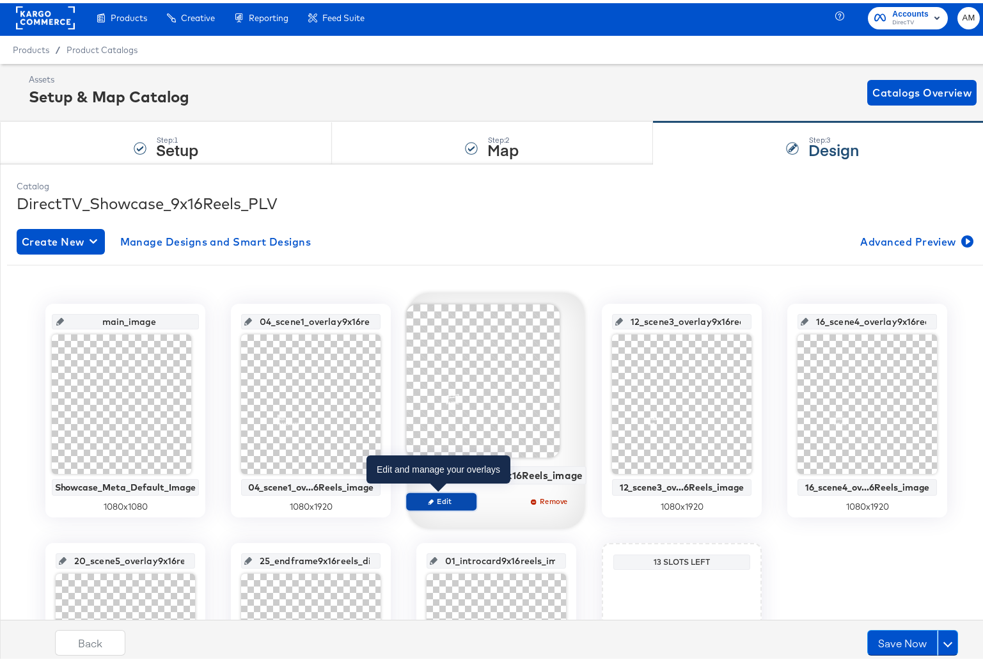
click at [443, 503] on button "Edit" at bounding box center [441, 498] width 70 height 18
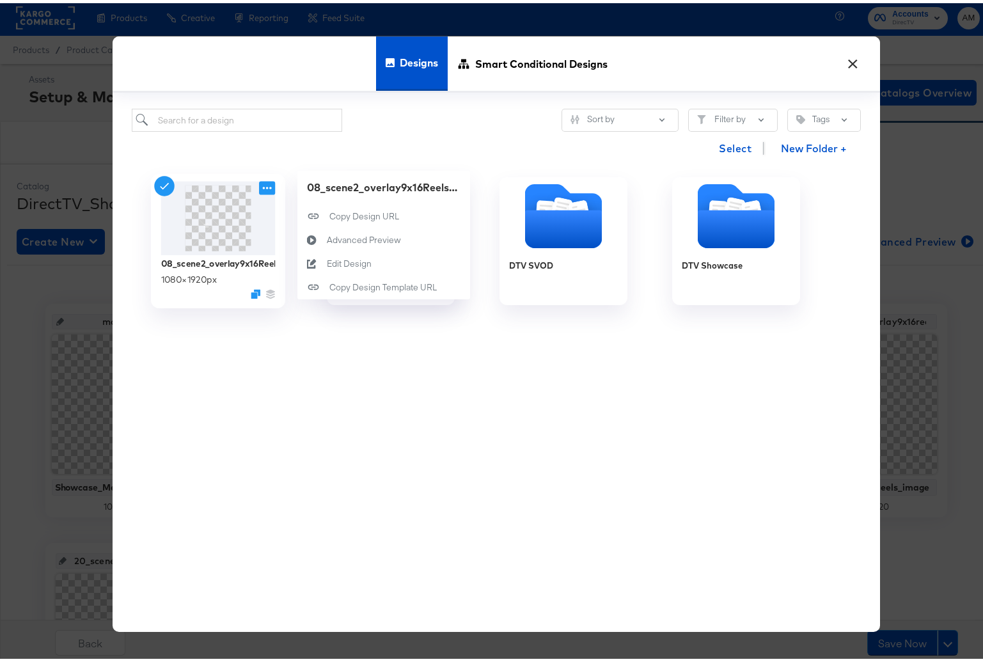
click at [262, 182] on icon at bounding box center [267, 184] width 16 height 13
click at [327, 260] on div "Edit Design Edit Design" at bounding box center [327, 260] width 0 height 0
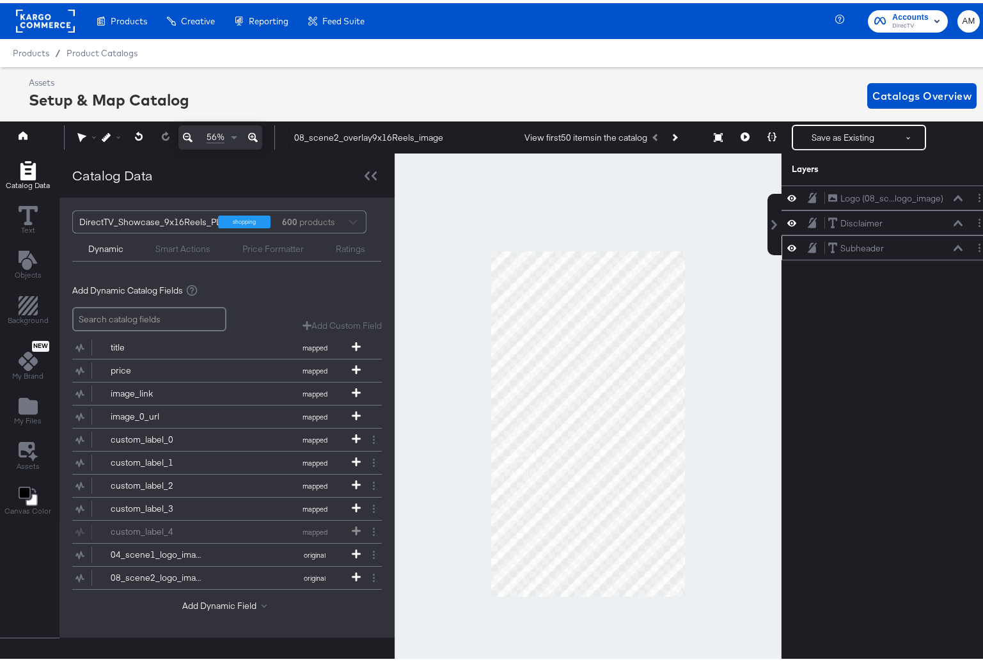
click at [954, 248] on icon at bounding box center [958, 245] width 9 height 6
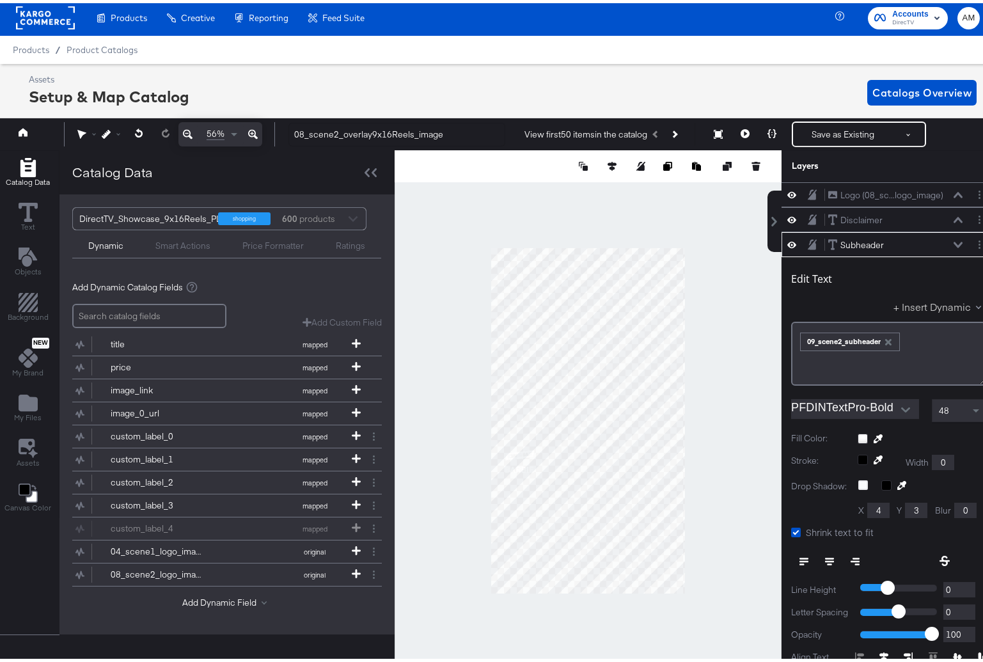
scroll to position [50, 0]
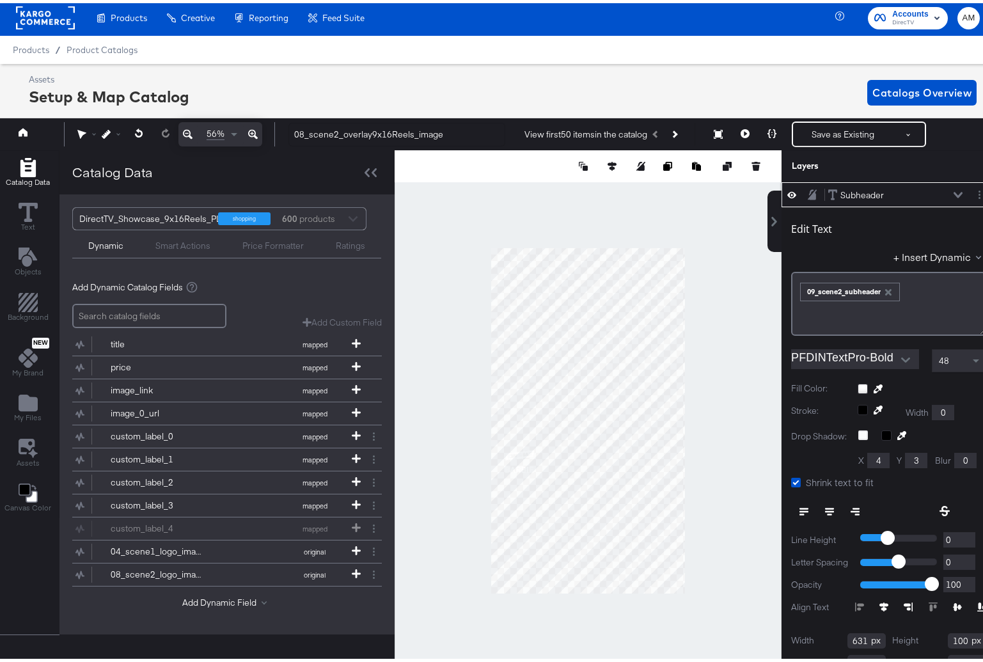
click at [954, 191] on icon at bounding box center [958, 192] width 9 height 6
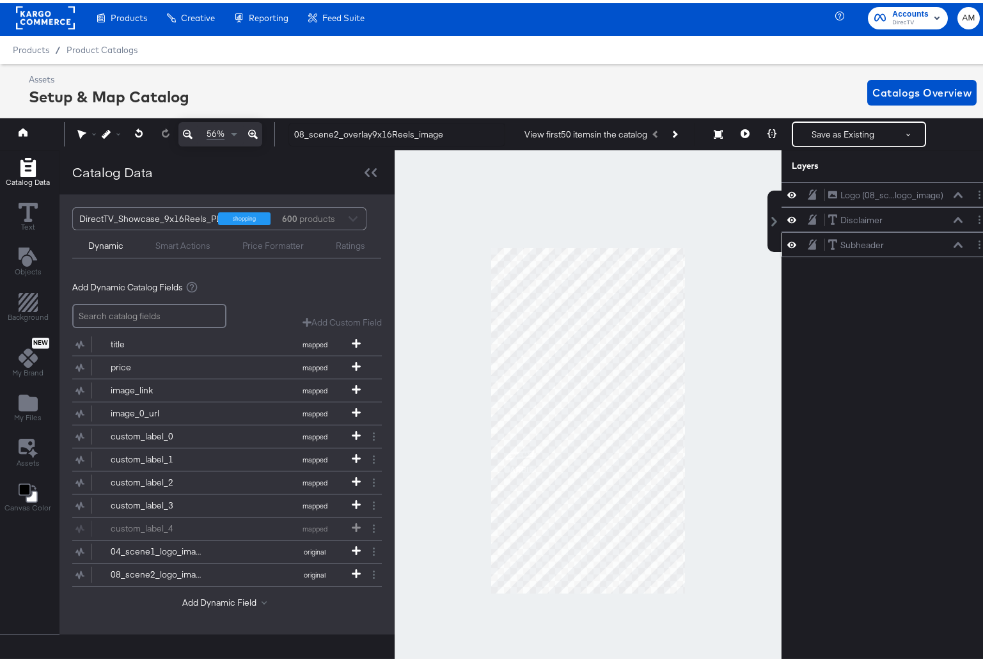
scroll to position [0, 0]
click at [954, 216] on icon at bounding box center [958, 217] width 9 height 6
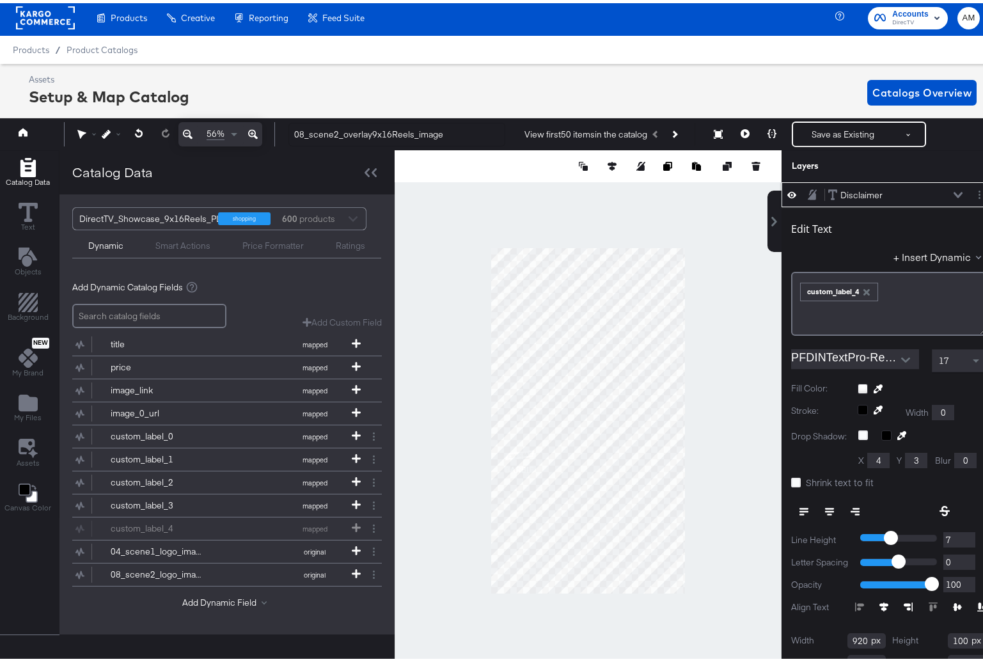
click at [864, 288] on icon "button" at bounding box center [867, 289] width 6 height 6
click at [896, 258] on button "+ Insert Dynamic" at bounding box center [940, 253] width 93 height 13
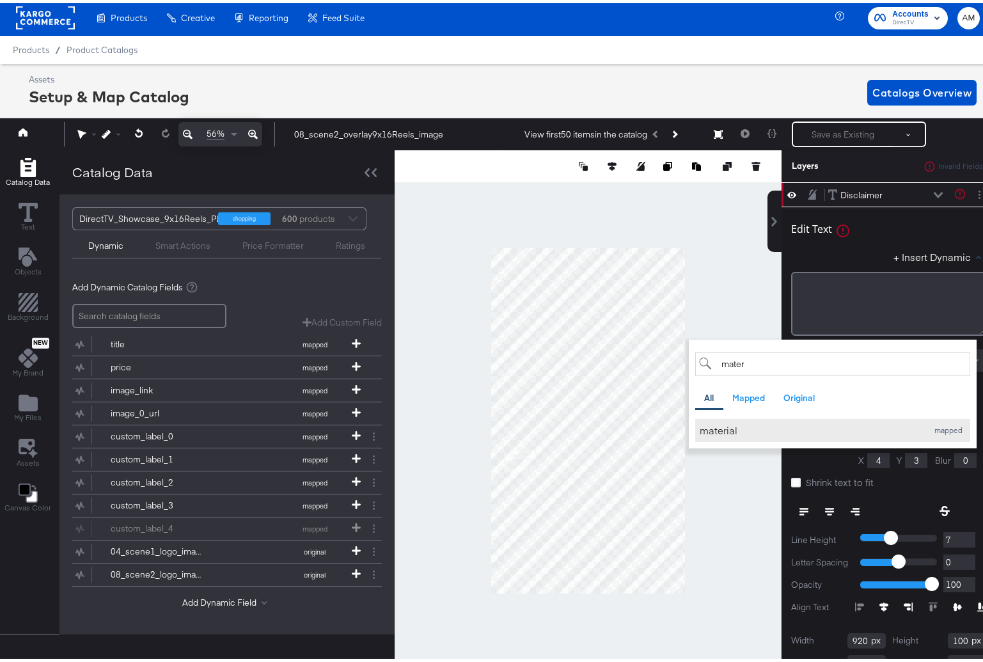
type input "mater"
click at [705, 429] on div "material" at bounding box center [810, 426] width 221 height 13
click at [872, 242] on div "Edit Text + Insert Dynamic mater All Mapped Original Add a field from your cata…" at bounding box center [888, 270] width 195 height 123
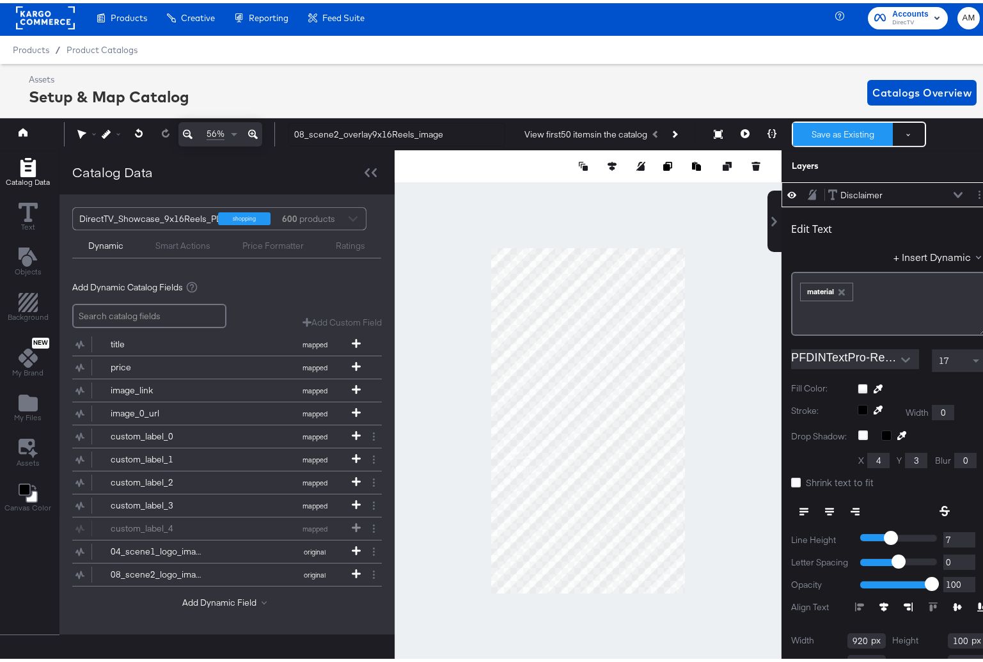
click at [823, 120] on button "Save as Existing" at bounding box center [843, 131] width 100 height 23
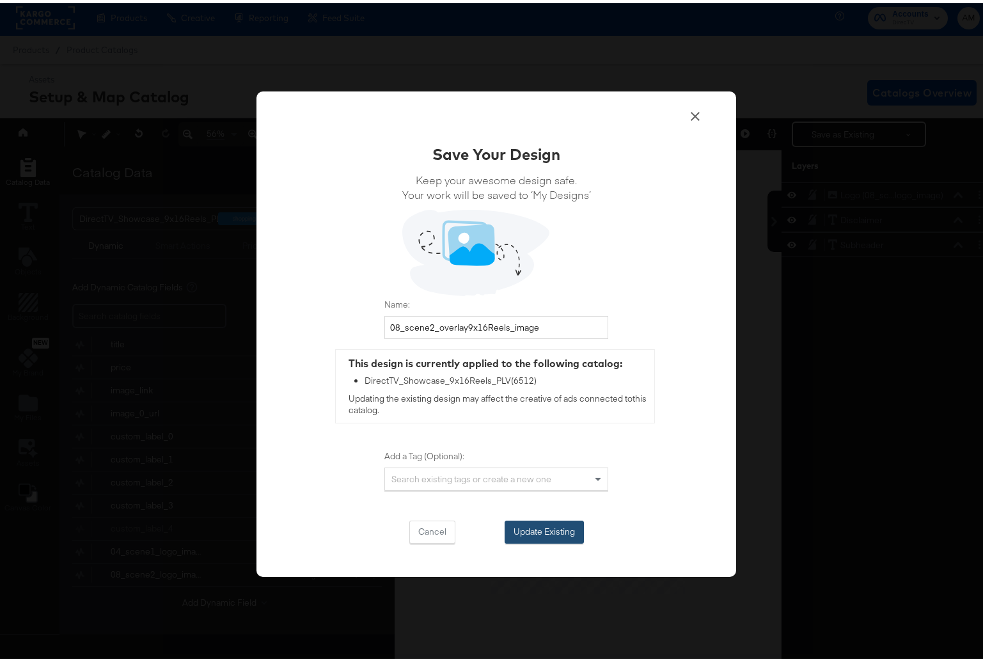
click at [549, 519] on button "Update Existing" at bounding box center [544, 528] width 79 height 23
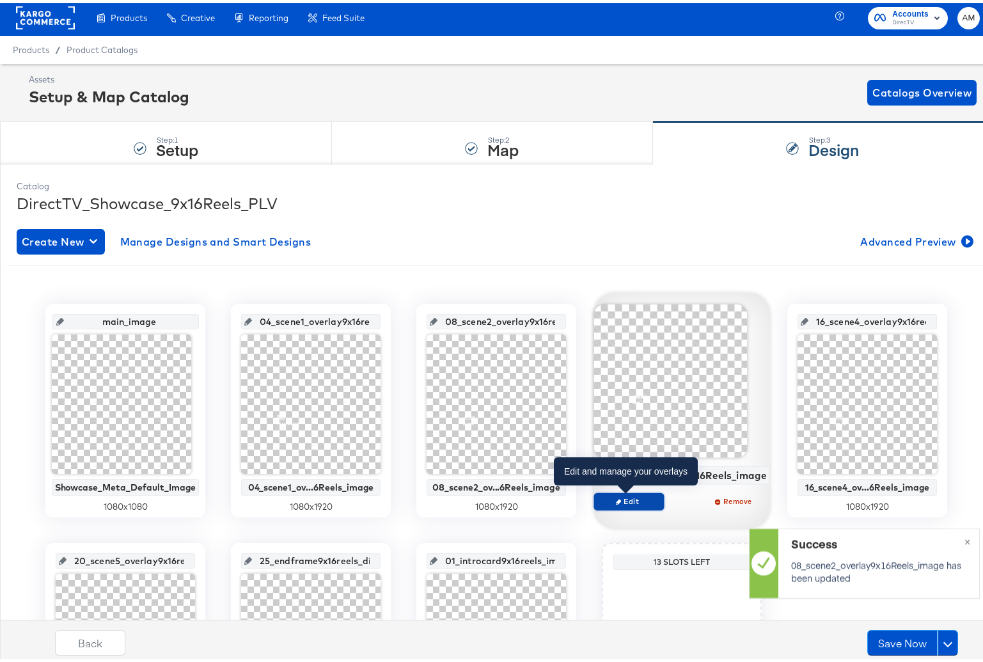
click at [634, 501] on span "Edit" at bounding box center [628, 498] width 59 height 10
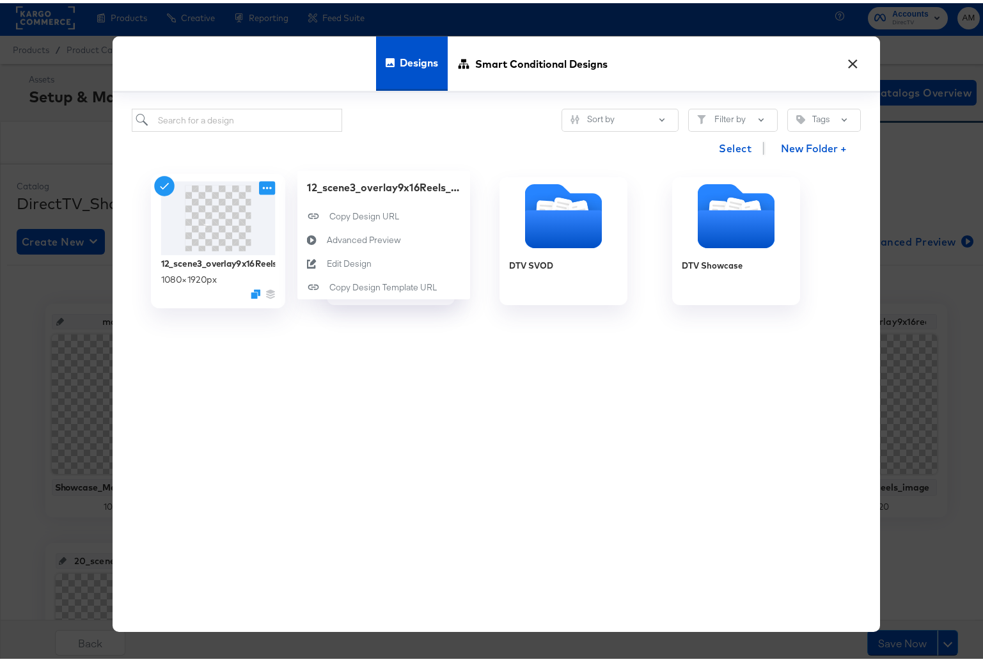
click at [261, 186] on icon at bounding box center [267, 184] width 16 height 13
click at [327, 260] on div "Edit Design Edit Design" at bounding box center [327, 260] width 0 height 0
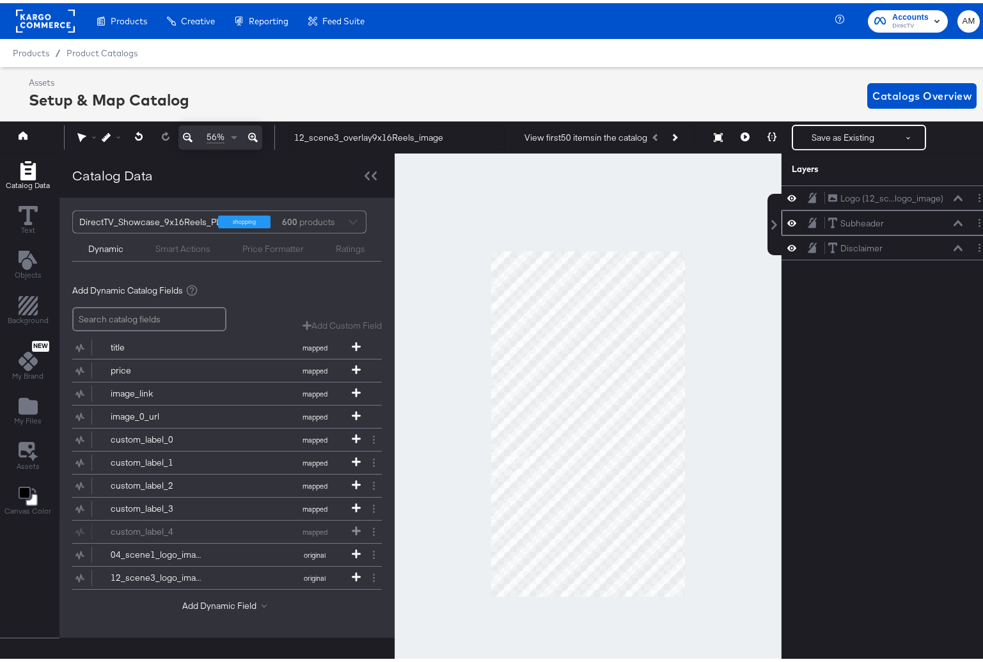
click at [954, 222] on icon at bounding box center [958, 220] width 9 height 6
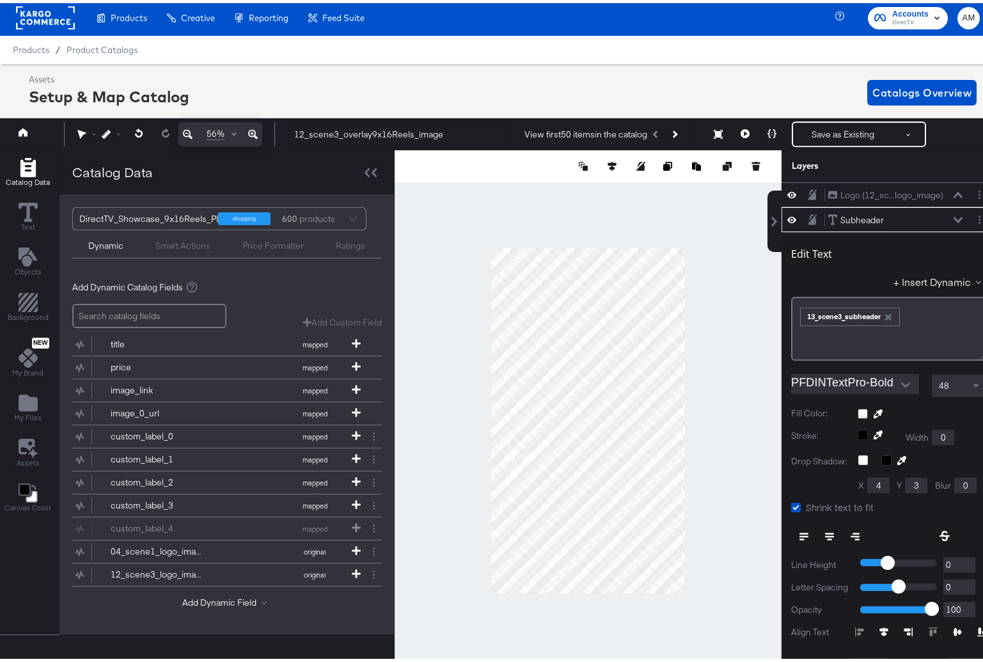
scroll to position [25, 0]
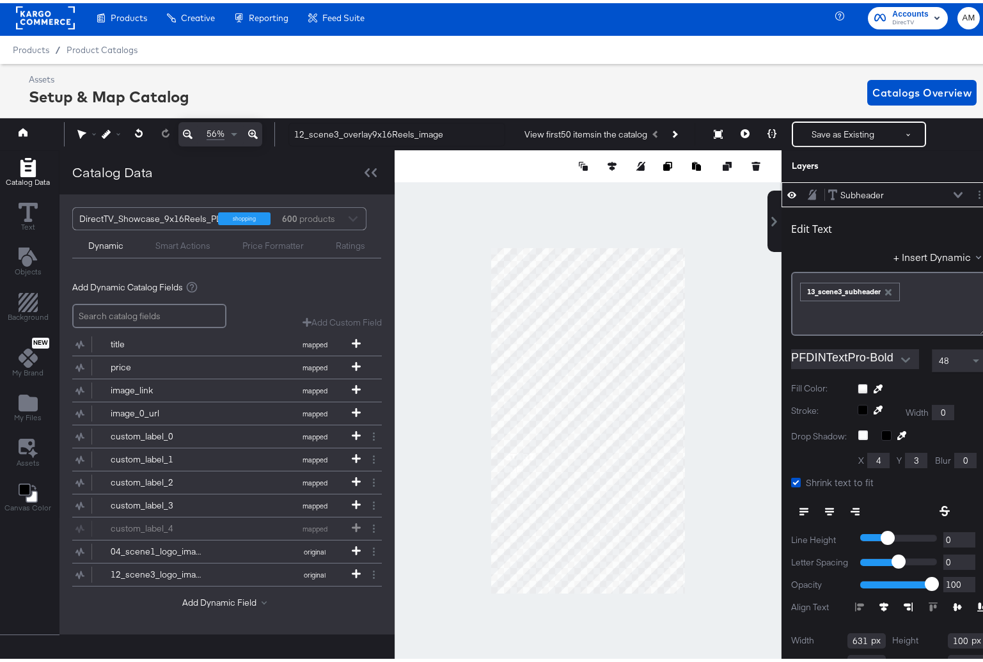
click at [954, 190] on icon at bounding box center [958, 192] width 9 height 6
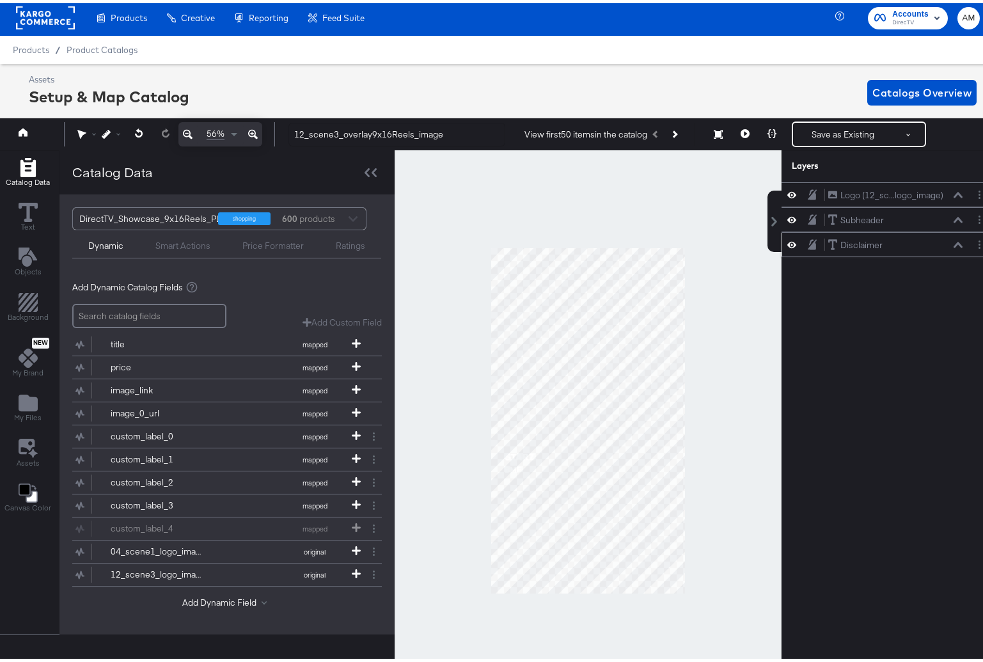
click at [947, 245] on div "Disclaimer Disclaimer" at bounding box center [896, 241] width 136 height 13
click at [954, 243] on icon at bounding box center [958, 242] width 9 height 6
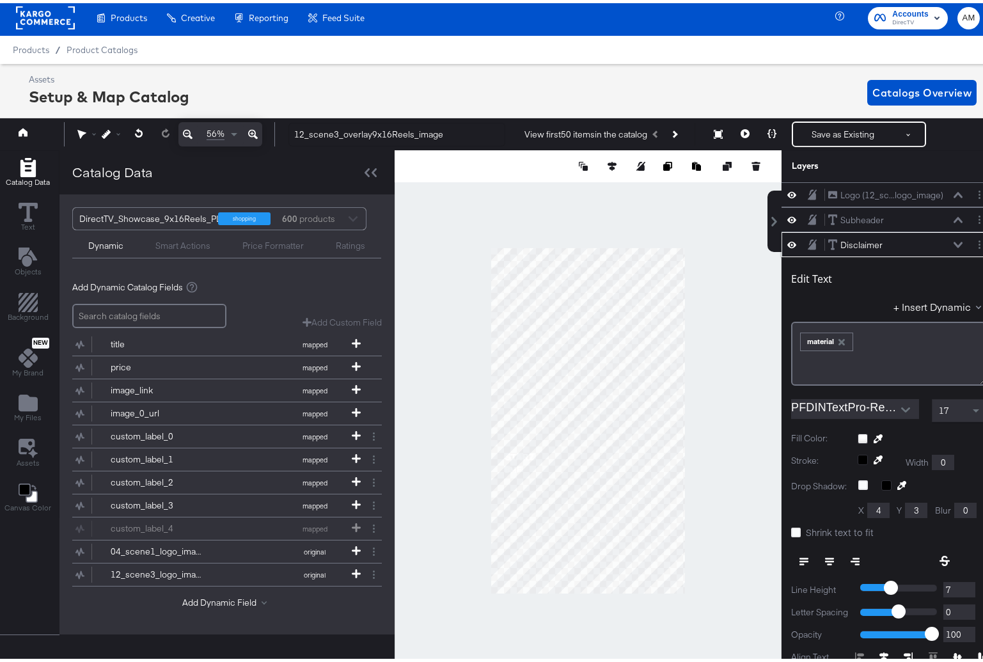
scroll to position [50, 0]
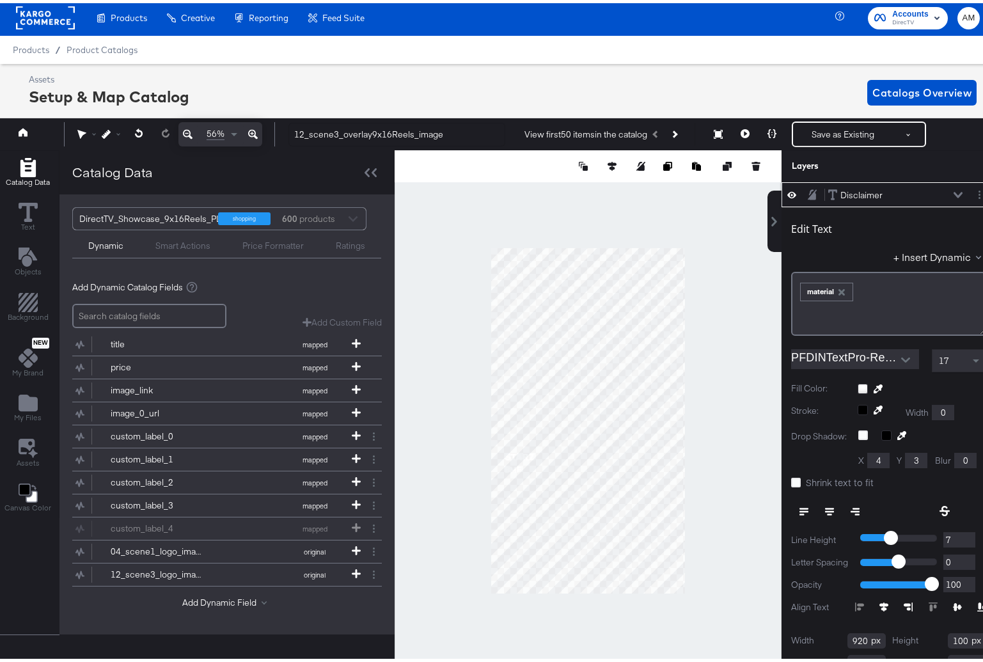
click at [839, 288] on icon "button" at bounding box center [842, 289] width 6 height 6
click at [902, 255] on button "+ Insert Dynamic" at bounding box center [940, 253] width 93 height 13
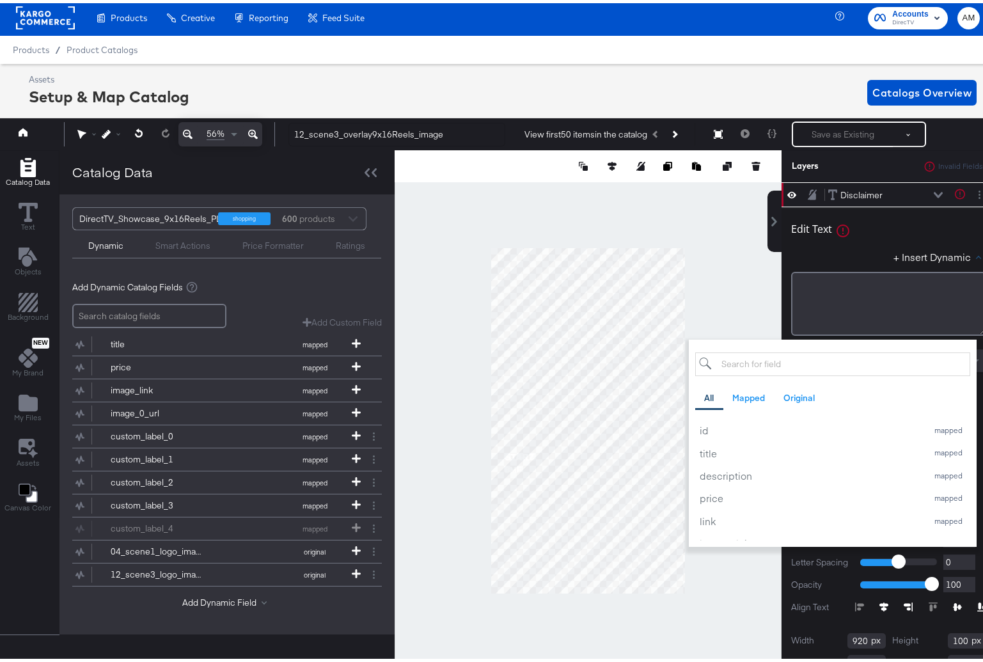
click at [810, 374] on div "All Mapped Original id mapped title mapped description mapped price mapped link…" at bounding box center [832, 443] width 275 height 188
click at [809, 368] on input "search" at bounding box center [832, 361] width 275 height 24
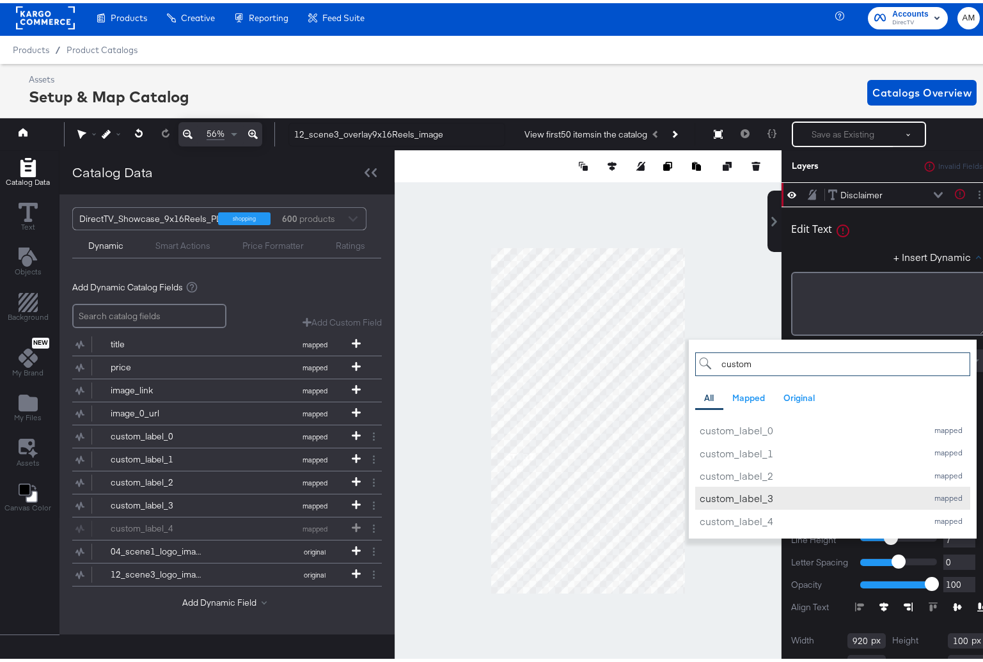
type input "custom"
click at [725, 494] on div "custom_label_3" at bounding box center [810, 495] width 221 height 13
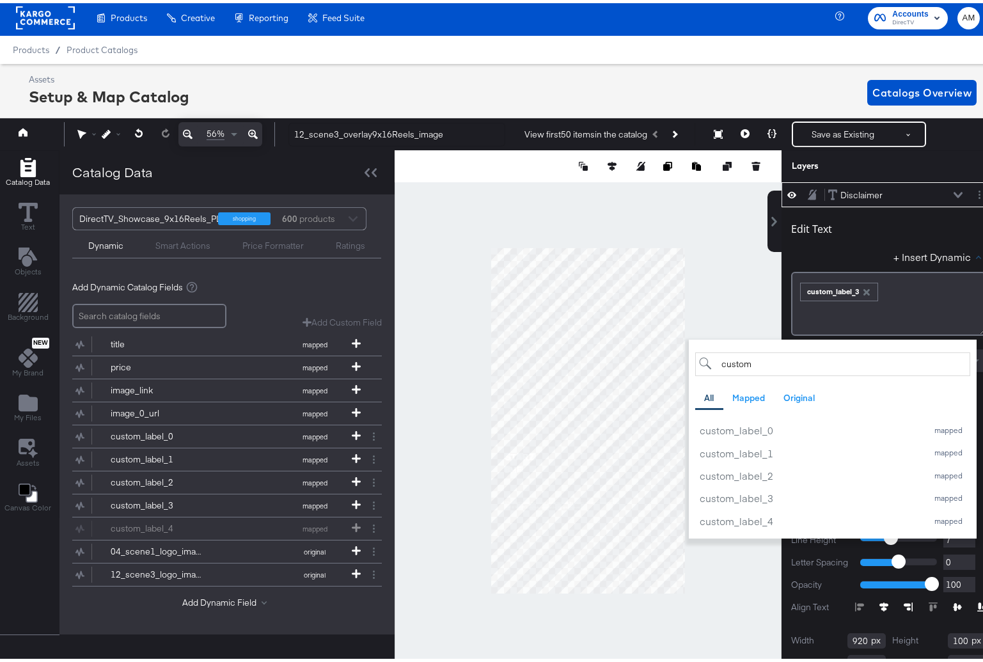
click at [828, 252] on div "+ Insert Dynamic custom All Mapped Original custom_label_0 mapped custom_label_…" at bounding box center [888, 256] width 195 height 19
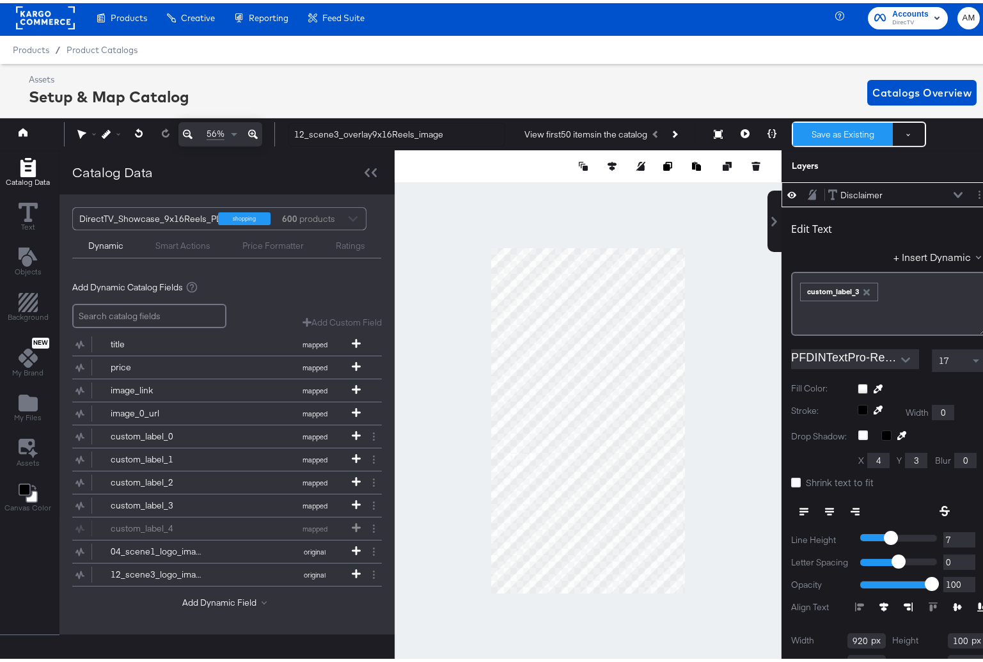
click at [832, 129] on button "Save as Existing" at bounding box center [843, 131] width 100 height 23
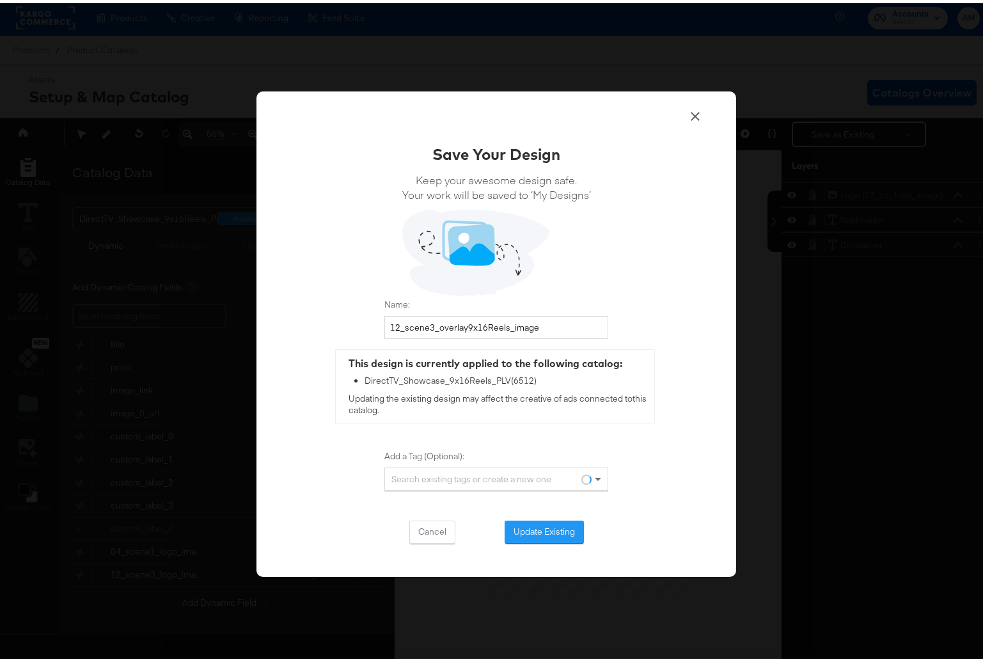
scroll to position [0, 0]
click at [517, 528] on button "Update Existing" at bounding box center [544, 528] width 79 height 23
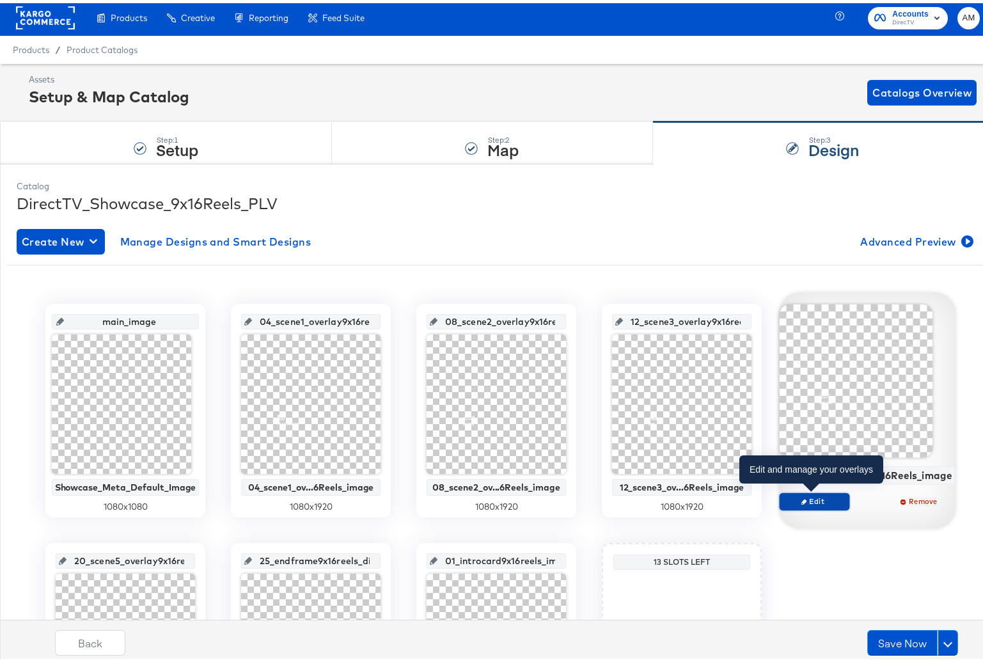
click at [812, 498] on span "Edit" at bounding box center [814, 498] width 59 height 10
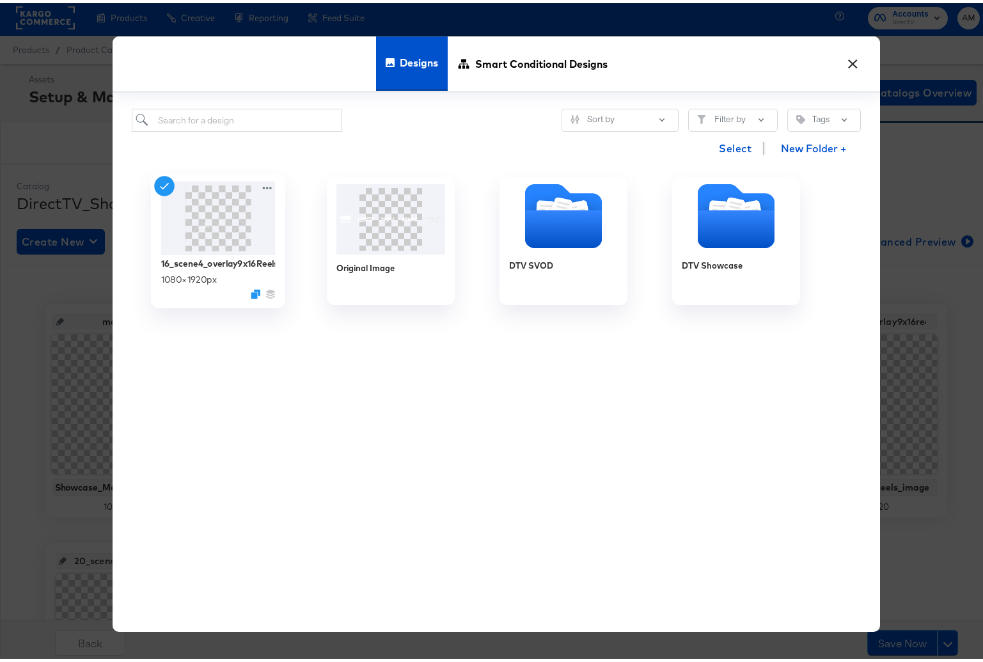
click at [263, 185] on icon at bounding box center [267, 185] width 9 height 3
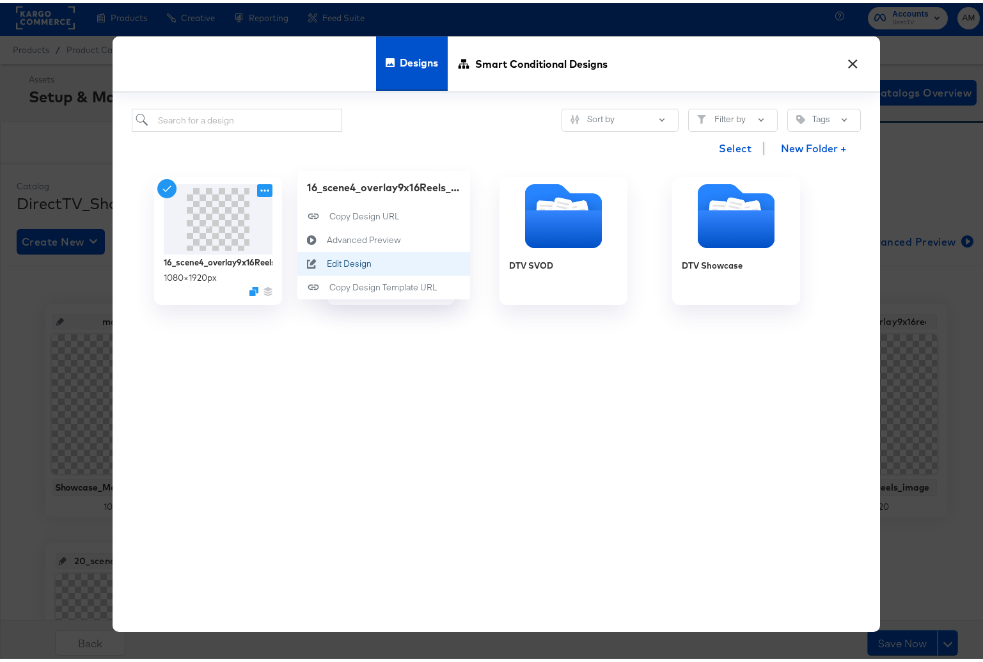
click at [327, 260] on div "Edit Design Edit Design" at bounding box center [327, 260] width 0 height 0
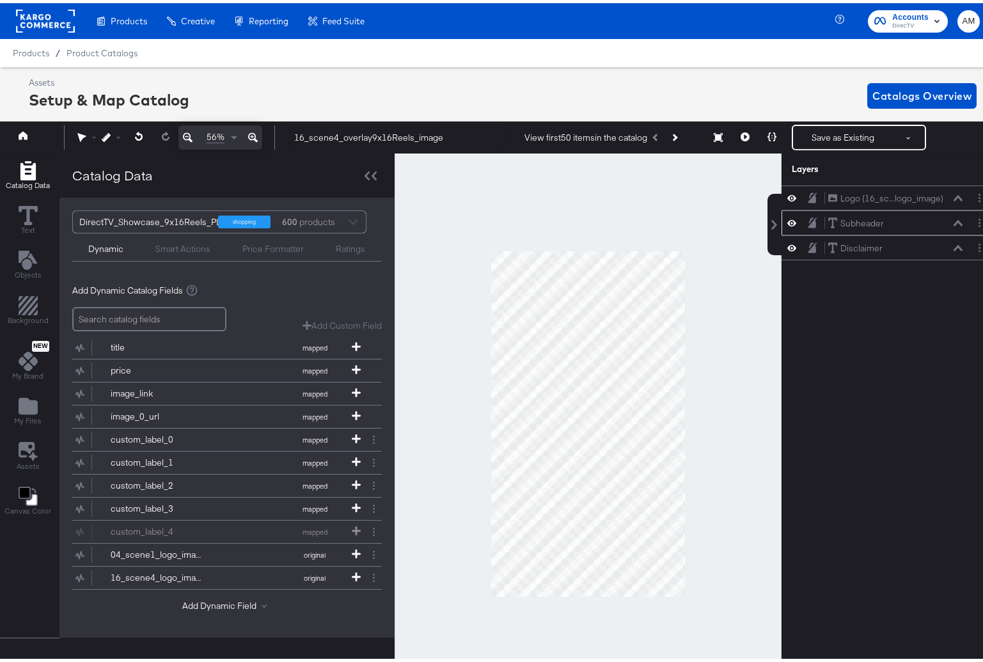
click at [954, 221] on icon at bounding box center [958, 220] width 9 height 6
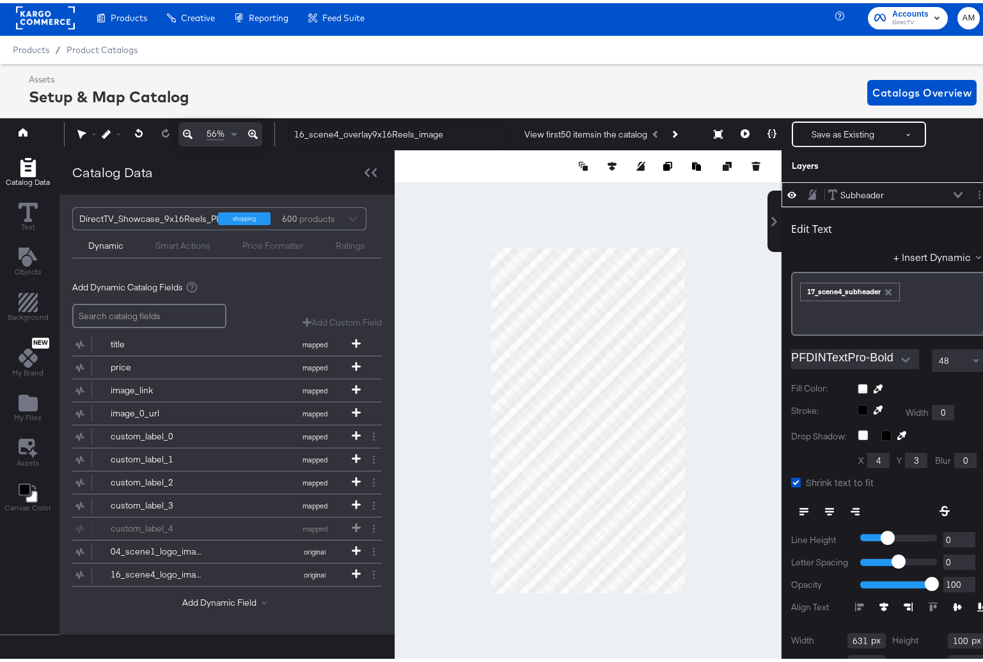
click at [954, 190] on icon at bounding box center [958, 192] width 9 height 6
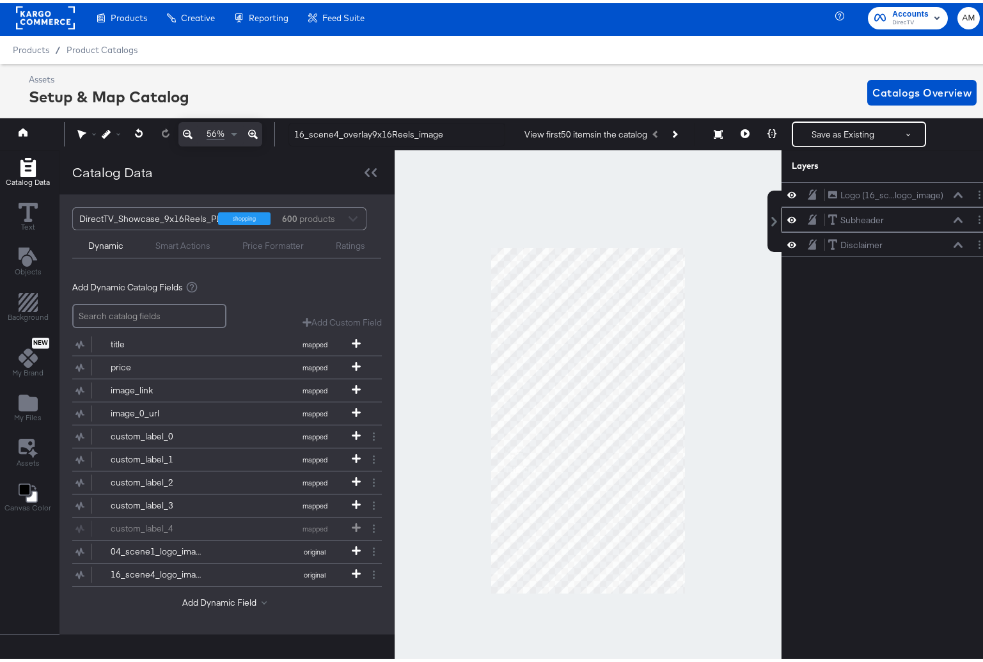
scroll to position [0, 0]
click at [954, 242] on icon at bounding box center [958, 242] width 9 height 6
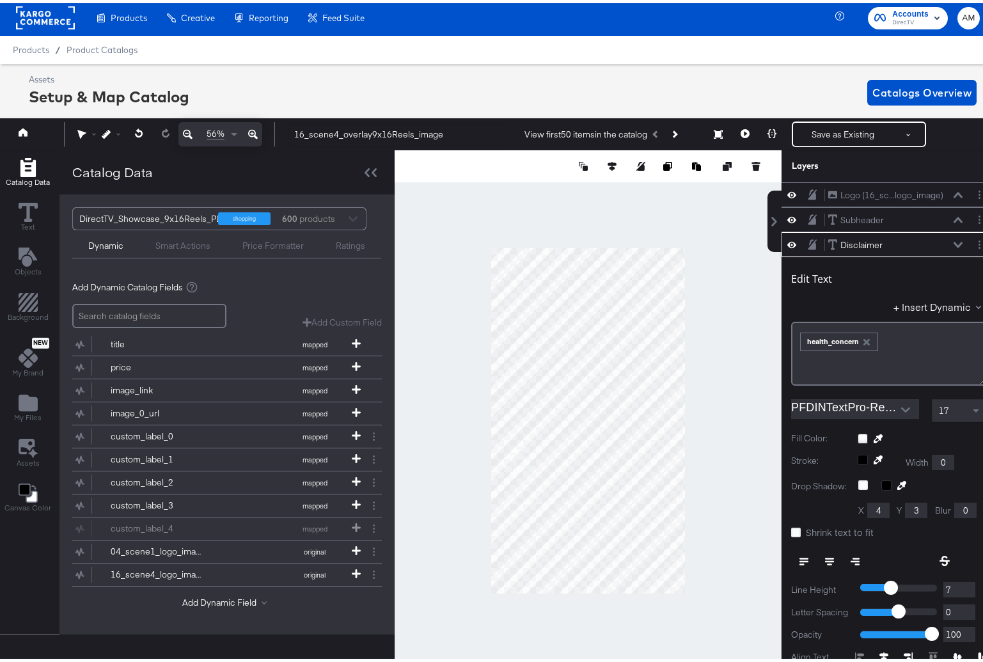
scroll to position [50, 0]
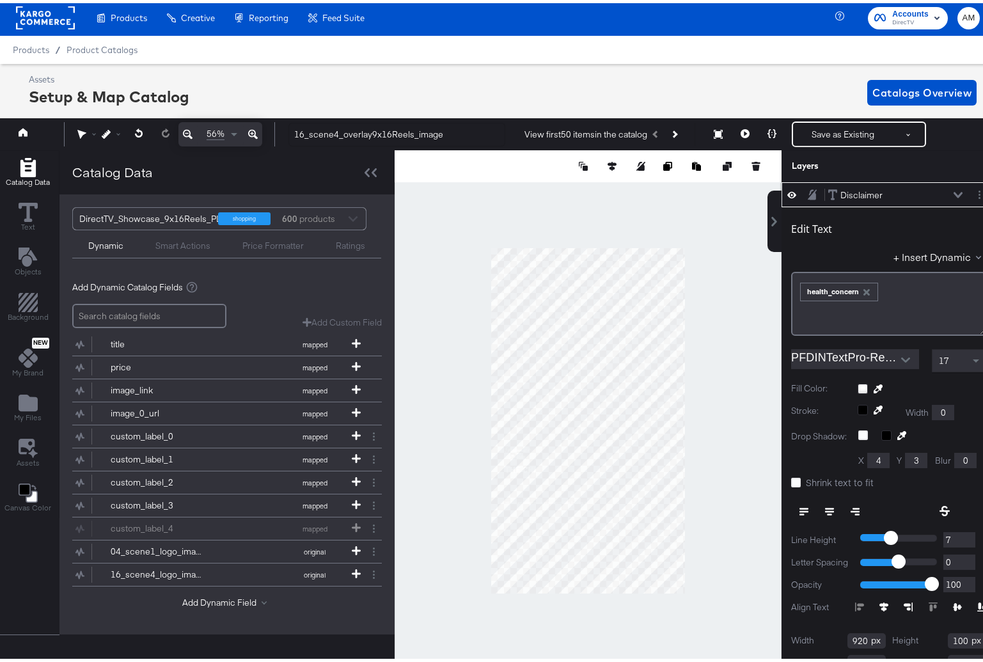
click at [862, 288] on icon "button" at bounding box center [866, 289] width 9 height 9
click at [901, 255] on button "+ Insert Dynamic" at bounding box center [940, 253] width 93 height 13
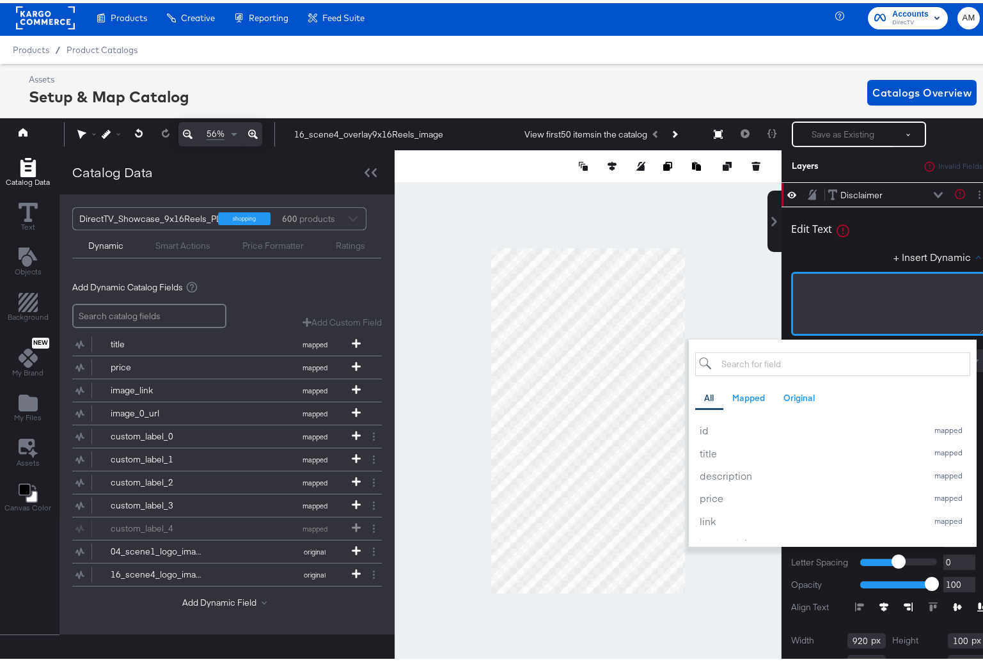
click at [861, 292] on div "﻿" at bounding box center [888, 301] width 195 height 64
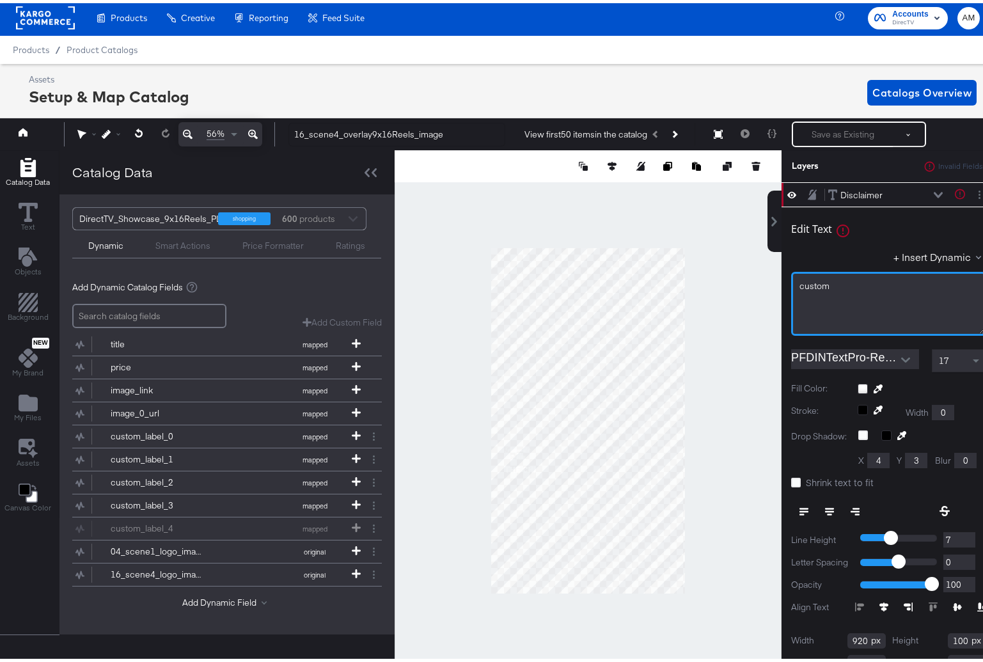
drag, startPoint x: 840, startPoint y: 282, endPoint x: 752, endPoint y: 279, distance: 88.3
click at [754, 179] on div "Catalog Data Text Objects Background New My Brand My Files Assets Canvas Color …" at bounding box center [496, 163] width 999 height 32
click at [928, 255] on button "+ Insert Dynamic" at bounding box center [940, 253] width 93 height 13
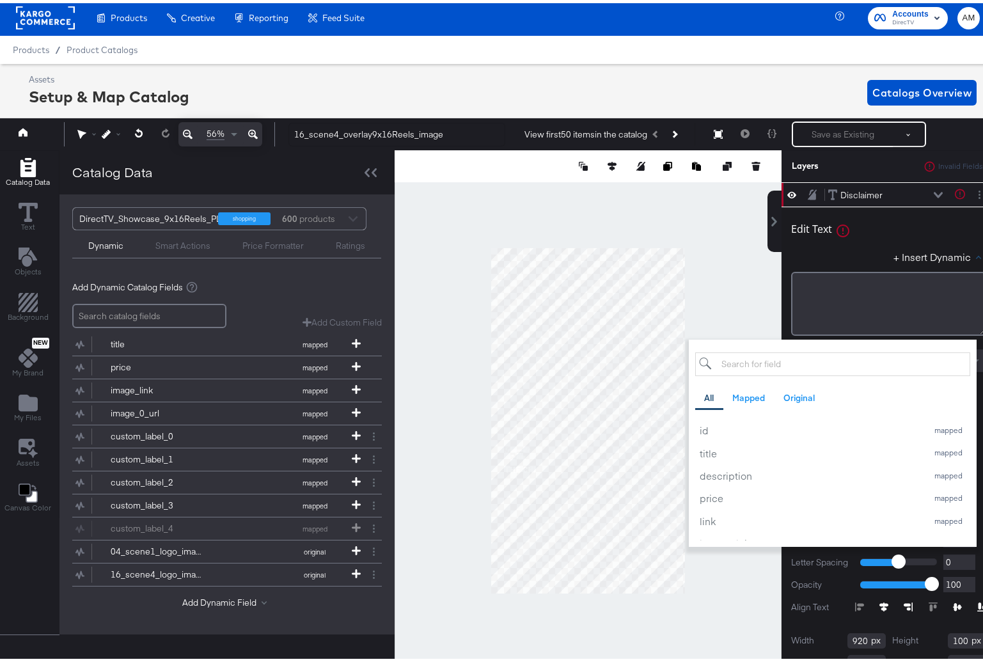
click at [783, 359] on input "search" at bounding box center [832, 361] width 275 height 24
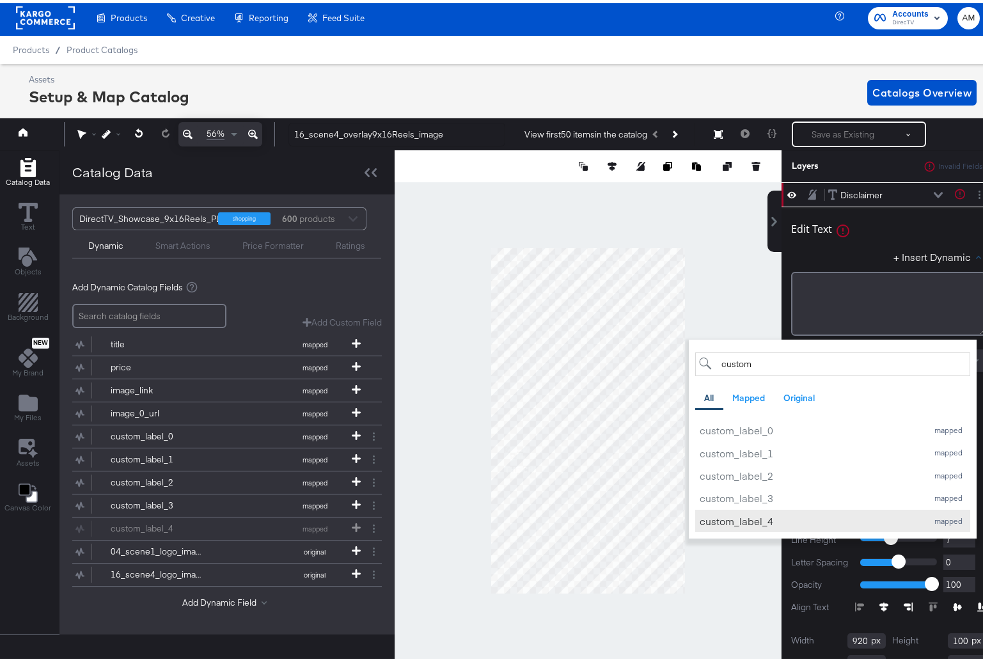
type input "custom"
click at [740, 516] on div "custom_label_4" at bounding box center [810, 517] width 221 height 13
click at [839, 252] on div "+ Insert Dynamic custom All Mapped Original Add a field from your catalog to us…" at bounding box center [888, 256] width 195 height 19
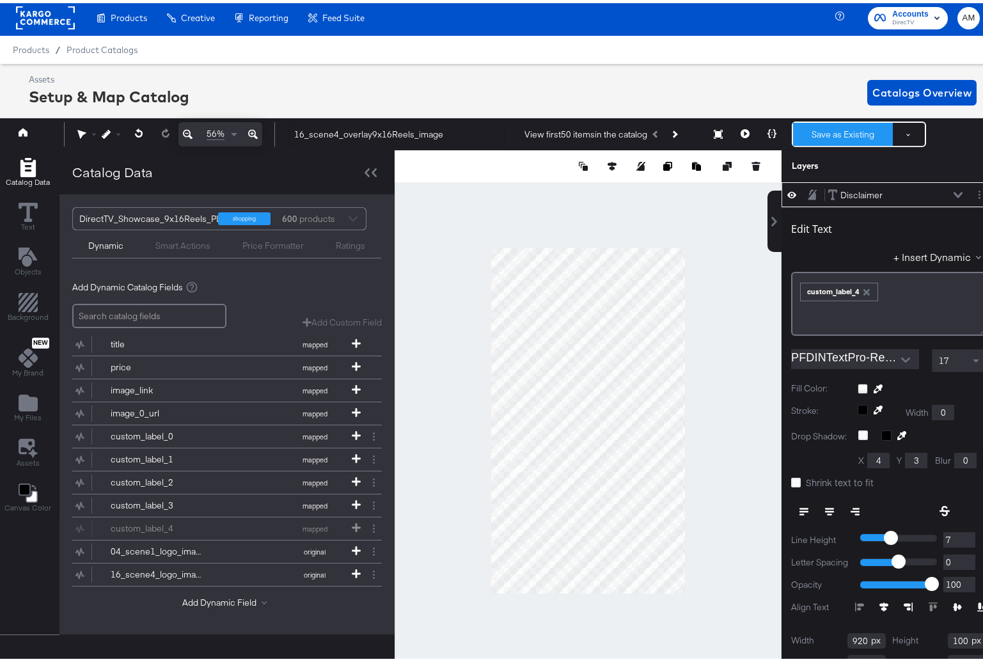
click at [833, 130] on button "Save as Existing" at bounding box center [843, 131] width 100 height 23
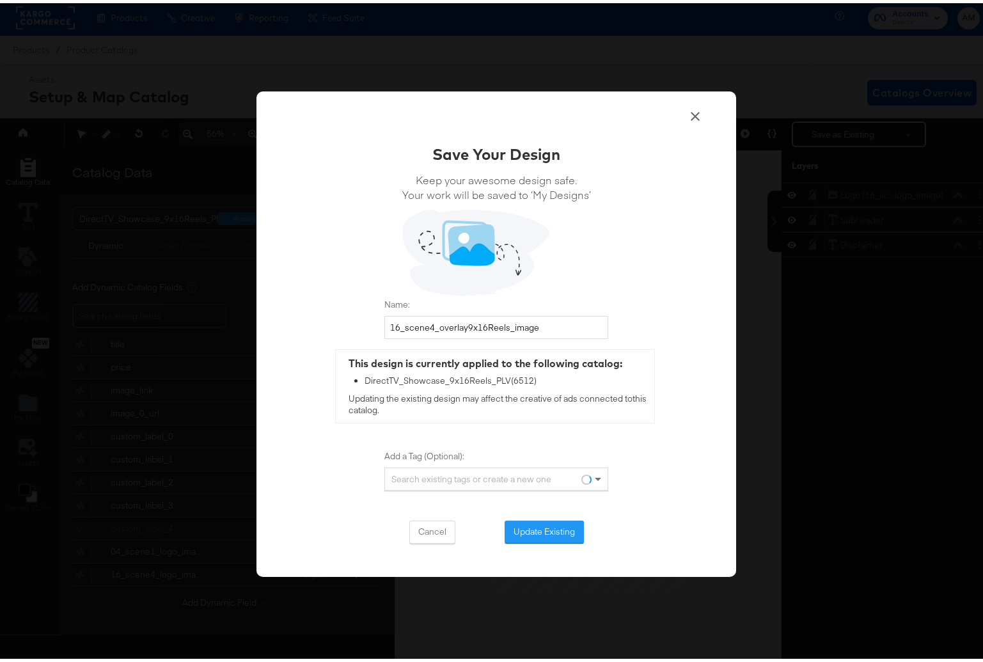
scroll to position [0, 0]
click at [544, 527] on button "Update Existing" at bounding box center [544, 528] width 79 height 23
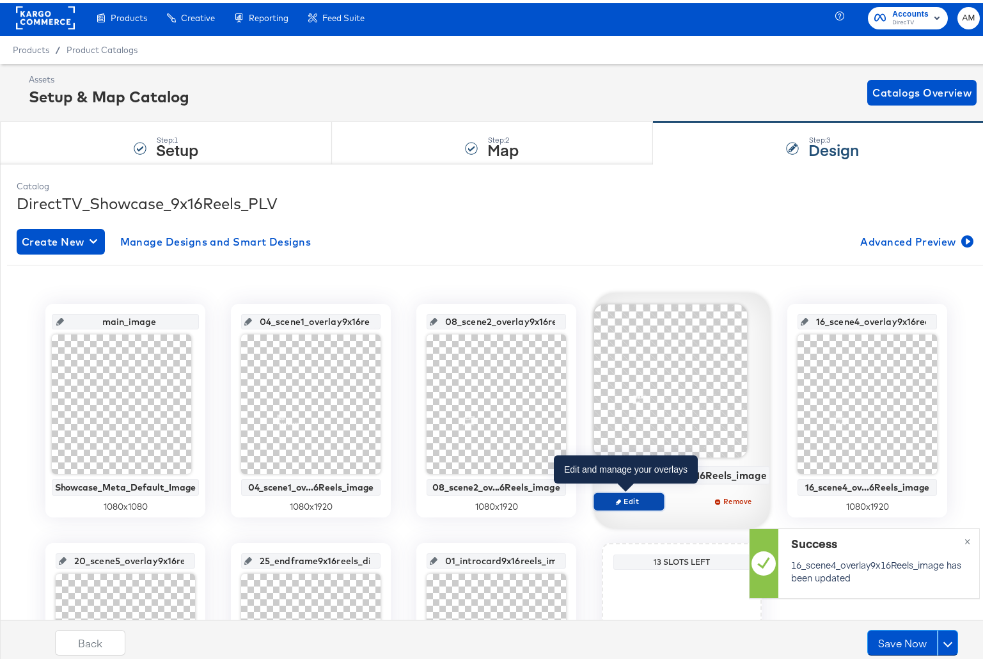
click at [635, 498] on span "Edit" at bounding box center [628, 498] width 59 height 10
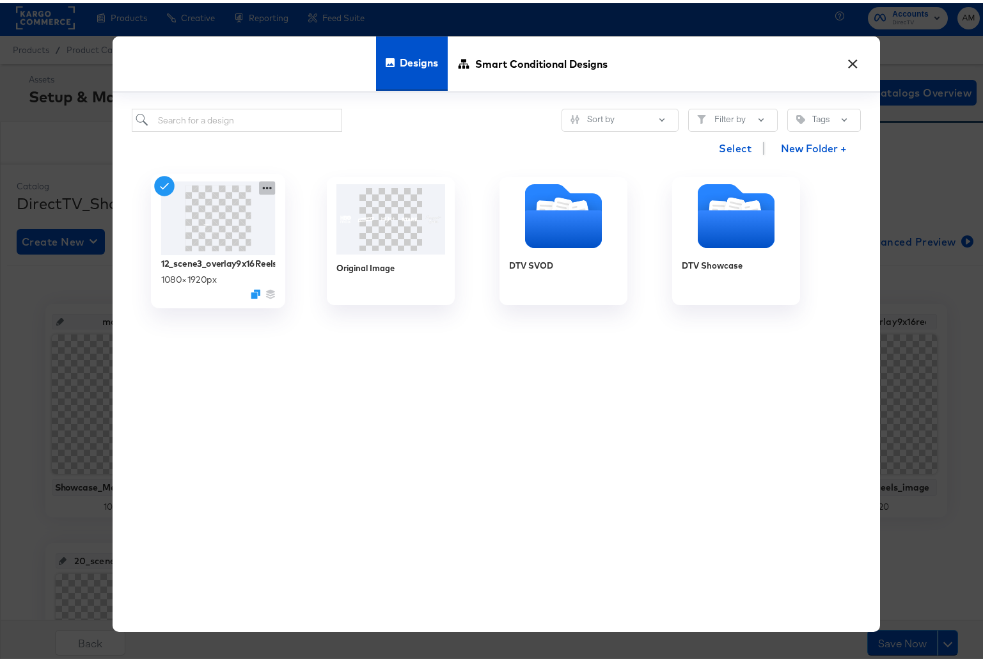
click at [259, 183] on icon at bounding box center [267, 184] width 16 height 13
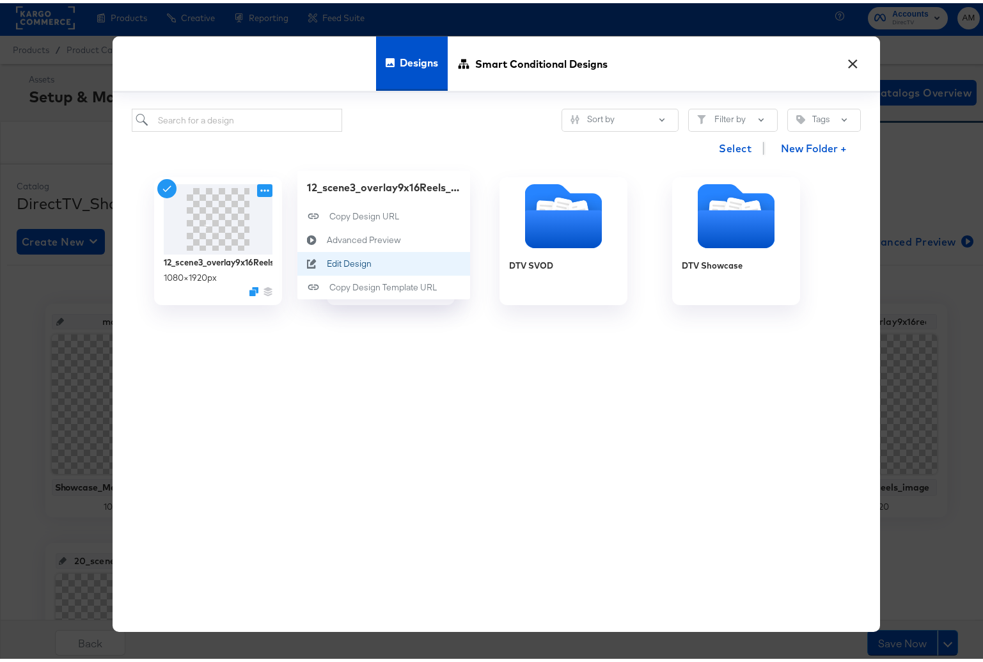
click at [327, 260] on div "Edit Design Edit Design" at bounding box center [327, 260] width 0 height 0
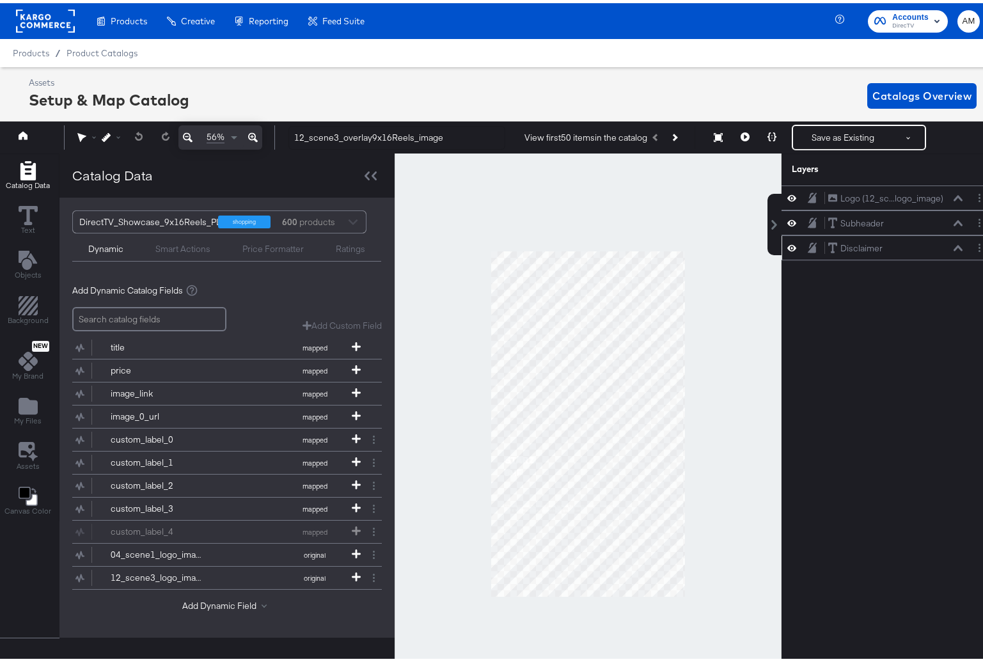
click at [954, 244] on icon at bounding box center [958, 245] width 9 height 6
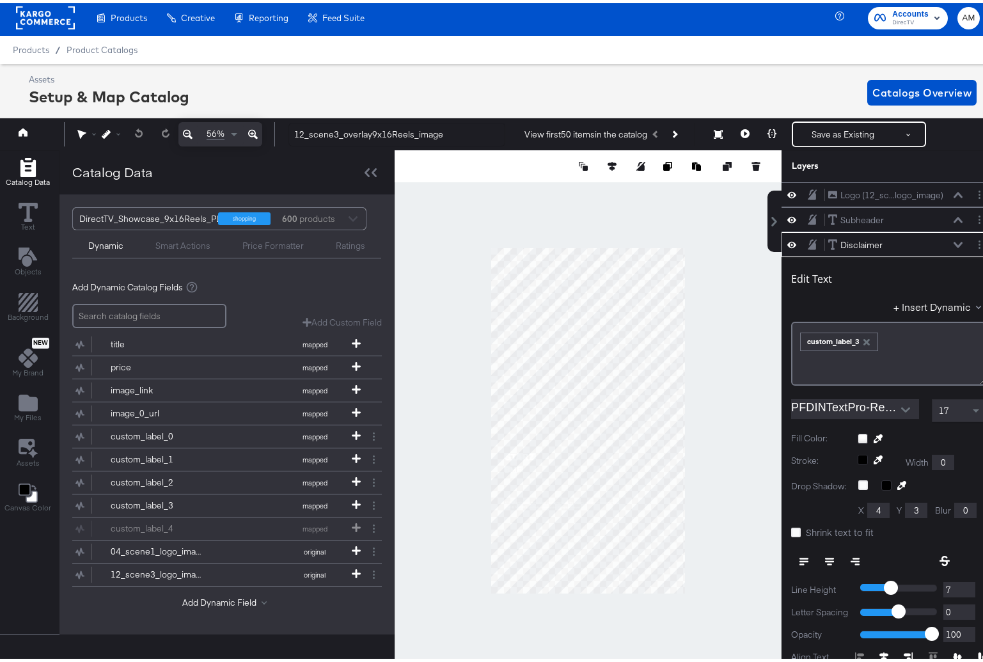
scroll to position [50, 0]
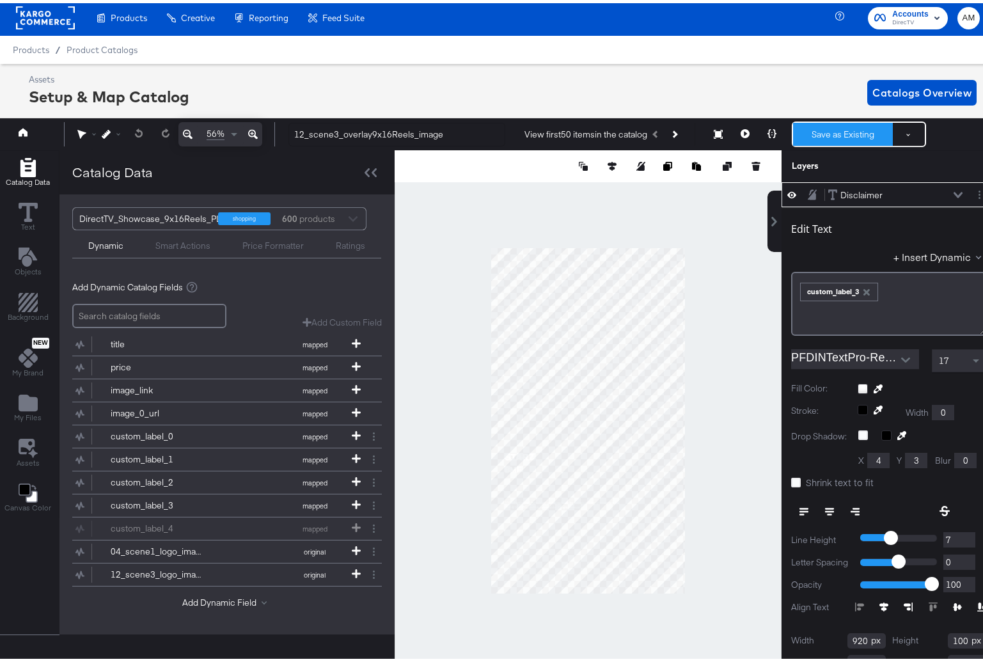
click at [821, 127] on button "Save as Existing" at bounding box center [843, 131] width 100 height 23
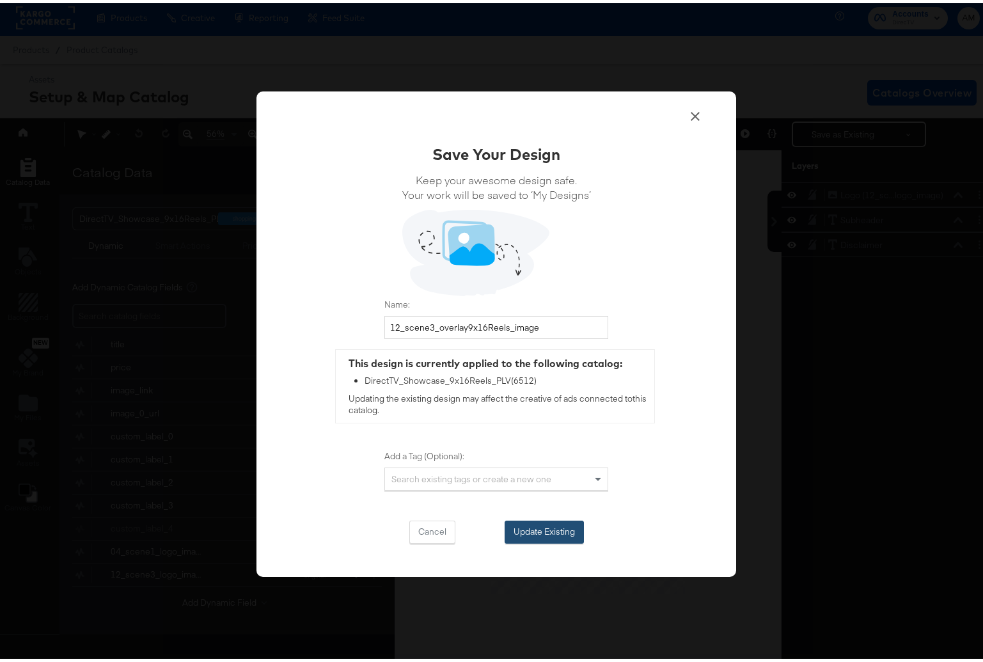
click at [512, 528] on button "Update Existing" at bounding box center [544, 528] width 79 height 23
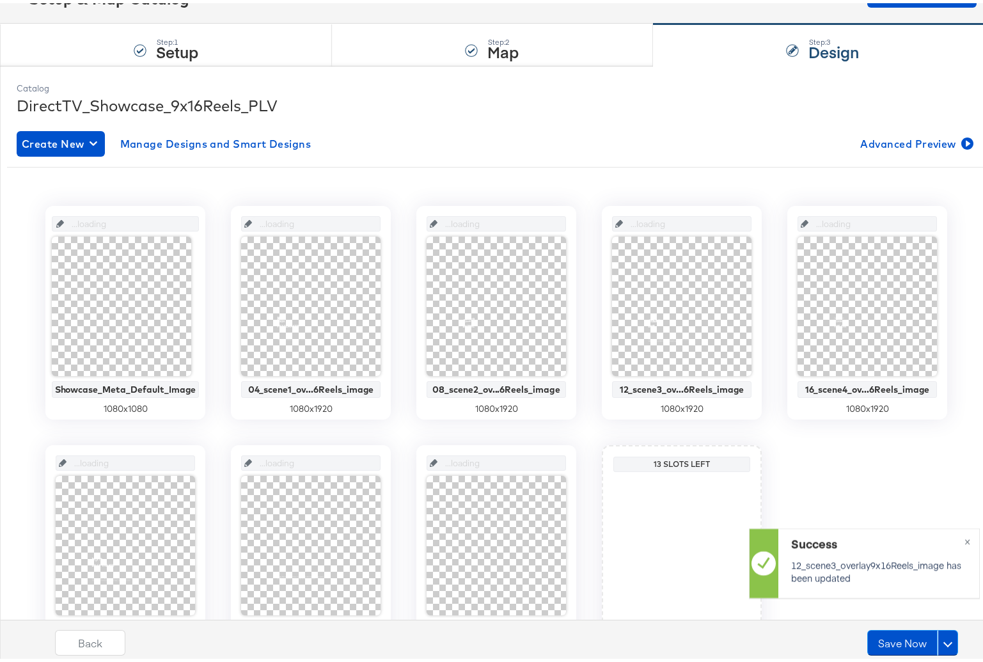
scroll to position [187, 0]
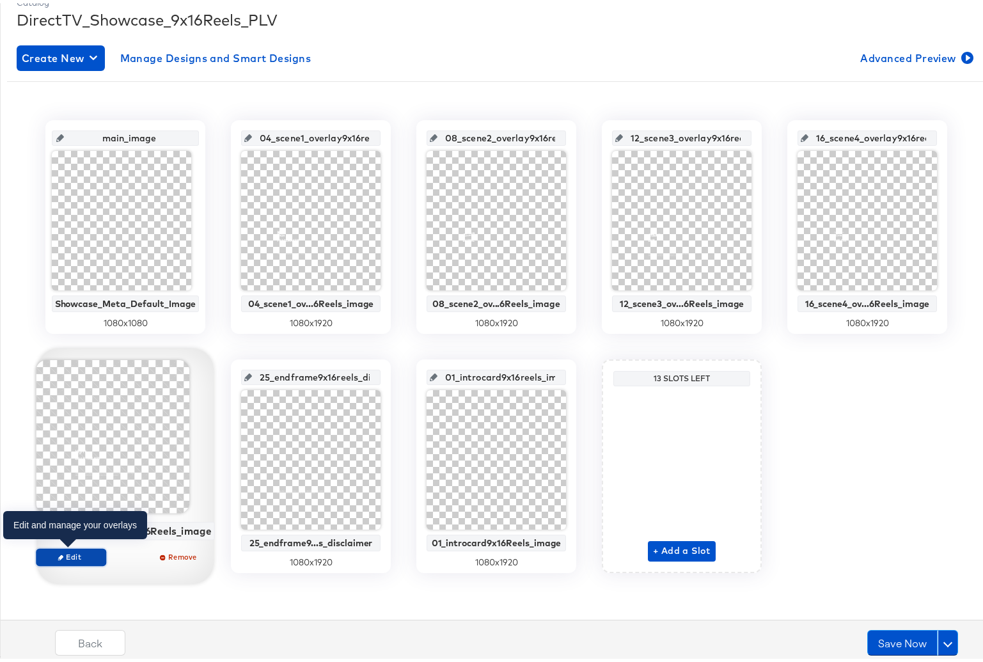
click at [76, 555] on span "Edit" at bounding box center [71, 554] width 59 height 10
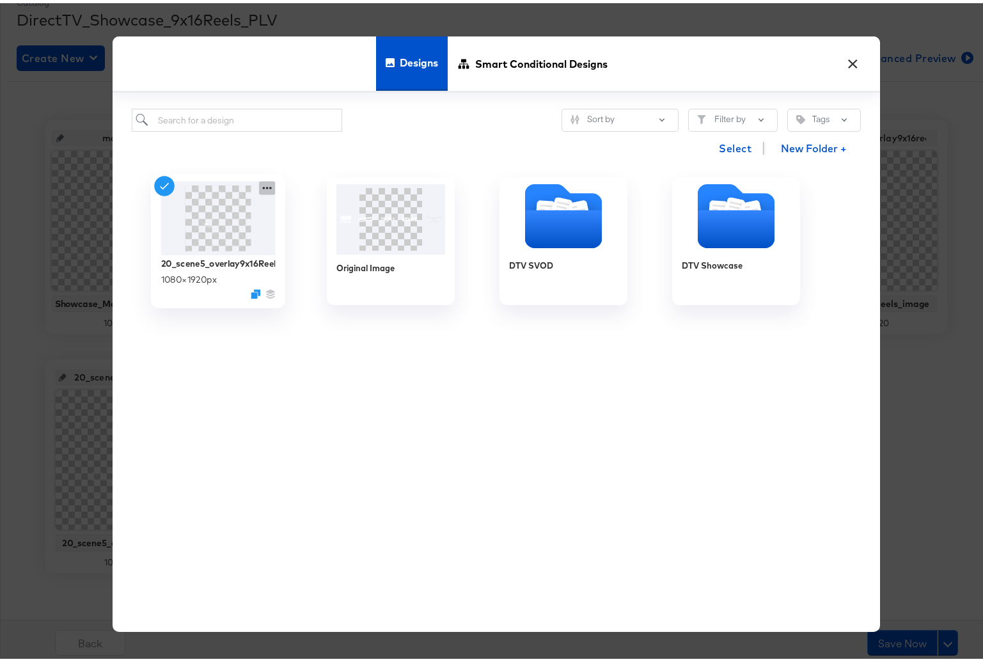
click at [262, 183] on icon at bounding box center [267, 184] width 16 height 13
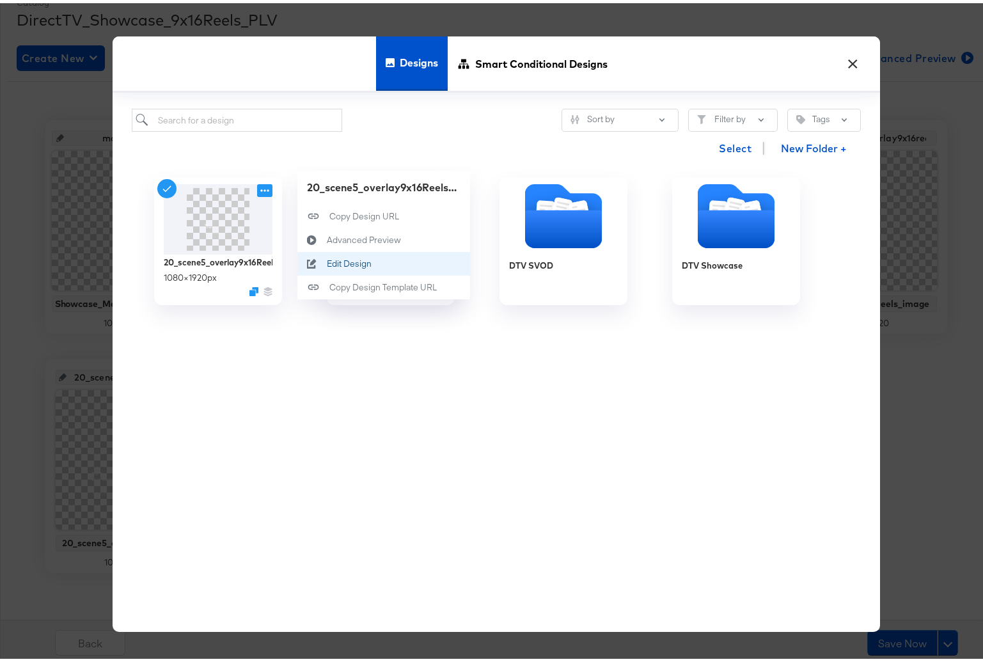
click at [327, 260] on div "Edit Design Edit Design" at bounding box center [327, 260] width 0 height 0
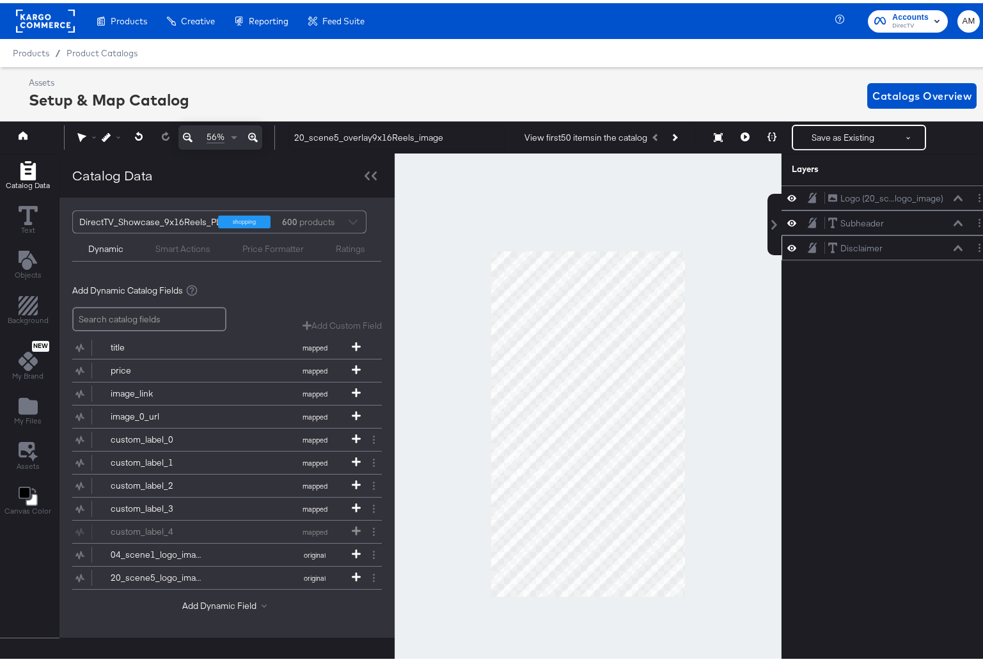
click at [954, 244] on icon at bounding box center [958, 245] width 9 height 6
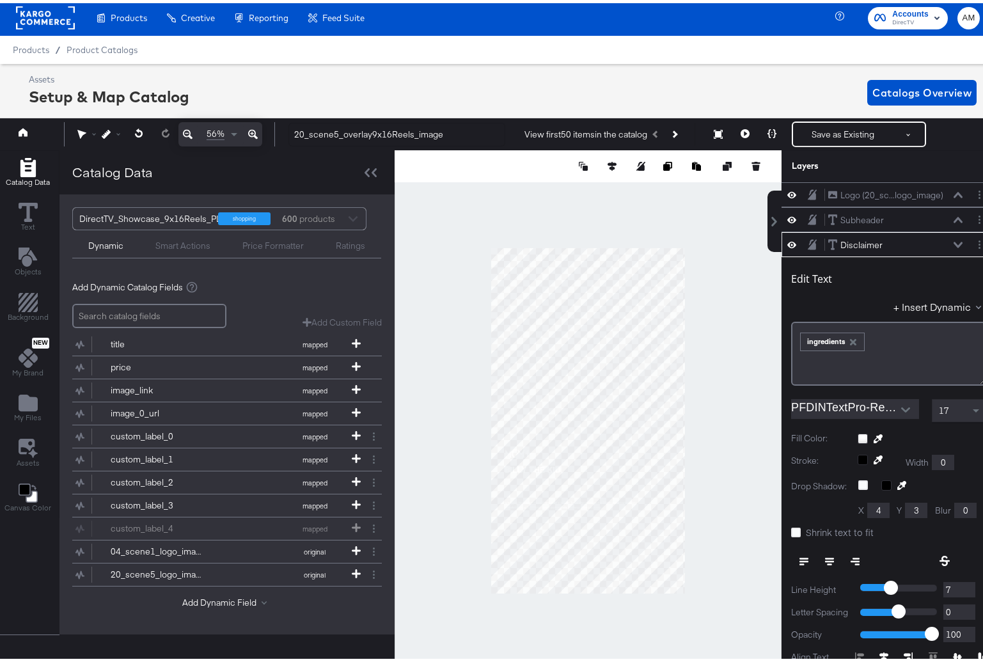
scroll to position [50, 0]
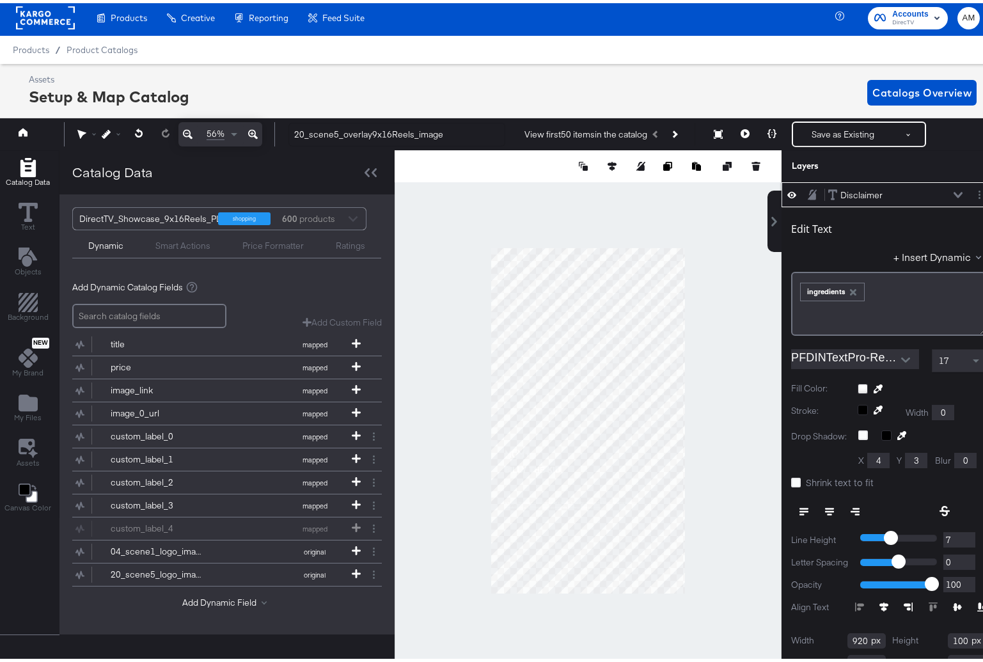
click at [850, 287] on icon "button" at bounding box center [853, 289] width 6 height 6
click at [905, 257] on button "+ Insert Dynamic" at bounding box center [940, 253] width 93 height 13
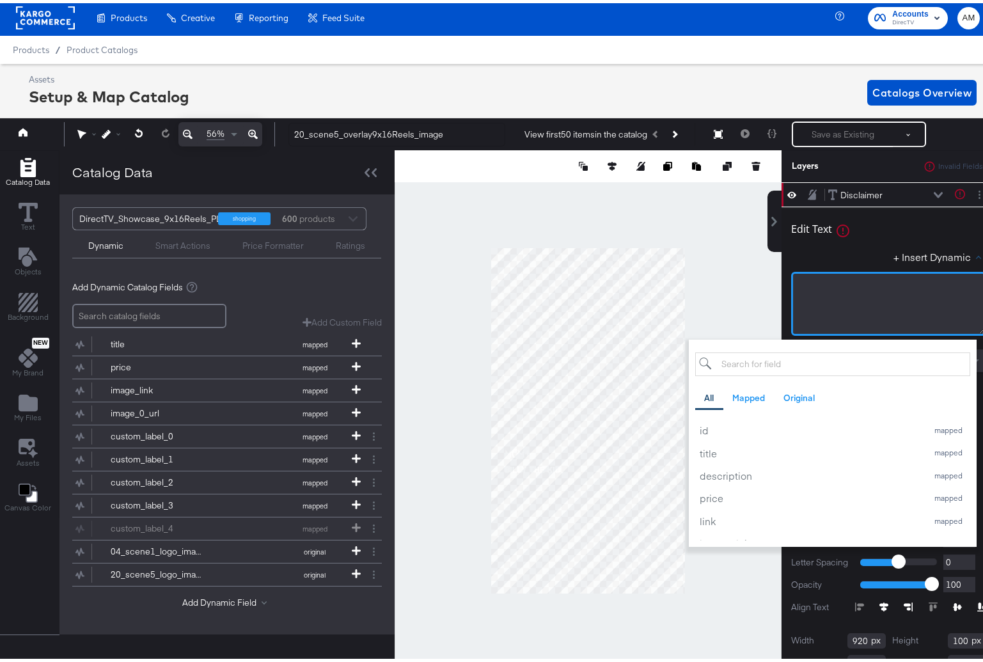
click at [865, 289] on div "﻿" at bounding box center [888, 301] width 195 height 64
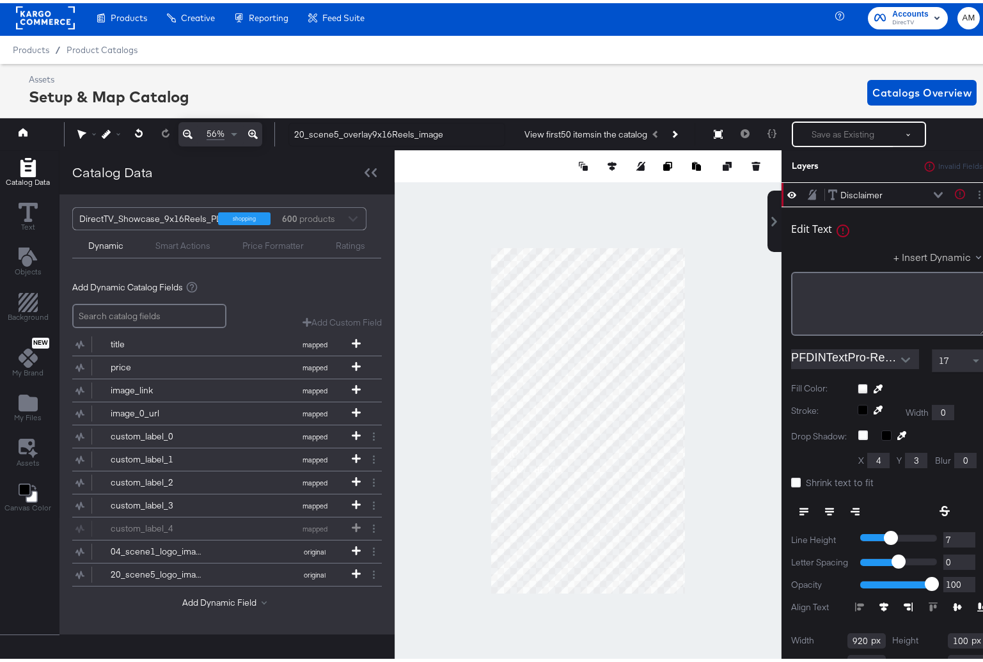
click at [905, 250] on button "+ Insert Dynamic" at bounding box center [940, 253] width 93 height 13
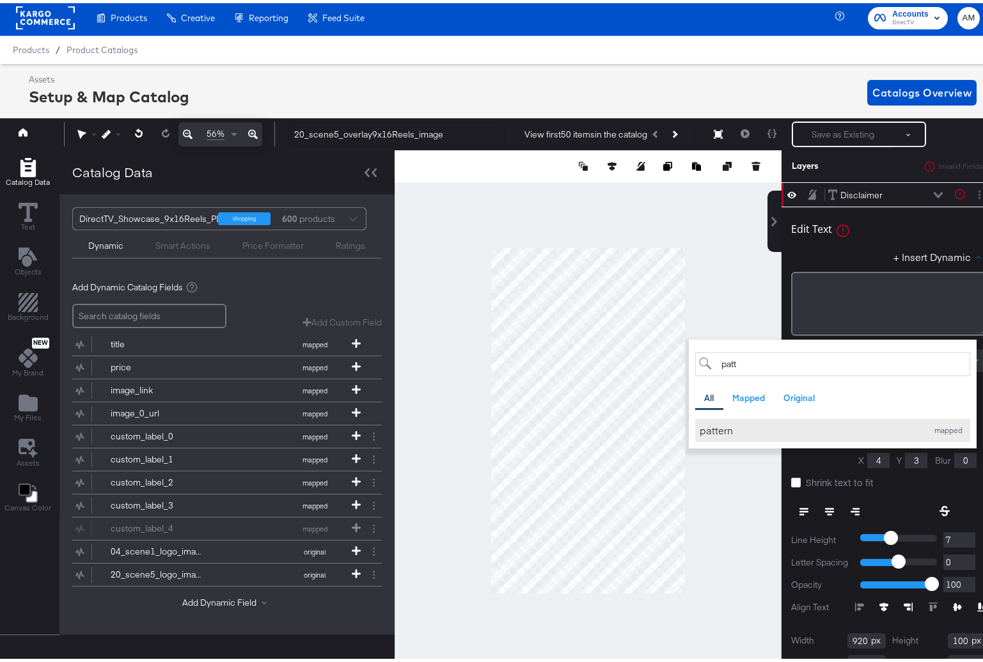
type input "patt"
click at [704, 424] on div "pattern" at bounding box center [810, 426] width 221 height 13
click at [869, 246] on div "Edit Text + Insert Dynamic patt All Mapped Original Add a field from your catal…" at bounding box center [888, 270] width 195 height 123
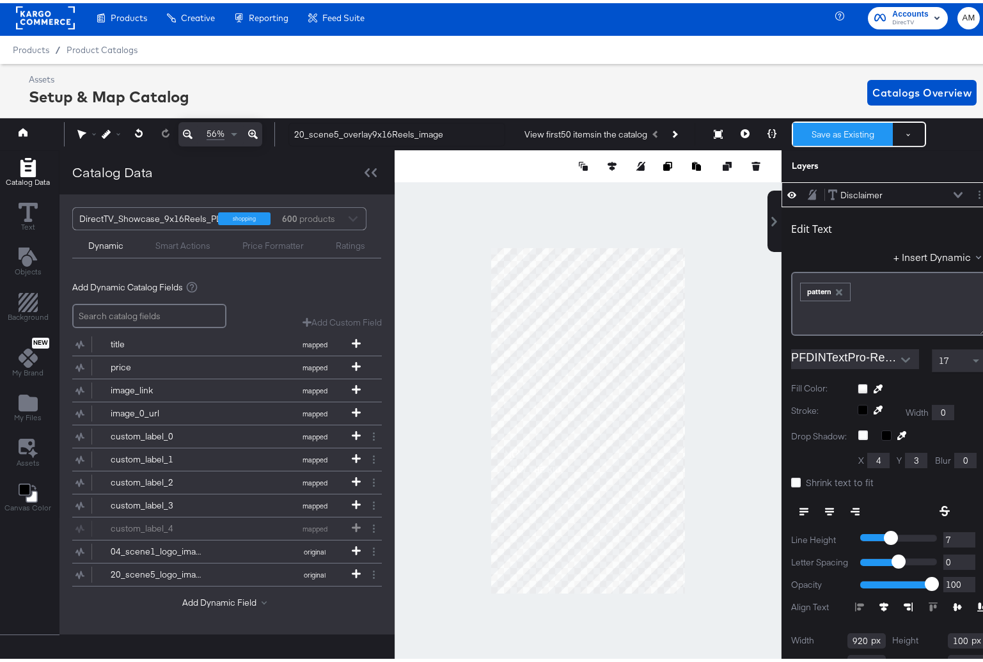
click at [839, 132] on button "Save as Existing" at bounding box center [843, 131] width 100 height 23
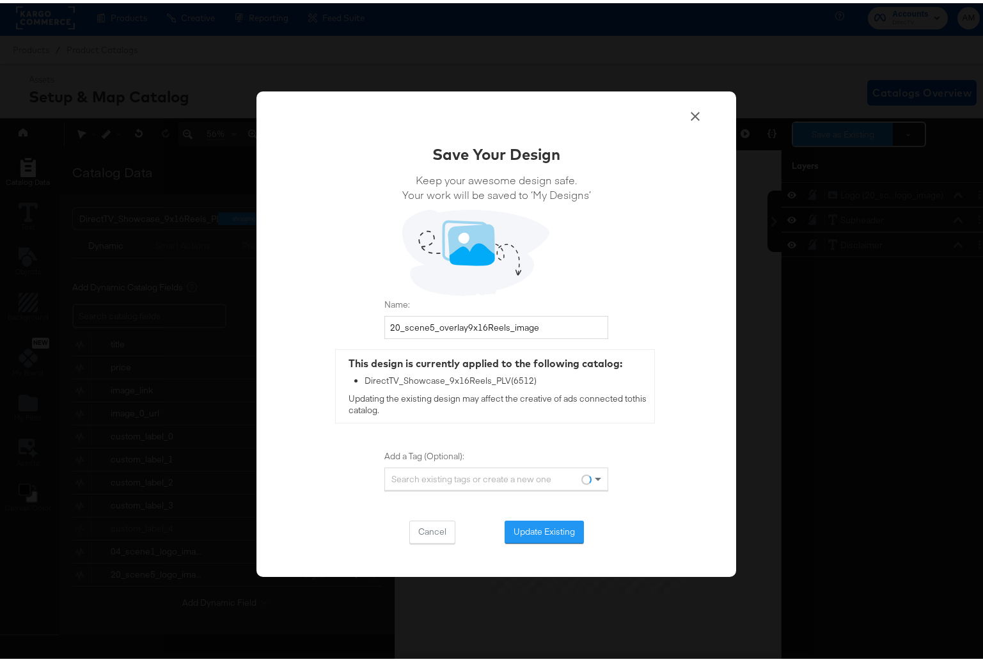
scroll to position [0, 0]
click at [507, 531] on button "Update Existing" at bounding box center [544, 528] width 79 height 23
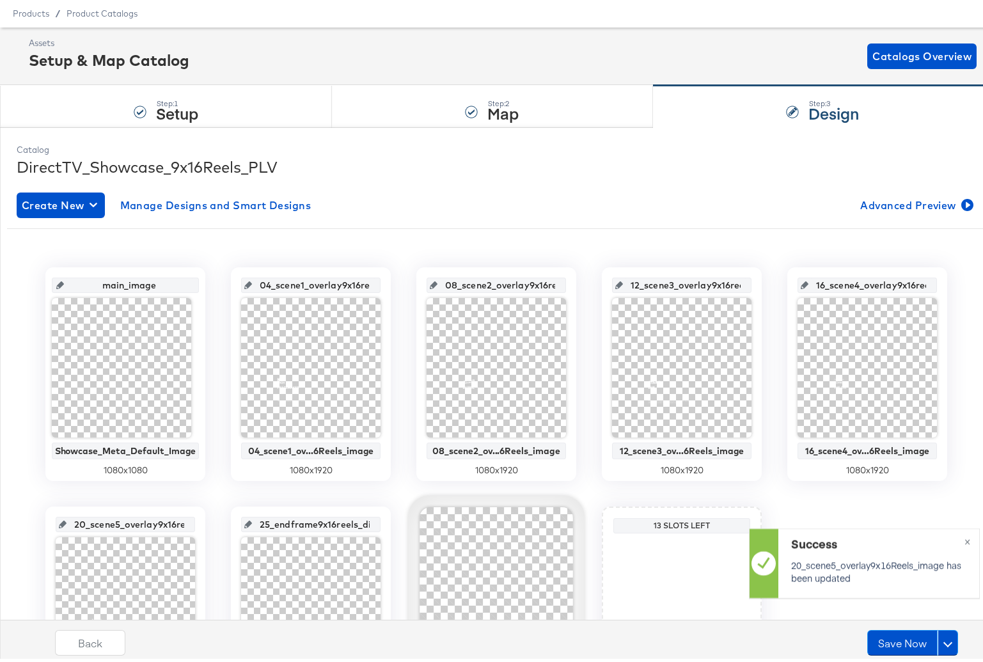
scroll to position [187, 0]
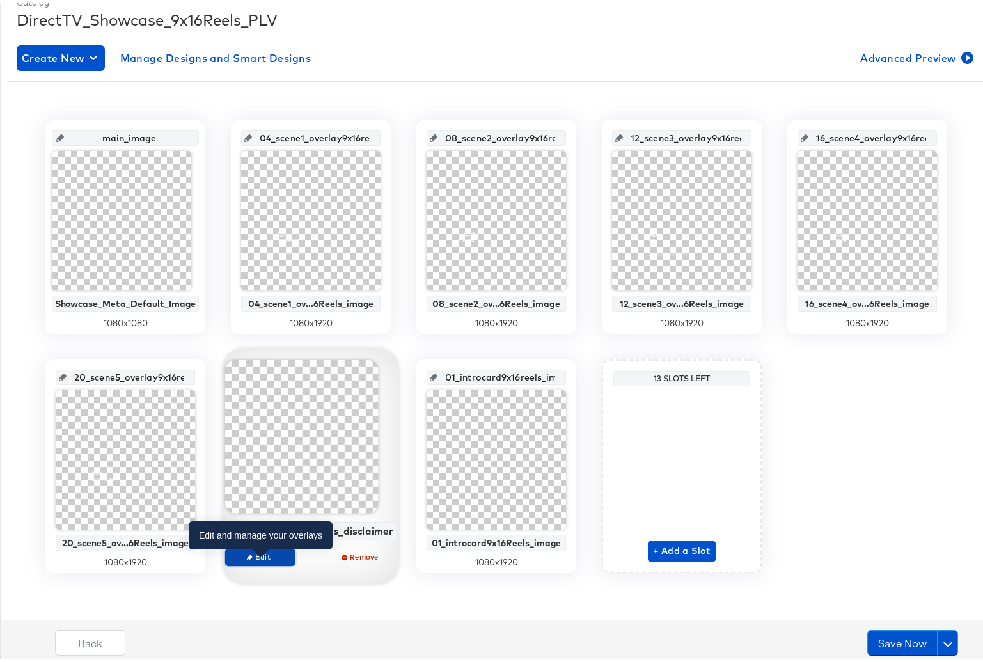
click at [258, 555] on span "Edit" at bounding box center [260, 554] width 59 height 10
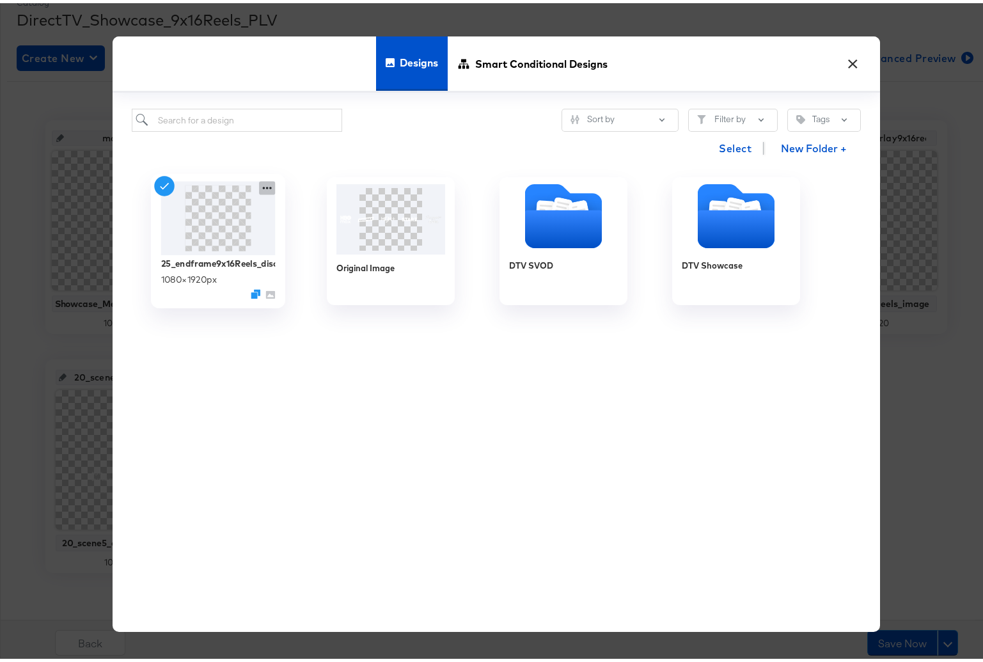
click at [259, 187] on icon at bounding box center [267, 184] width 16 height 13
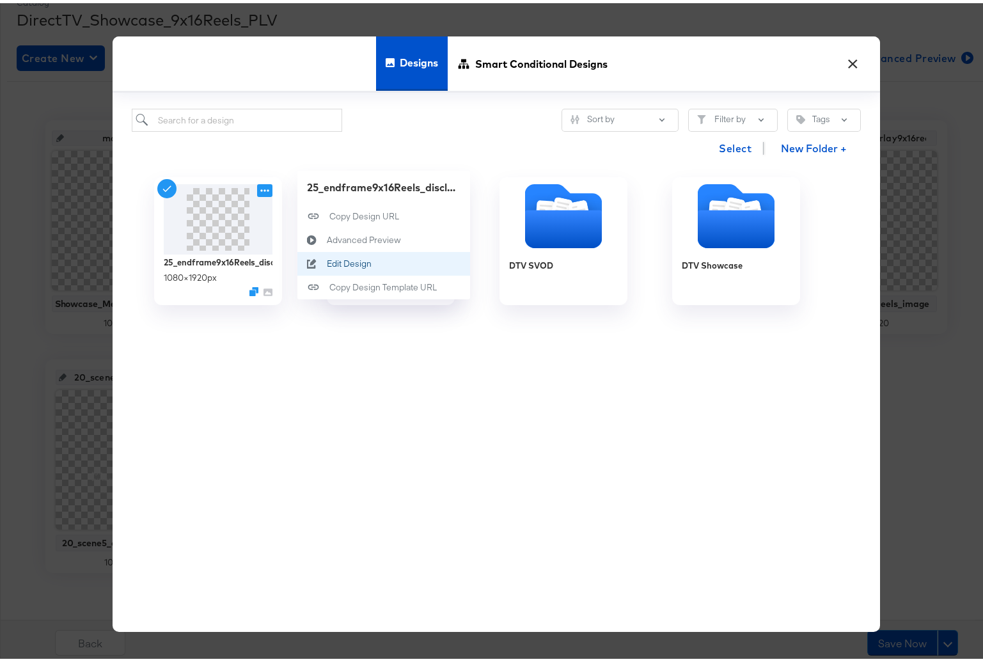
click at [327, 260] on div "Edit Design Edit Design" at bounding box center [327, 260] width 0 height 0
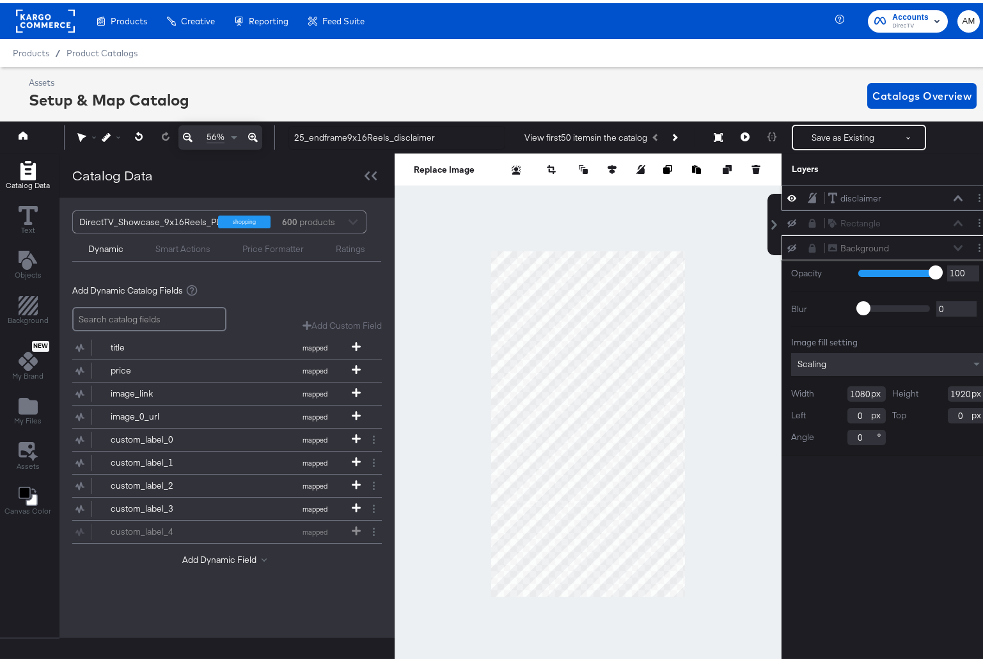
click at [954, 196] on icon at bounding box center [958, 195] width 9 height 6
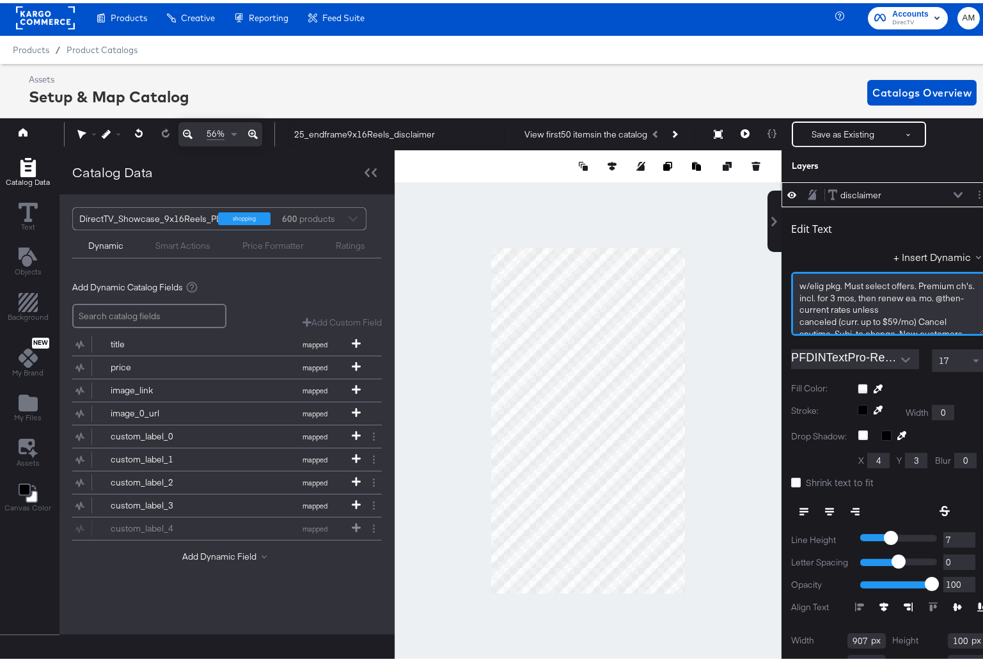
click at [879, 304] on span "w/elig ﻿pkg. Must select offers. Premium ch's. incl. for 3 mos, then renew ea. …" at bounding box center [888, 294] width 177 height 35
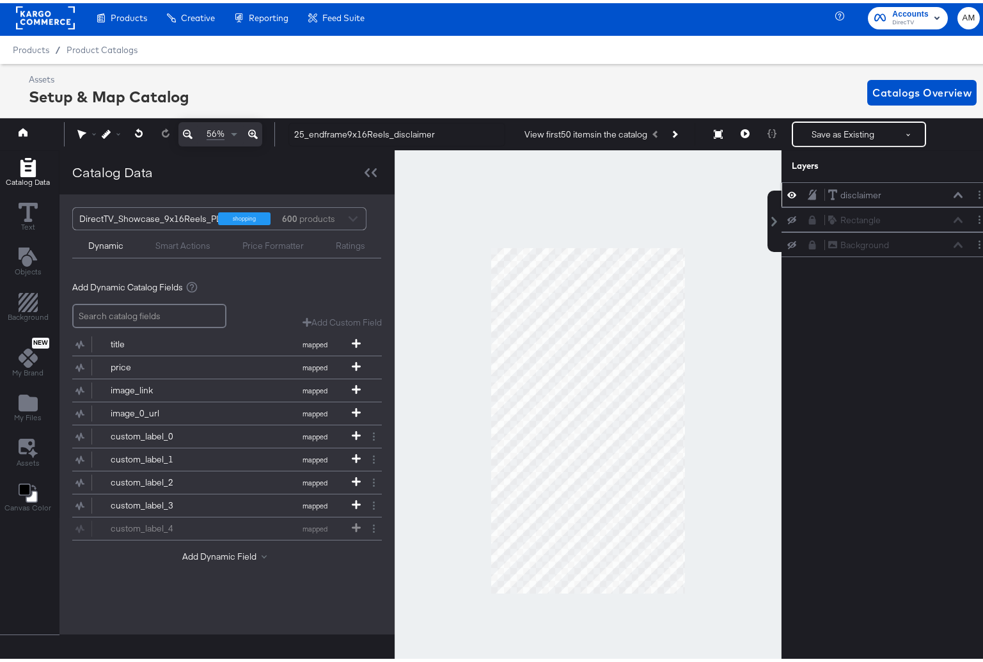
click at [954, 194] on icon at bounding box center [958, 192] width 9 height 6
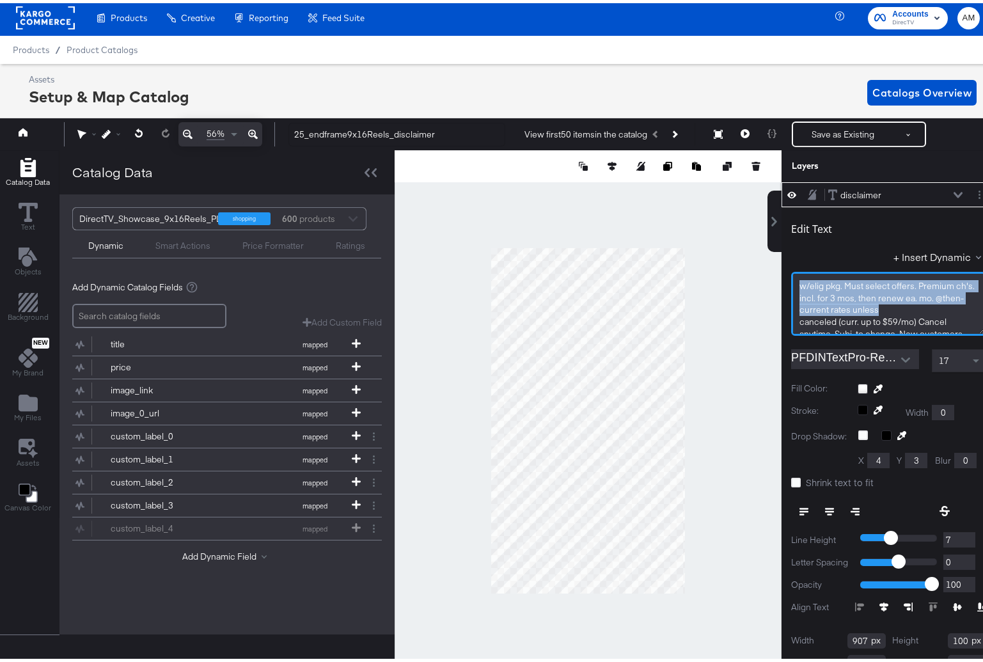
drag, startPoint x: 894, startPoint y: 307, endPoint x: 763, endPoint y: 281, distance: 133.1
click at [766, 281] on div "disclaimer disclaimer Edit Text + Insert Dynamic w/elig ﻿pkg. Must select offer…" at bounding box center [881, 425] width 230 height 493
drag, startPoint x: 837, startPoint y: 311, endPoint x: 744, endPoint y: 248, distance: 112.3
click at [744, 179] on div "Catalog Data Text Objects Background New My Brand My Files Assets Canvas Color …" at bounding box center [496, 163] width 999 height 32
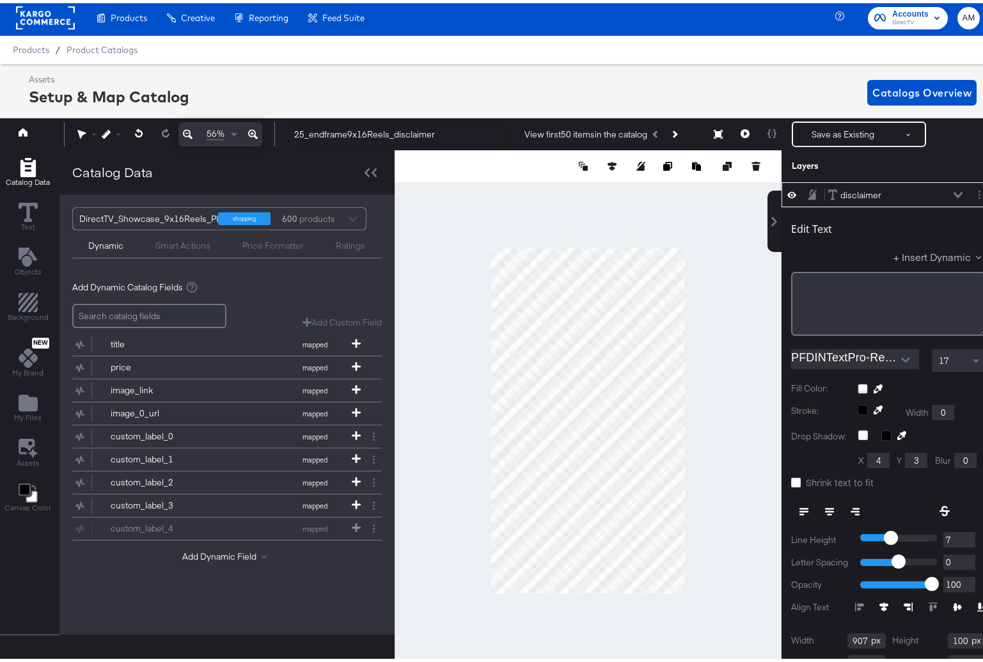
click at [901, 249] on button "+ Insert Dynamic" at bounding box center [940, 253] width 93 height 13
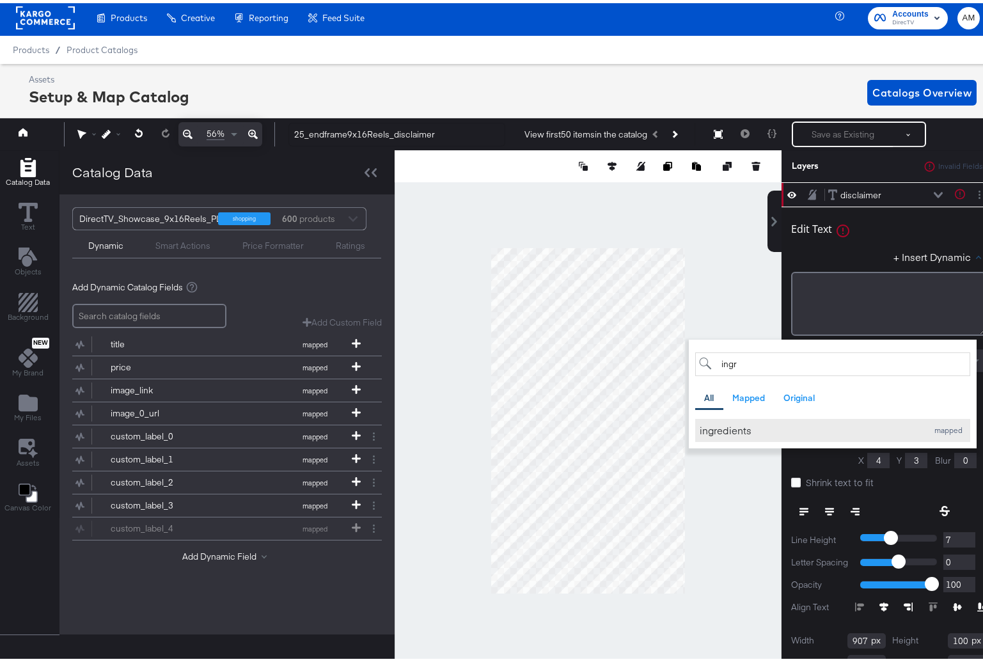
type input "ingr"
click at [729, 428] on div "ingredients" at bounding box center [810, 426] width 221 height 13
click at [828, 248] on div "+ Insert Dynamic ingr All Mapped Original Add a field from your catalog to use …" at bounding box center [888, 256] width 195 height 19
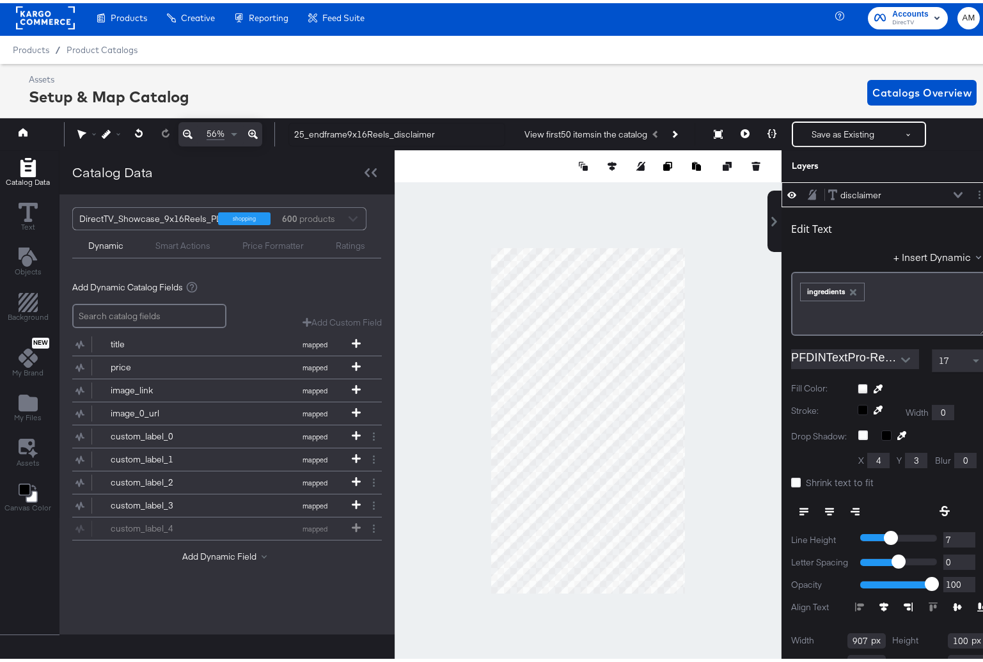
type input "184"
click at [812, 134] on button "Save as Existing" at bounding box center [843, 131] width 100 height 23
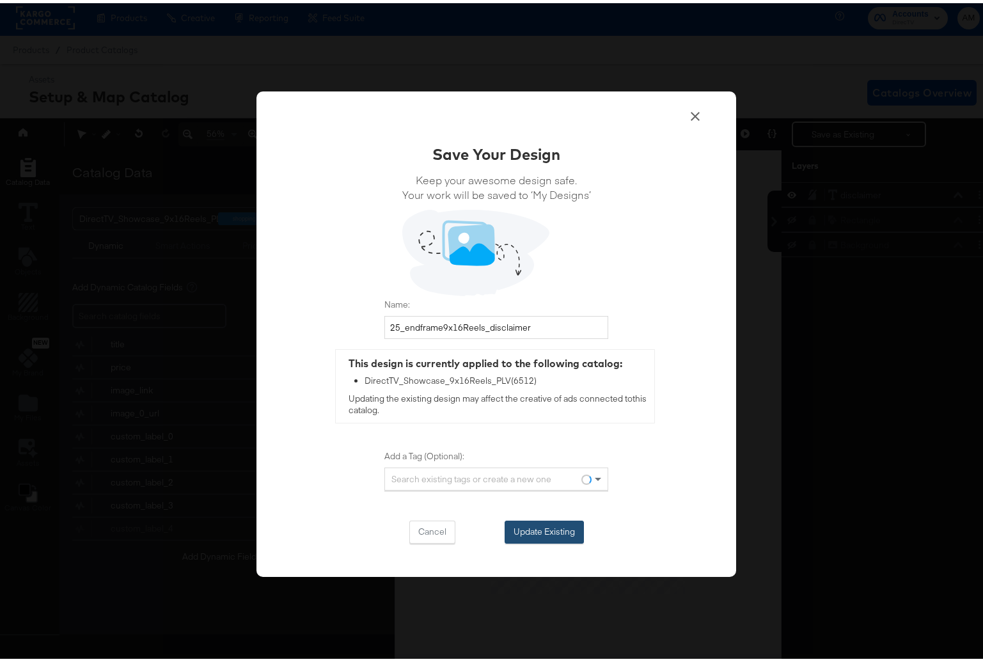
click at [534, 529] on button "Update Existing" at bounding box center [544, 528] width 79 height 23
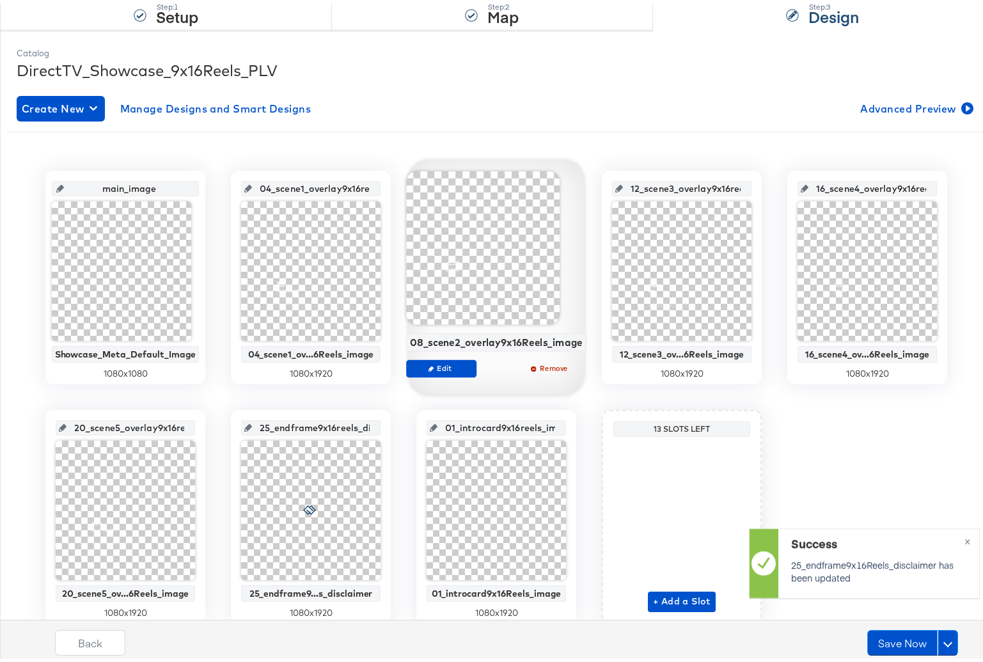
scroll to position [187, 0]
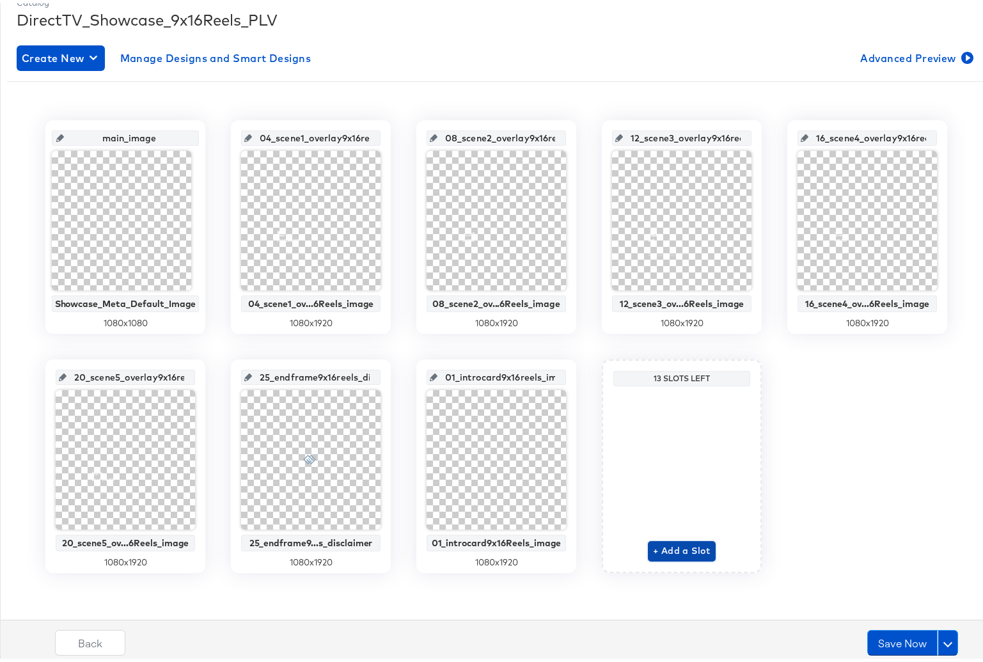
click at [663, 548] on span "+ Add a Slot" at bounding box center [682, 548] width 58 height 16
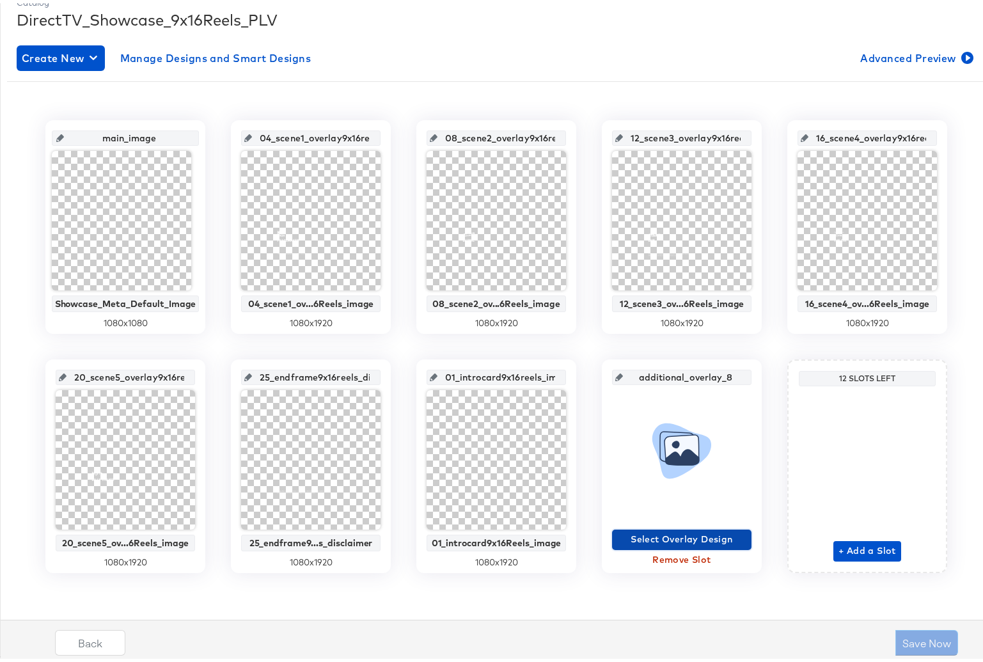
click at [658, 536] on span "Select Overlay Design" at bounding box center [681, 536] width 129 height 16
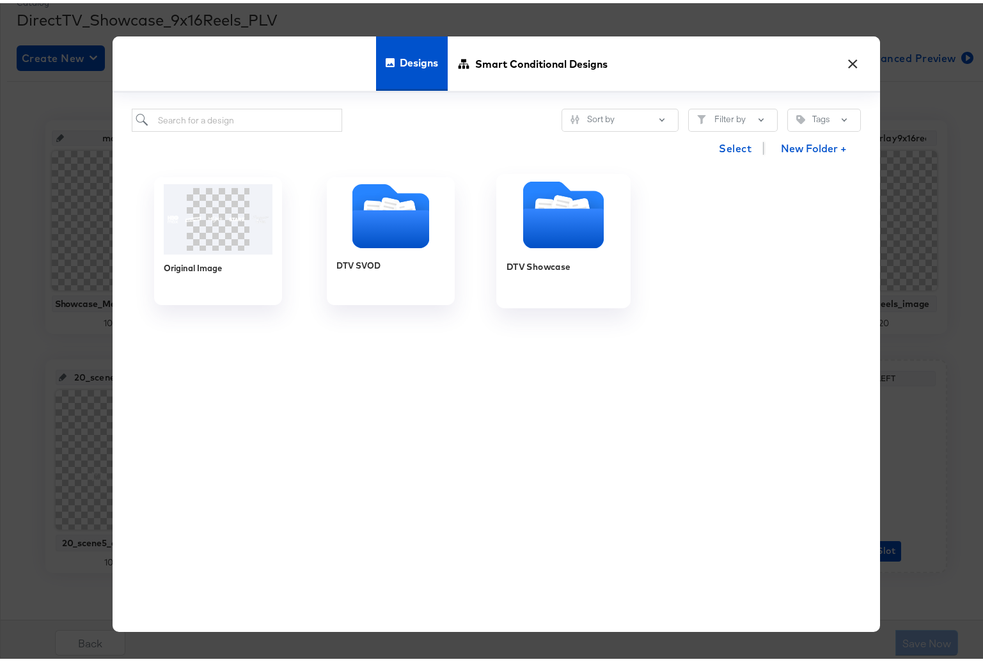
click at [539, 215] on icon "Folder" at bounding box center [563, 225] width 81 height 40
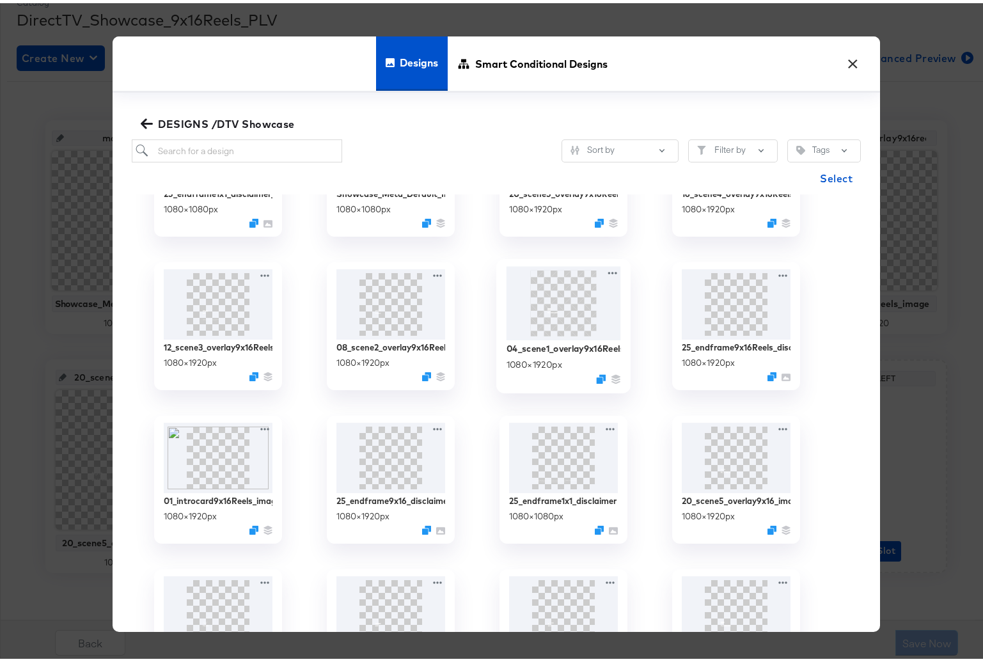
scroll to position [130, 0]
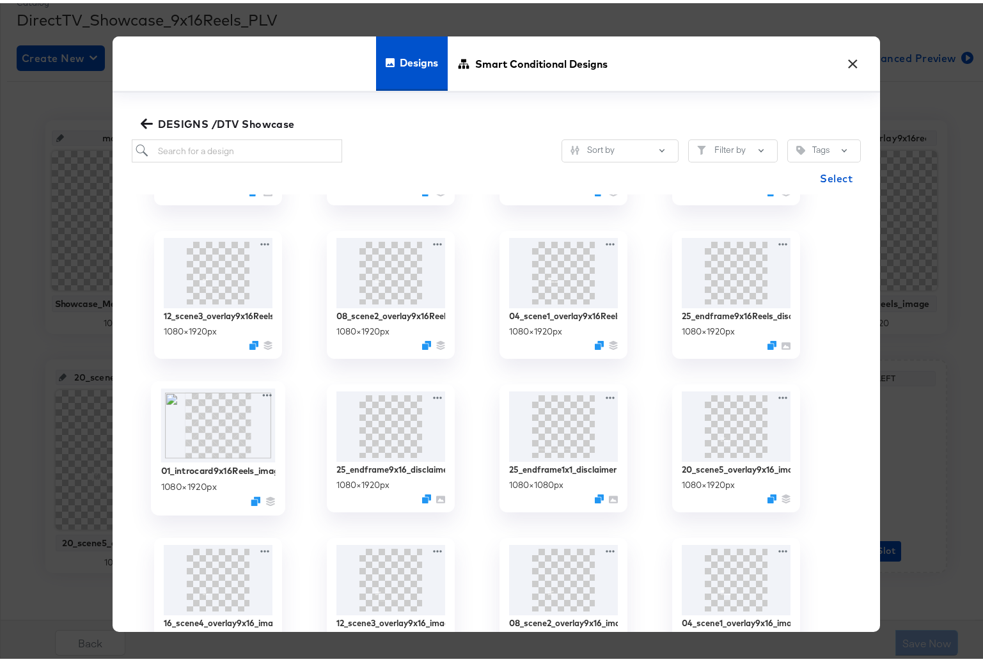
click at [214, 426] on img at bounding box center [218, 423] width 114 height 74
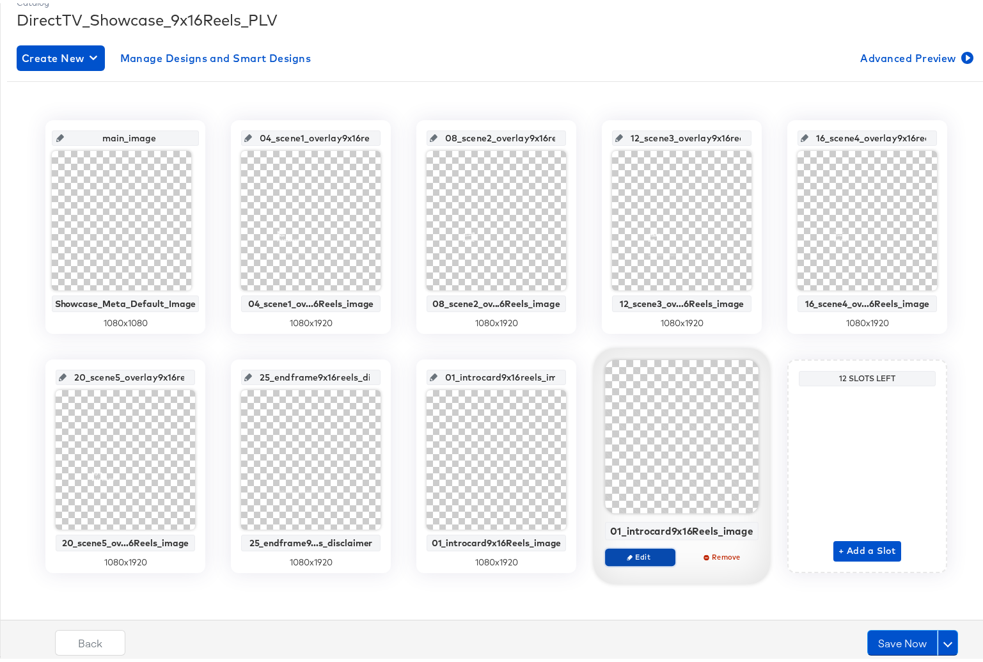
click at [617, 554] on span "Edit" at bounding box center [640, 554] width 59 height 10
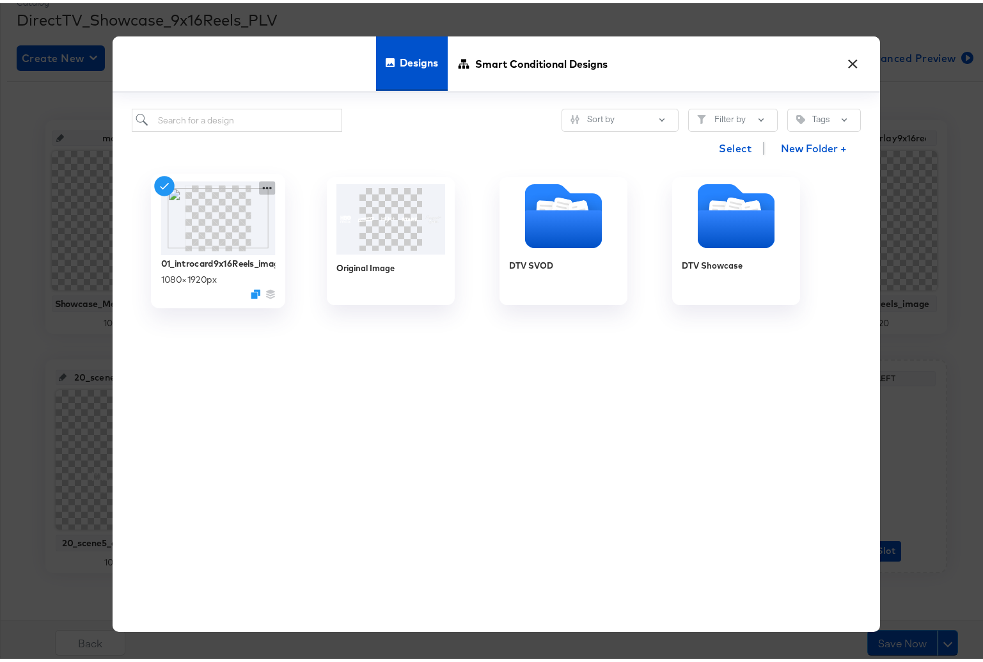
click at [259, 187] on icon at bounding box center [267, 184] width 16 height 13
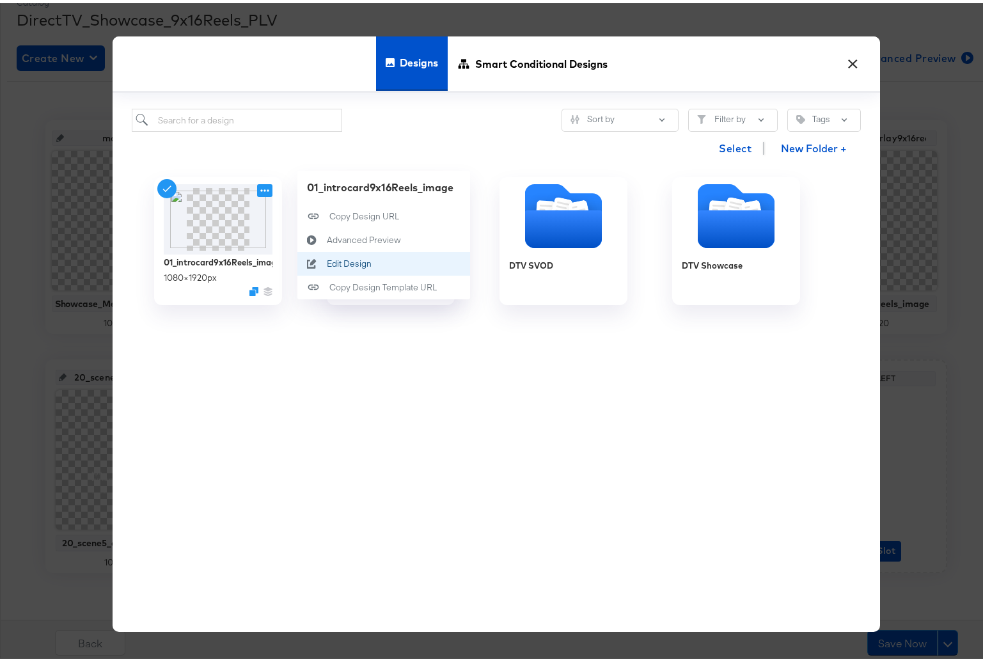
click at [327, 260] on div "Edit Design Edit Design" at bounding box center [327, 260] width 0 height 0
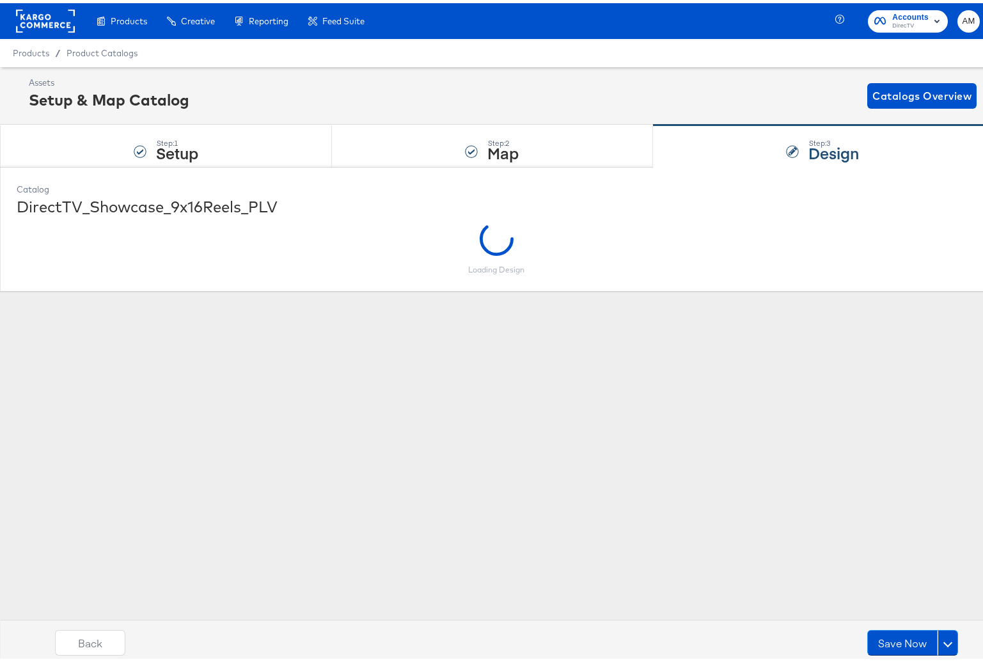
scroll to position [0, 0]
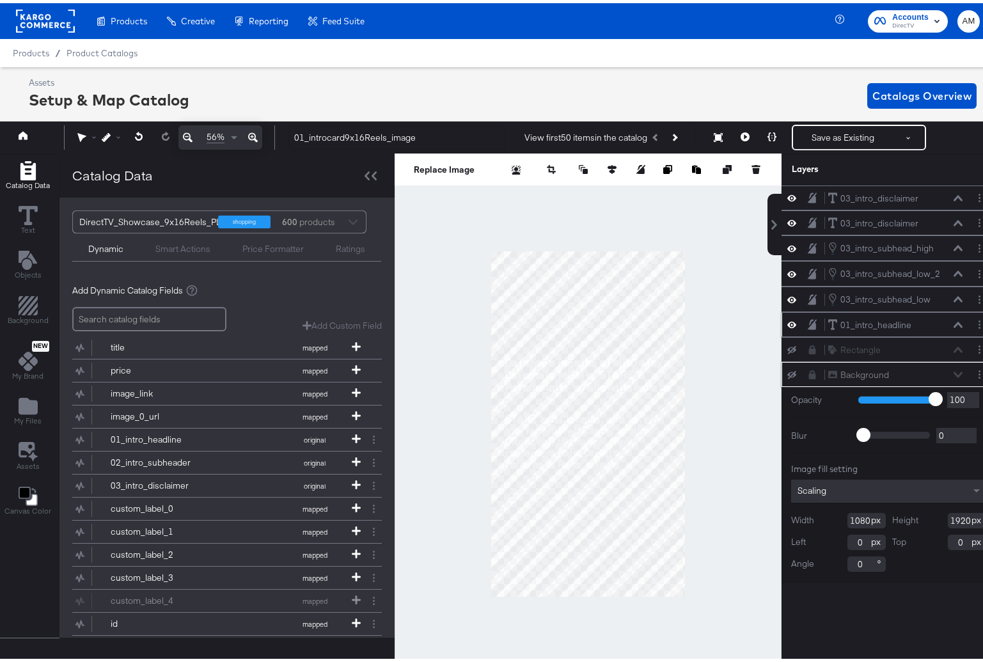
click at [954, 320] on icon at bounding box center [958, 322] width 9 height 6
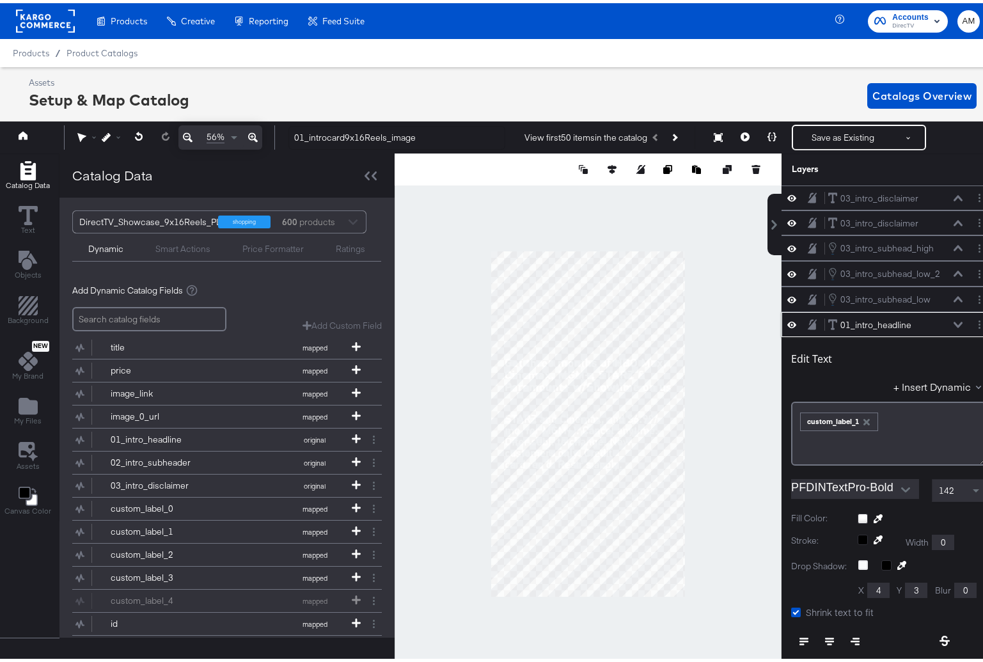
scroll to position [3, 0]
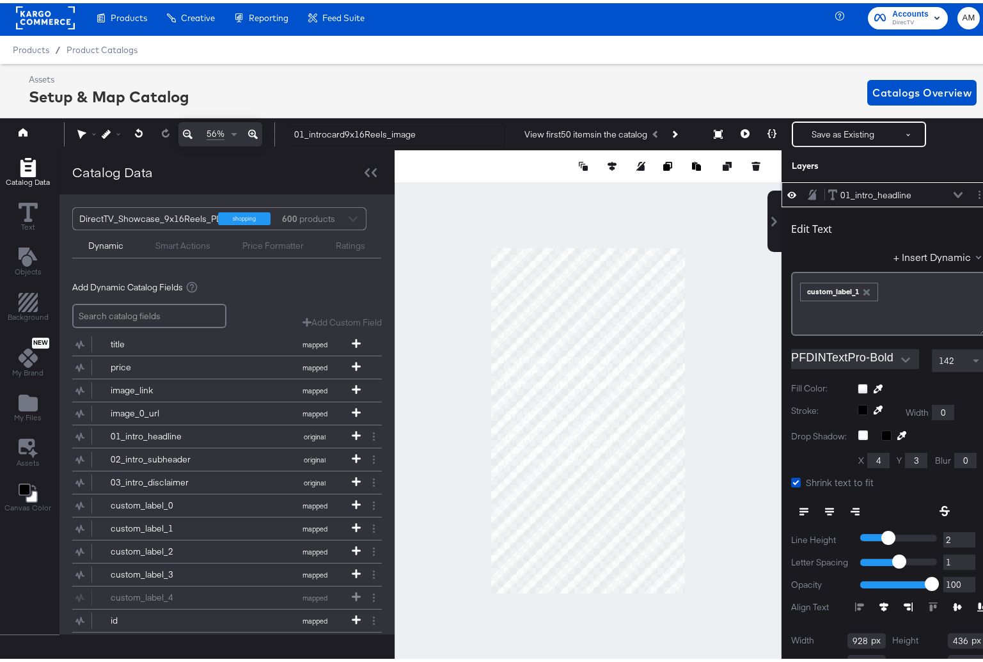
drag, startPoint x: 859, startPoint y: 290, endPoint x: 906, endPoint y: 263, distance: 53.9
click at [864, 289] on icon "button" at bounding box center [867, 289] width 6 height 6
click at [907, 257] on button "+ Insert Dynamic" at bounding box center [940, 253] width 93 height 13
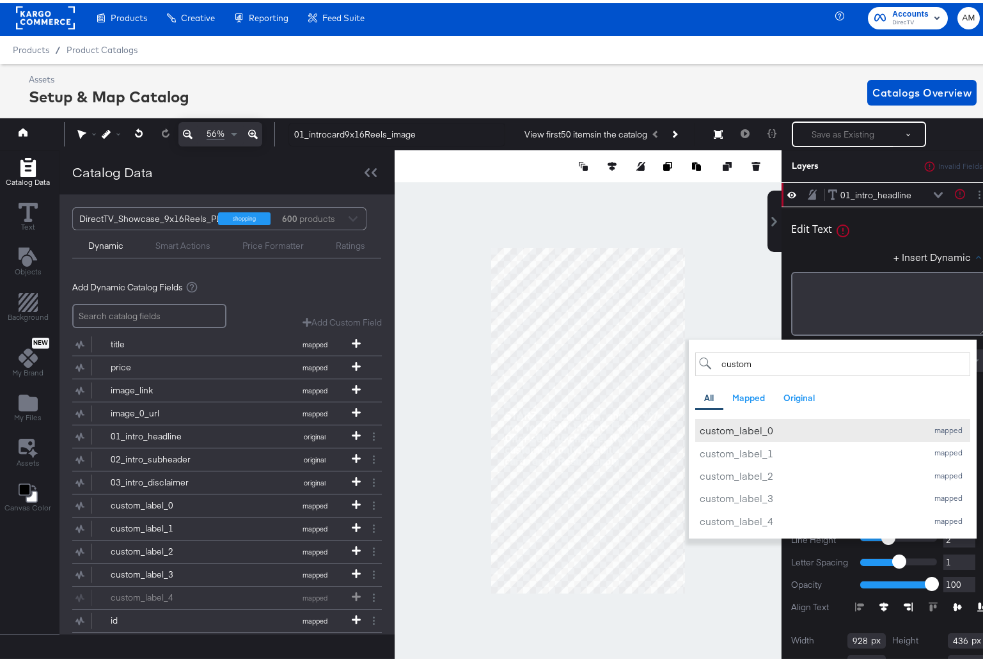
type input "custom"
click at [757, 426] on div "custom_label_0" at bounding box center [810, 426] width 221 height 13
click at [826, 247] on div "+ Insert Dynamic custom All Mapped Original Add a field from your catalog to us…" at bounding box center [888, 256] width 195 height 19
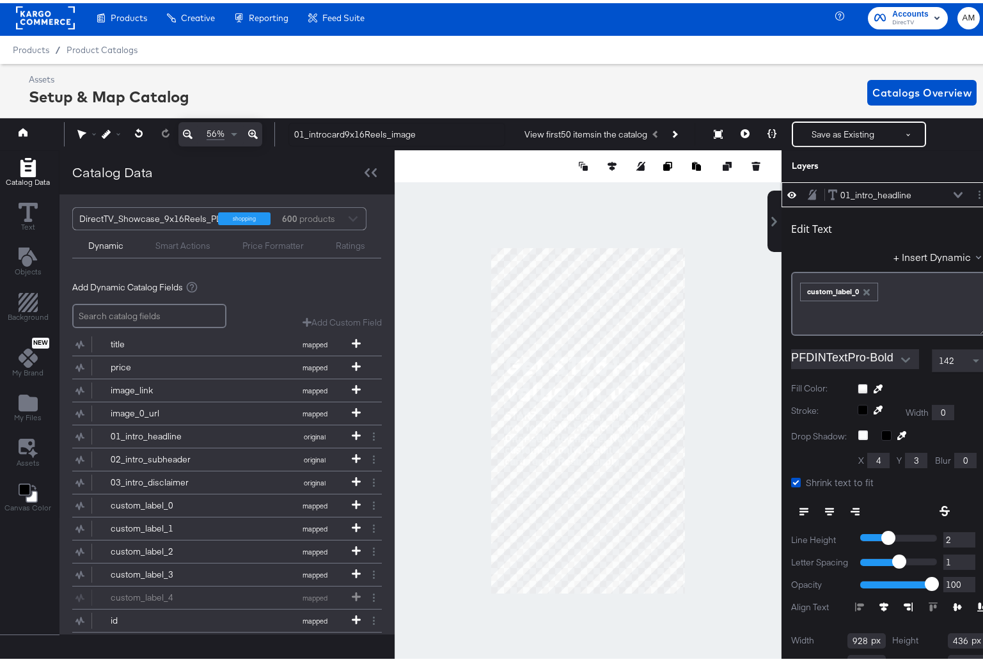
click at [954, 189] on icon at bounding box center [958, 192] width 9 height 6
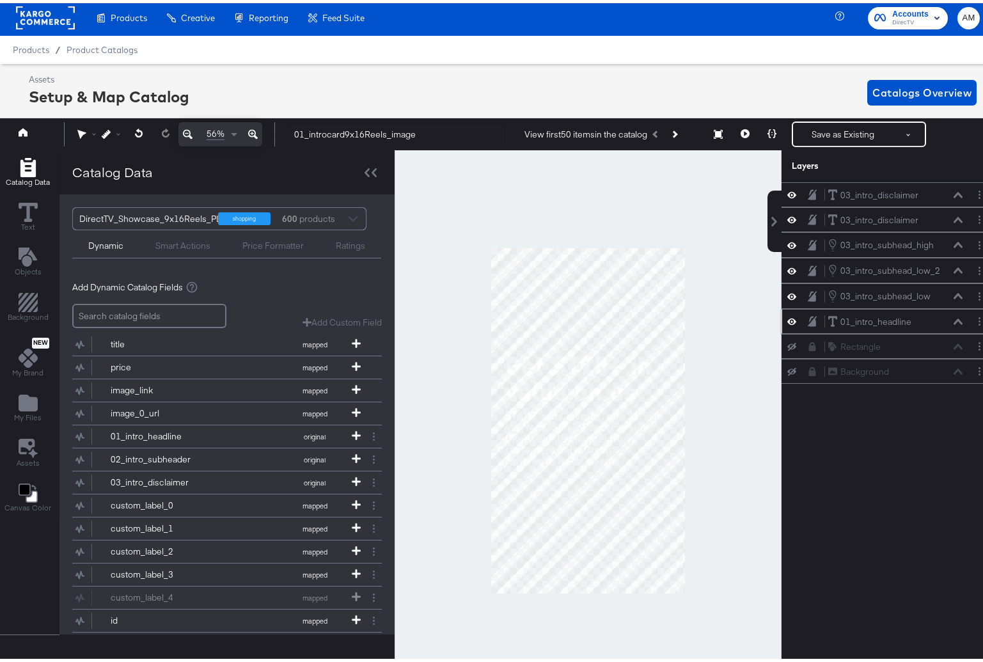
scroll to position [0, 0]
click at [973, 292] on button "Layer Options" at bounding box center [979, 293] width 13 height 13
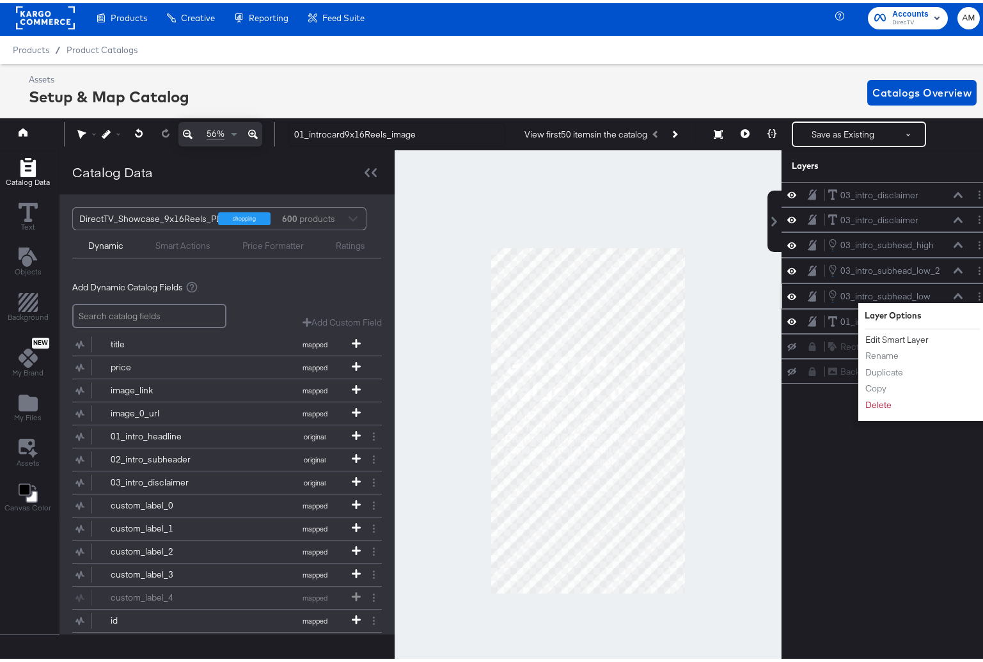
click at [890, 337] on button "Edit Smart Layer" at bounding box center [897, 336] width 65 height 13
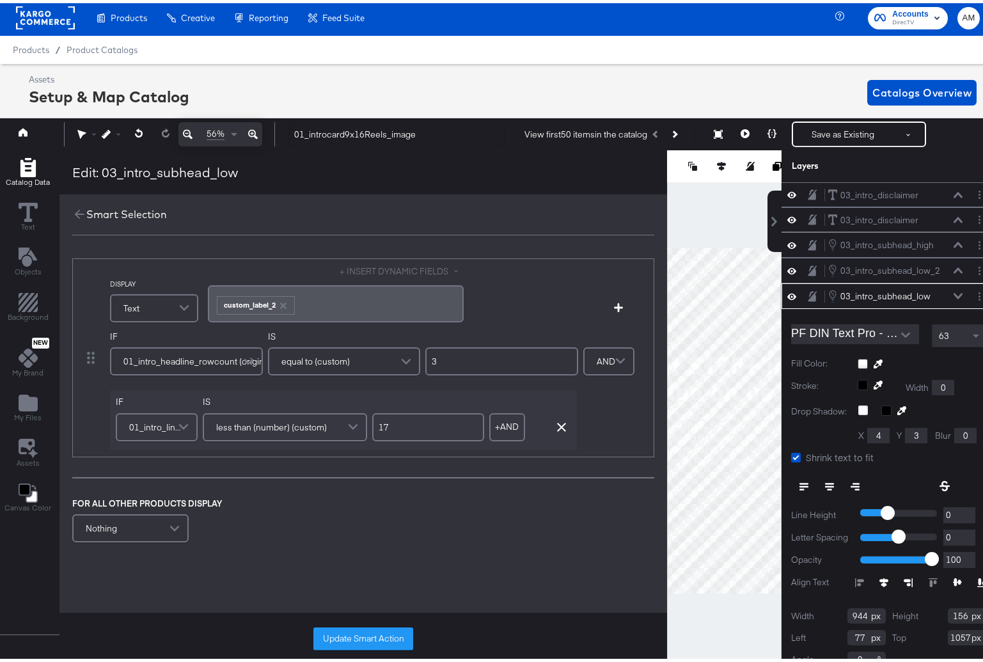
scroll to position [12, 0]
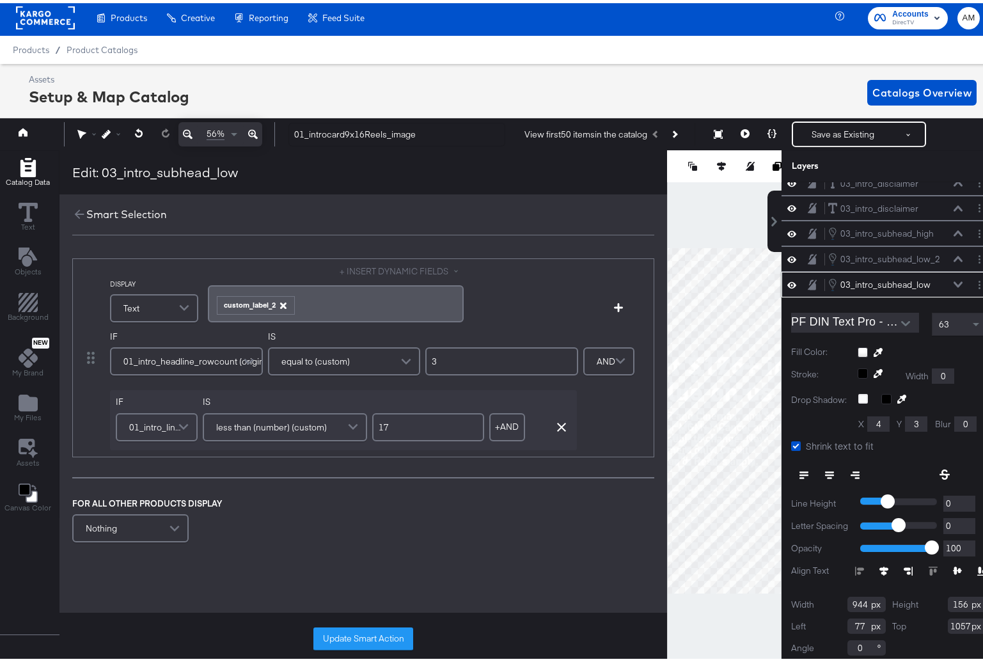
click at [280, 302] on icon "button" at bounding box center [283, 302] width 6 height 6
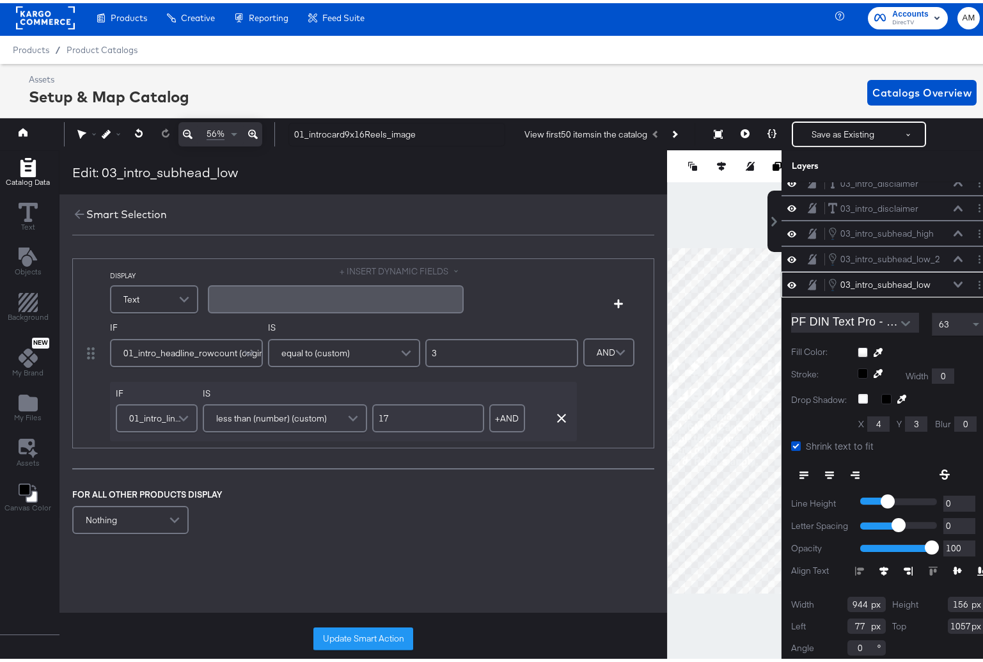
click at [377, 266] on button "+ INSERT DYNAMIC FIELDS" at bounding box center [402, 268] width 124 height 12
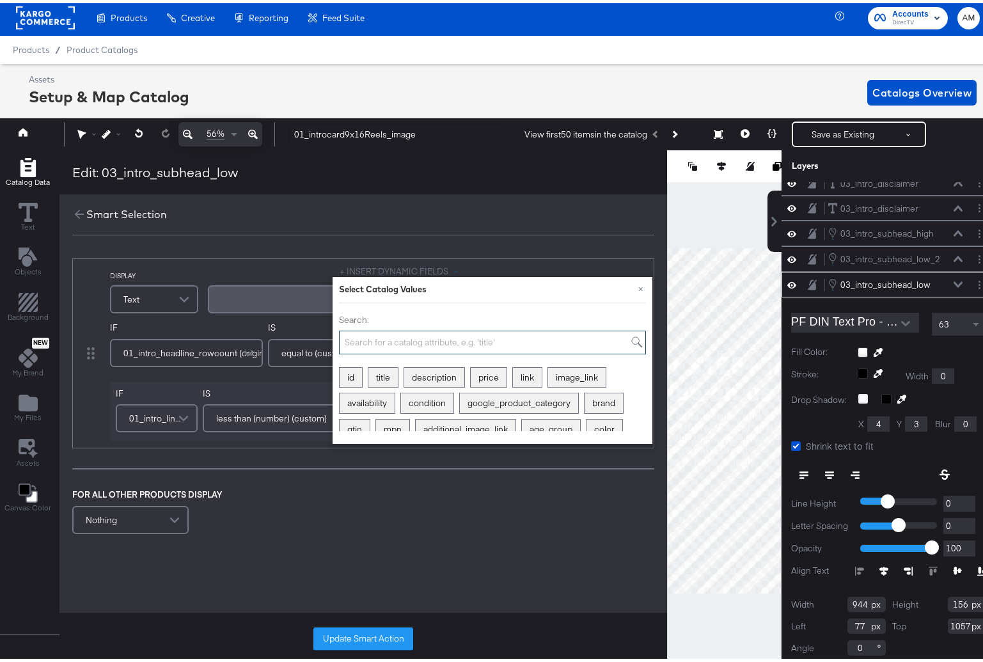
click at [406, 342] on input "Search:" at bounding box center [492, 340] width 307 height 24
type input "custom"
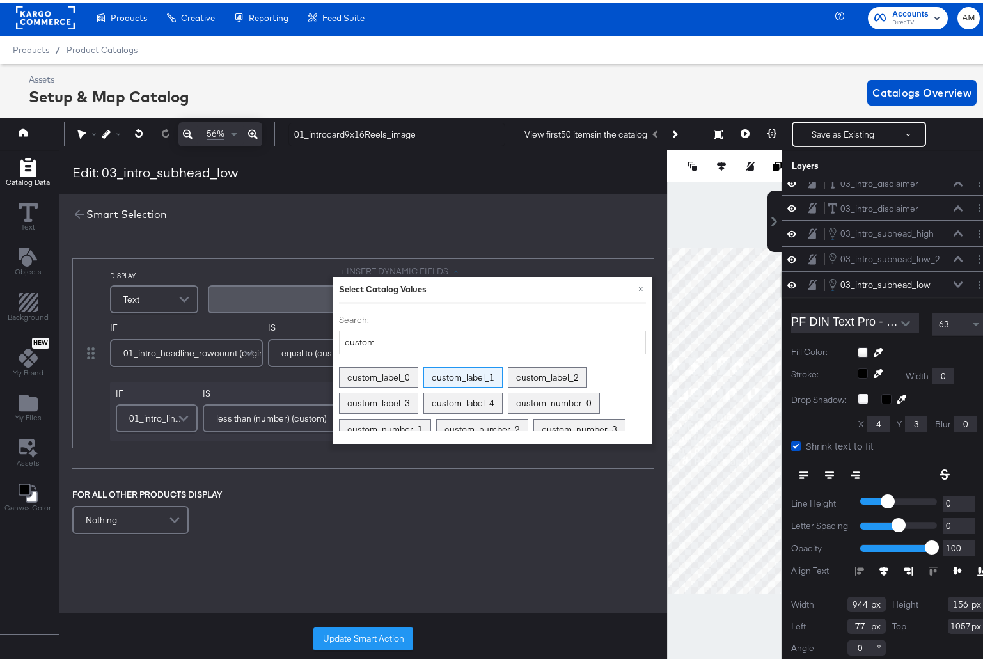
click at [480, 373] on div "custom_label_1" at bounding box center [463, 375] width 78 height 20
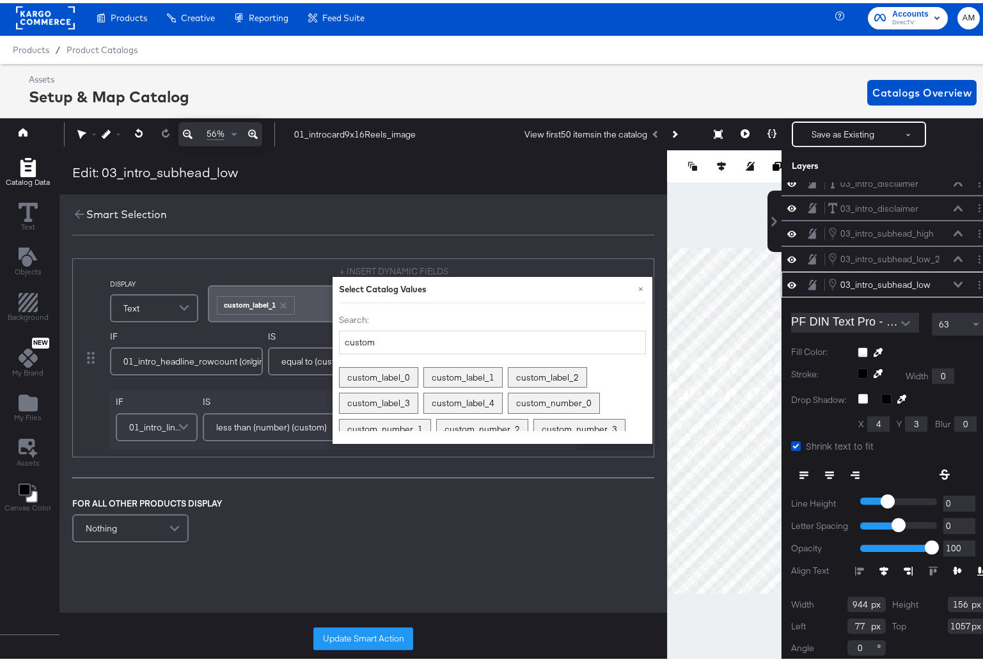
click at [386, 514] on div "FOR ALL OTHER PRODUCTS DISPLAY Nothing" at bounding box center [363, 518] width 582 height 49
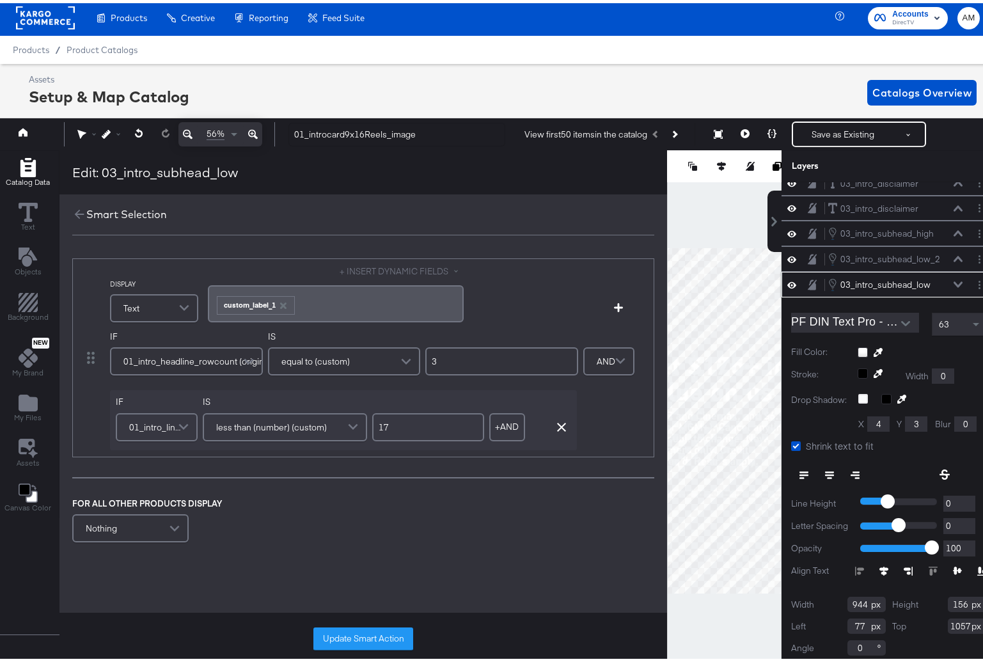
click at [373, 637] on button "Update Smart Action" at bounding box center [363, 635] width 100 height 23
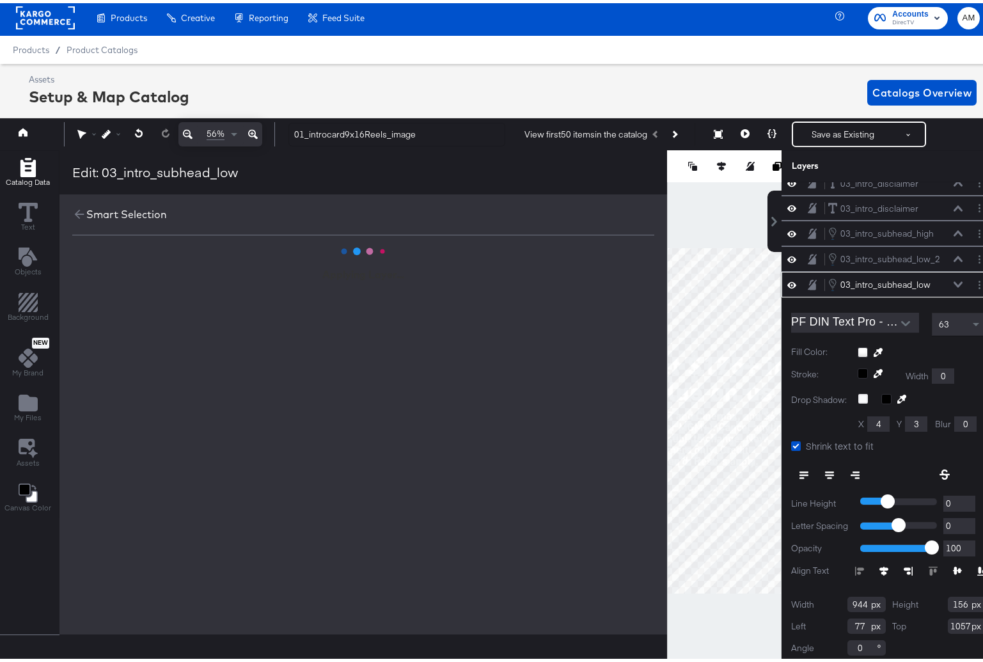
scroll to position [0, 0]
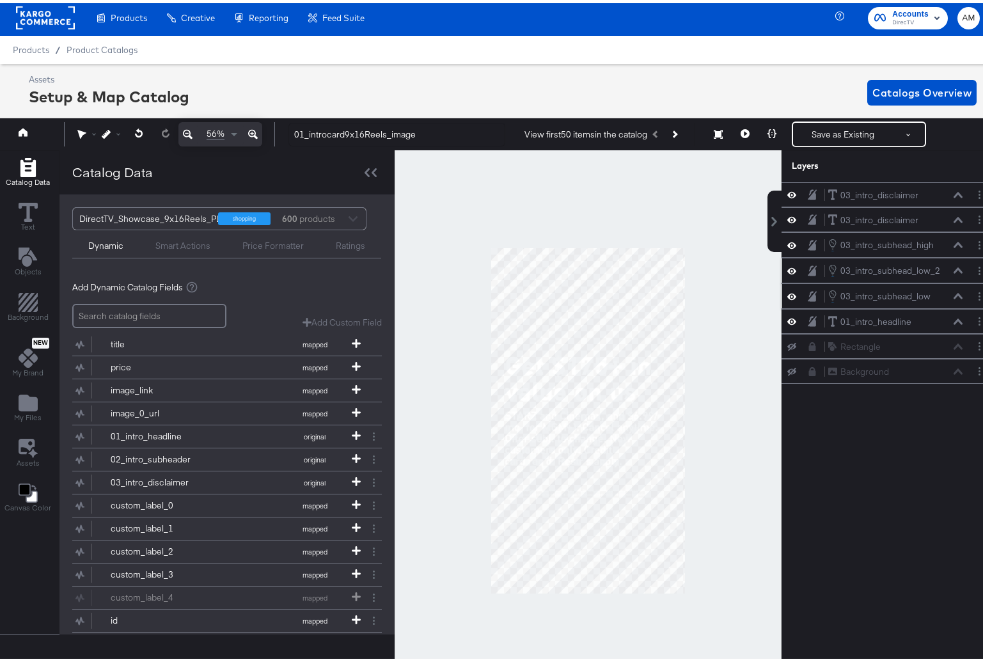
click at [954, 266] on icon at bounding box center [958, 268] width 9 height 6
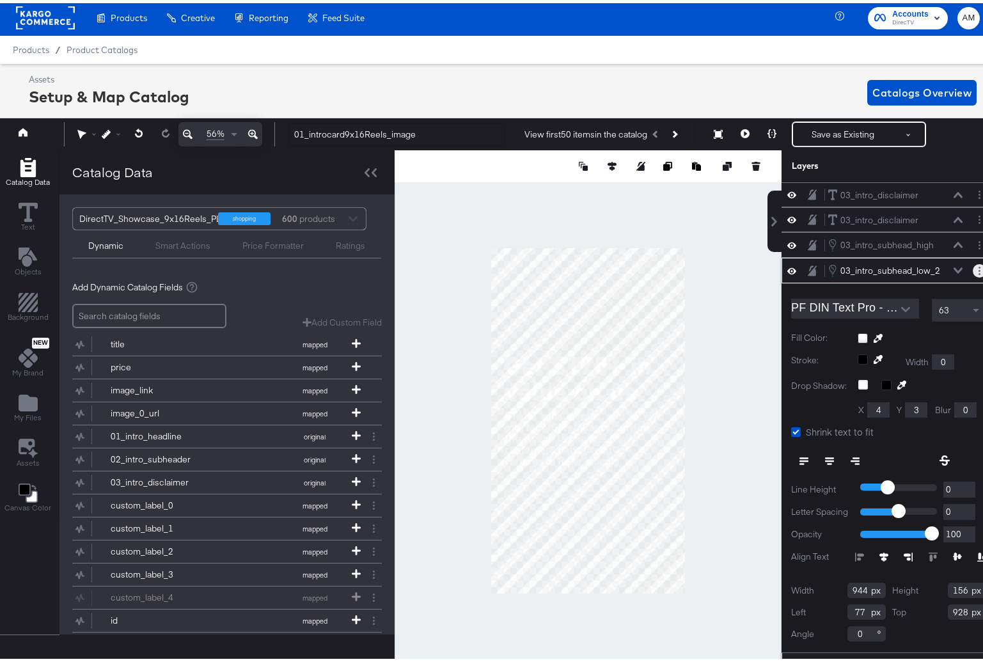
click at [973, 270] on button "Layer Options" at bounding box center [979, 267] width 13 height 13
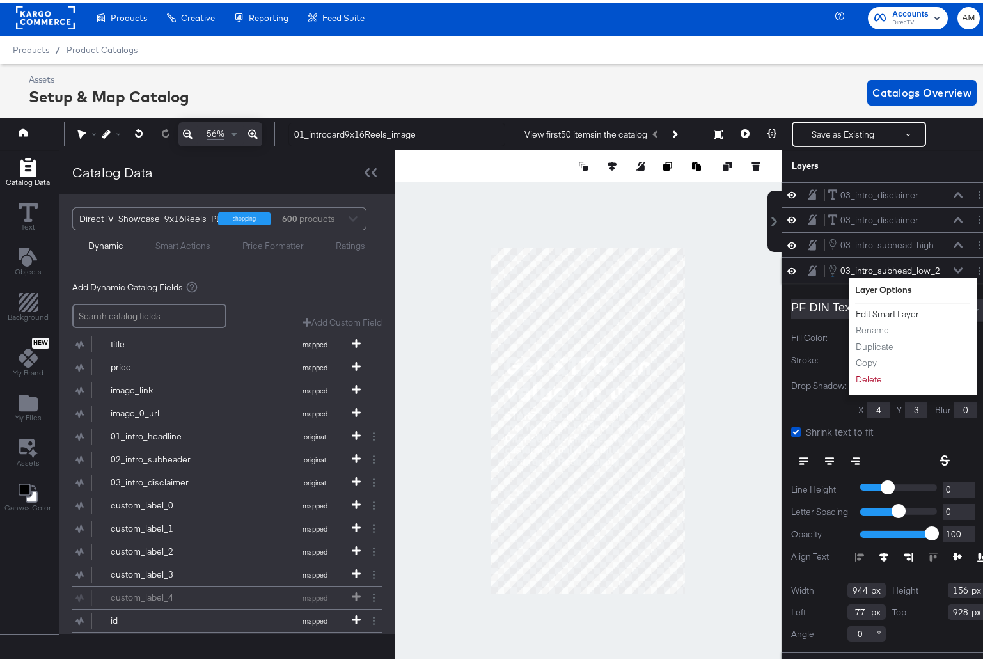
click at [864, 310] on button "Edit Smart Layer" at bounding box center [887, 310] width 65 height 13
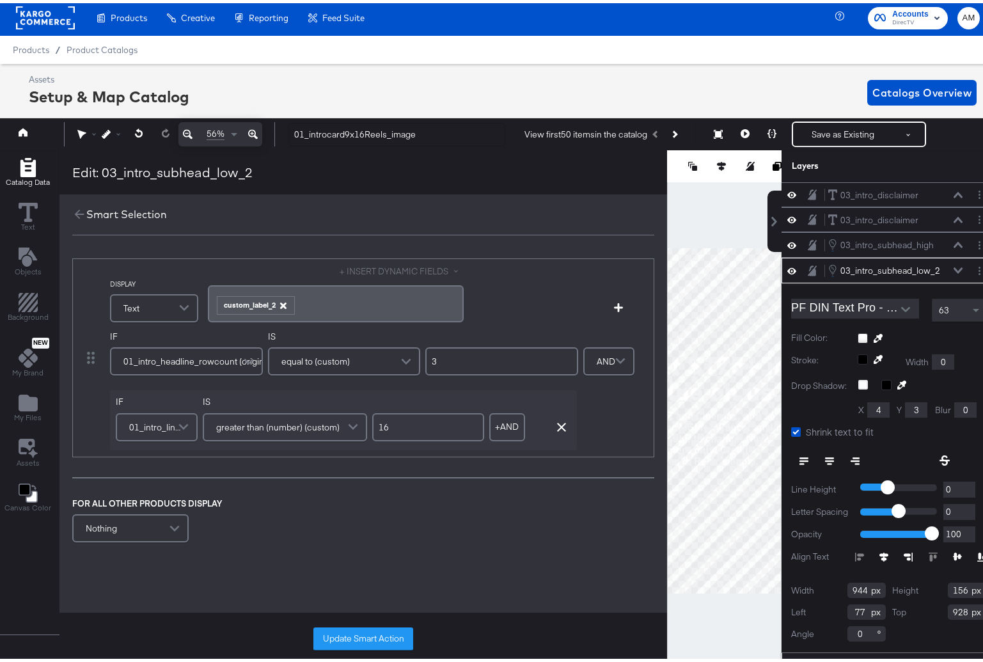
click at [280, 301] on icon "button" at bounding box center [283, 302] width 6 height 6
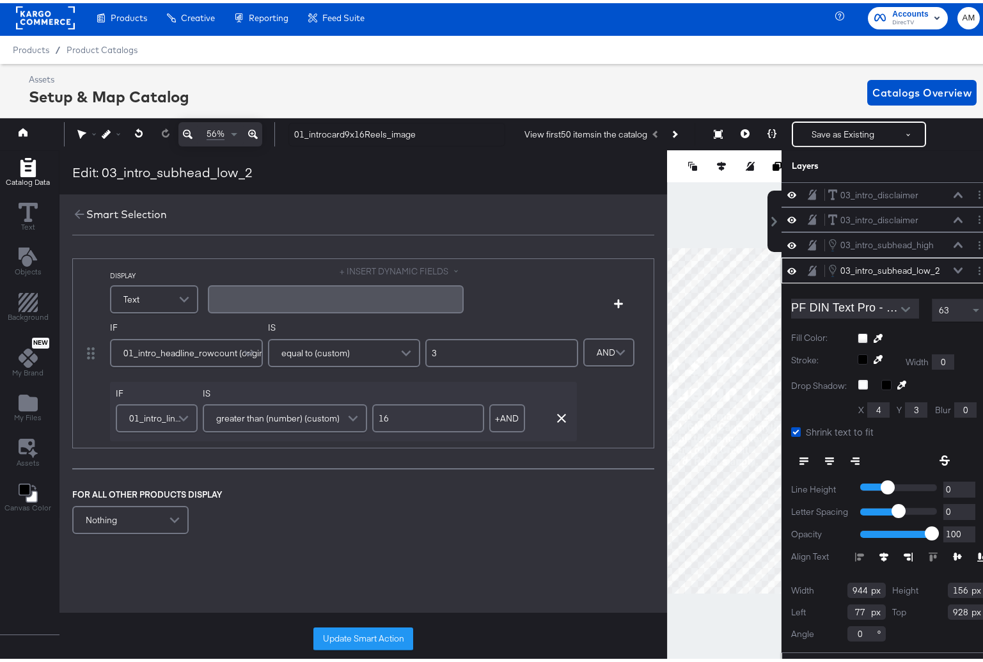
click at [381, 265] on button "+ INSERT DYNAMIC FIELDS" at bounding box center [402, 268] width 124 height 12
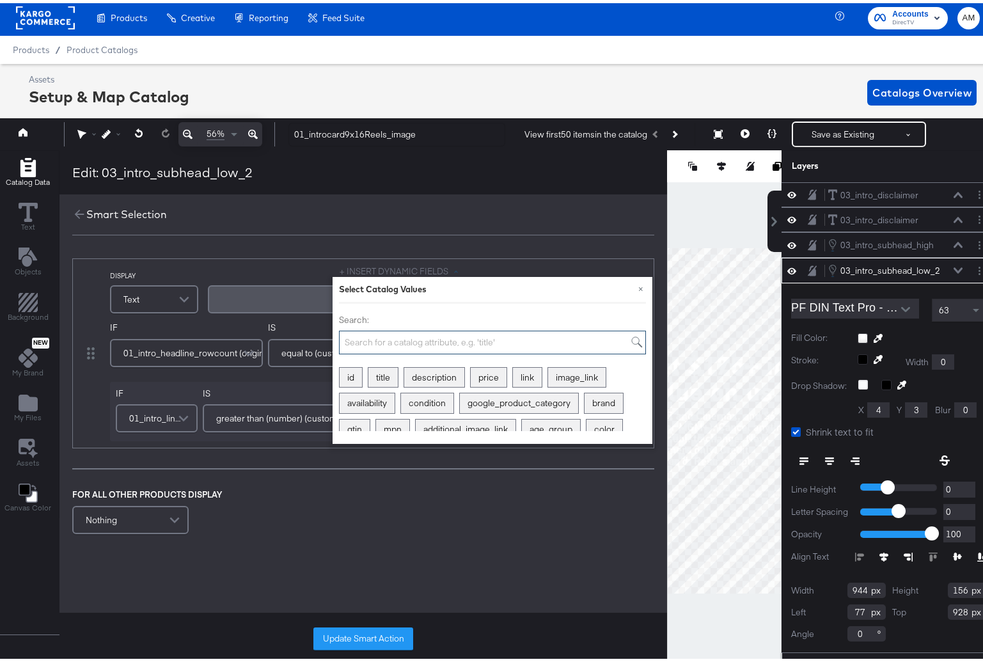
click at [357, 341] on input "Search:" at bounding box center [492, 340] width 307 height 24
type input "custom"
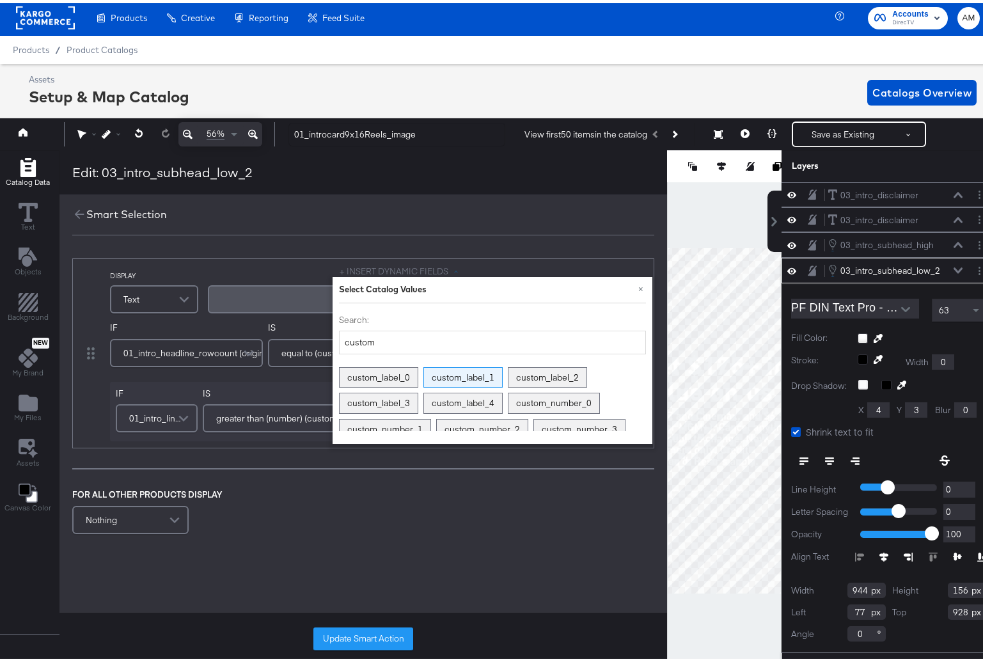
click at [446, 374] on div "custom_label_1" at bounding box center [463, 375] width 78 height 20
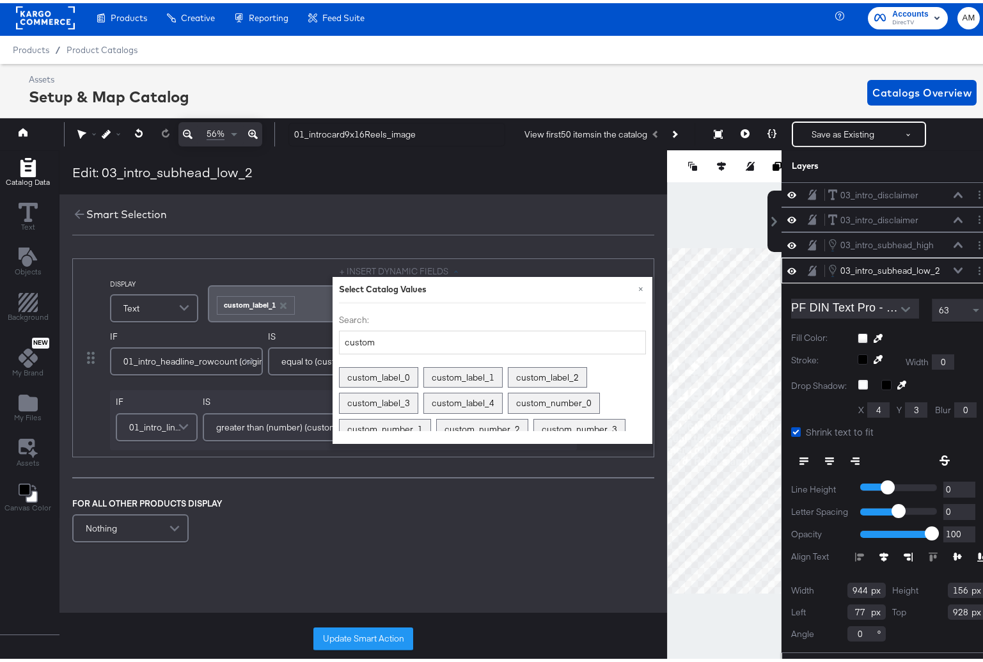
click at [429, 544] on div "DISPLAY Text + INSERT DYNAMIC FIELDS × Select Catalog Values Search: custom cus…" at bounding box center [363, 398] width 608 height 313
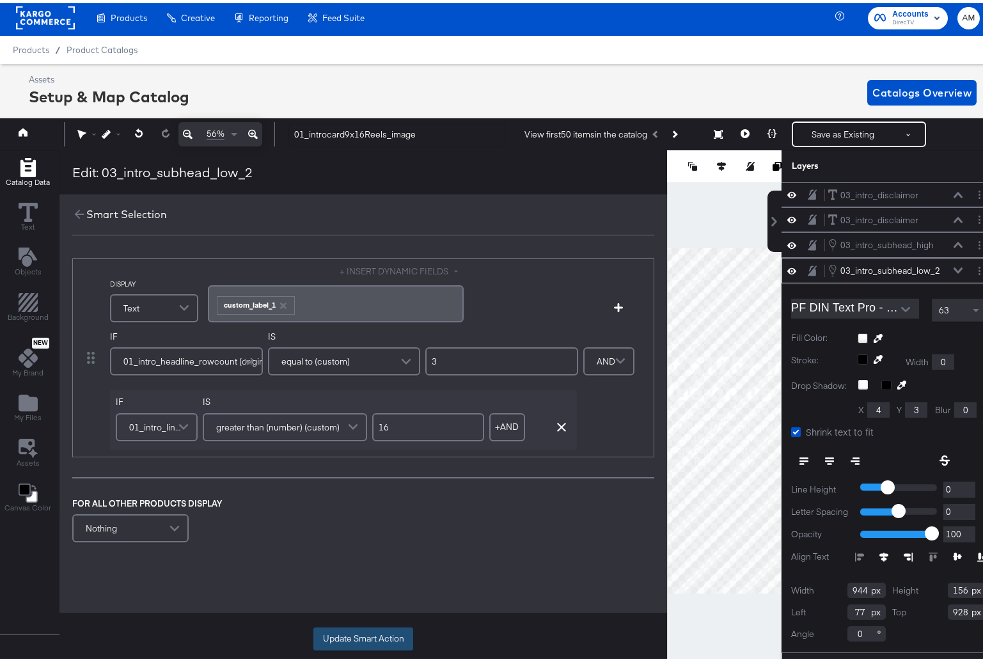
click at [369, 638] on button "Update Smart Action" at bounding box center [363, 635] width 100 height 23
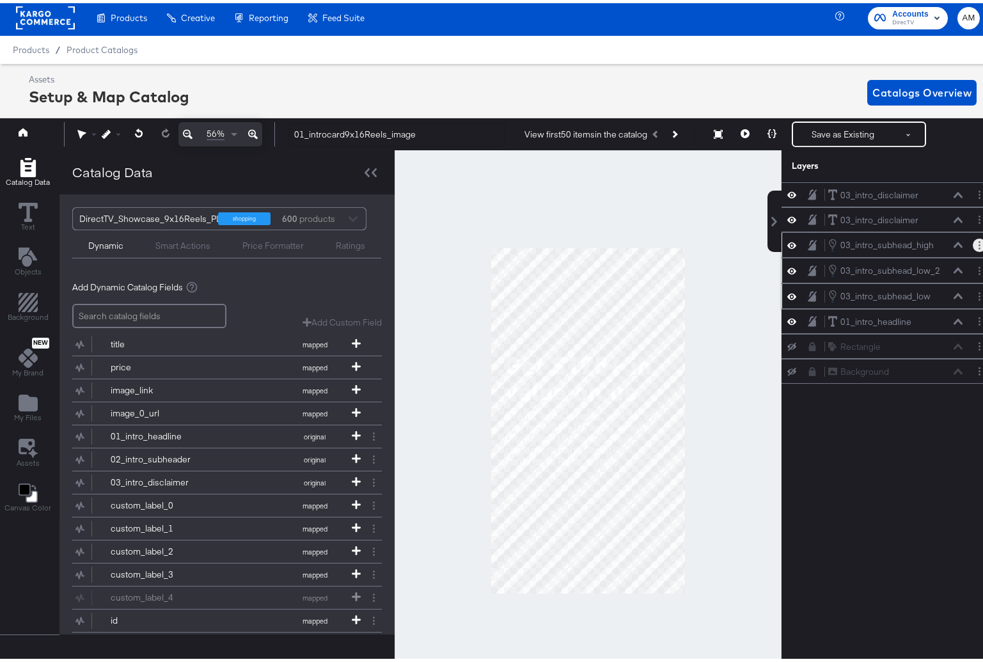
click at [979, 241] on circle "Layer Options" at bounding box center [980, 242] width 2 height 2
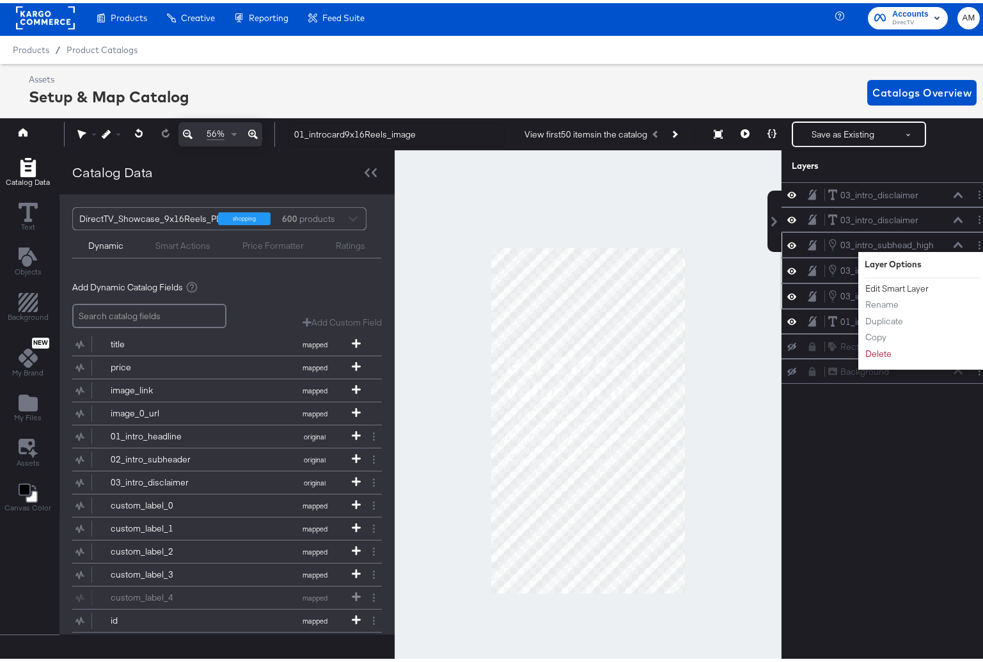
click at [883, 285] on button "Edit Smart Layer" at bounding box center [897, 285] width 65 height 13
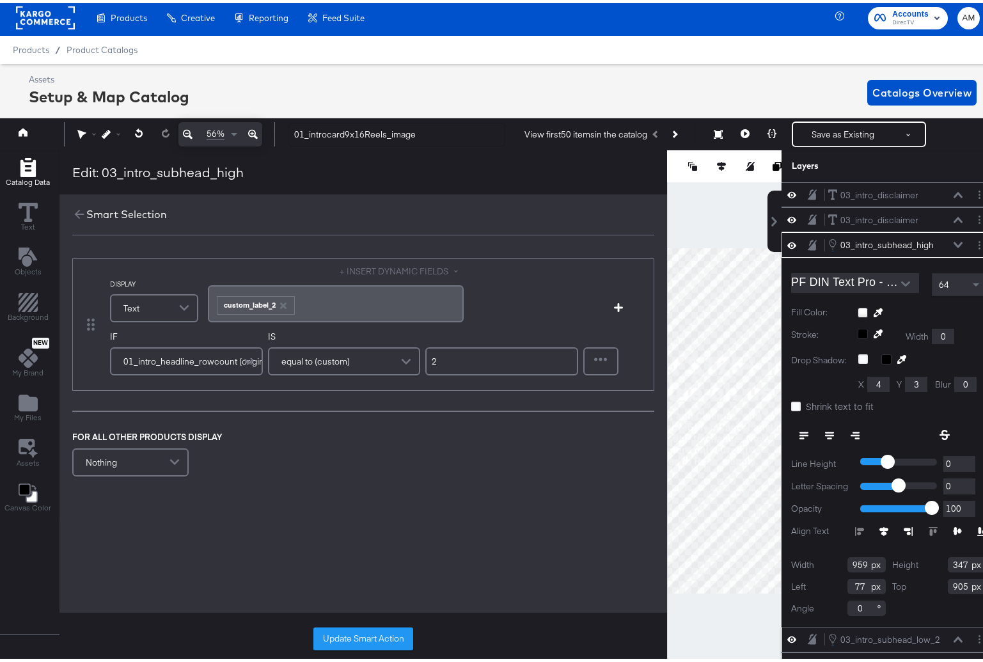
drag, startPoint x: 278, startPoint y: 300, endPoint x: 285, endPoint y: 301, distance: 7.1
click at [279, 301] on icon "button" at bounding box center [283, 302] width 9 height 9
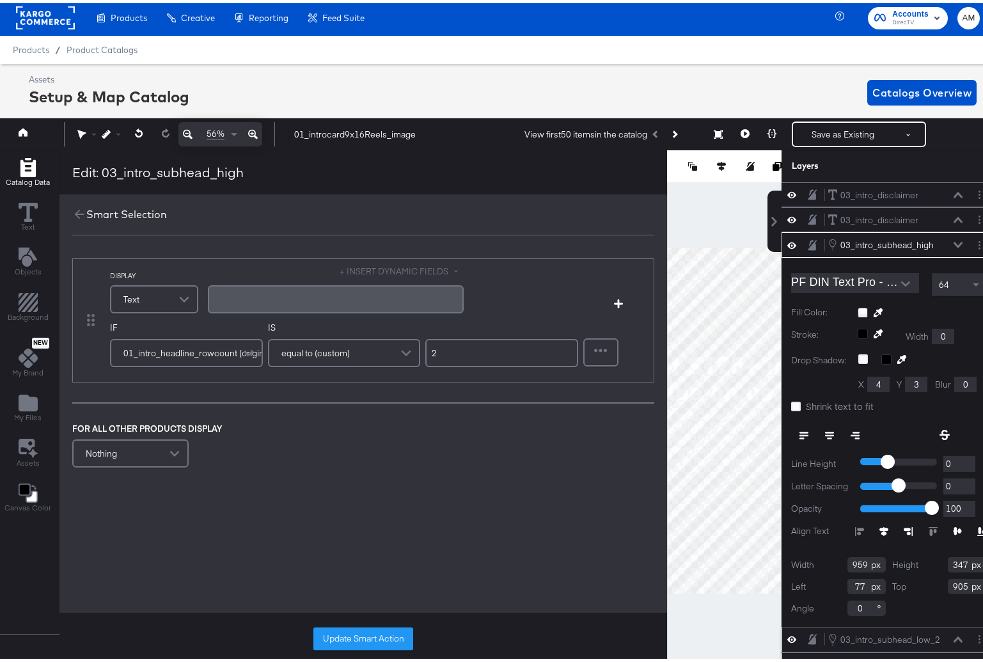
click at [359, 271] on button "+ INSERT DYNAMIC FIELDS" at bounding box center [402, 268] width 124 height 12
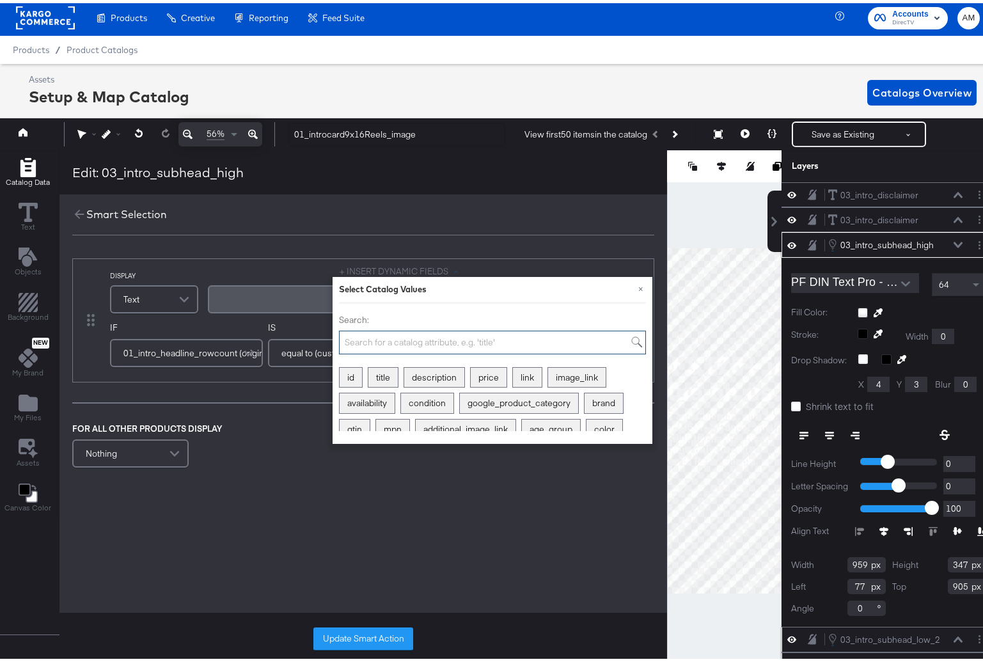
click at [421, 340] on input "Search:" at bounding box center [492, 340] width 307 height 24
type input "custom"
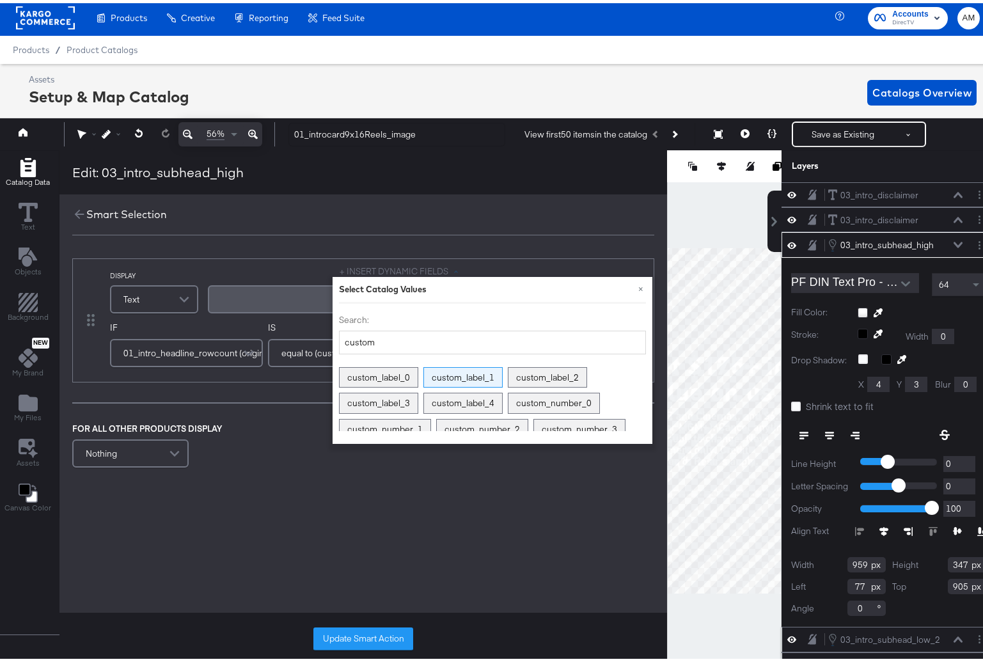
click at [457, 376] on div "custom_label_1" at bounding box center [463, 375] width 78 height 20
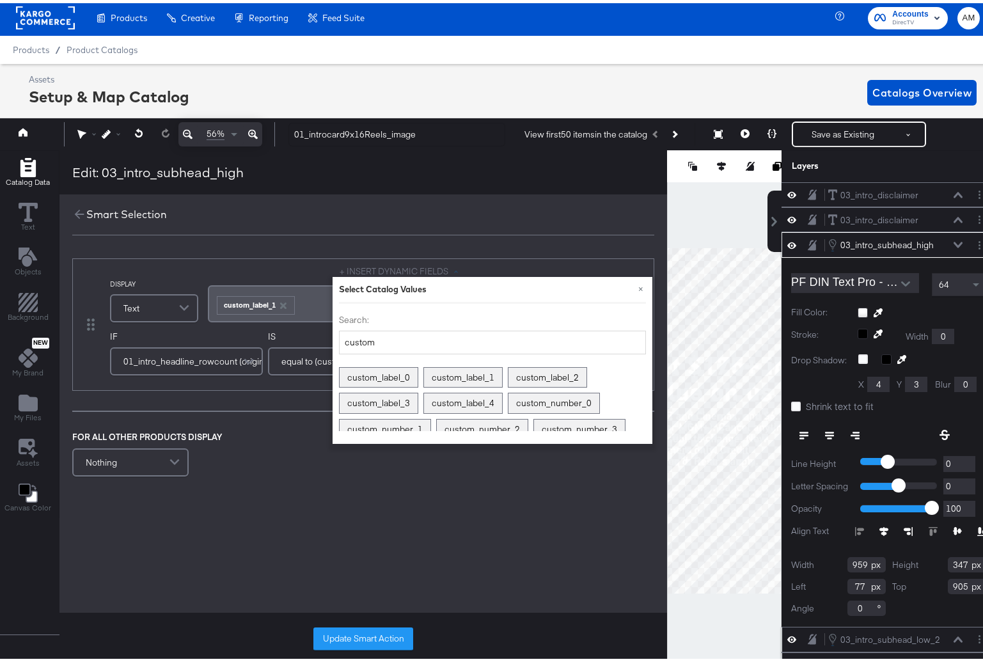
click at [390, 633] on button "Update Smart Action" at bounding box center [363, 635] width 100 height 23
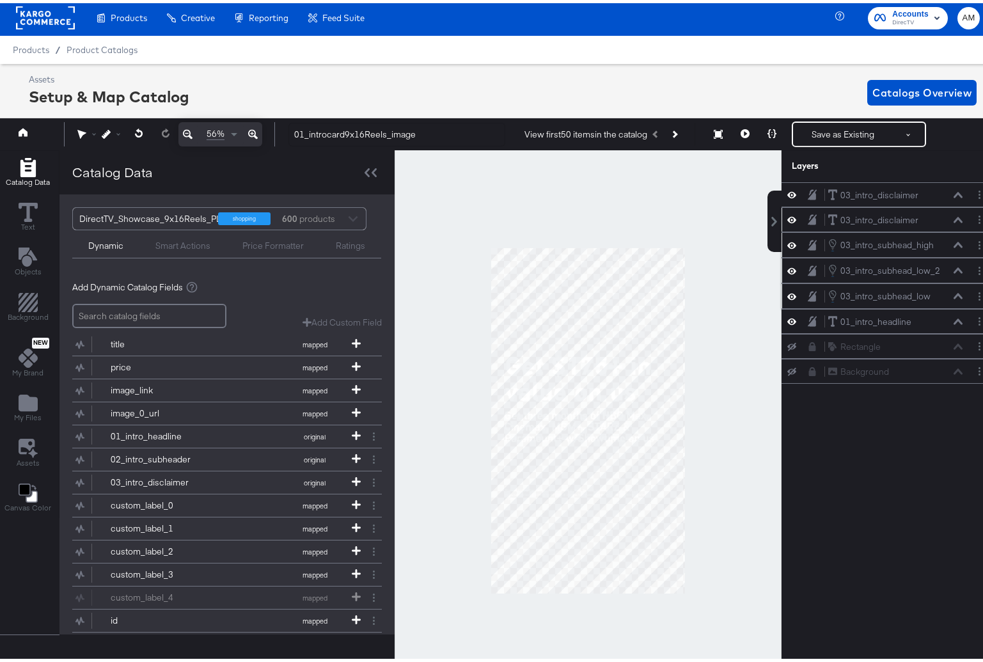
click at [787, 216] on icon at bounding box center [791, 217] width 9 height 6
click at [787, 216] on icon at bounding box center [791, 217] width 9 height 8
click at [979, 217] on icon "Layer Options" at bounding box center [980, 216] width 2 height 8
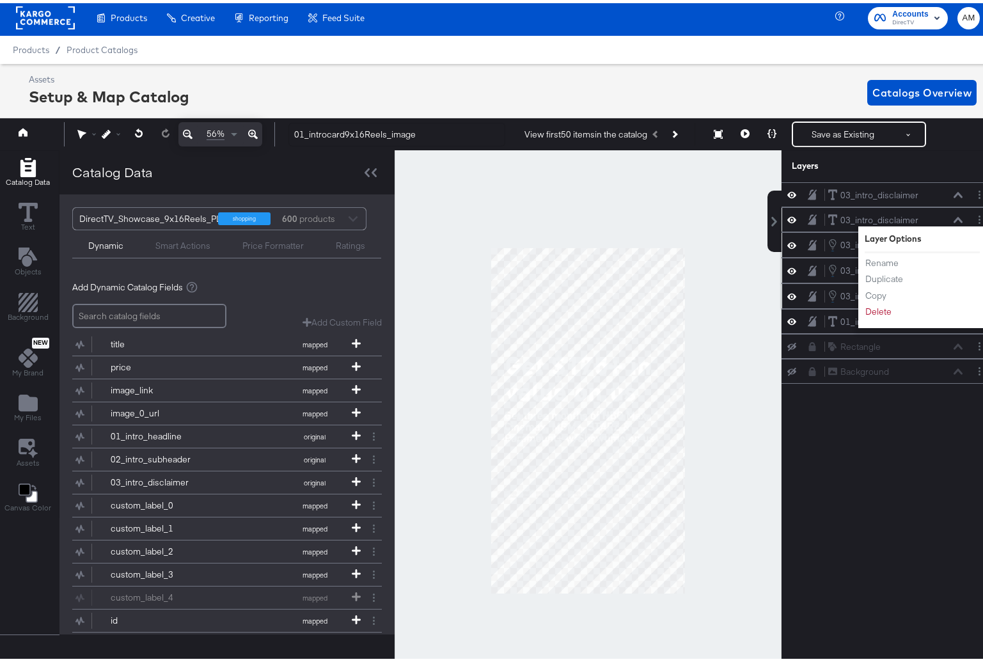
click at [926, 214] on div "03_intro_disclaimer 03_intro_disclaimer" at bounding box center [896, 216] width 136 height 13
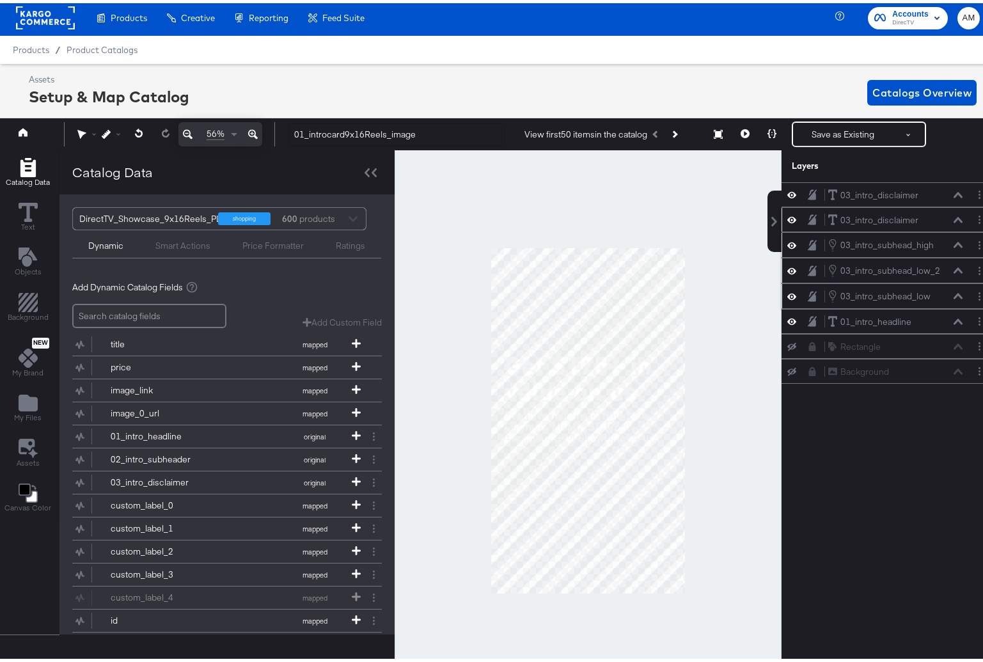
click at [954, 219] on icon at bounding box center [958, 217] width 9 height 6
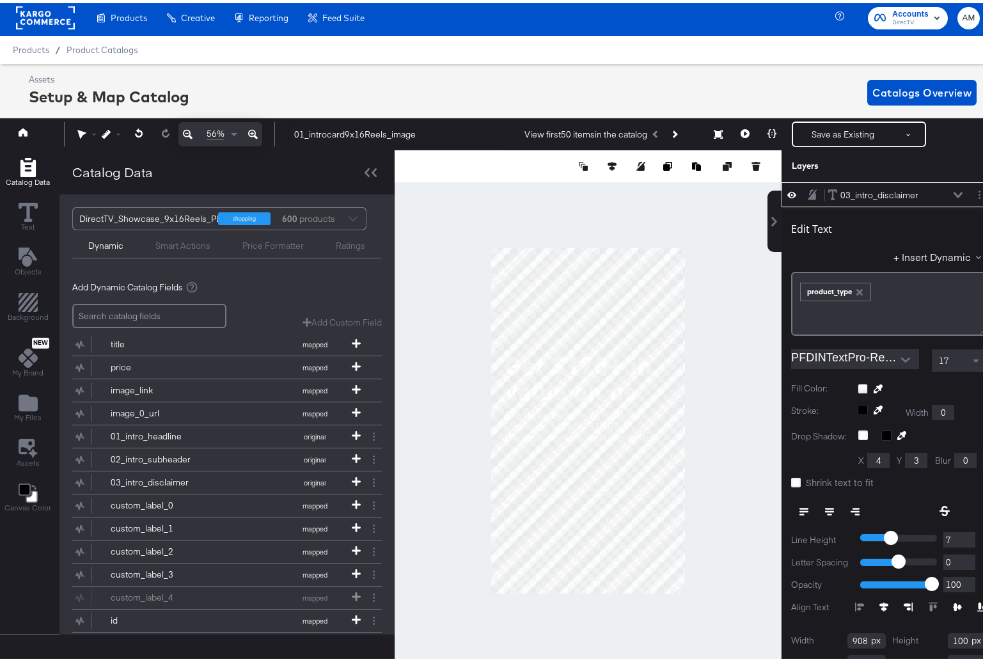
click at [855, 286] on icon "button" at bounding box center [859, 289] width 9 height 9
click at [909, 254] on button "+ Insert Dynamic" at bounding box center [940, 253] width 93 height 13
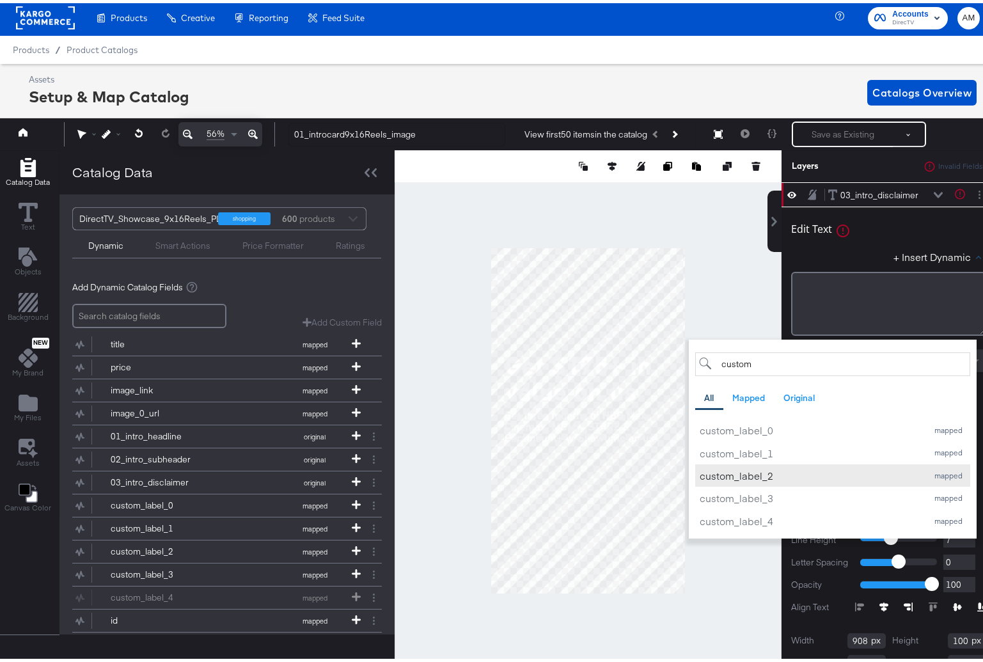
type input "custom"
click at [747, 475] on div "custom_label_2" at bounding box center [810, 472] width 221 height 13
click at [843, 250] on div "+ Insert Dynamic custom All Mapped Original custom_label_0 mapped custom_label_…" at bounding box center [888, 256] width 195 height 19
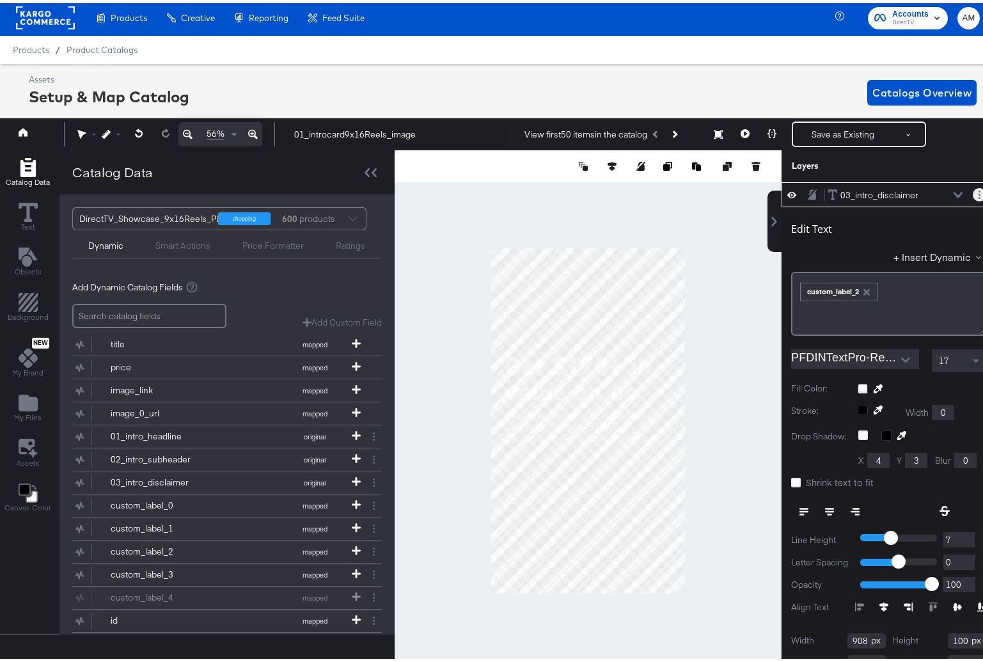
click at [973, 192] on button "Layer Options" at bounding box center [979, 191] width 13 height 13
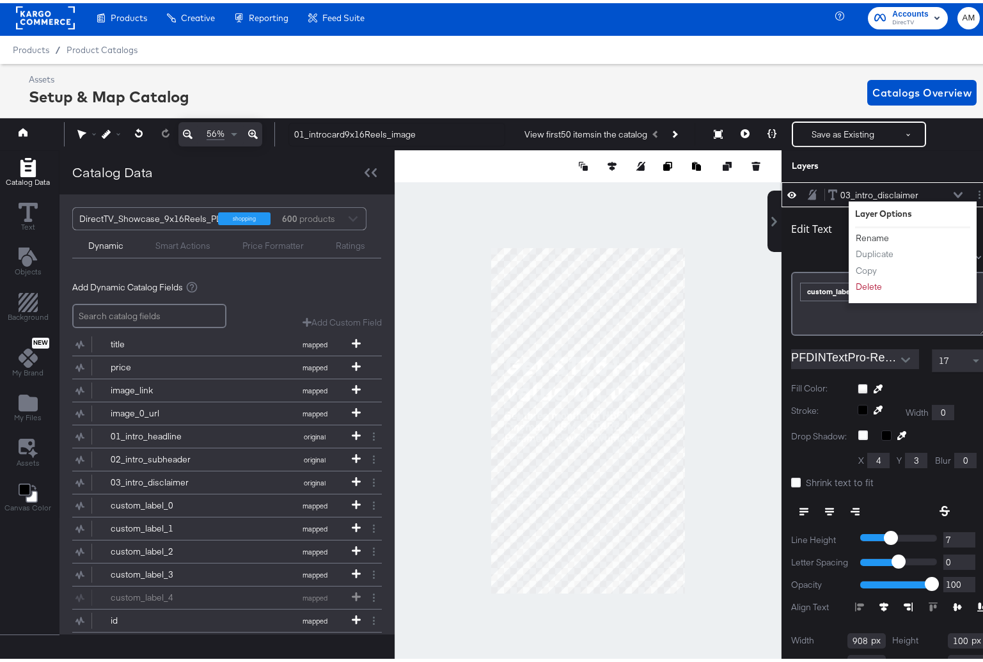
click at [867, 235] on button "Rename" at bounding box center [872, 234] width 35 height 13
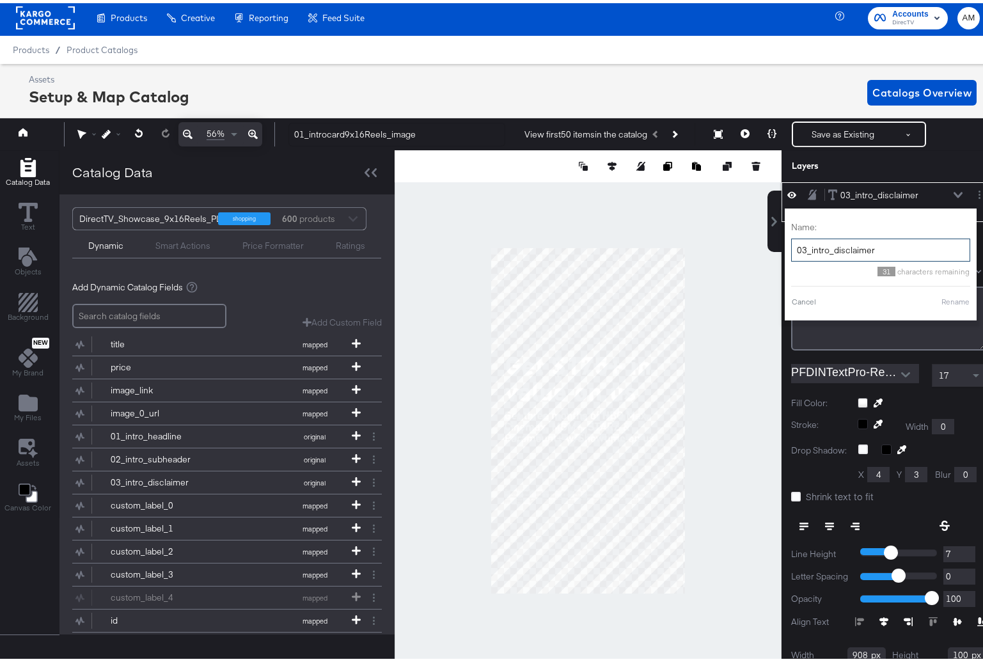
click at [796, 250] on input "03_intro_disclaimer" at bounding box center [880, 247] width 179 height 24
type input "03a_intro_disclaimer"
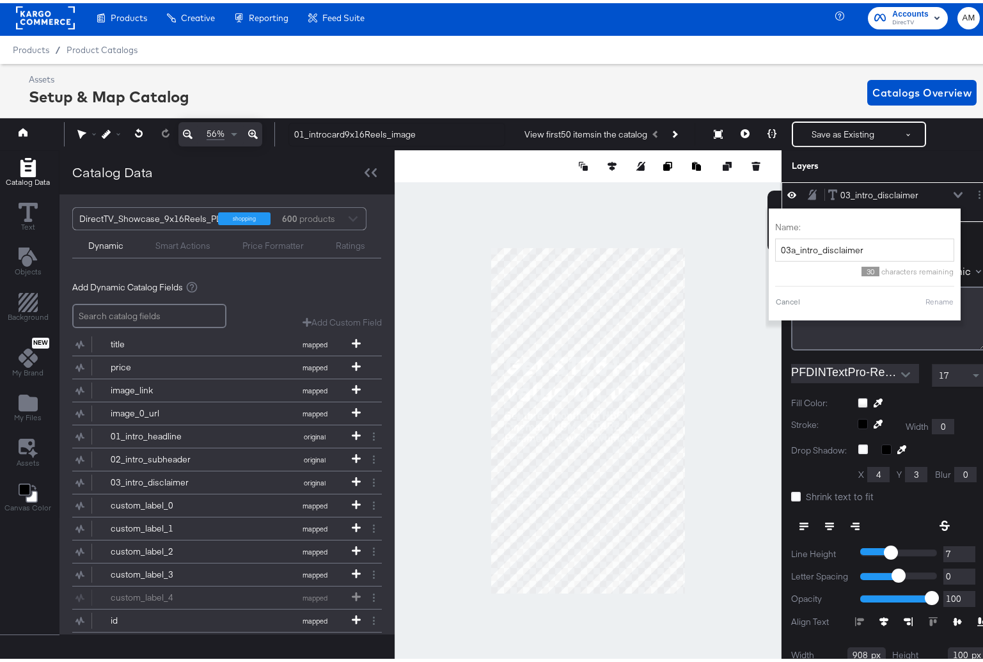
click at [932, 300] on button "Rename" at bounding box center [939, 299] width 29 height 12
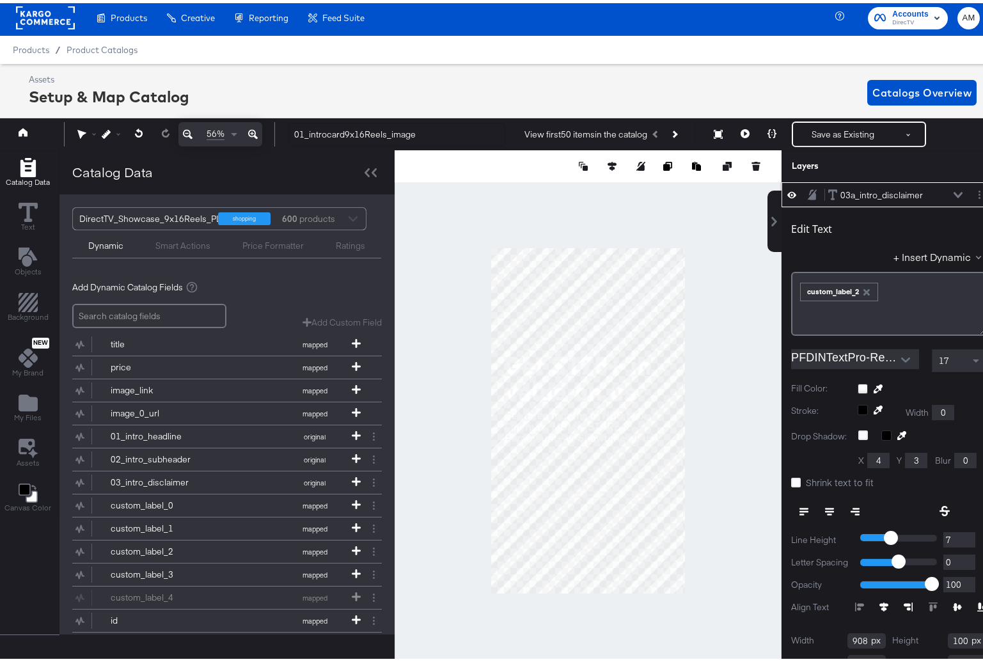
click at [954, 191] on icon at bounding box center [958, 192] width 9 height 6
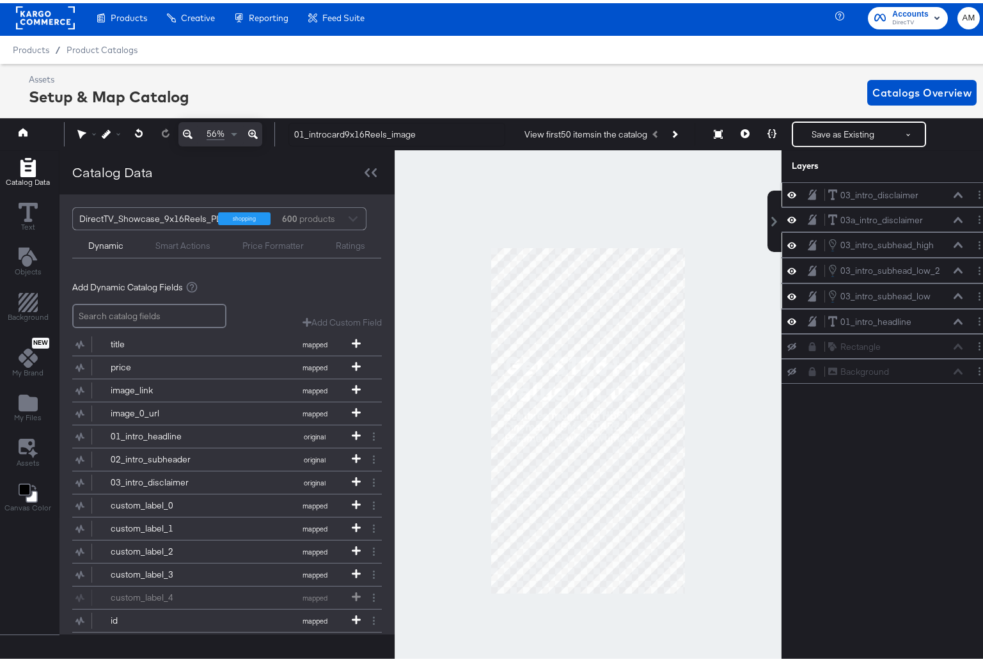
scroll to position [0, 0]
click at [954, 192] on icon at bounding box center [958, 192] width 9 height 6
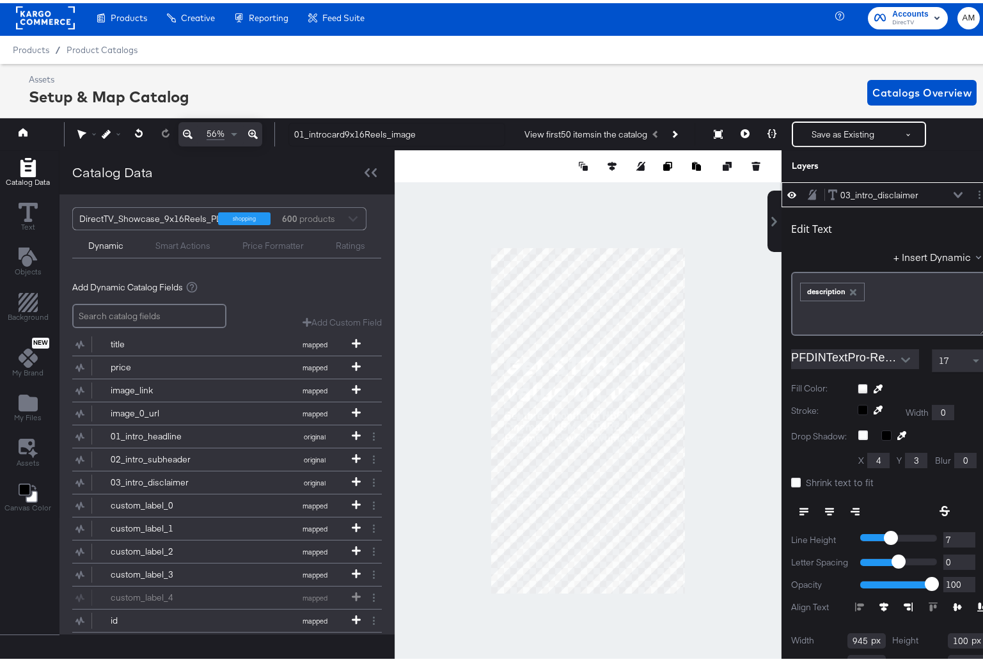
click at [954, 189] on icon at bounding box center [958, 192] width 9 height 6
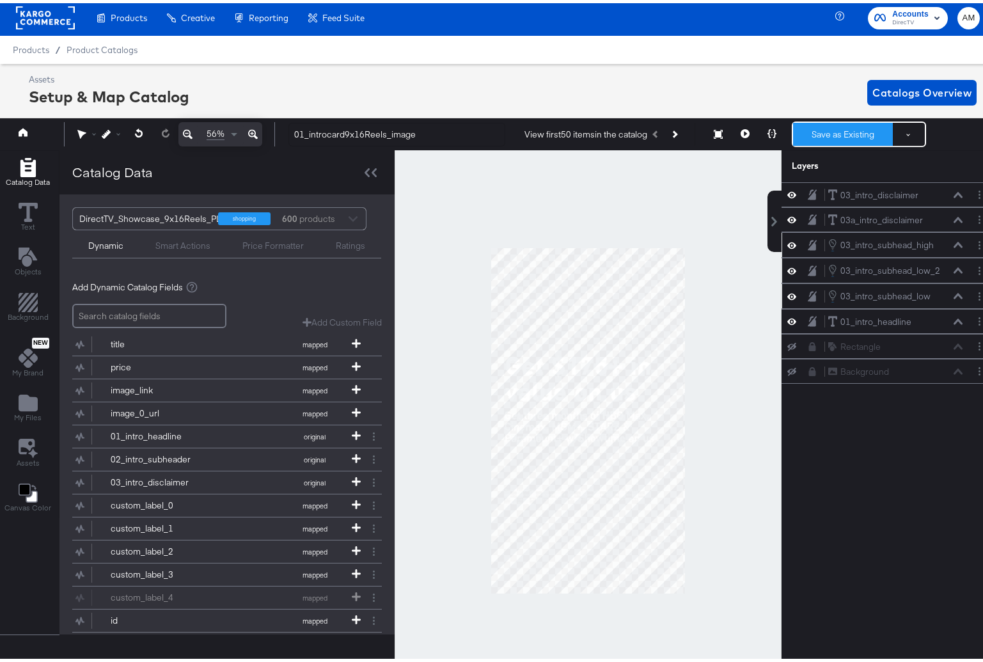
click at [814, 131] on button "Save as Existing" at bounding box center [843, 131] width 100 height 23
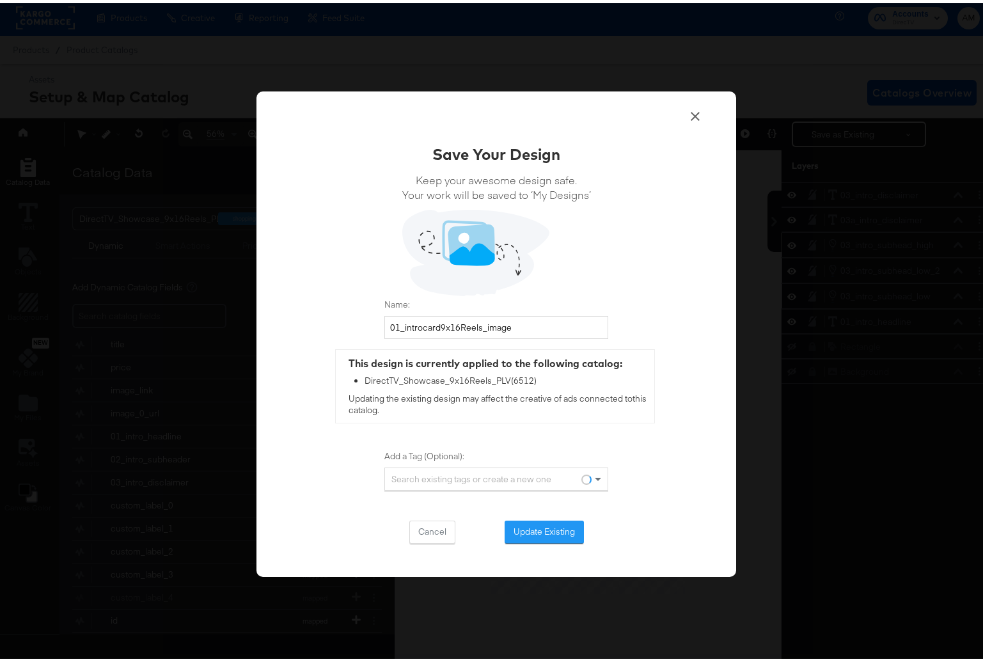
click at [546, 526] on button "Update Existing" at bounding box center [544, 528] width 79 height 23
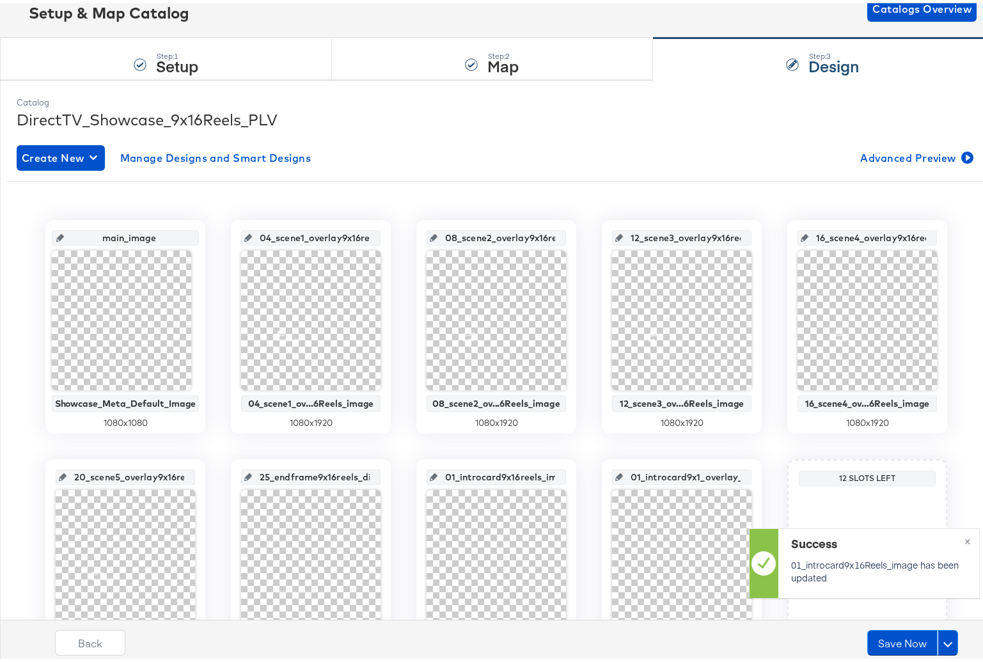
scroll to position [187, 0]
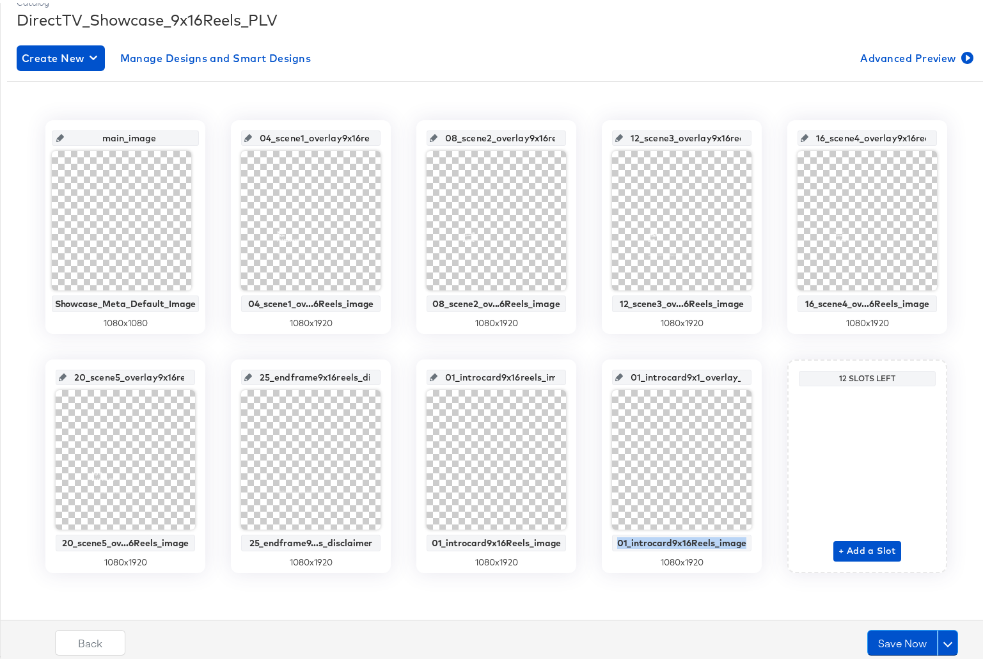
drag, startPoint x: 608, startPoint y: 528, endPoint x: 748, endPoint y: 541, distance: 140.0
click at [748, 541] on div "01_introcard9x1_overlay_8 01_introcard9x16Reels_image 1080 x 1920" at bounding box center [682, 463] width 160 height 214
copy div "01_introcard9x16Reels_image"
drag, startPoint x: 631, startPoint y: 374, endPoint x: 747, endPoint y: 377, distance: 115.8
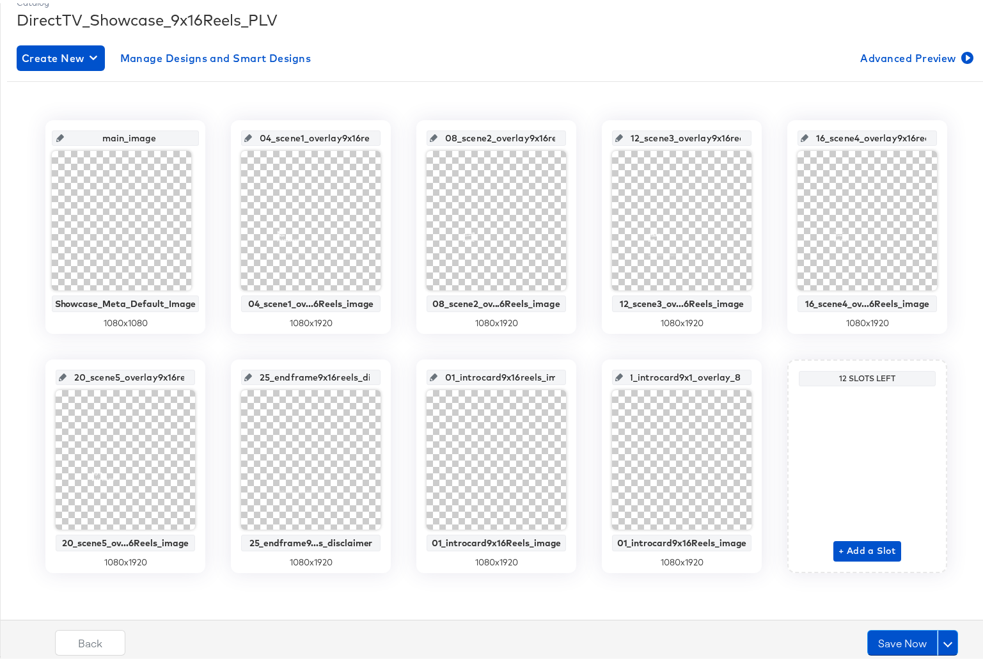
click at [748, 378] on div "01_introcard9x1_overlay_8 01_introcard9x16Reels_image 1080 x 1920" at bounding box center [682, 463] width 160 height 214
drag, startPoint x: 735, startPoint y: 375, endPoint x: 578, endPoint y: 375, distance: 156.7
click at [578, 375] on div "main_image Showcase_Meta_Default_Image 1080 x 1080 04_scene1_overlay9x16reels_i…" at bounding box center [496, 343] width 979 height 453
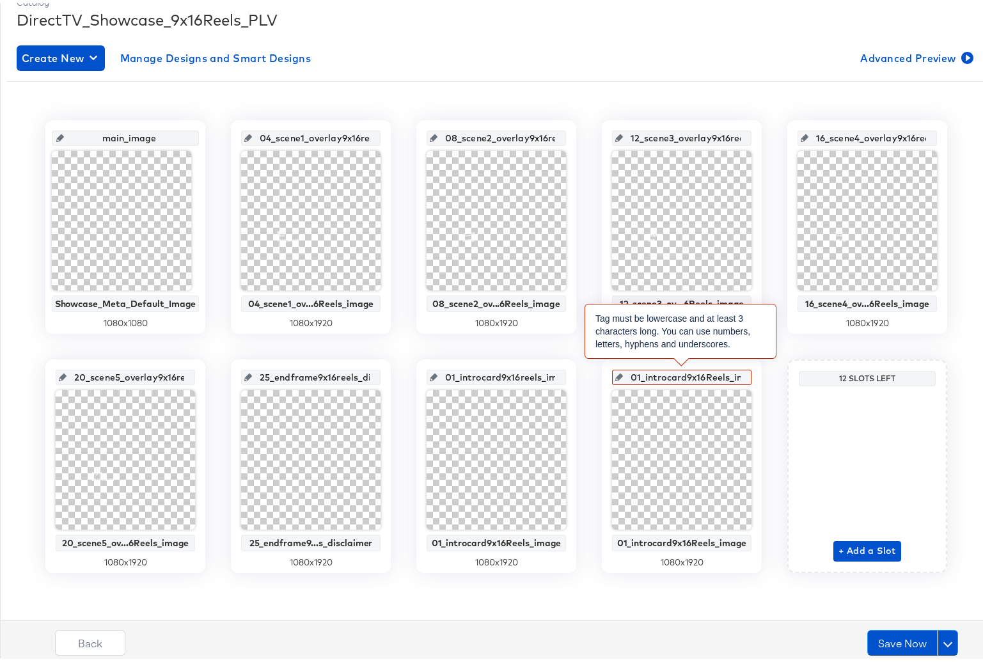
scroll to position [0, 29]
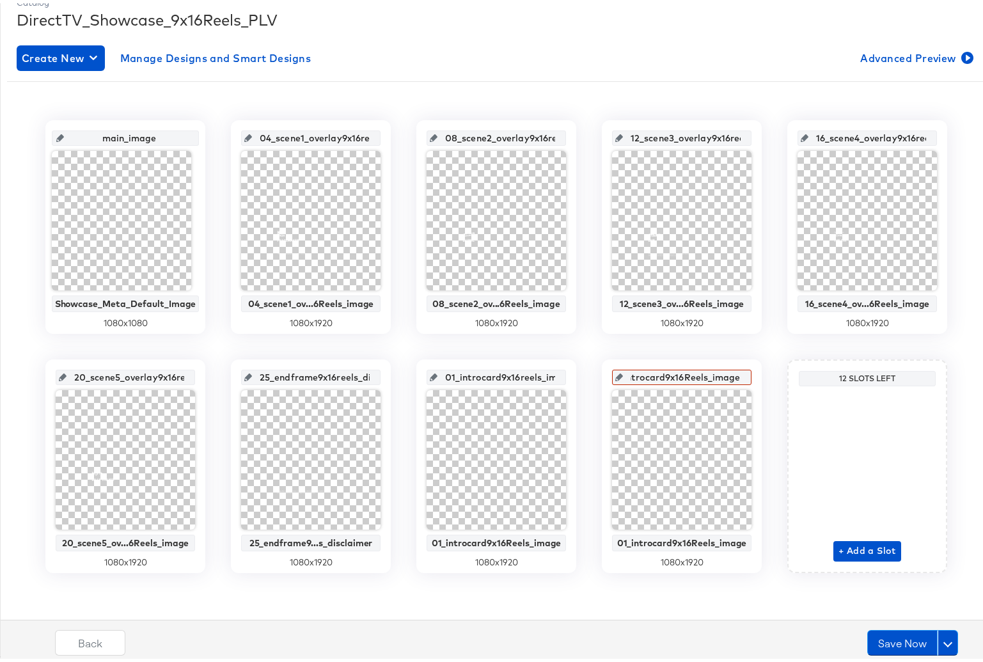
drag, startPoint x: 718, startPoint y: 374, endPoint x: 741, endPoint y: 374, distance: 23.0
click at [741, 374] on div "01_introcard9x16Reels_image" at bounding box center [681, 374] width 139 height 15
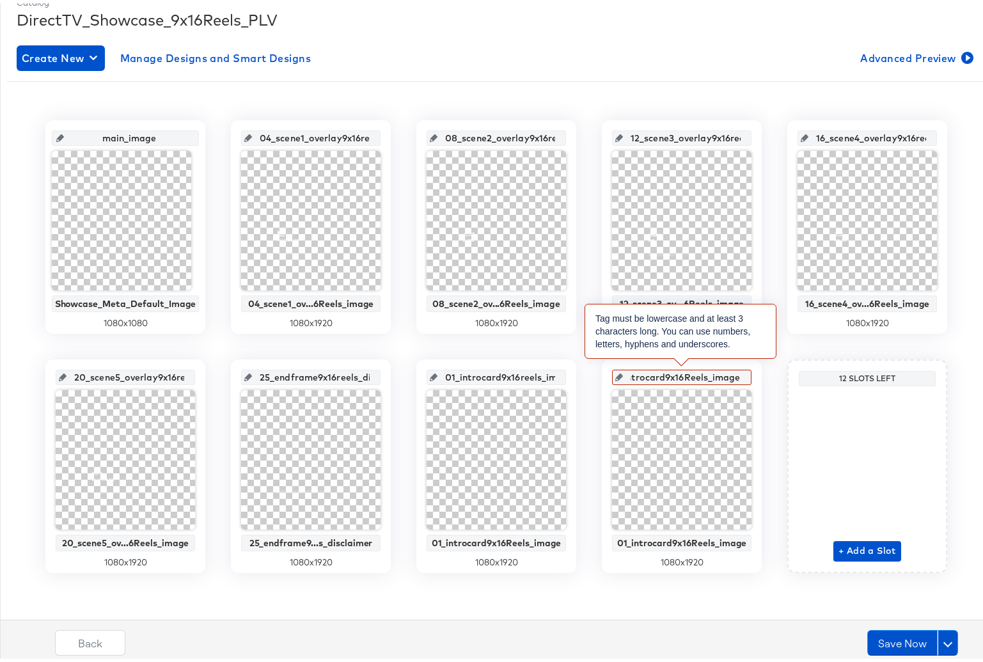
click at [678, 375] on input "01_introcard9x16Reels_image" at bounding box center [685, 369] width 125 height 35
type input "01_introcard9x16reels_image"
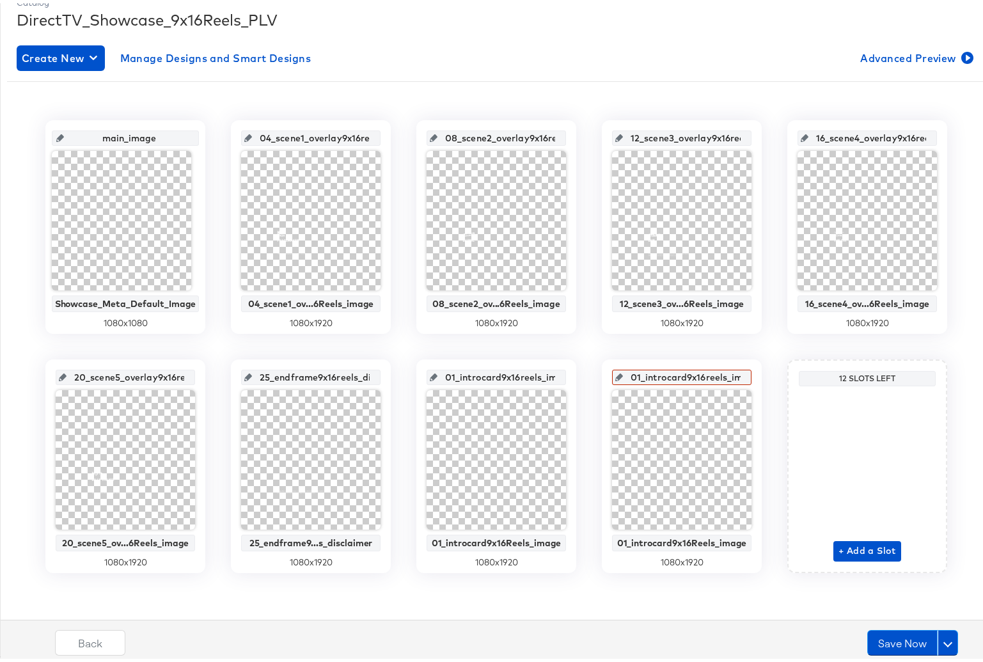
drag, startPoint x: 676, startPoint y: 374, endPoint x: 601, endPoint y: 374, distance: 75.5
click at [602, 374] on div "01_introcard9x16reels_image 01_introcard9x16Reels_image 1080 x 1920" at bounding box center [682, 463] width 160 height 214
click at [531, 373] on input "01_introcard9x16reels_image" at bounding box center [500, 369] width 125 height 35
drag, startPoint x: 667, startPoint y: 374, endPoint x: 792, endPoint y: 380, distance: 125.5
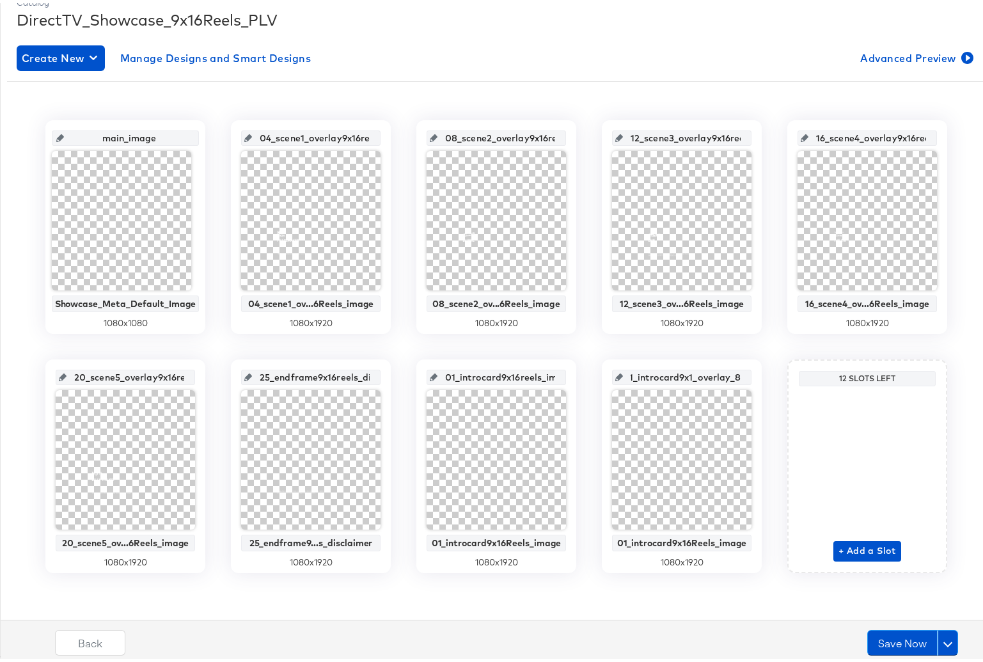
click at [792, 380] on div "main_image Showcase_Meta_Default_Image 1080 x 1080 04_scene1_overlay9x16reels_i…" at bounding box center [496, 343] width 979 height 453
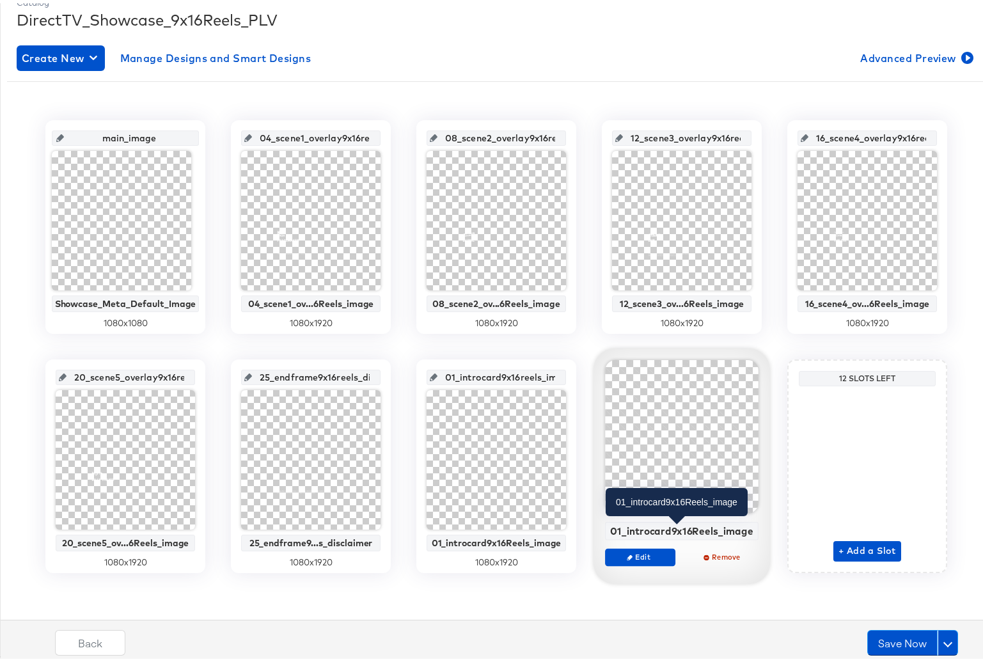
scroll to position [0, 0]
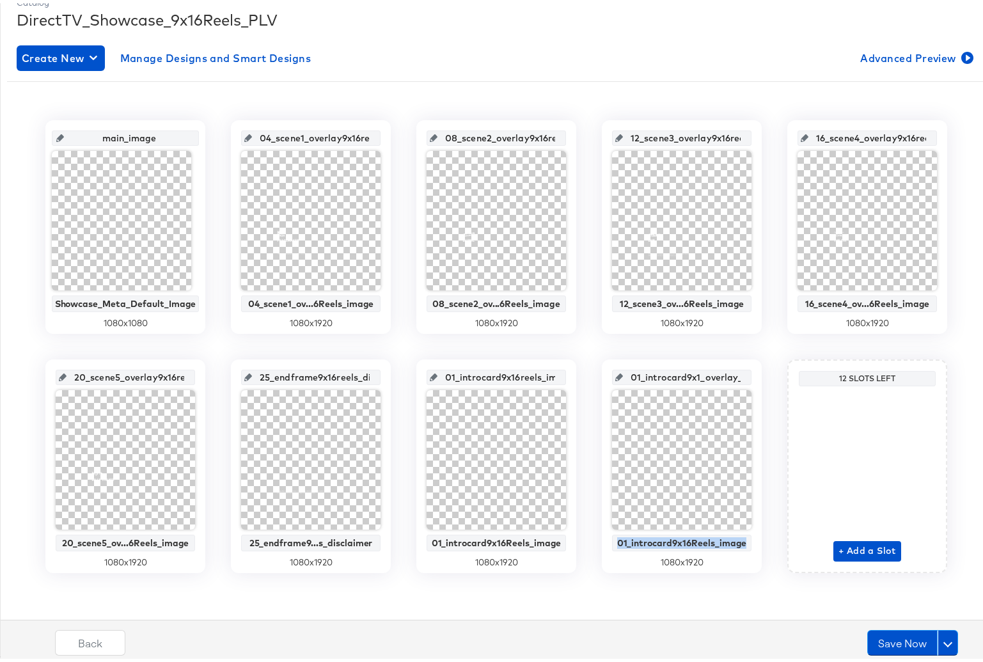
drag, startPoint x: 745, startPoint y: 529, endPoint x: 585, endPoint y: 531, distance: 159.9
click at [585, 531] on div "main_image Showcase_Meta_Default_Image 1080 x 1080 04_scene1_overlay9x16reels_i…" at bounding box center [496, 343] width 979 height 453
copy div "01_introcard9x16Reels_image"
click at [664, 373] on input "01_introcard9x1_overlay_8" at bounding box center [685, 369] width 125 height 35
click at [667, 375] on input "01_introcard9x1_overlay_8" at bounding box center [685, 369] width 125 height 35
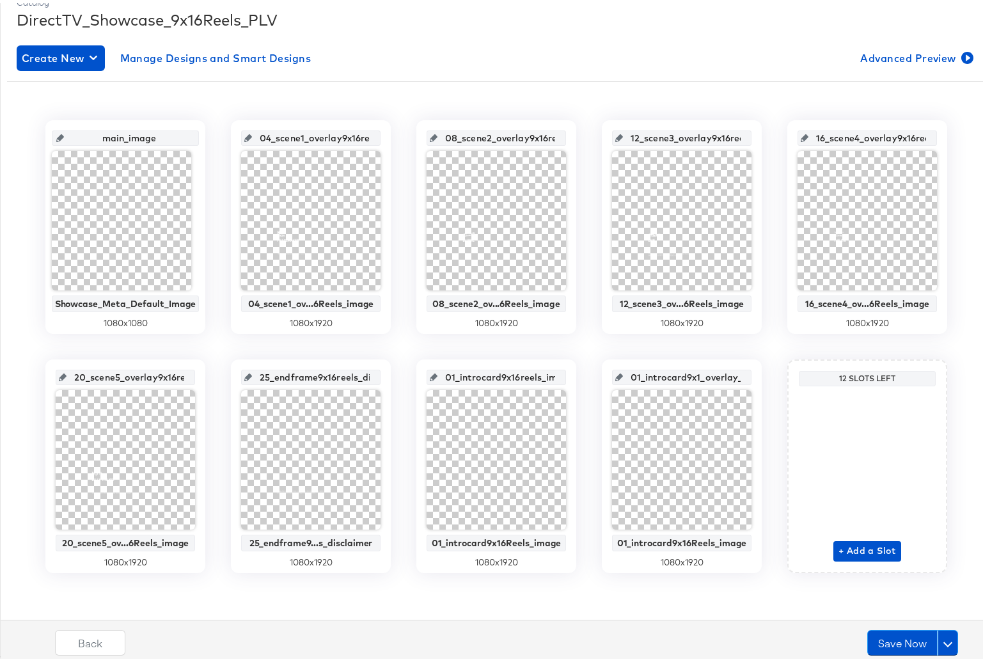
click at [667, 375] on input "01_introcard9x1_overlay_8" at bounding box center [685, 369] width 125 height 35
type input "01_introcard9x16reels_imager"
drag, startPoint x: 667, startPoint y: 375, endPoint x: 613, endPoint y: 374, distance: 53.1
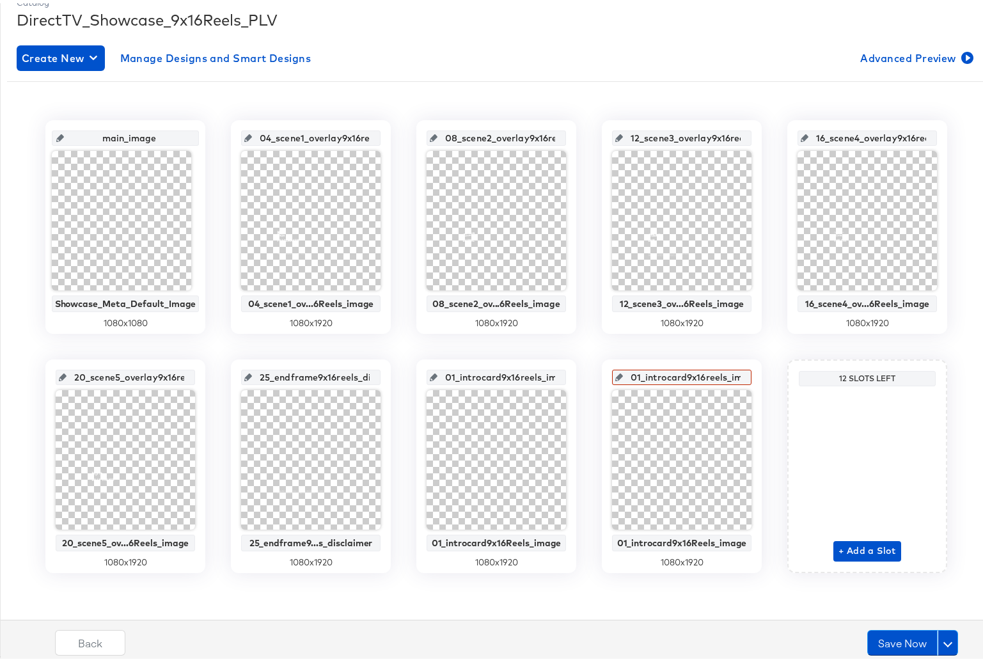
click at [613, 374] on div "01_introcard9x16reels_image" at bounding box center [681, 374] width 139 height 15
drag, startPoint x: 445, startPoint y: 376, endPoint x: 546, endPoint y: 378, distance: 100.4
click at [546, 378] on input "01_introcard9x16reels_image" at bounding box center [500, 369] width 125 height 35
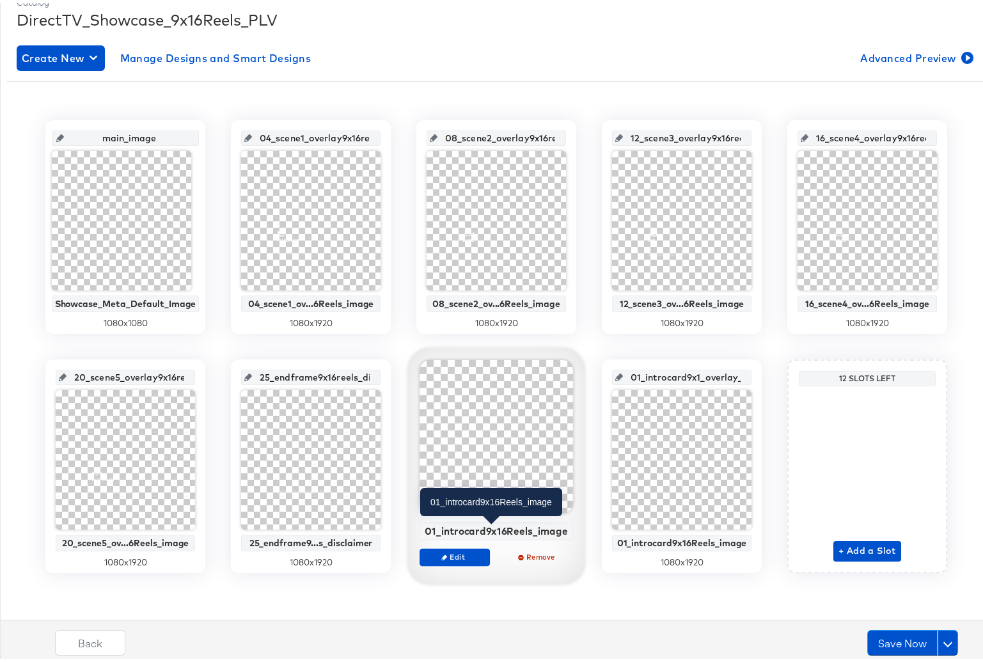
scroll to position [0, 0]
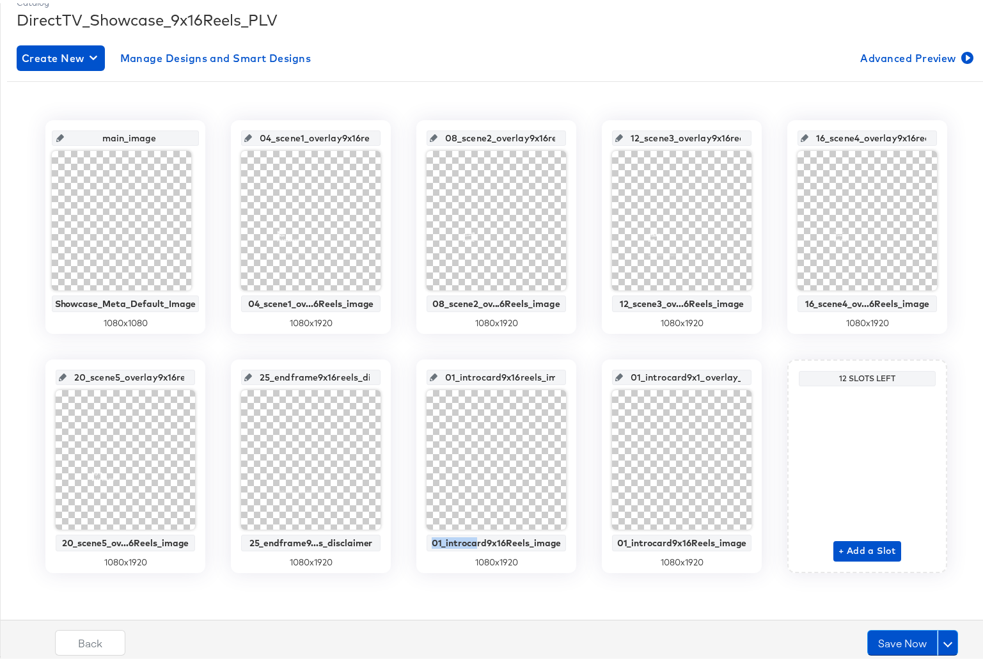
drag, startPoint x: 473, startPoint y: 525, endPoint x: 577, endPoint y: 525, distance: 104.3
click at [577, 525] on div "main_image Showcase_Meta_Default_Image 1080 x 1080 04_scene1_overlay9x16reels_i…" at bounding box center [496, 343] width 979 height 453
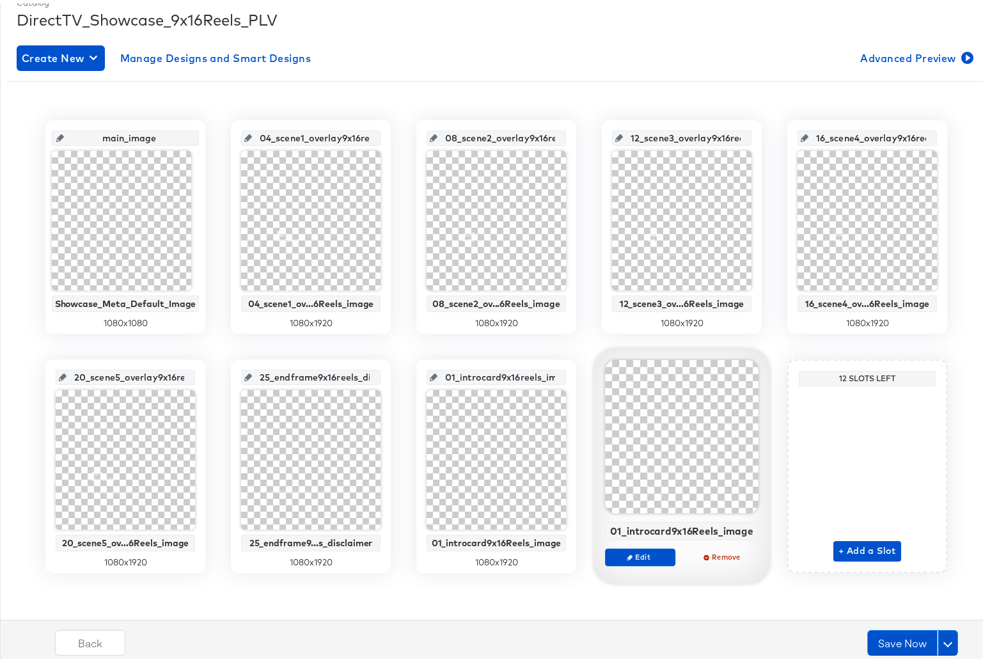
click at [681, 512] on div "01_introcard9x16Reels_image Edit Remove" at bounding box center [682, 465] width 154 height 217
click at [716, 557] on span "Remove" at bounding box center [723, 554] width 59 height 10
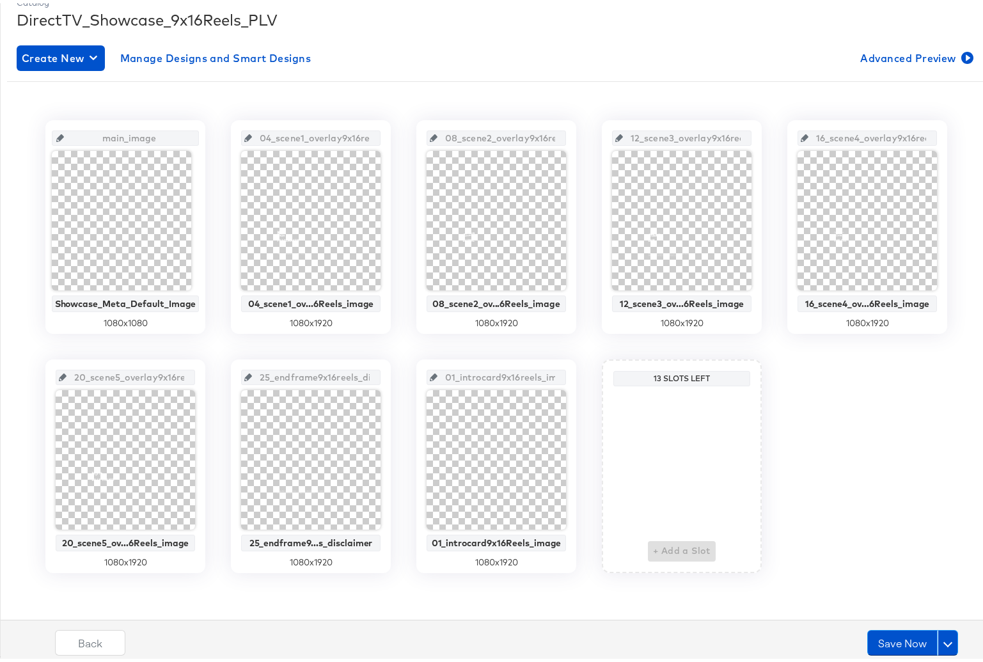
click at [685, 557] on div "+ Add a Slot" at bounding box center [682, 473] width 68 height 170
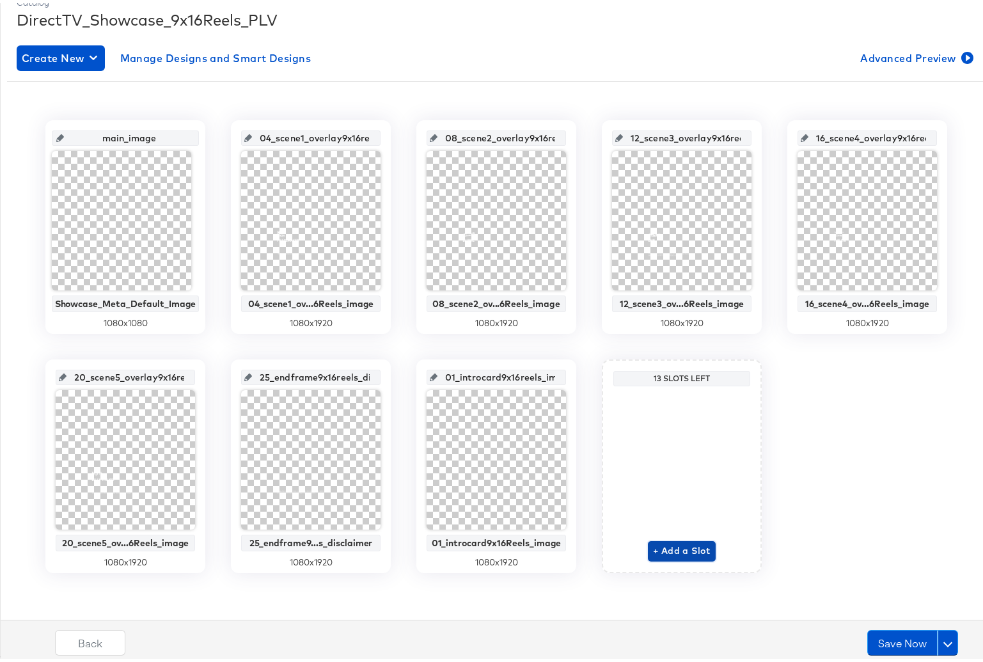
click at [677, 544] on span "+ Add a Slot" at bounding box center [682, 548] width 58 height 16
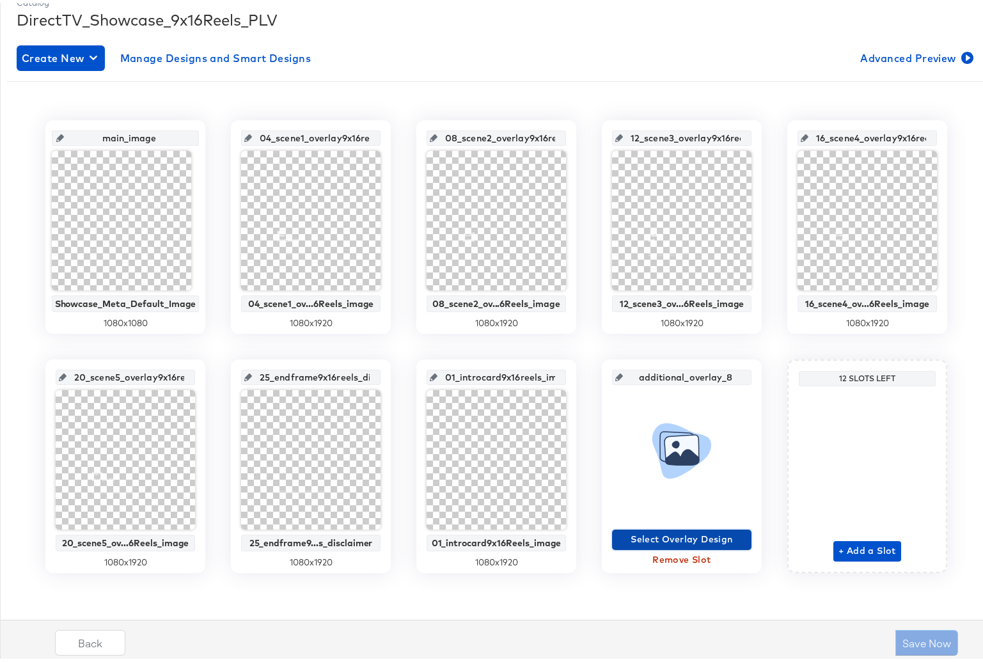
click at [657, 535] on span "Select Overlay Design" at bounding box center [681, 536] width 129 height 16
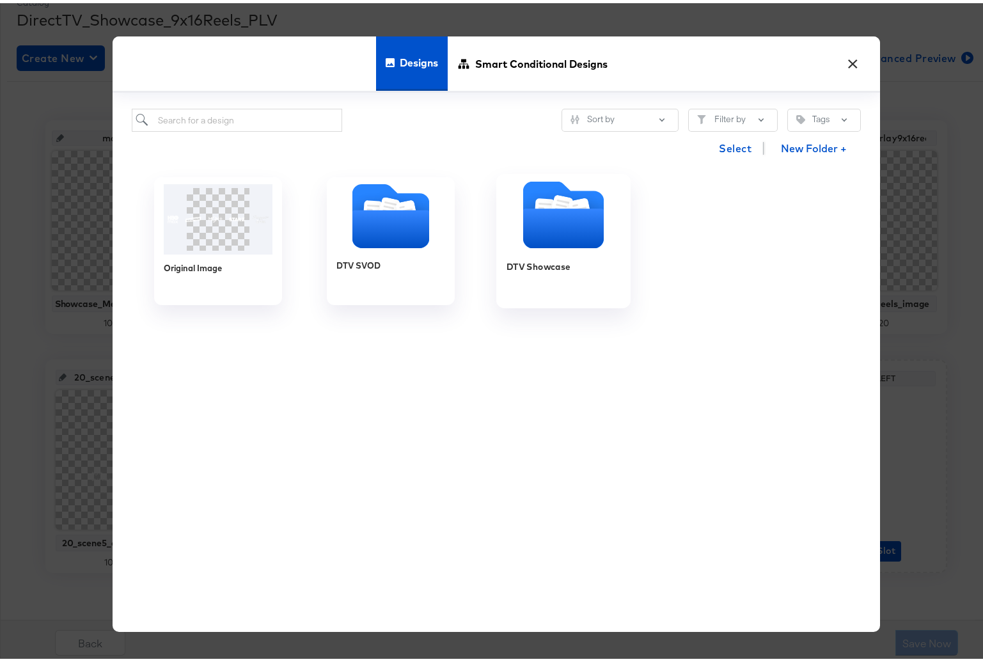
click at [531, 225] on icon "Folder" at bounding box center [563, 225] width 81 height 40
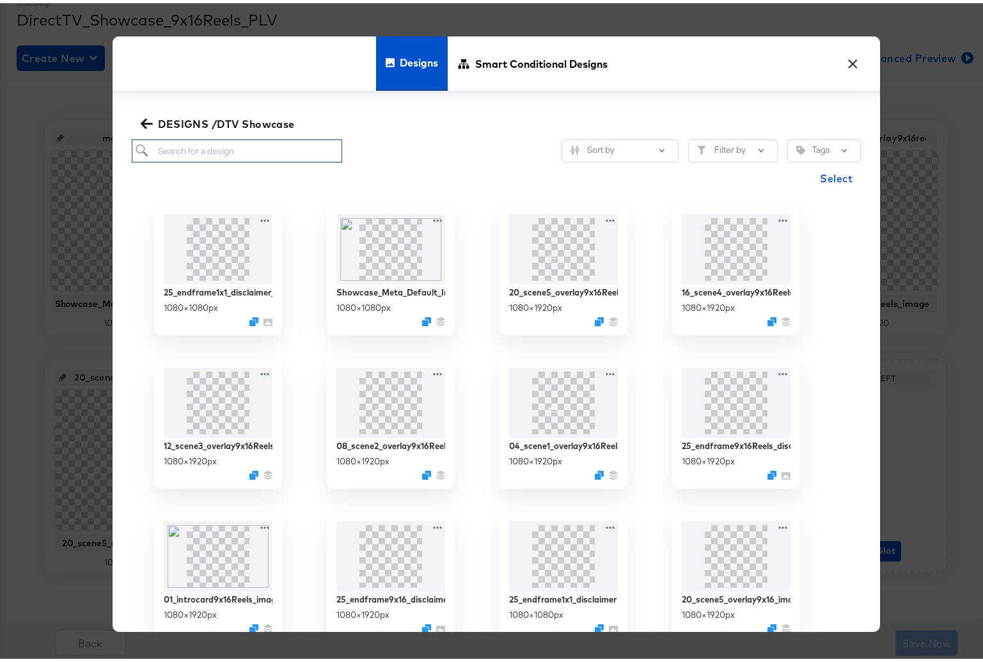
click at [197, 147] on input "search" at bounding box center [237, 148] width 210 height 24
type input "30"
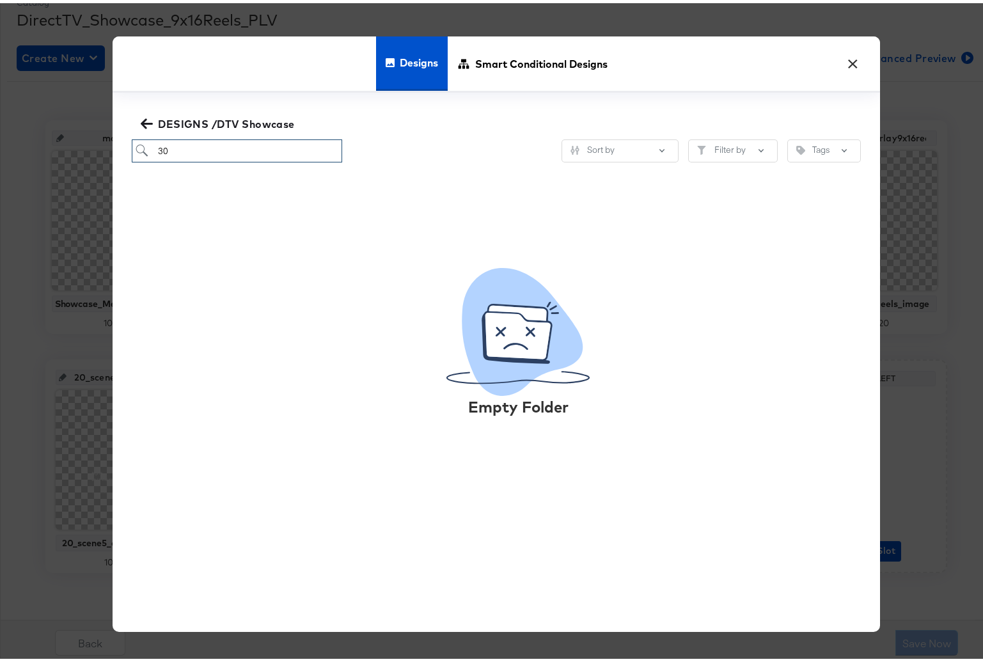
click at [91, 144] on div "× Designs Smart Conditional Designs DESIGNS /DTV Showcase 30 Sort by Filter by …" at bounding box center [496, 331] width 993 height 662
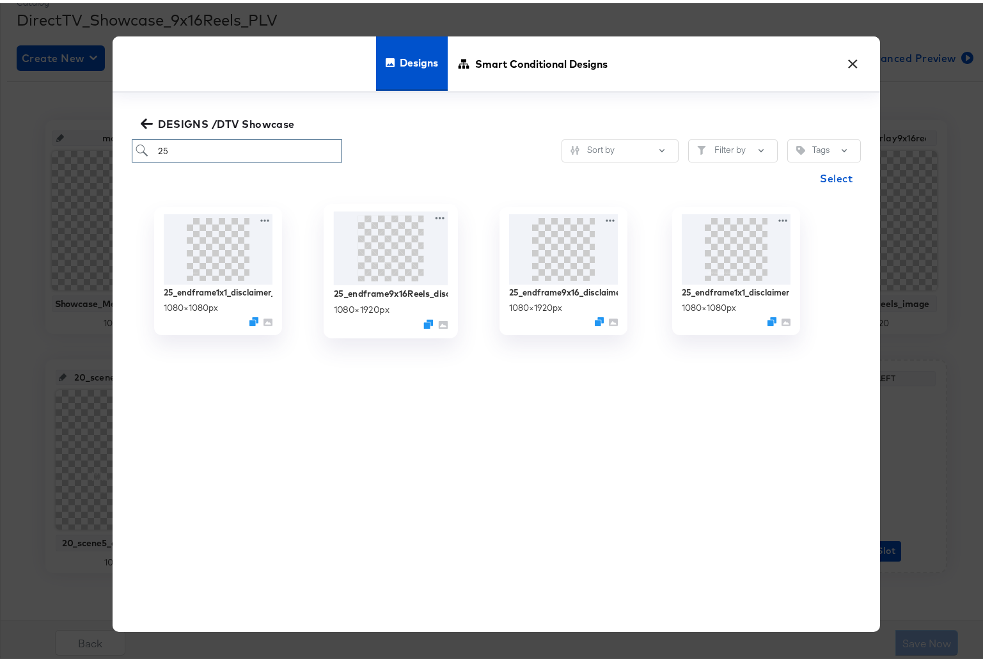
type input "25"
click at [355, 274] on img at bounding box center [391, 246] width 114 height 74
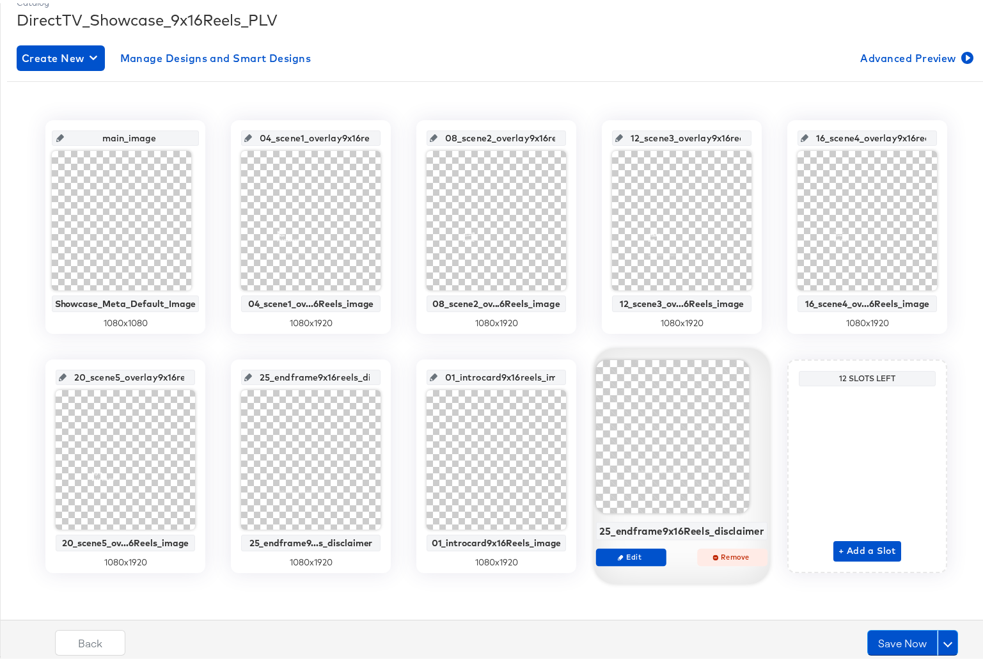
click at [722, 553] on span "Remove" at bounding box center [732, 554] width 59 height 10
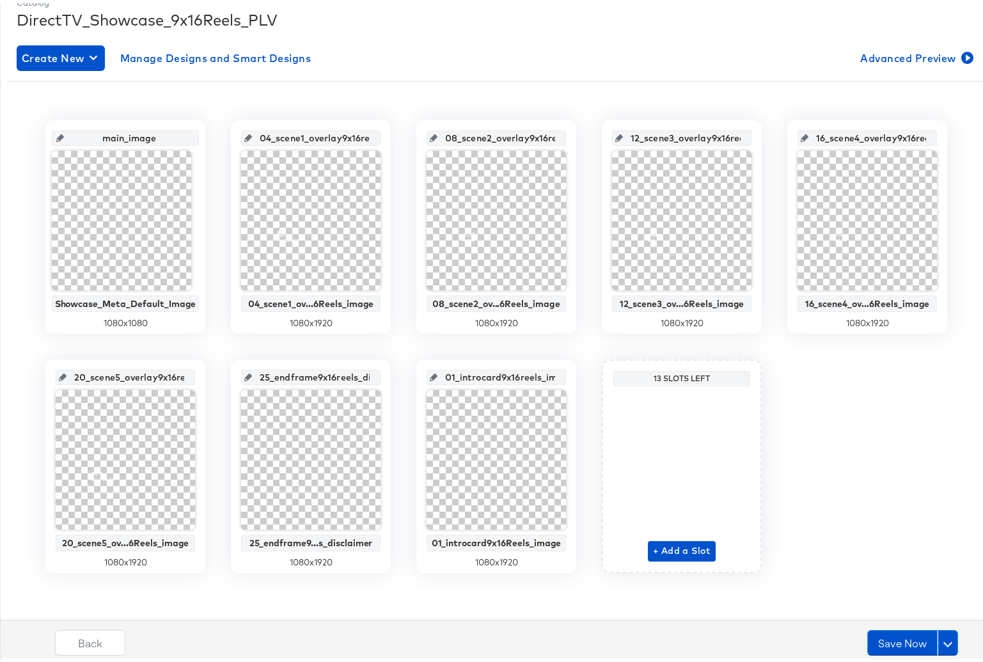
scroll to position [0, 79]
drag, startPoint x: 319, startPoint y: 372, endPoint x: 378, endPoint y: 375, distance: 58.9
click at [378, 375] on div "25_endframe9x16reels_disclaimer_image 25_endframe9...s_disclaimer 1080 x 1920" at bounding box center [311, 463] width 160 height 214
drag, startPoint x: 122, startPoint y: 375, endPoint x: 196, endPoint y: 375, distance: 74.2
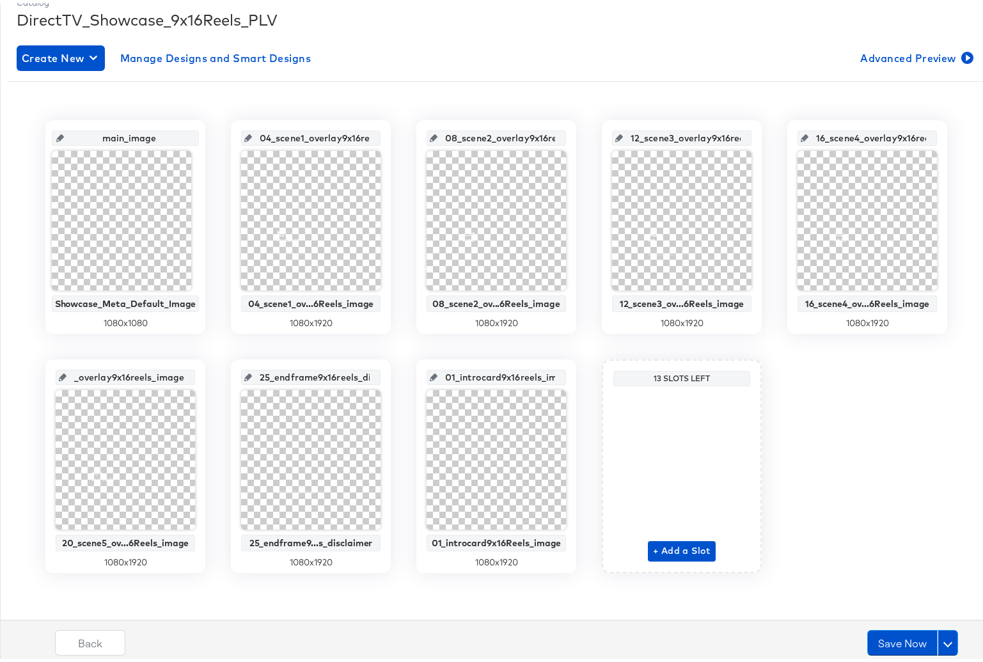
click at [196, 375] on div "20_scene5_overlay9x16reels_image 20_scene5_ov...6Reels_image 1080 x 1920" at bounding box center [125, 463] width 160 height 214
drag, startPoint x: 862, startPoint y: 136, endPoint x: 979, endPoint y: 138, distance: 116.4
click at [979, 138] on div "Catalog DirectTV_Showcase_9x16Reels_PLV Create New Manage Designs and Smart Des…" at bounding box center [496, 314] width 993 height 675
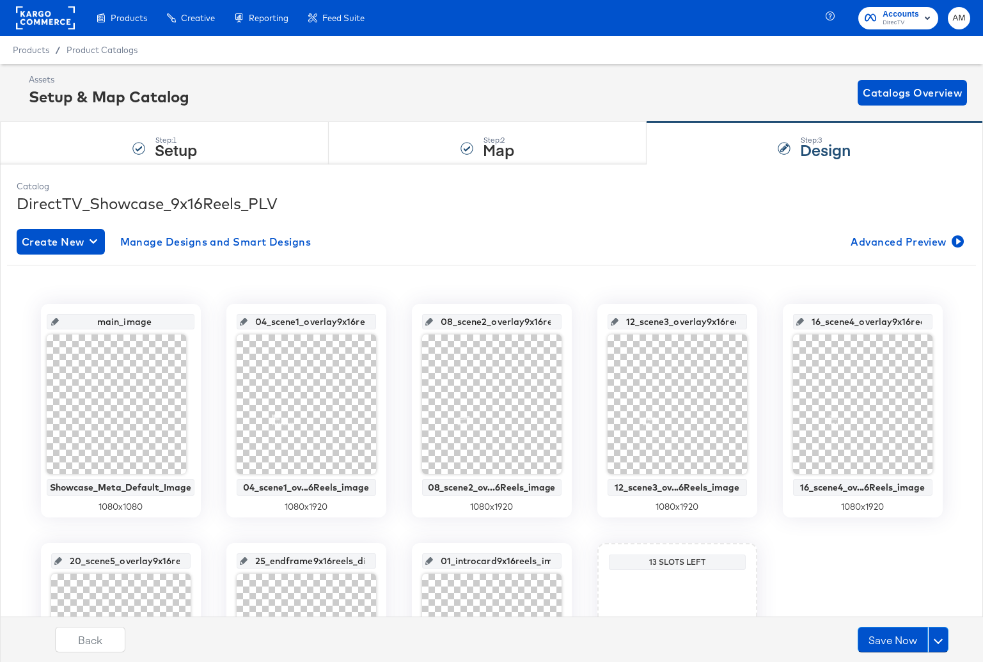
click at [436, 304] on div "main_image Showcase_Meta_Default_Image 1080 x 1080 04_scene1_overlay9x16reels_i…" at bounding box center [491, 530] width 969 height 453
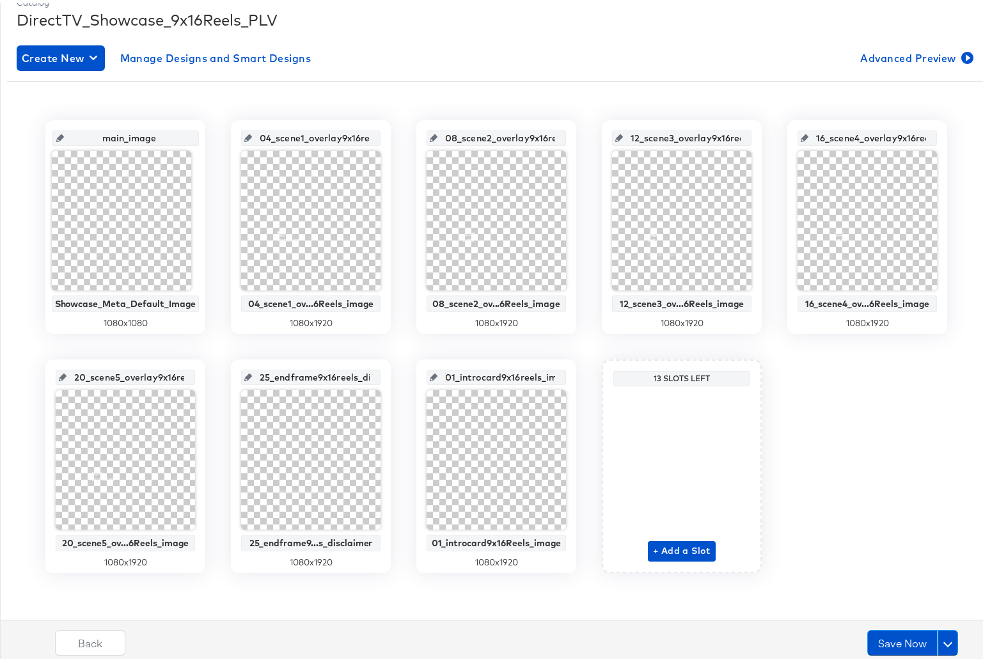
scroll to position [0, 54]
drag, startPoint x: 500, startPoint y: 136, endPoint x: 631, endPoint y: 138, distance: 131.8
click at [631, 138] on div "main_image Showcase_Meta_Default_Image 1080 x 1080 04_scene1_overlay9x16reels_i…" at bounding box center [496, 343] width 979 height 453
drag, startPoint x: 664, startPoint y: 136, endPoint x: 794, endPoint y: 138, distance: 129.9
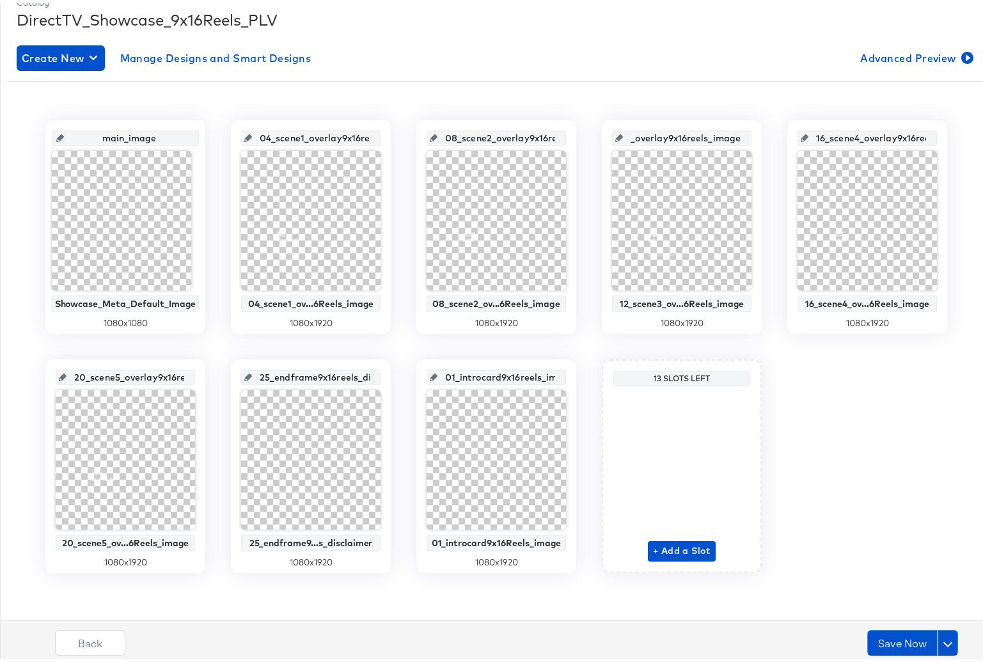
click at [794, 138] on div "main_image Showcase_Meta_Default_Image 1080 x 1080 04_scene1_overlay9x16reels_i…" at bounding box center [496, 343] width 979 height 453
click at [872, 636] on button "Save Now" at bounding box center [902, 640] width 70 height 26
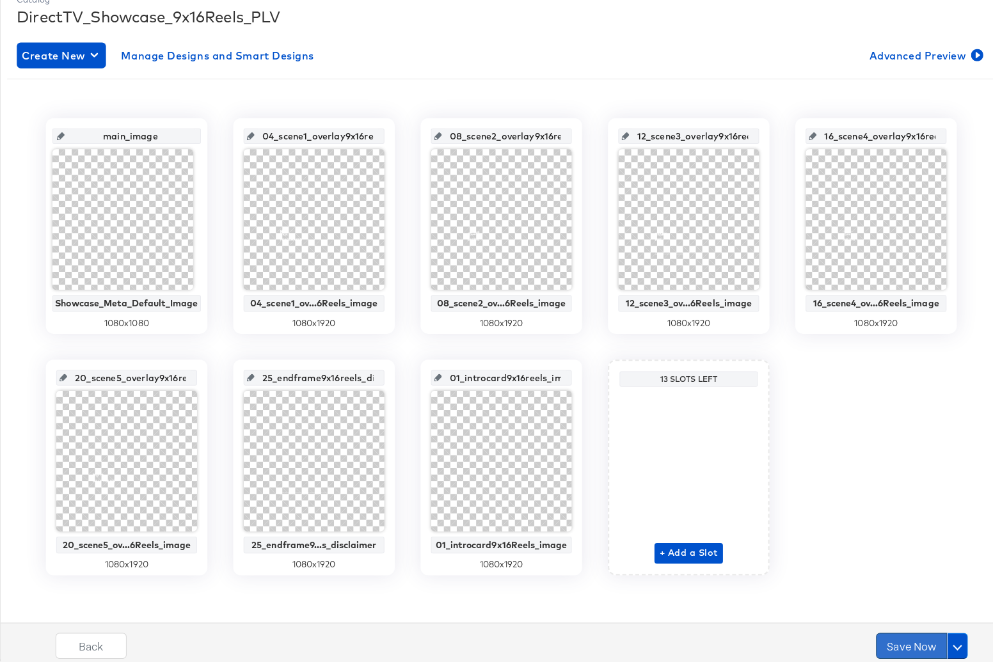
scroll to position [0, 0]
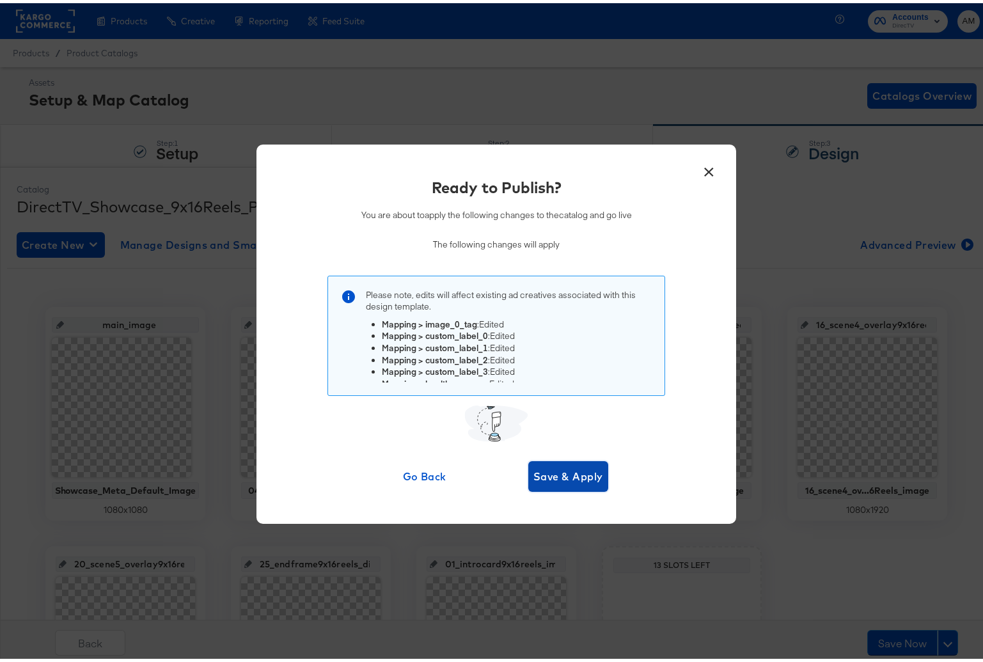
click at [559, 471] on span "Save & Apply" at bounding box center [568, 473] width 70 height 18
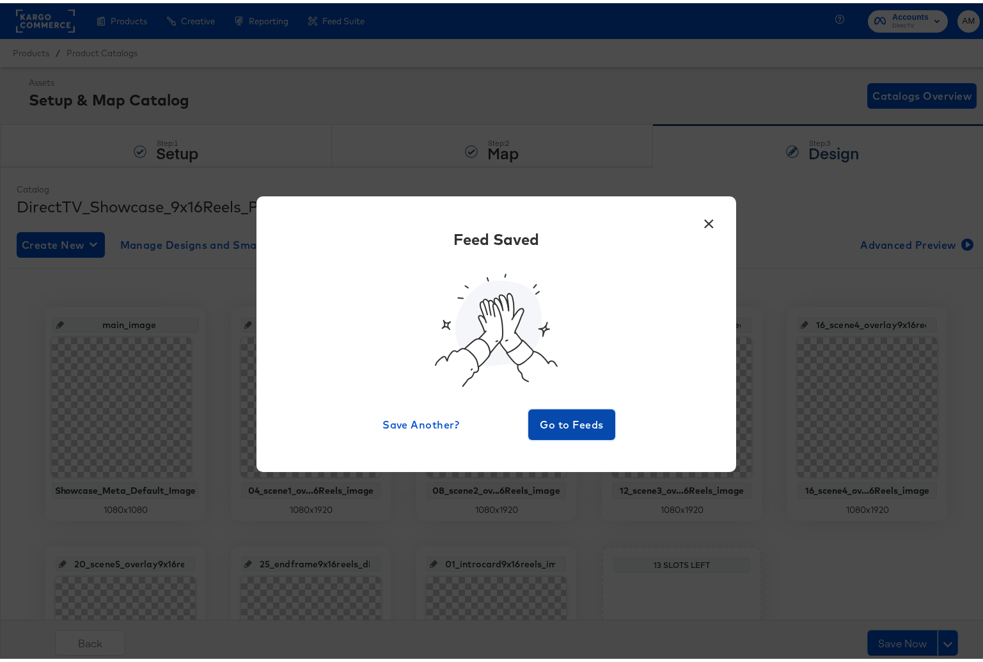
click at [551, 426] on span "Go to Feeds" at bounding box center [571, 422] width 77 height 18
